Goal: Task Accomplishment & Management: Manage account settings

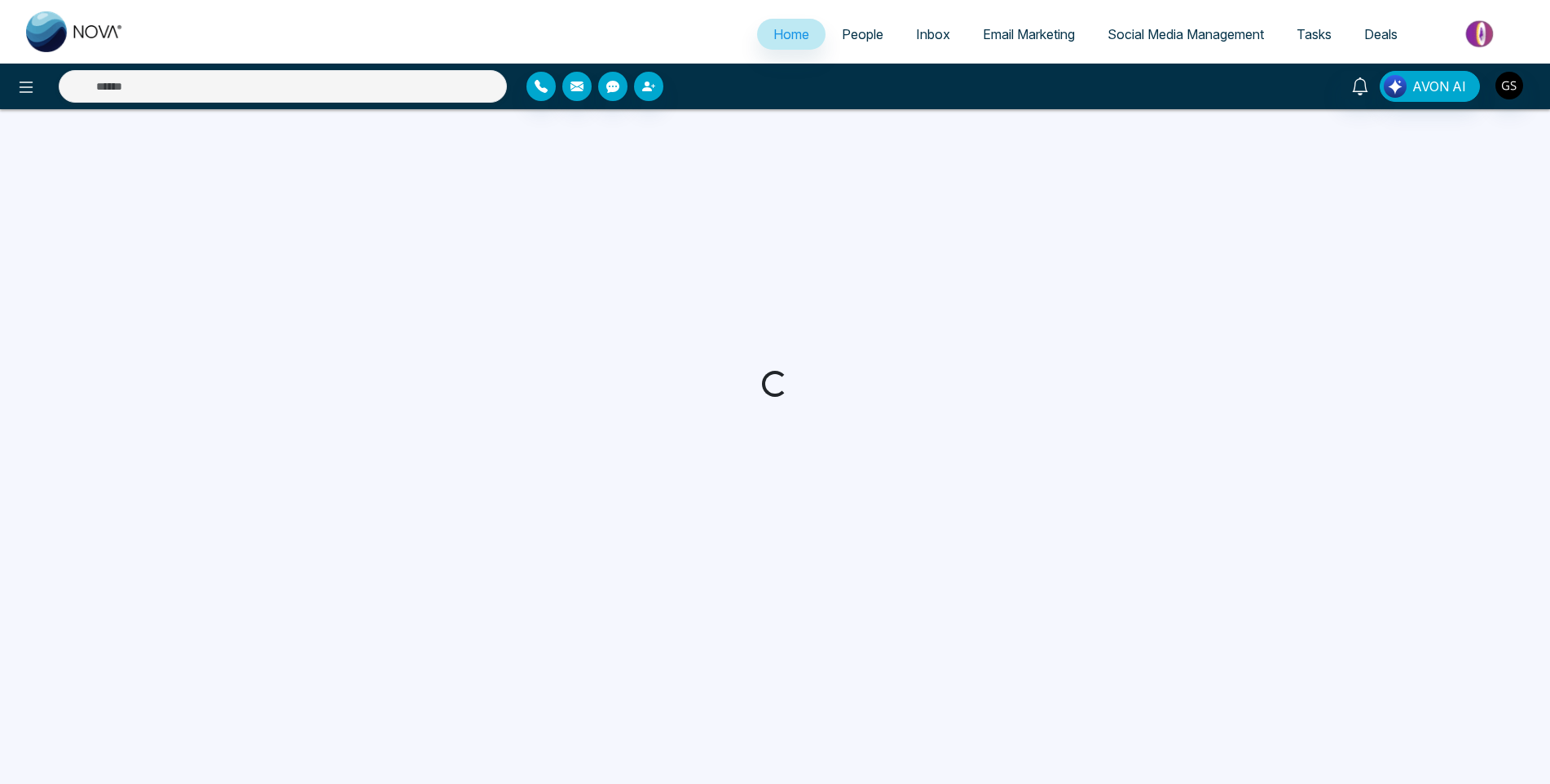
select select "*"
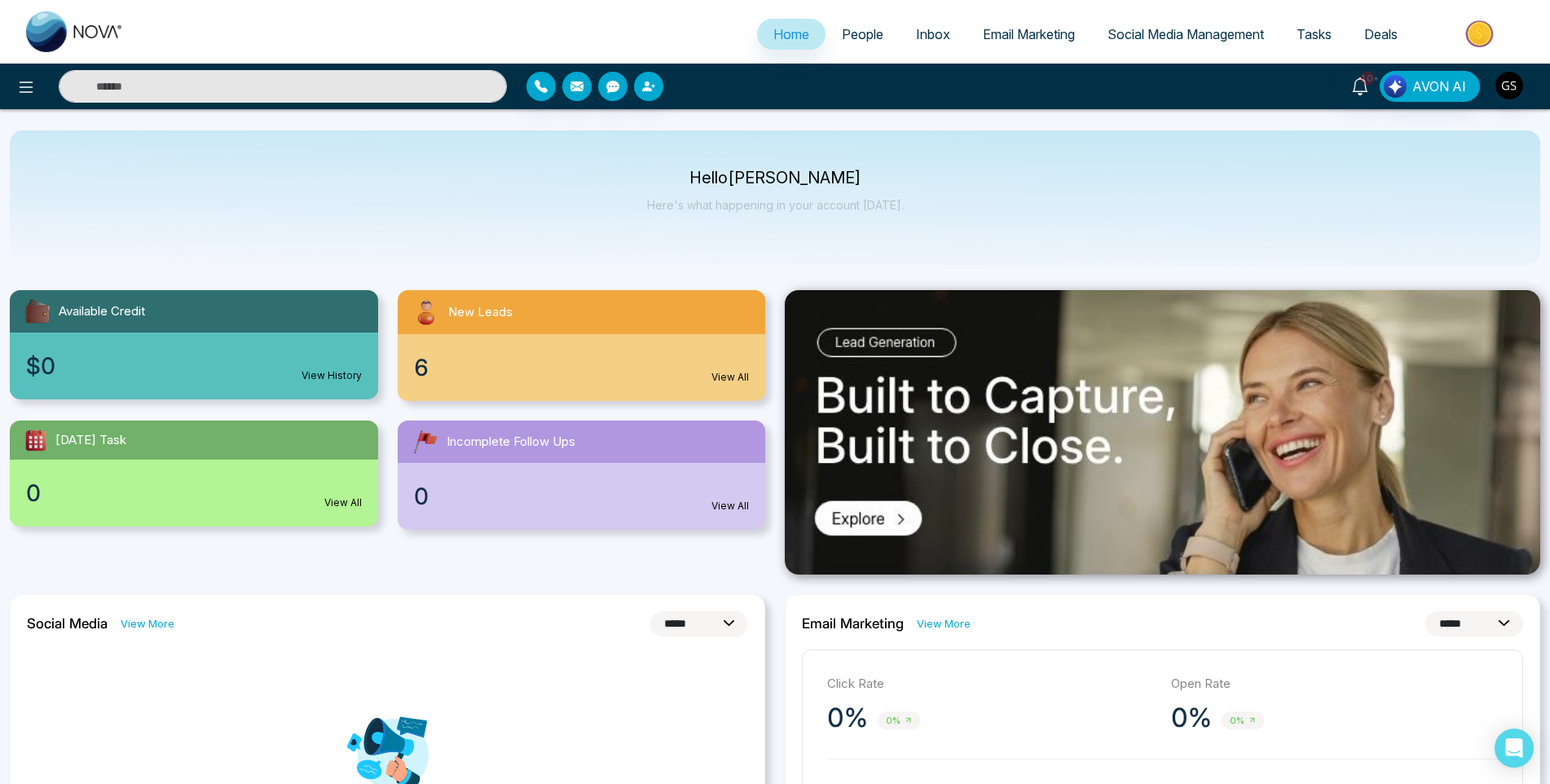
click at [854, 27] on span "People" at bounding box center [863, 34] width 42 height 17
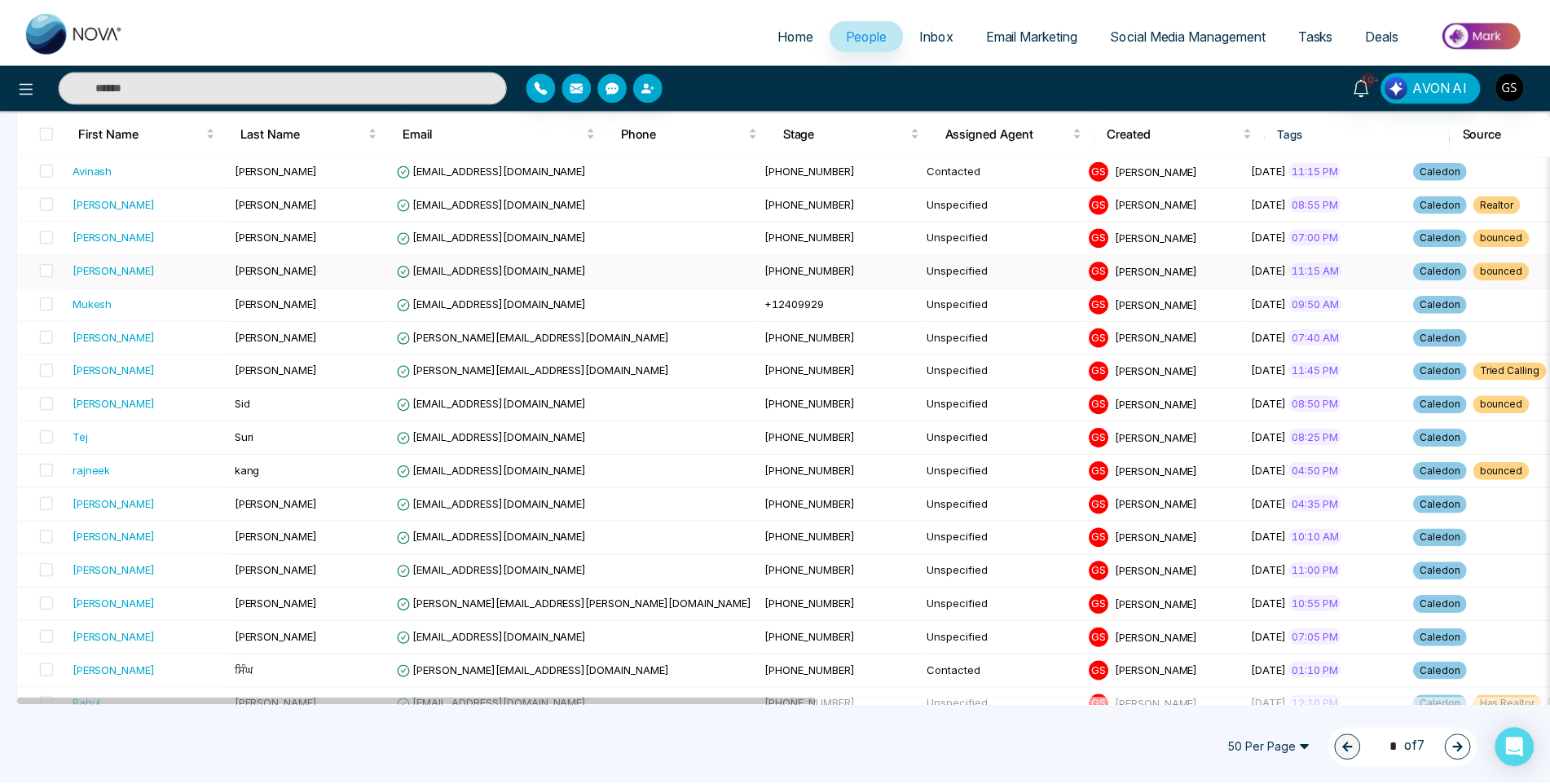
scroll to position [1059, 0]
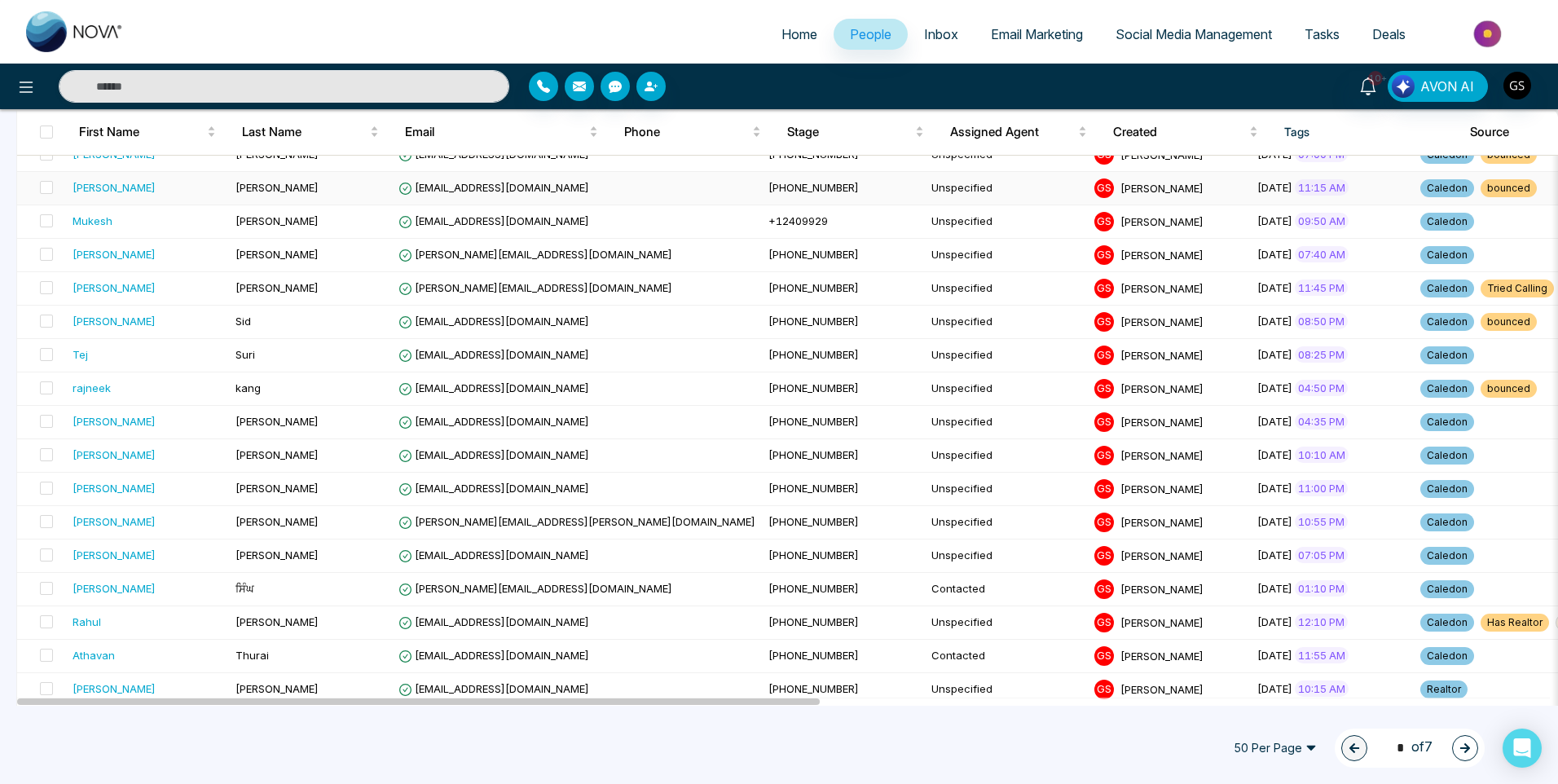
click at [317, 185] on td "[PERSON_NAME]" at bounding box center [311, 188] width 163 height 33
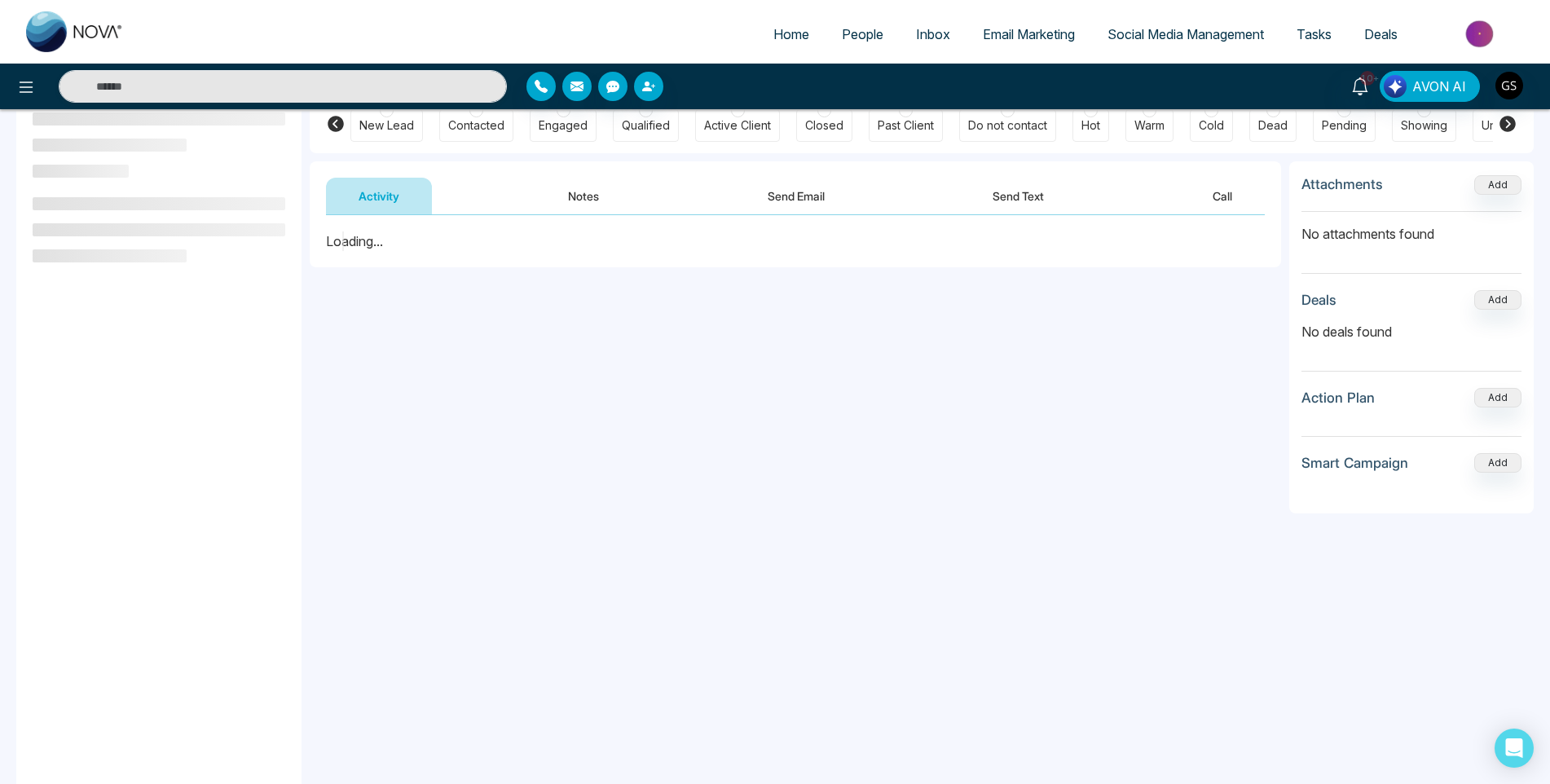
scroll to position [163, 0]
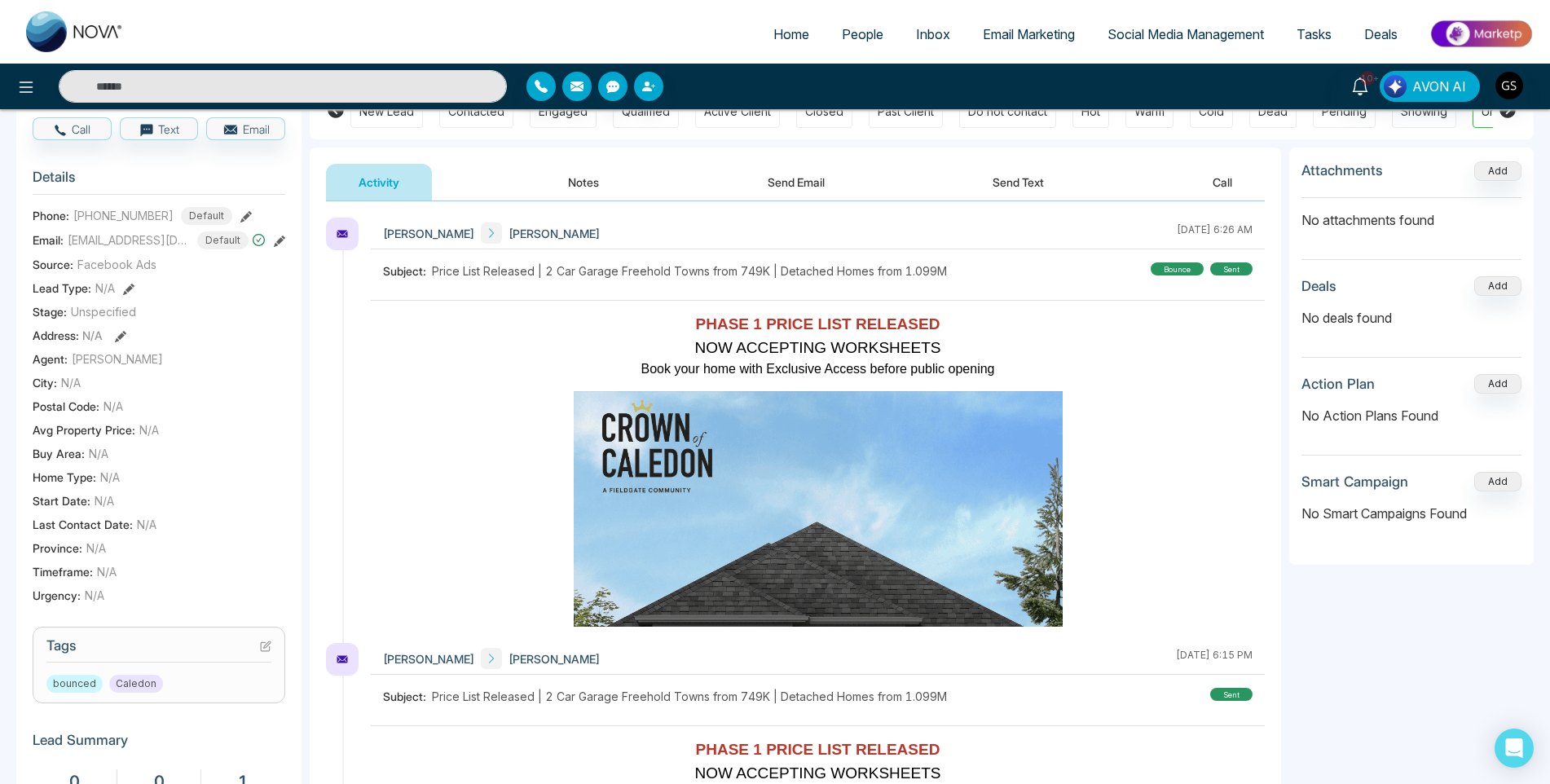
click at [264, 651] on icon at bounding box center [265, 645] width 11 height 11
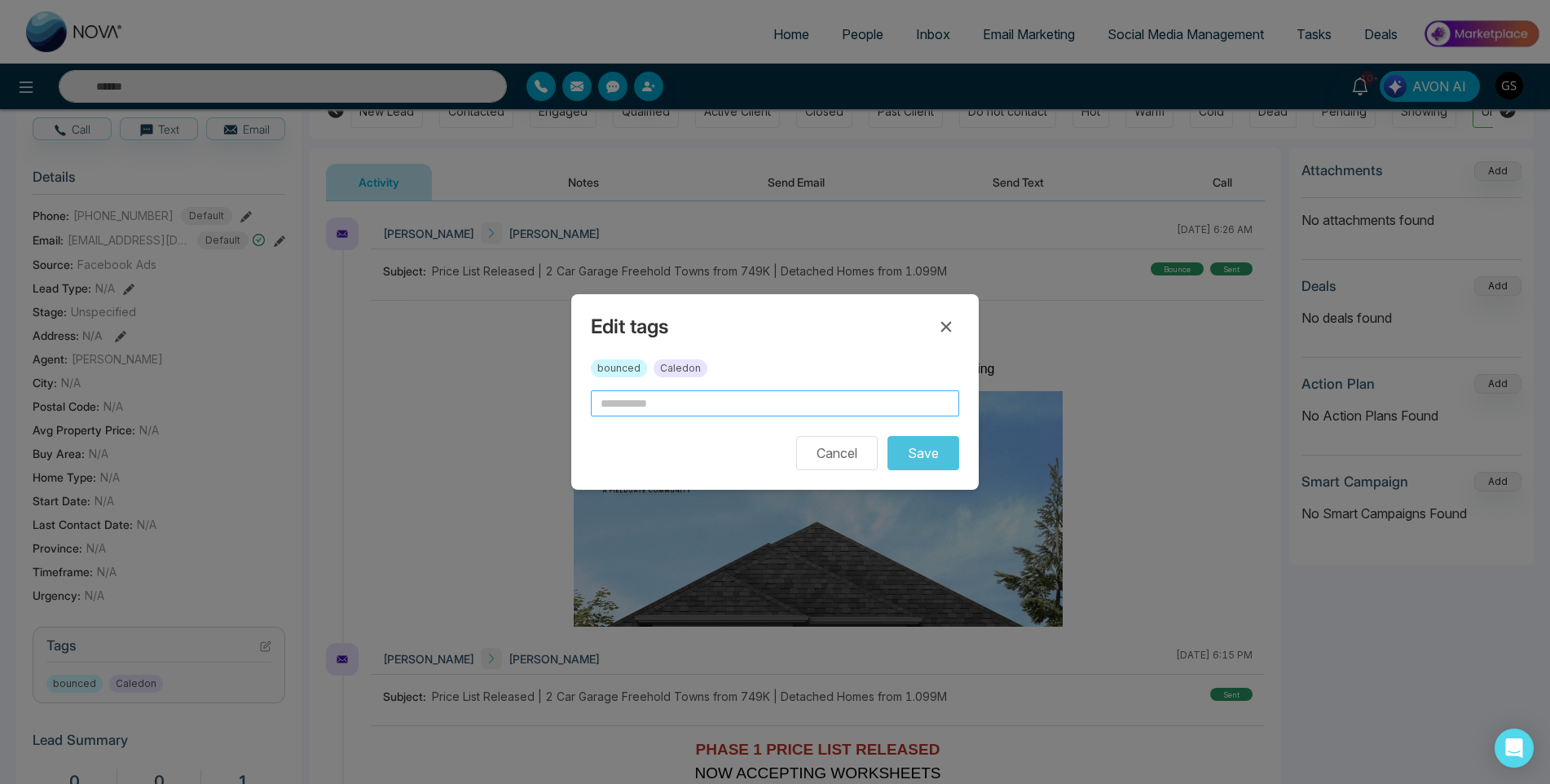
click at [685, 410] on input "text" at bounding box center [775, 403] width 368 height 26
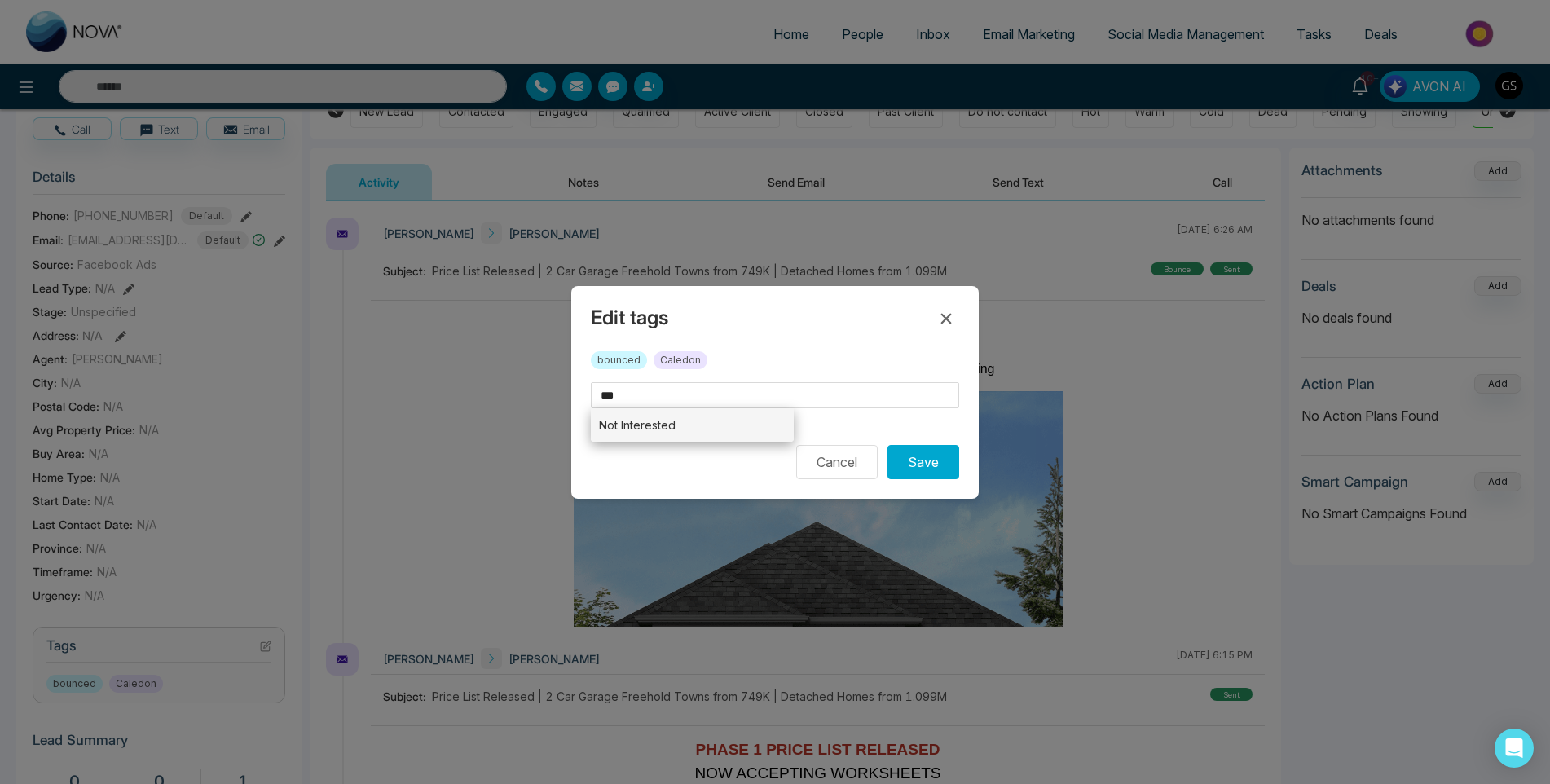
click at [666, 433] on li "Not Interested" at bounding box center [692, 425] width 203 height 33
type input "**********"
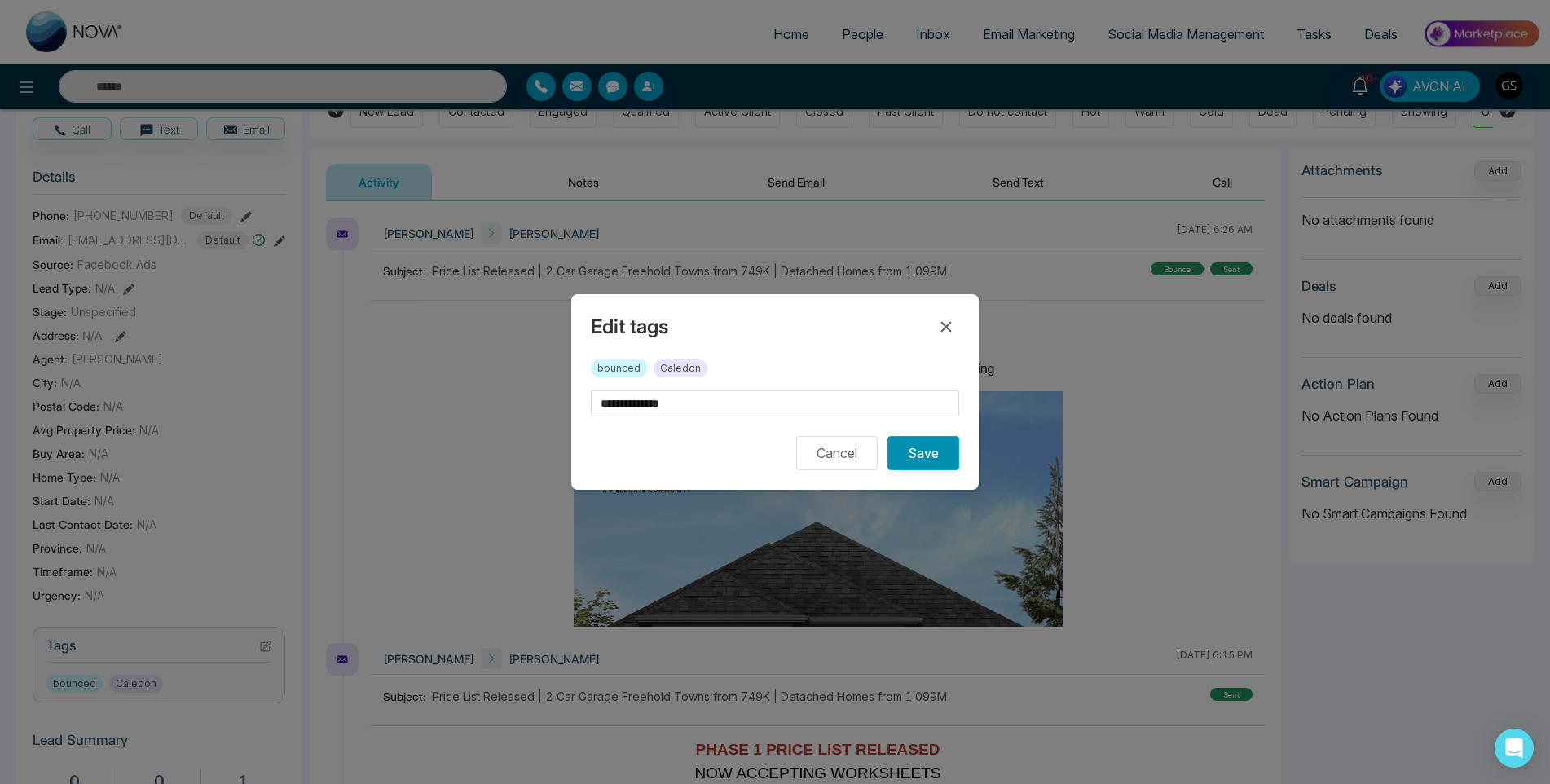
click at [917, 467] on button "Save" at bounding box center [923, 453] width 72 height 34
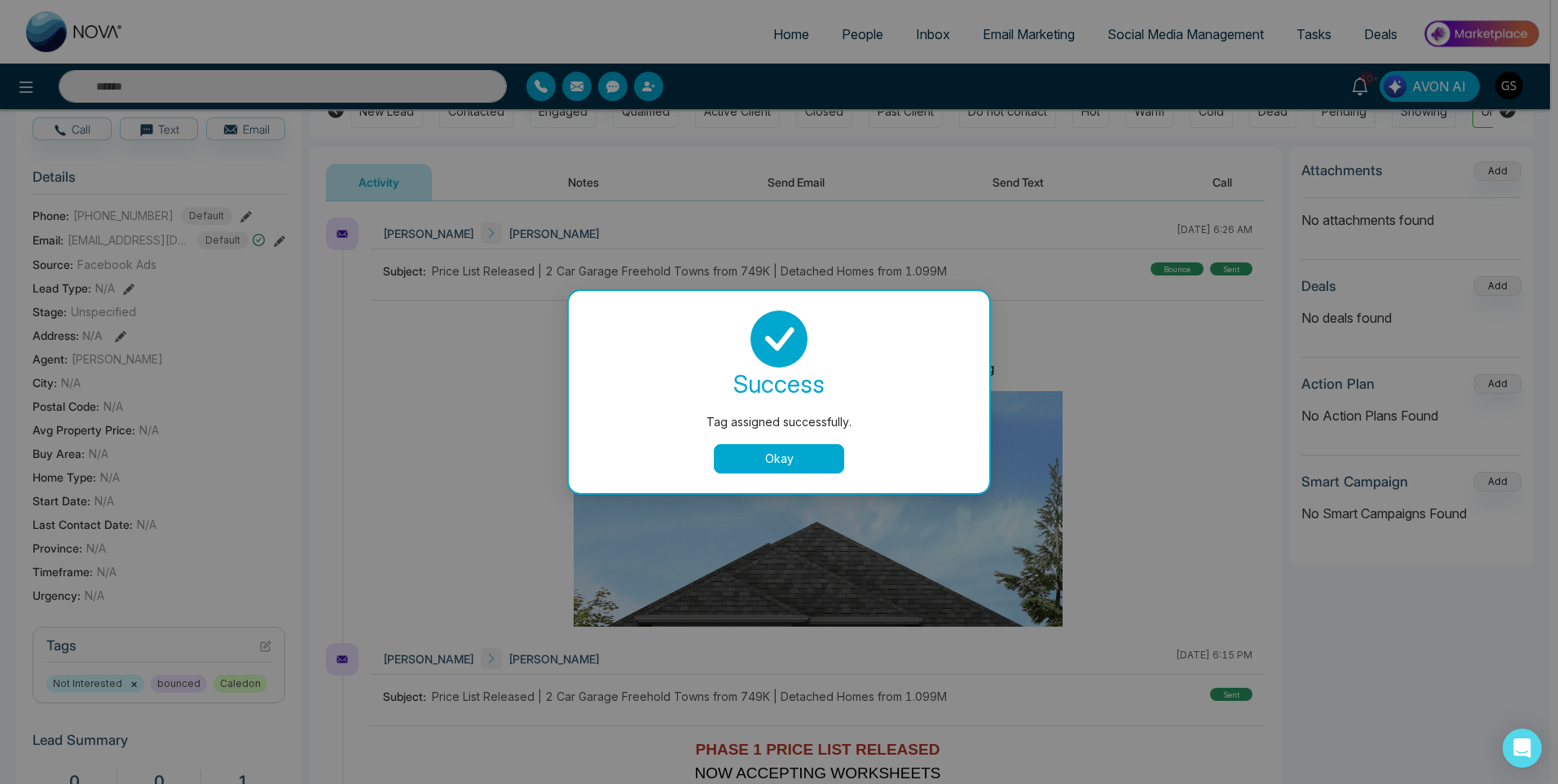
click at [871, 218] on div "Tag assigned successfully. success Tag assigned successfully. Okay" at bounding box center [779, 392] width 1558 height 784
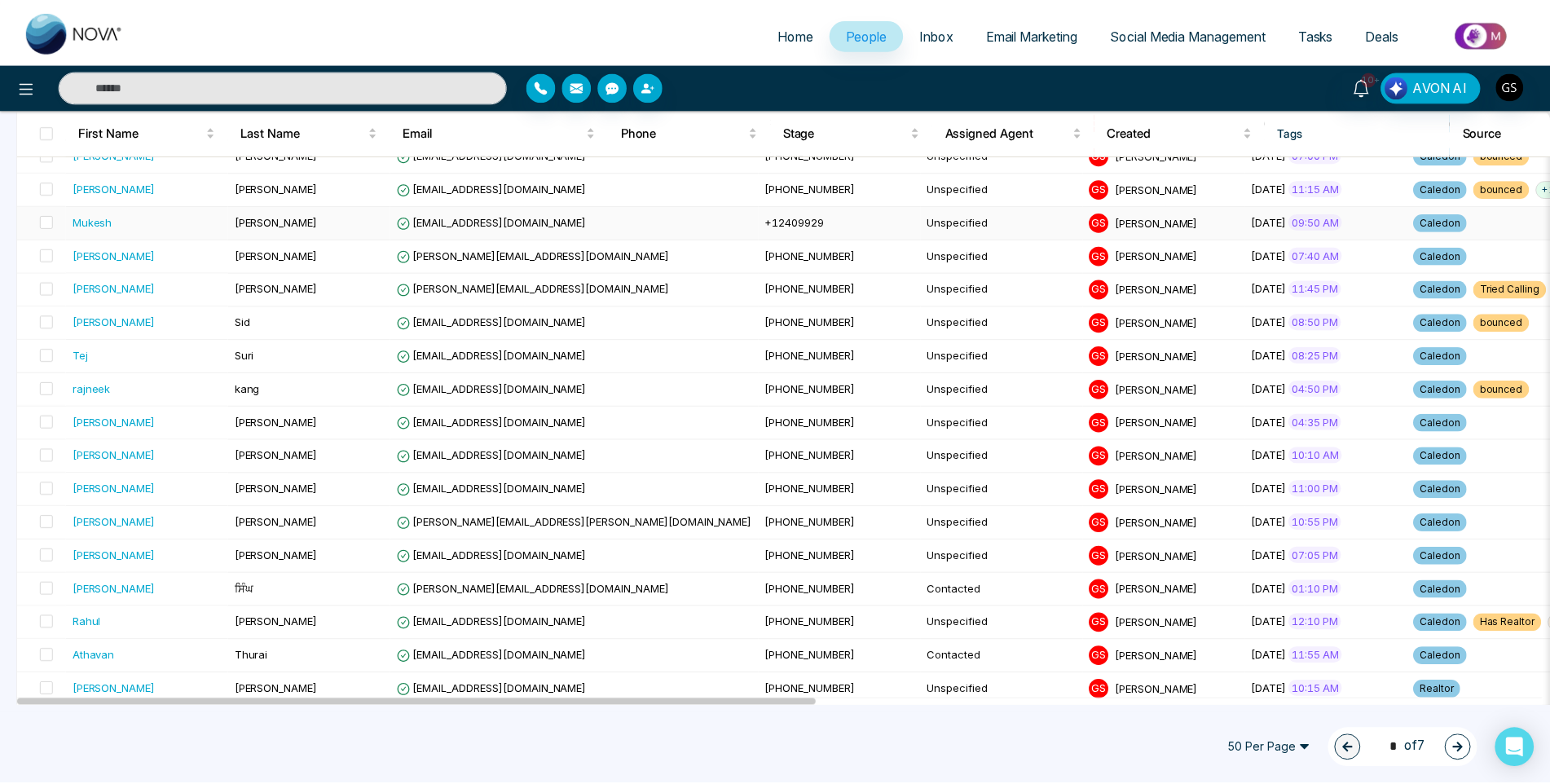
scroll to position [1141, 0]
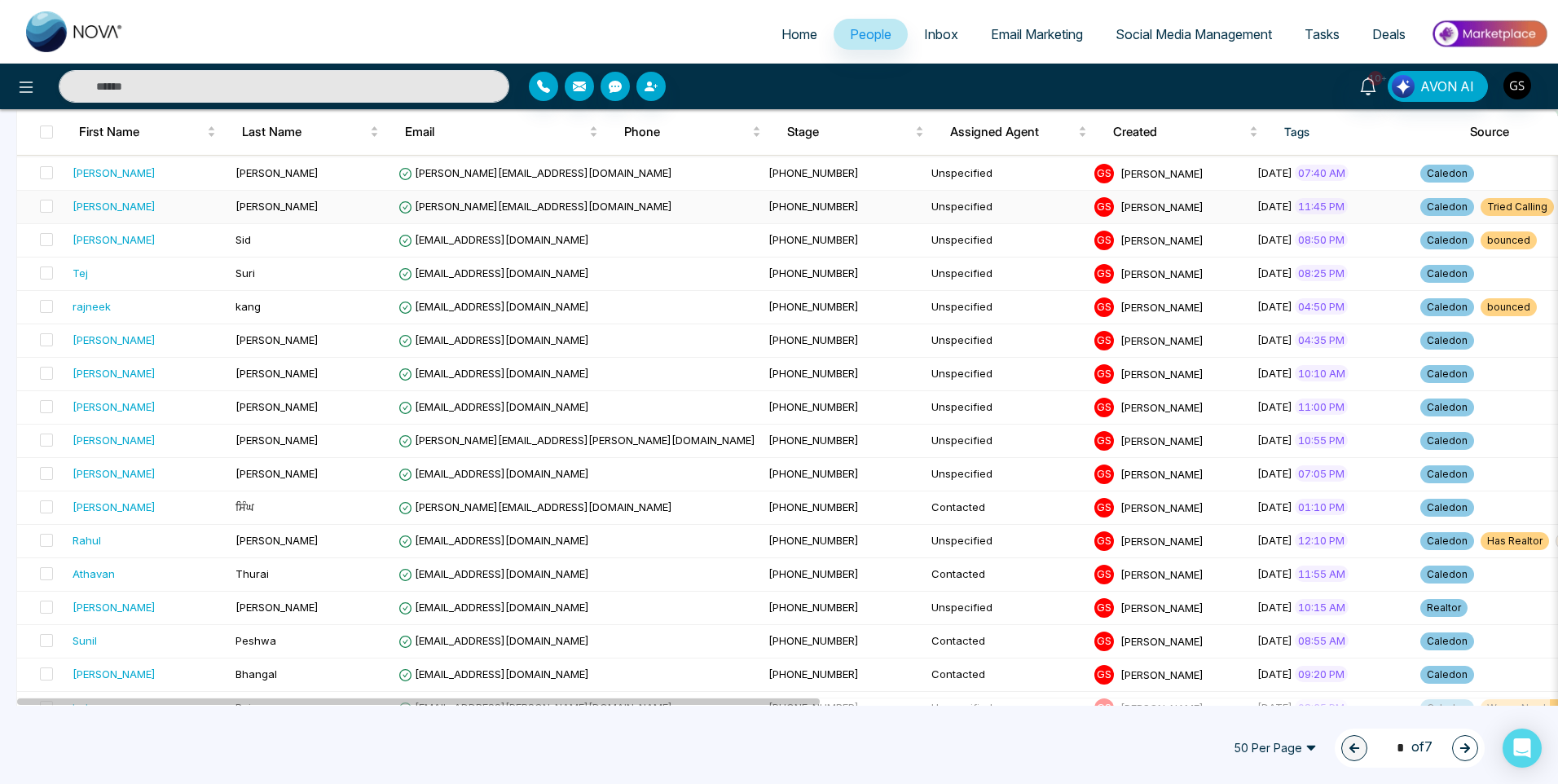
click at [425, 208] on span "[PERSON_NAME][EMAIL_ADDRESS][DOMAIN_NAME]" at bounding box center [536, 206] width 274 height 13
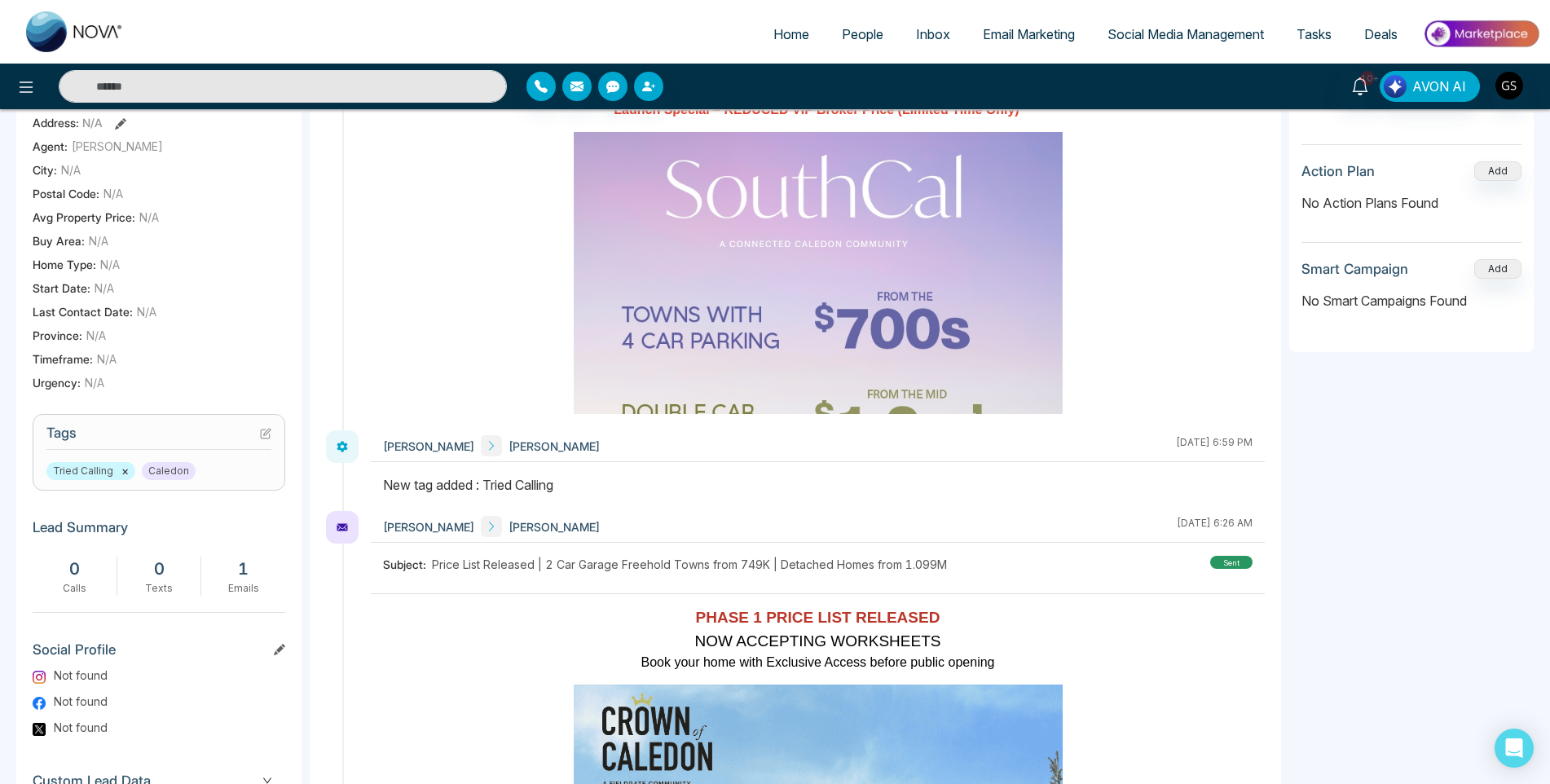
scroll to position [382, 0]
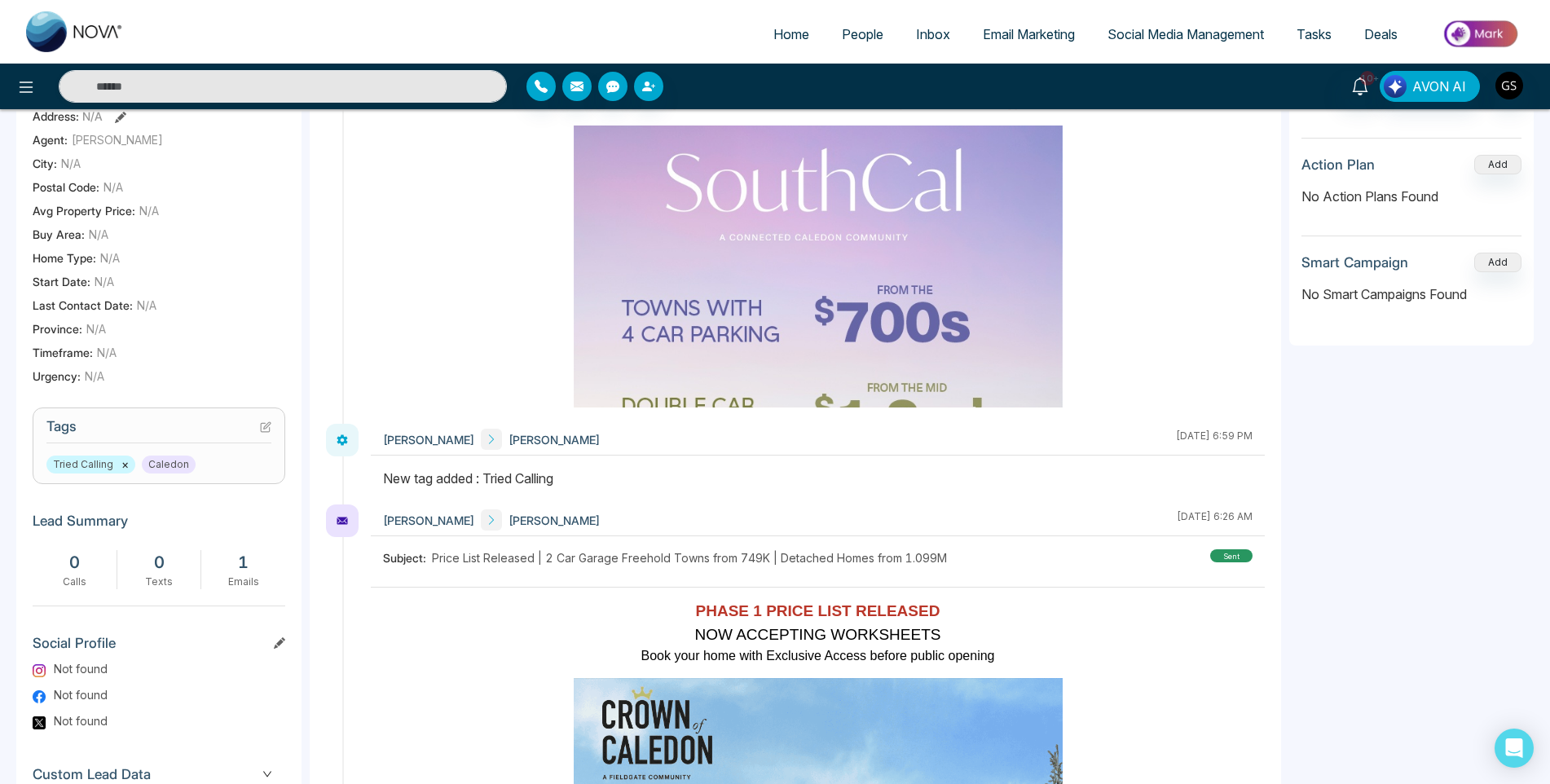
click at [266, 433] on icon at bounding box center [265, 426] width 11 height 11
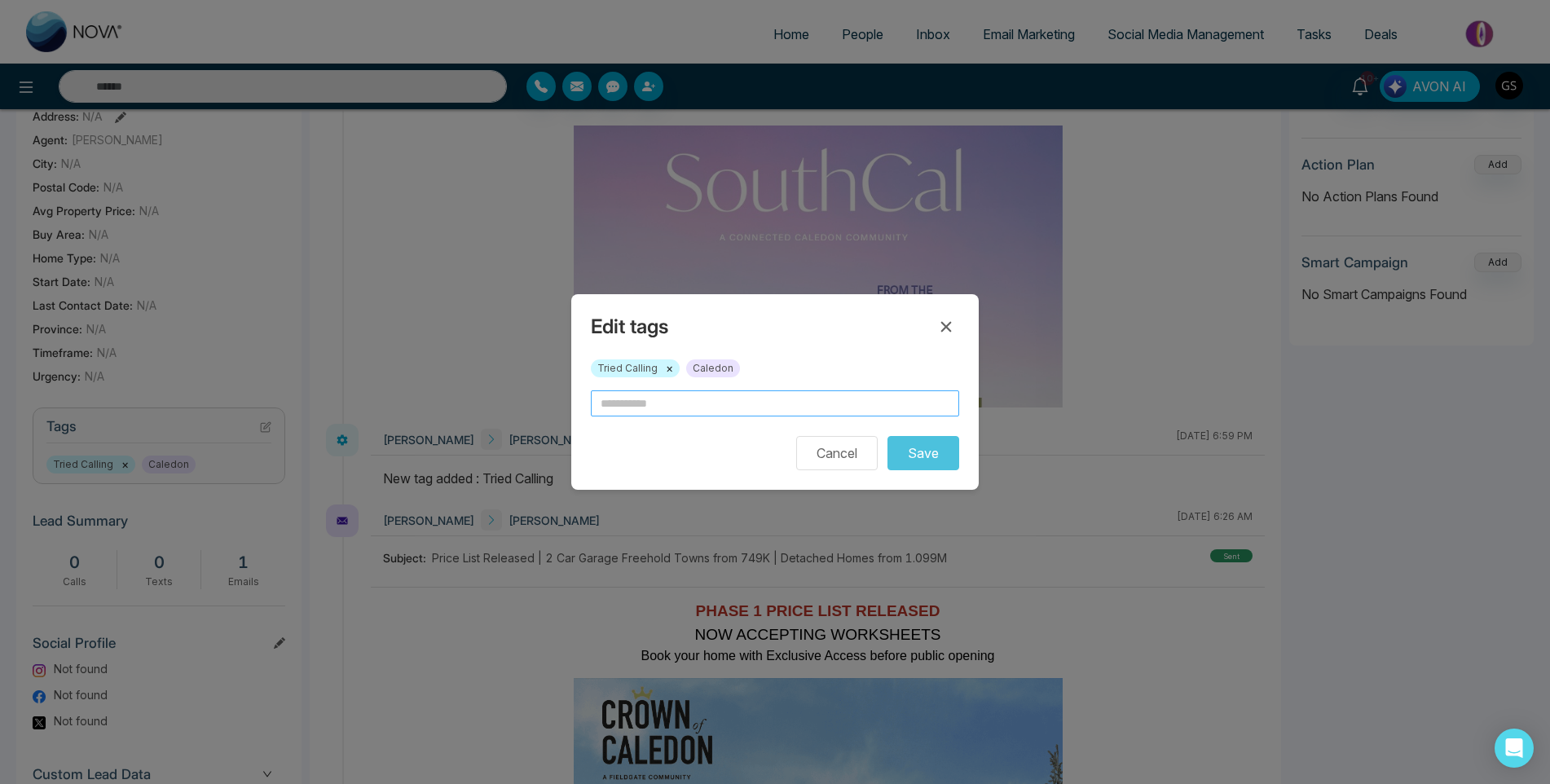
click at [666, 406] on input "text" at bounding box center [775, 403] width 368 height 26
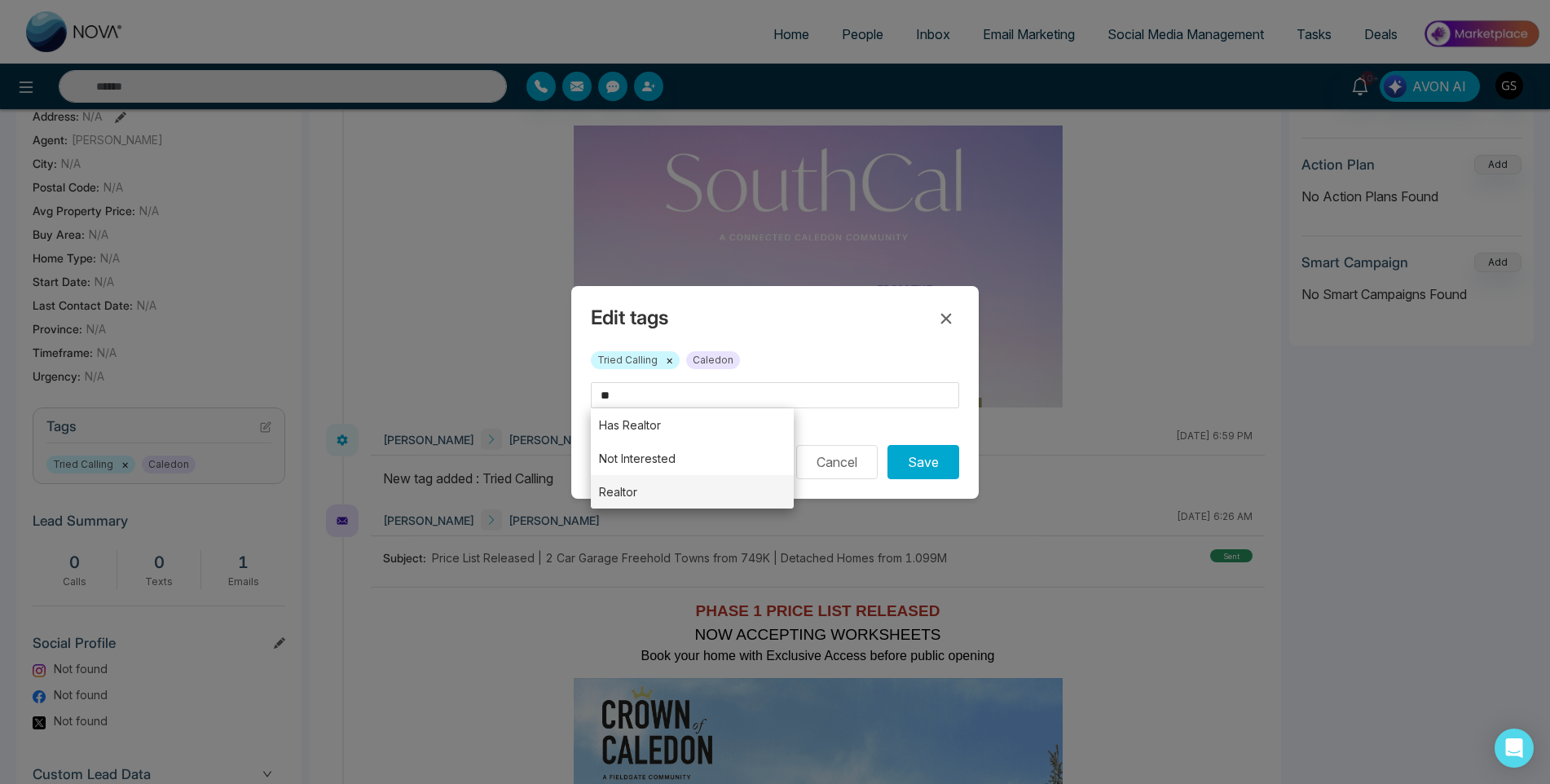
click at [672, 489] on li "Realtor" at bounding box center [692, 492] width 203 height 33
type input "*******"
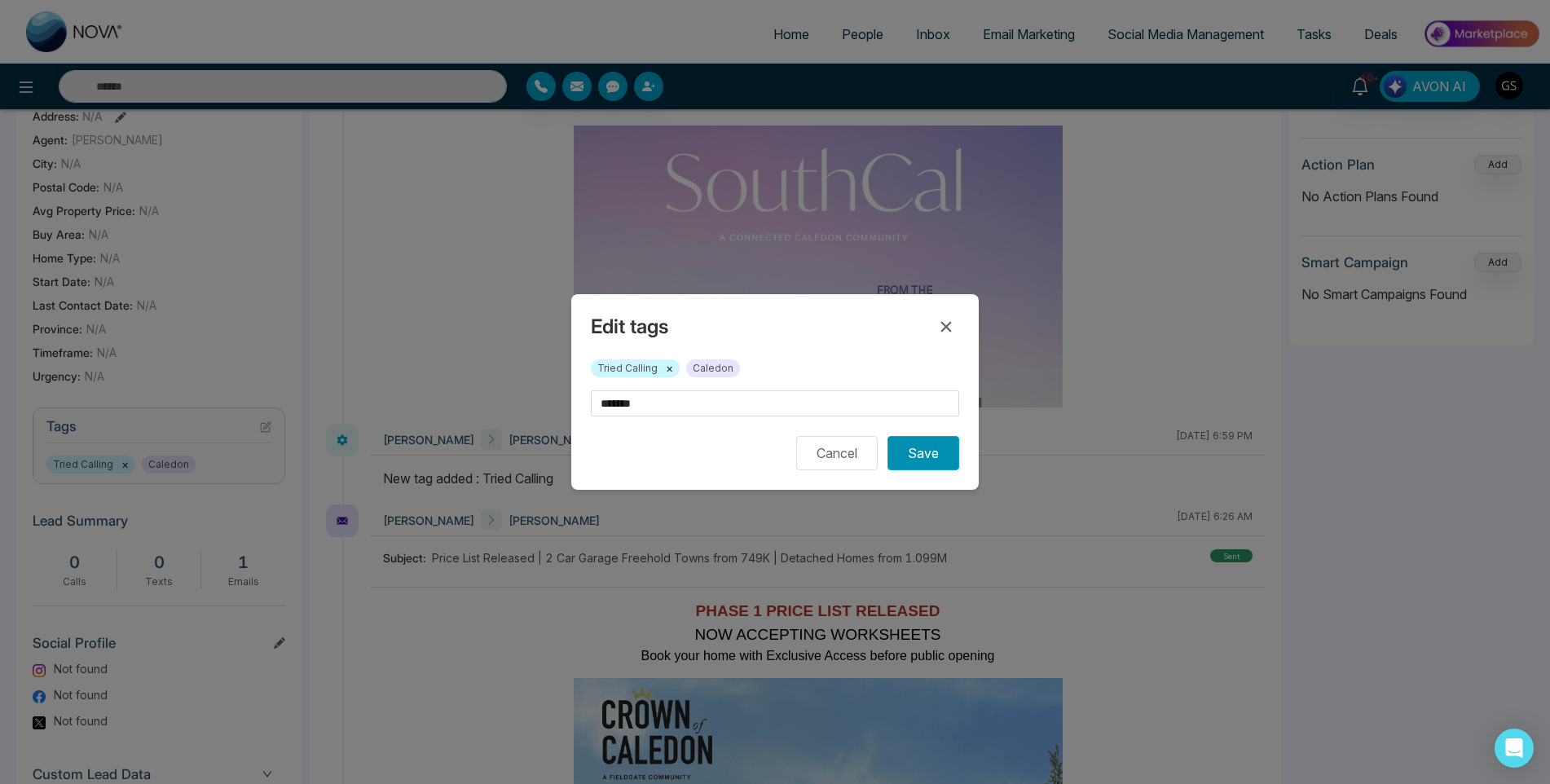
click at [923, 447] on button "Save" at bounding box center [923, 453] width 72 height 34
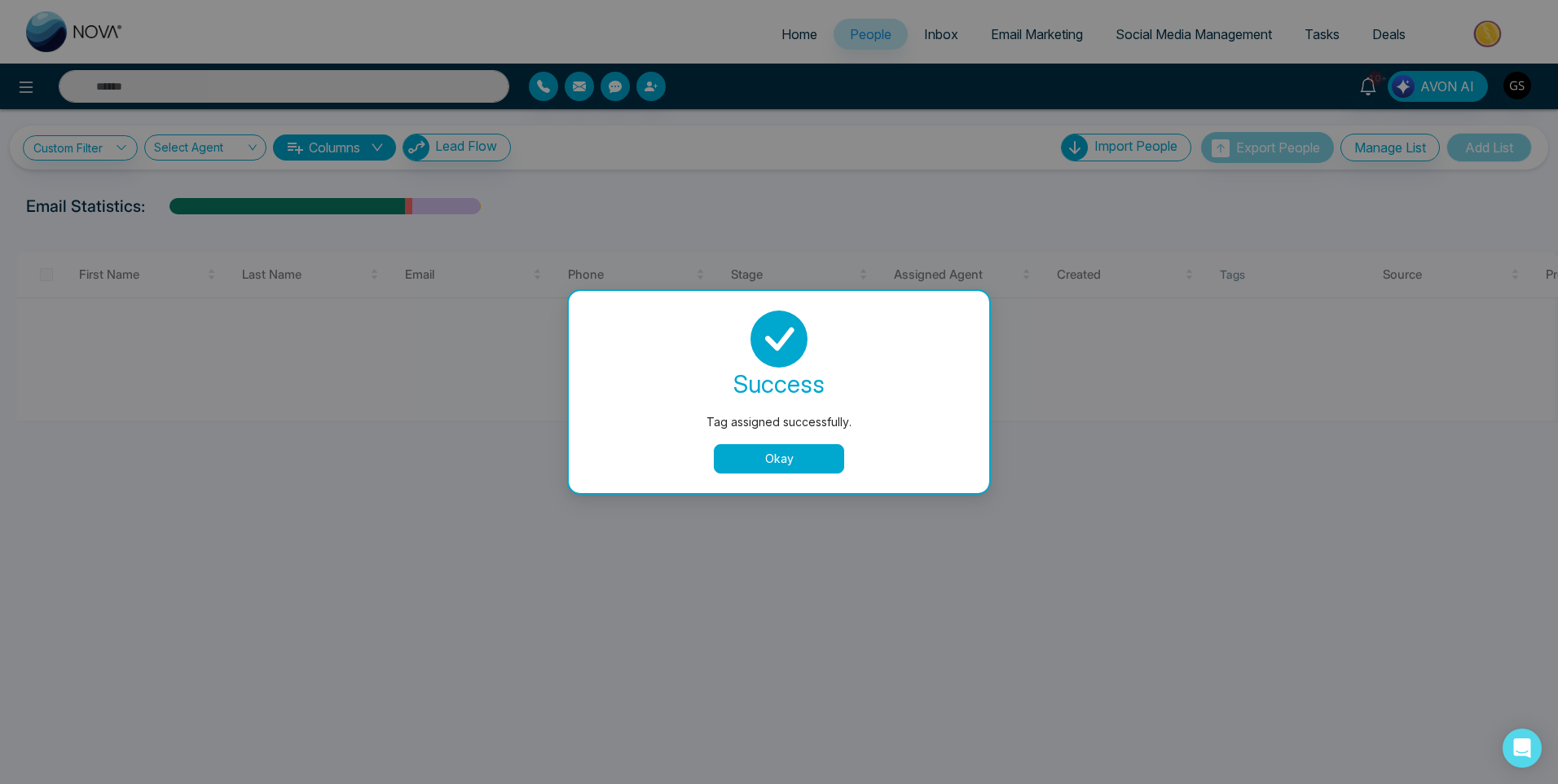
click at [796, 458] on button "Okay" at bounding box center [778, 459] width 130 height 30
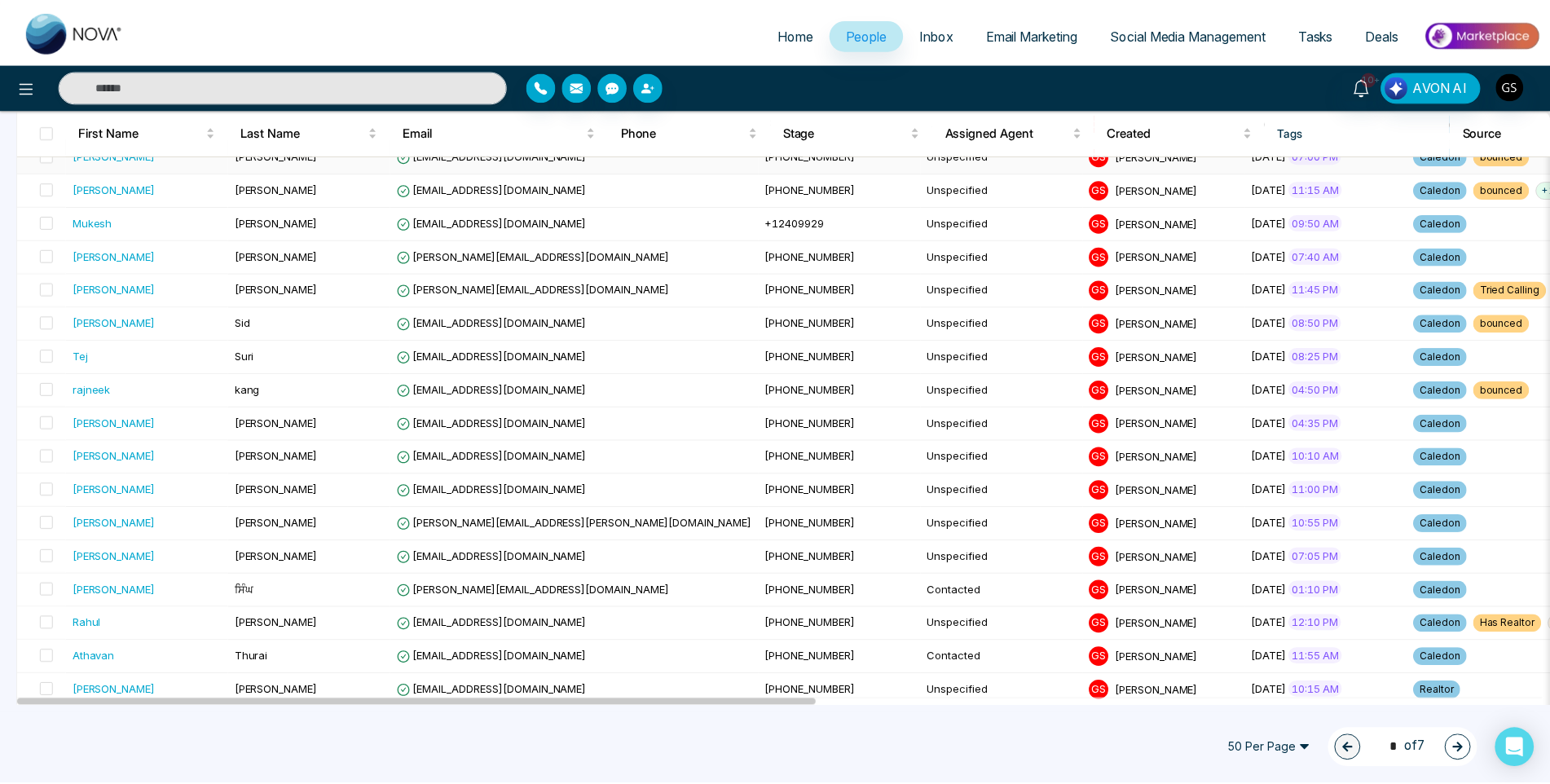
scroll to position [1140, 0]
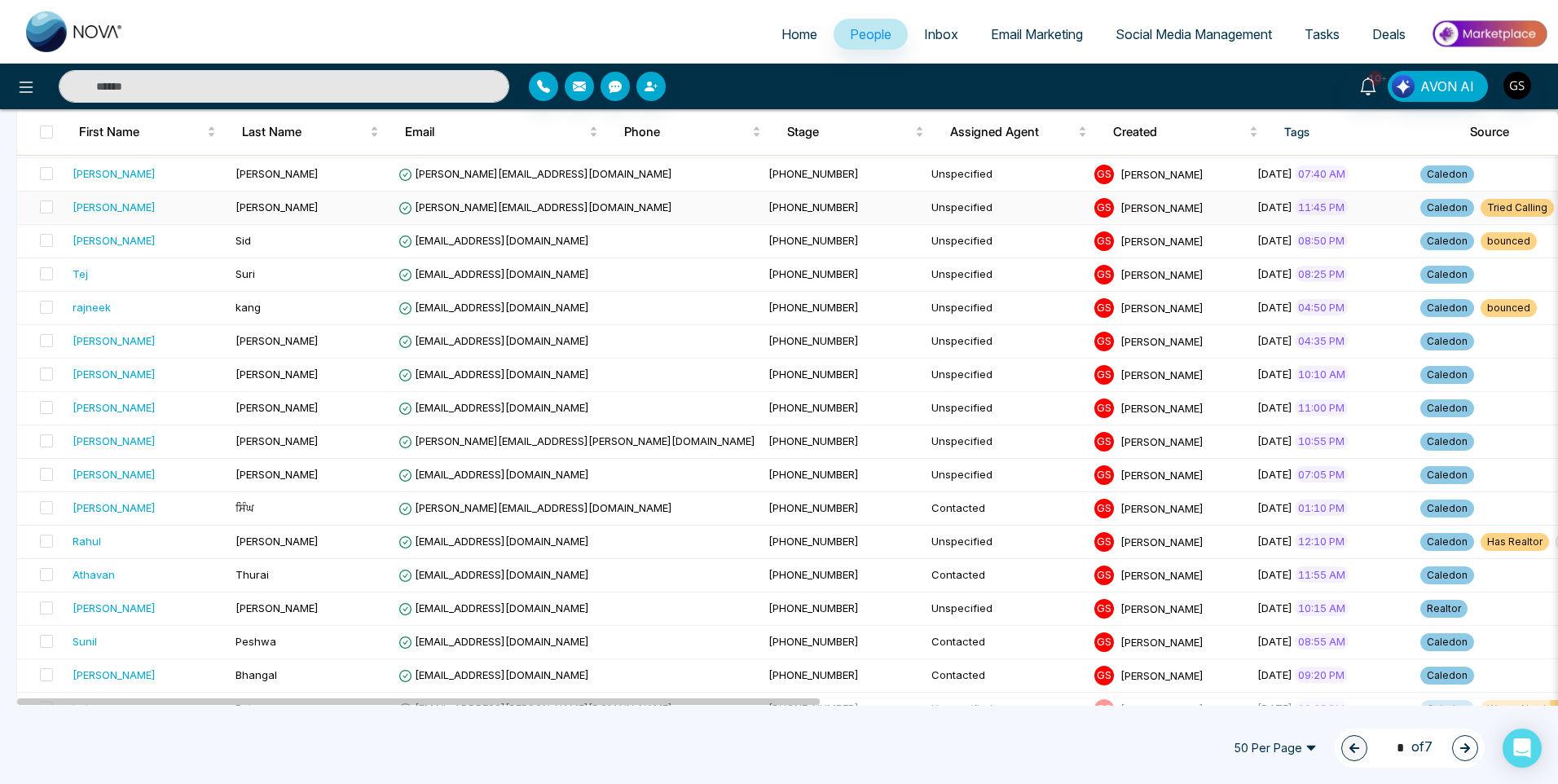
click at [364, 208] on td "[PERSON_NAME]" at bounding box center [311, 208] width 163 height 33
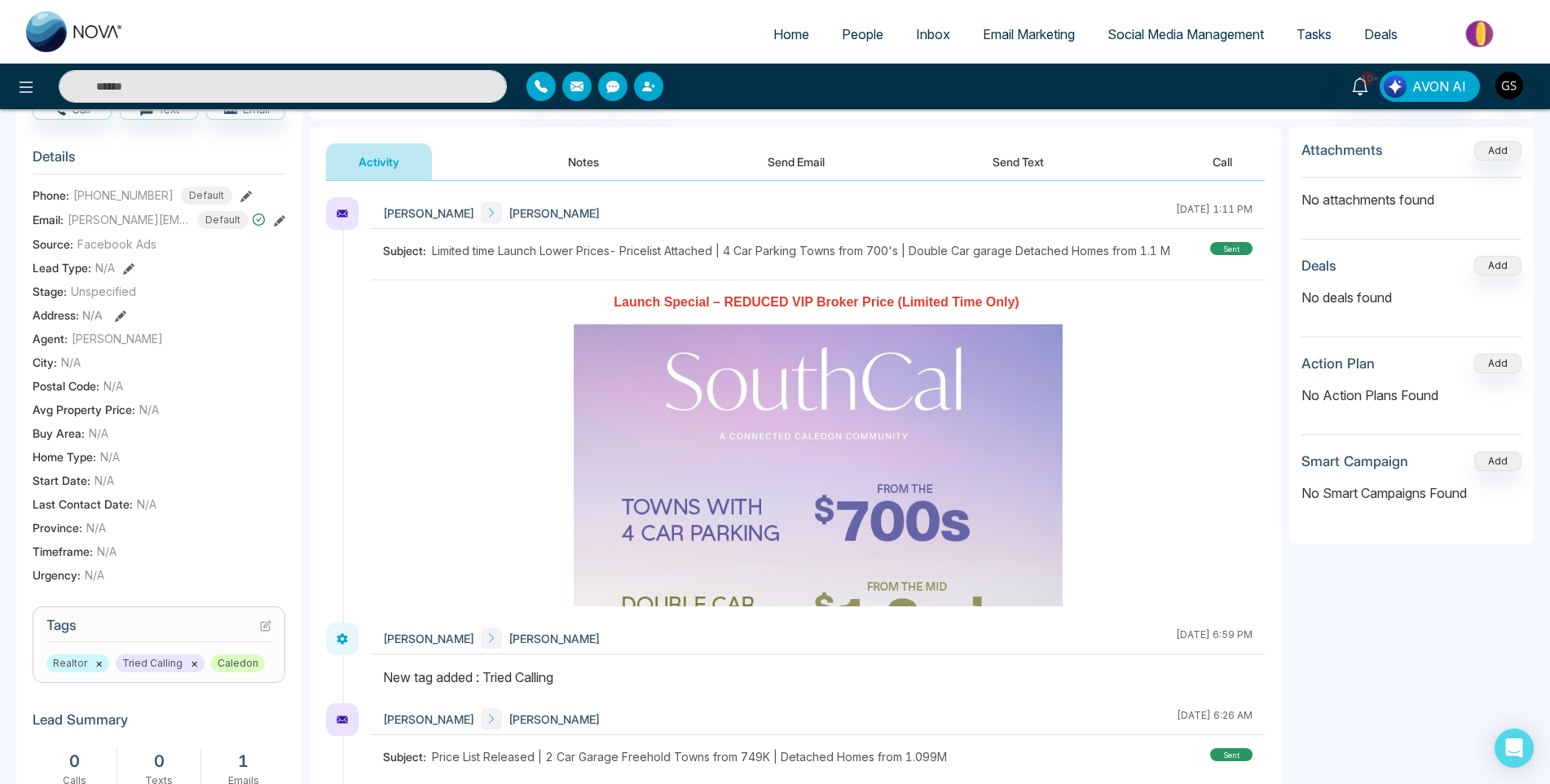
scroll to position [489, 0]
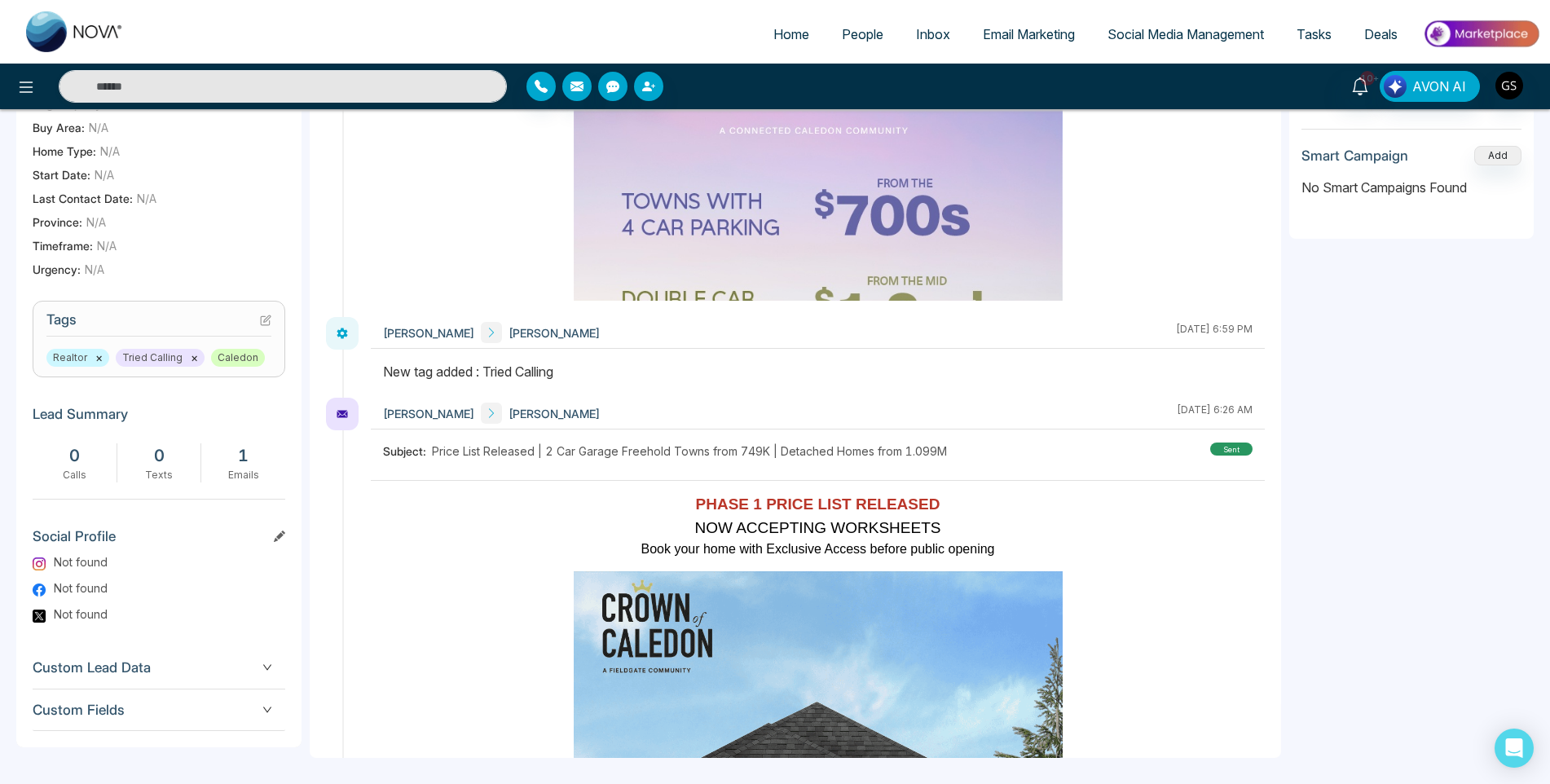
click at [260, 326] on icon at bounding box center [265, 320] width 11 height 11
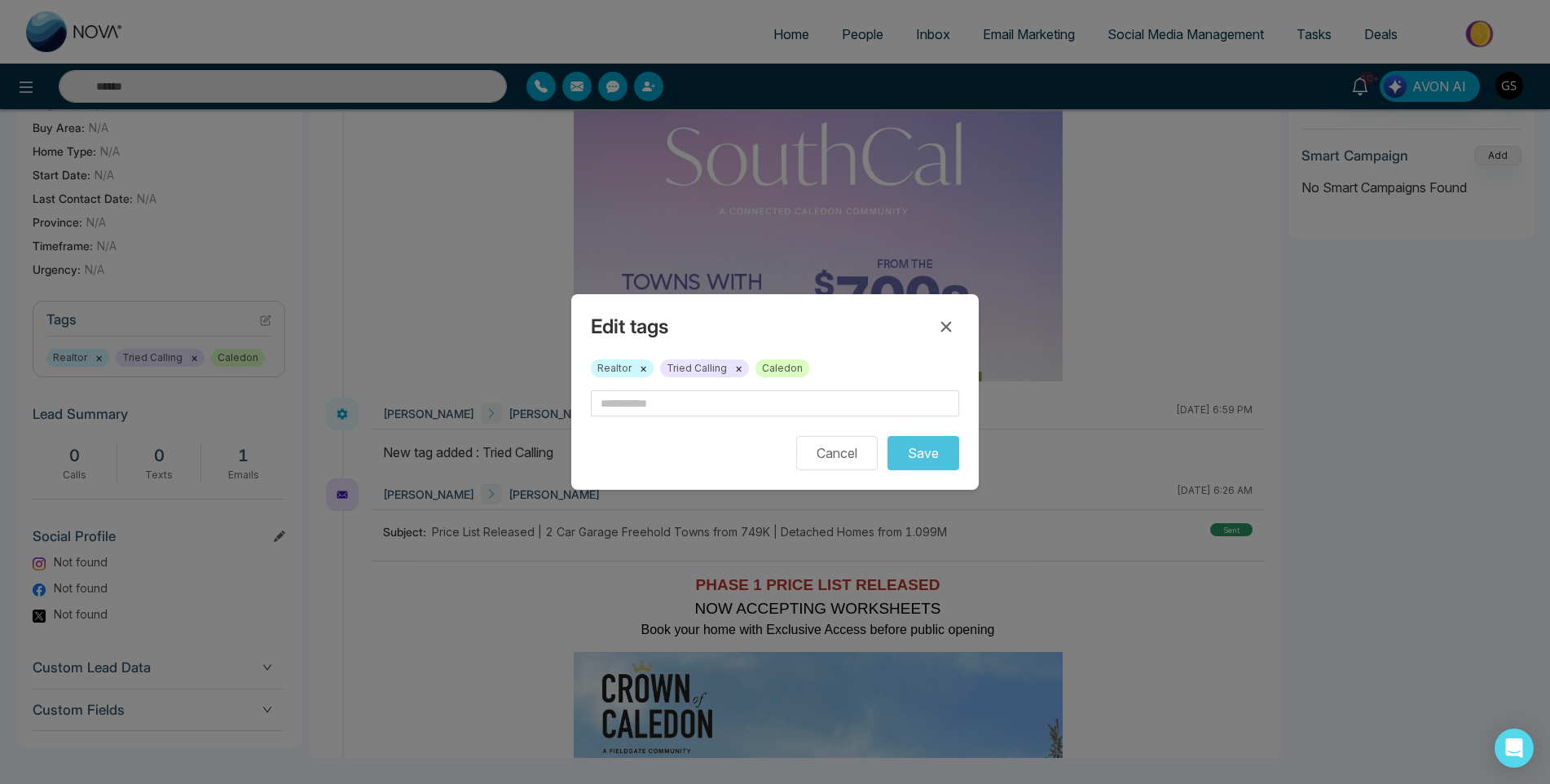
click at [742, 370] on button "×" at bounding box center [739, 368] width 7 height 15
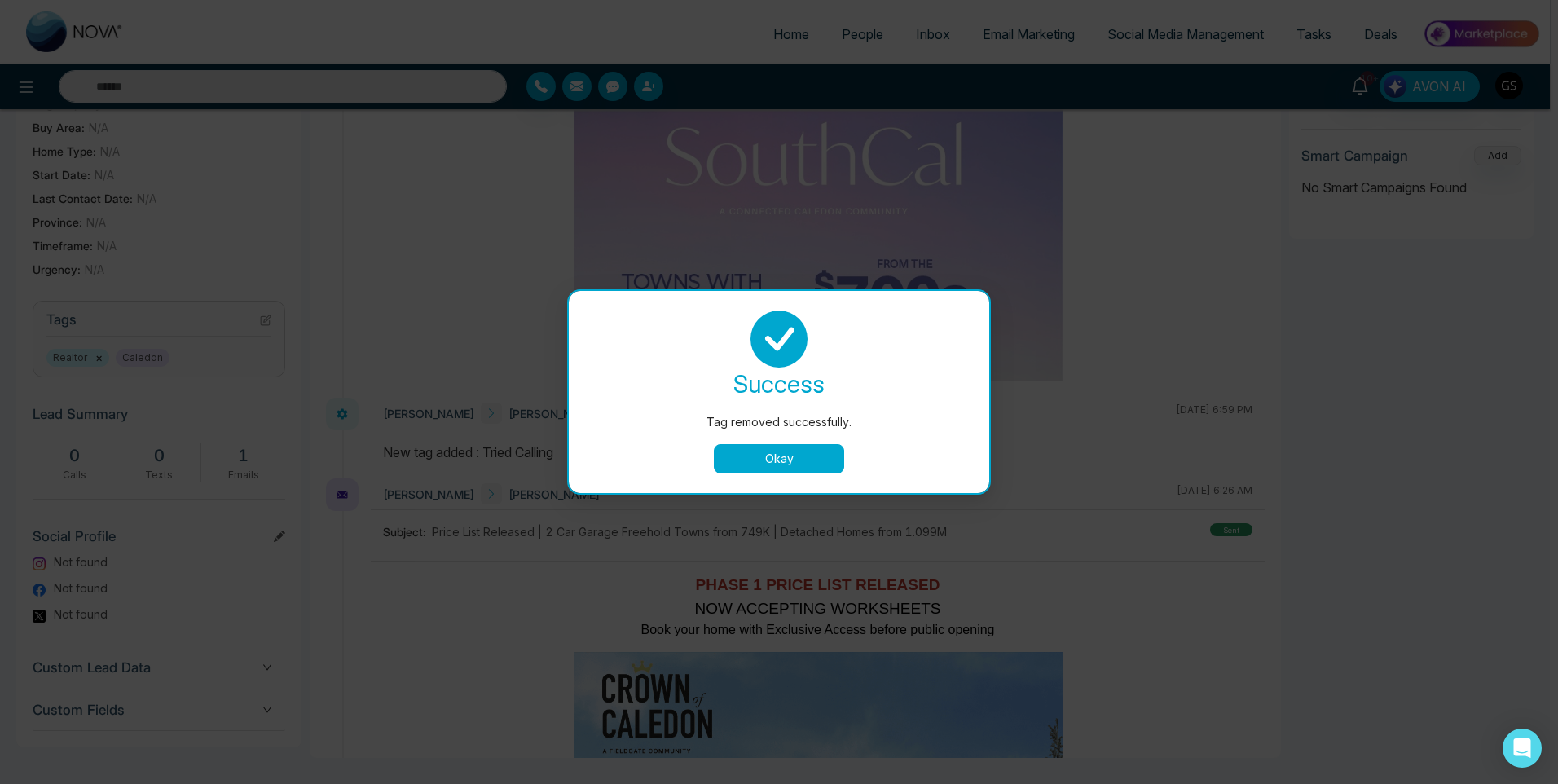
click at [806, 459] on button "Okay" at bounding box center [778, 459] width 130 height 30
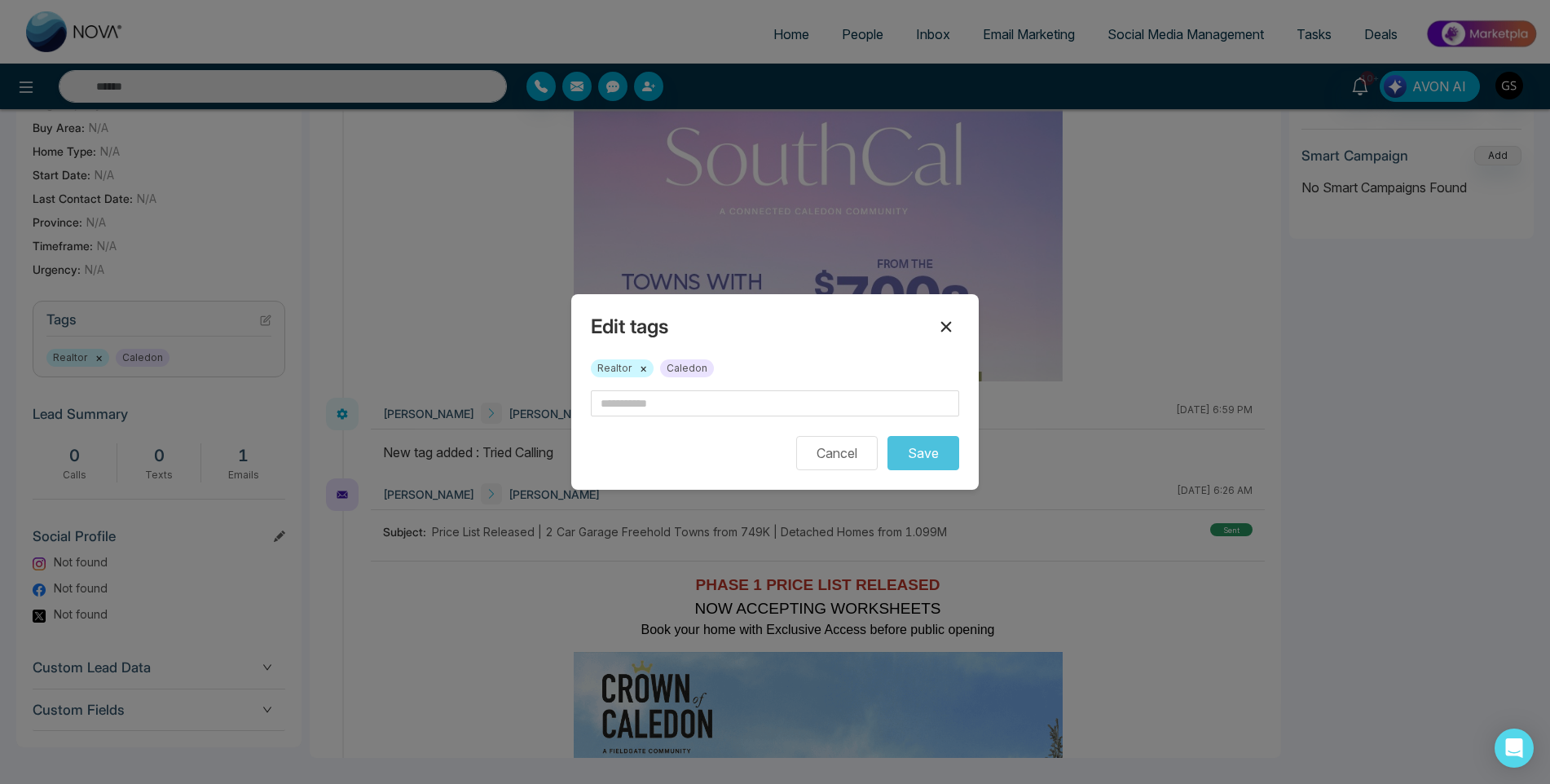
click at [946, 317] on icon at bounding box center [946, 326] width 19 height 19
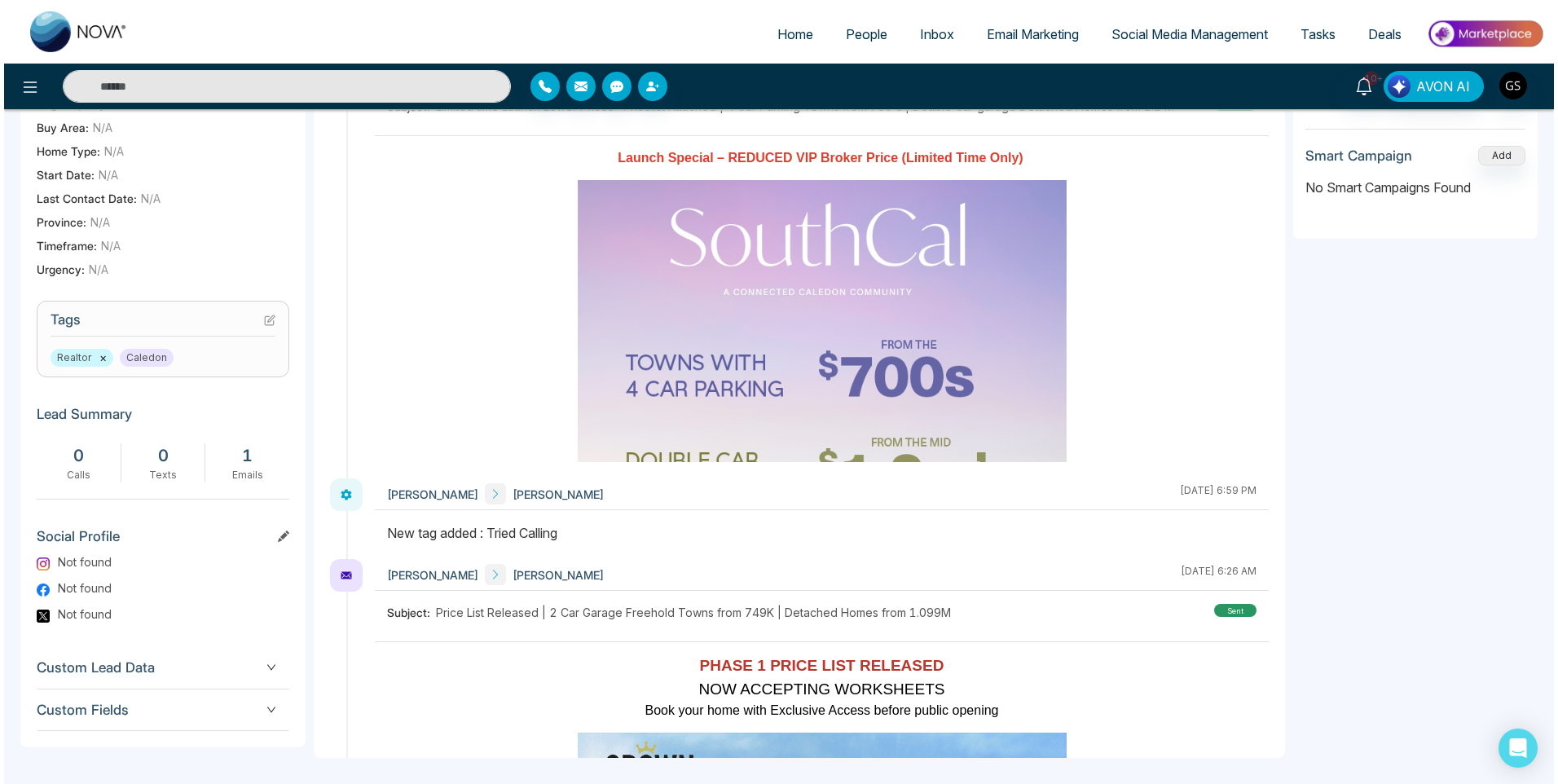
scroll to position [0, 0]
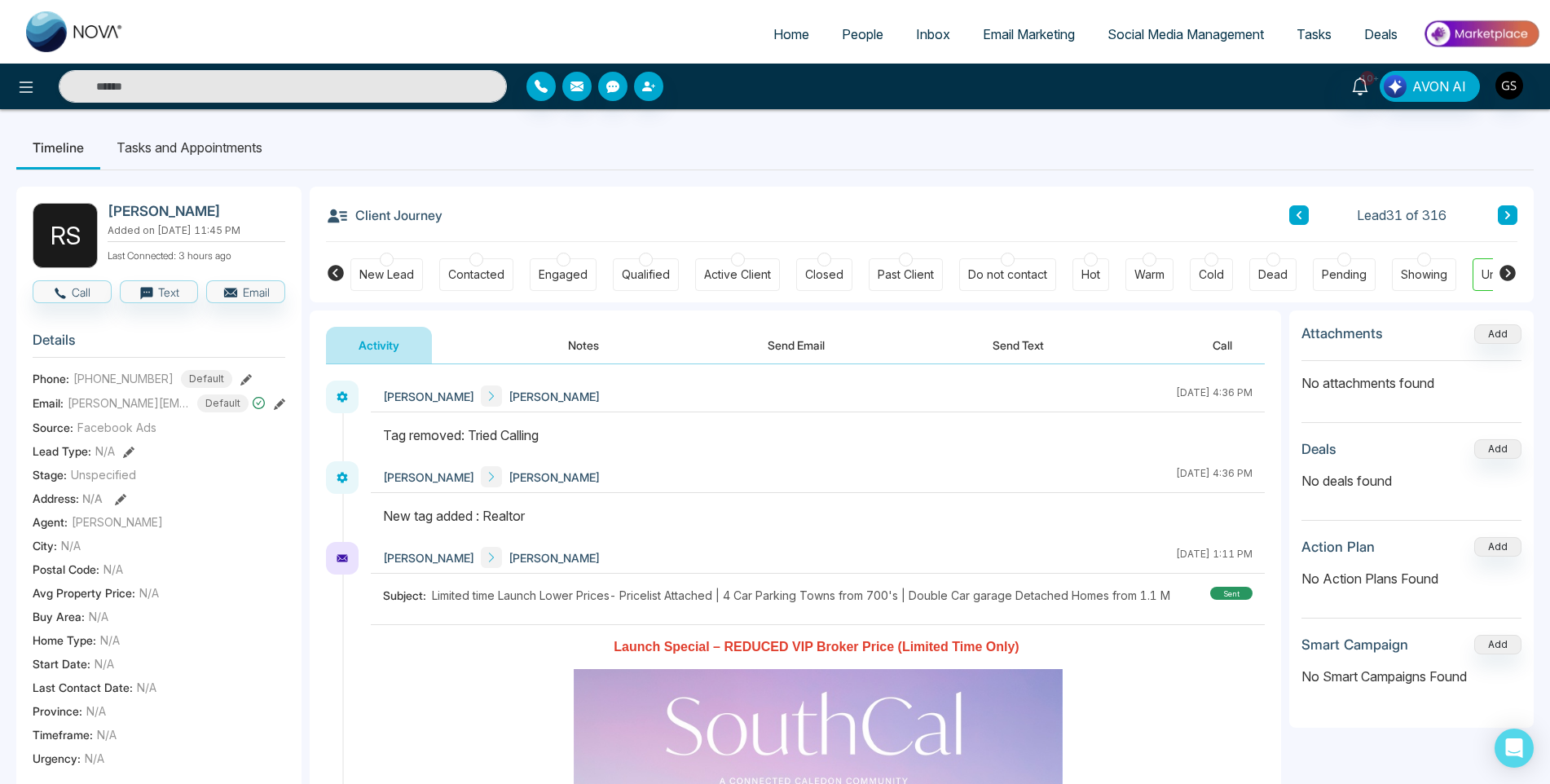
click at [859, 36] on span "People" at bounding box center [863, 34] width 42 height 17
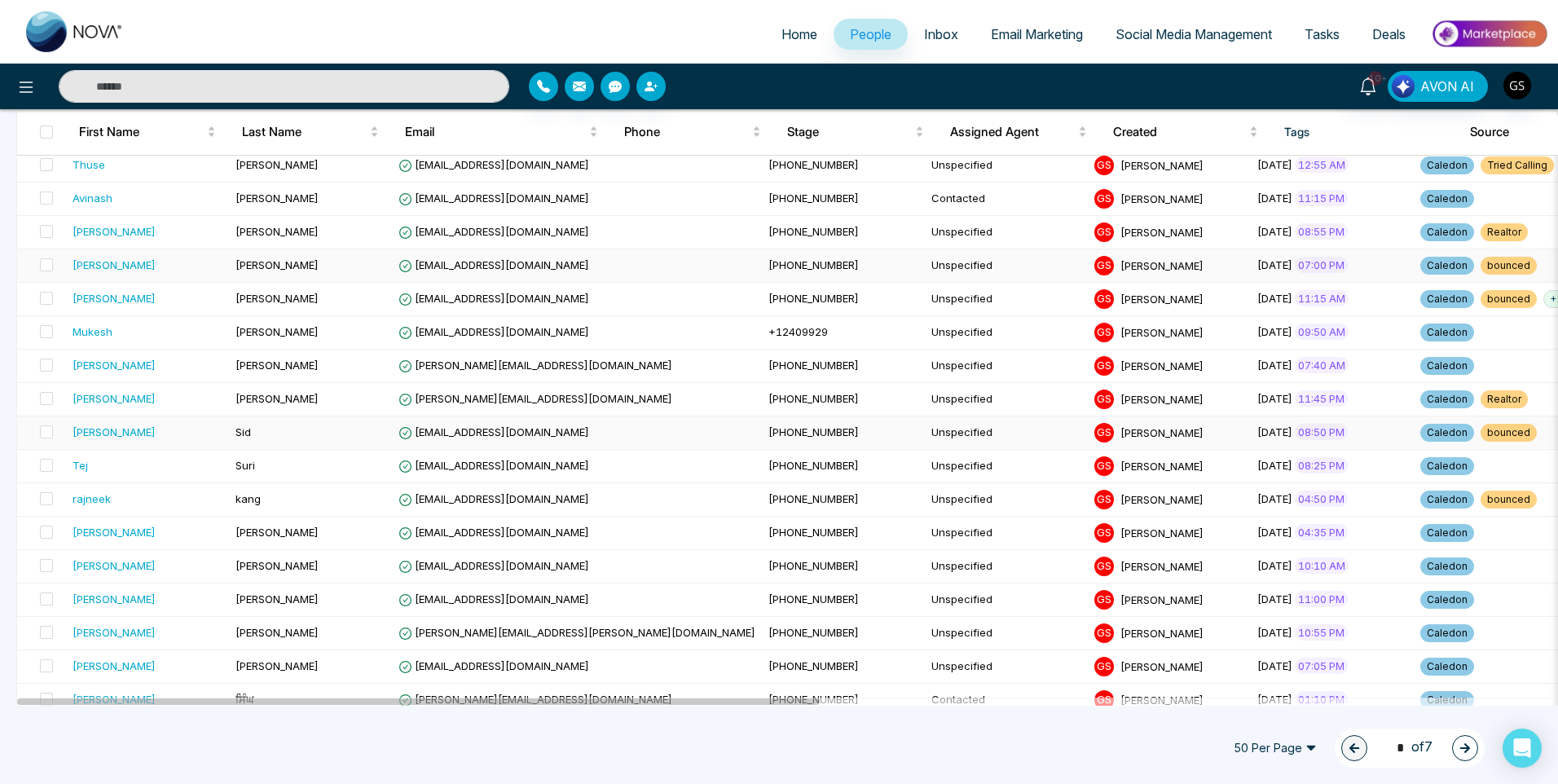
scroll to position [977, 0]
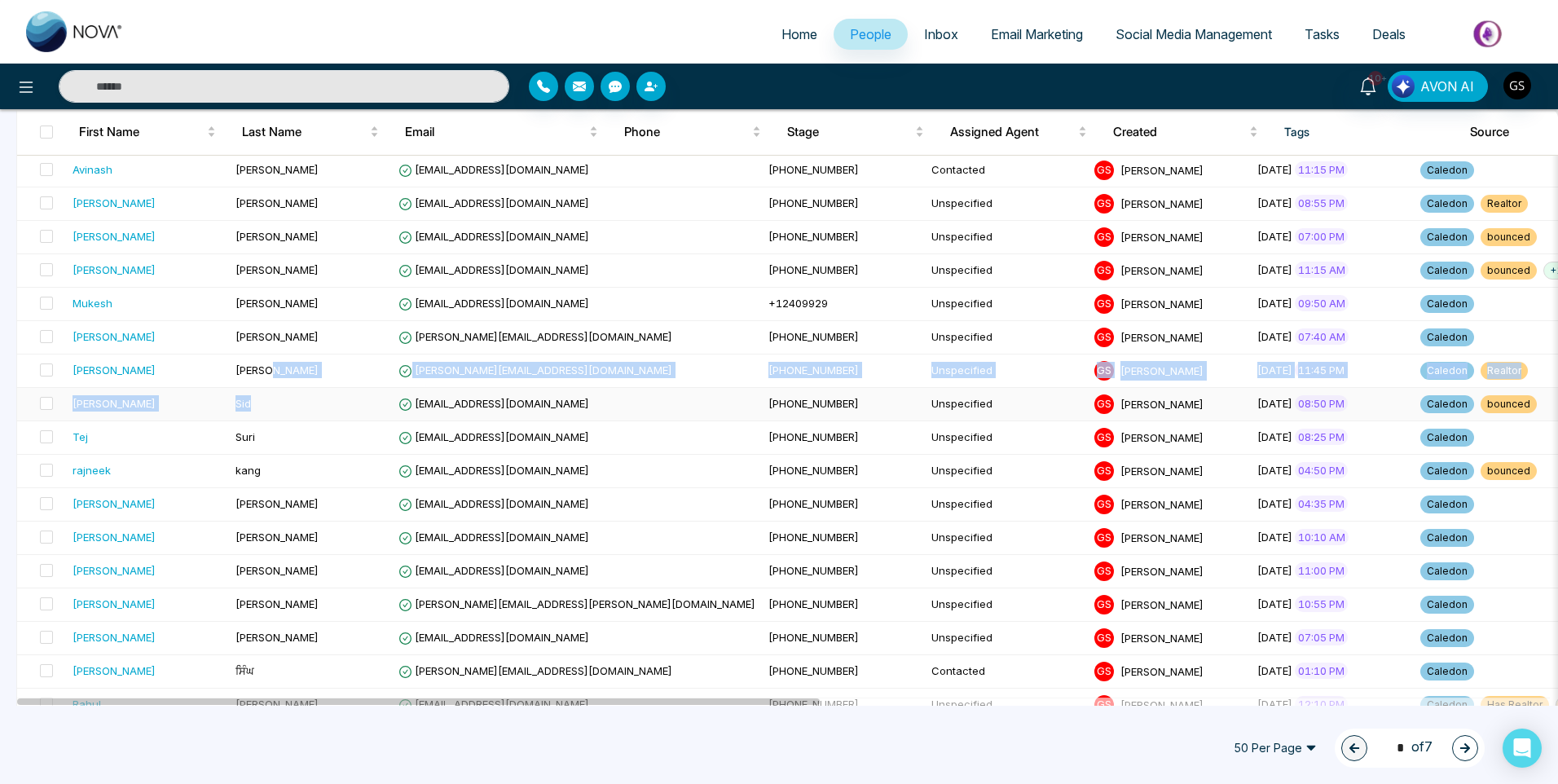
drag, startPoint x: 281, startPoint y: 372, endPoint x: 293, endPoint y: 403, distance: 33.2
click at [293, 403] on tbody "P Sidhu [EMAIL_ADDRESS][DOMAIN_NAME] [PHONE_NUMBER] Unspecified G S [PERSON_NAM…" at bounding box center [1552, 187] width 3069 height 1670
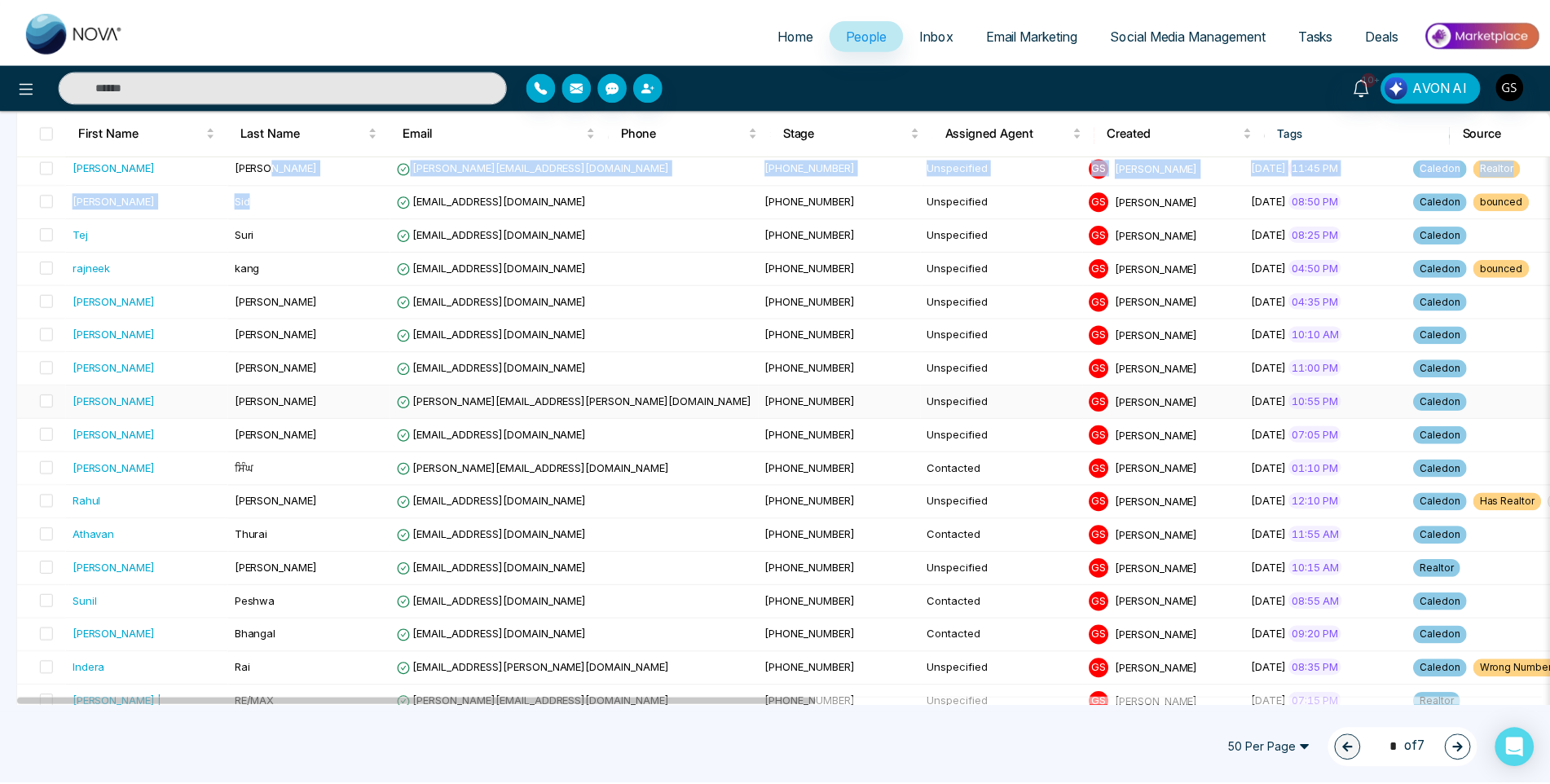
scroll to position [1221, 0]
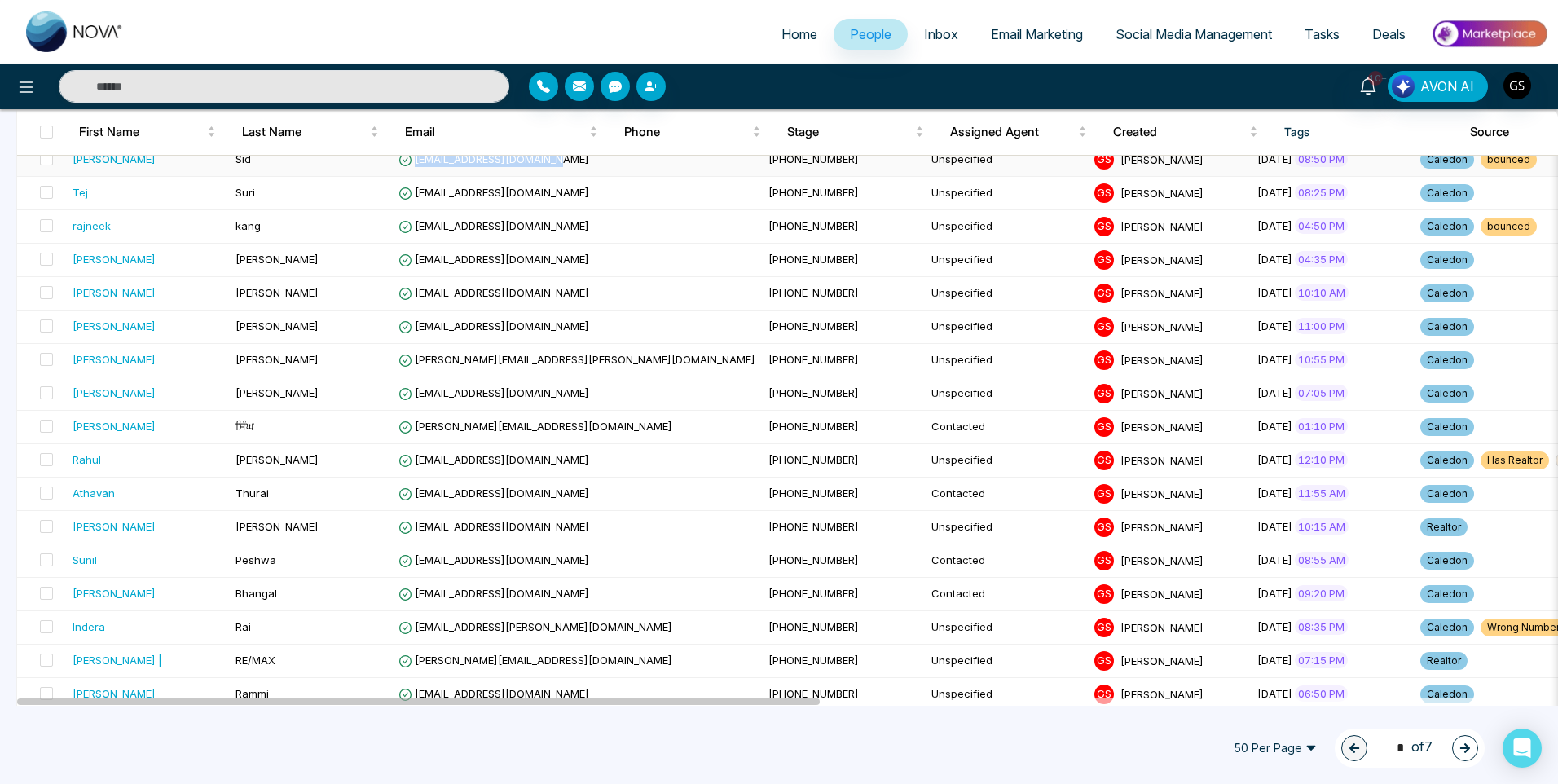
drag, startPoint x: 566, startPoint y: 161, endPoint x: 427, endPoint y: 172, distance: 139.4
click at [420, 166] on td "[EMAIL_ADDRESS][DOMAIN_NAME]" at bounding box center [577, 160] width 370 height 33
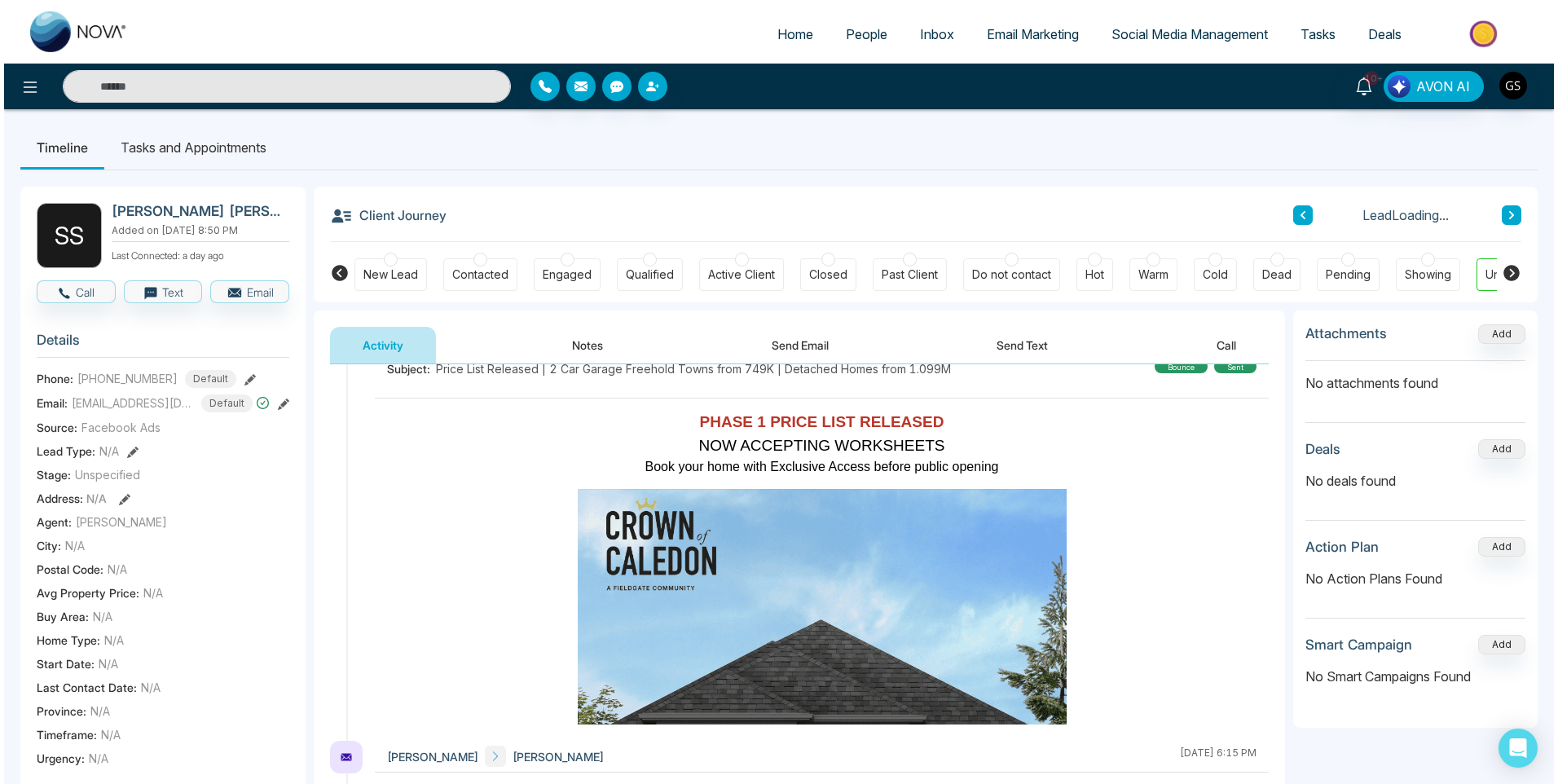
scroll to position [163, 0]
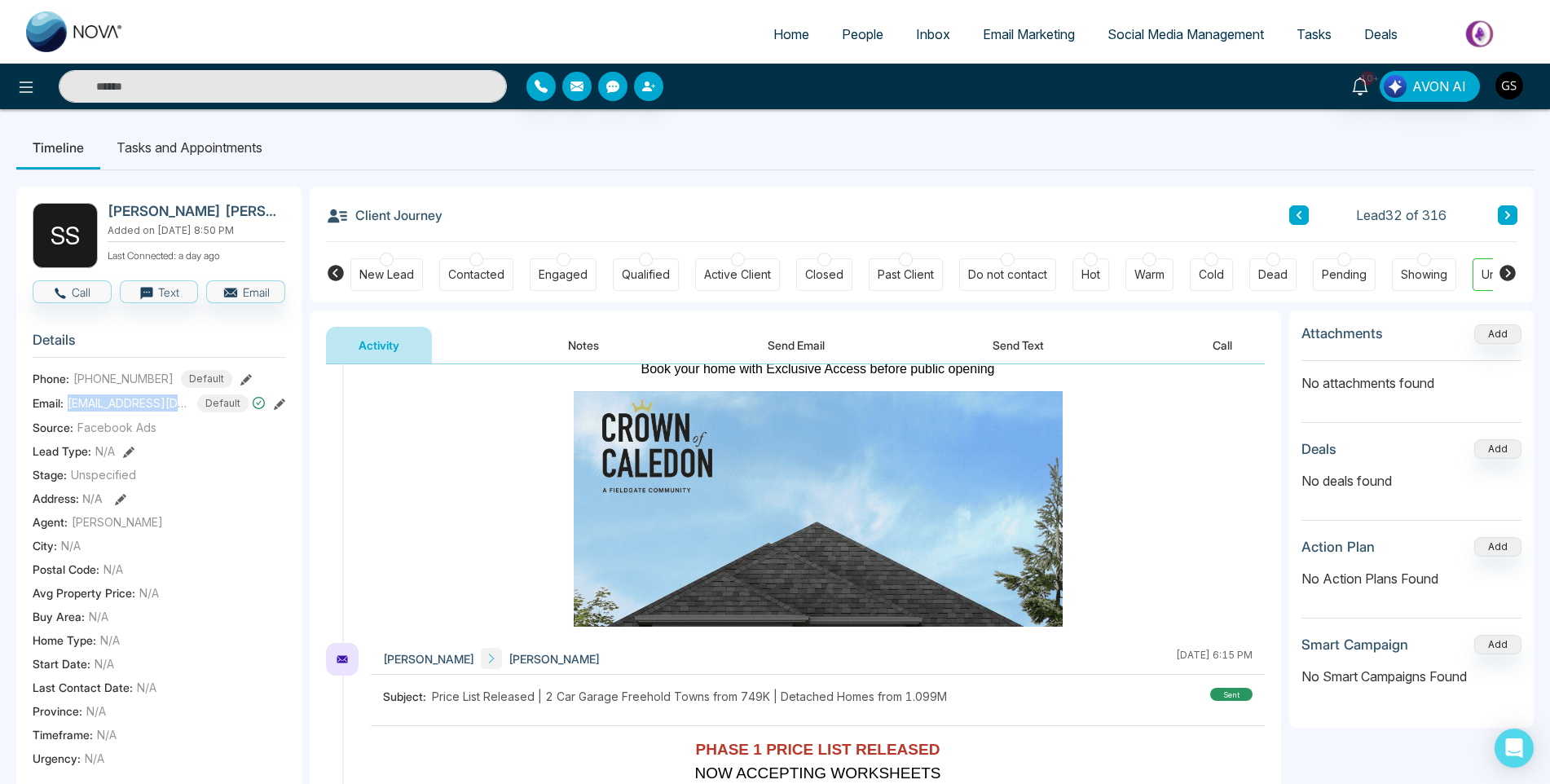
drag, startPoint x: 68, startPoint y: 414, endPoint x: 192, endPoint y: 414, distance: 124.0
click at [192, 412] on div "Email: [EMAIL_ADDRESS][DOMAIN_NAME] Default" at bounding box center [159, 403] width 253 height 18
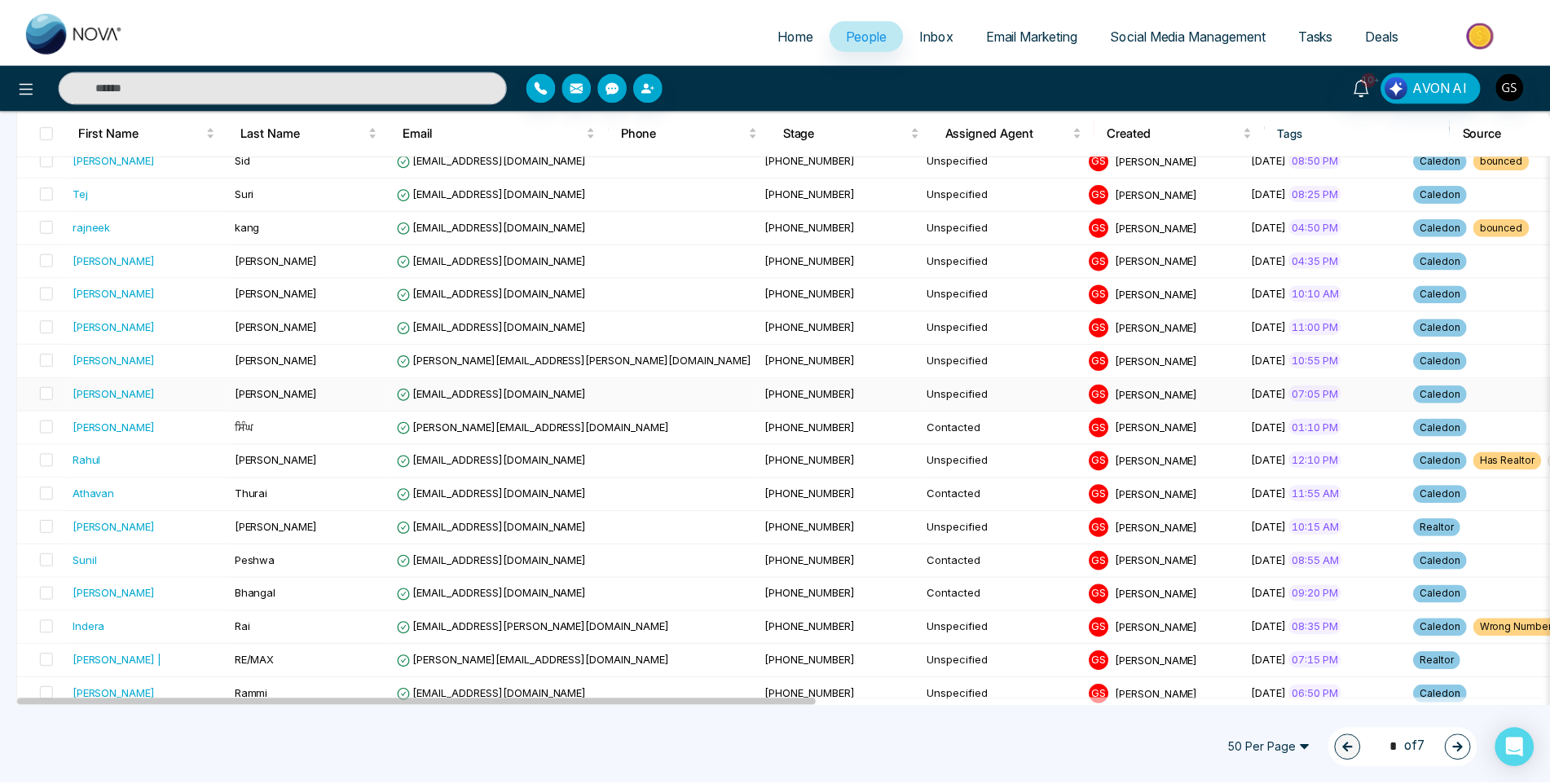
scroll to position [1140, 0]
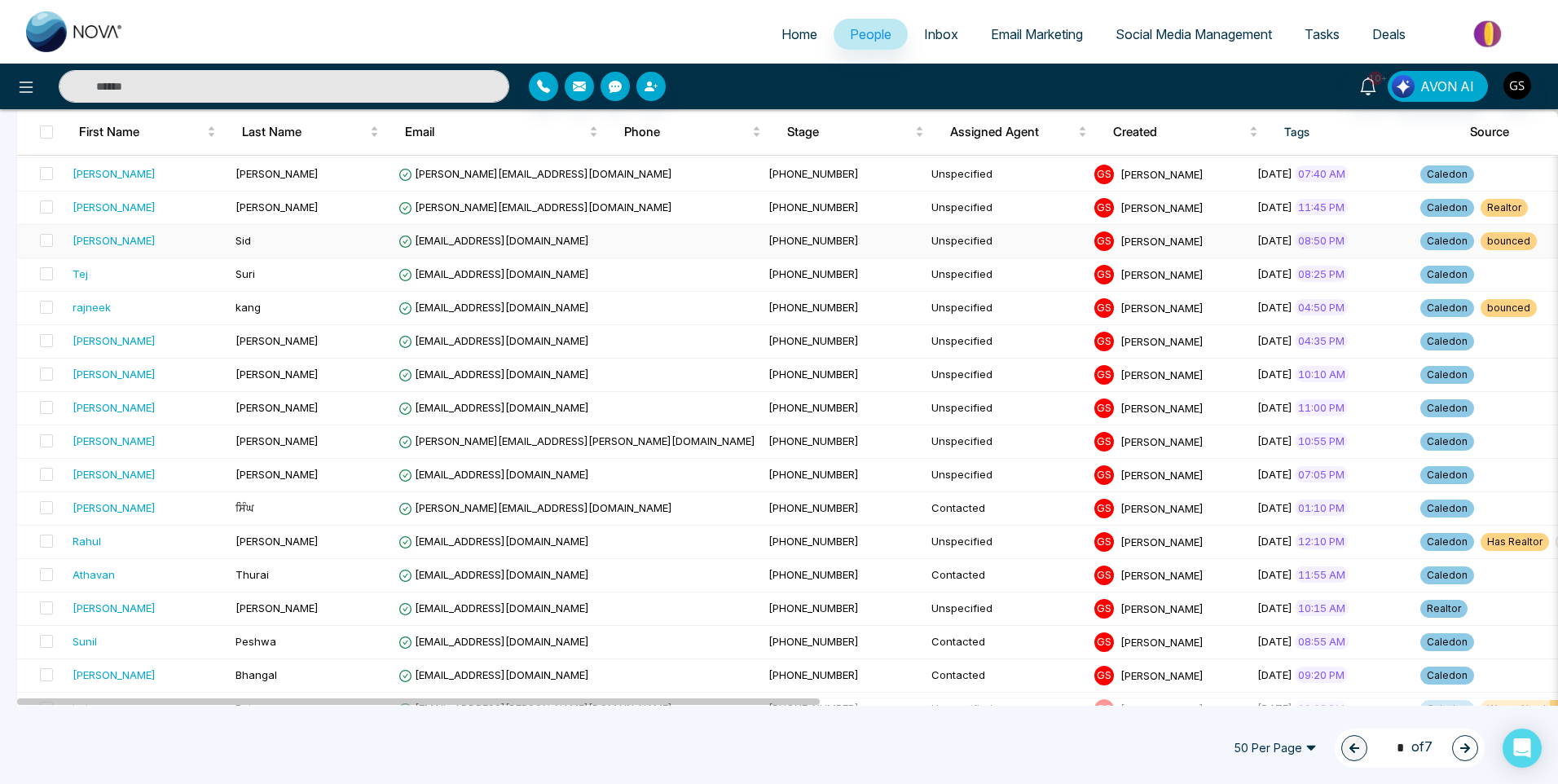
click at [161, 250] on td "[PERSON_NAME]" at bounding box center [147, 242] width 163 height 33
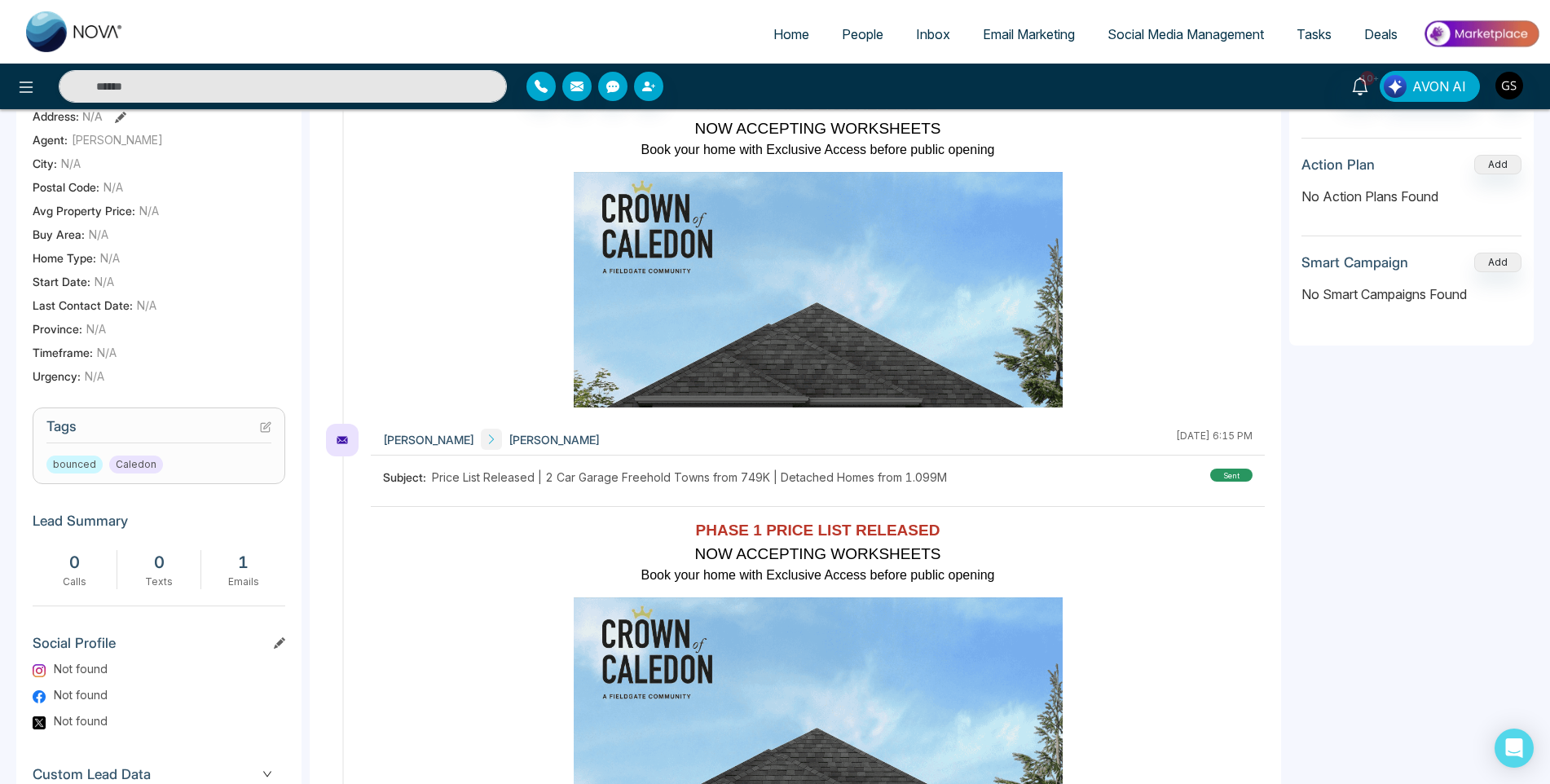
scroll to position [251, 0]
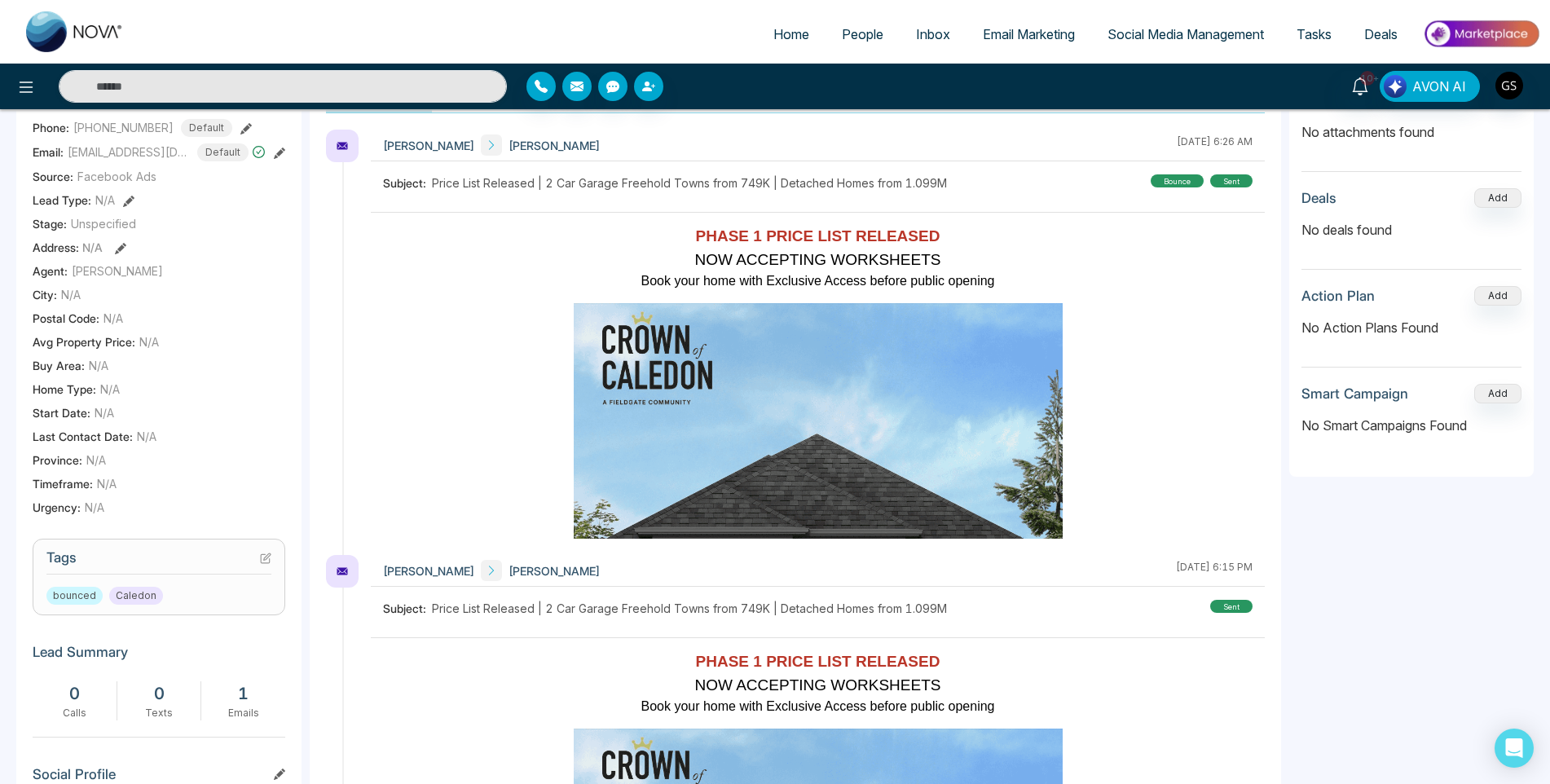
click at [269, 560] on icon at bounding box center [267, 556] width 6 height 6
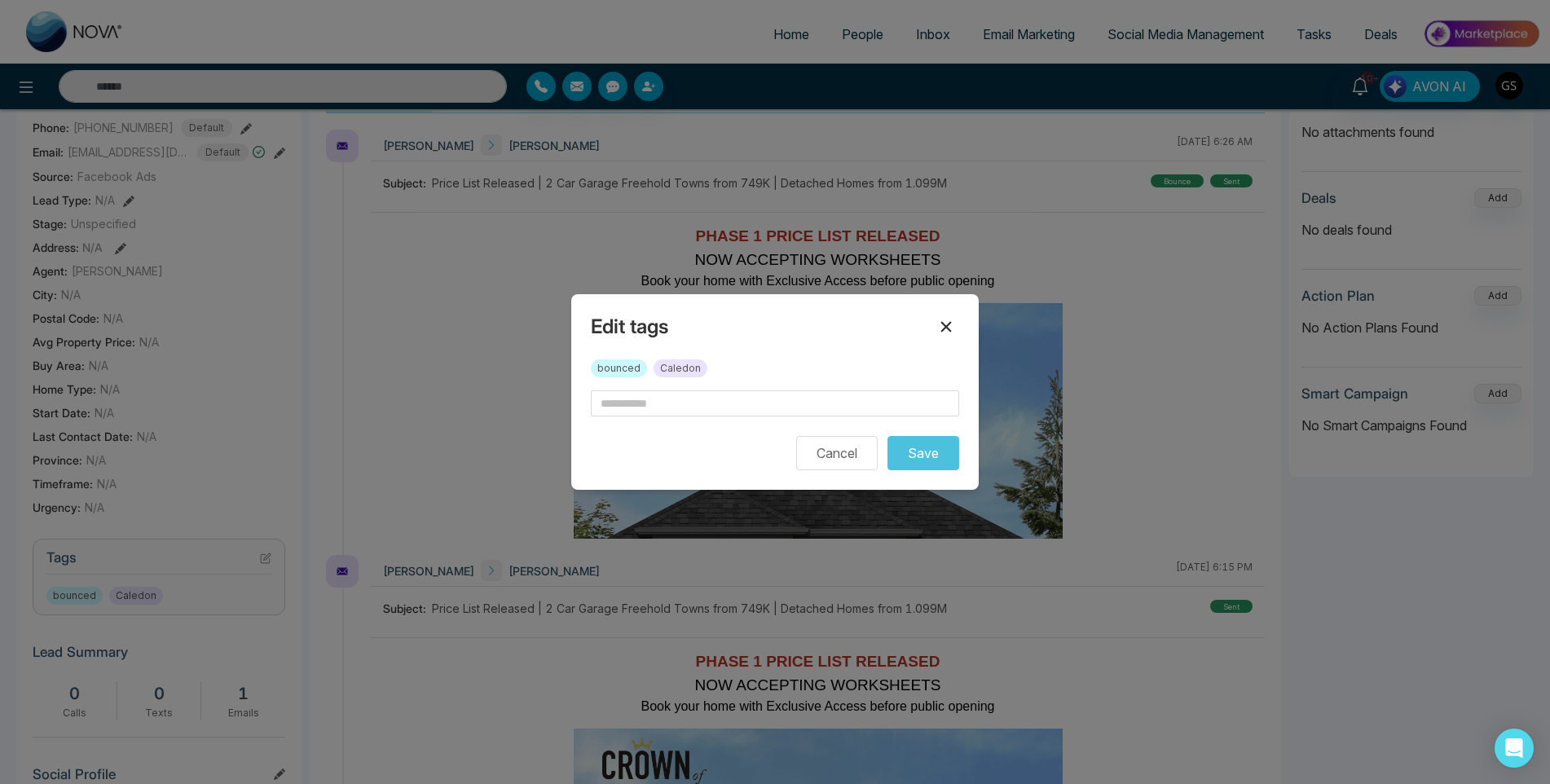
click at [942, 324] on icon at bounding box center [946, 326] width 19 height 19
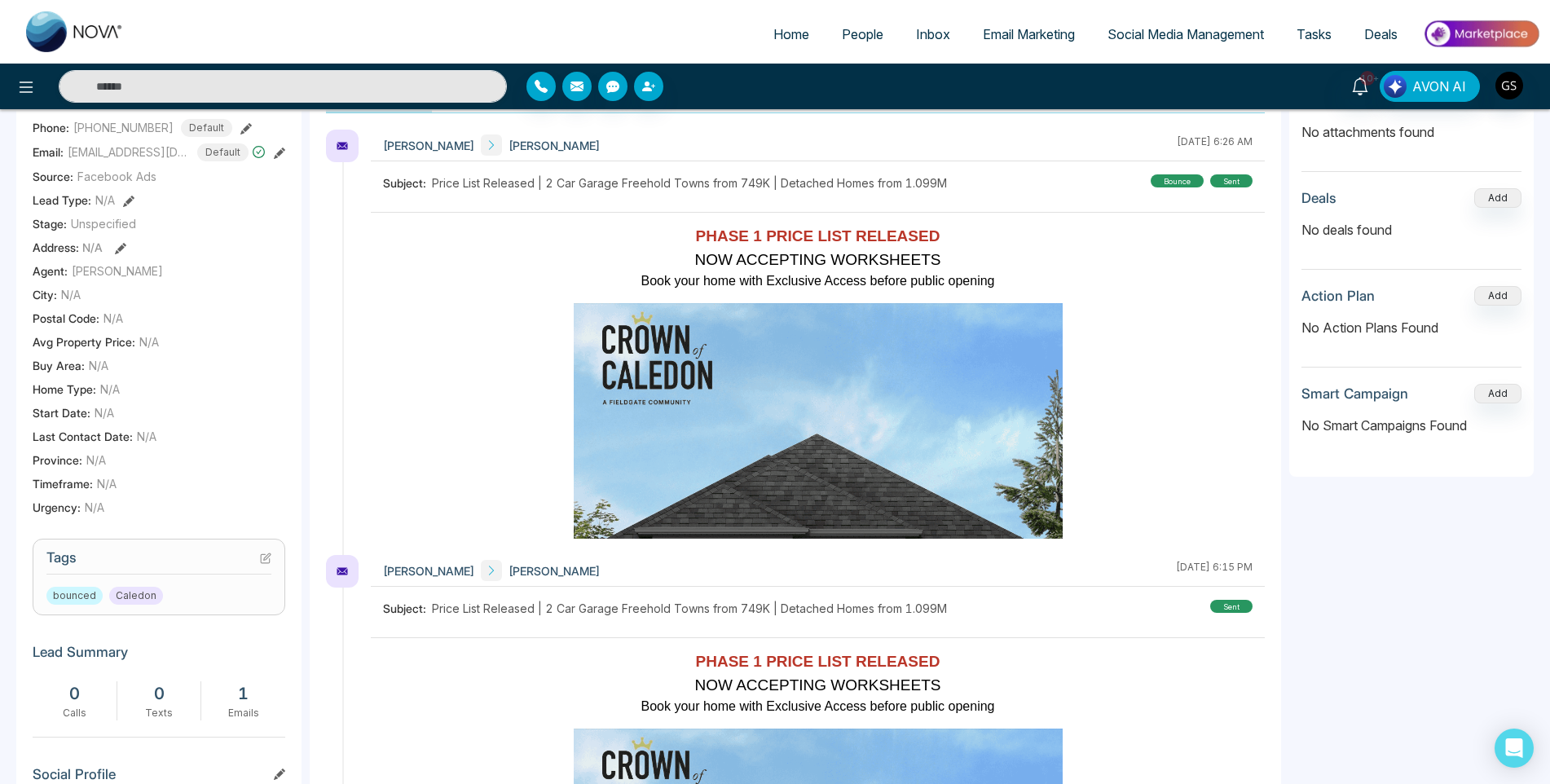
click at [266, 563] on icon at bounding box center [265, 557] width 11 height 11
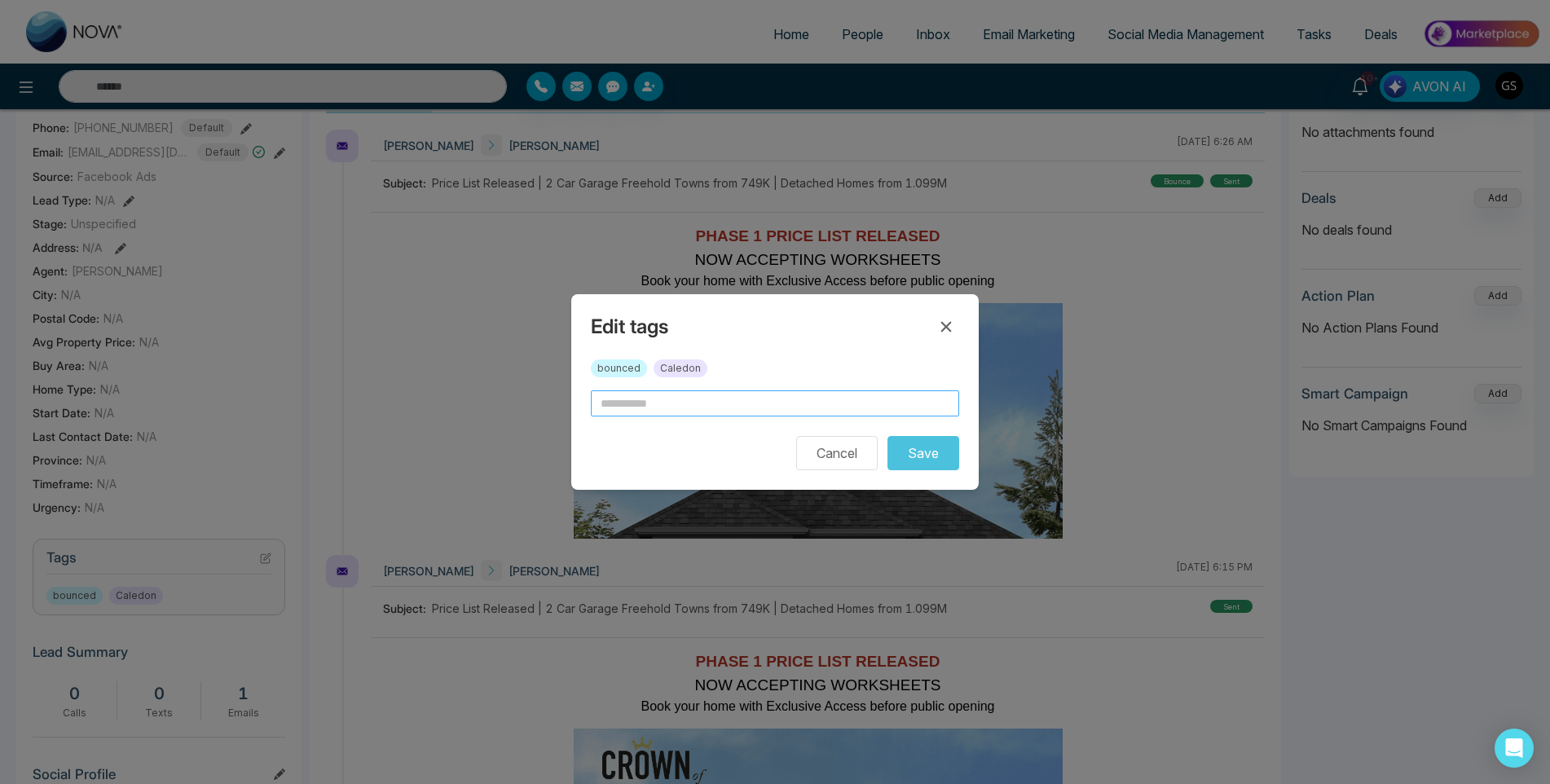
click at [663, 399] on input "text" at bounding box center [775, 403] width 368 height 26
click at [955, 317] on icon at bounding box center [946, 326] width 19 height 19
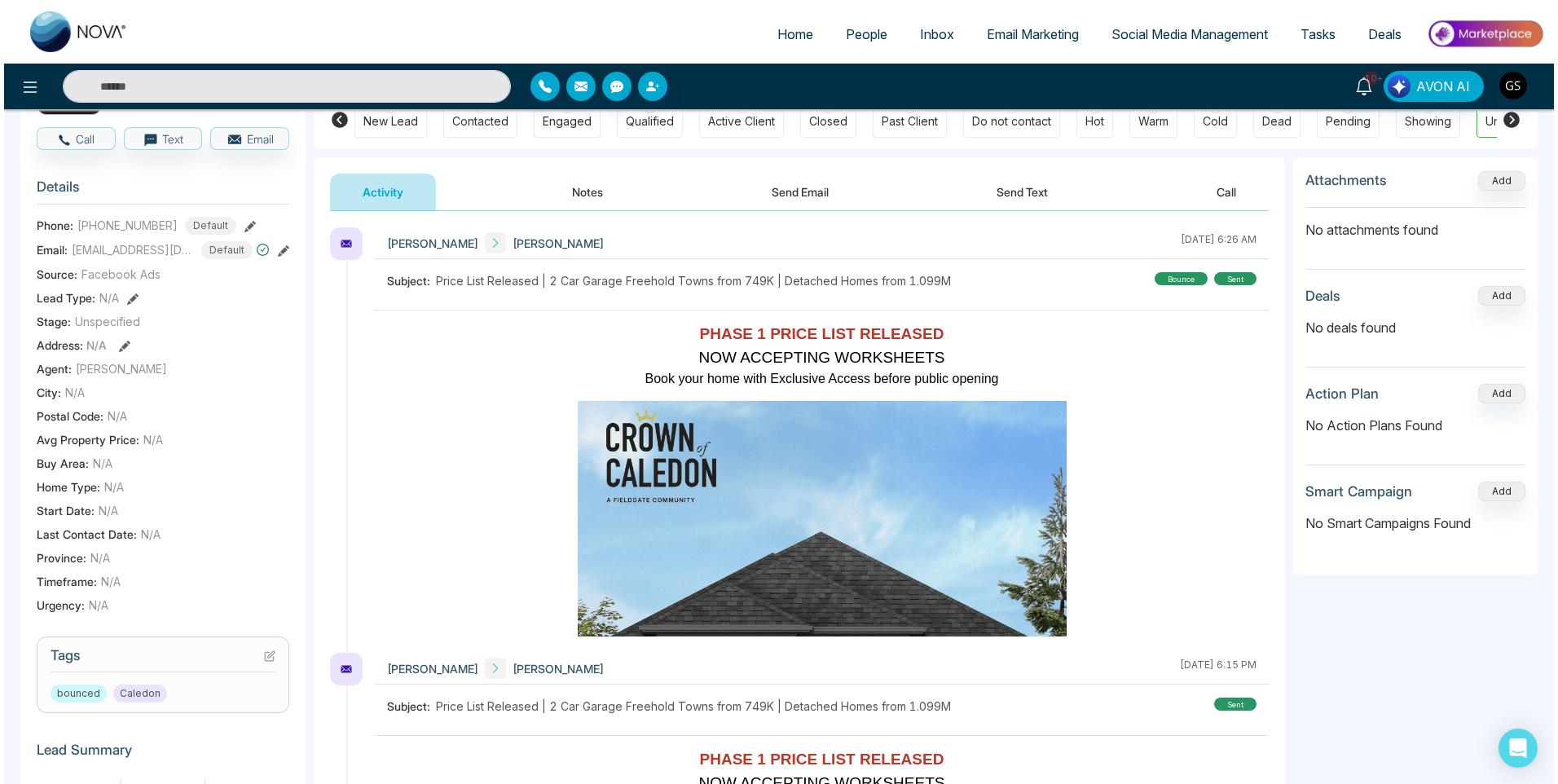
scroll to position [0, 0]
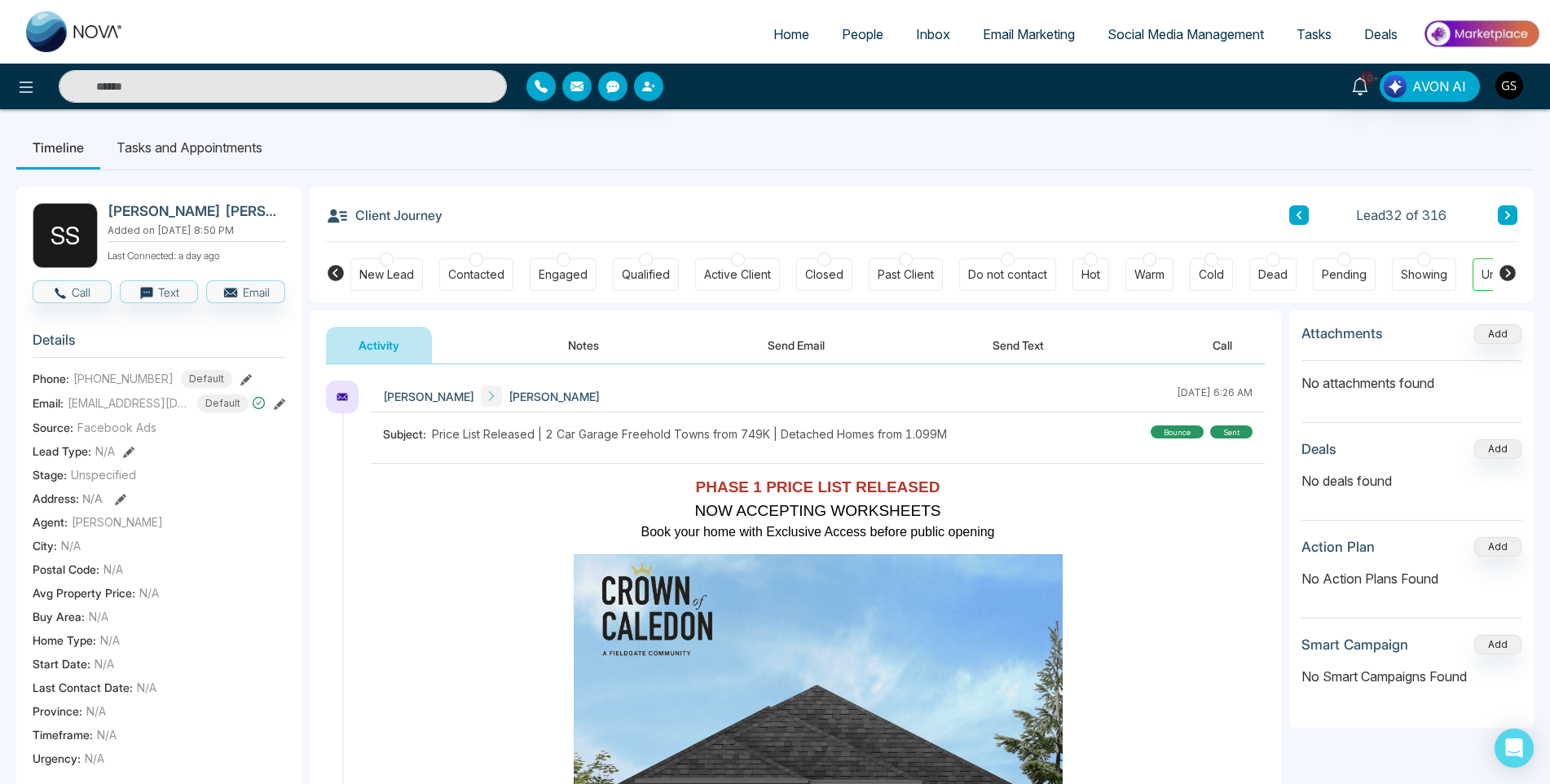
click at [860, 35] on span "People" at bounding box center [863, 34] width 42 height 17
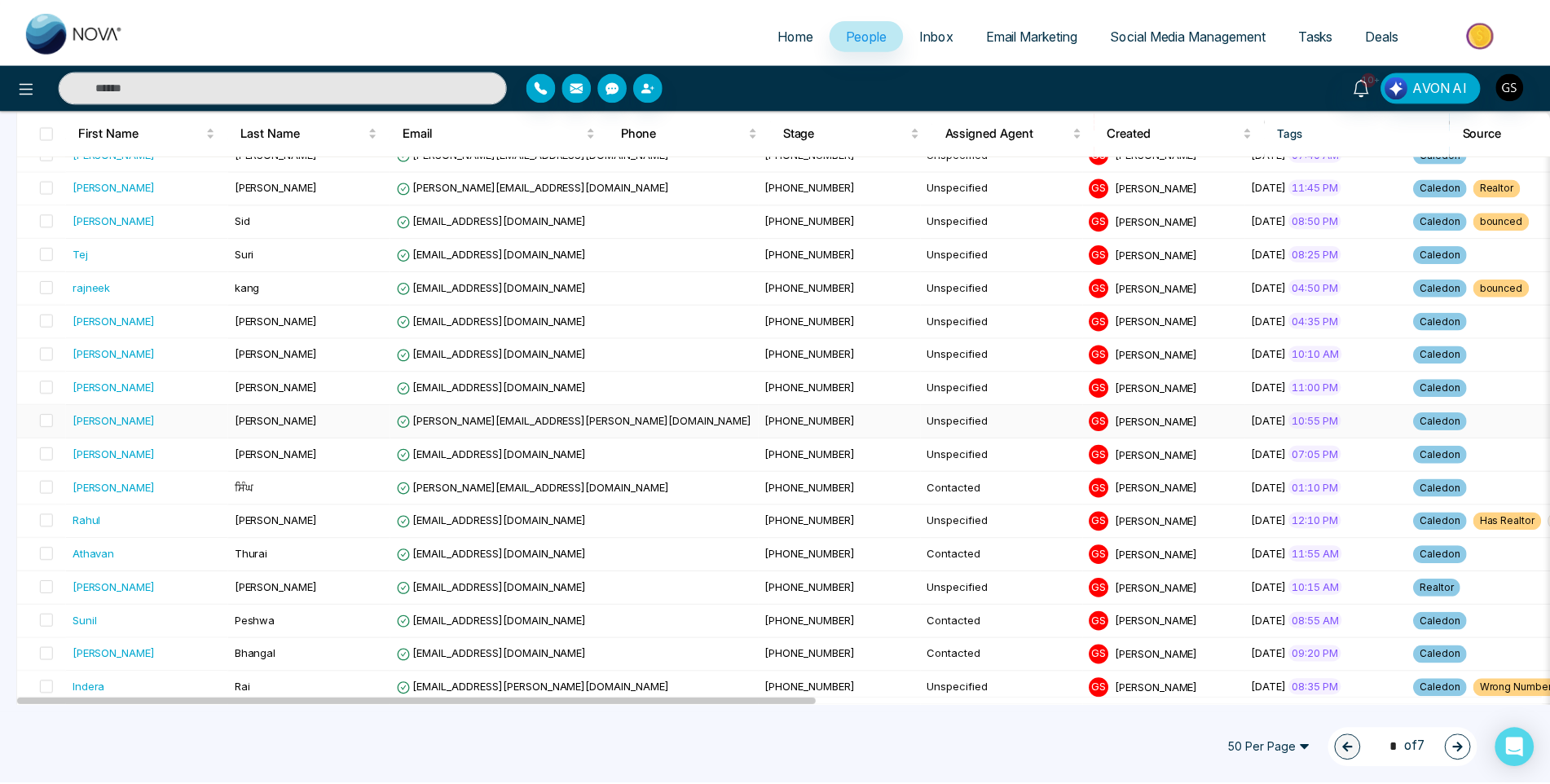
scroll to position [1222, 0]
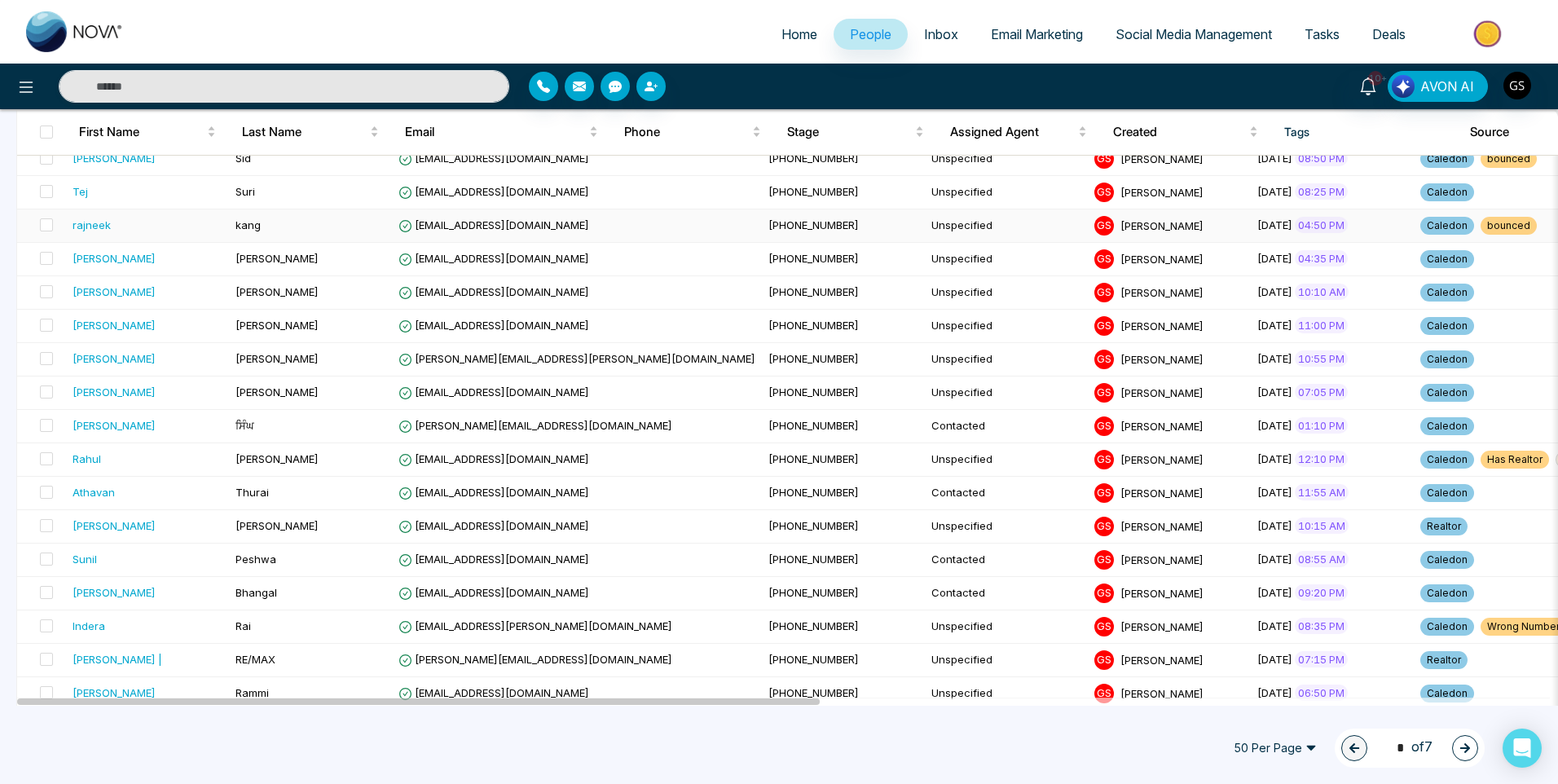
click at [249, 225] on span "kang" at bounding box center [248, 224] width 25 height 13
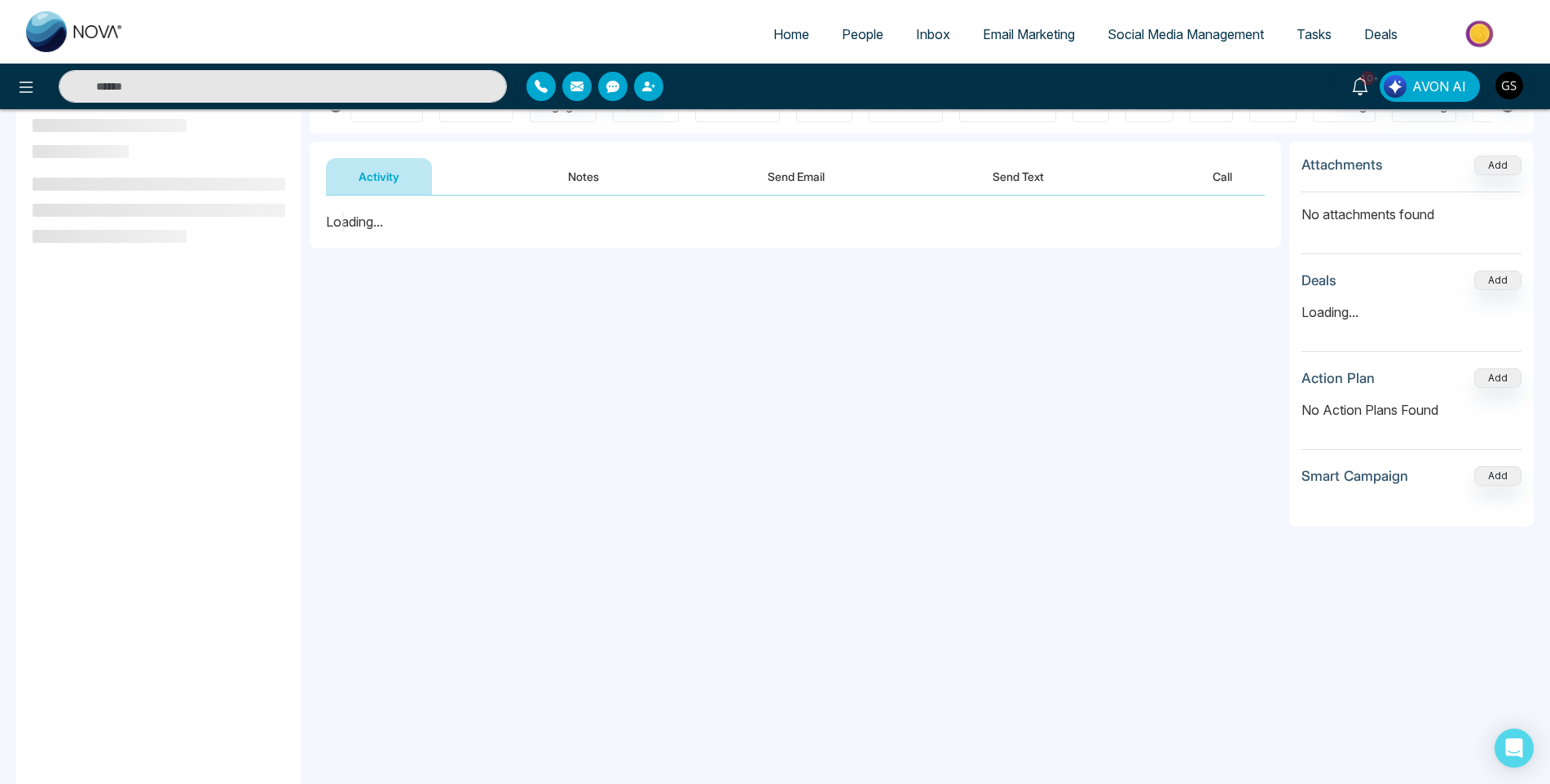
scroll to position [219, 0]
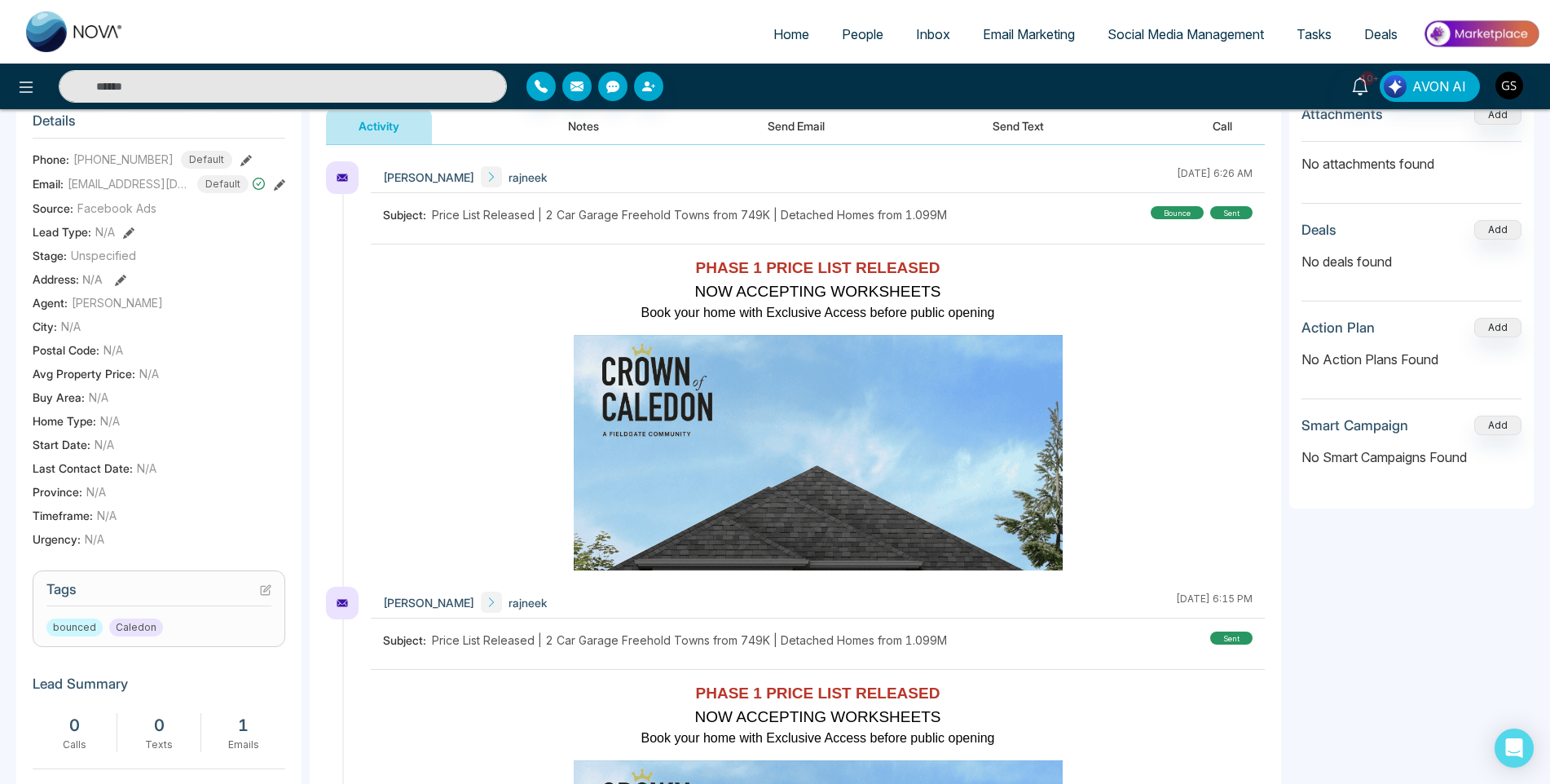
click at [266, 596] on icon at bounding box center [265, 590] width 11 height 11
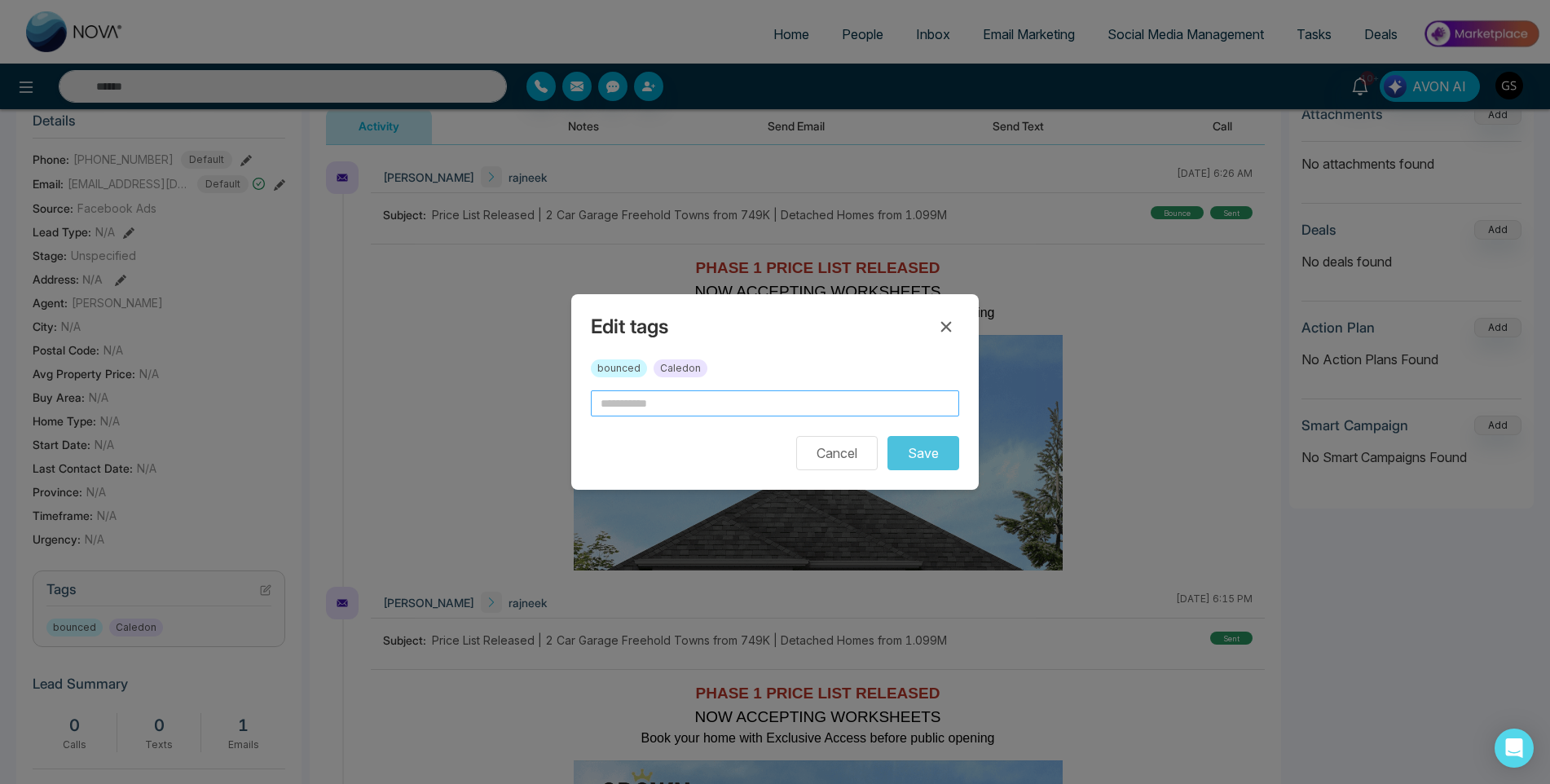
click at [708, 406] on input "text" at bounding box center [775, 403] width 368 height 26
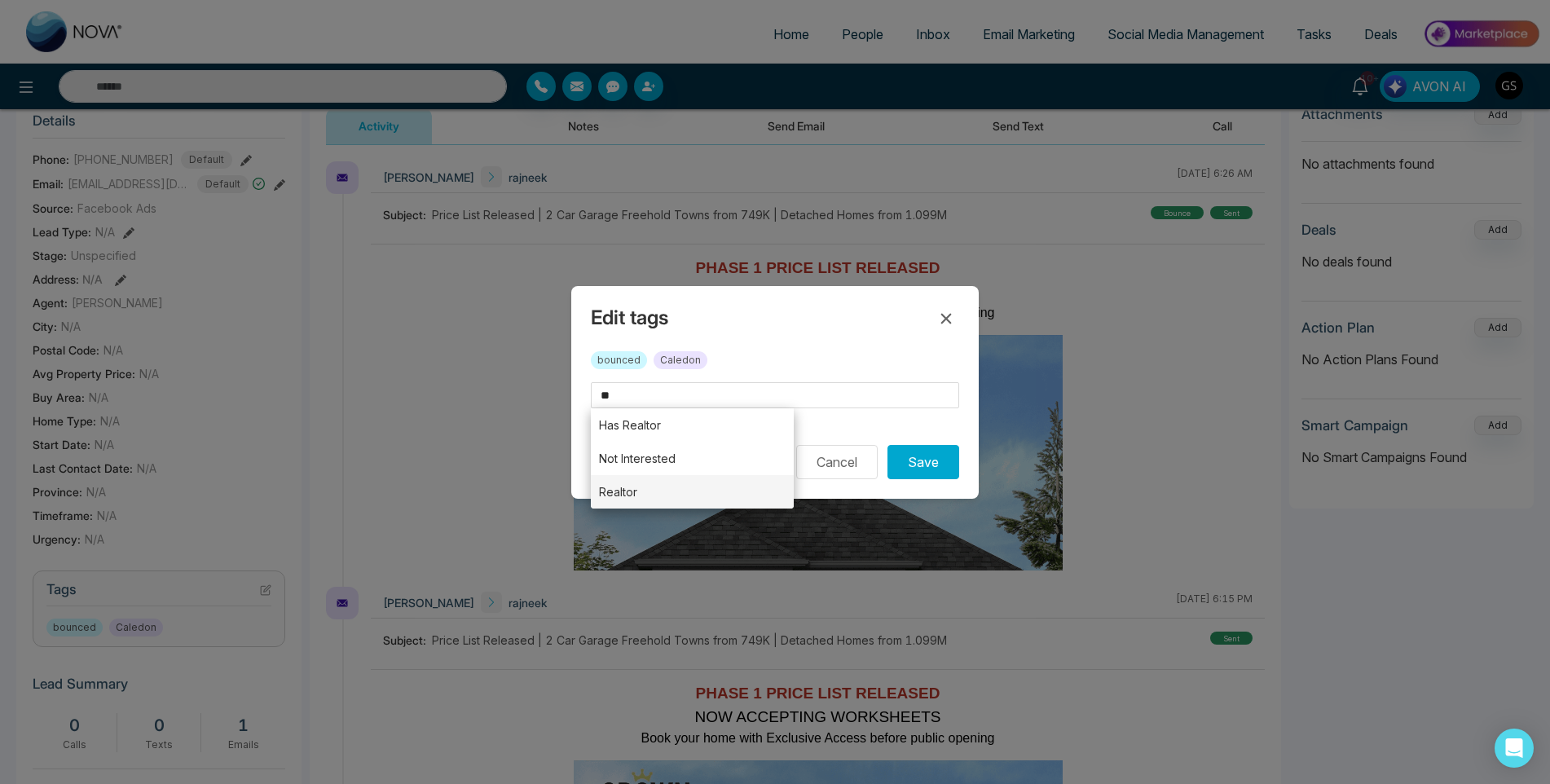
click at [637, 496] on li "Realtor" at bounding box center [692, 492] width 203 height 33
type input "*******"
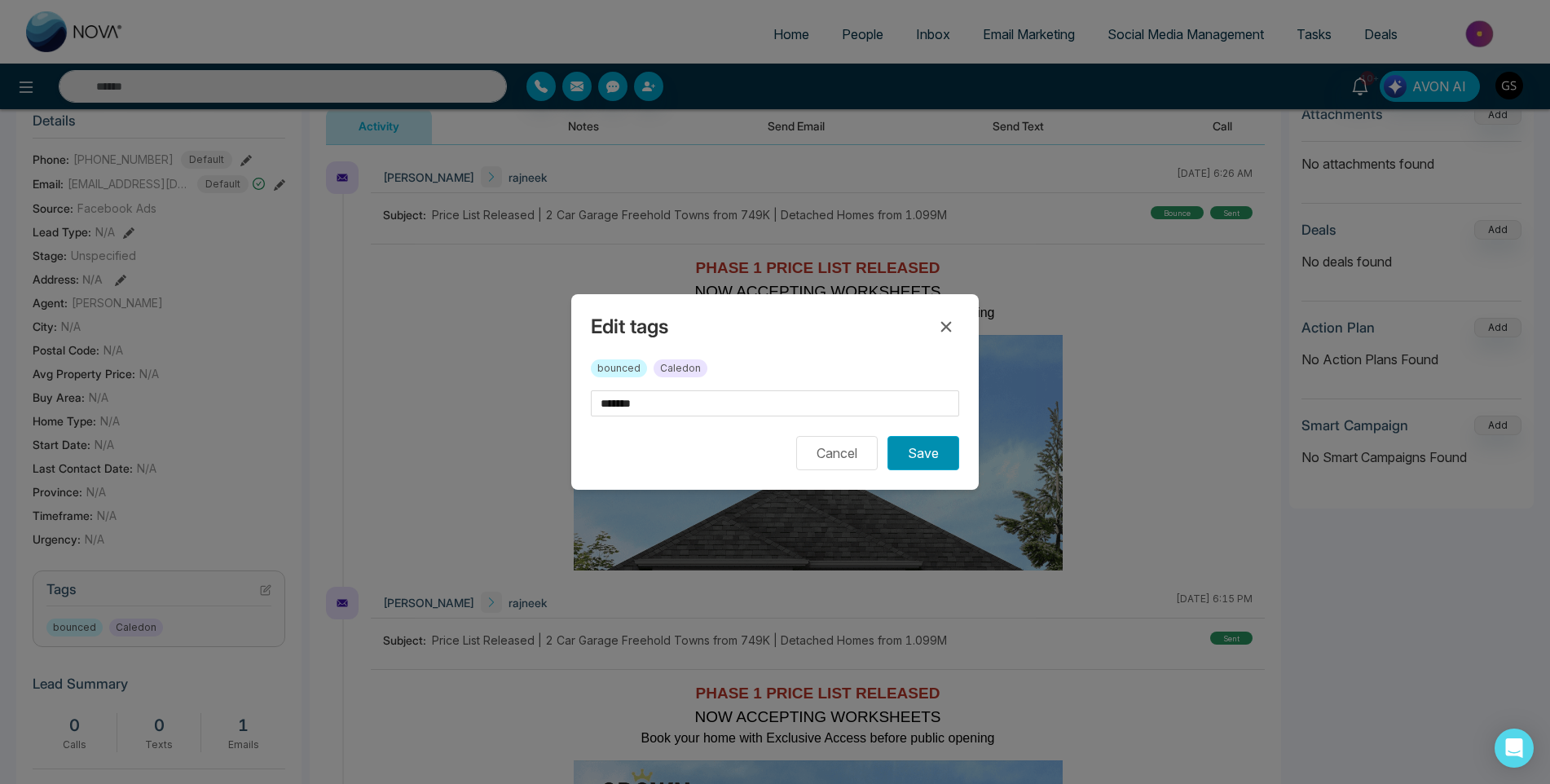
click at [912, 448] on button "Save" at bounding box center [923, 453] width 72 height 34
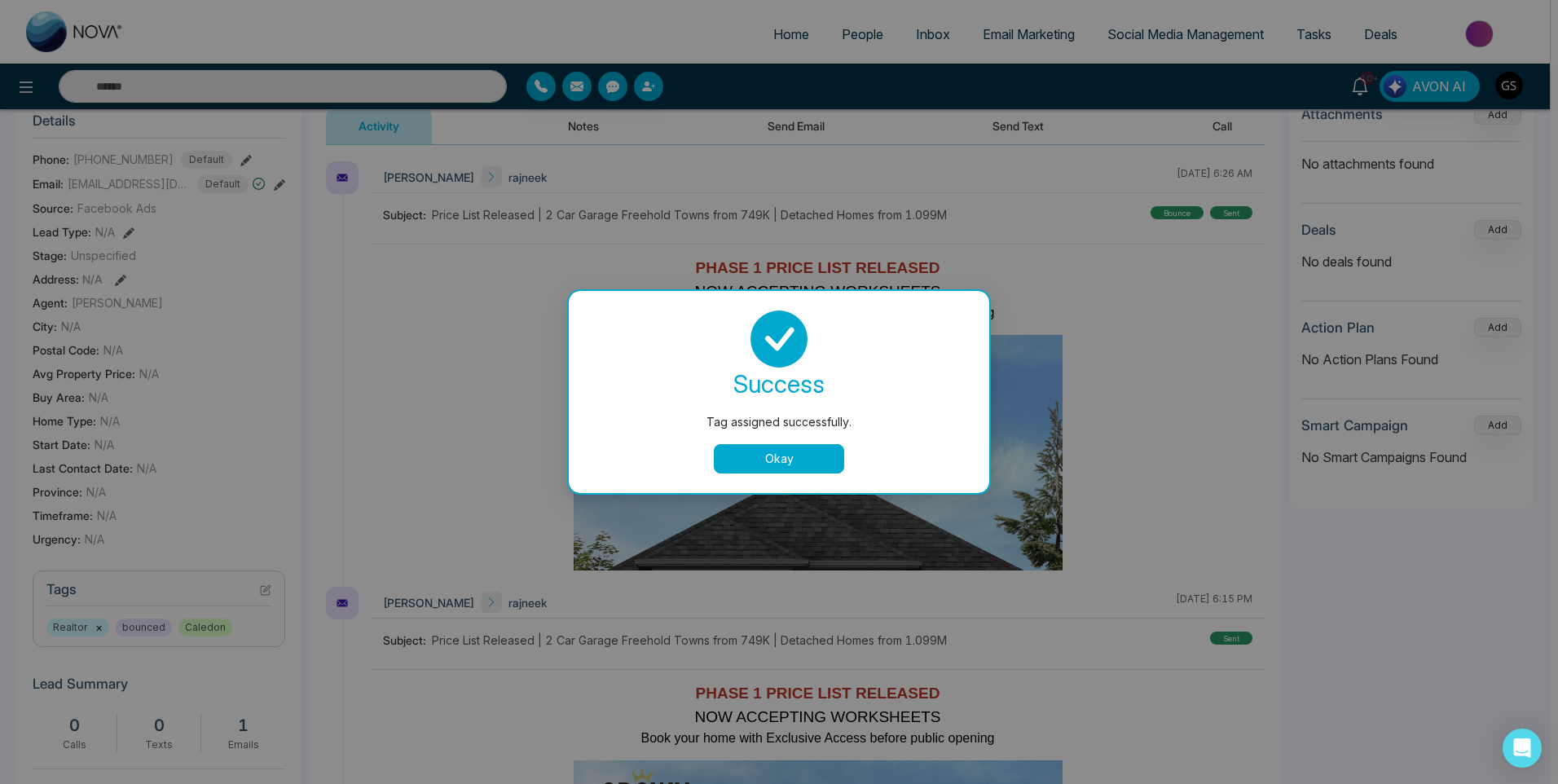
click at [496, 319] on div "Tag assigned successfully. success Tag assigned successfully. Okay" at bounding box center [779, 392] width 1558 height 784
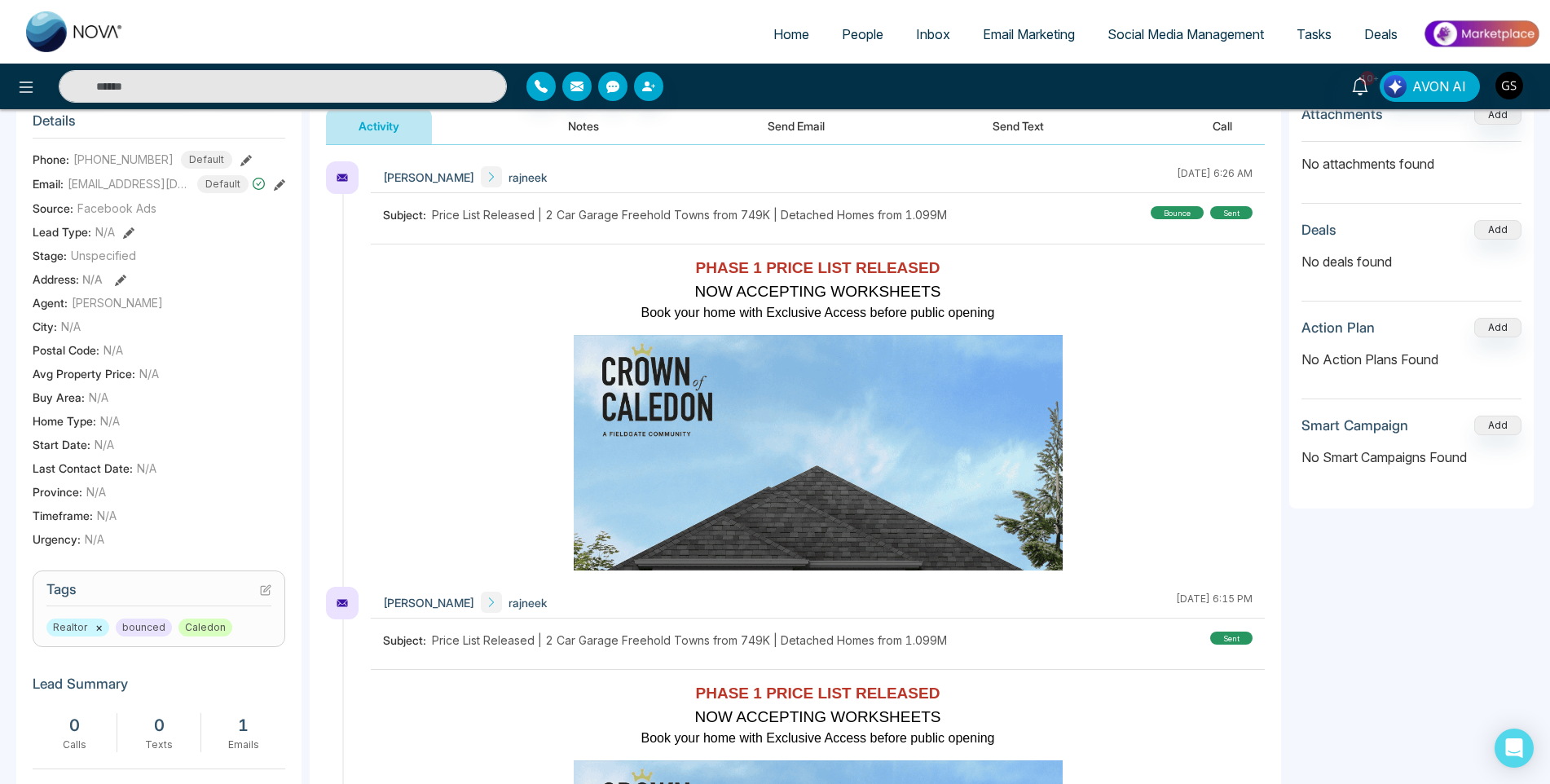
click at [868, 43] on link "People" at bounding box center [862, 33] width 74 height 31
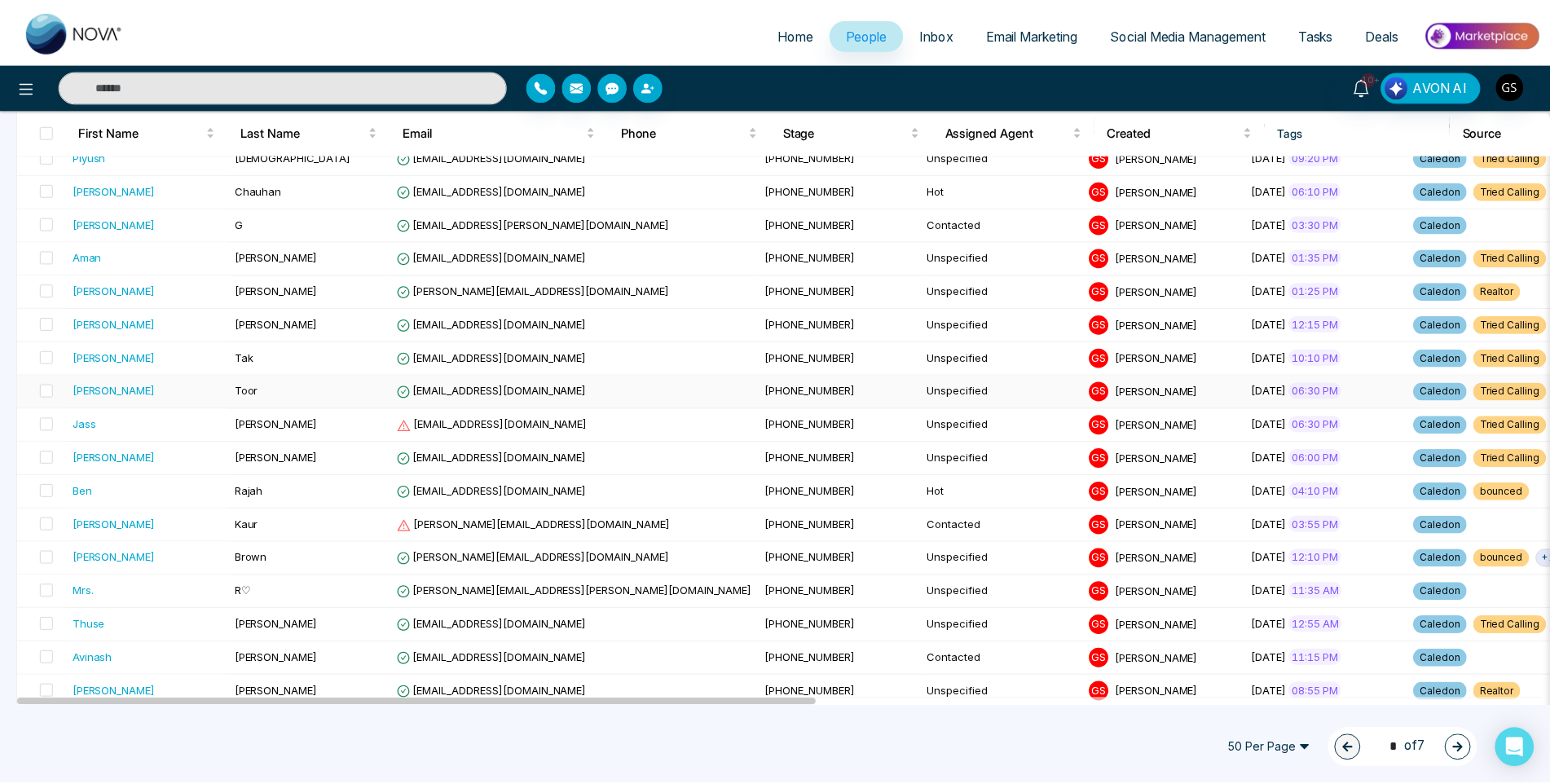
scroll to position [1059, 0]
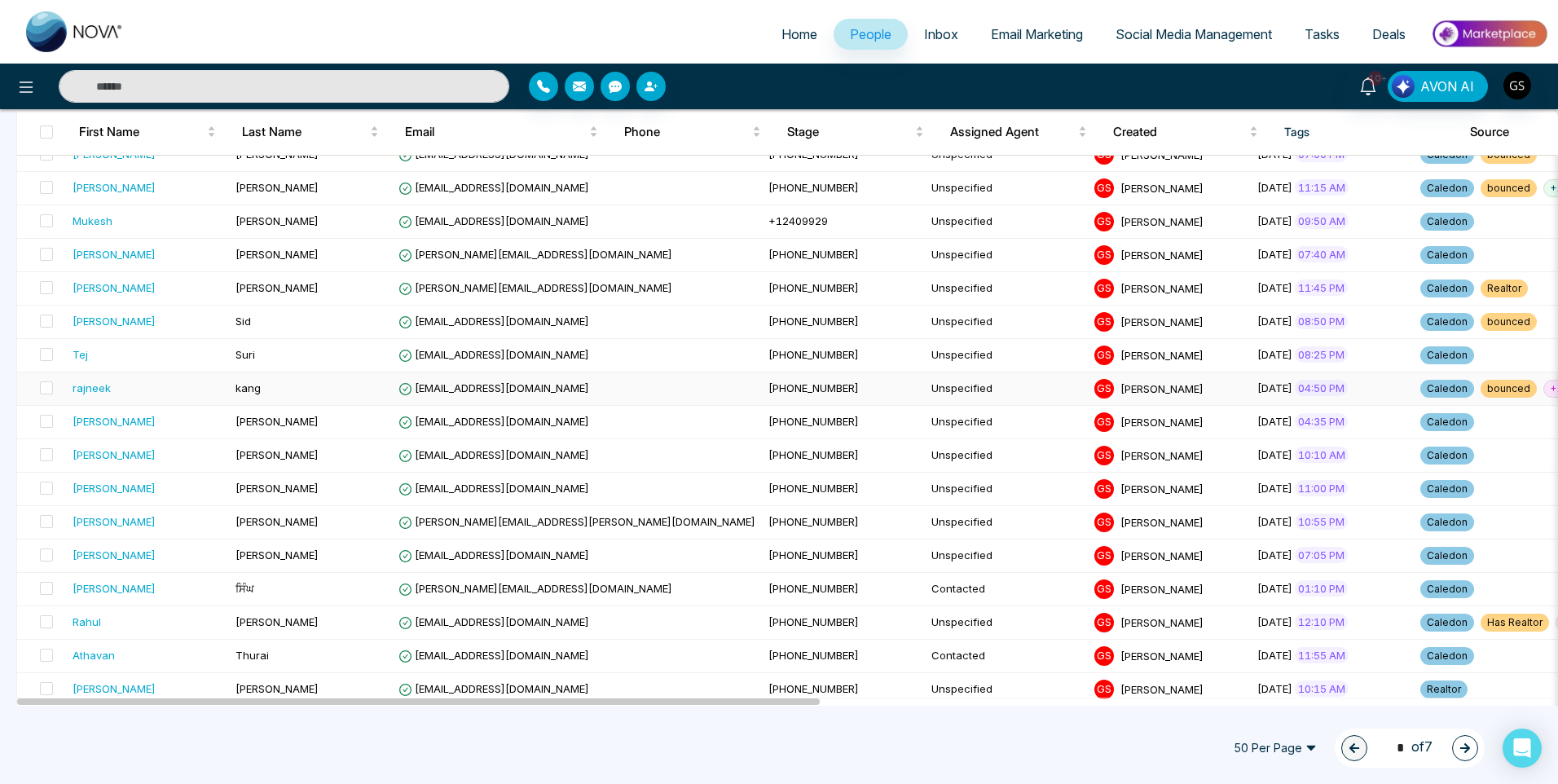
click at [762, 389] on td "[PHONE_NUMBER]" at bounding box center [843, 389] width 163 height 33
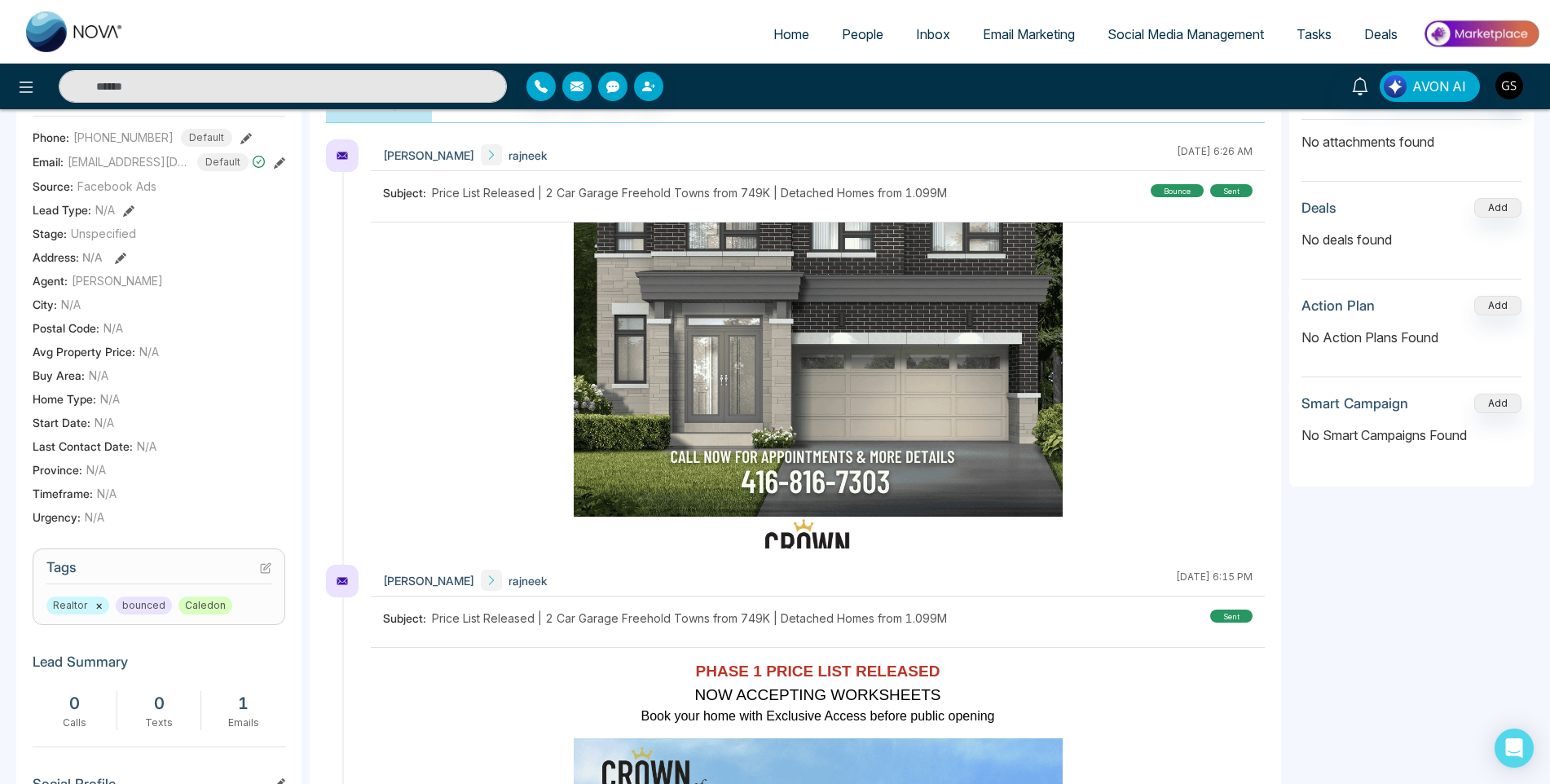
scroll to position [407, 0]
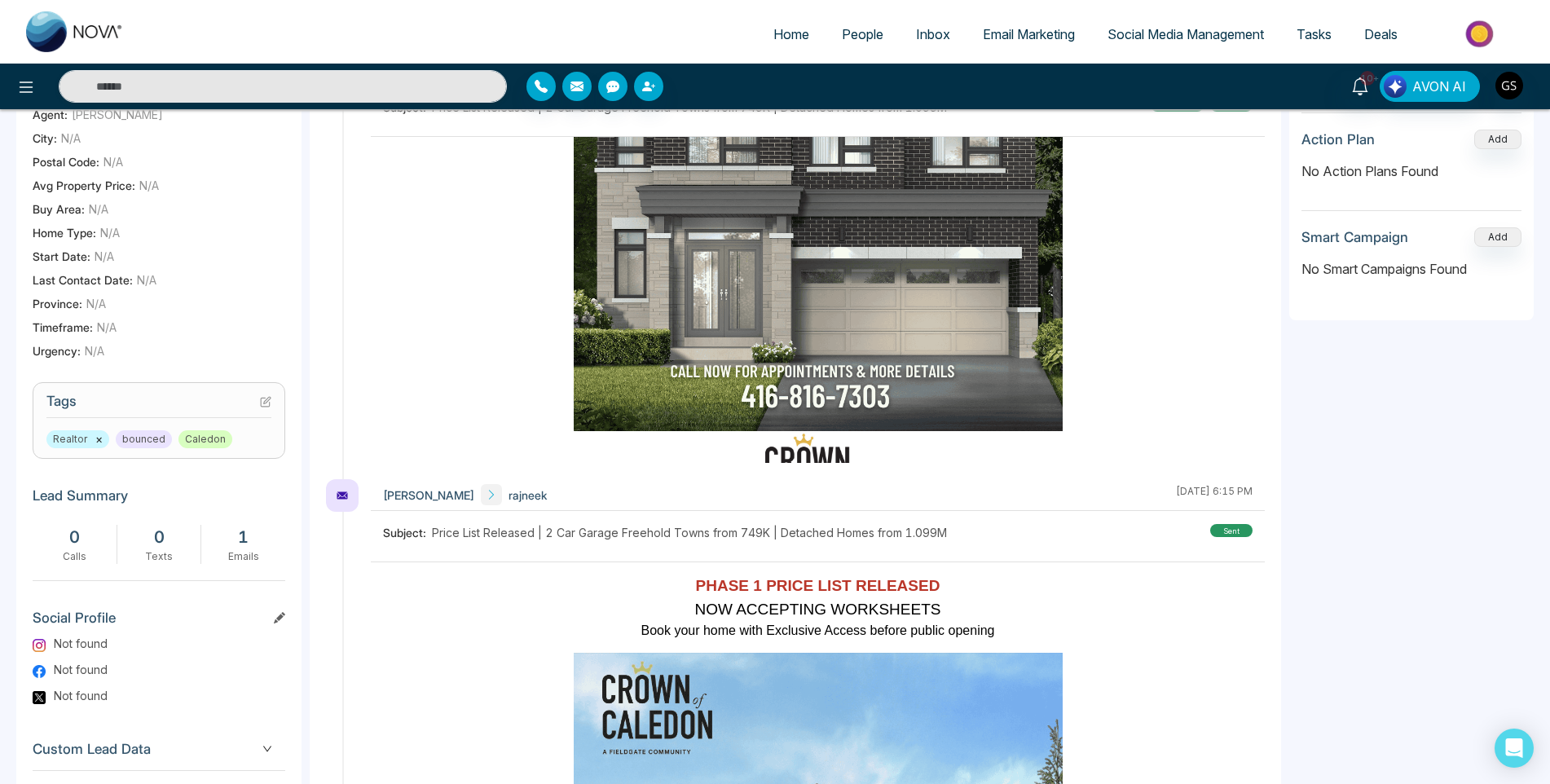
click at [268, 403] on icon at bounding box center [267, 399] width 6 height 6
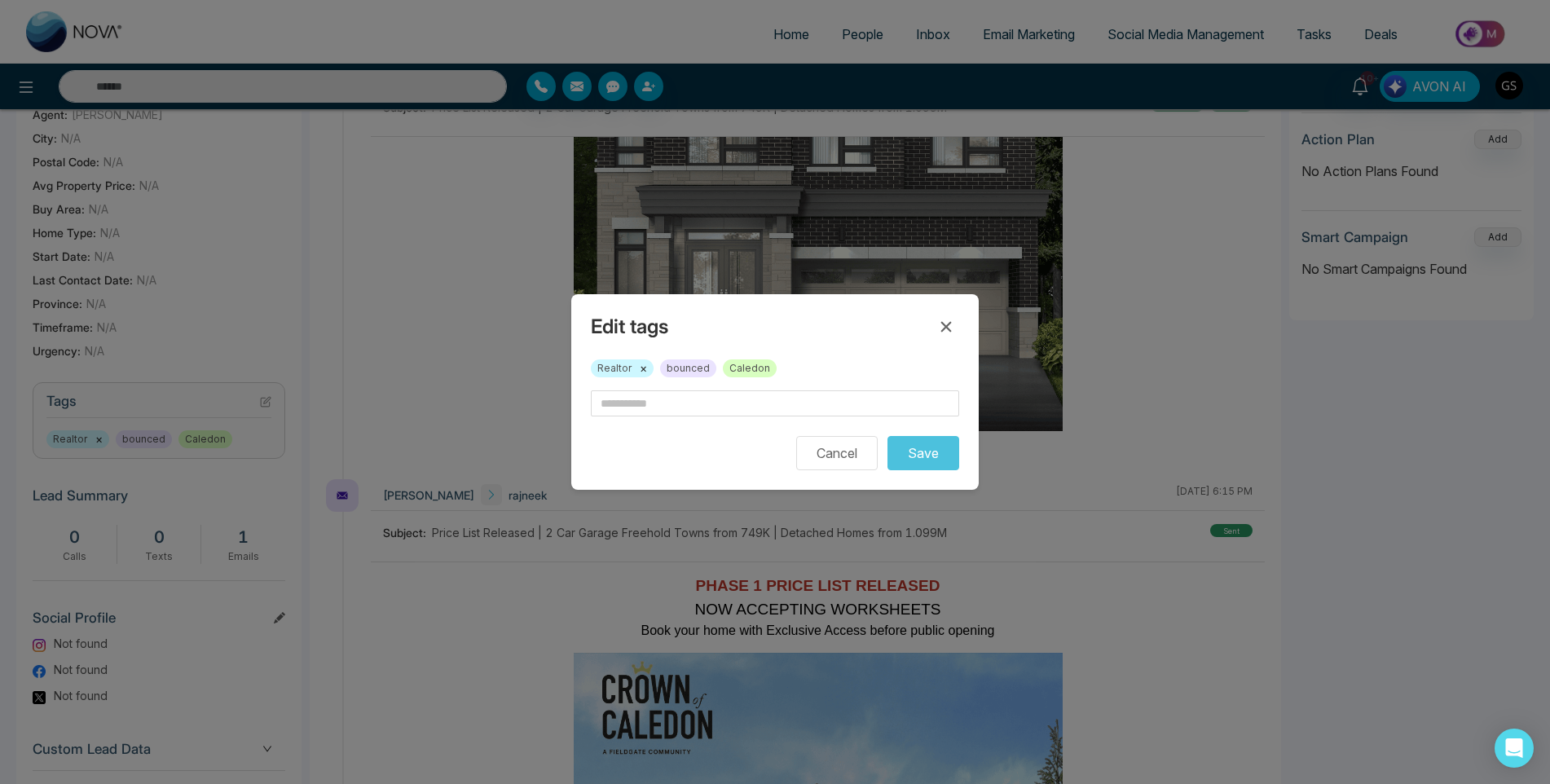
click at [697, 372] on span "bounced" at bounding box center [688, 368] width 56 height 18
click at [712, 365] on span "bounced" at bounding box center [688, 368] width 56 height 18
click at [761, 358] on div "Edit tags Realtor × bounced Caledon Cancel Save" at bounding box center [775, 392] width 407 height 195
click at [816, 462] on button "Cancel" at bounding box center [836, 453] width 81 height 34
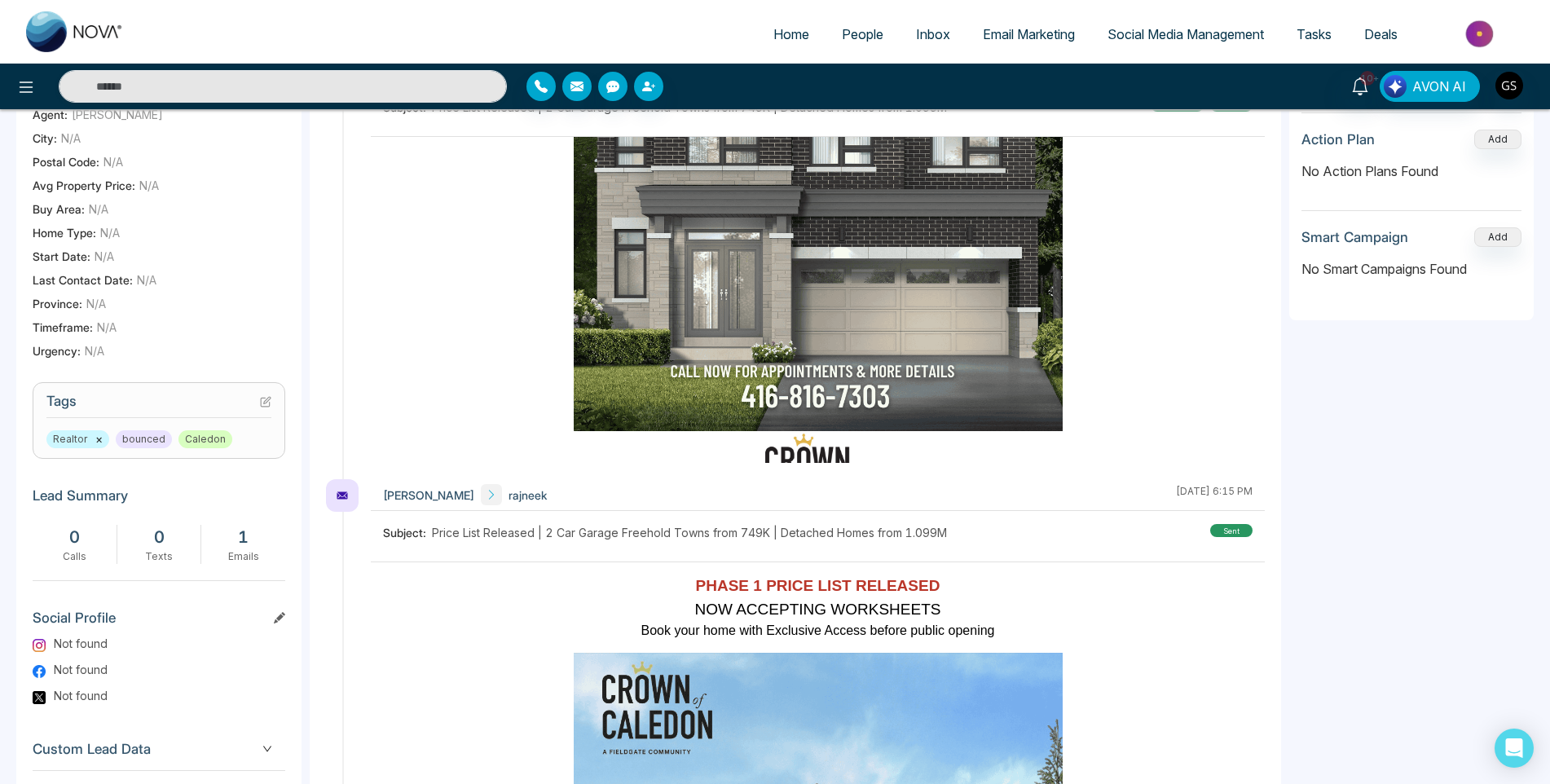
click at [859, 25] on link "People" at bounding box center [862, 33] width 74 height 31
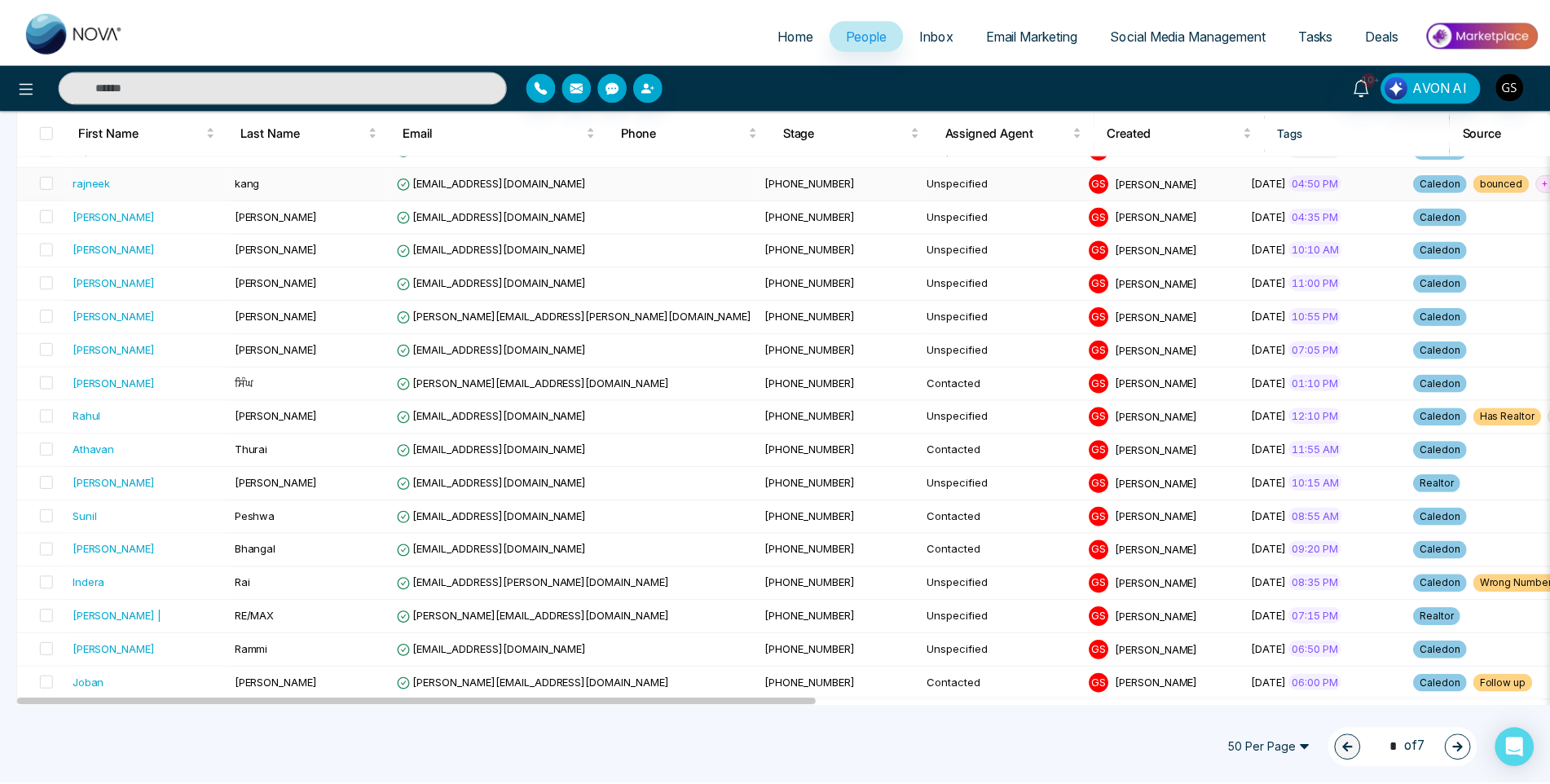
scroll to position [1303, 0]
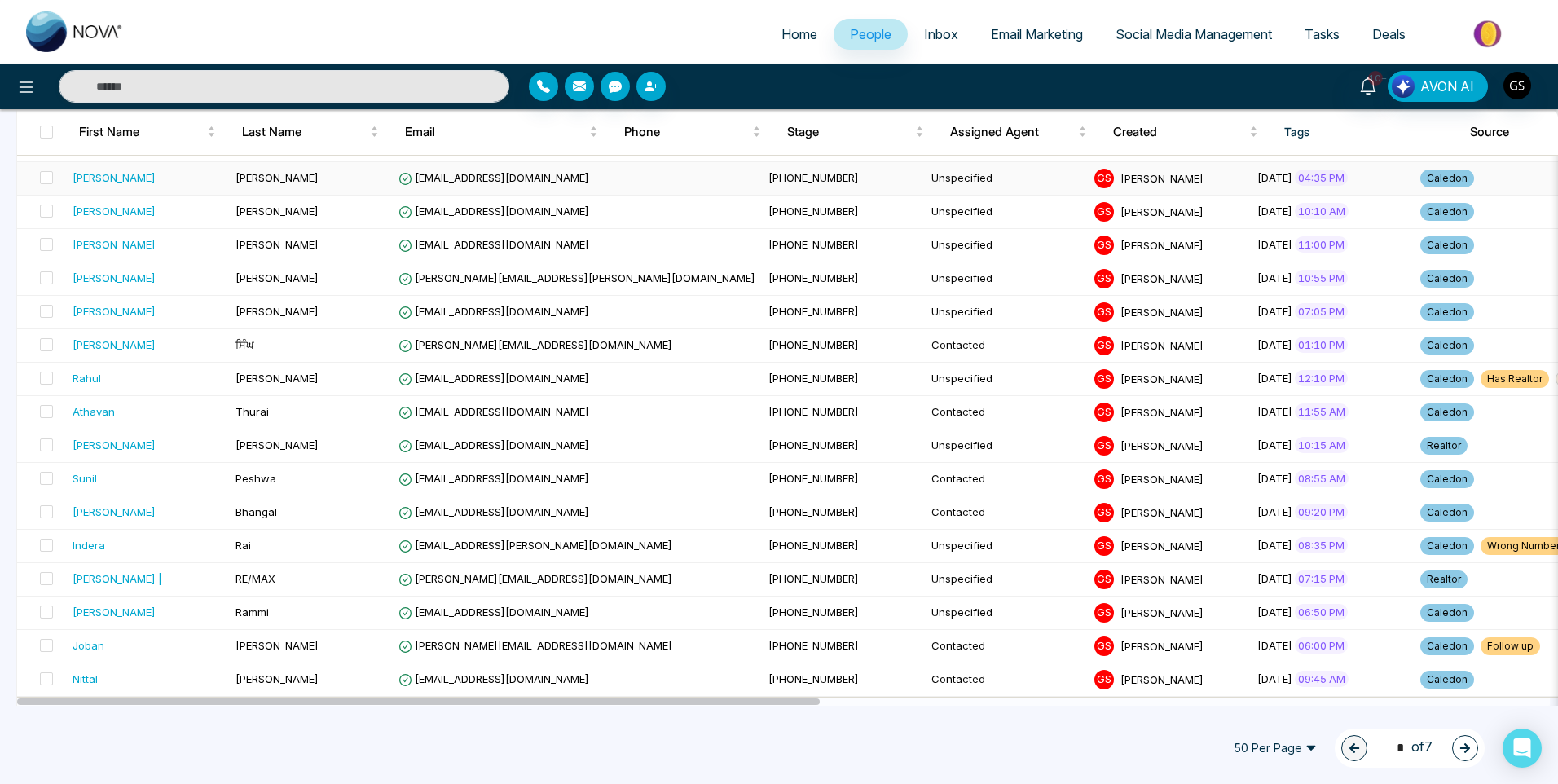
click at [321, 181] on td "[PERSON_NAME]" at bounding box center [311, 179] width 163 height 33
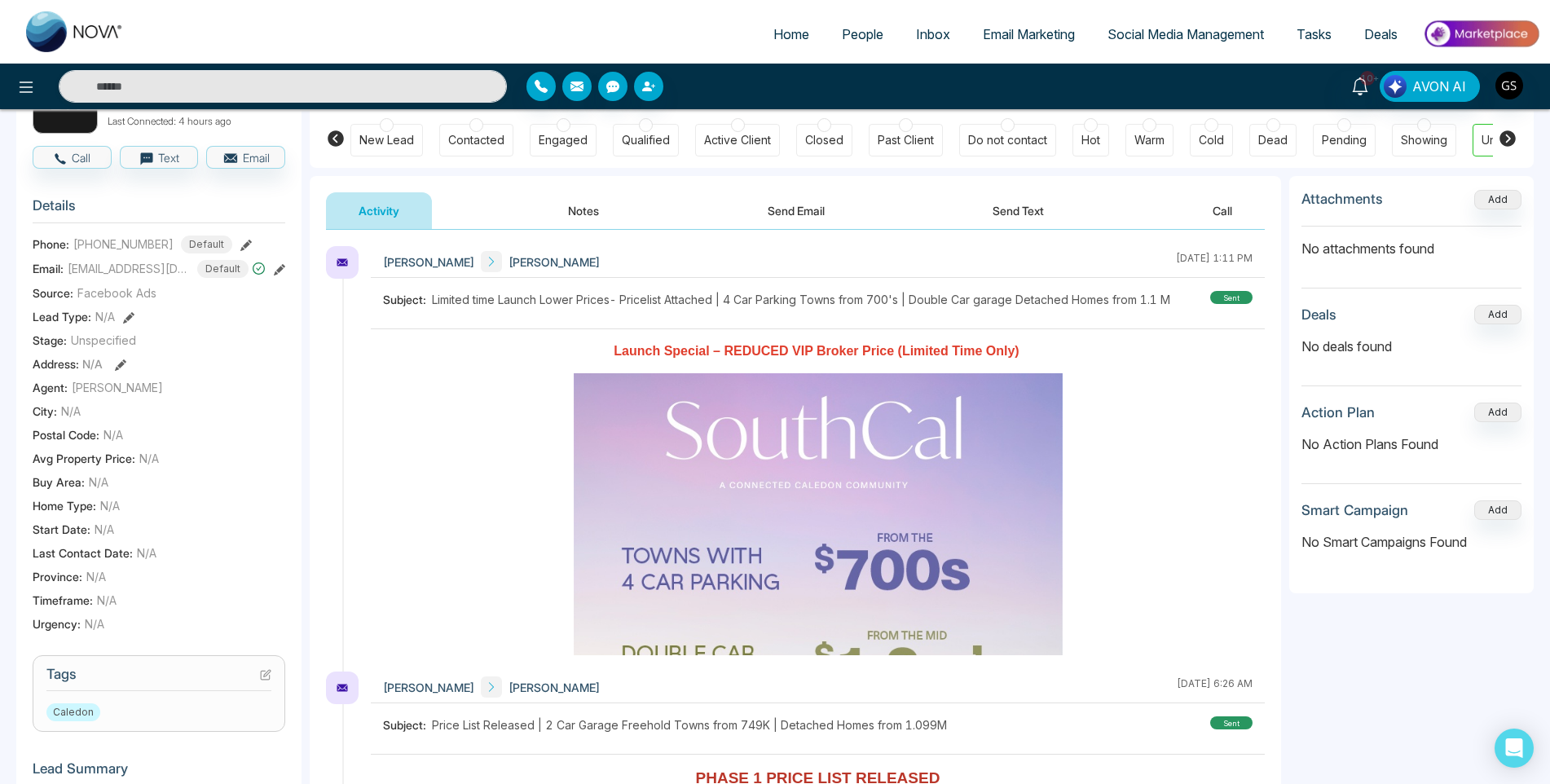
scroll to position [163, 0]
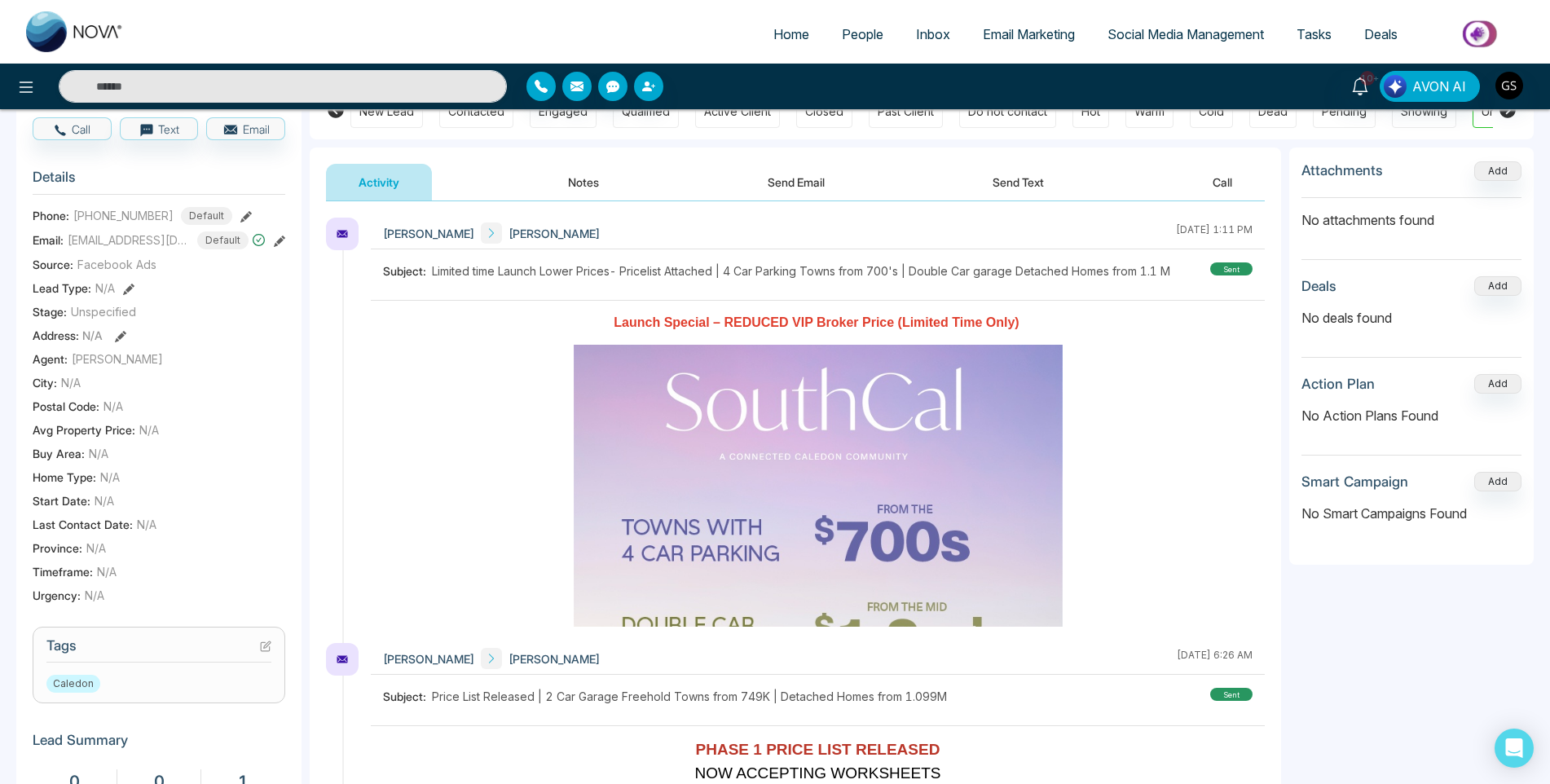
click at [268, 651] on icon at bounding box center [265, 645] width 11 height 11
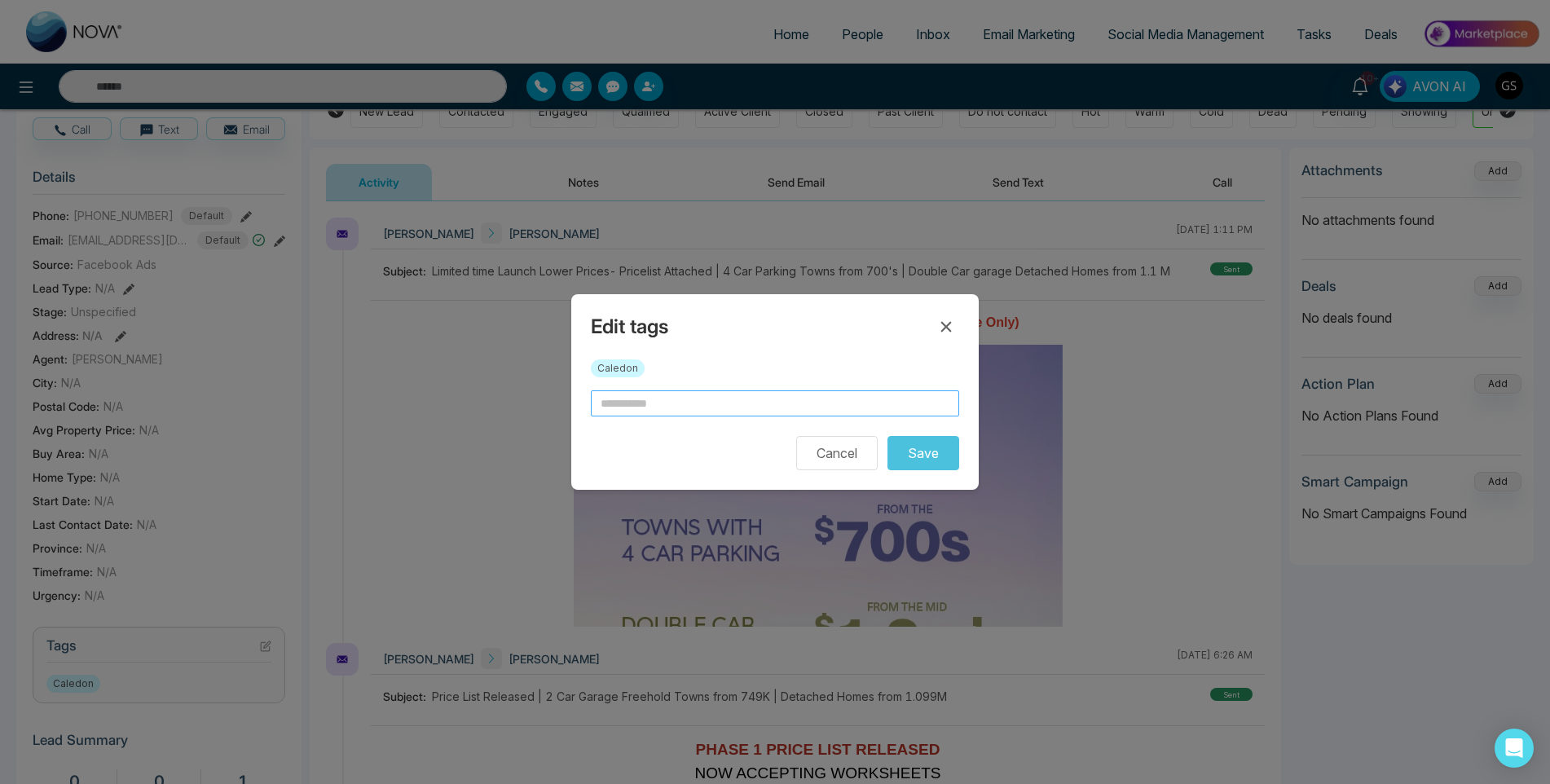
click at [729, 411] on input "text" at bounding box center [775, 403] width 368 height 26
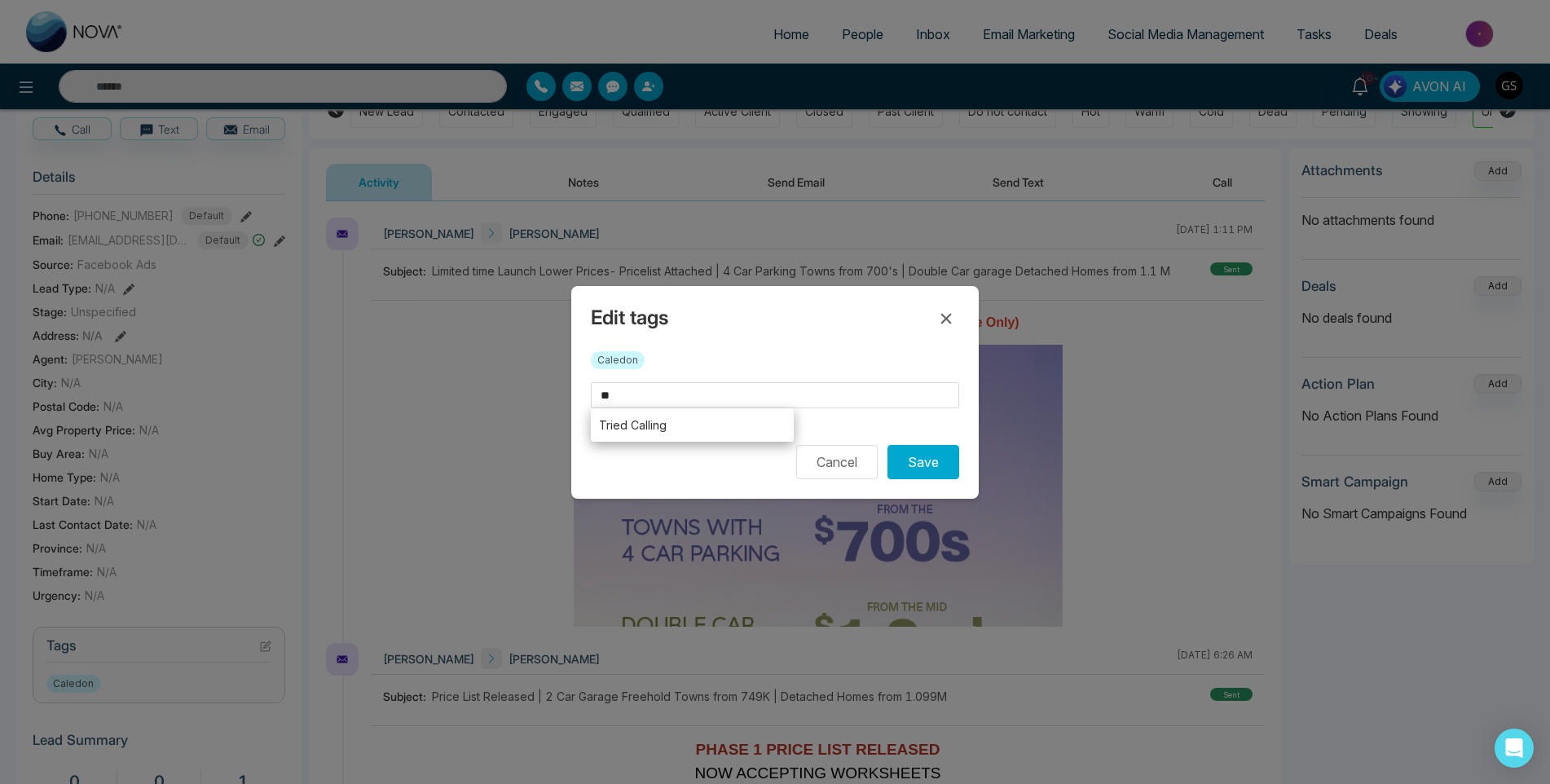
click at [706, 433] on li "Tried Calling" at bounding box center [692, 425] width 203 height 33
type input "**********"
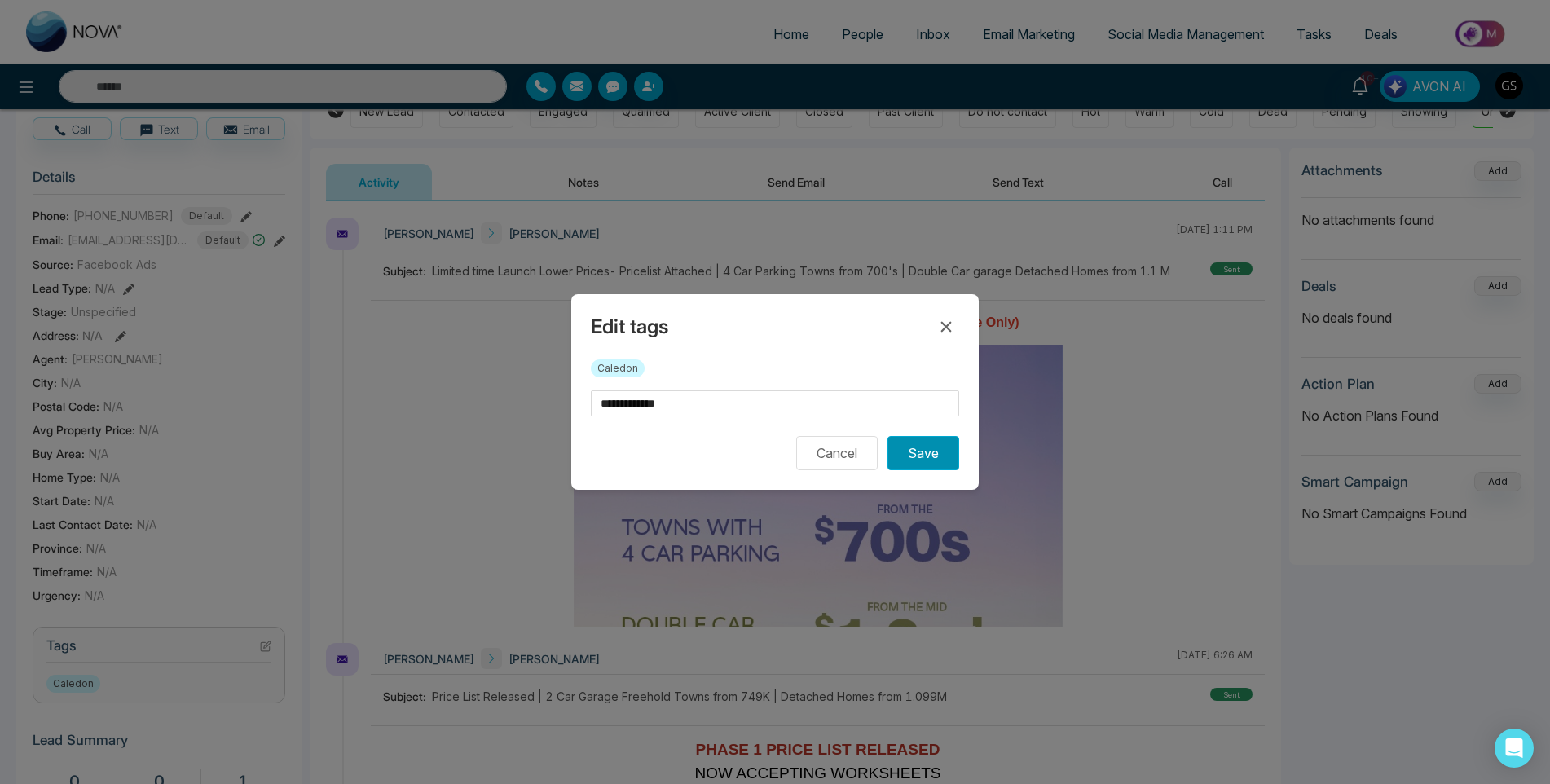
click at [918, 453] on button "Save" at bounding box center [923, 453] width 72 height 34
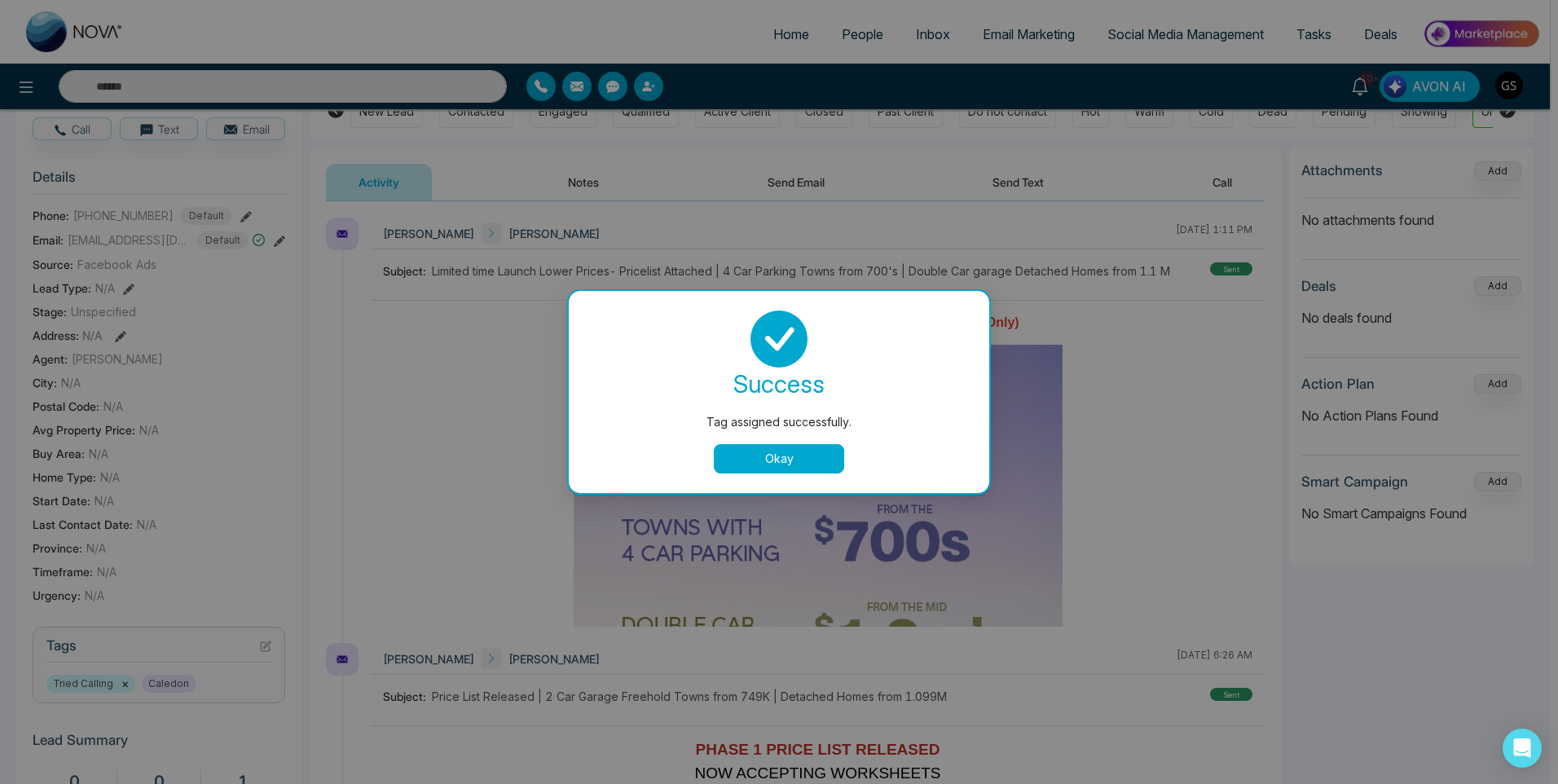
click at [386, 525] on div "Tag assigned successfully. success Tag assigned successfully. Okay" at bounding box center [779, 392] width 1558 height 784
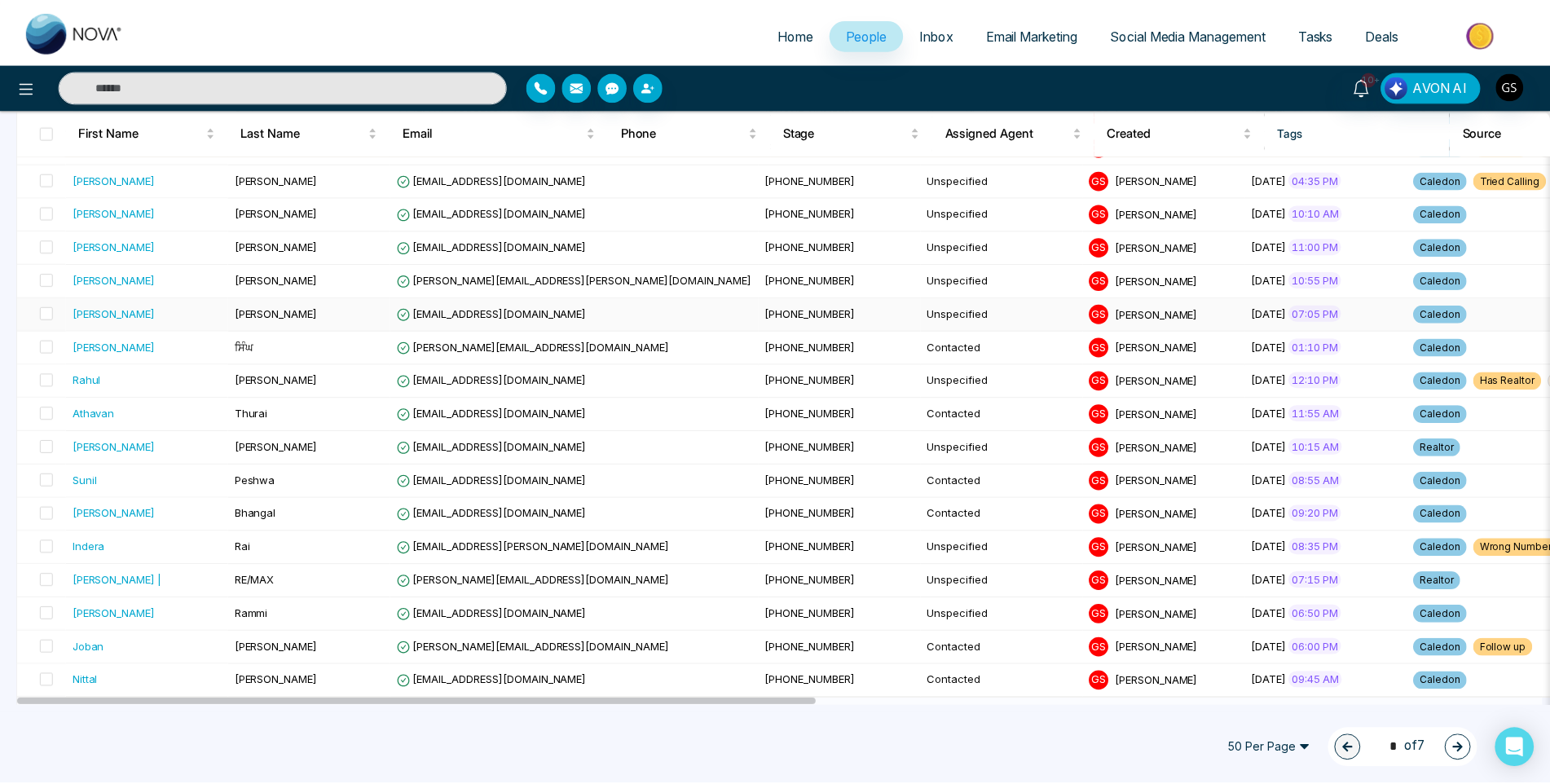
scroll to position [1303, 0]
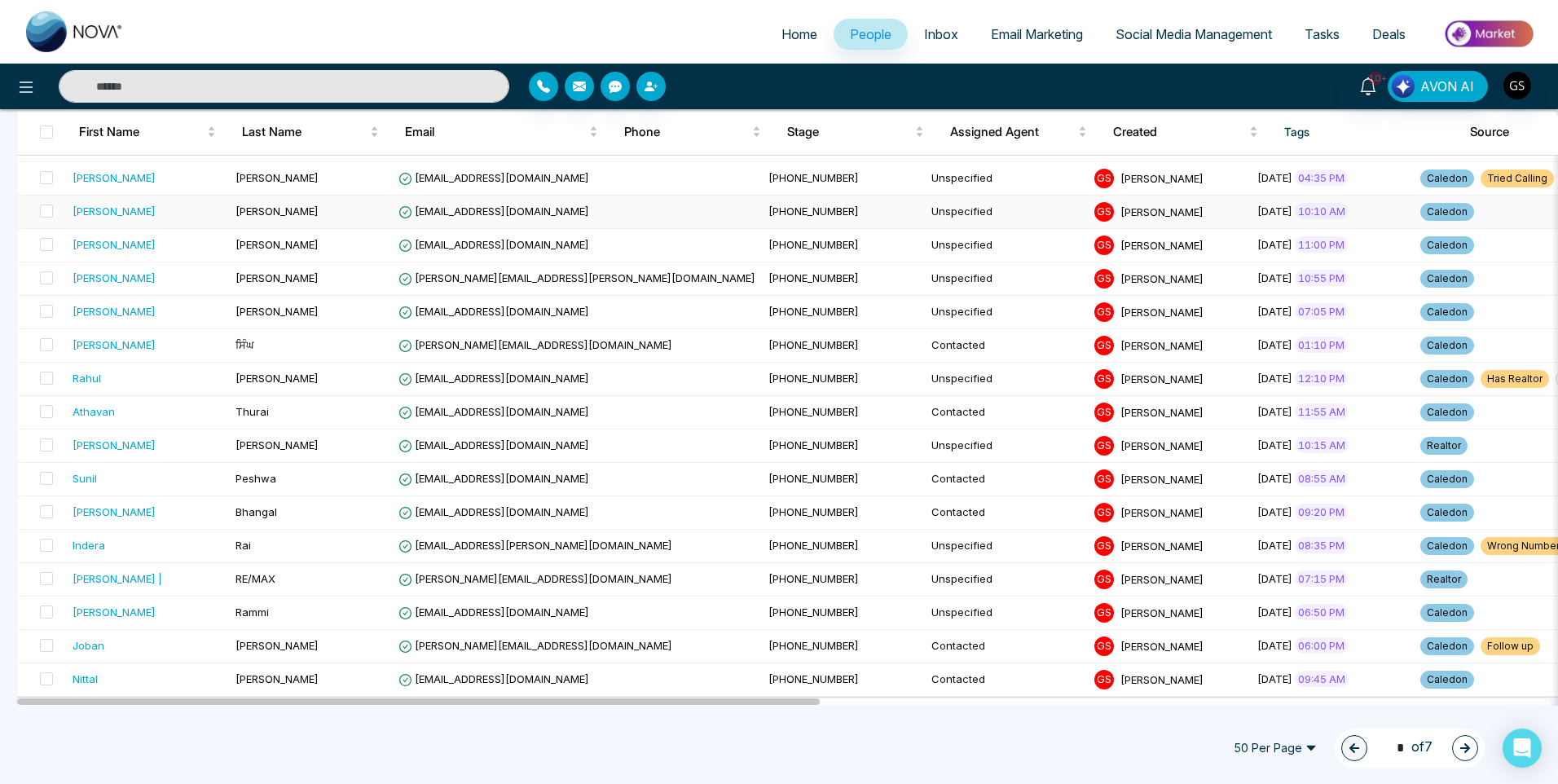
click at [384, 208] on td "[PERSON_NAME]" at bounding box center [311, 212] width 163 height 33
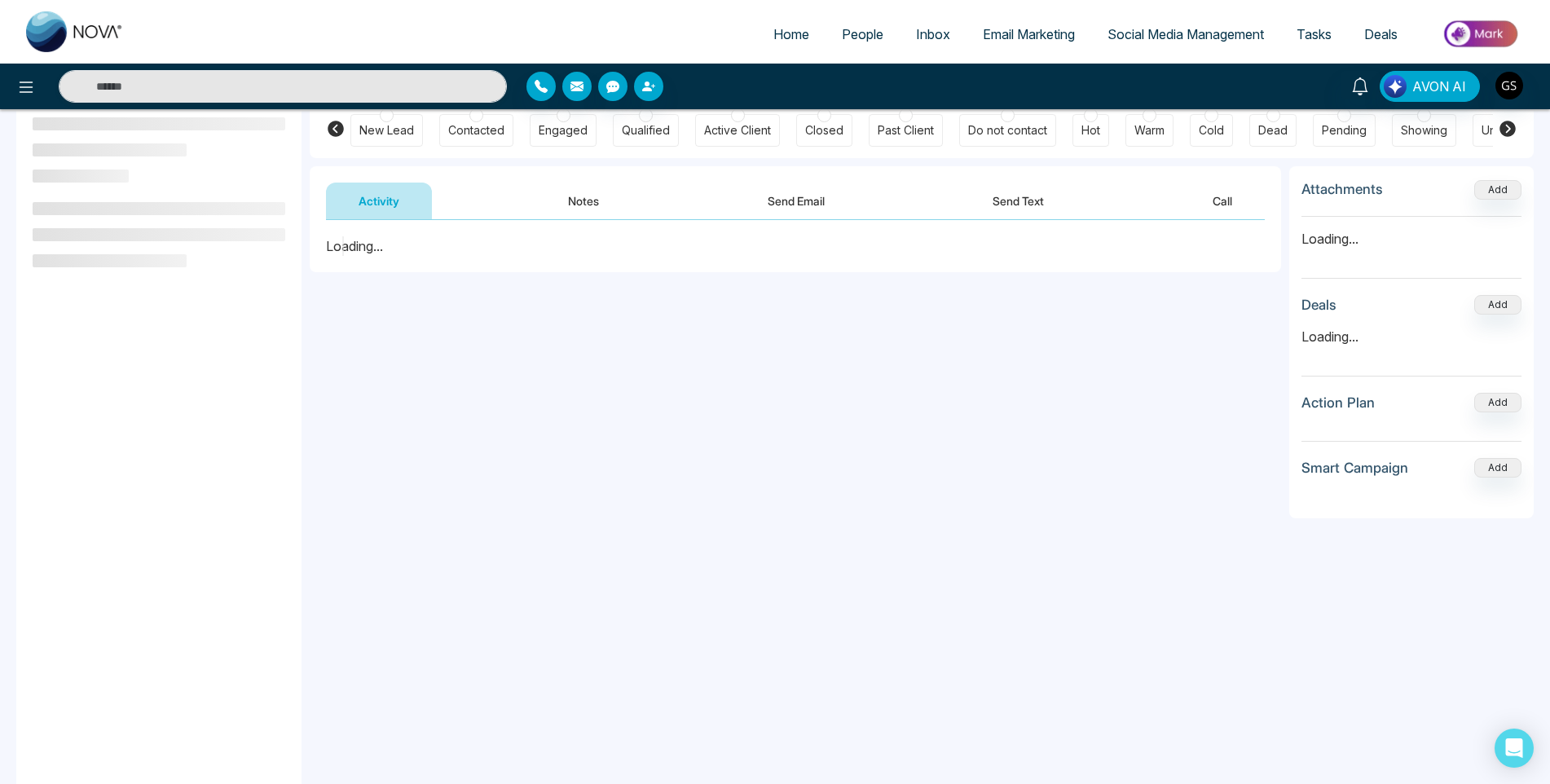
scroll to position [163, 0]
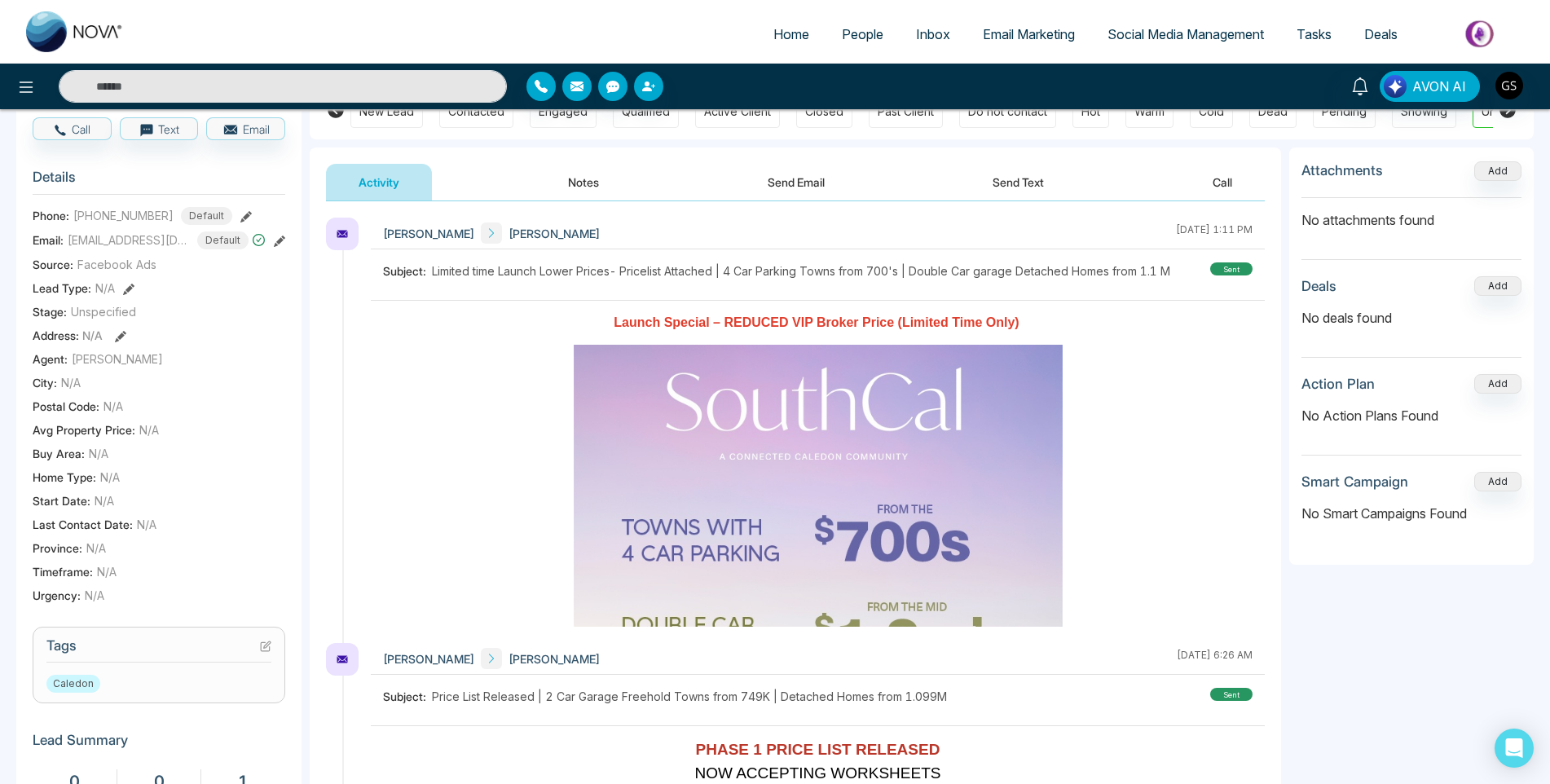
click at [261, 651] on icon at bounding box center [265, 646] width 9 height 9
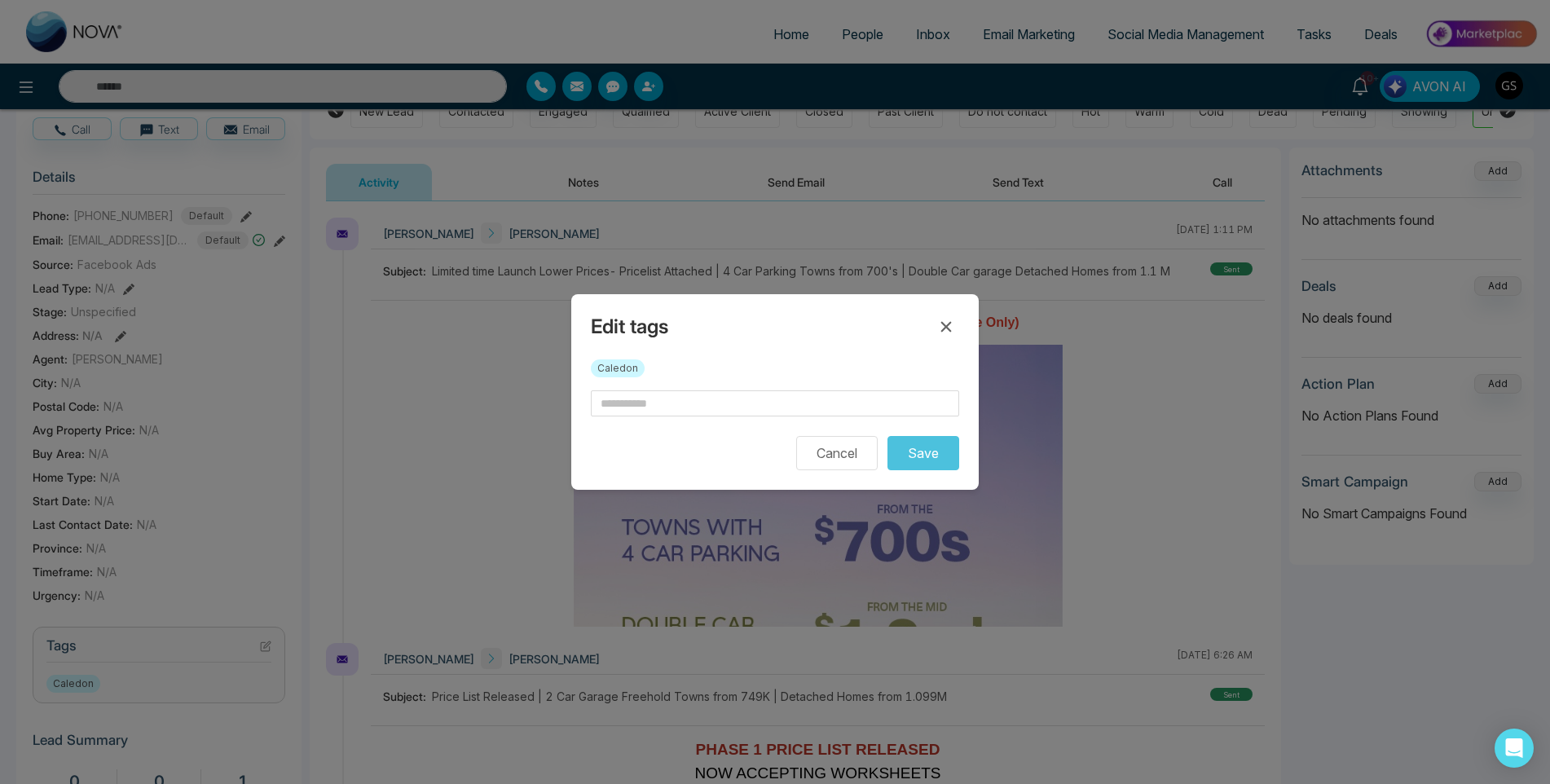
click at [631, 390] on div "Caledon" at bounding box center [775, 374] width 368 height 31
click at [632, 395] on input "text" at bounding box center [775, 403] width 368 height 26
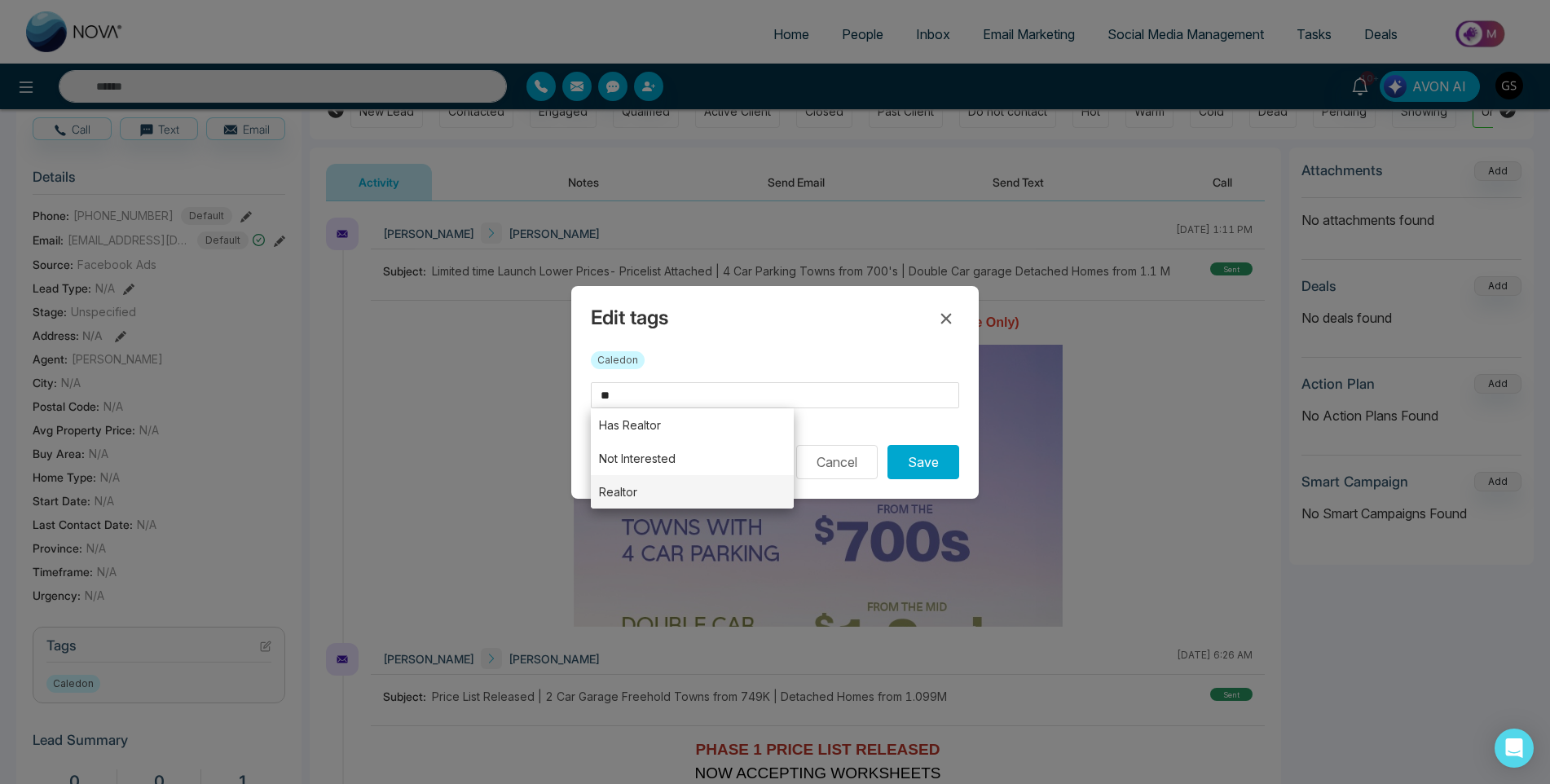
click at [626, 487] on li "Realtor" at bounding box center [692, 492] width 203 height 33
type input "*******"
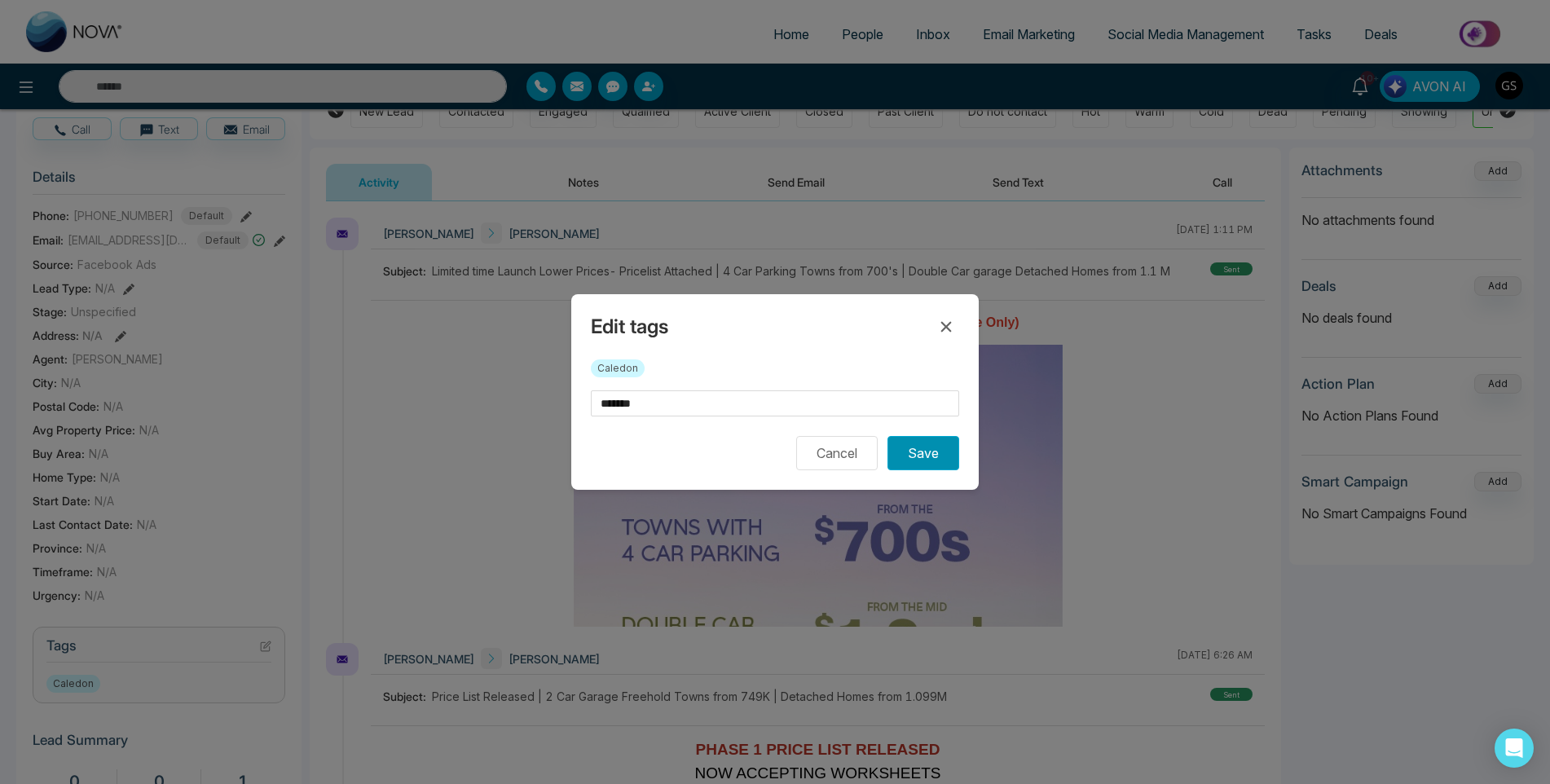
click at [935, 459] on button "Save" at bounding box center [923, 453] width 72 height 34
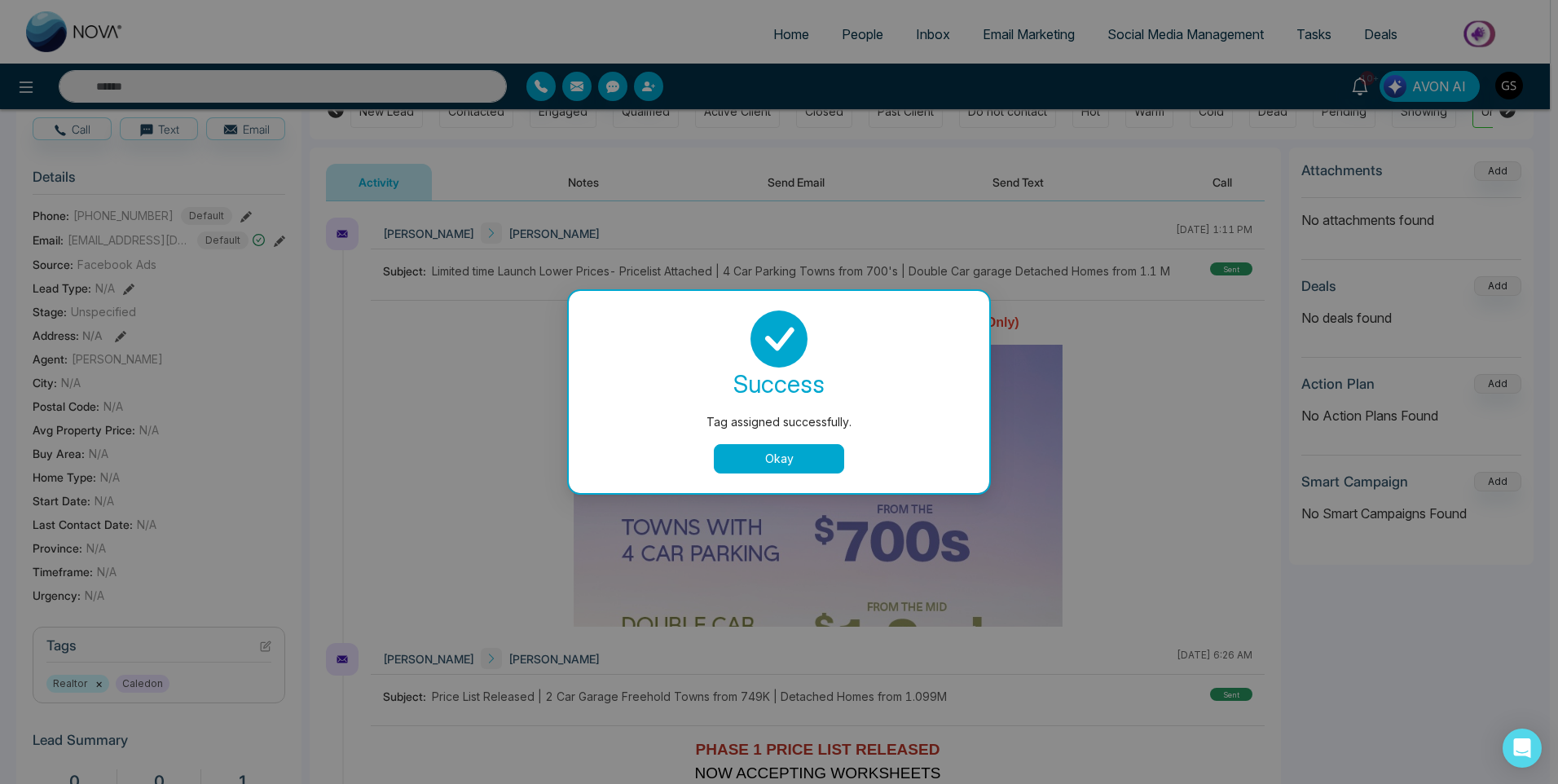
click at [1083, 320] on div "Tag assigned successfully. success Tag assigned successfully. Okay" at bounding box center [779, 392] width 1558 height 784
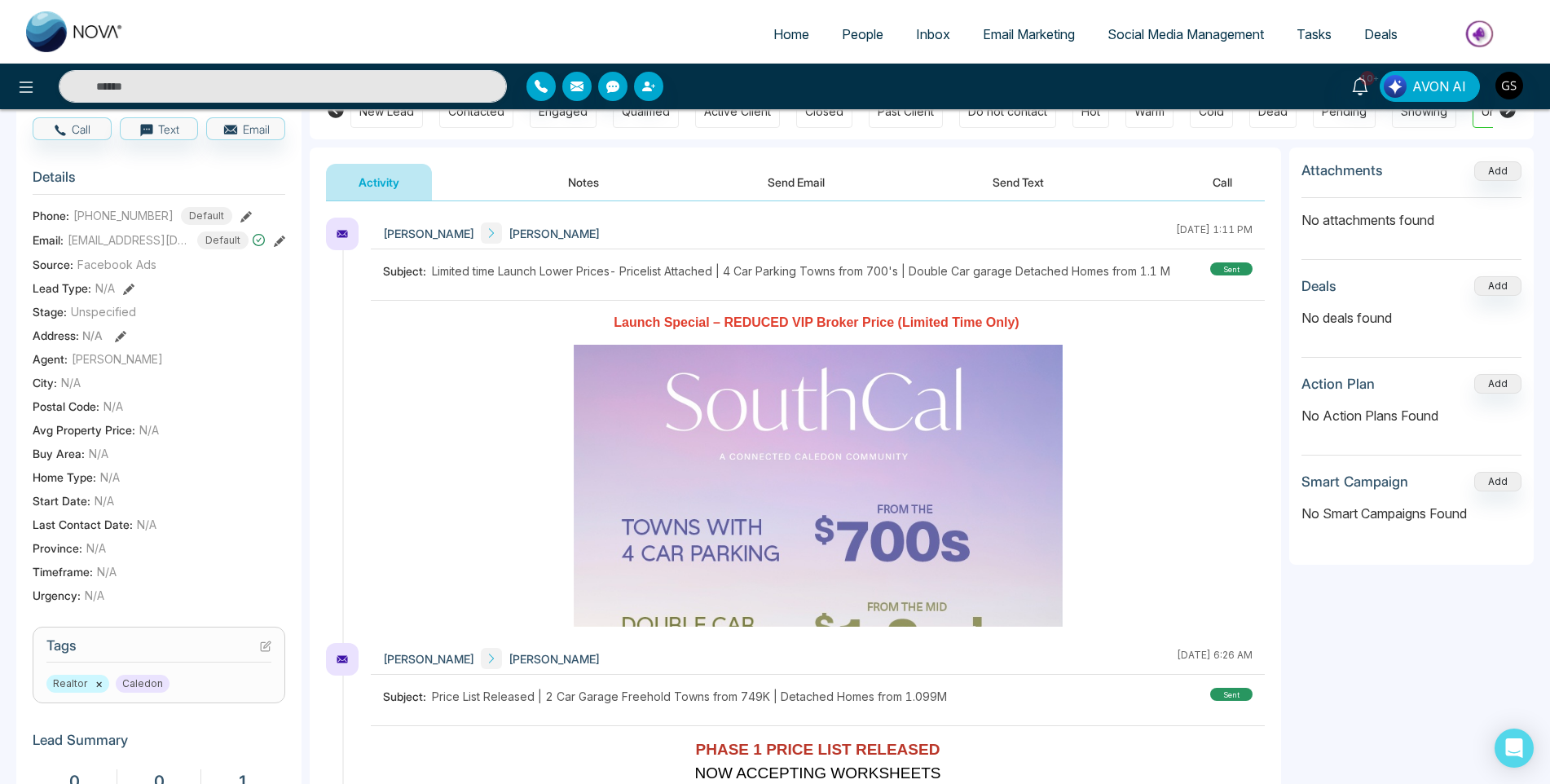
click at [850, 34] on span "People" at bounding box center [863, 34] width 42 height 17
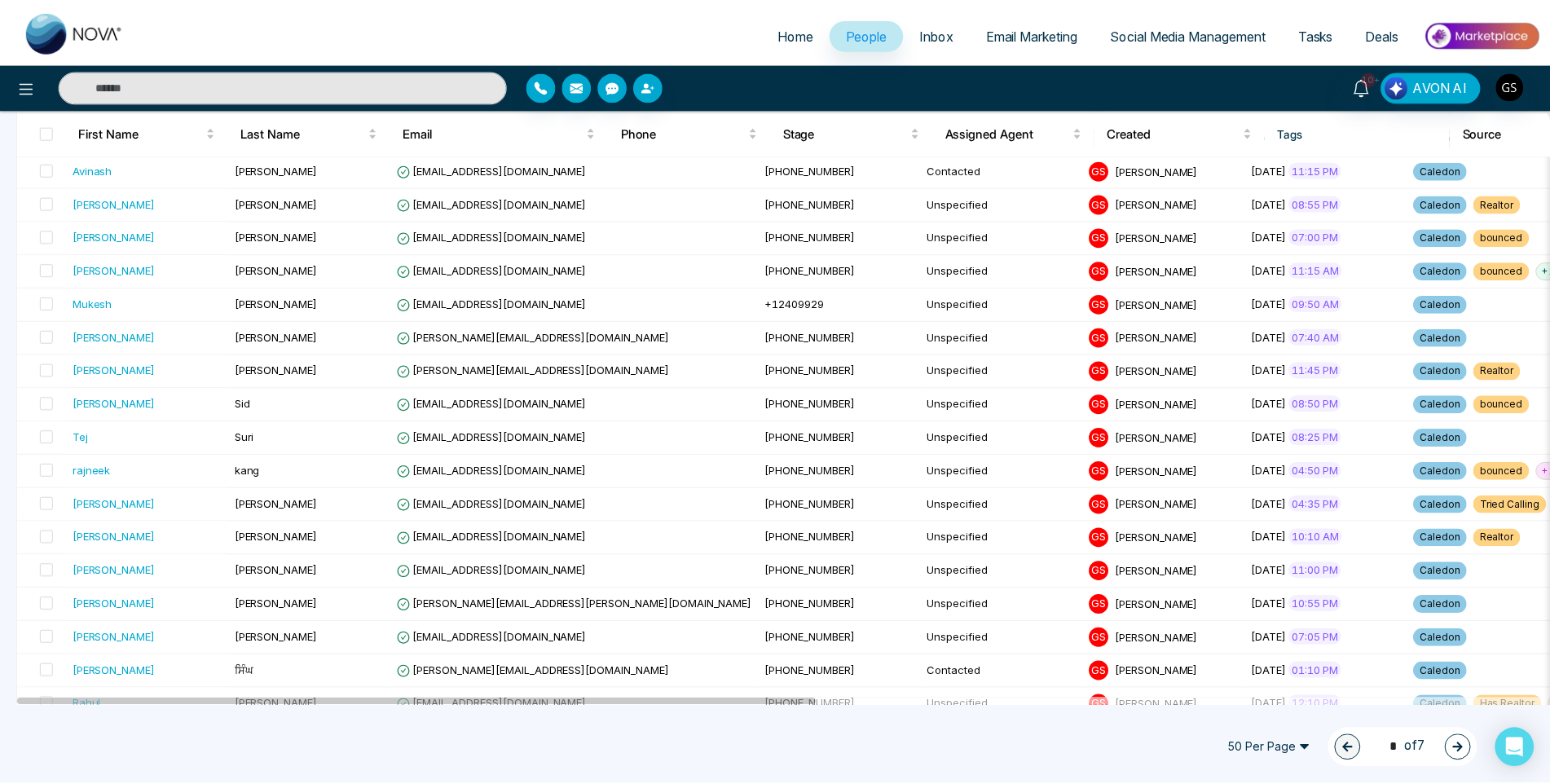
scroll to position [1303, 0]
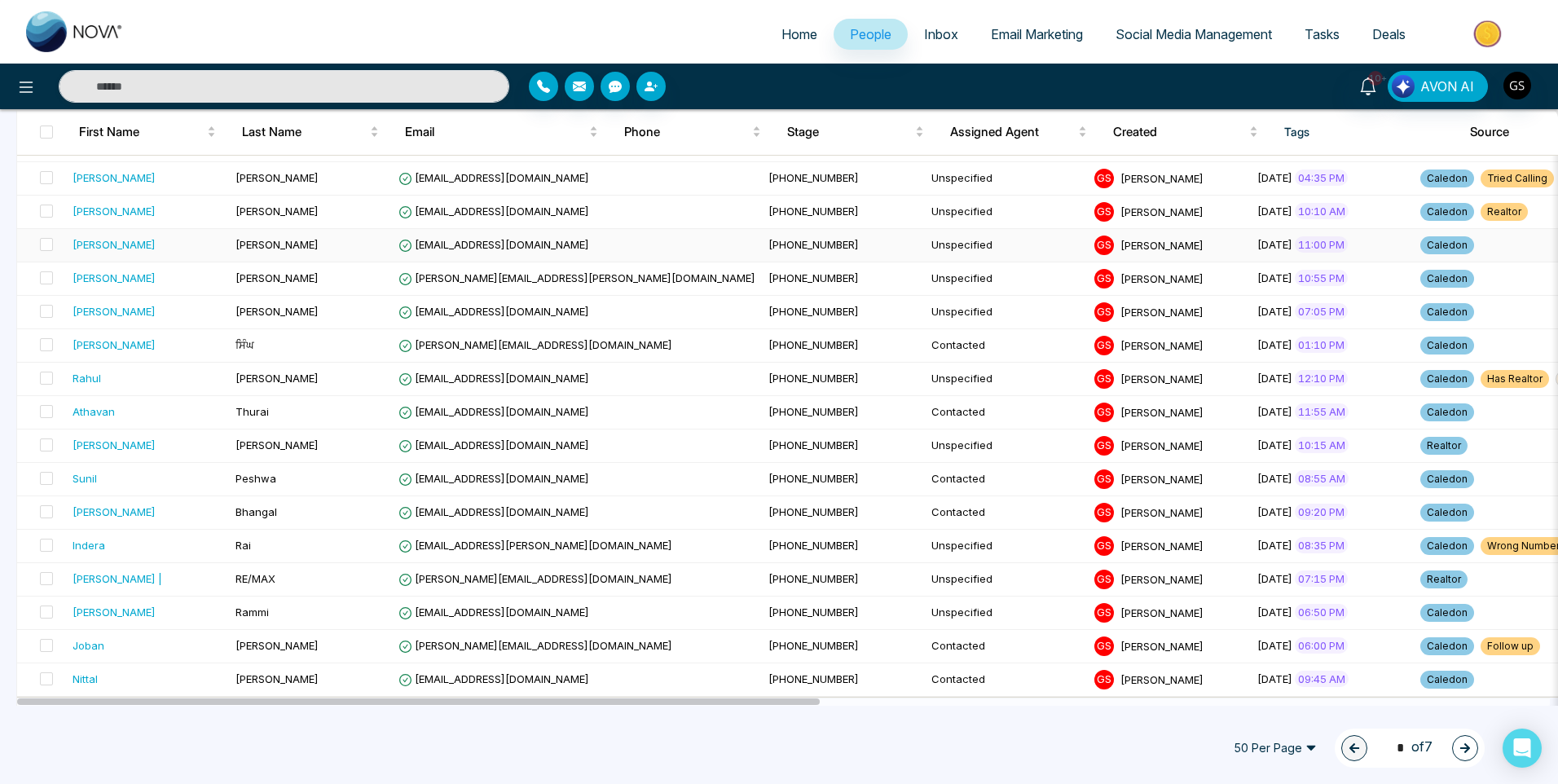
click at [162, 254] on td "[PERSON_NAME]" at bounding box center [147, 246] width 163 height 33
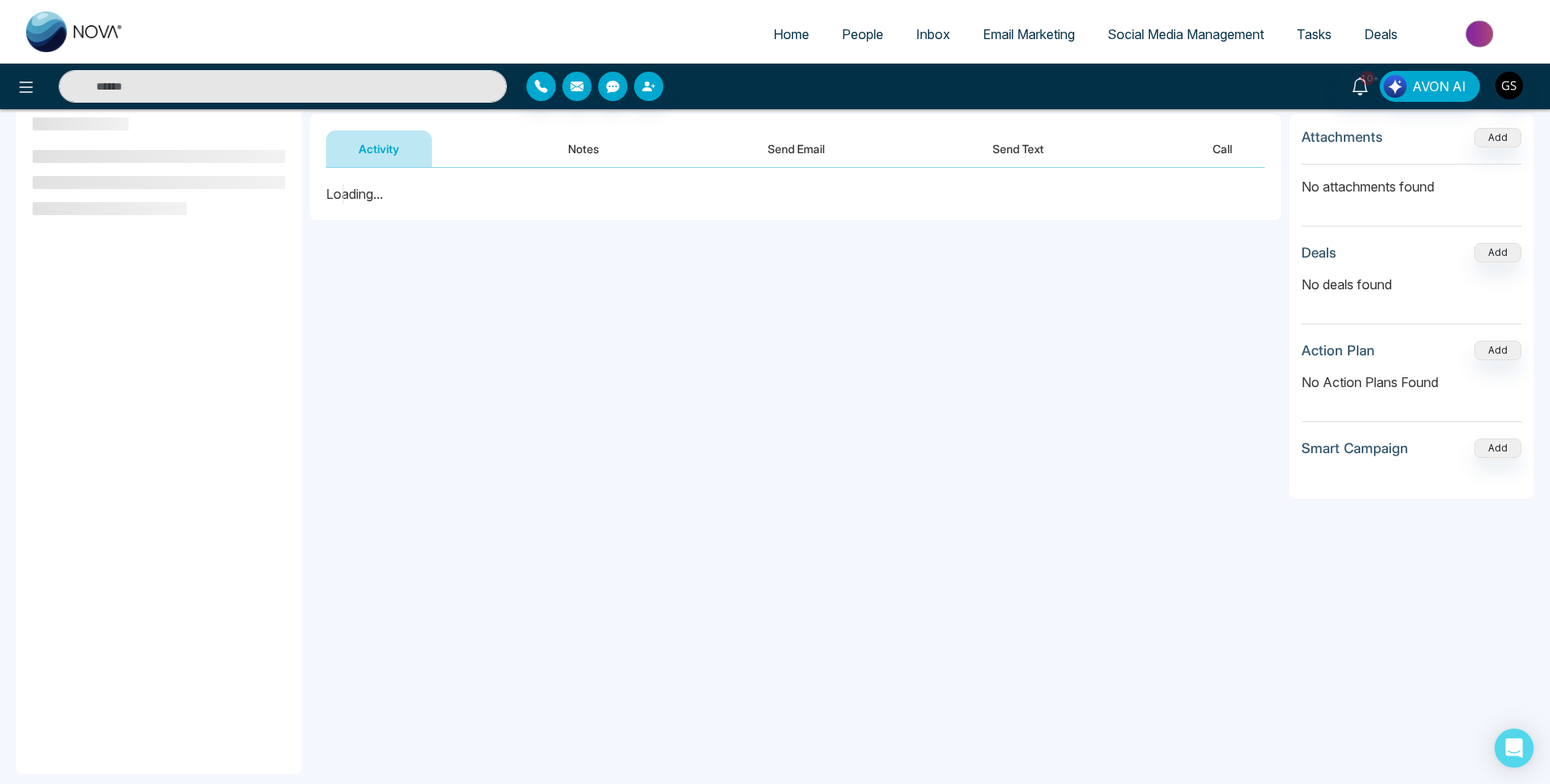
scroll to position [219, 0]
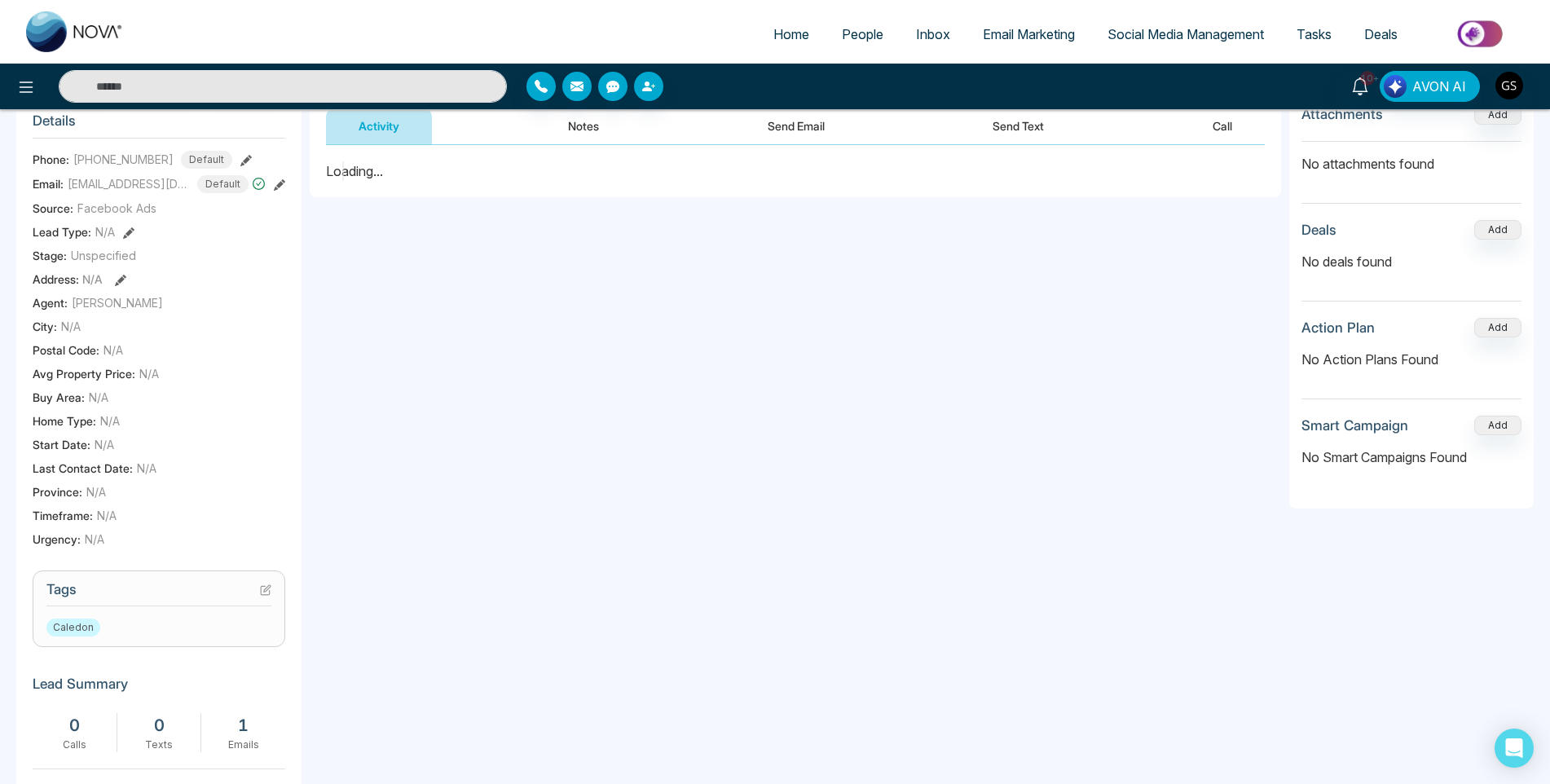
click at [268, 596] on icon at bounding box center [265, 590] width 11 height 11
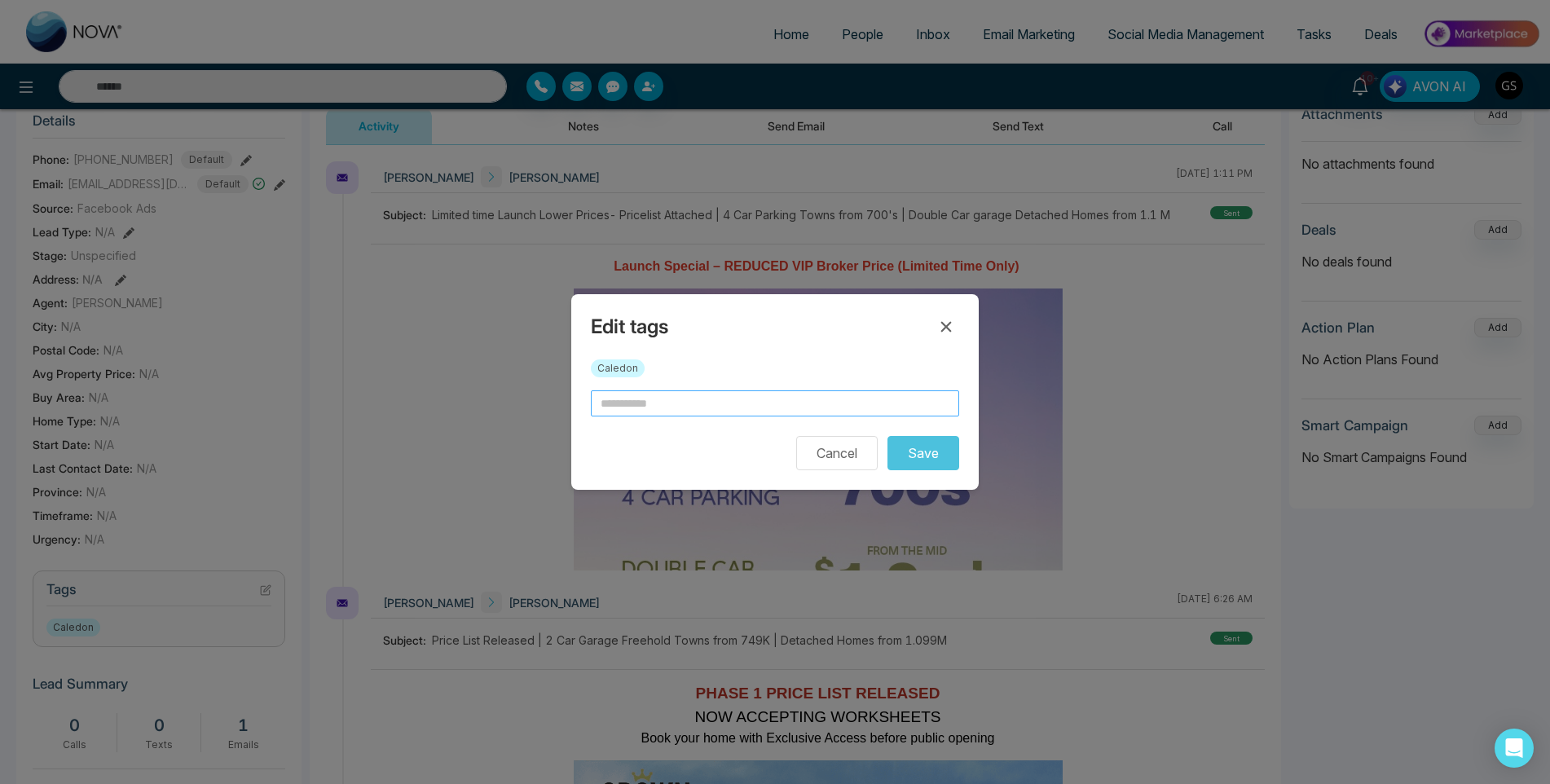
click at [761, 406] on input "text" at bounding box center [775, 403] width 368 height 26
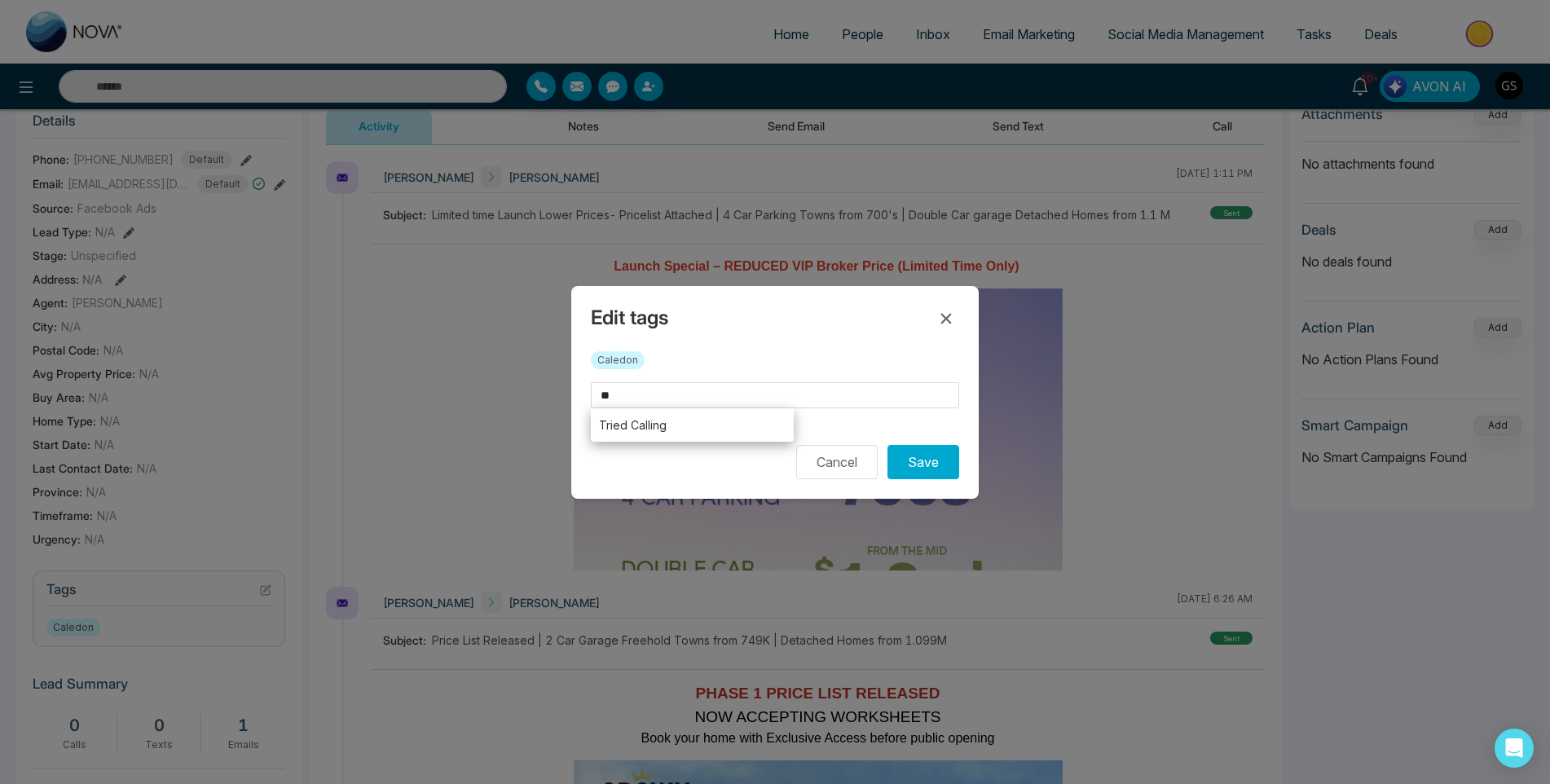
click at [720, 433] on li "Tried Calling" at bounding box center [692, 425] width 203 height 33
type input "**********"
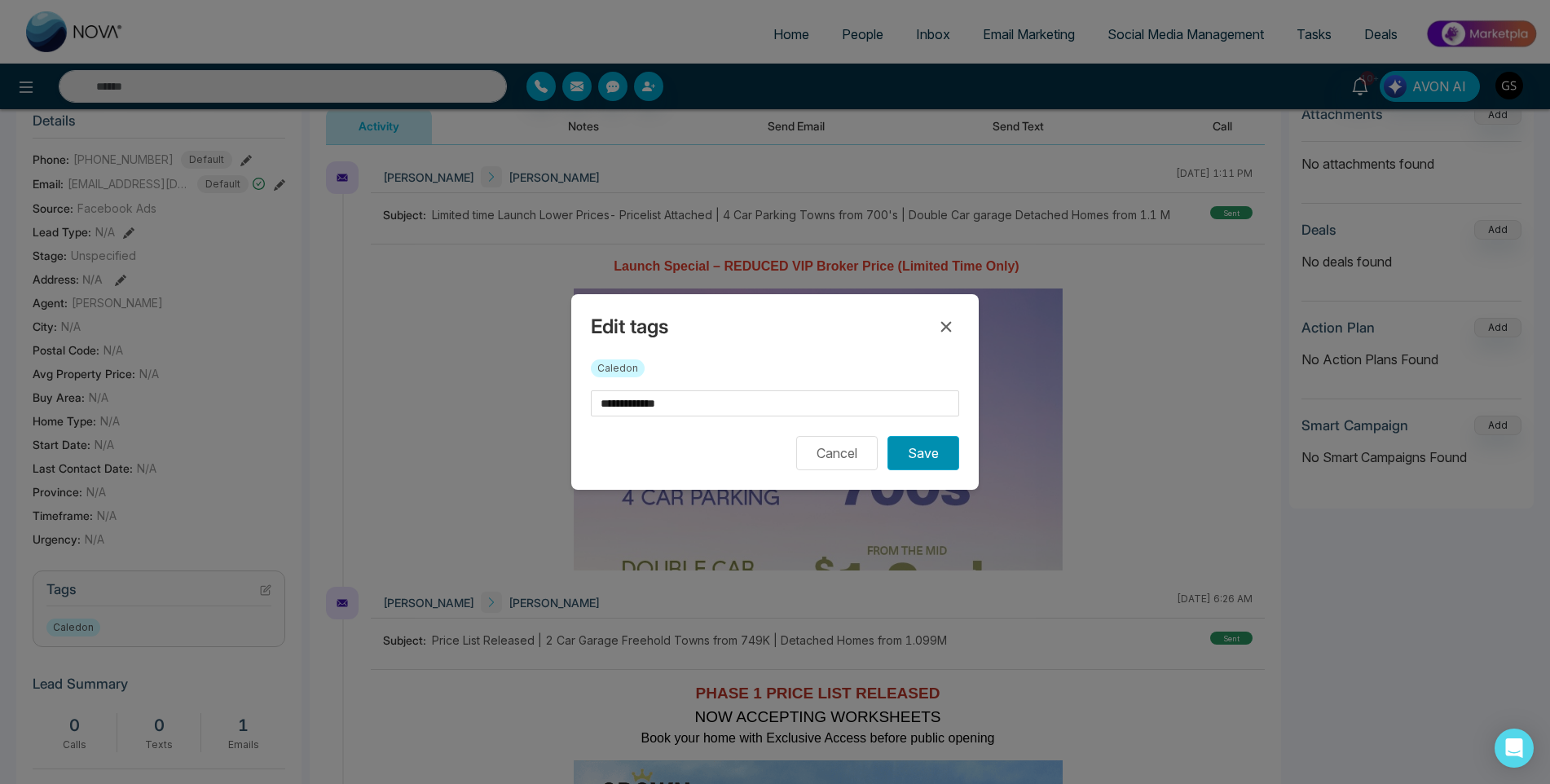
click at [922, 465] on button "Save" at bounding box center [923, 453] width 72 height 34
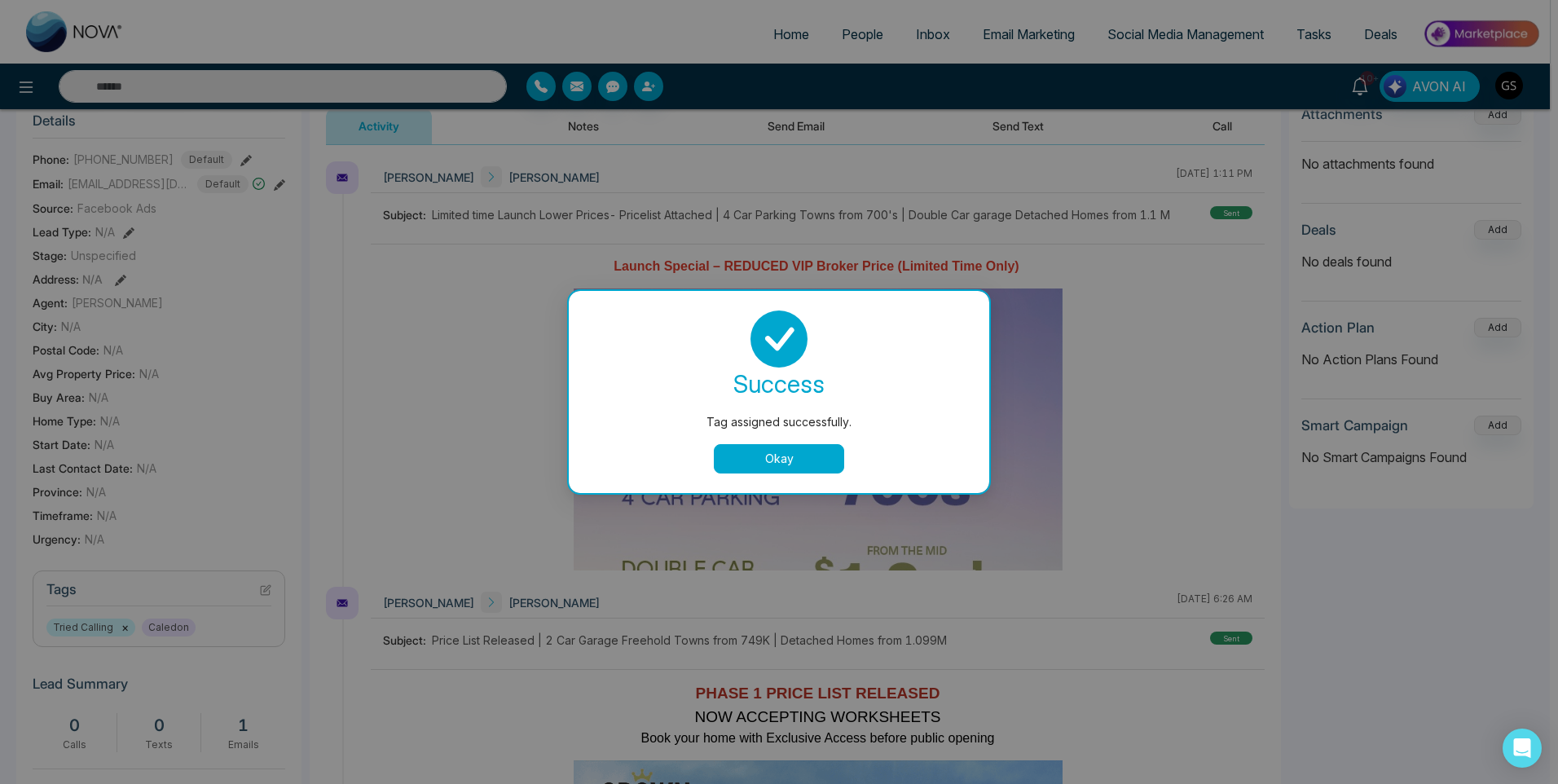
click at [806, 463] on button "Okay" at bounding box center [778, 459] width 130 height 30
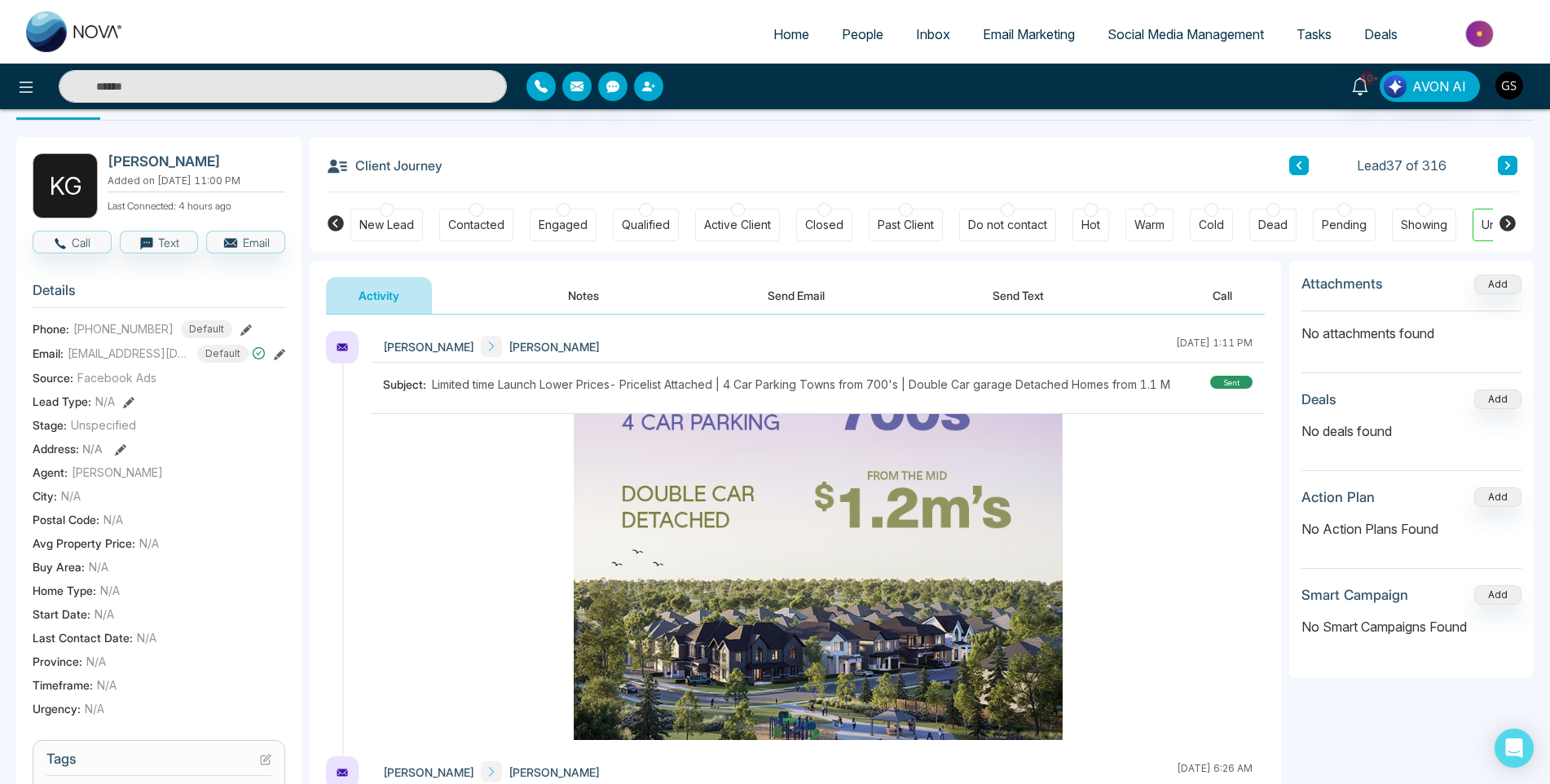
scroll to position [0, 0]
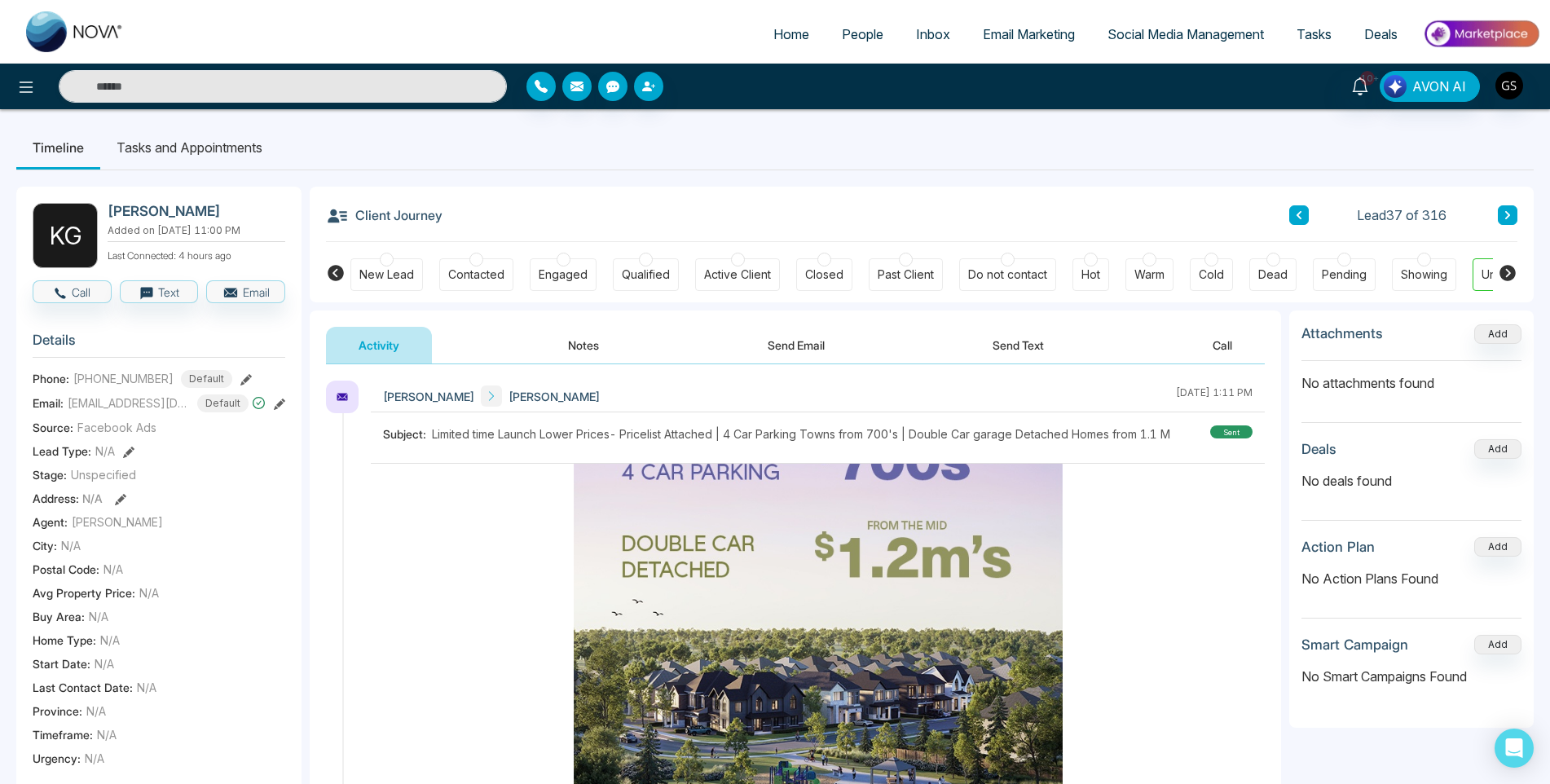
click at [1511, 213] on icon at bounding box center [1507, 215] width 8 height 10
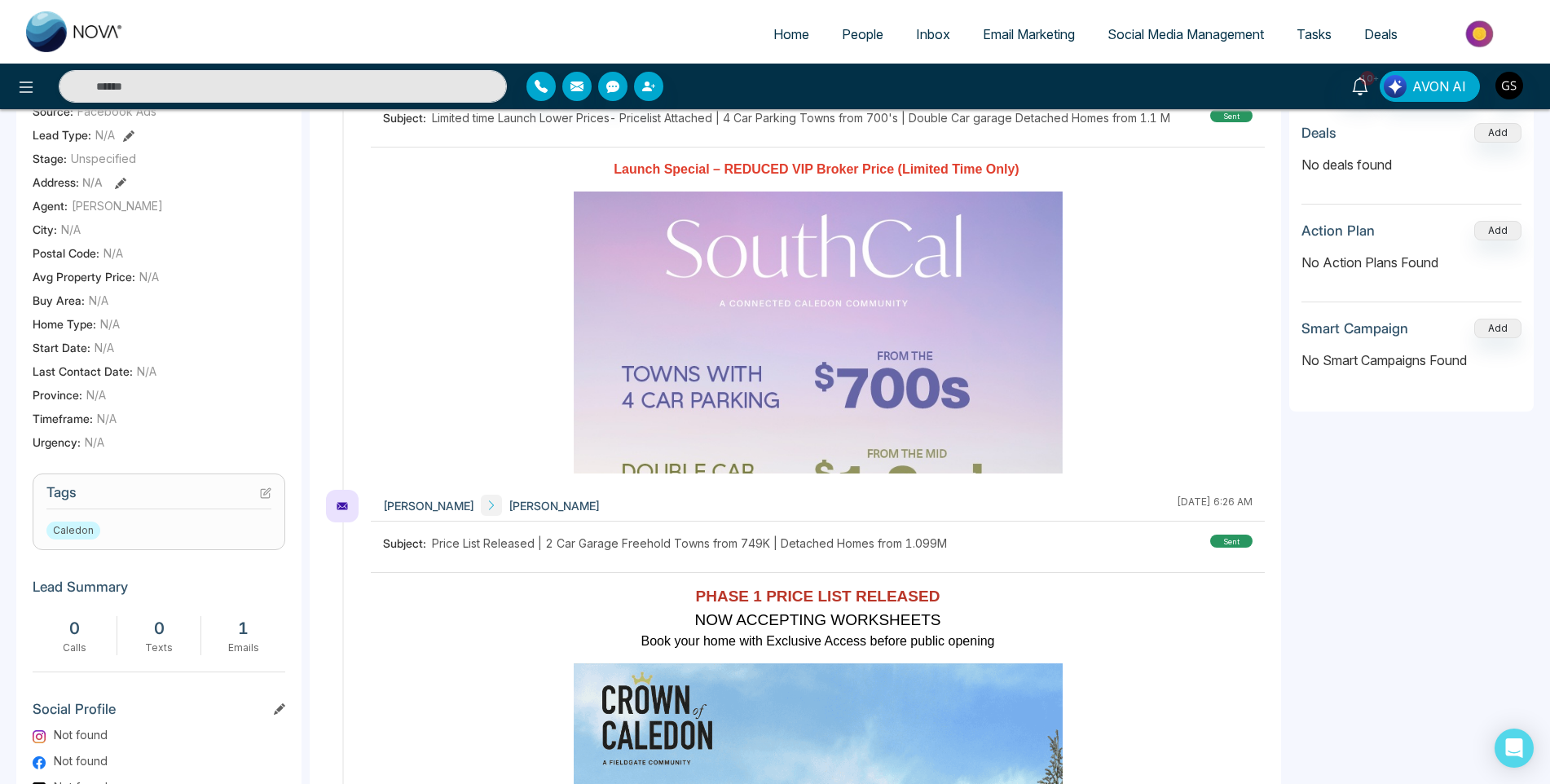
scroll to position [326, 0]
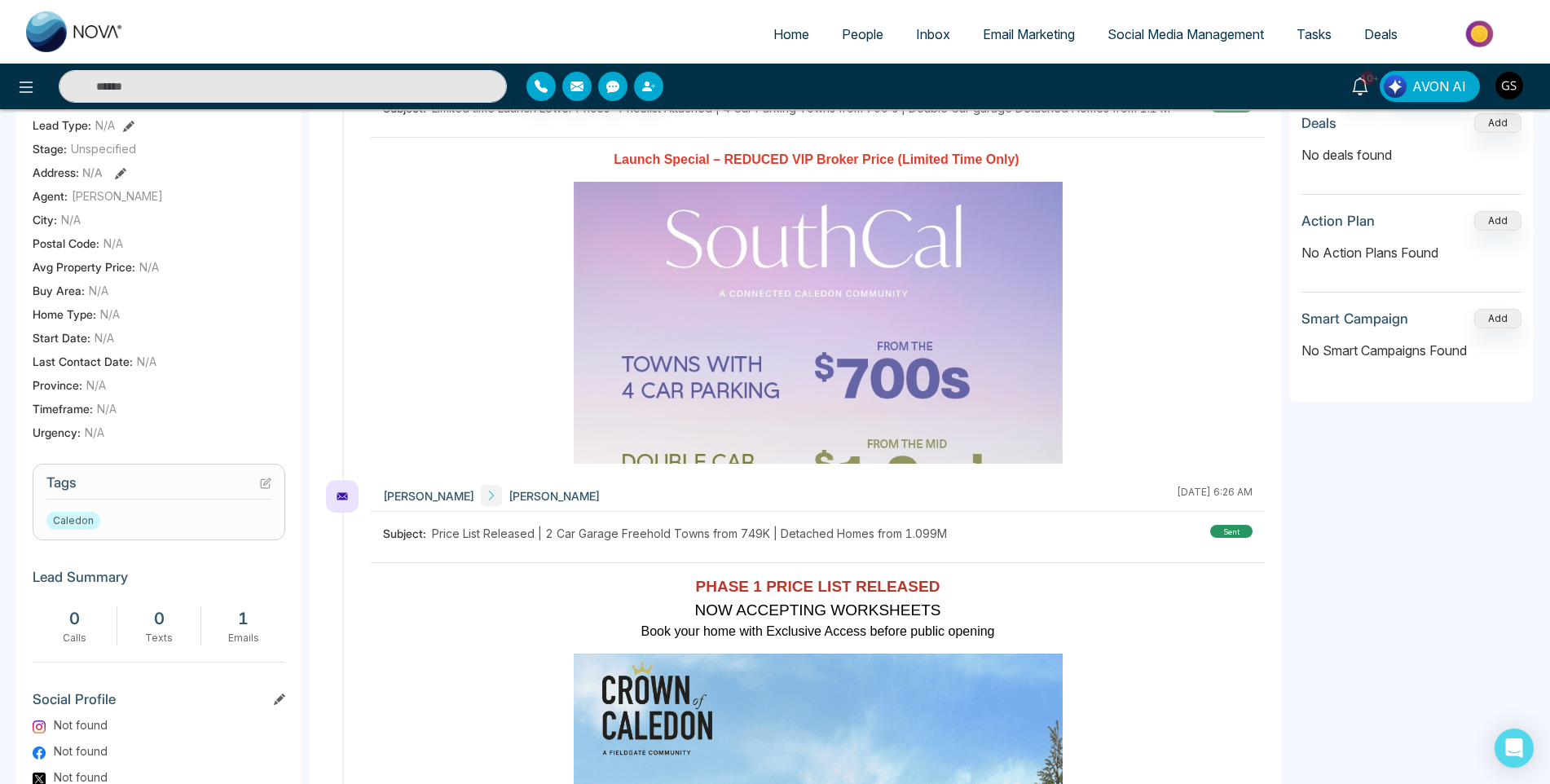
click at [266, 485] on icon at bounding box center [267, 481] width 6 height 6
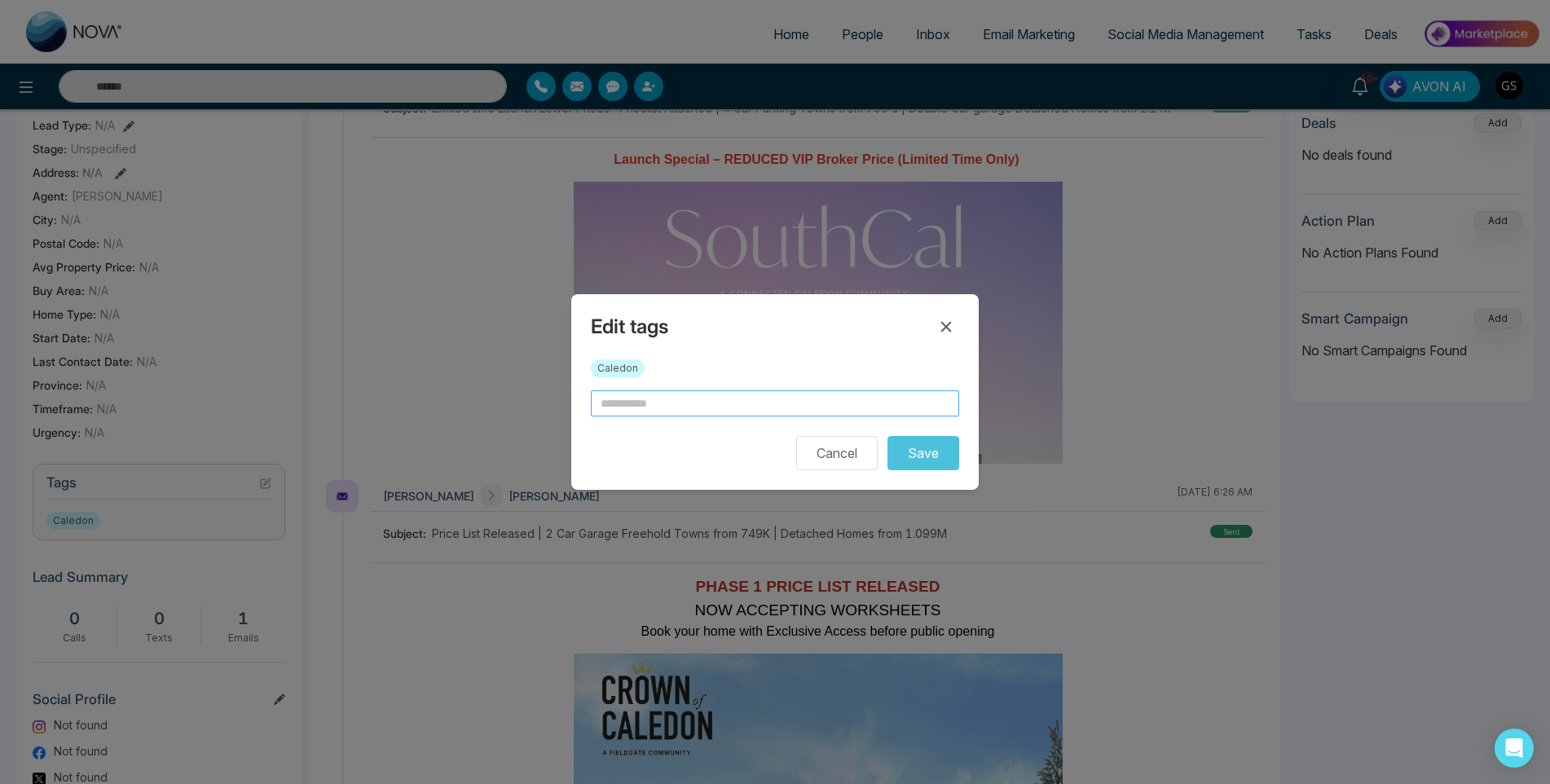
click at [790, 407] on input "text" at bounding box center [775, 403] width 368 height 26
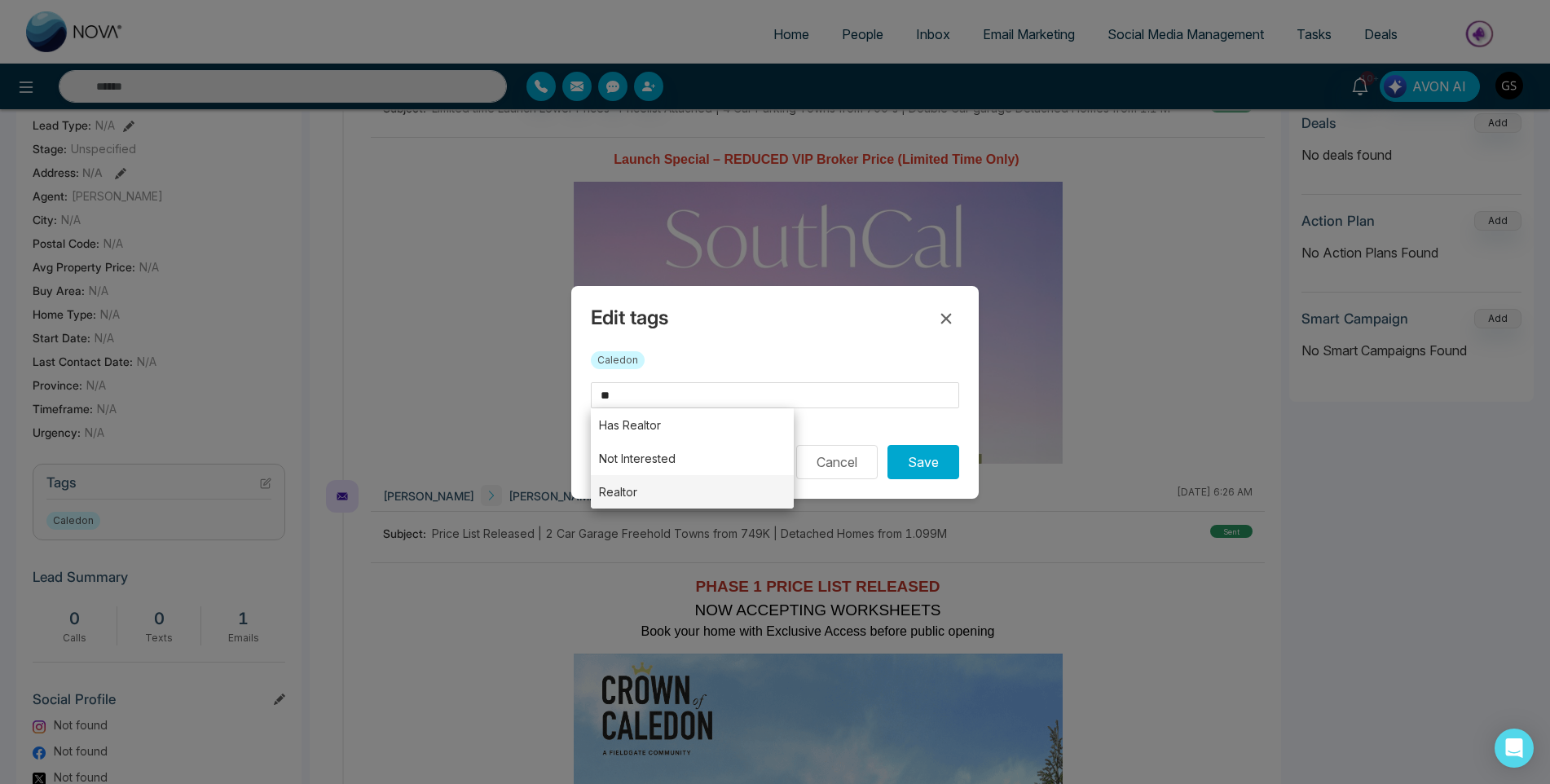
click at [751, 491] on li "Realtor" at bounding box center [692, 492] width 203 height 33
type input "*******"
click at [950, 452] on button "Save" at bounding box center [923, 461] width 72 height 34
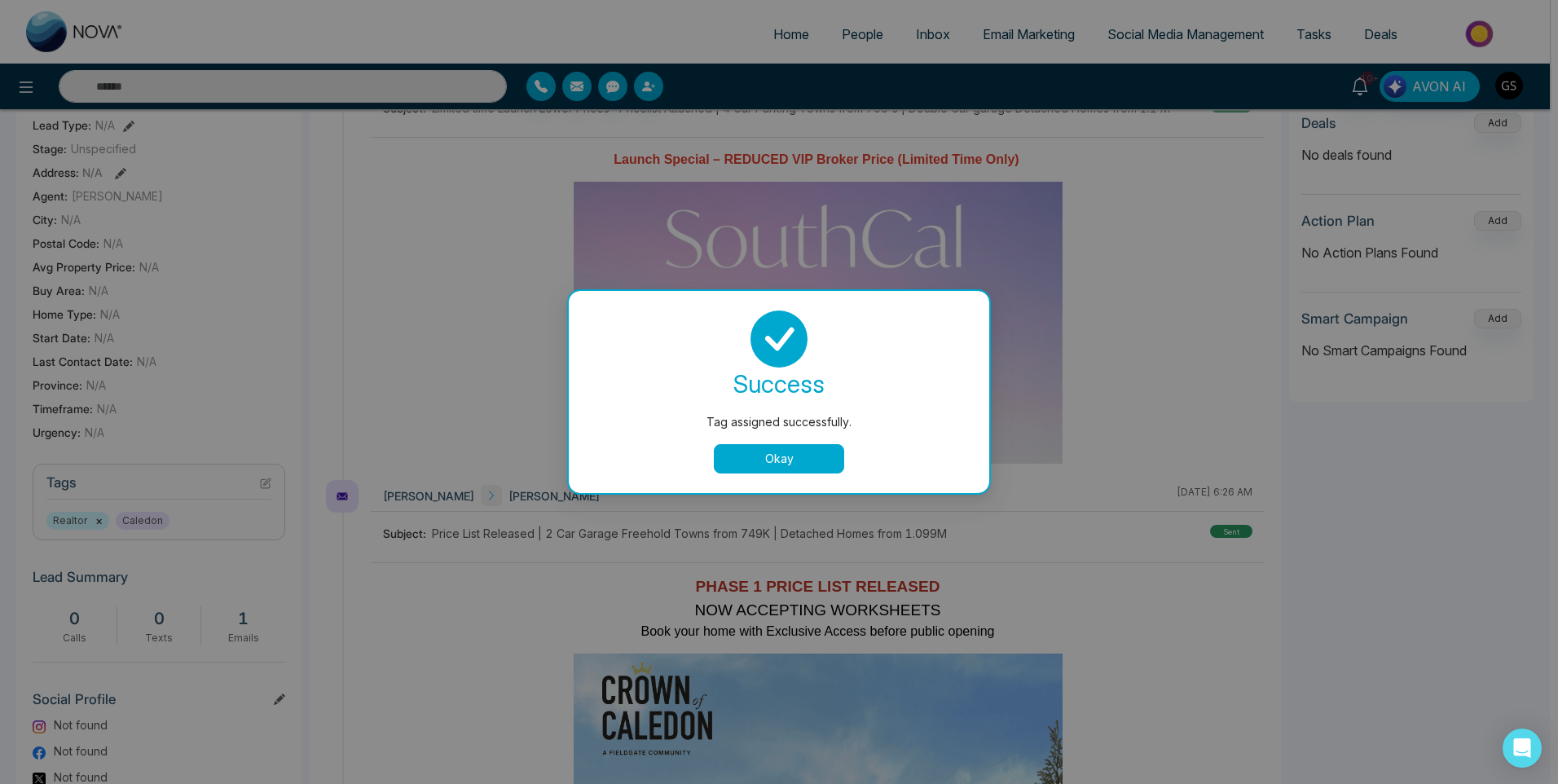
click at [864, 37] on div "Tag assigned successfully. success Tag assigned successfully. Okay" at bounding box center [779, 392] width 1558 height 784
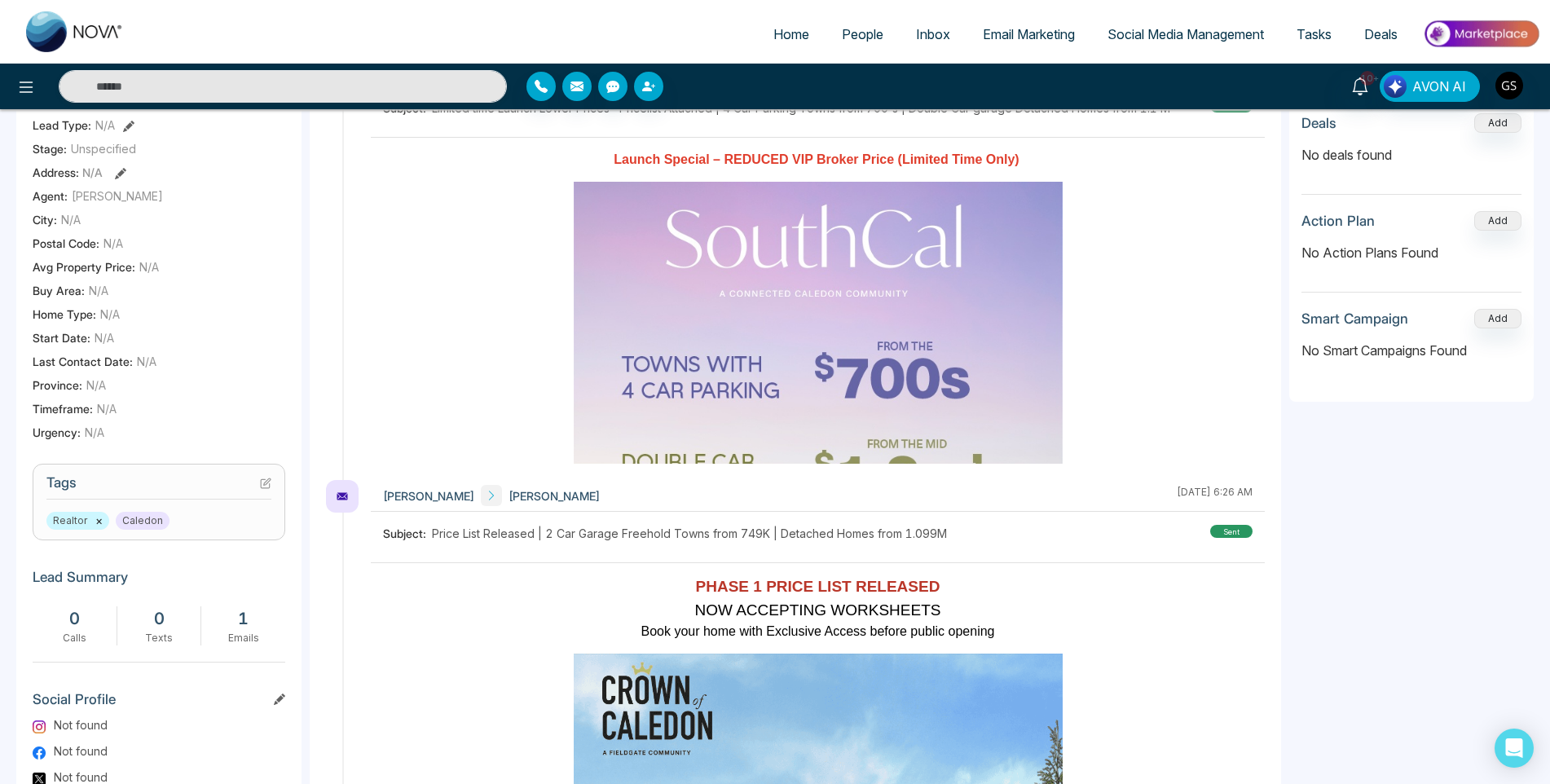
click at [864, 37] on span "People" at bounding box center [863, 34] width 42 height 17
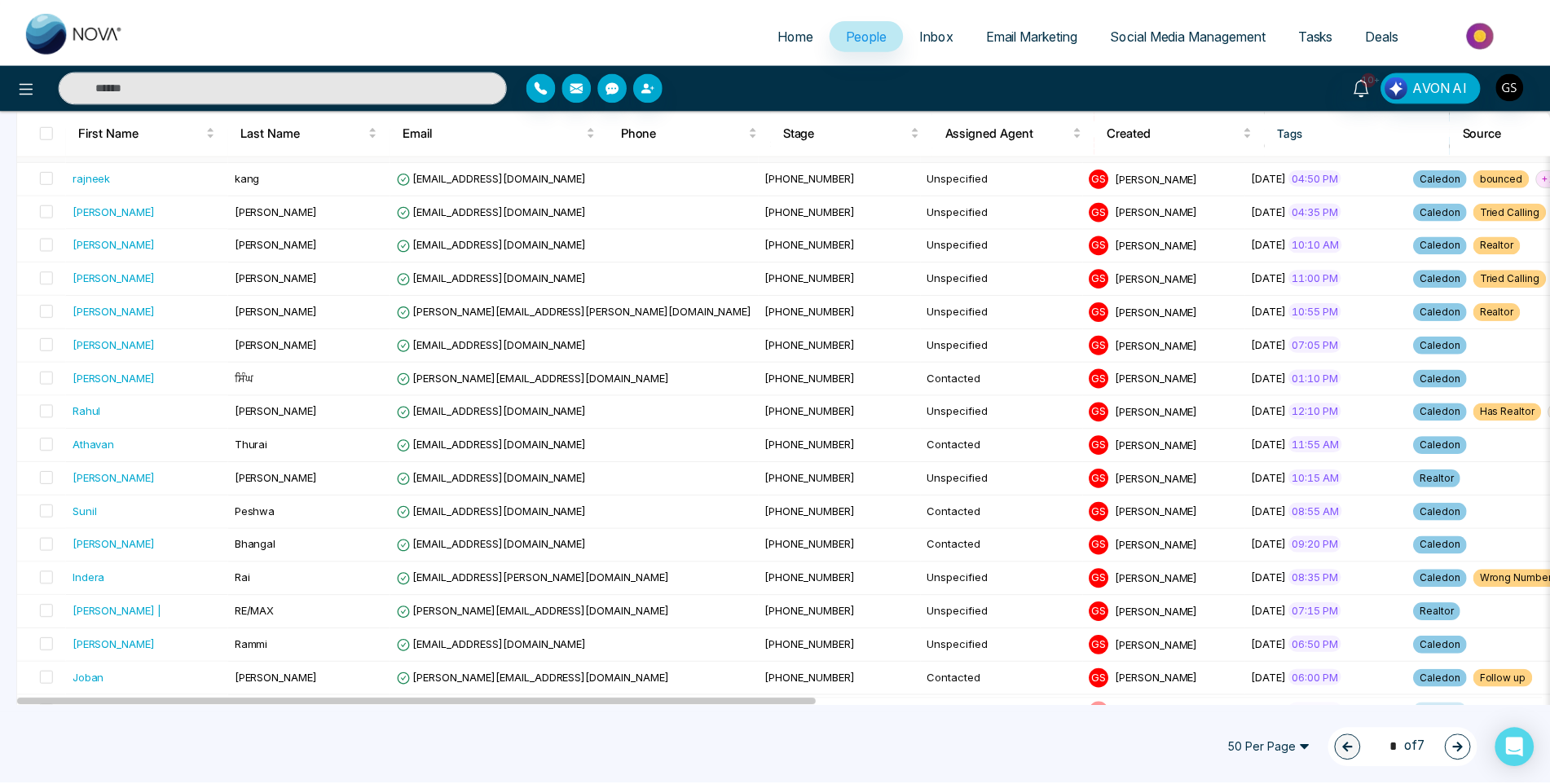
scroll to position [1303, 0]
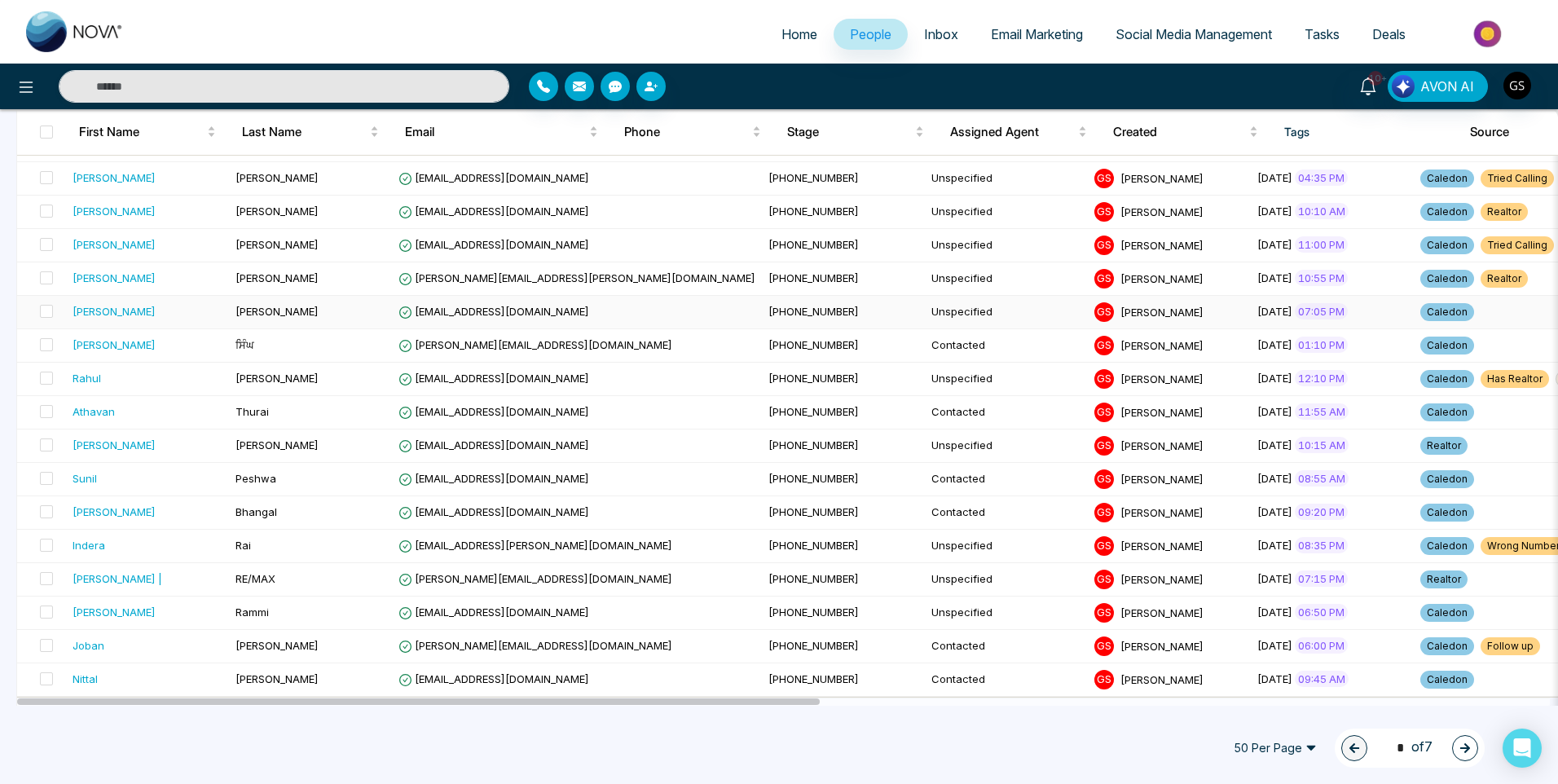
click at [262, 311] on td "[PERSON_NAME]" at bounding box center [311, 312] width 163 height 33
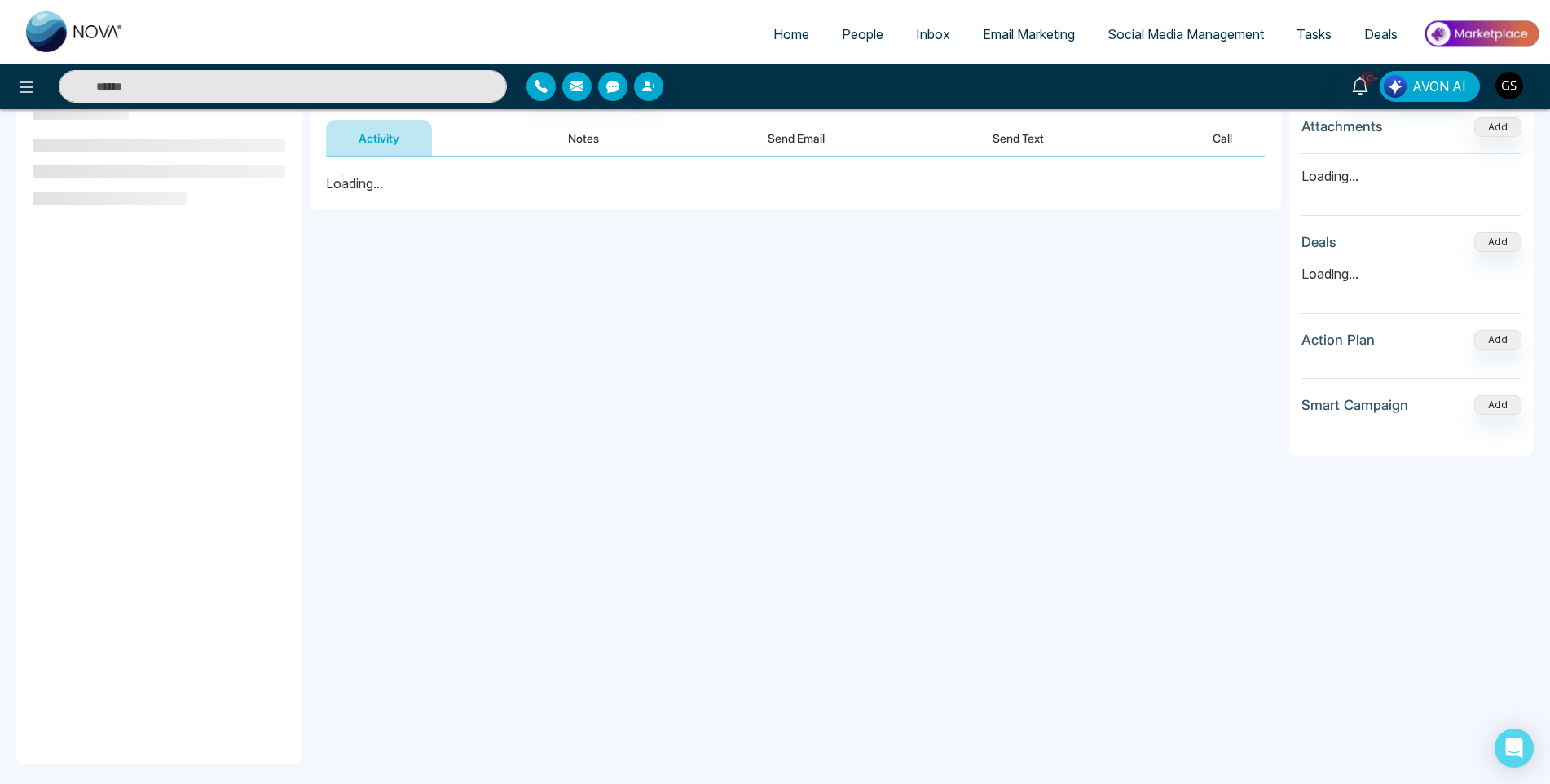
scroll to position [219, 0]
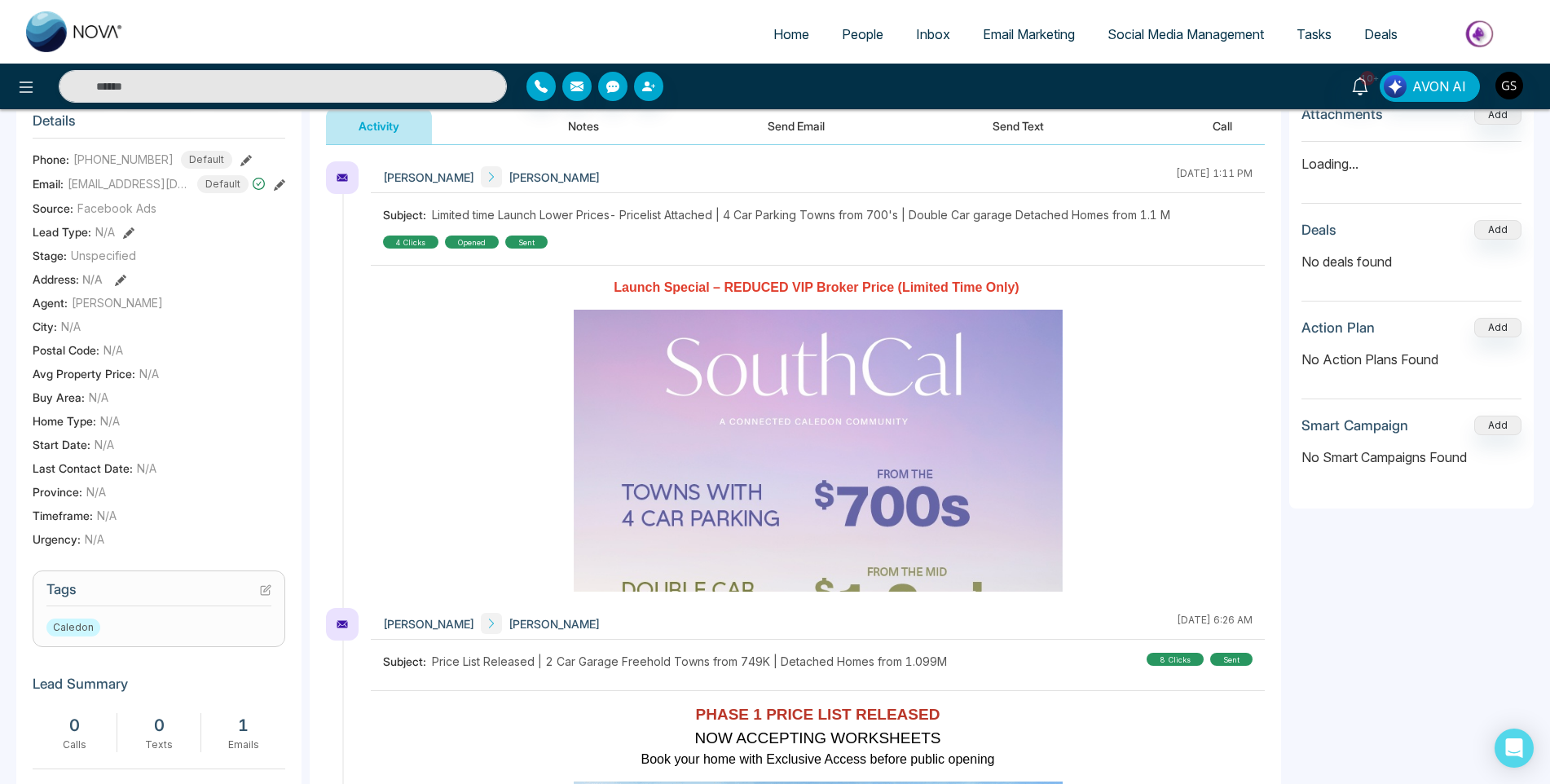
click at [263, 595] on icon at bounding box center [265, 590] width 9 height 9
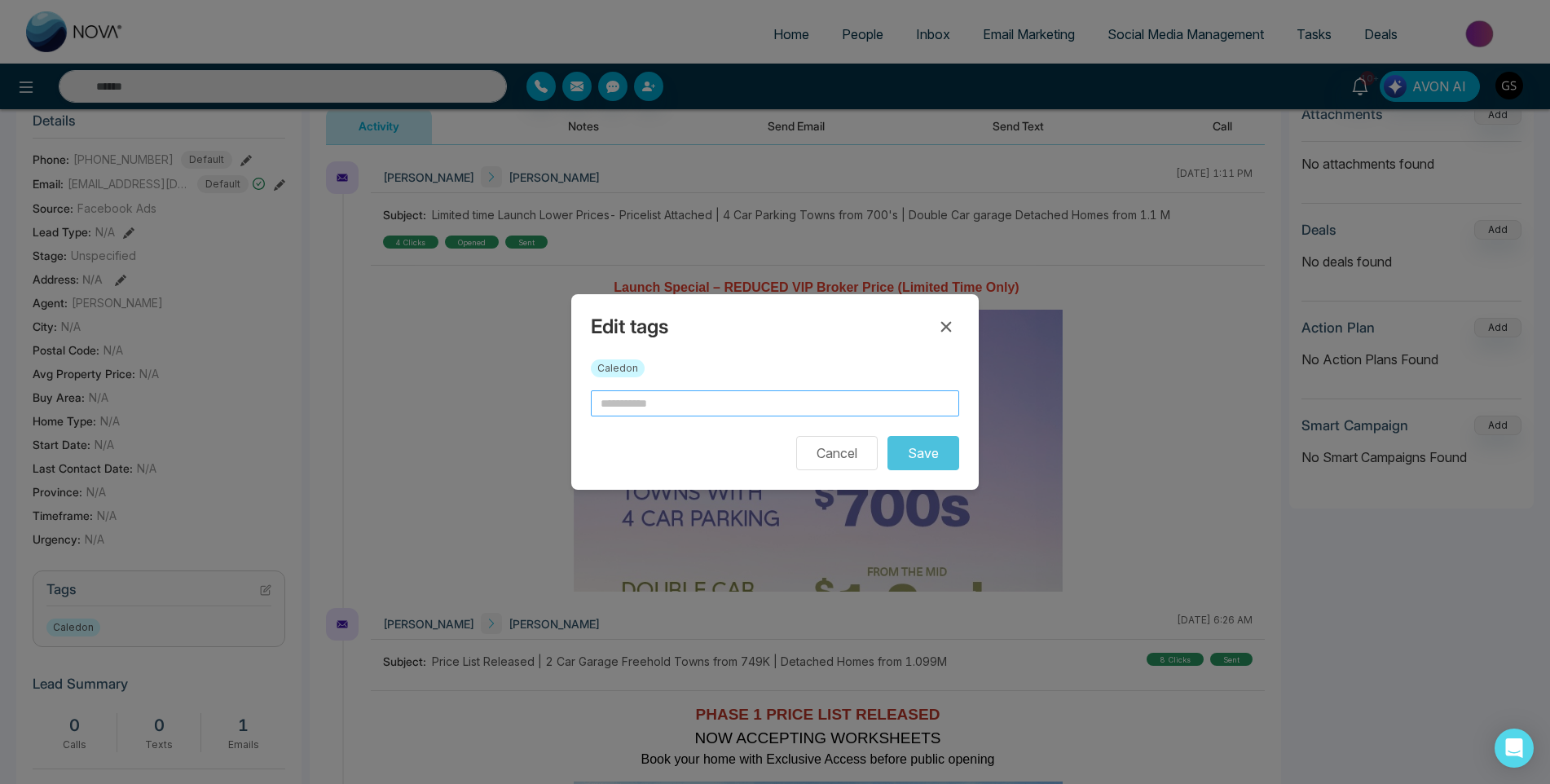
click at [659, 406] on input "text" at bounding box center [775, 403] width 368 height 26
click at [659, 406] on input "text" at bounding box center [775, 403] width 368 height 26
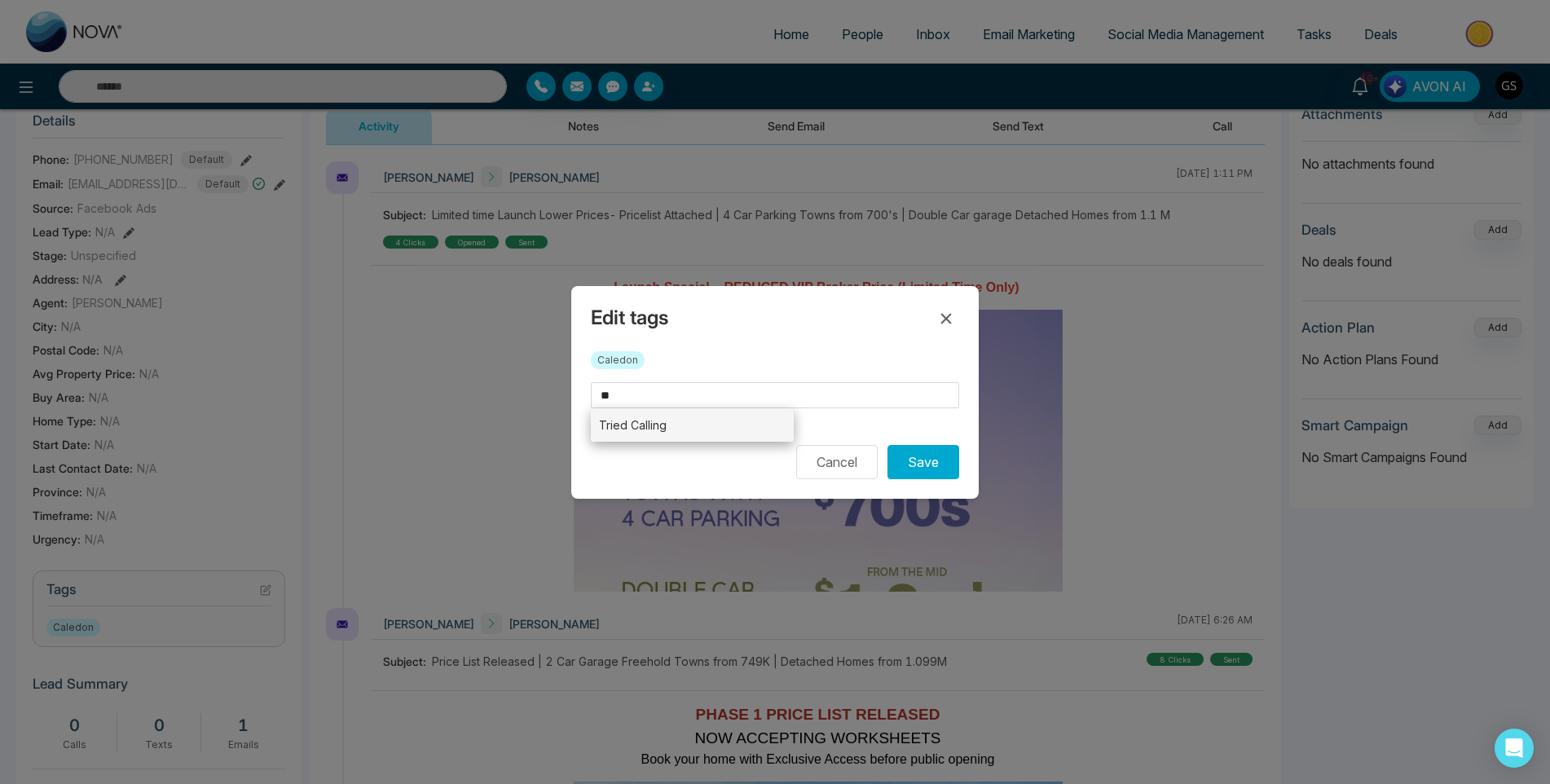
click at [645, 419] on li "Tried Calling" at bounding box center [692, 425] width 203 height 33
type input "**********"
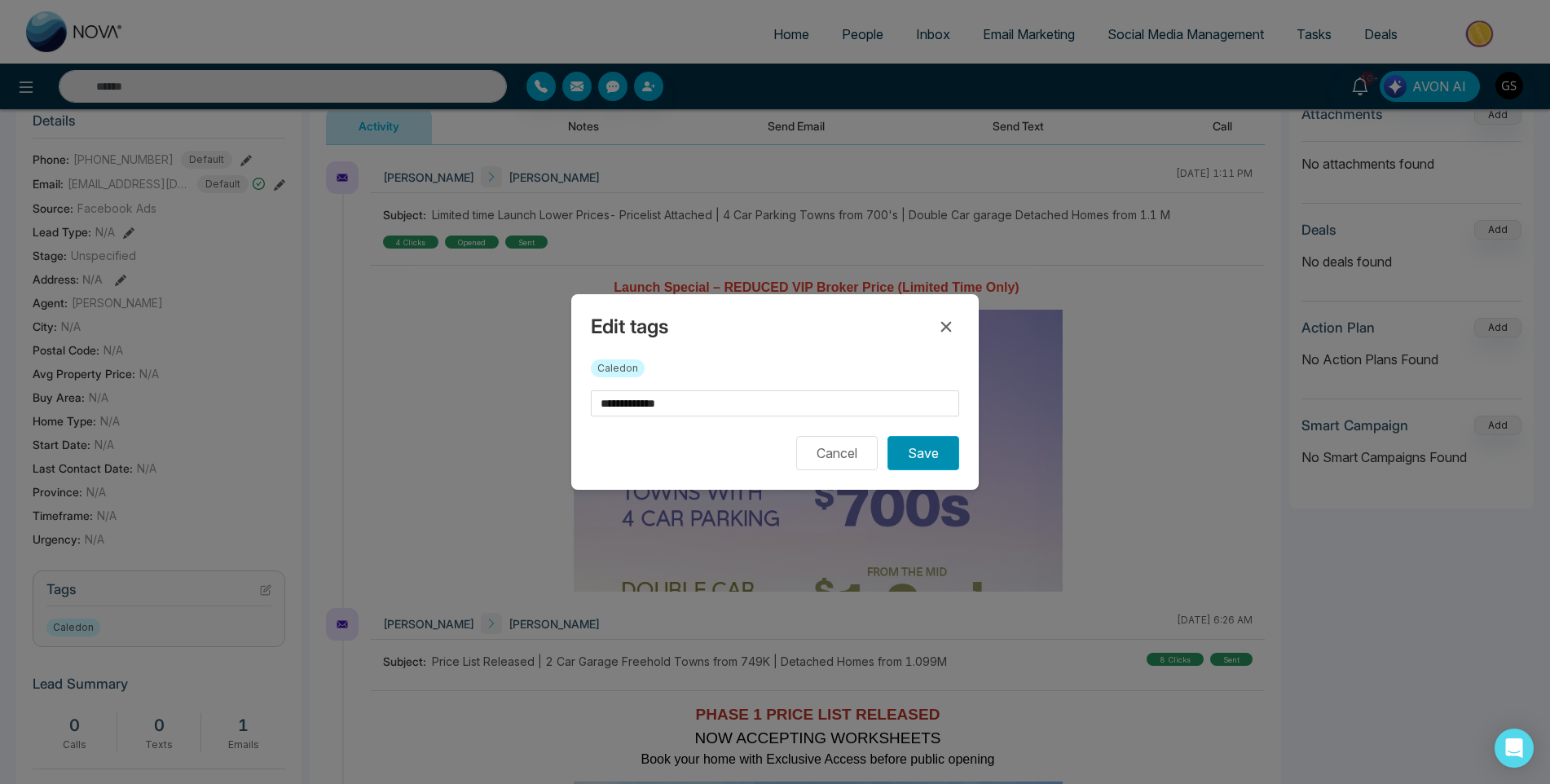
click at [945, 455] on button "Save" at bounding box center [923, 453] width 72 height 34
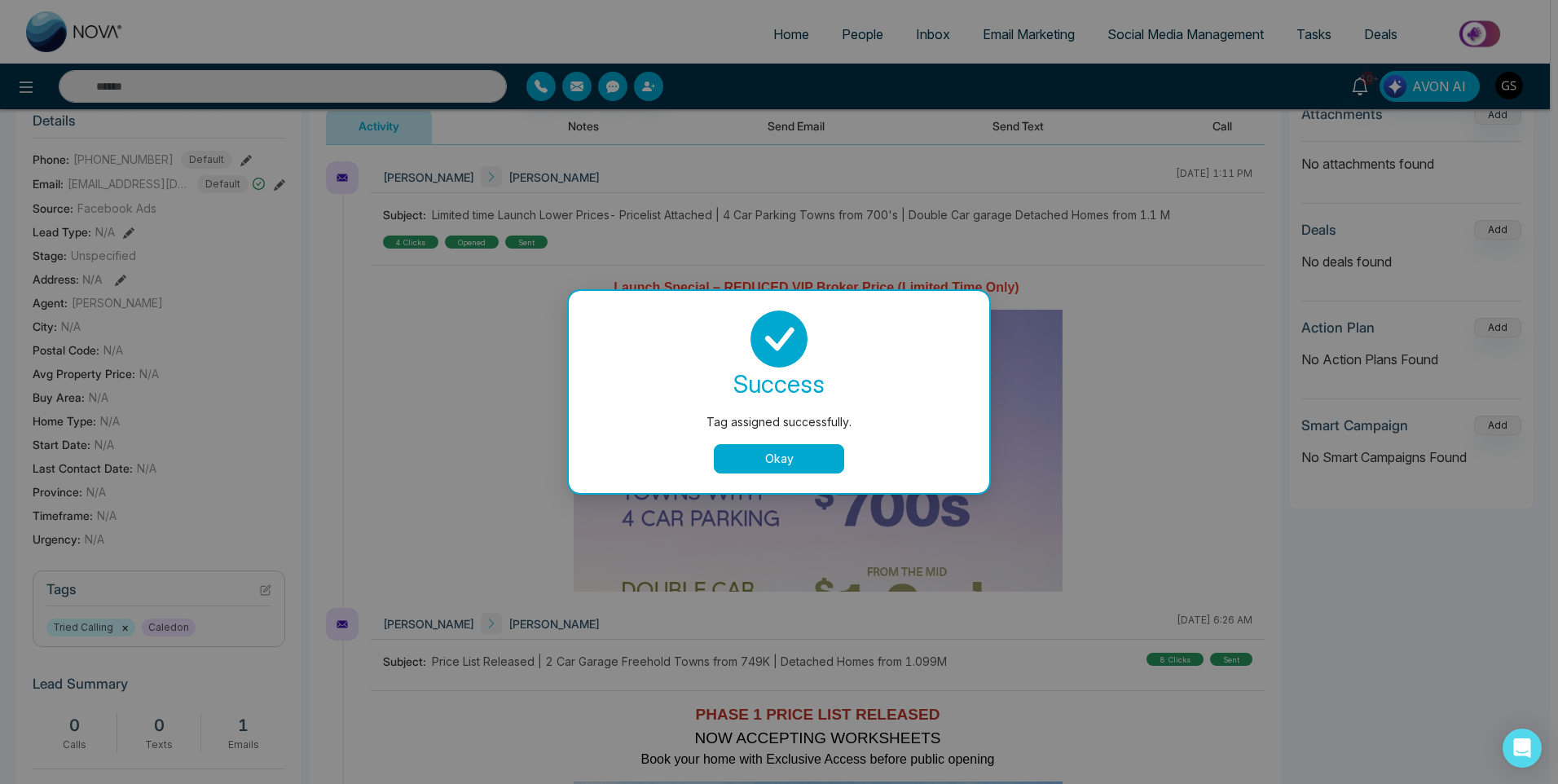
click at [523, 362] on div "Tag assigned successfully. success Tag assigned successfully. Okay" at bounding box center [779, 392] width 1558 height 784
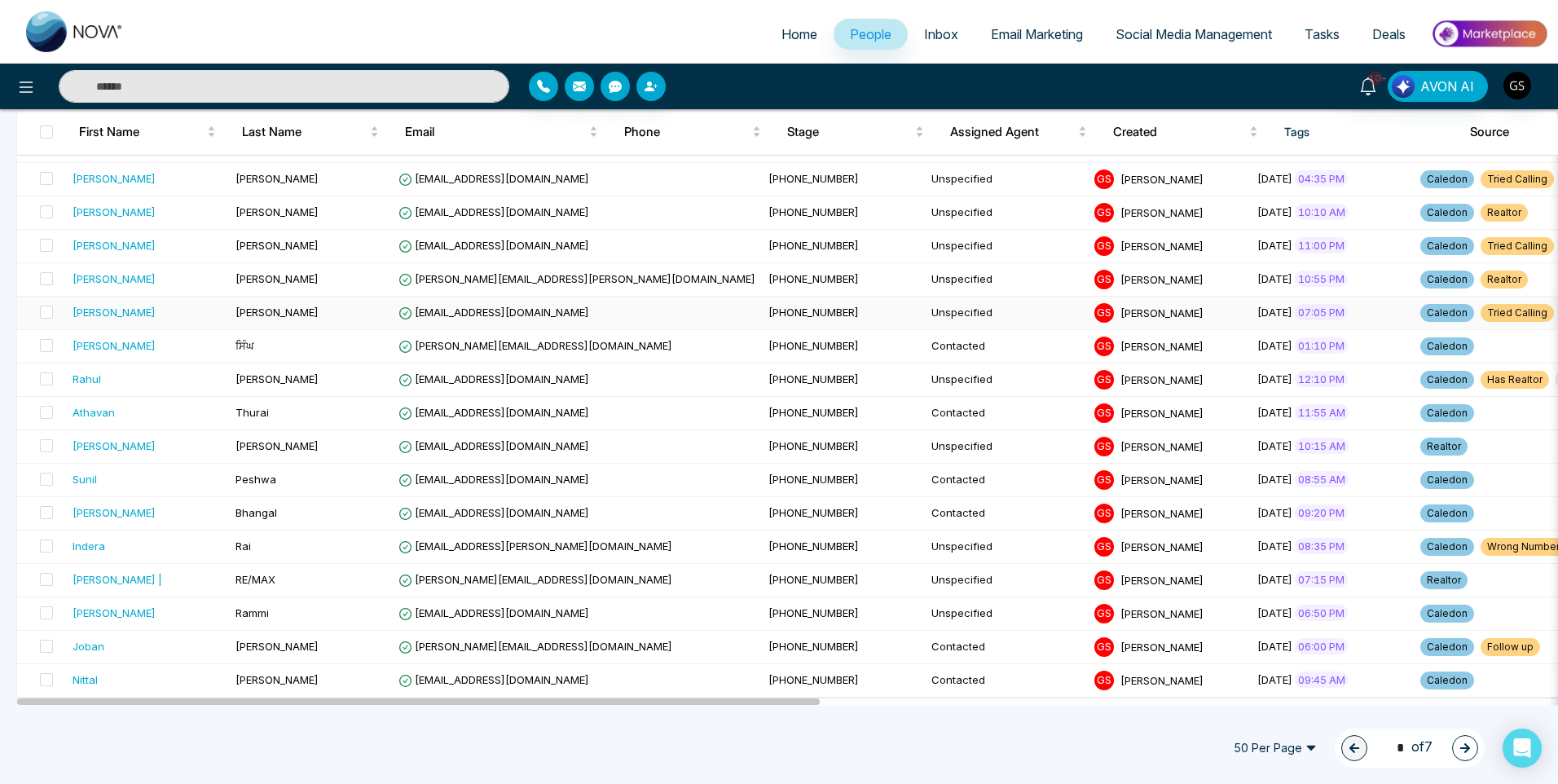
scroll to position [1303, 0]
click at [1473, 744] on button "button" at bounding box center [1466, 748] width 26 height 26
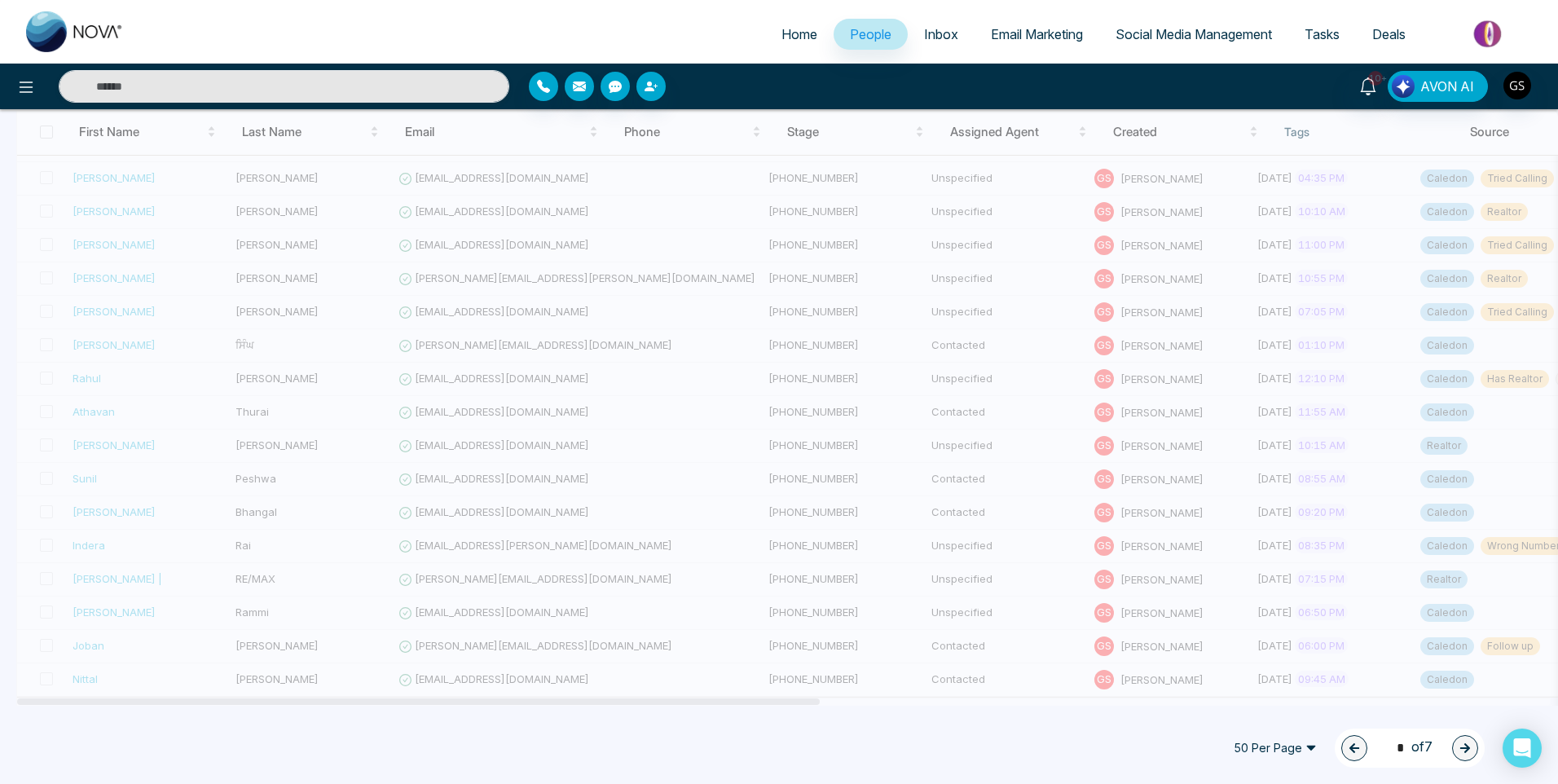
type input "*"
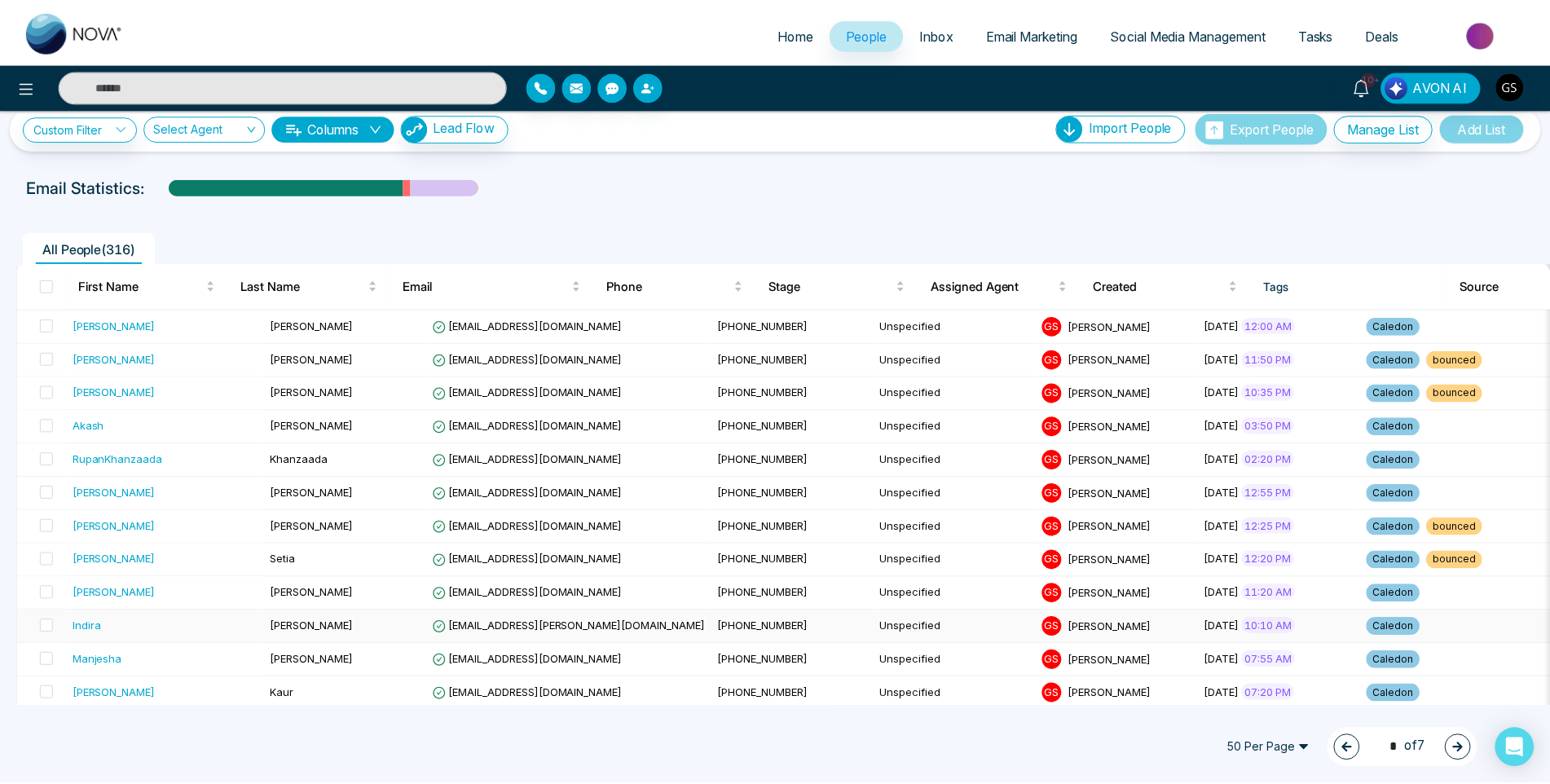
scroll to position [0, 0]
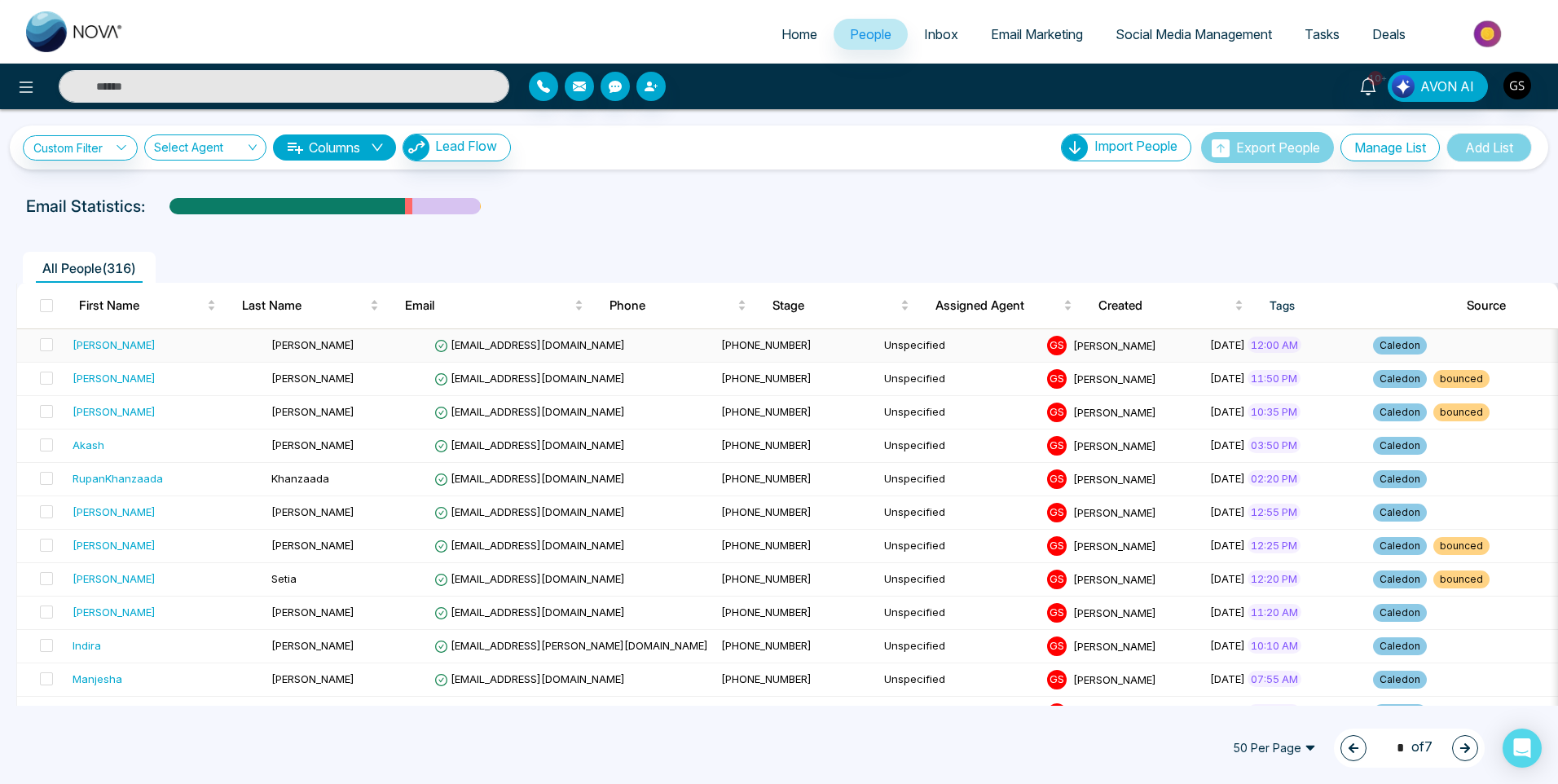
click at [566, 346] on td "[EMAIL_ADDRESS][DOMAIN_NAME]" at bounding box center [571, 345] width 287 height 33
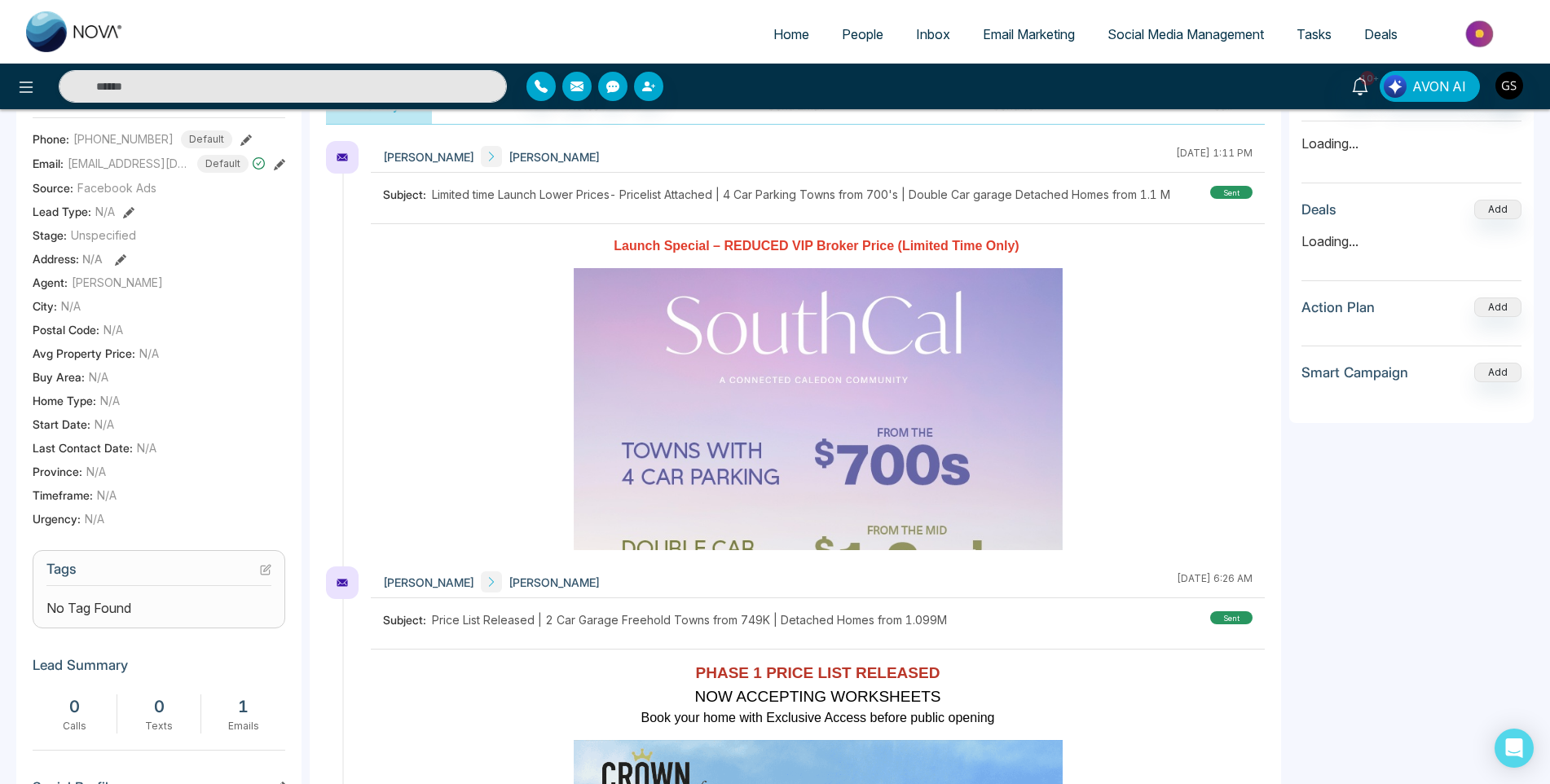
scroll to position [244, 0]
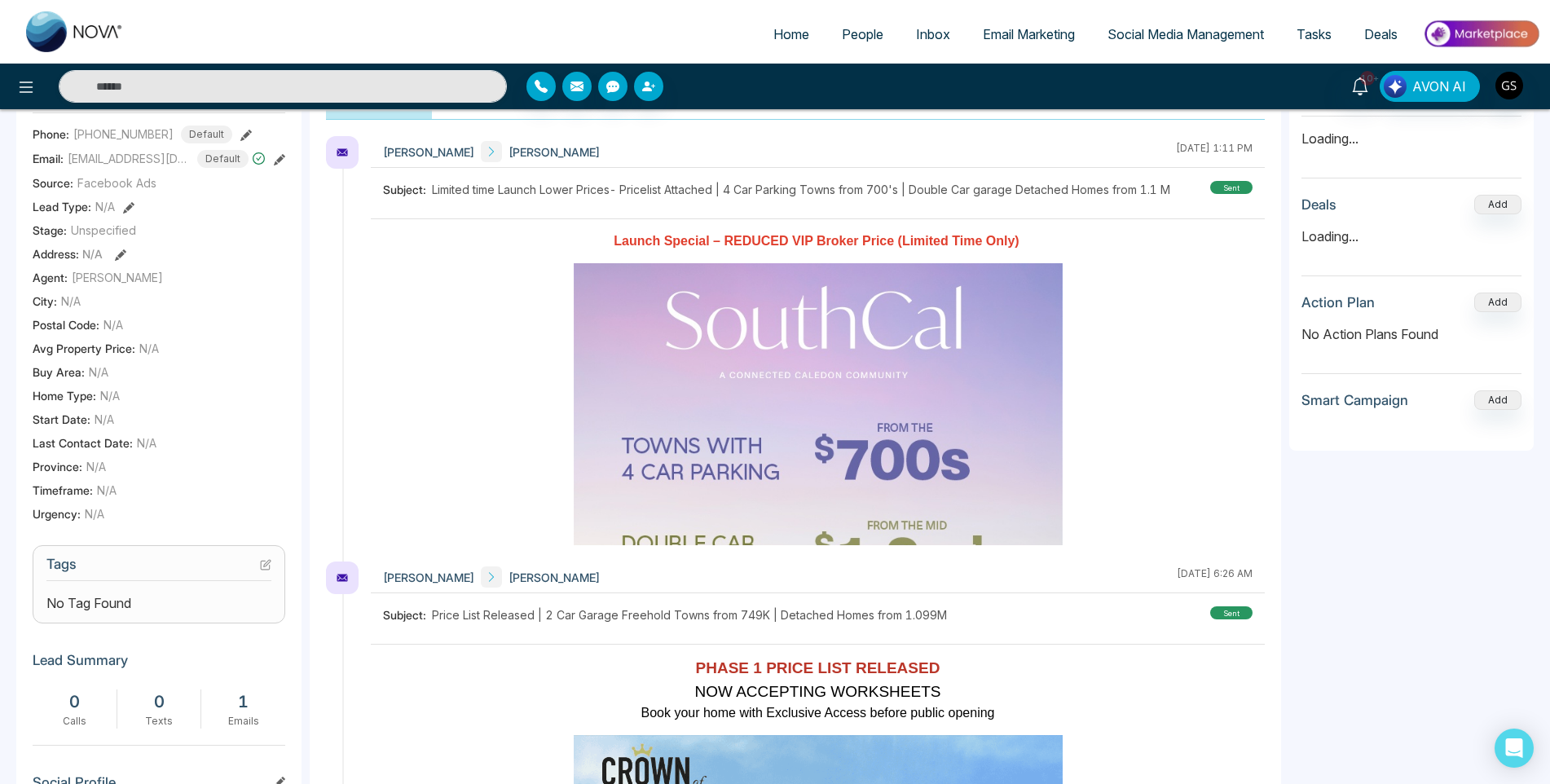
click at [273, 576] on section "Tags No Tag Found" at bounding box center [159, 584] width 253 height 78
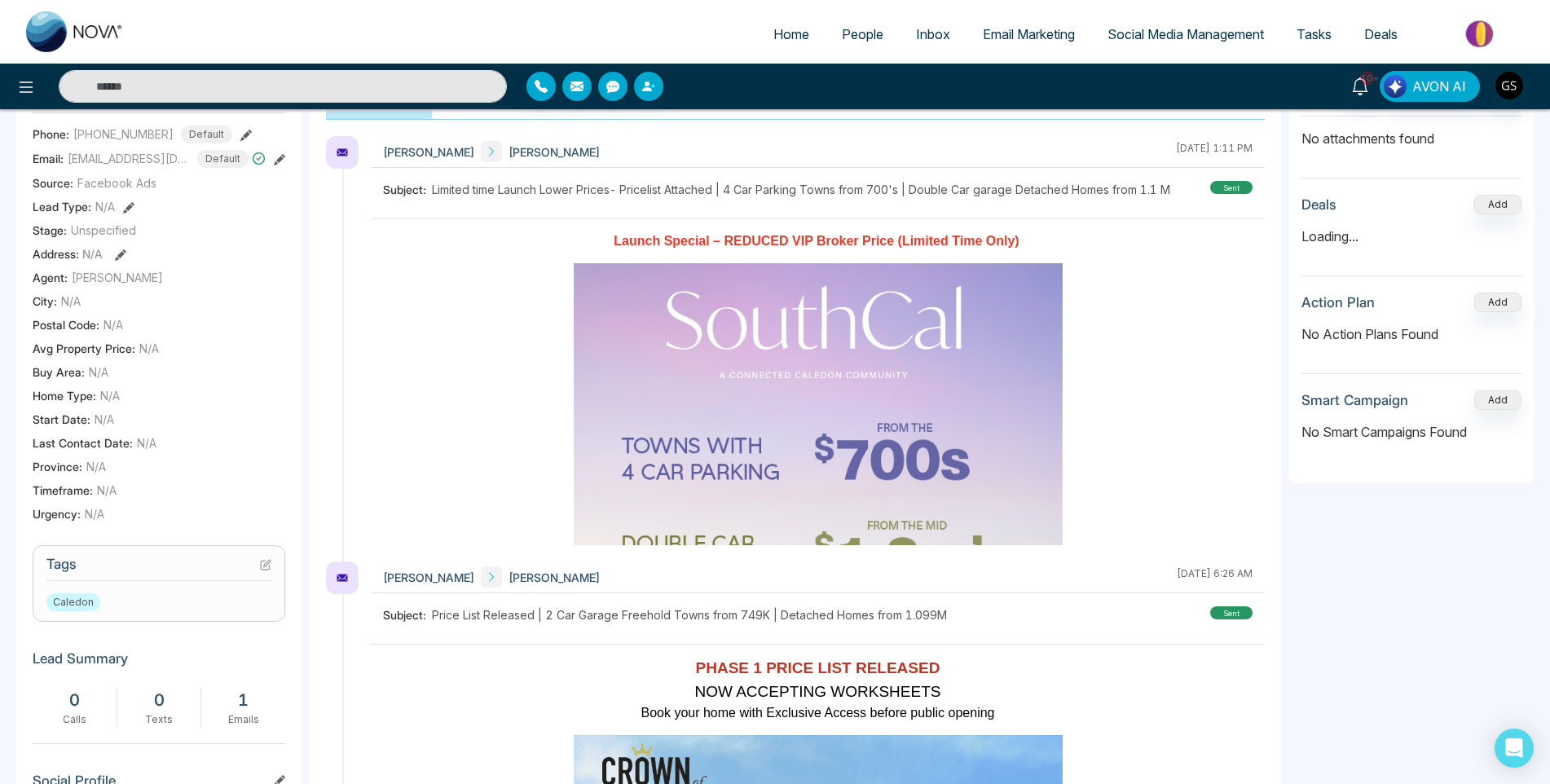
click at [264, 566] on icon at bounding box center [267, 562] width 6 height 6
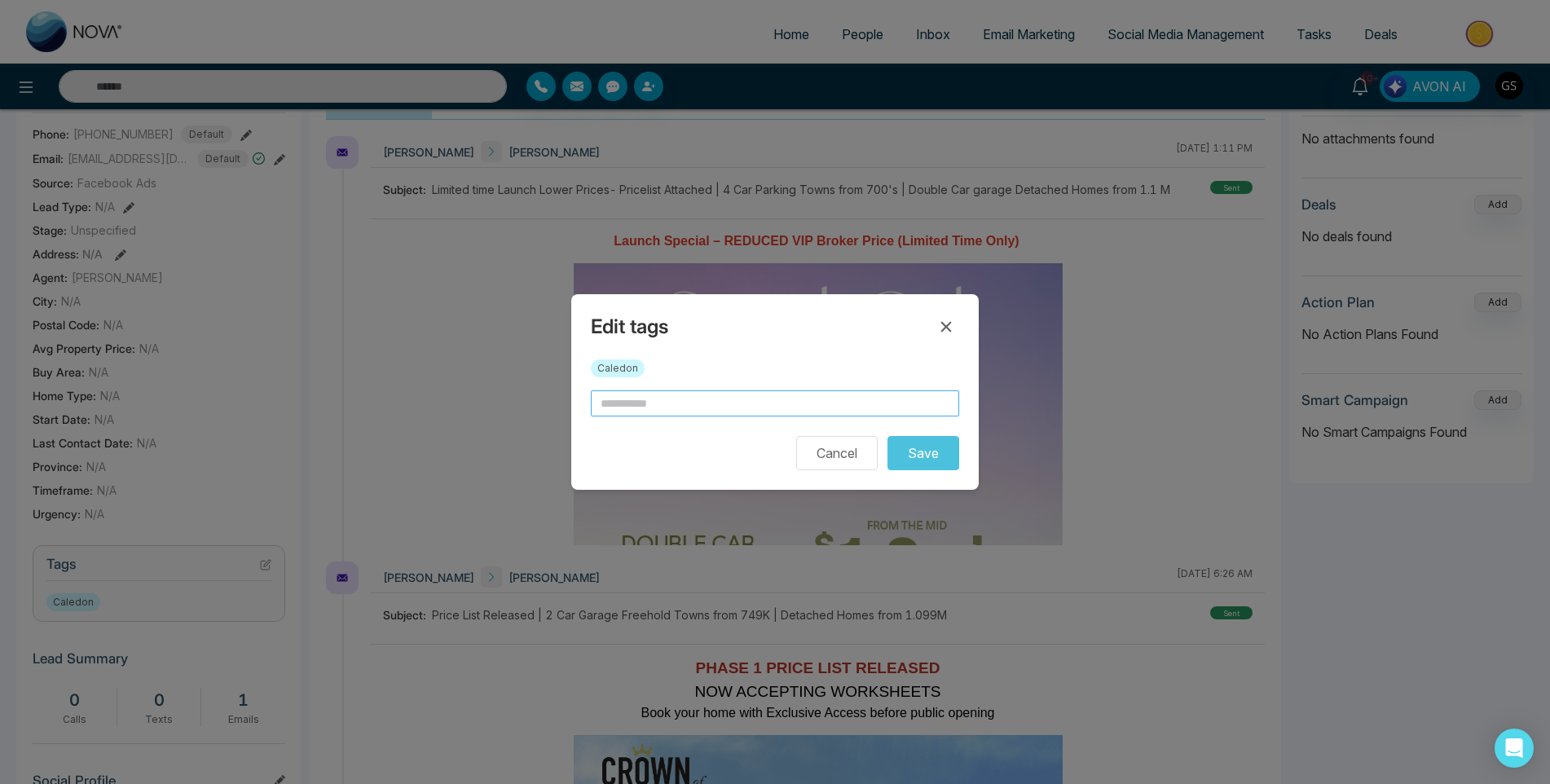
click at [755, 410] on input "text" at bounding box center [775, 403] width 368 height 26
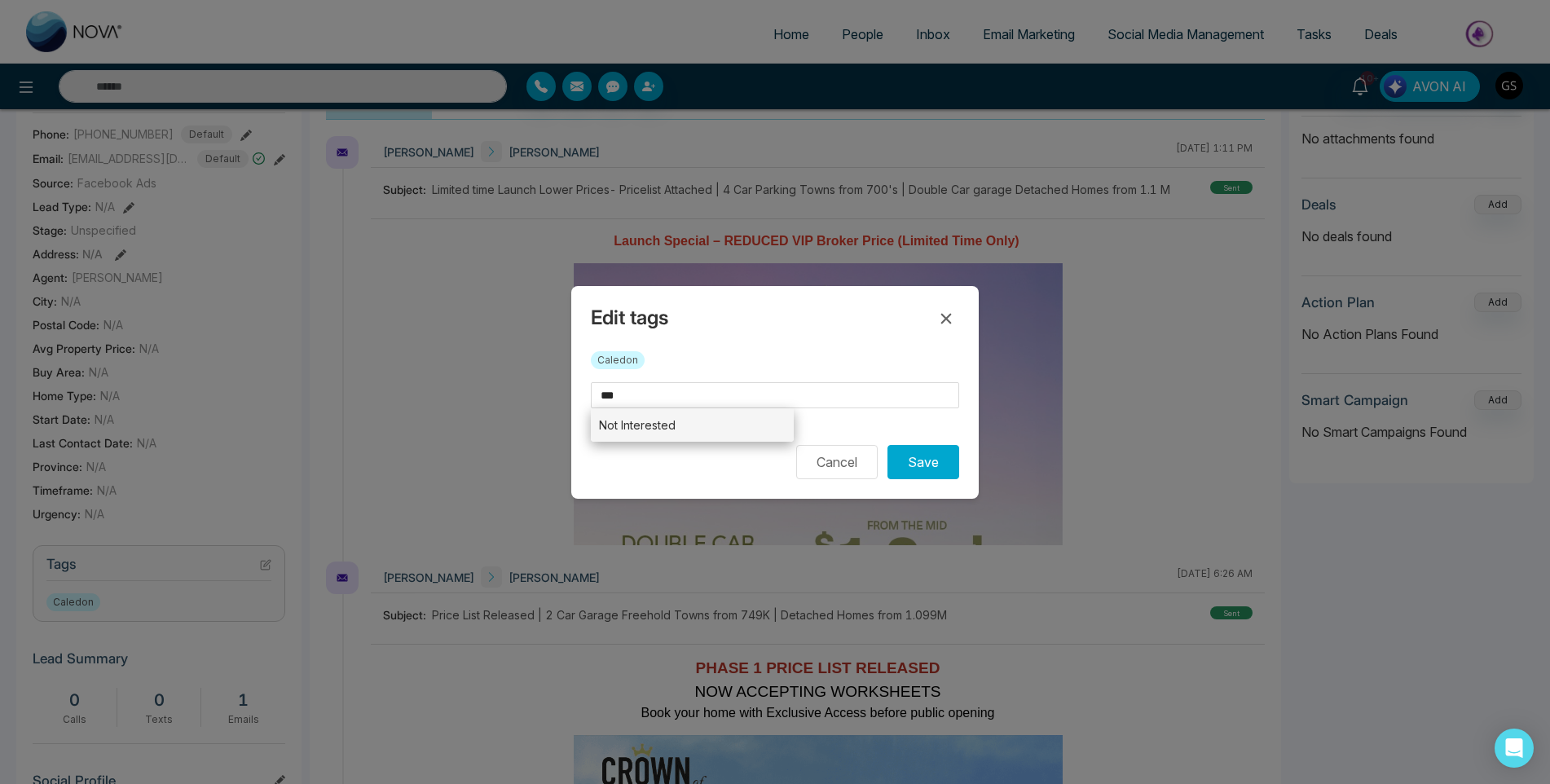
click at [731, 435] on li "Not Interested" at bounding box center [692, 425] width 203 height 33
type input "**********"
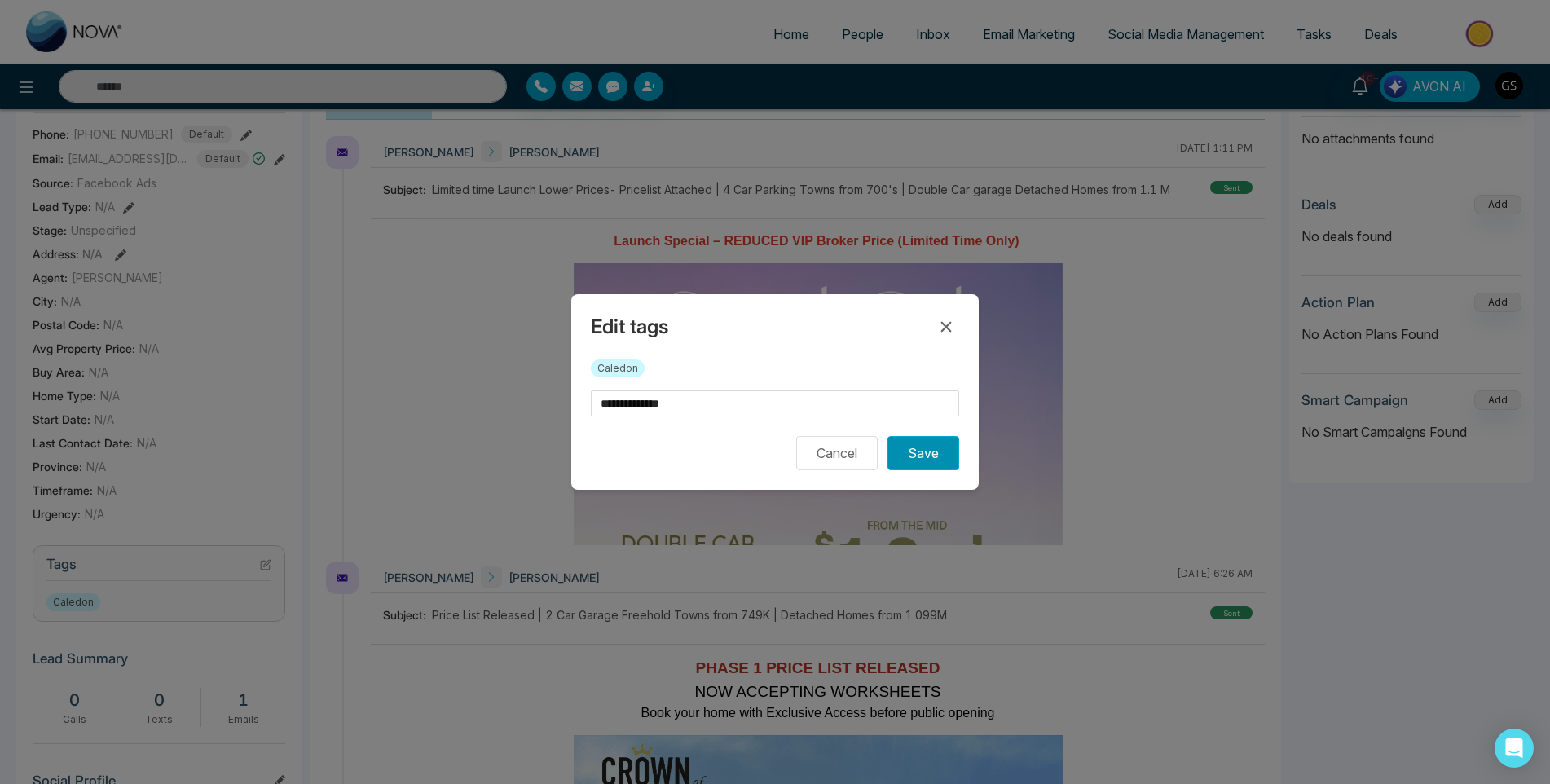
click at [917, 440] on button "Save" at bounding box center [923, 453] width 72 height 34
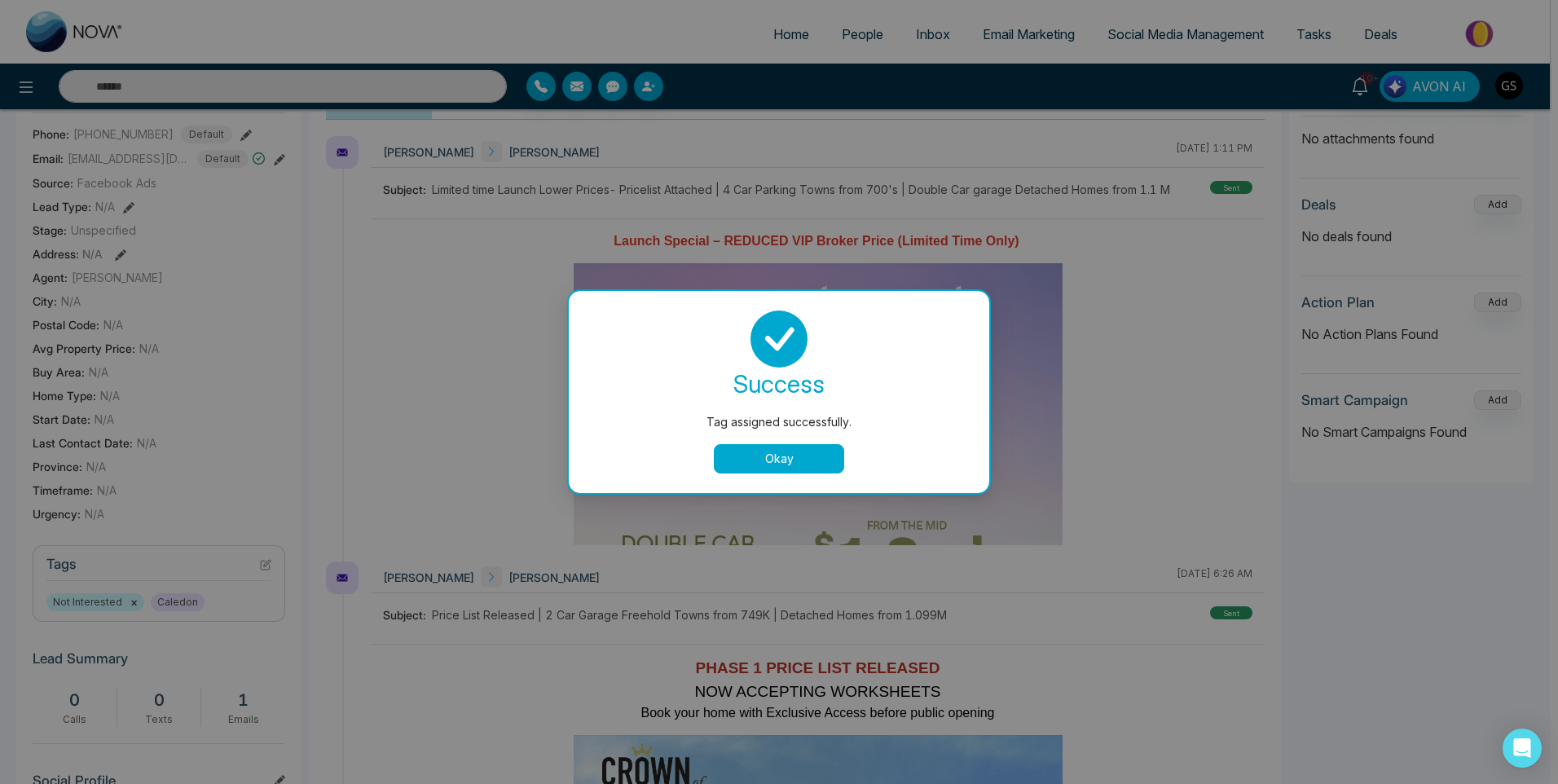
click at [1049, 138] on div "Tag assigned successfully. success Tag assigned successfully. Okay" at bounding box center [779, 392] width 1558 height 784
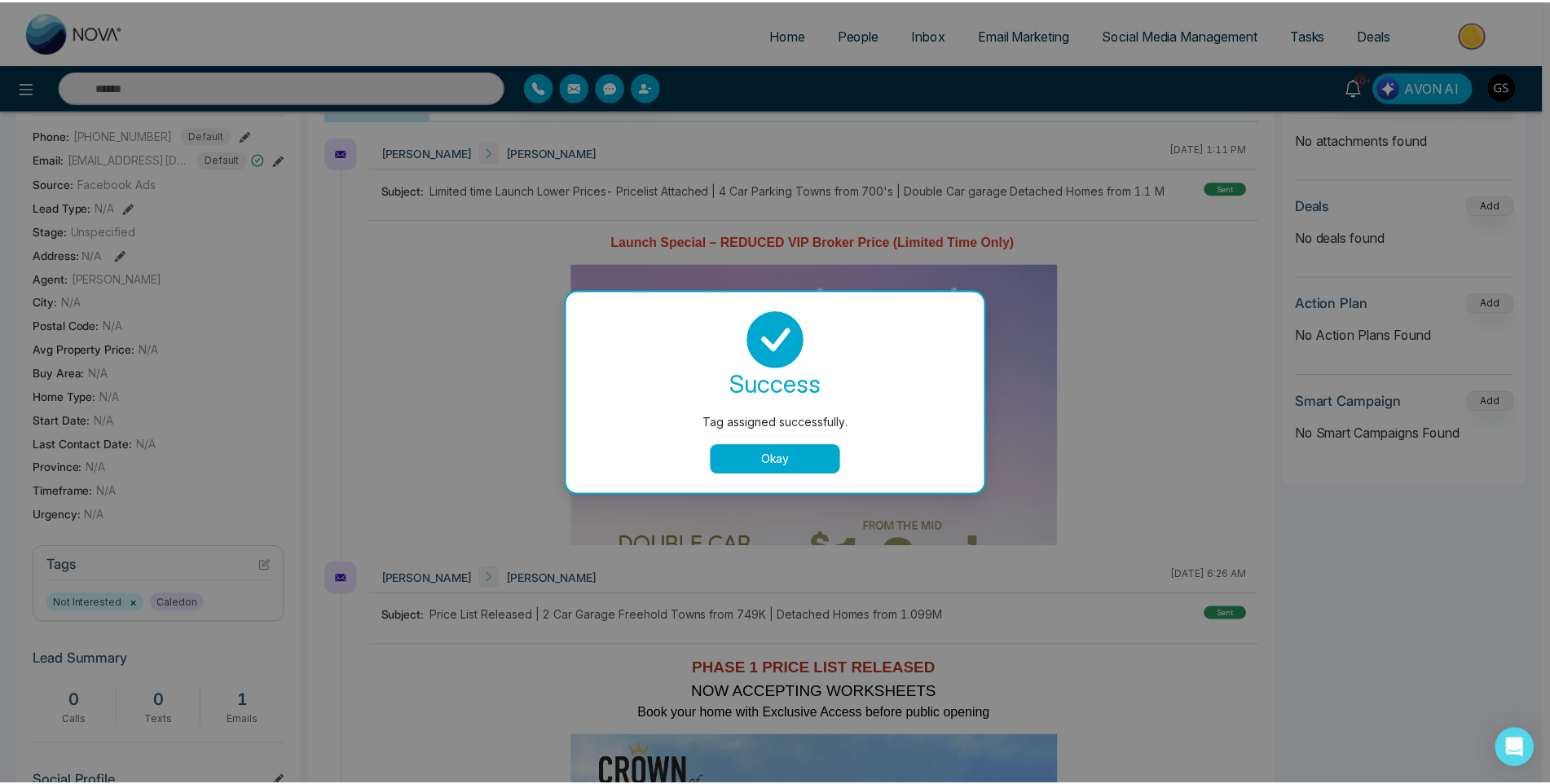
scroll to position [0, 55]
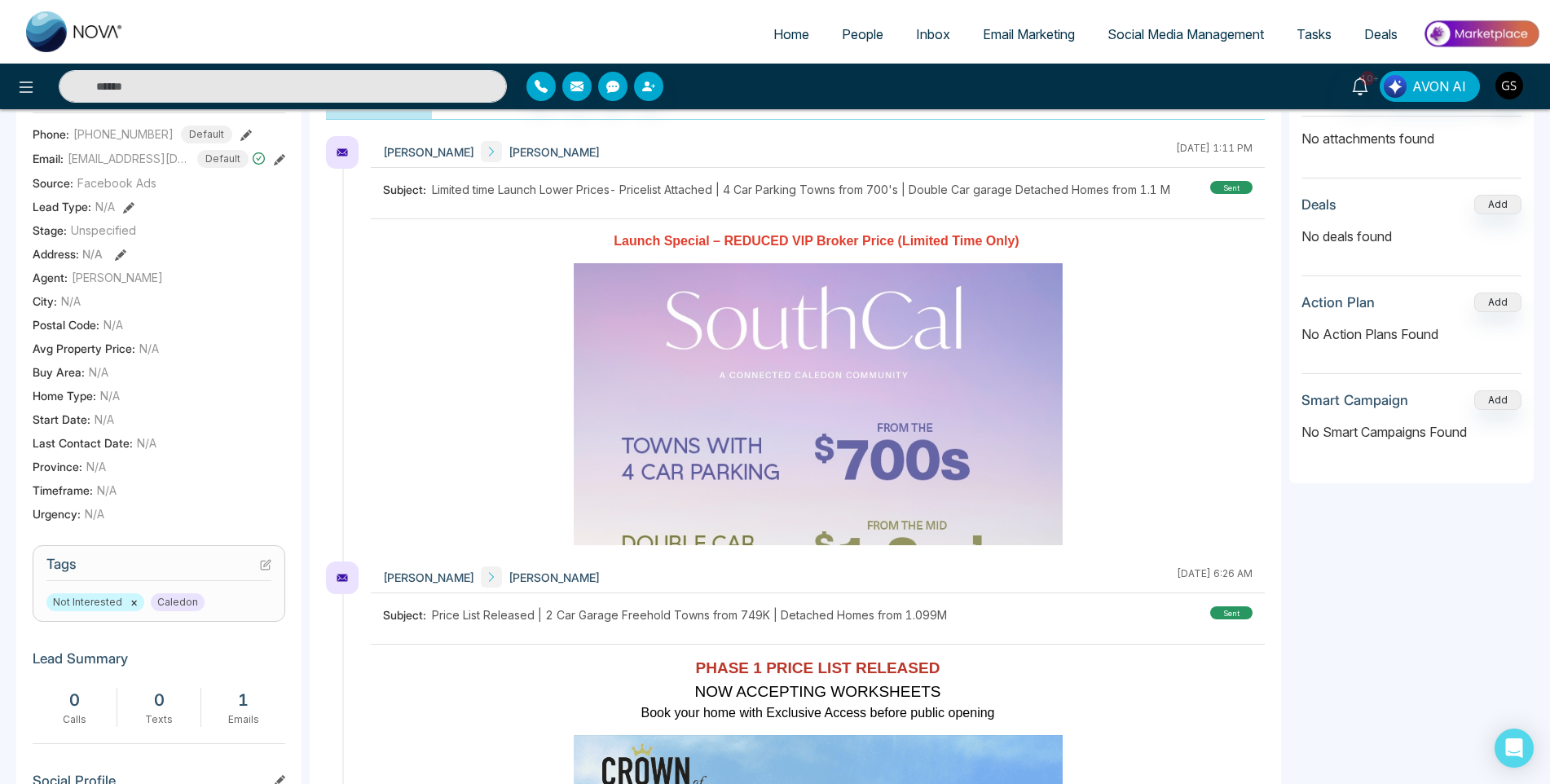
click at [870, 32] on span "People" at bounding box center [863, 34] width 42 height 17
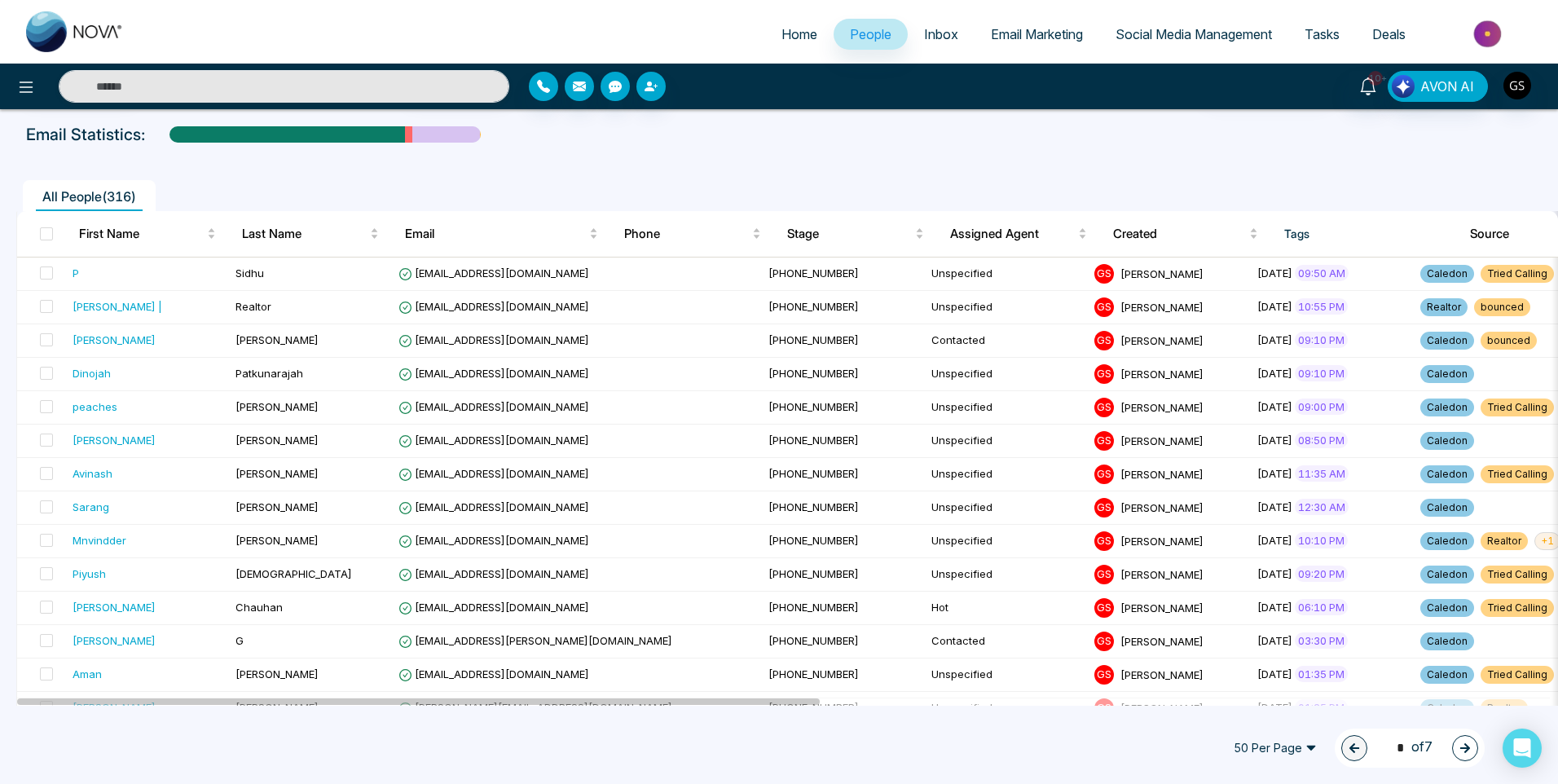
scroll to position [81, 0]
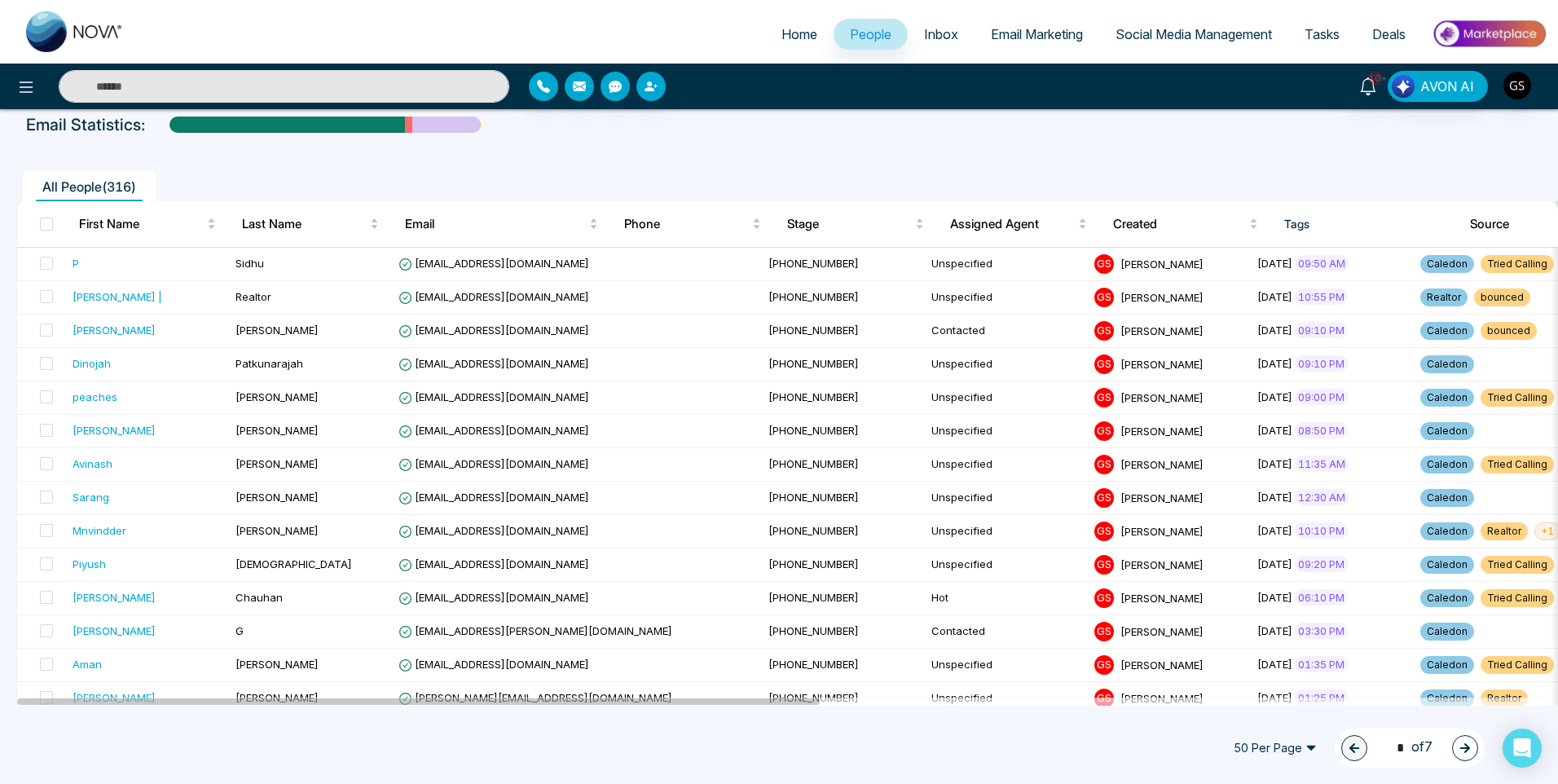
click at [1467, 753] on icon "button" at bounding box center [1465, 747] width 11 height 11
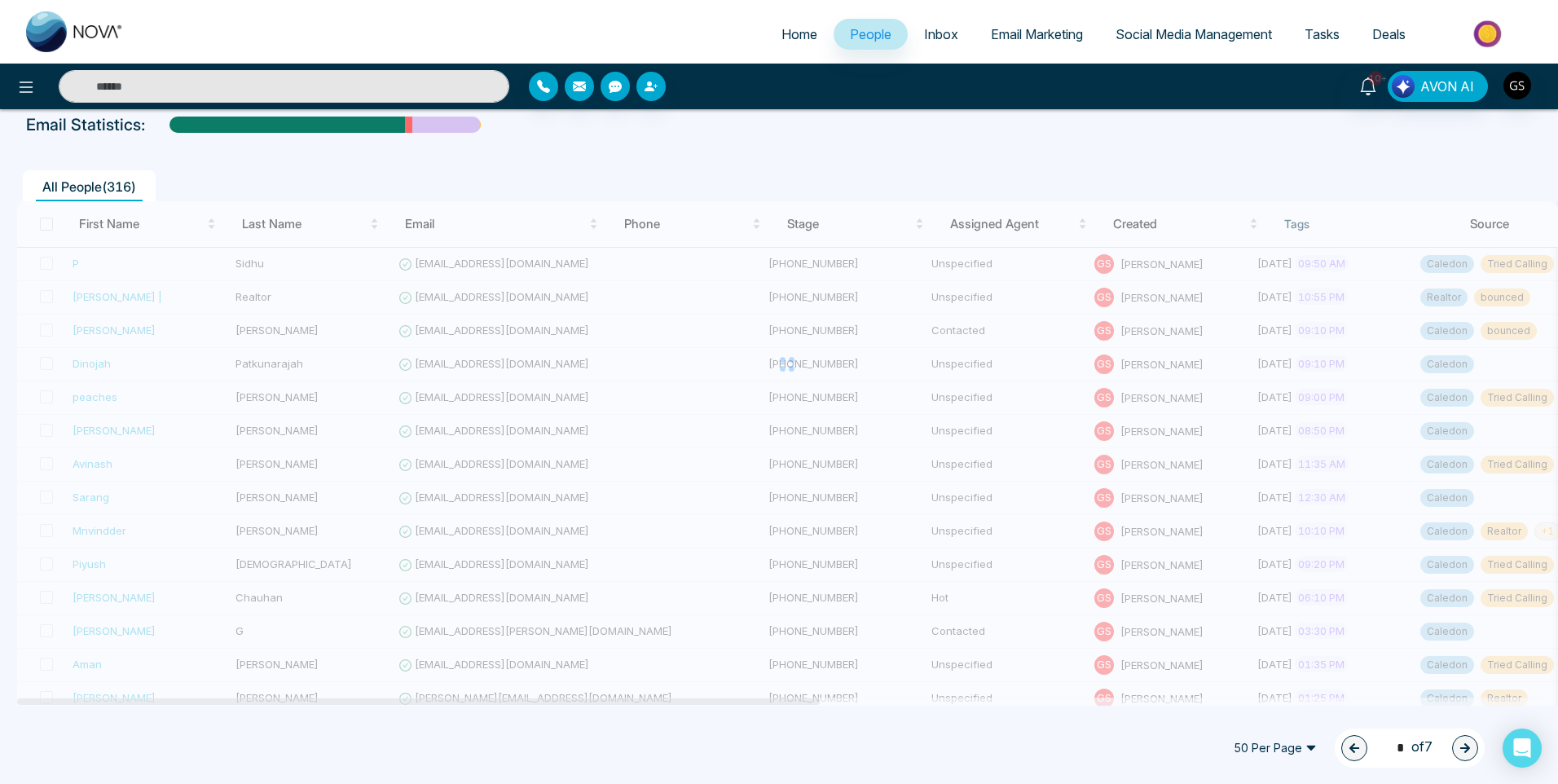
type input "*"
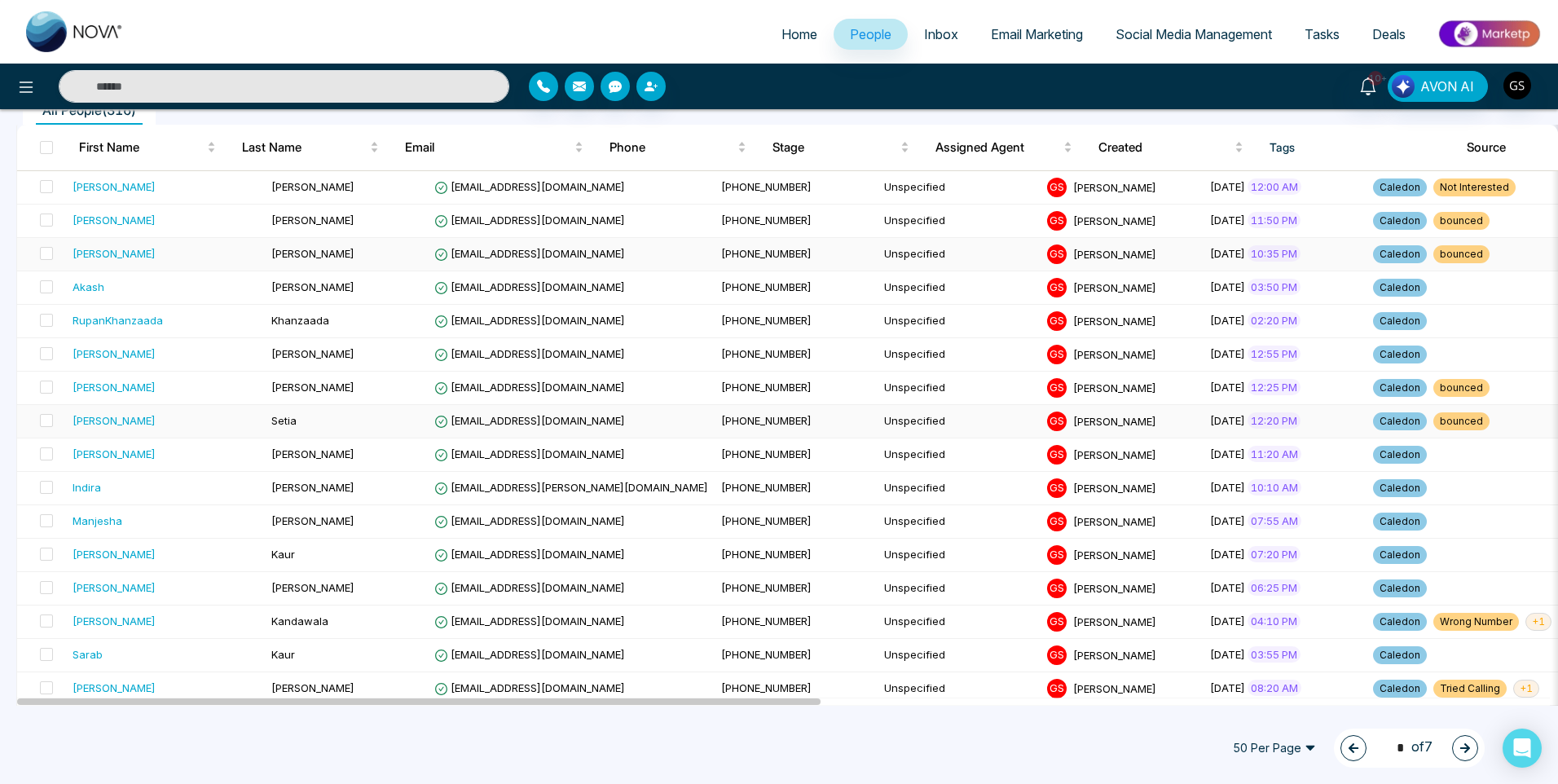
scroll to position [163, 0]
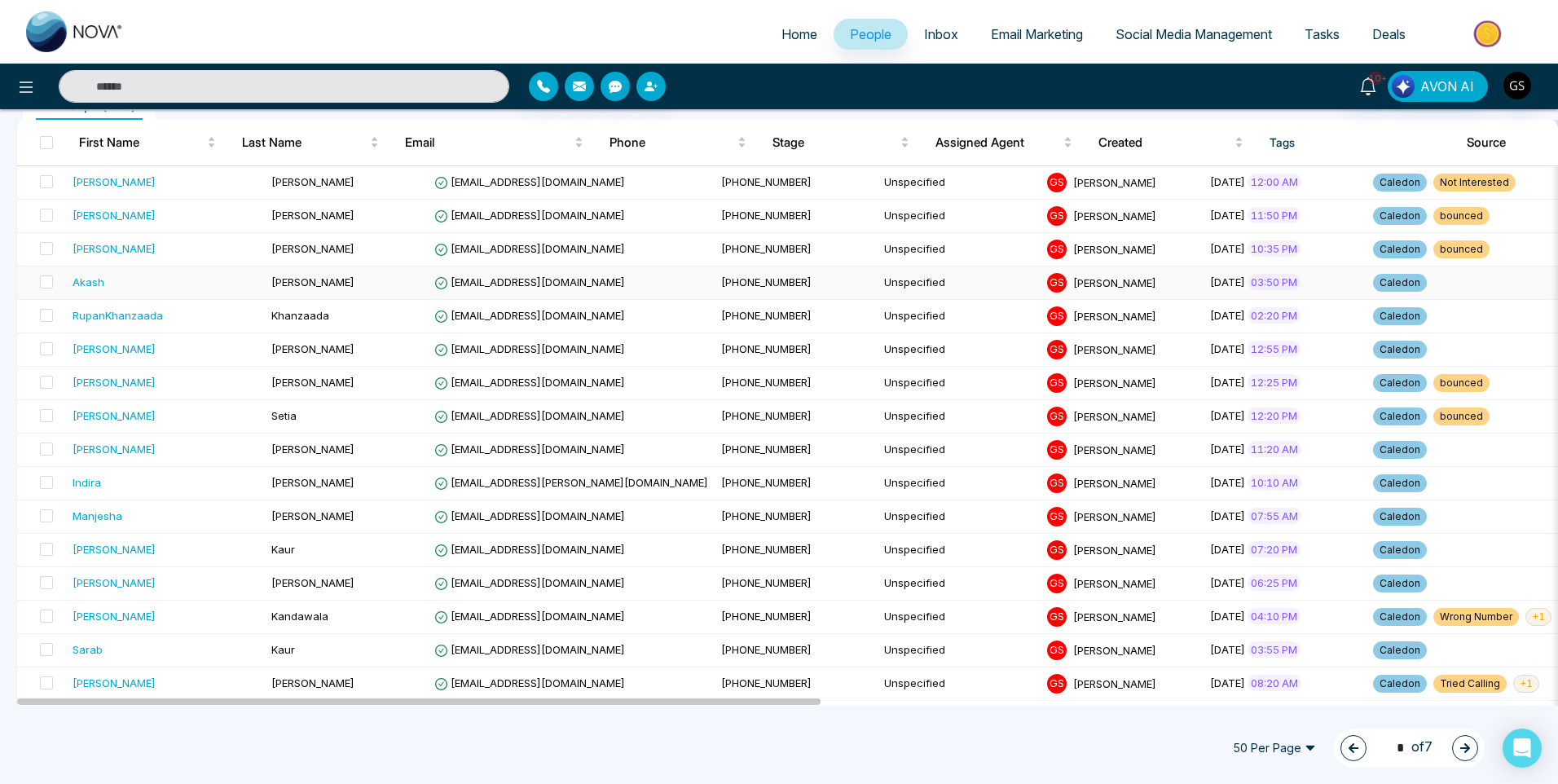
click at [505, 291] on td "[EMAIL_ADDRESS][DOMAIN_NAME]" at bounding box center [571, 283] width 287 height 33
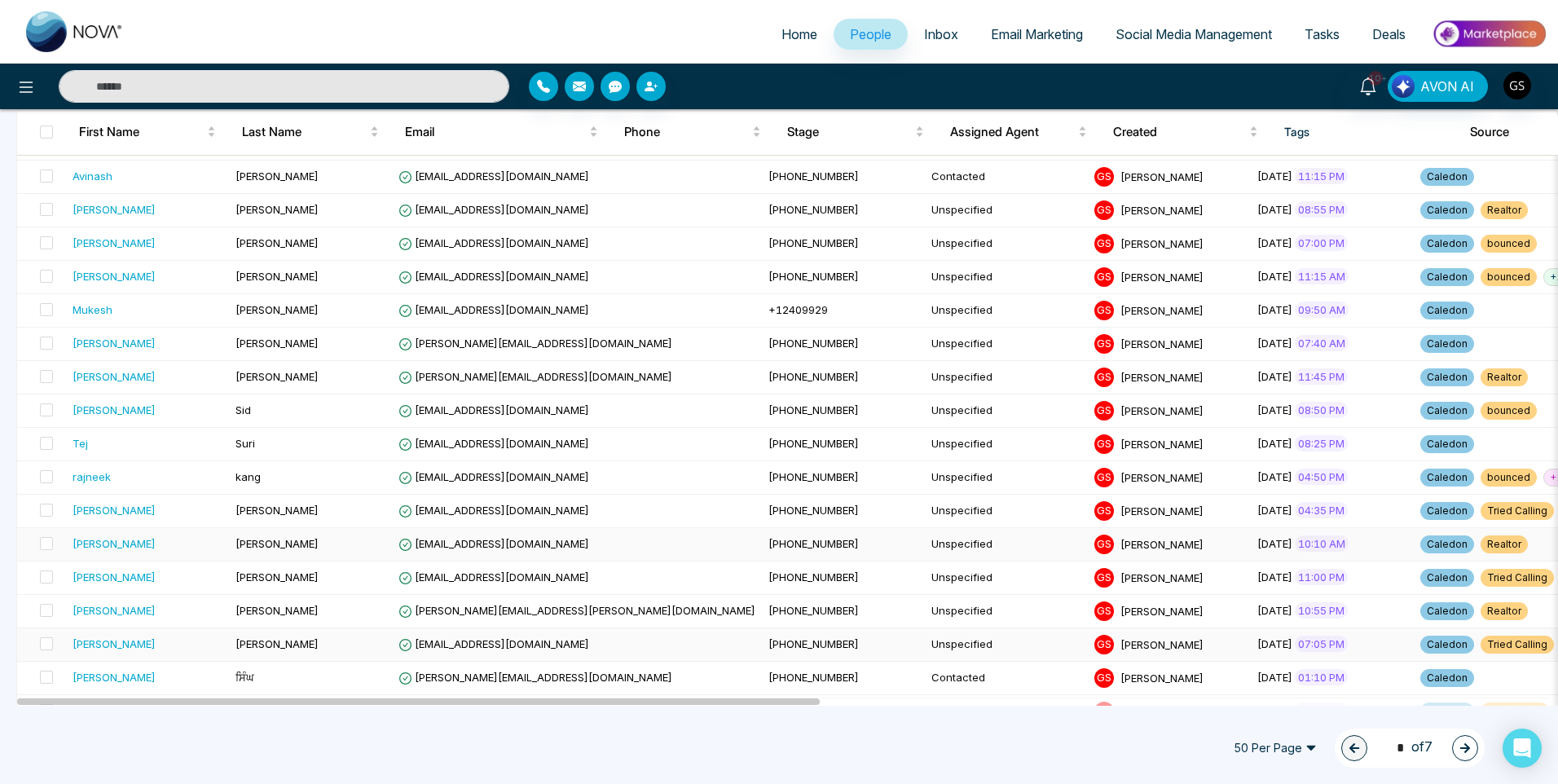
scroll to position [978, 0]
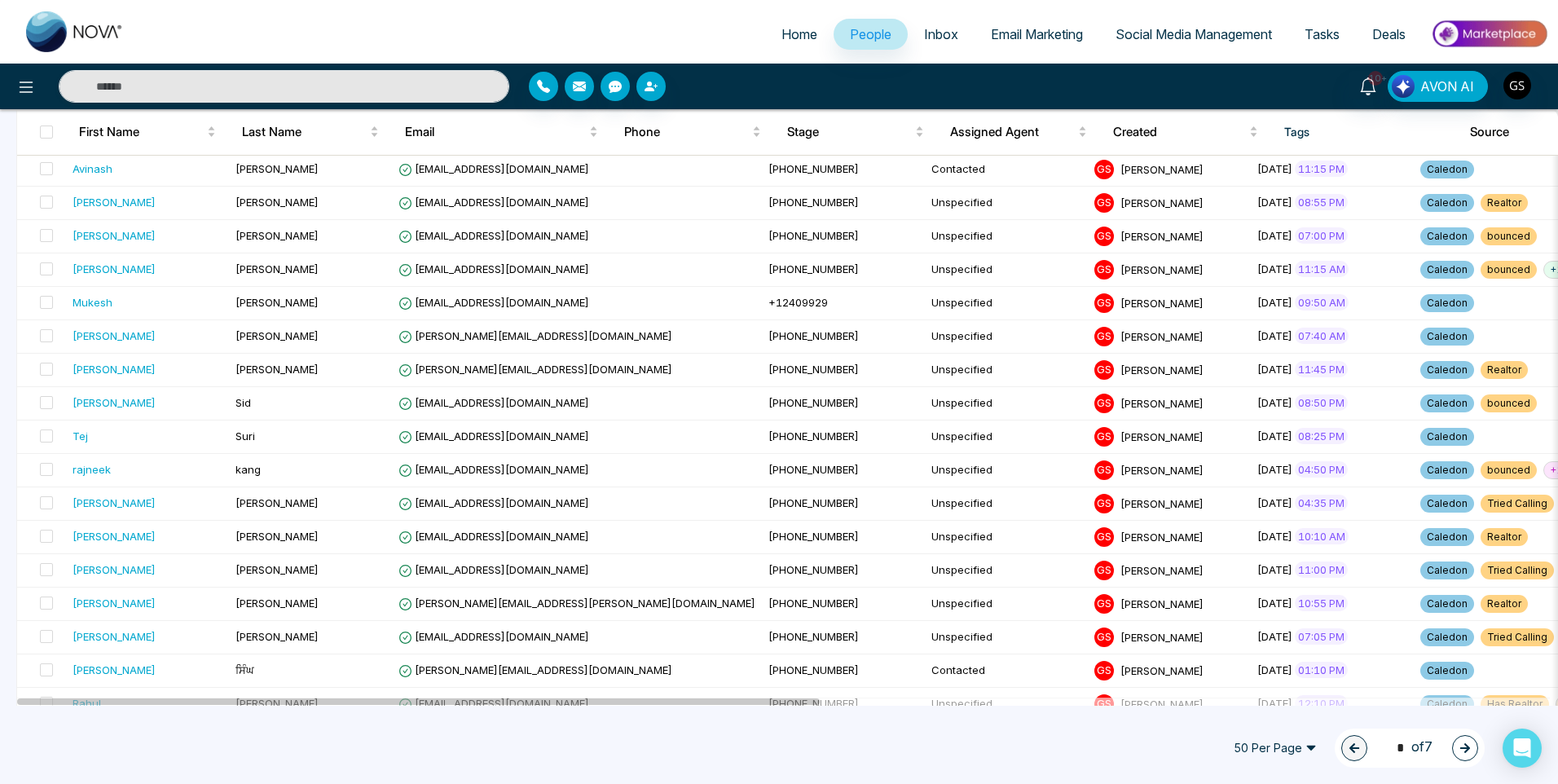
click at [1459, 748] on icon "button" at bounding box center [1465, 747] width 11 height 11
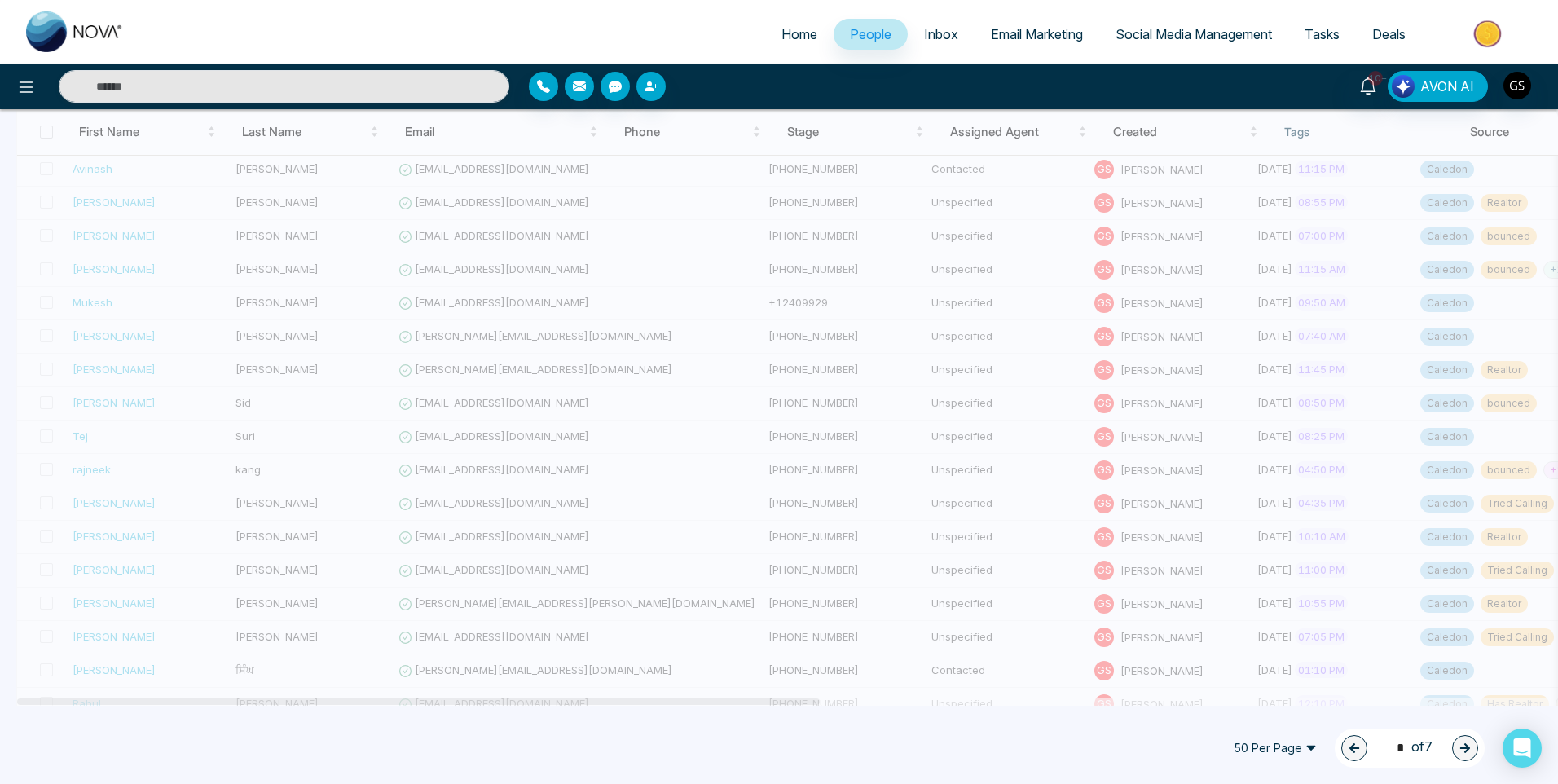
type input "*"
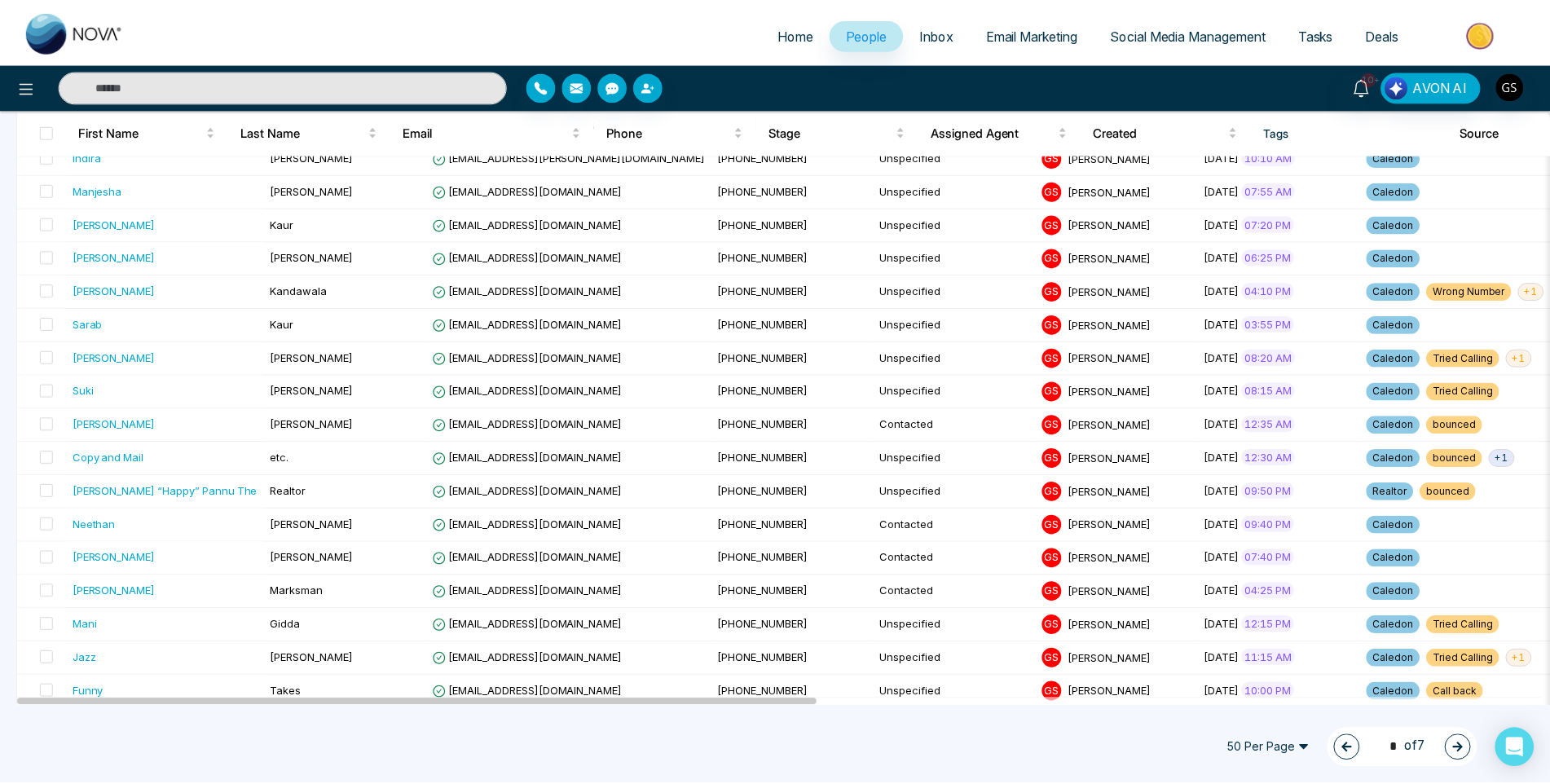
scroll to position [0, 0]
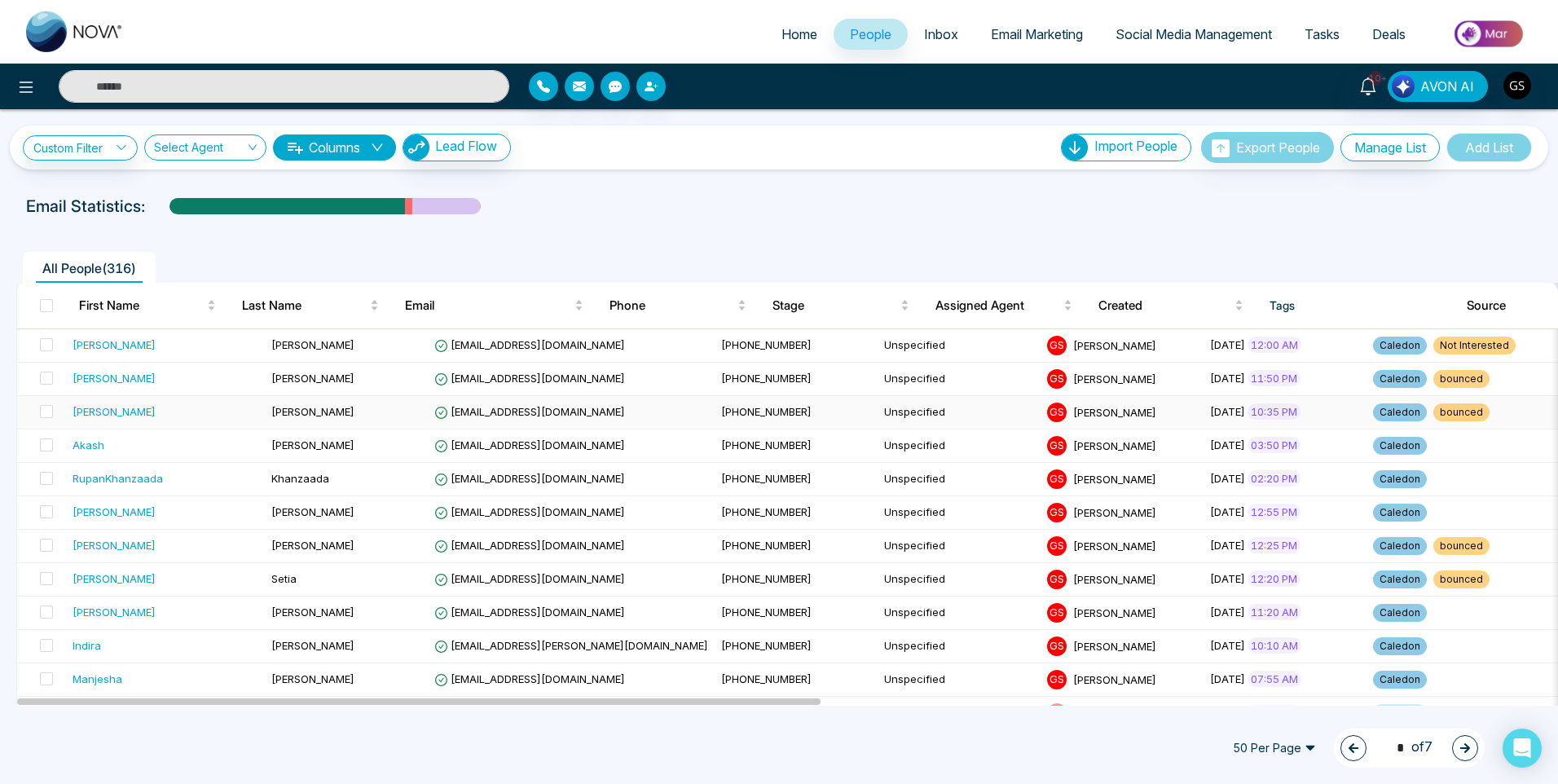
click at [500, 420] on td "[EMAIL_ADDRESS][DOMAIN_NAME]" at bounding box center [571, 412] width 287 height 33
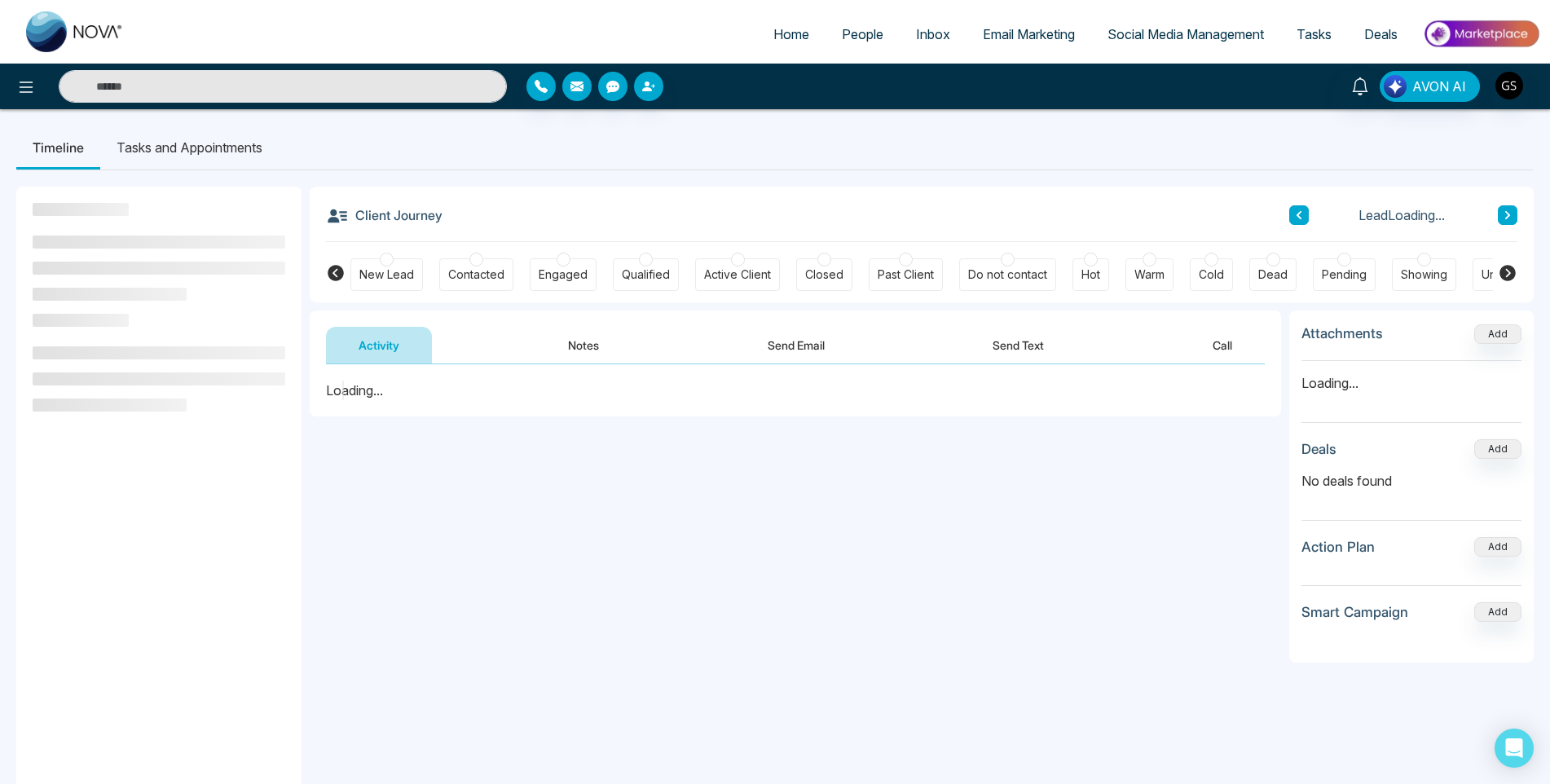
scroll to position [163, 0]
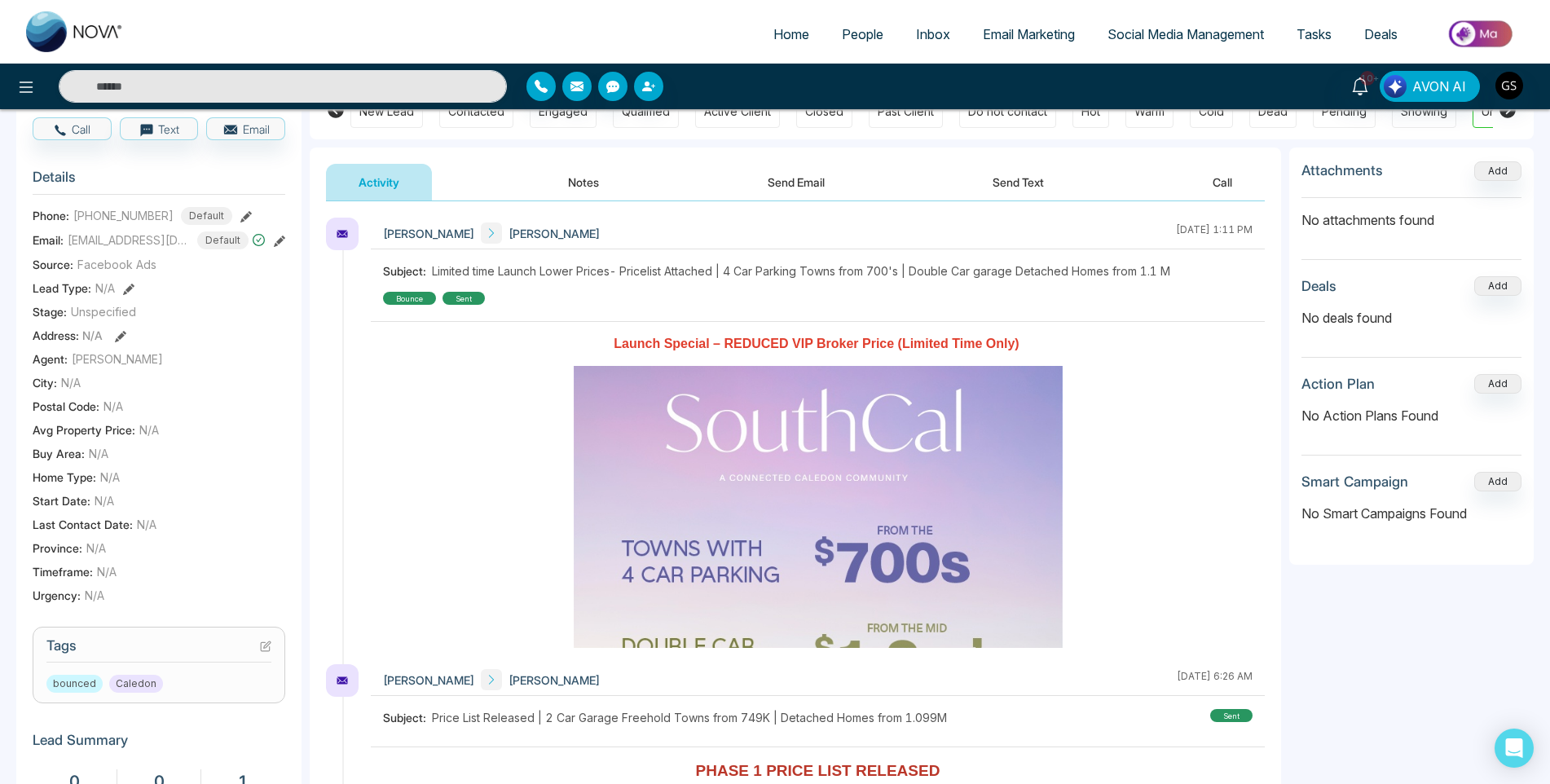
click at [270, 651] on icon at bounding box center [265, 645] width 11 height 11
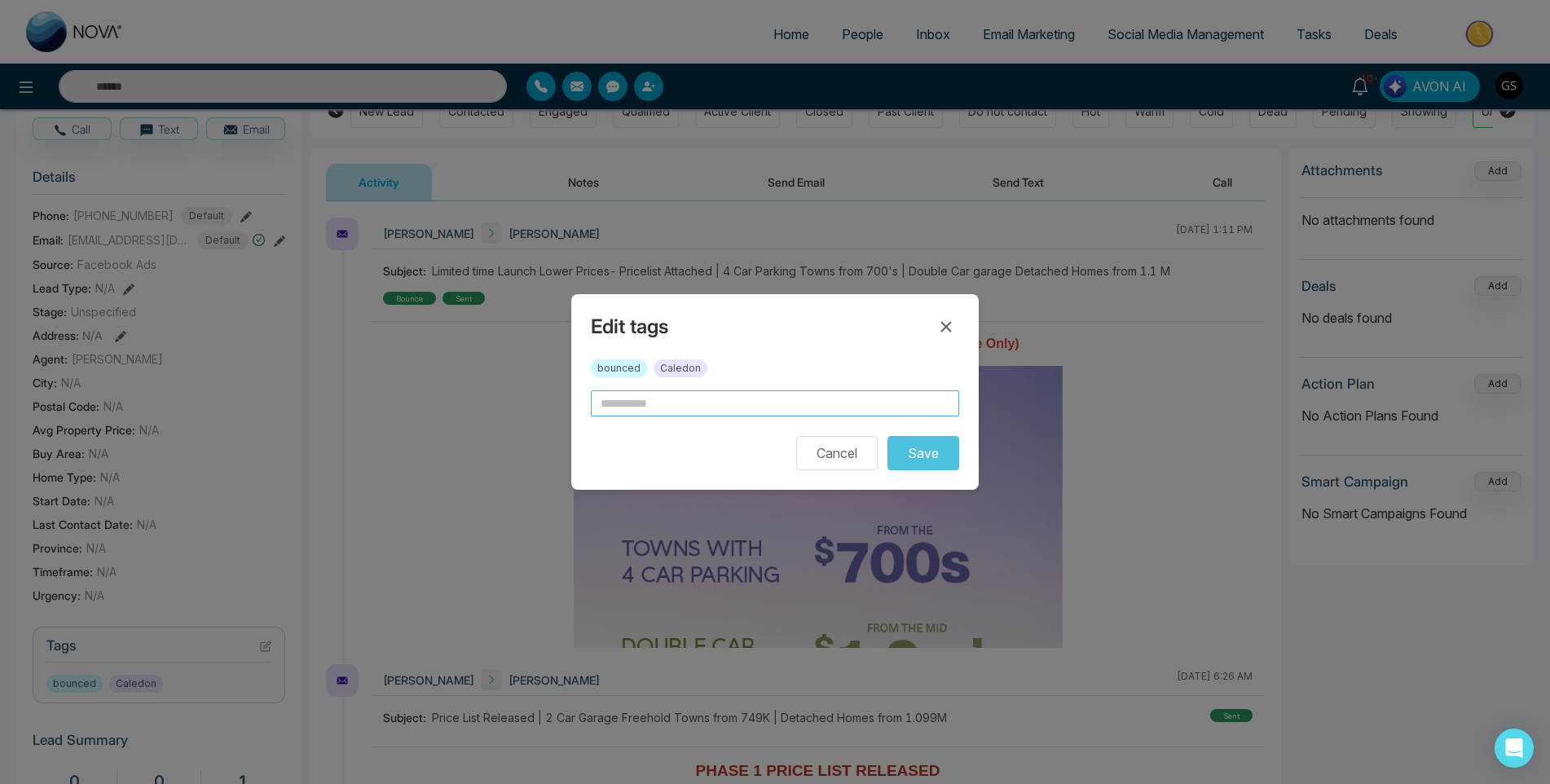
click at [724, 390] on input "text" at bounding box center [775, 403] width 368 height 26
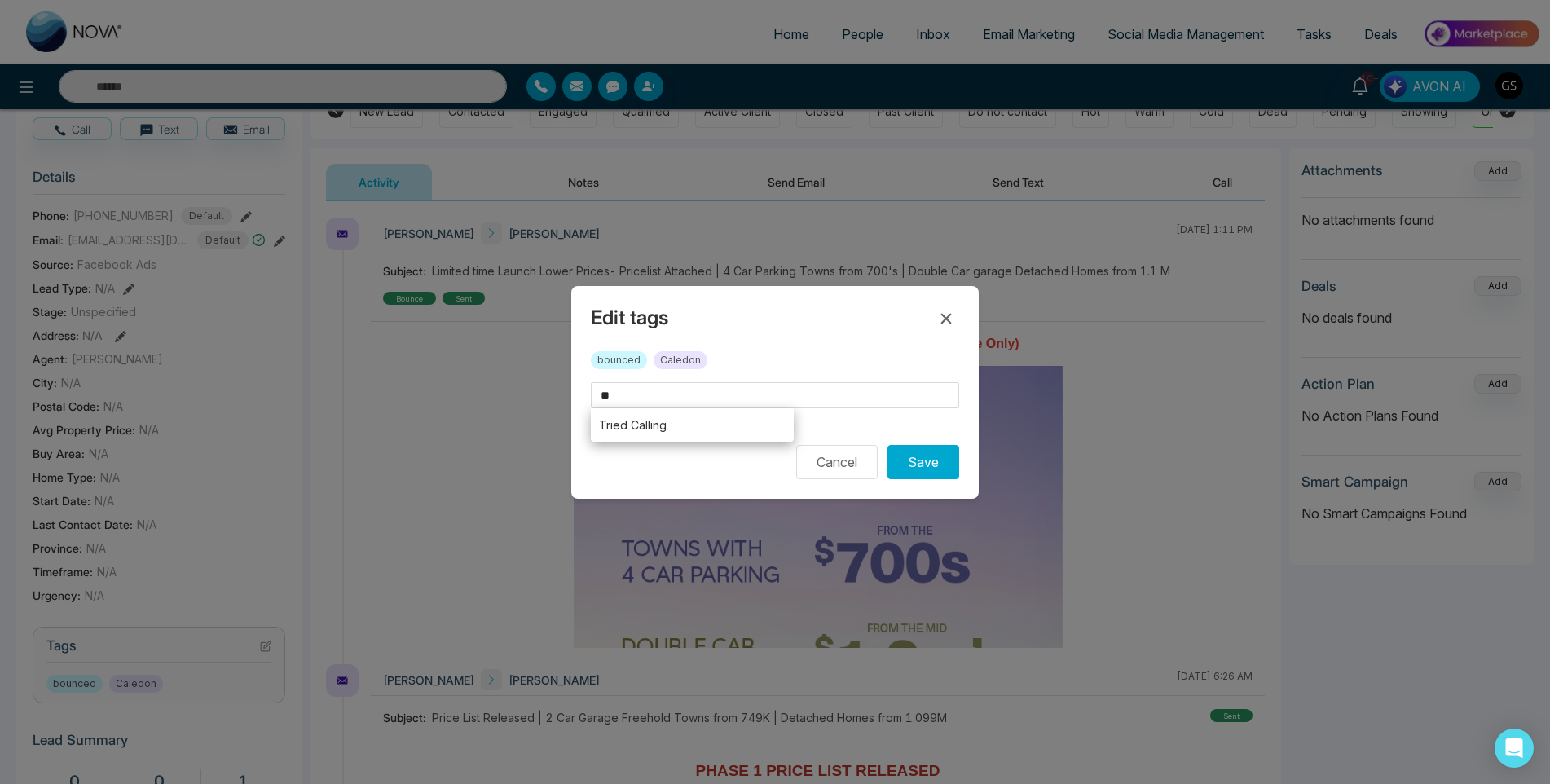
click at [695, 433] on li "Tried Calling" at bounding box center [692, 425] width 203 height 33
type input "**********"
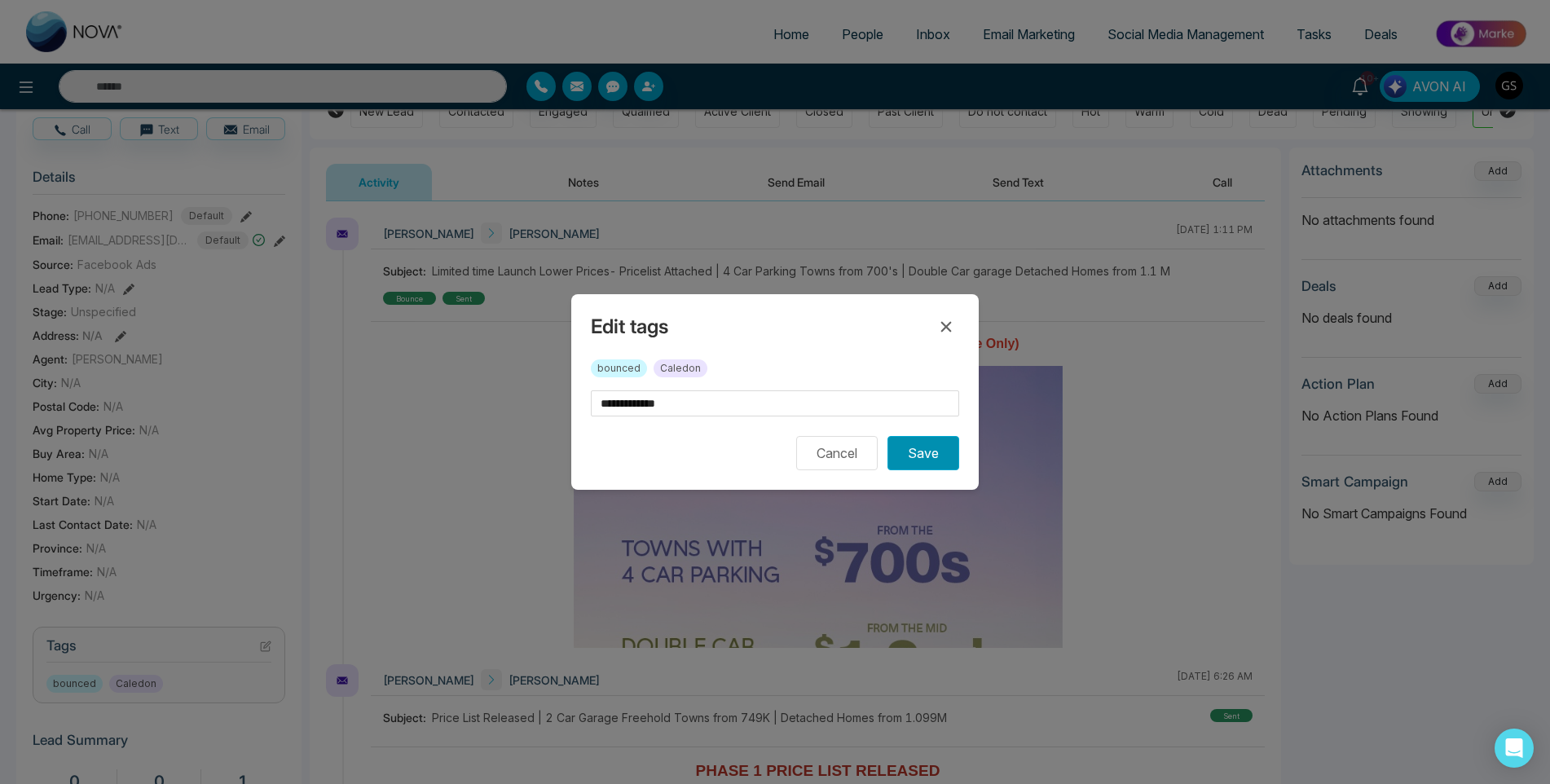
click at [939, 455] on button "Save" at bounding box center [923, 453] width 72 height 34
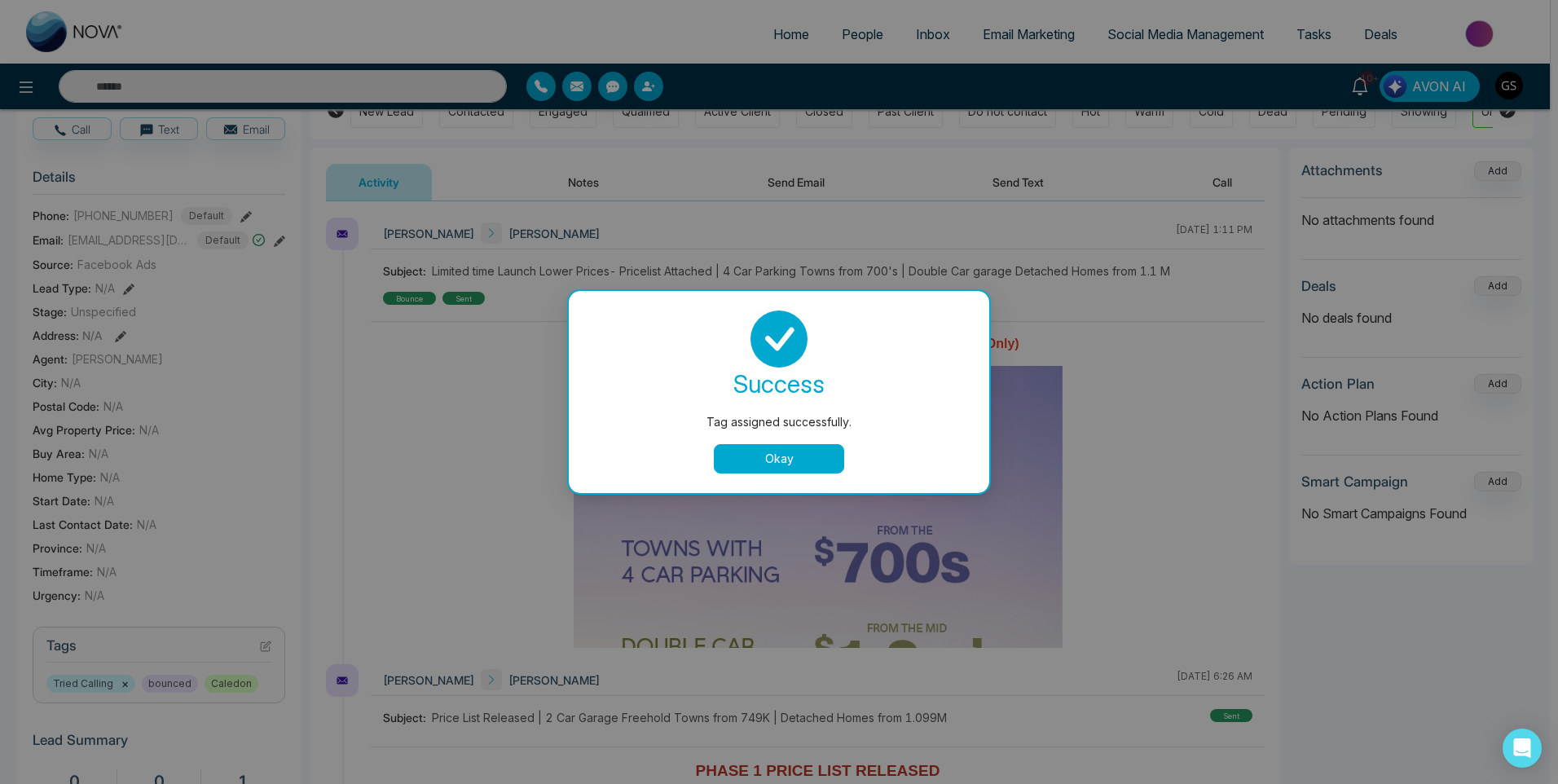
click at [803, 123] on div "Tag assigned successfully. success Tag assigned successfully. Okay" at bounding box center [779, 392] width 1558 height 784
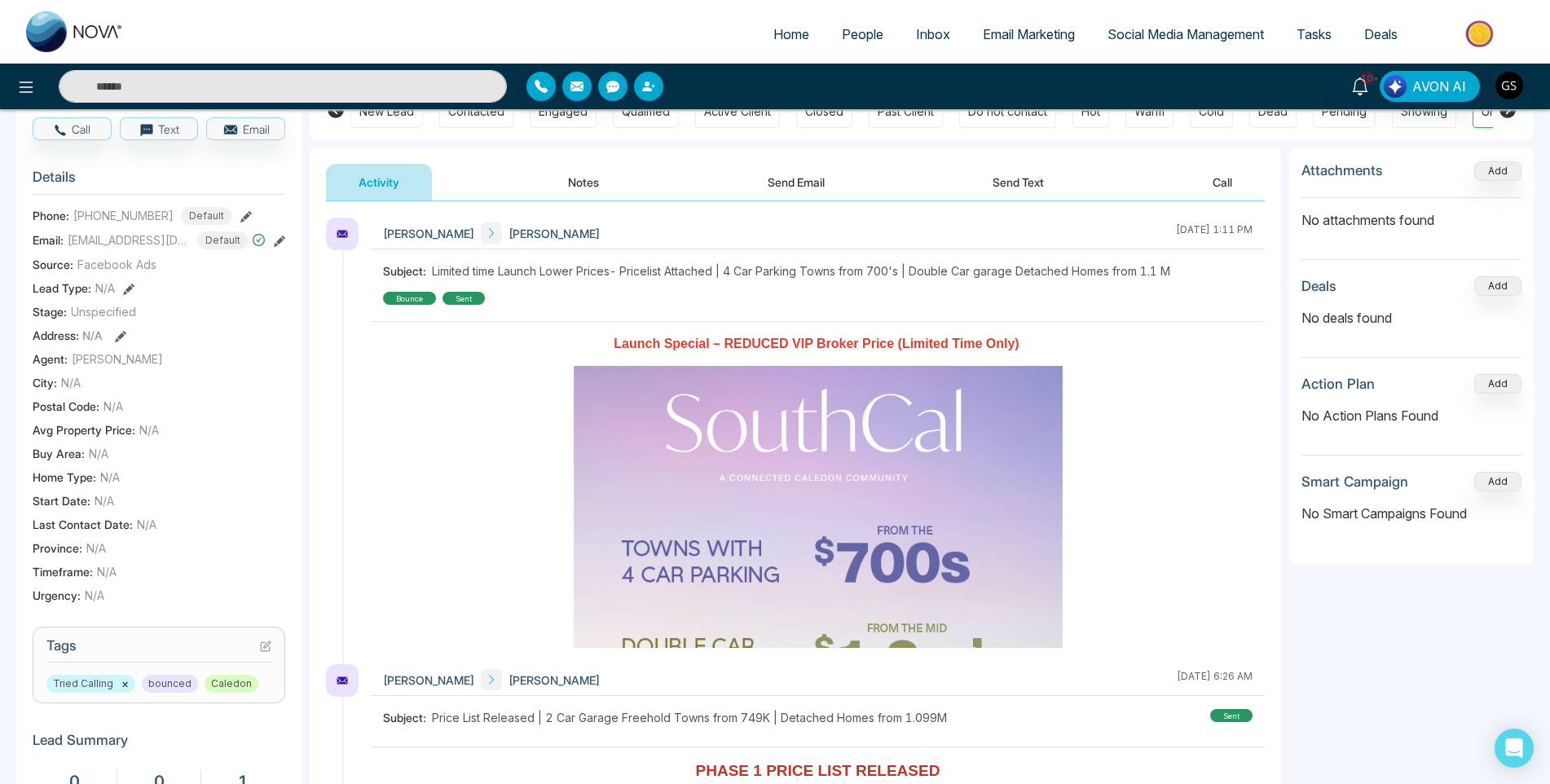
click at [856, 31] on span "People" at bounding box center [863, 34] width 42 height 17
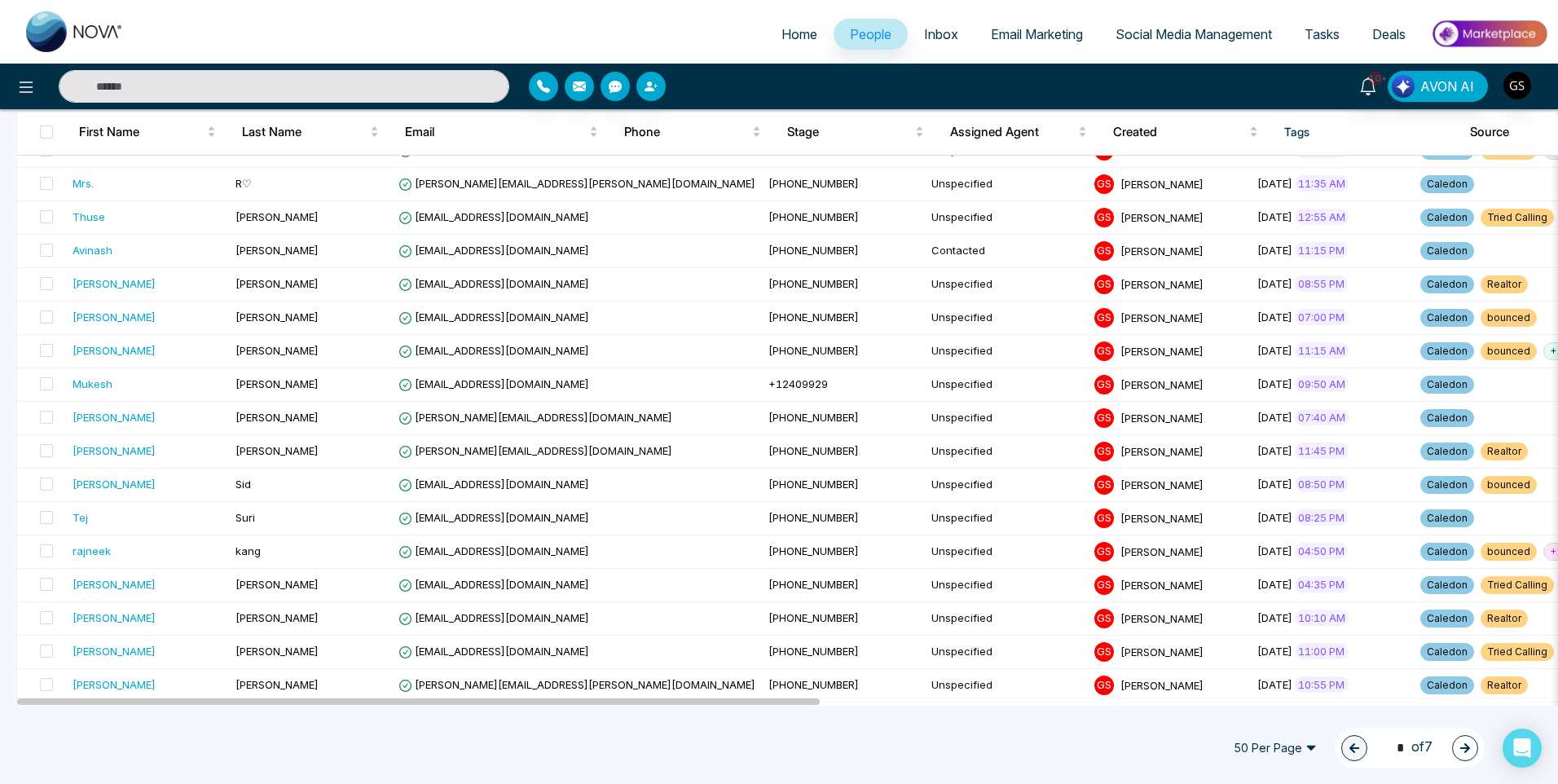
scroll to position [1303, 0]
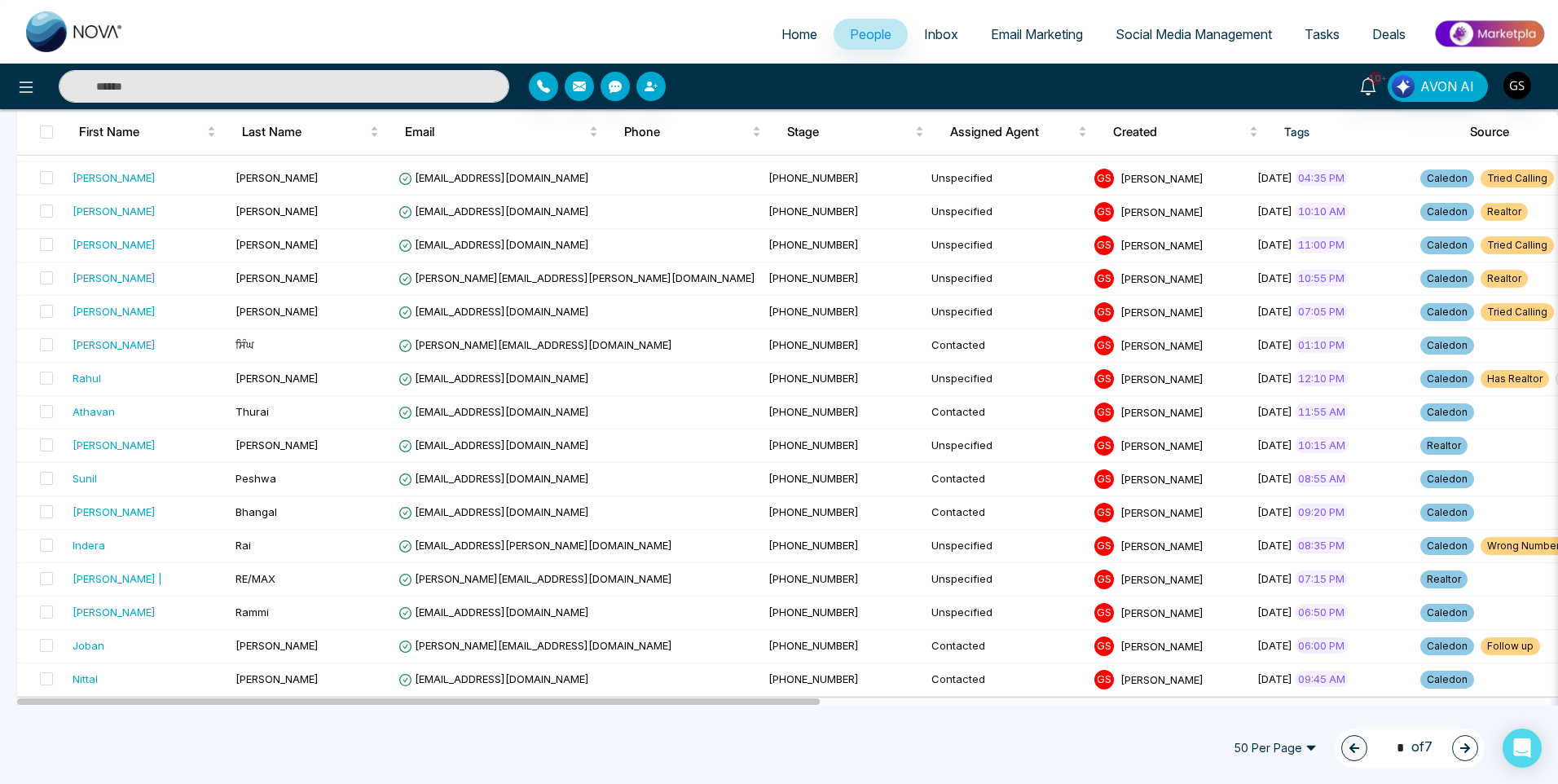
click at [1460, 742] on icon "button" at bounding box center [1465, 747] width 11 height 11
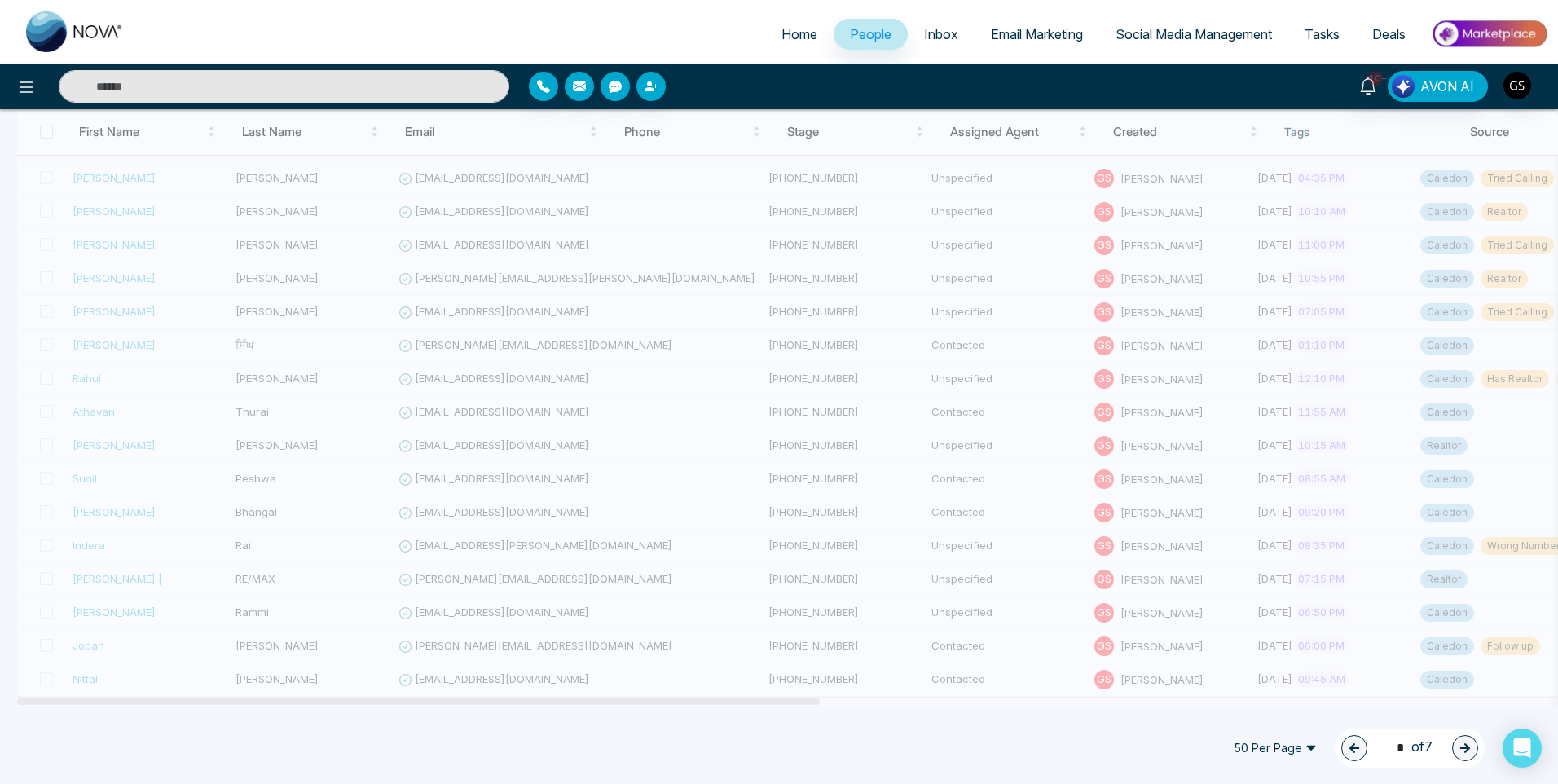
type input "*"
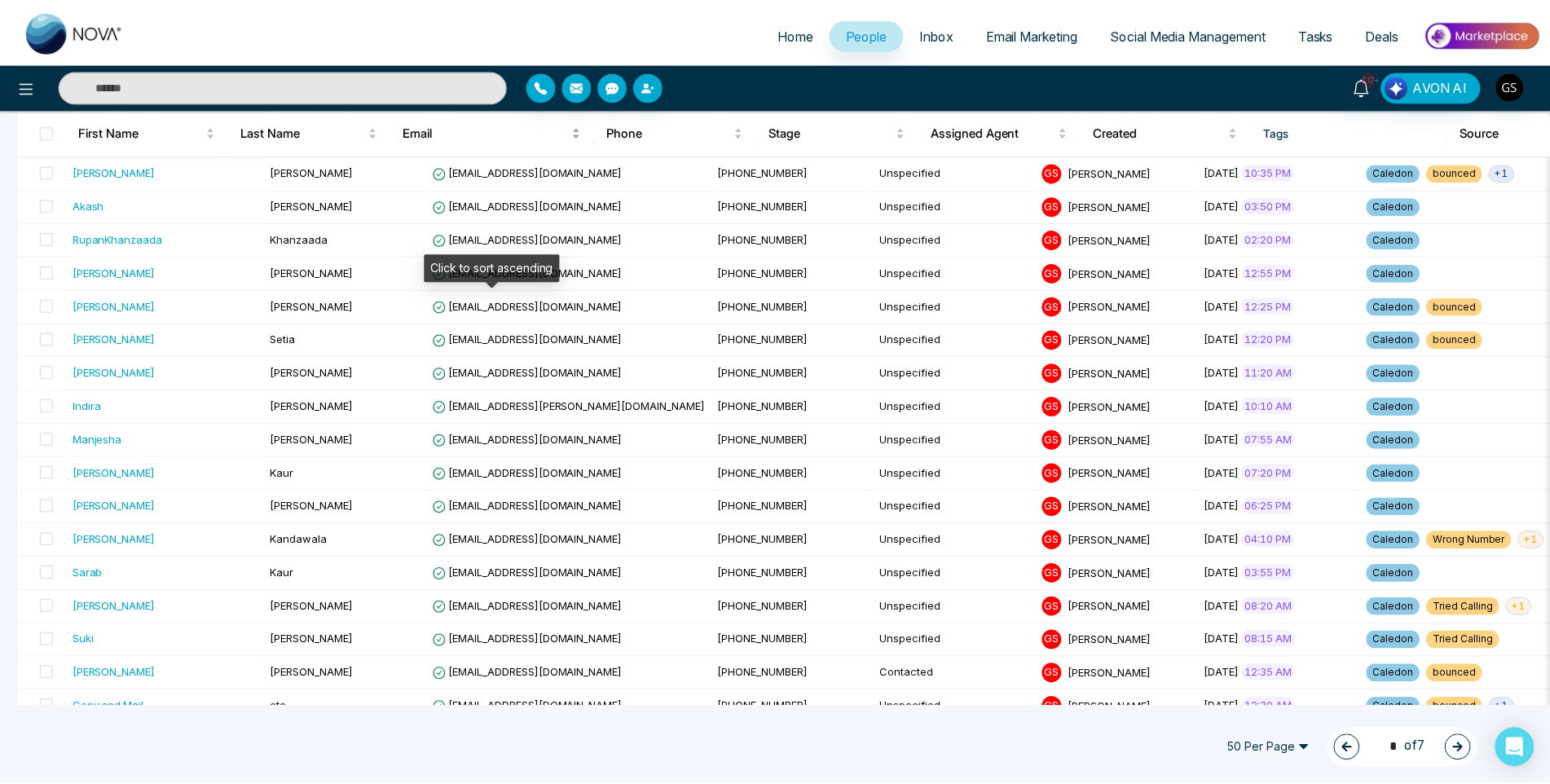
scroll to position [244, 0]
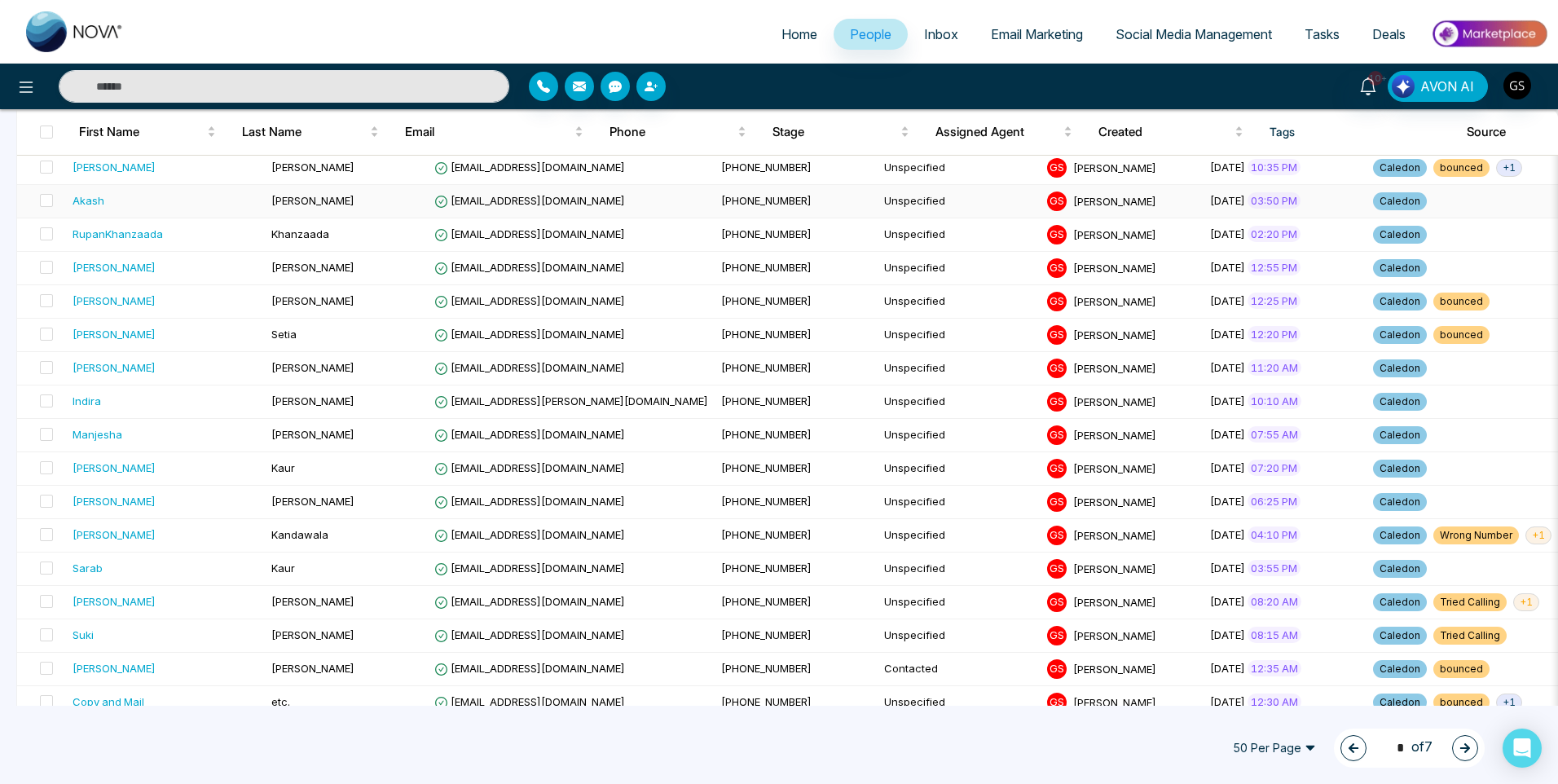
click at [335, 205] on td "[PERSON_NAME]" at bounding box center [346, 201] width 163 height 33
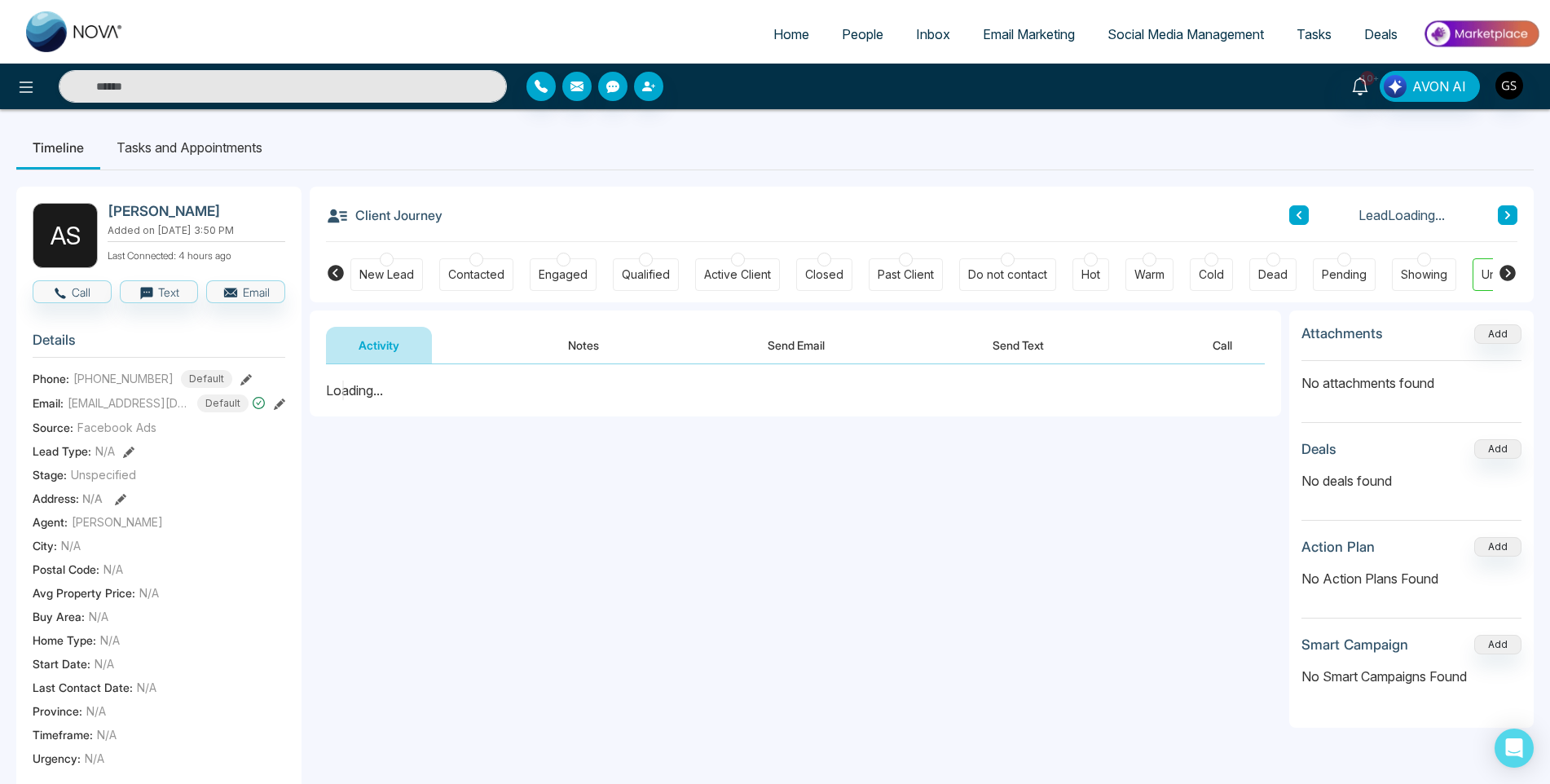
scroll to position [326, 0]
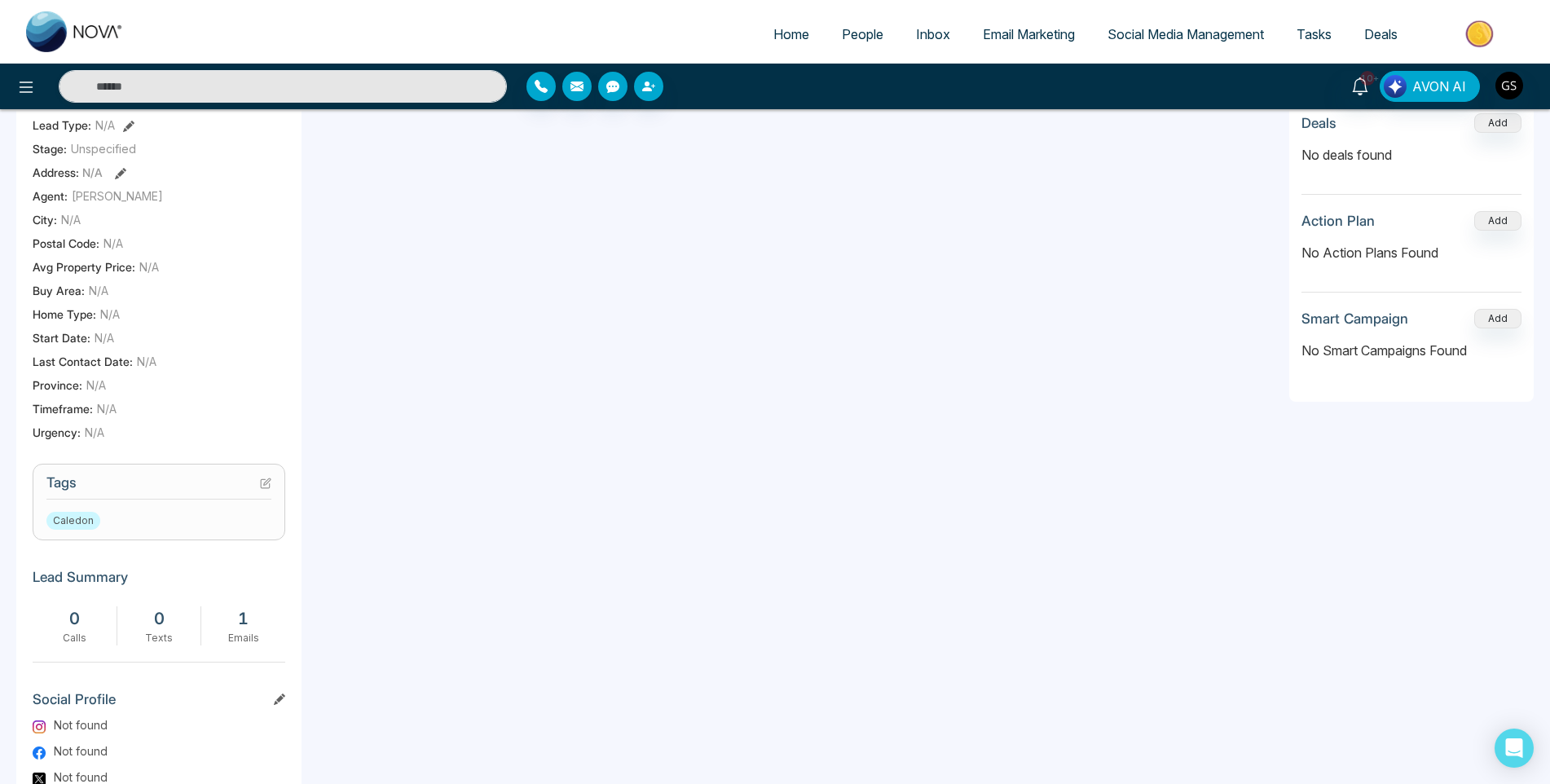
click at [271, 492] on section "Tags Caledon" at bounding box center [159, 502] width 253 height 77
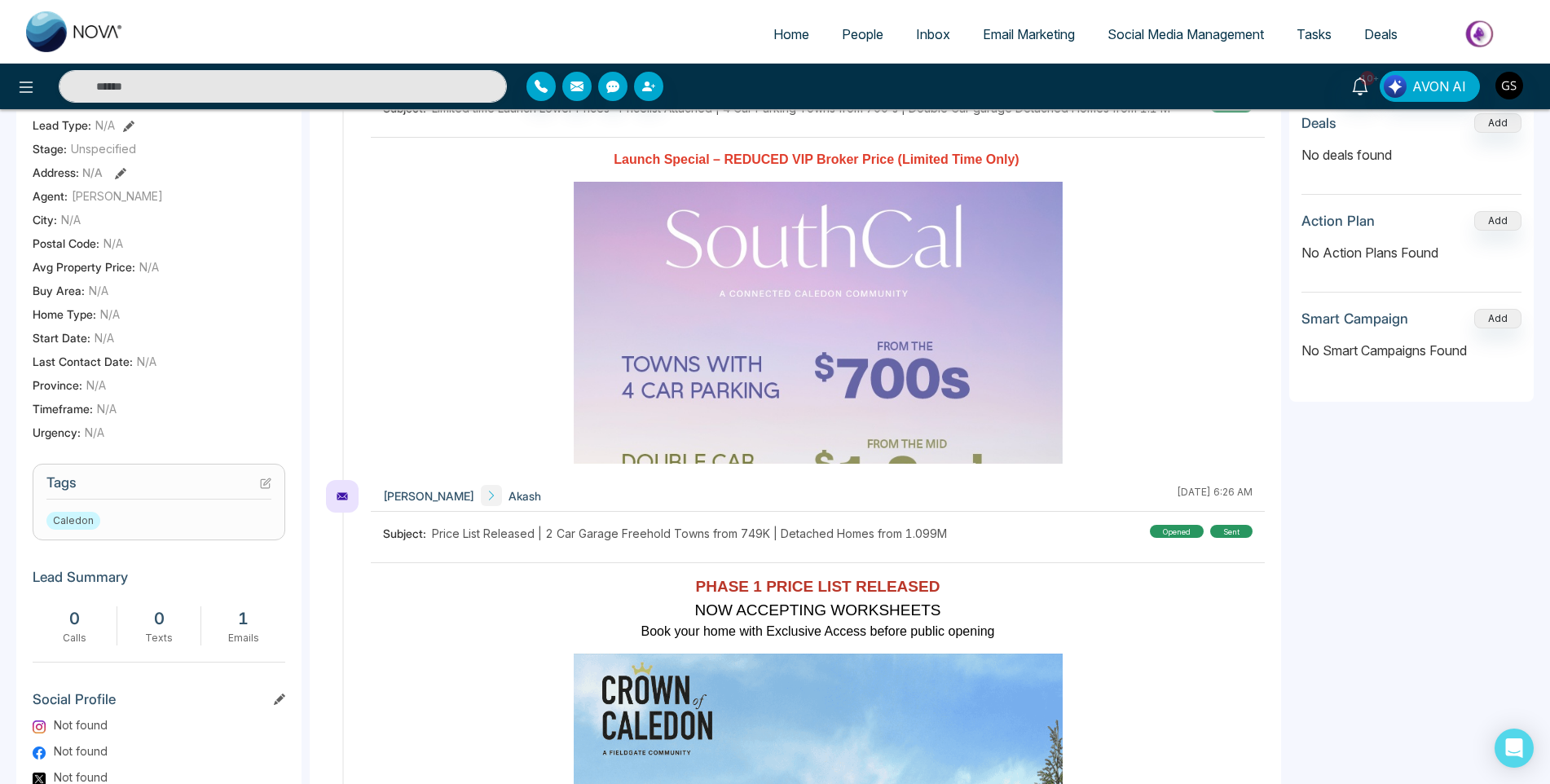
click at [269, 489] on icon at bounding box center [265, 482] width 11 height 11
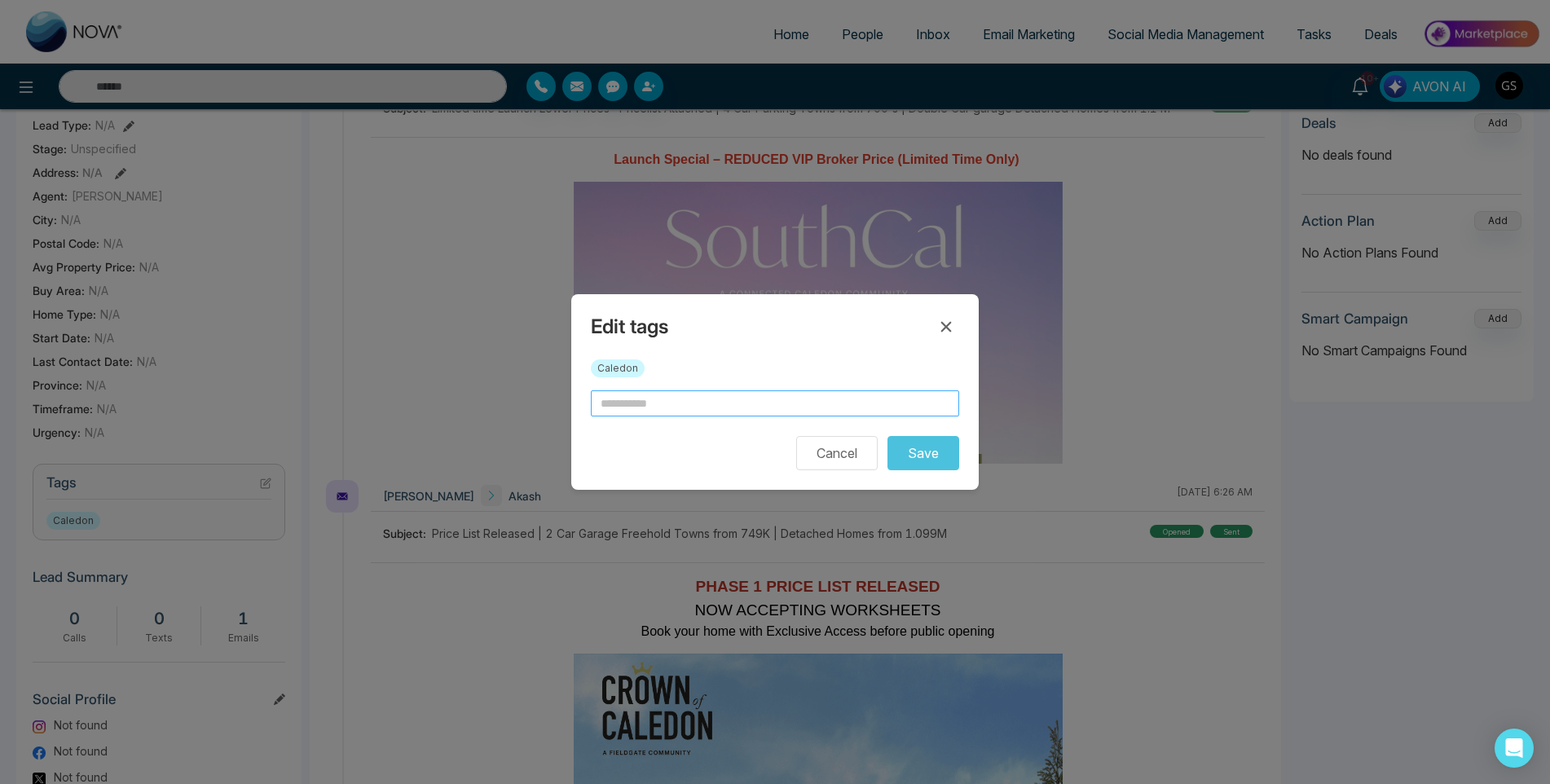
click at [701, 399] on input "text" at bounding box center [775, 403] width 368 height 26
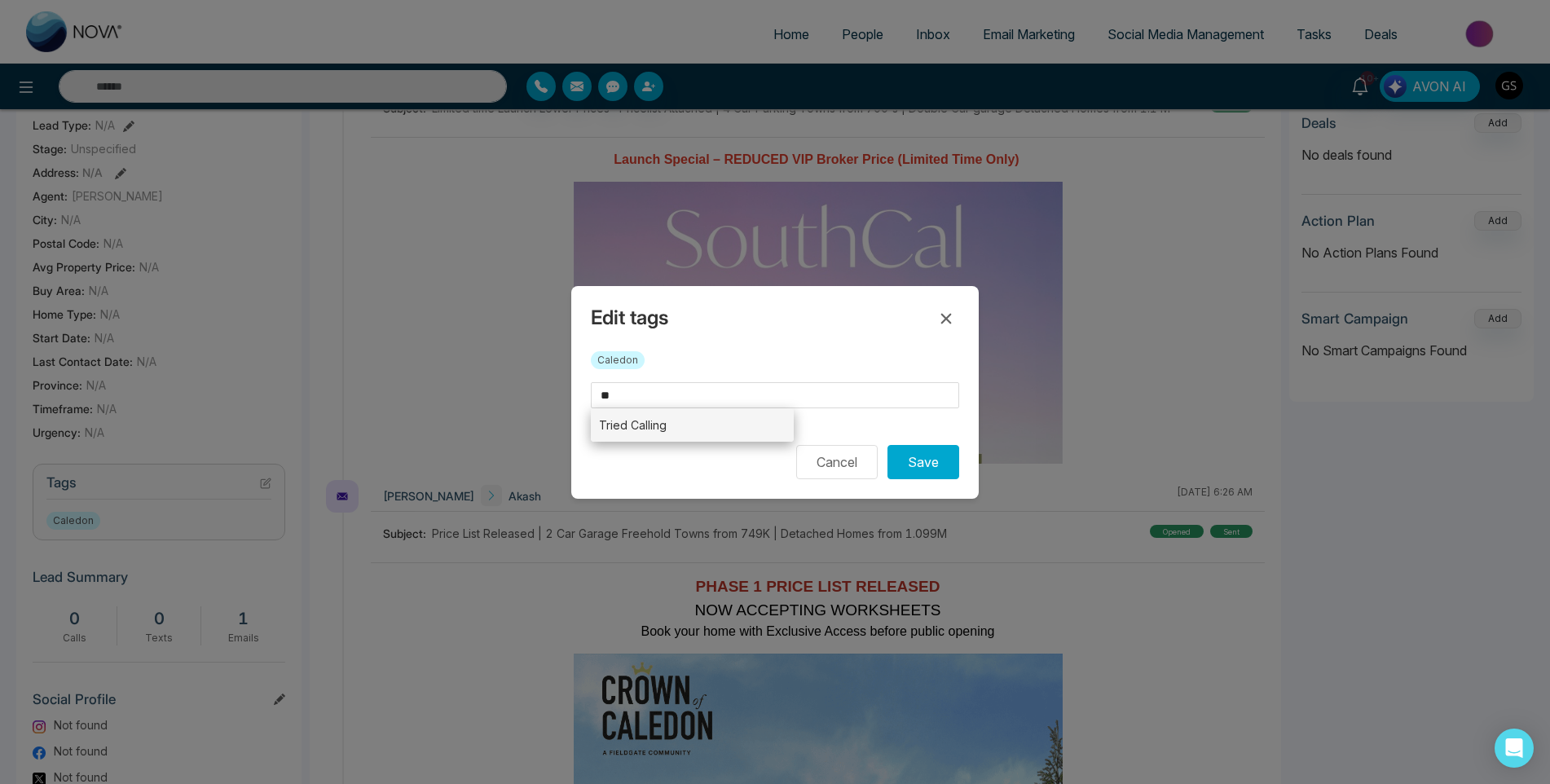
click at [693, 433] on li "Tried Calling" at bounding box center [692, 425] width 203 height 33
type input "**********"
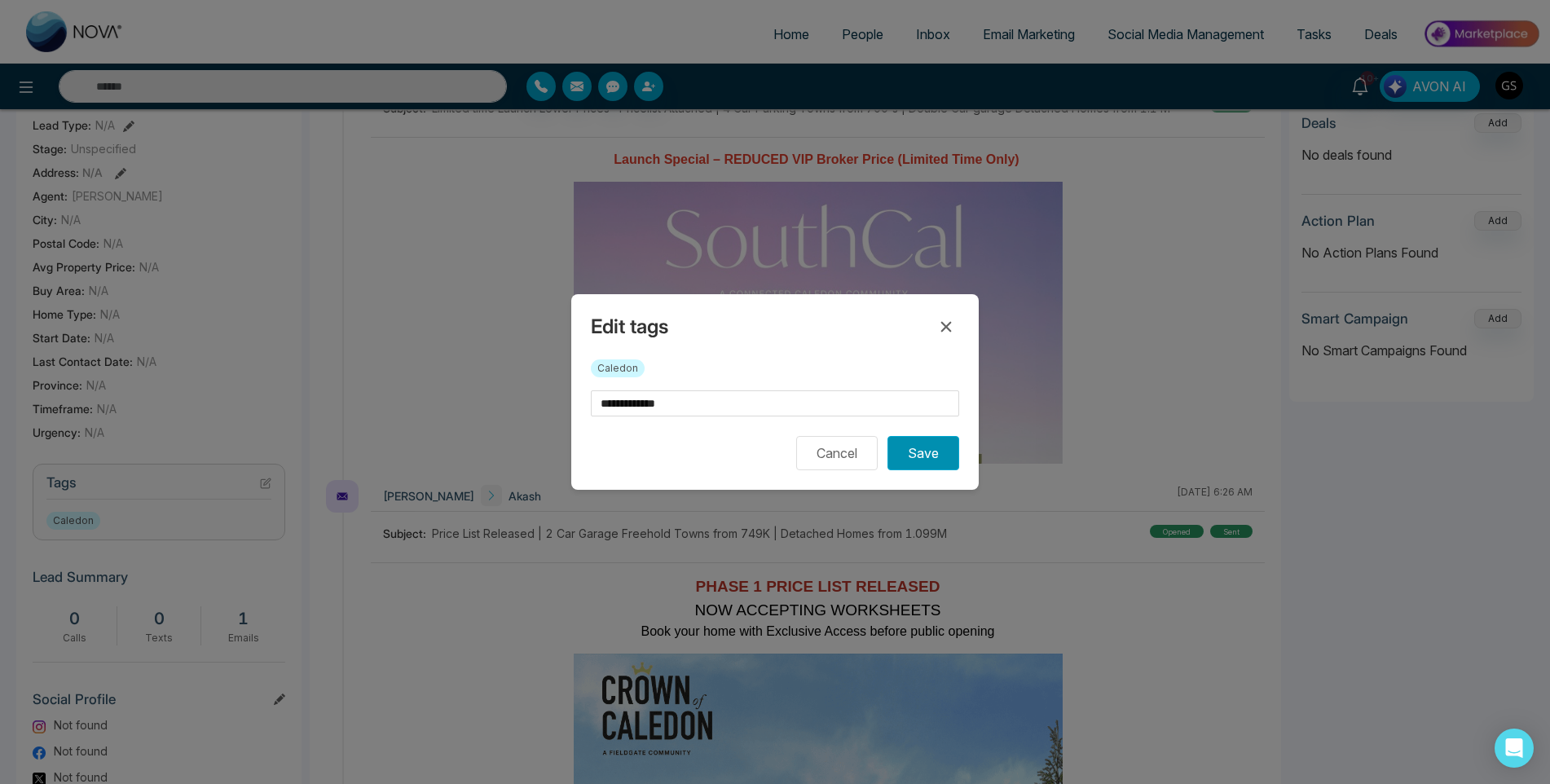
click at [945, 452] on button "Save" at bounding box center [923, 453] width 72 height 34
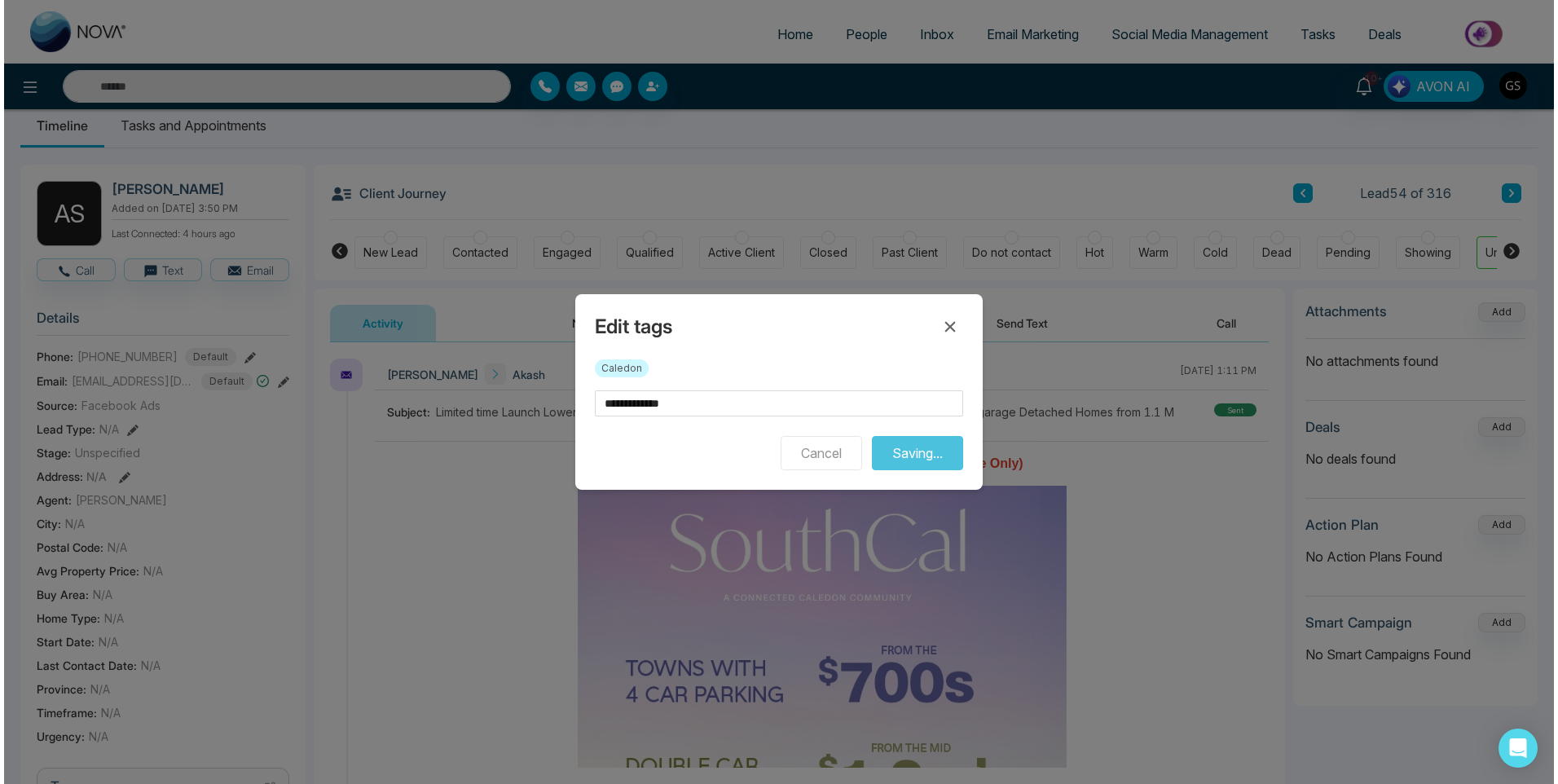
scroll to position [0, 0]
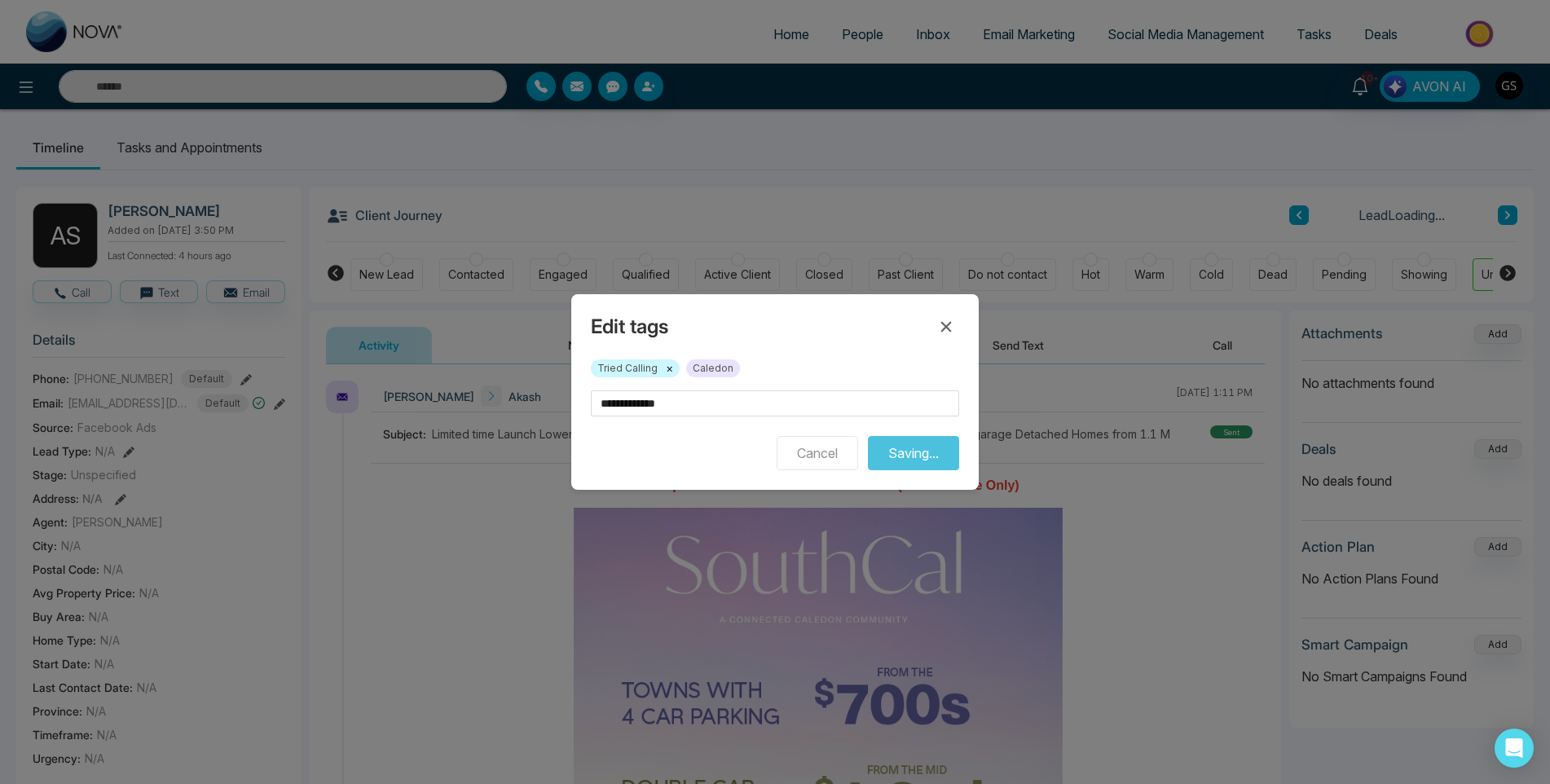
click at [871, 73] on div "**********" at bounding box center [775, 392] width 1550 height 784
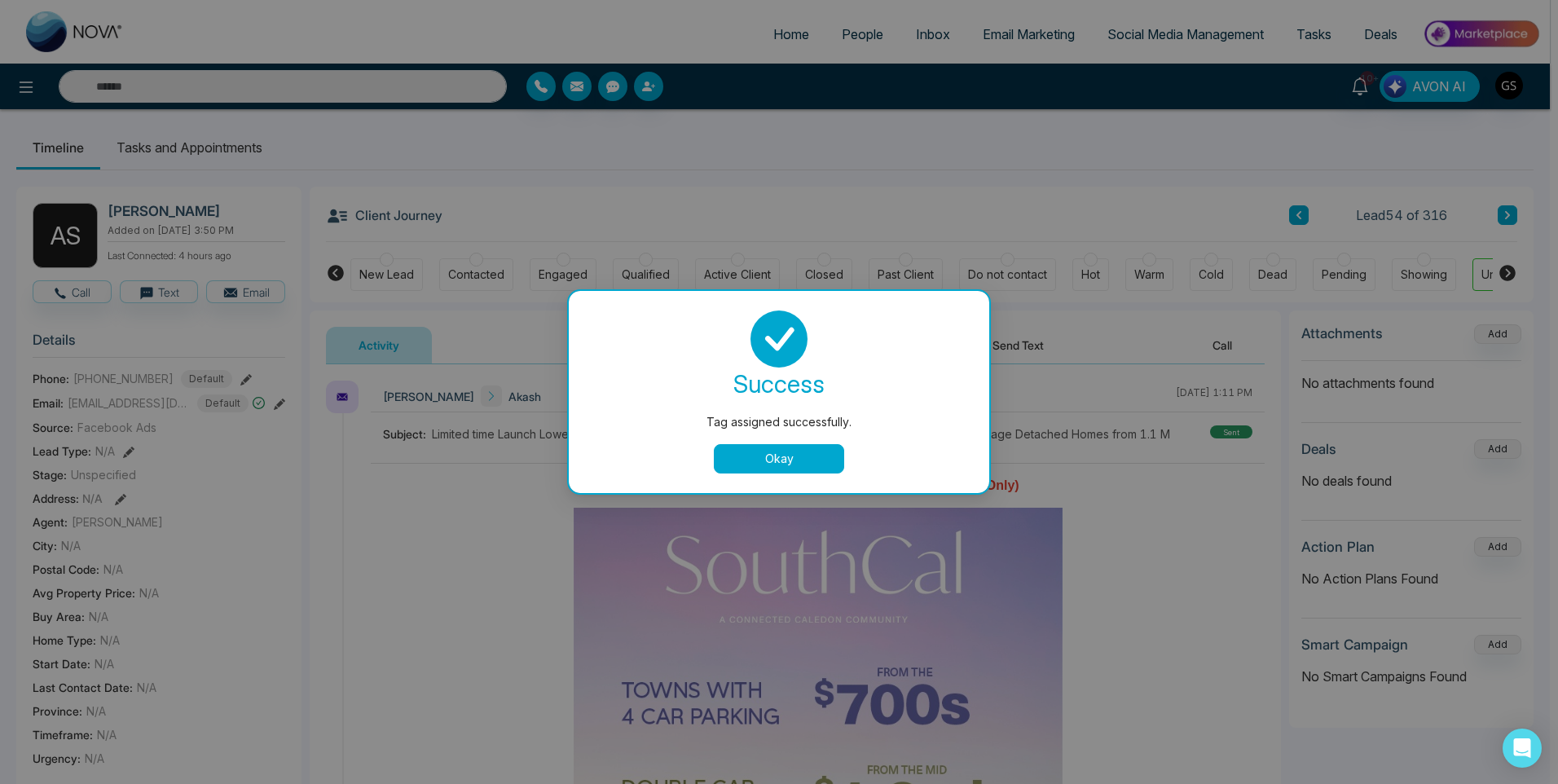
click at [872, 44] on div "Tag assigned successfully. success Tag assigned successfully. Okay" at bounding box center [779, 392] width 1558 height 784
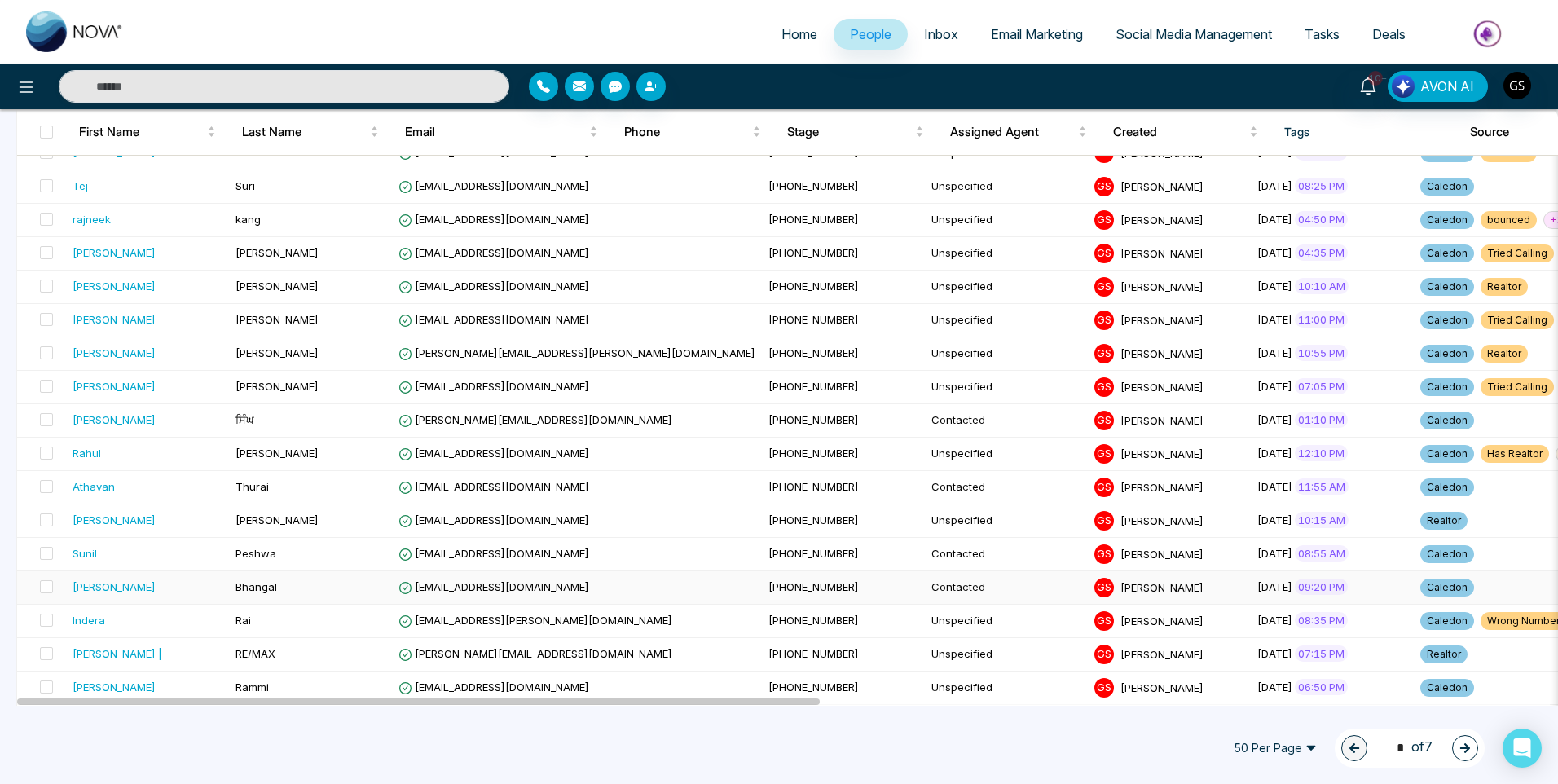
scroll to position [1303, 0]
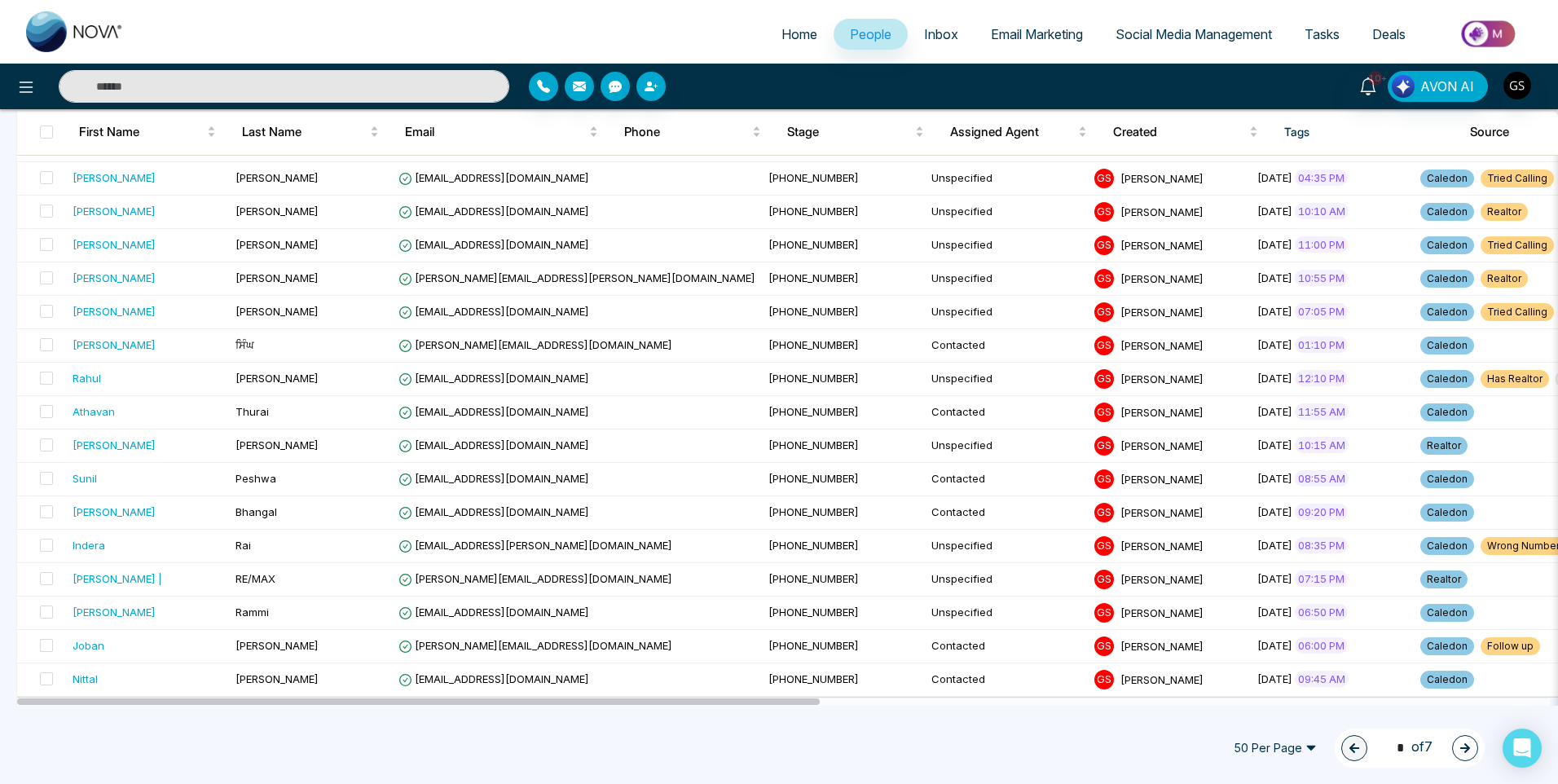
click at [1466, 749] on icon "button" at bounding box center [1465, 747] width 10 height 10
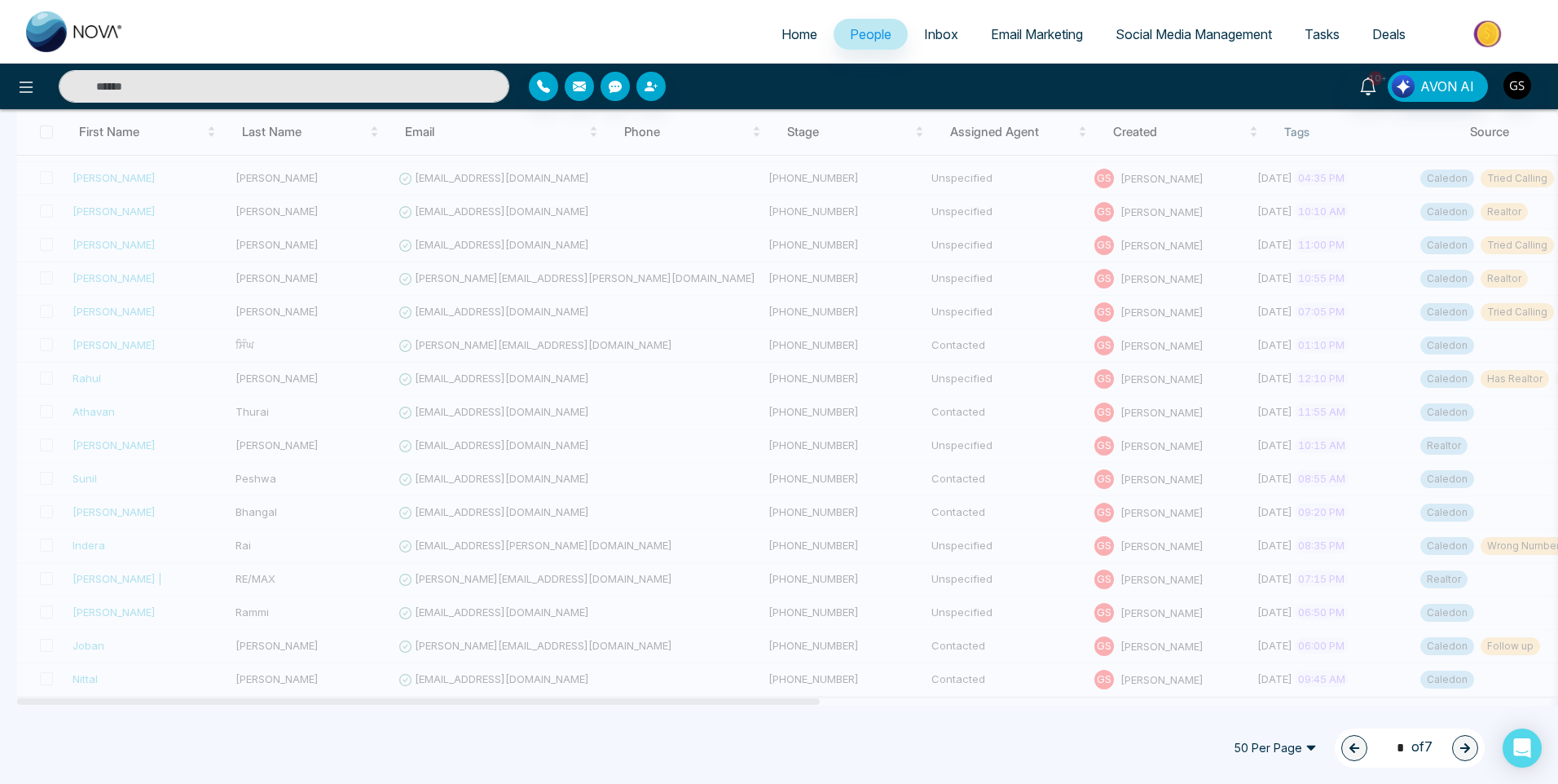
type input "*"
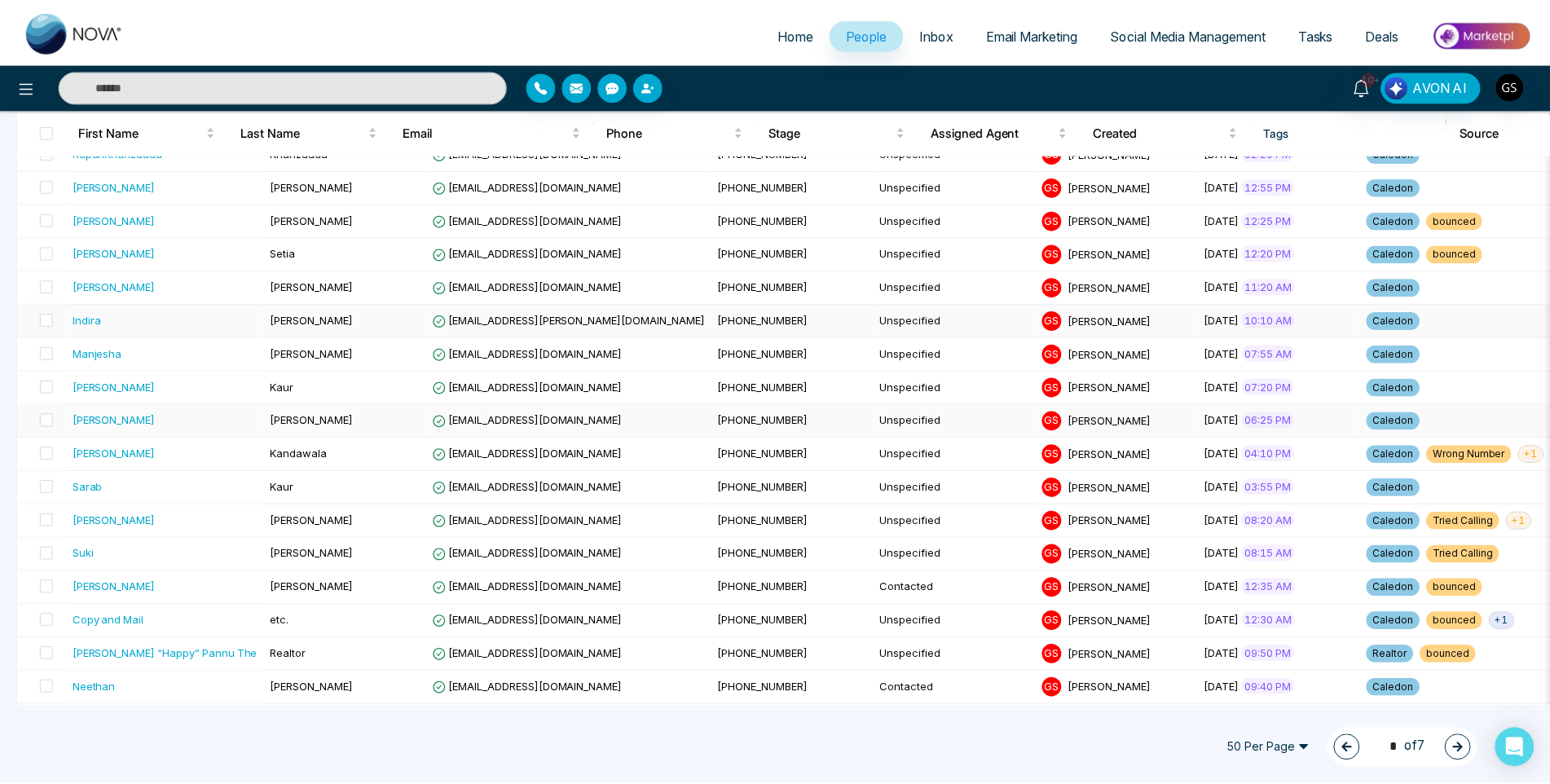
scroll to position [244, 0]
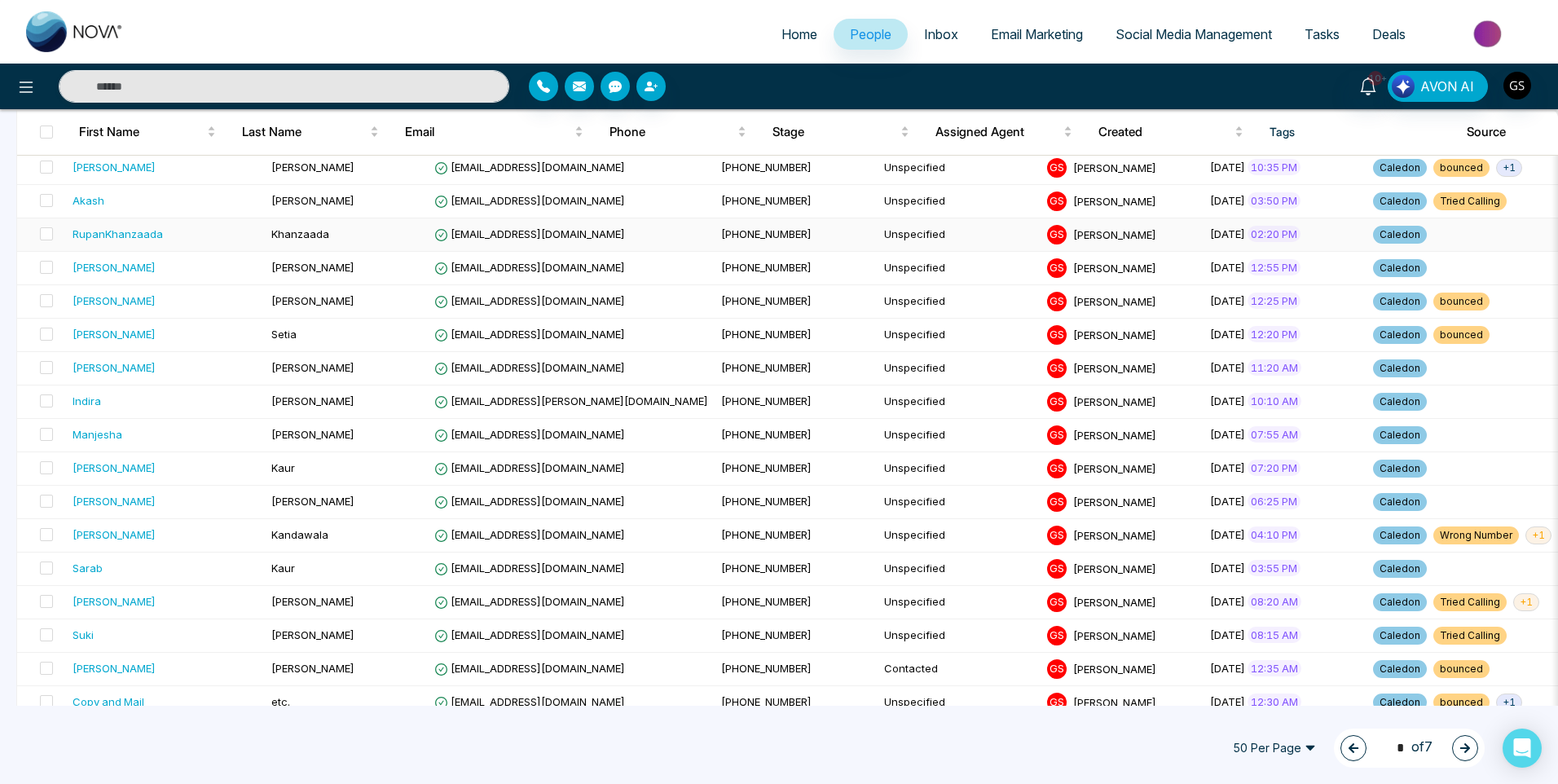
click at [721, 235] on span "[PHONE_NUMBER]" at bounding box center [767, 234] width 91 height 13
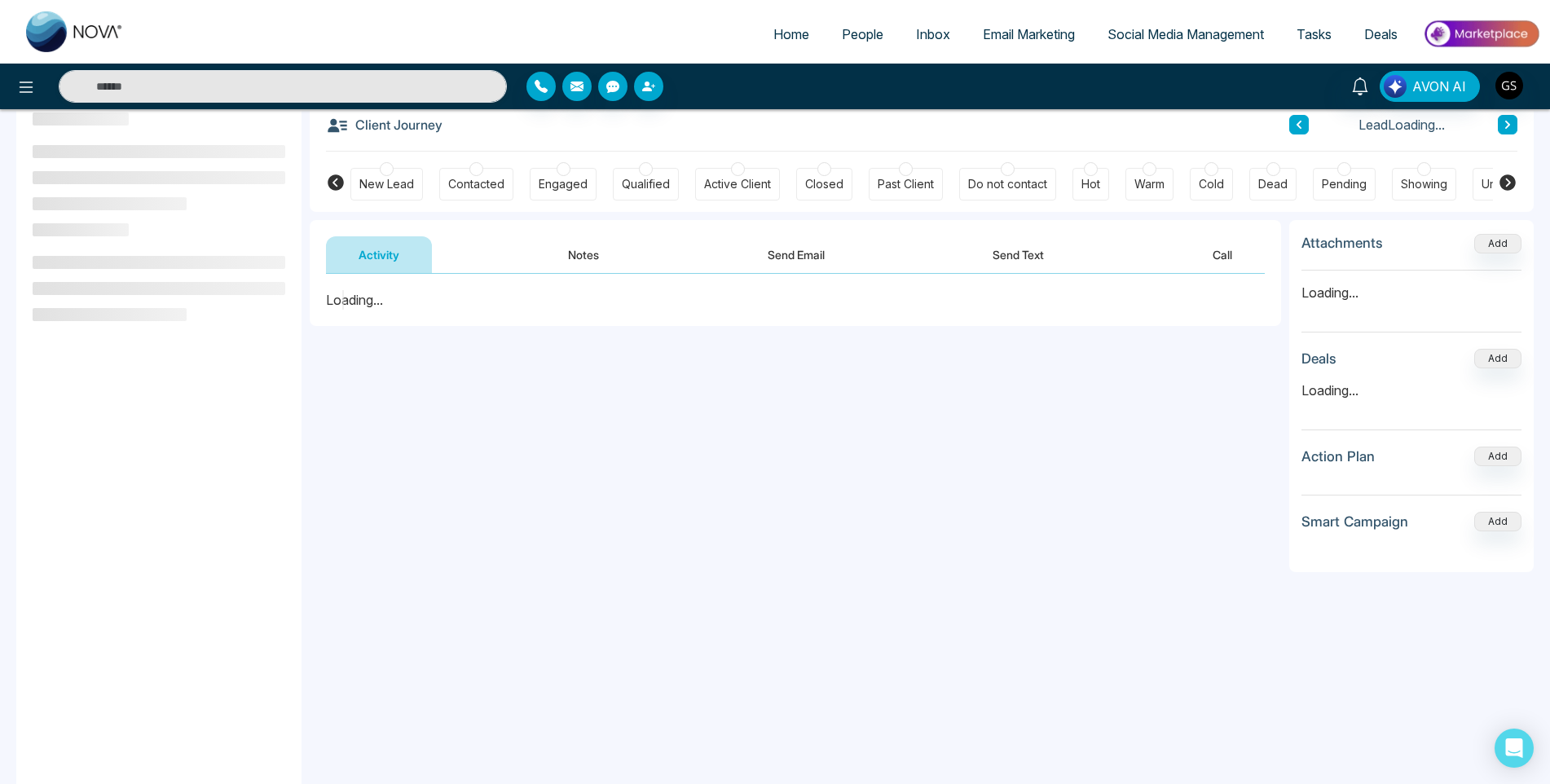
scroll to position [219, 0]
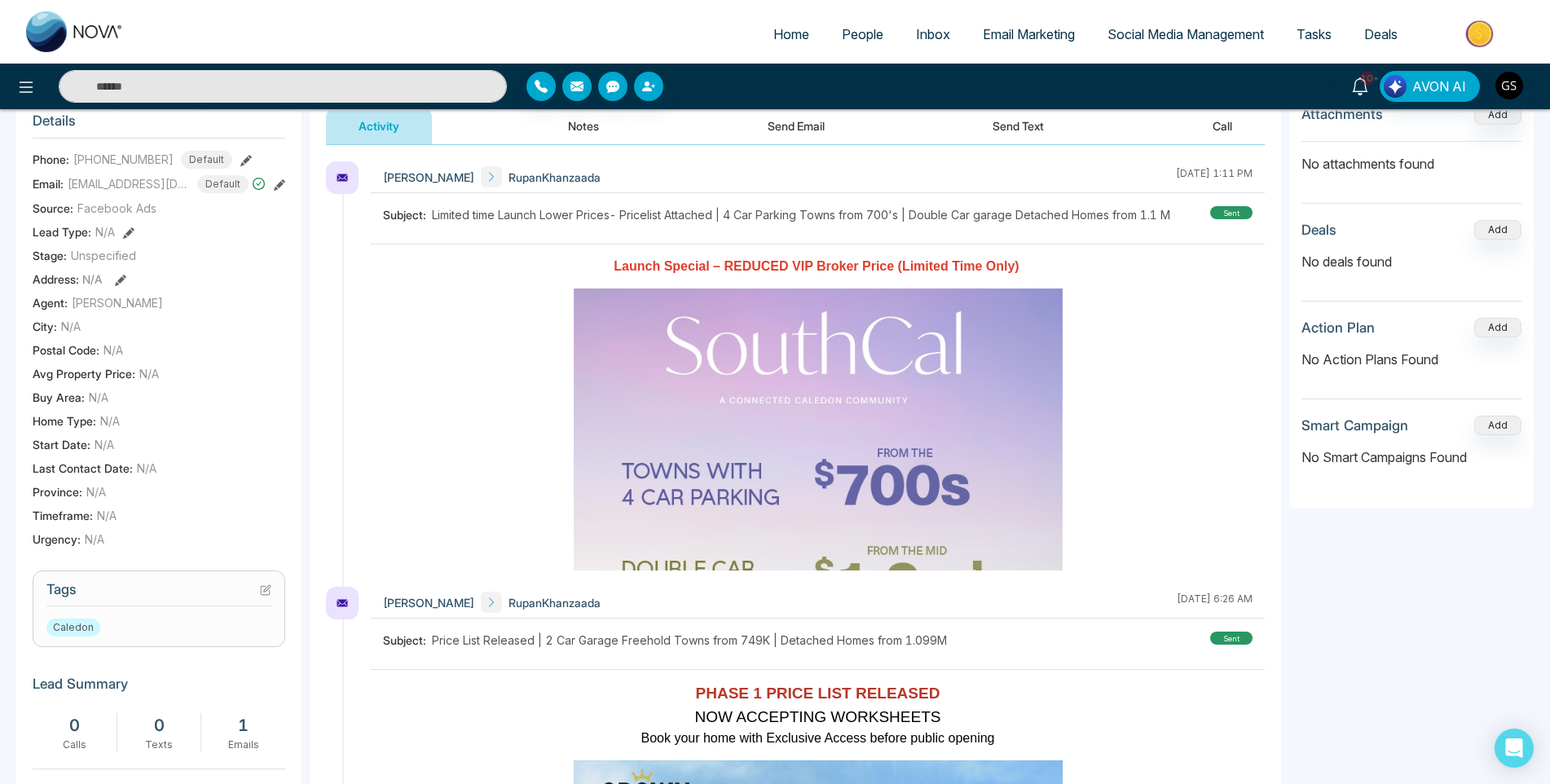
click at [272, 611] on section "Tags Caledon" at bounding box center [159, 609] width 253 height 77
click at [269, 596] on icon at bounding box center [265, 590] width 11 height 11
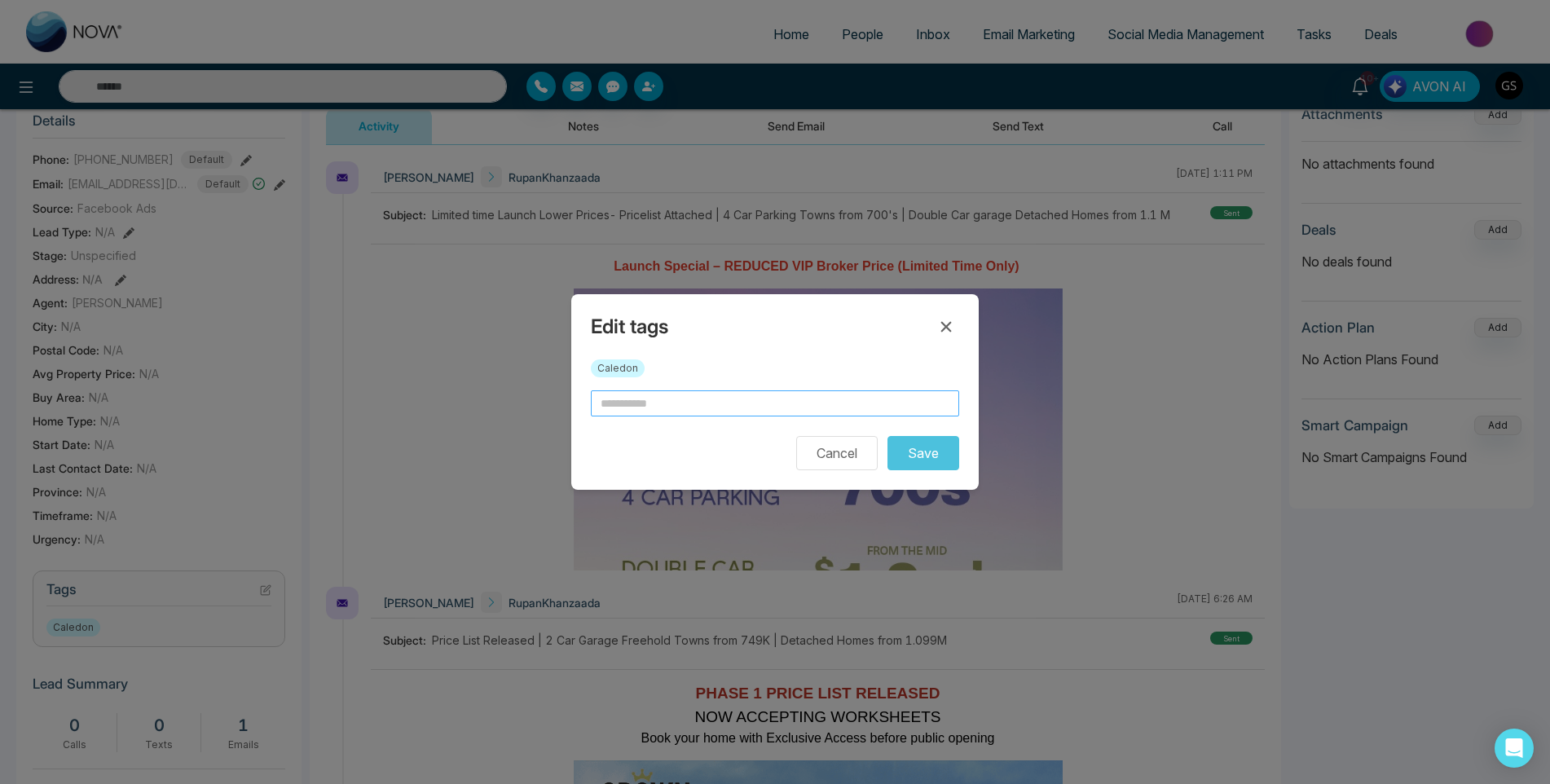
click at [665, 402] on input "text" at bounding box center [775, 403] width 368 height 26
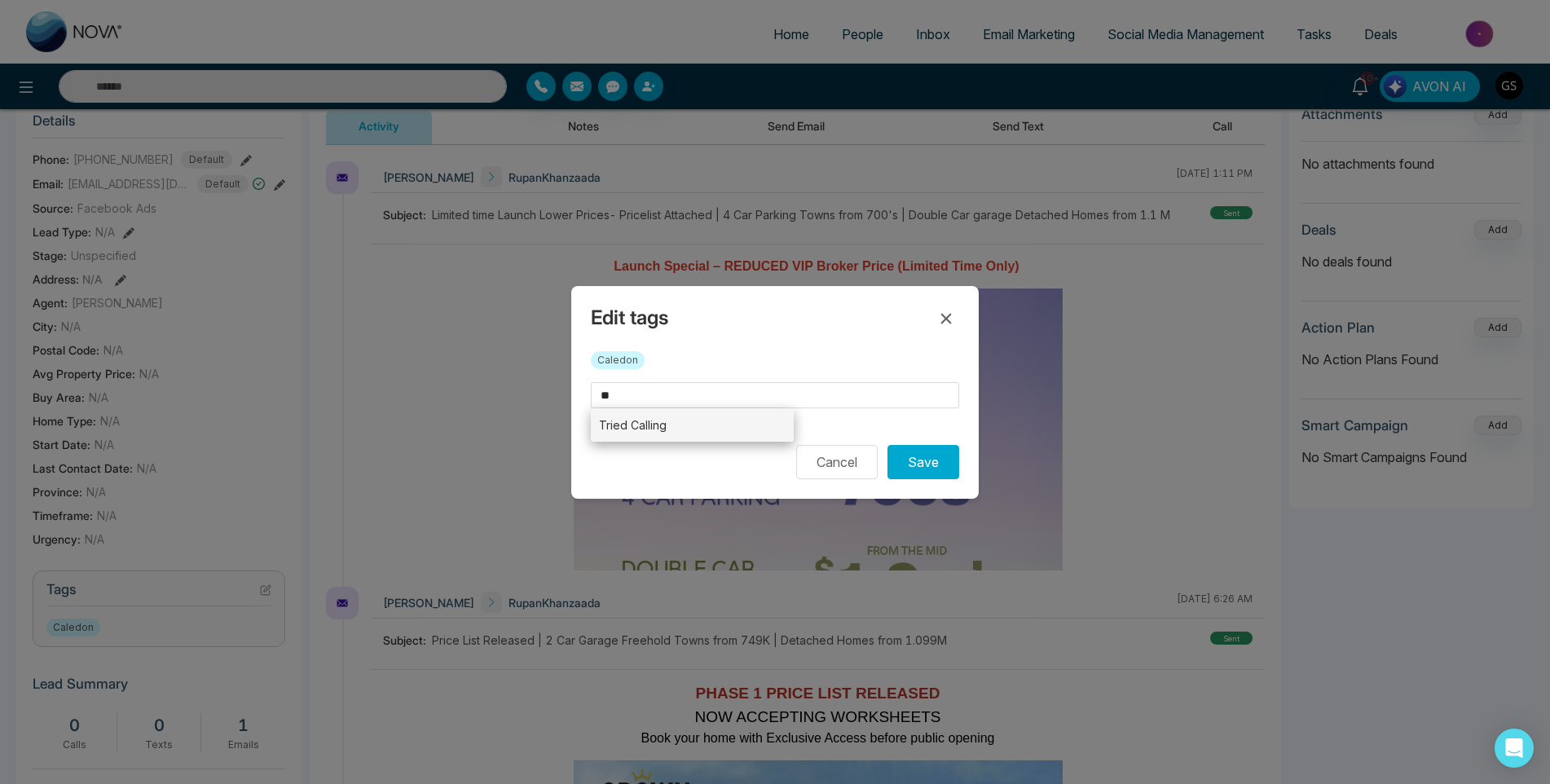
click at [683, 427] on li "Tried Calling" at bounding box center [692, 425] width 203 height 33
type input "**********"
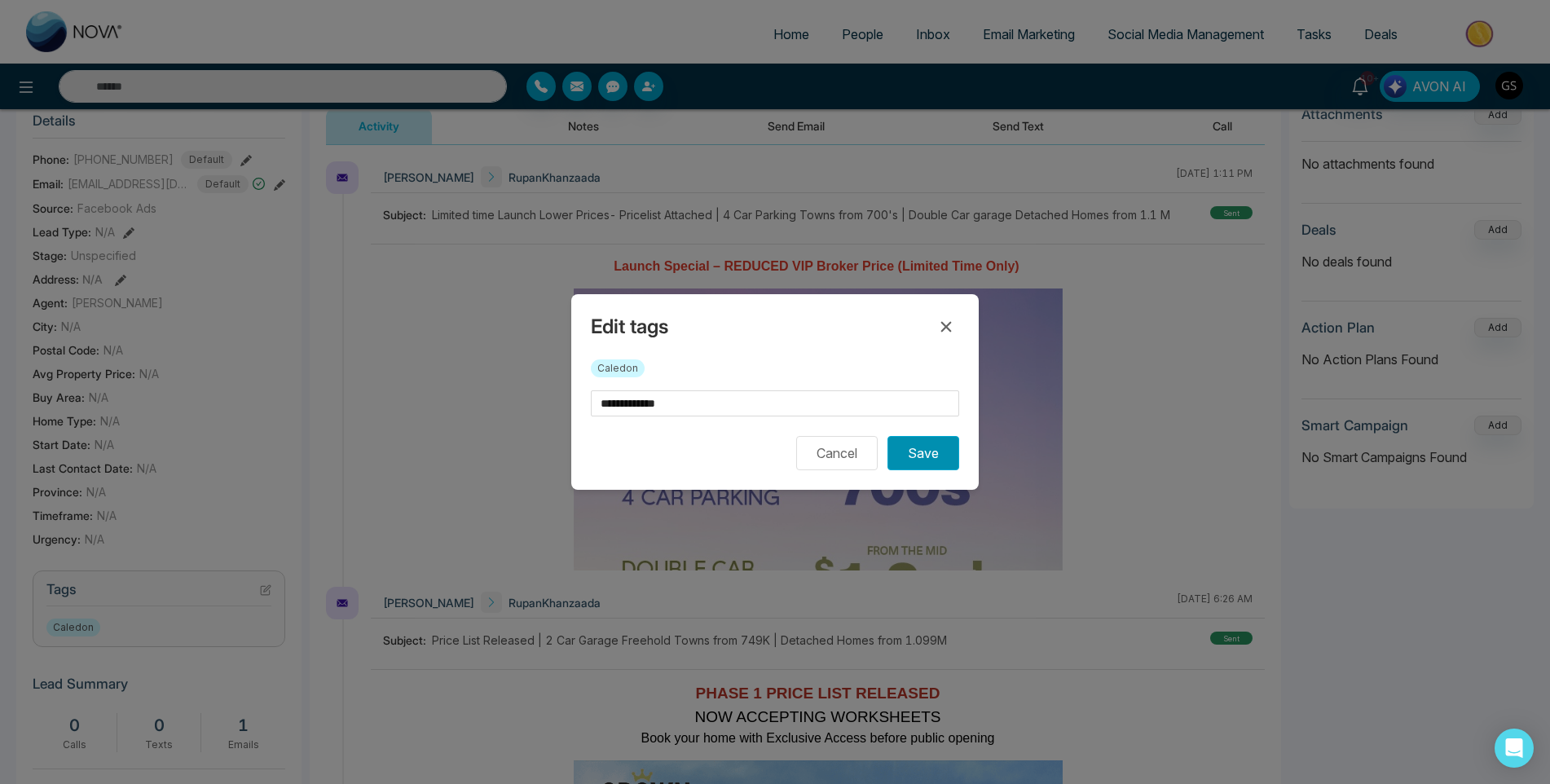
click at [916, 458] on button "Save" at bounding box center [923, 453] width 72 height 34
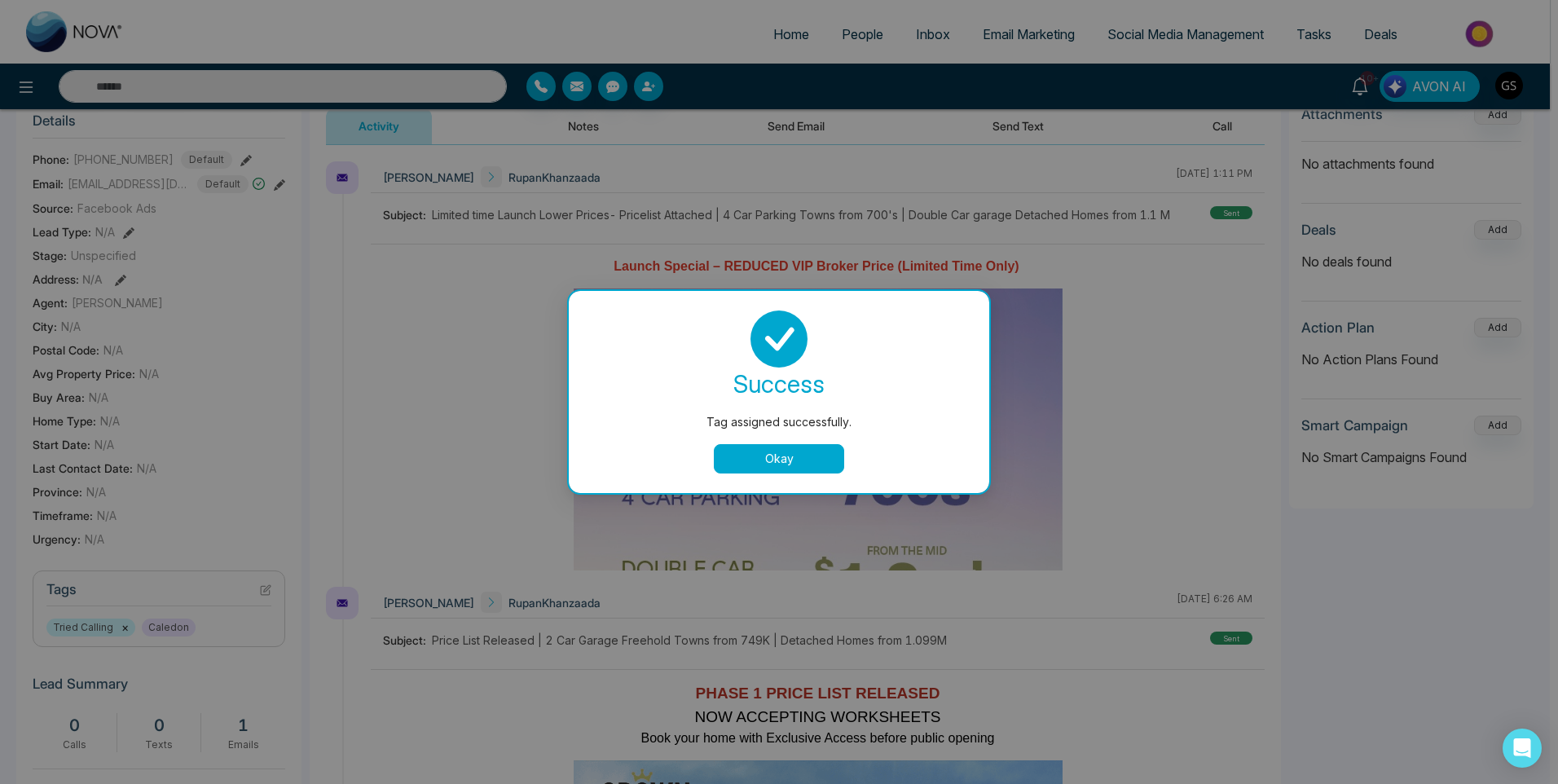
click at [866, 143] on div "Tag assigned successfully. success Tag assigned successfully. Okay" at bounding box center [779, 392] width 1558 height 784
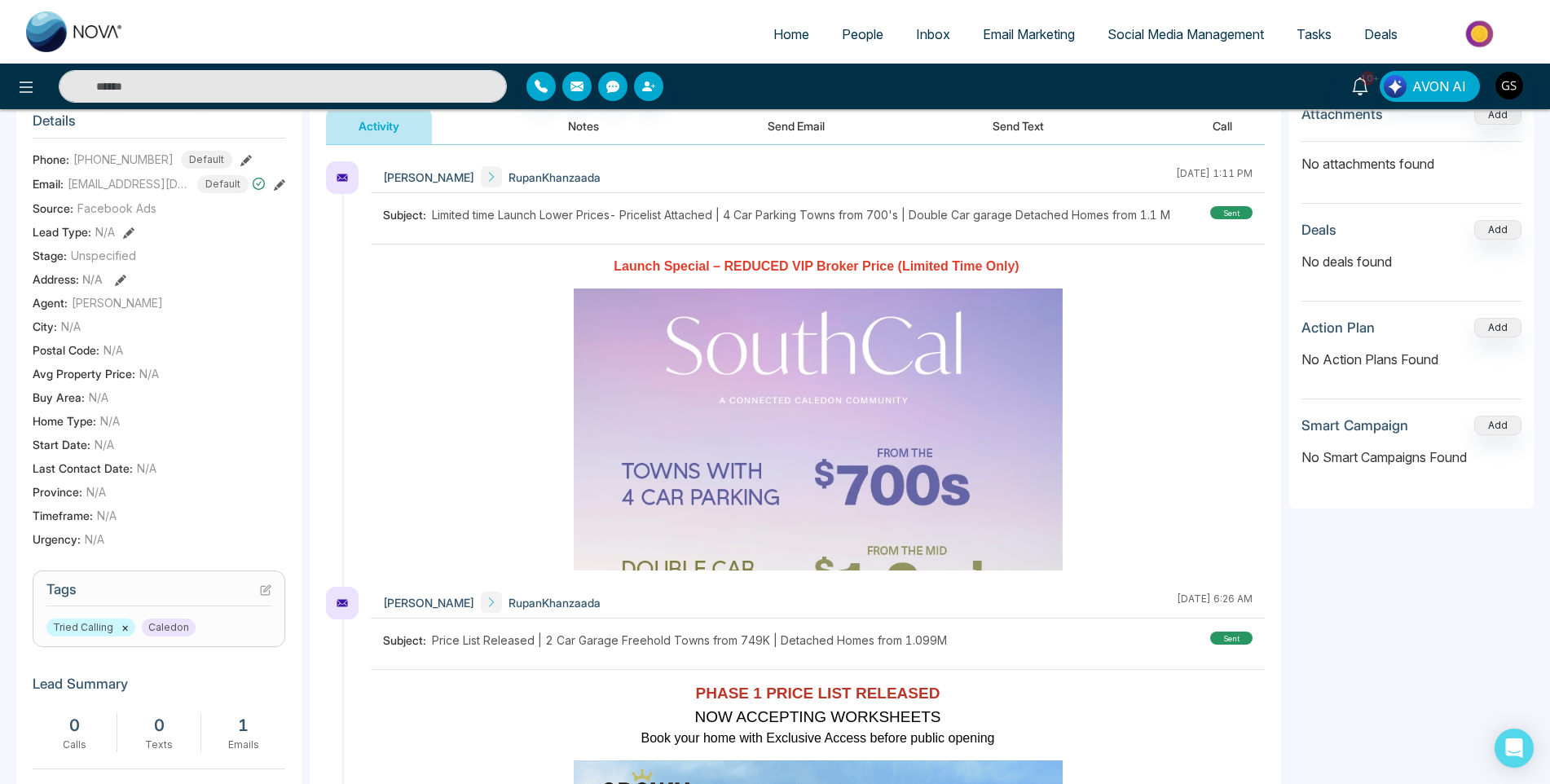
click at [852, 31] on span "People" at bounding box center [863, 34] width 42 height 17
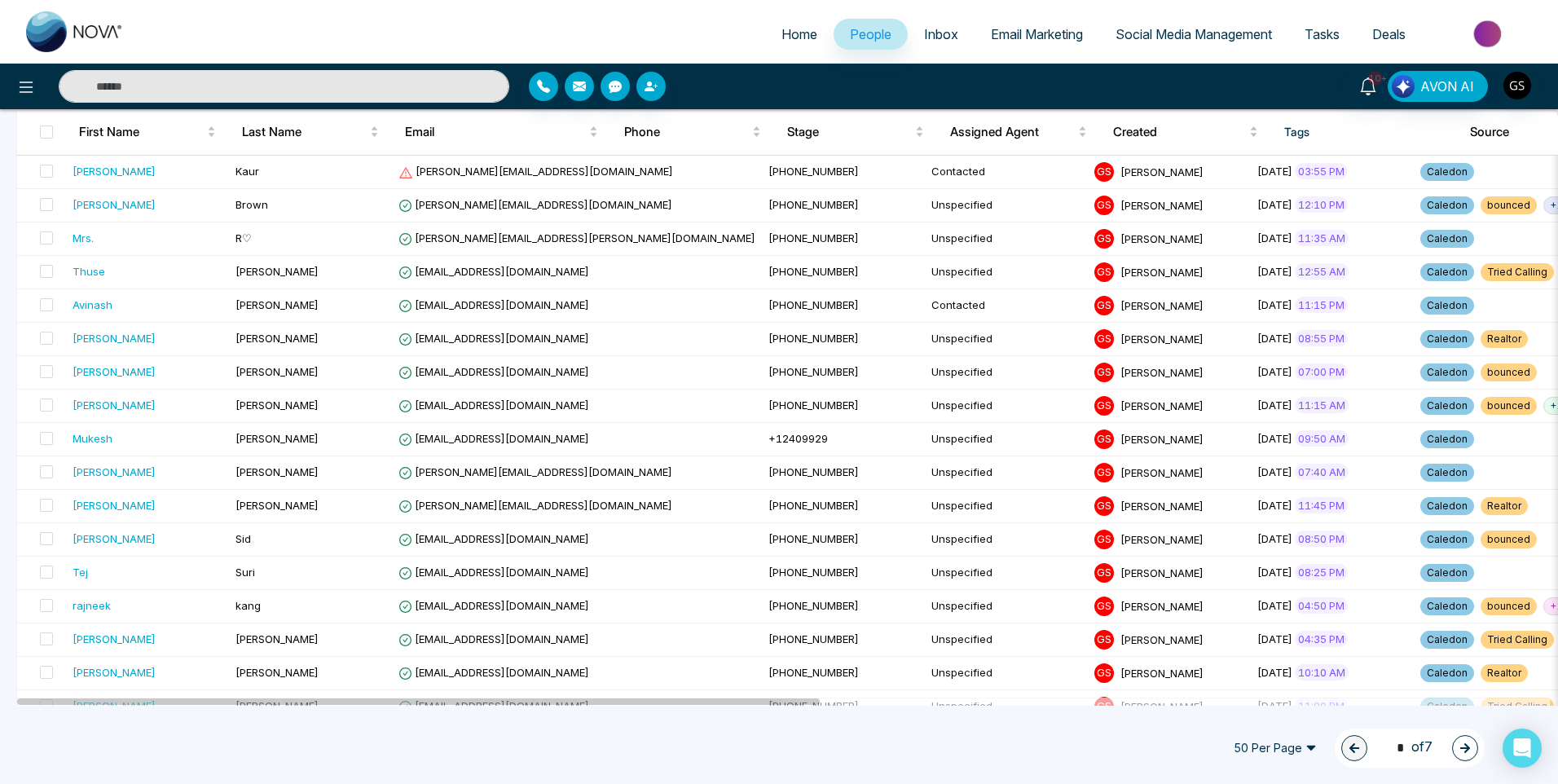
scroll to position [1059, 0]
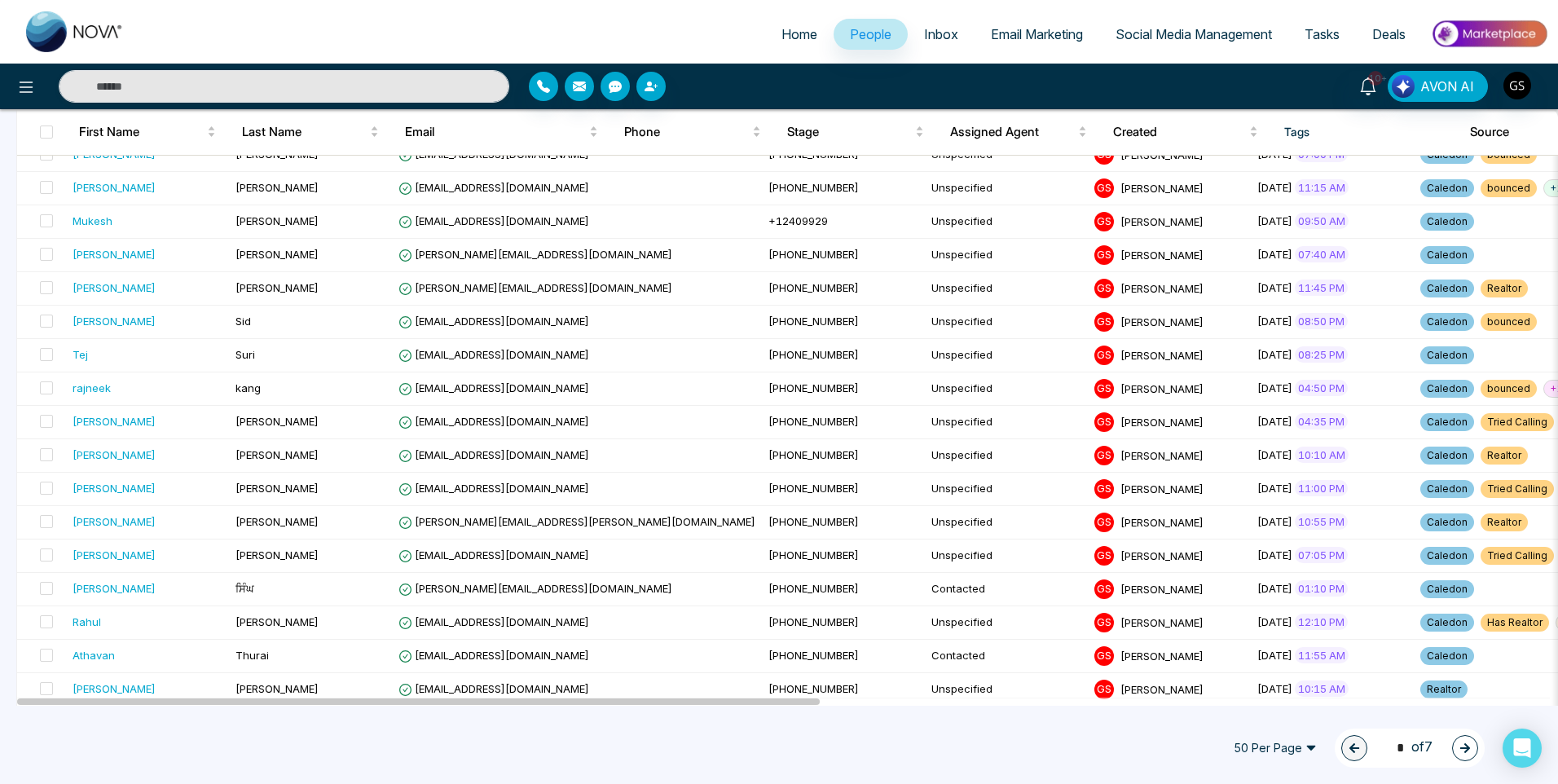
click at [1461, 738] on button "button" at bounding box center [1466, 748] width 26 height 26
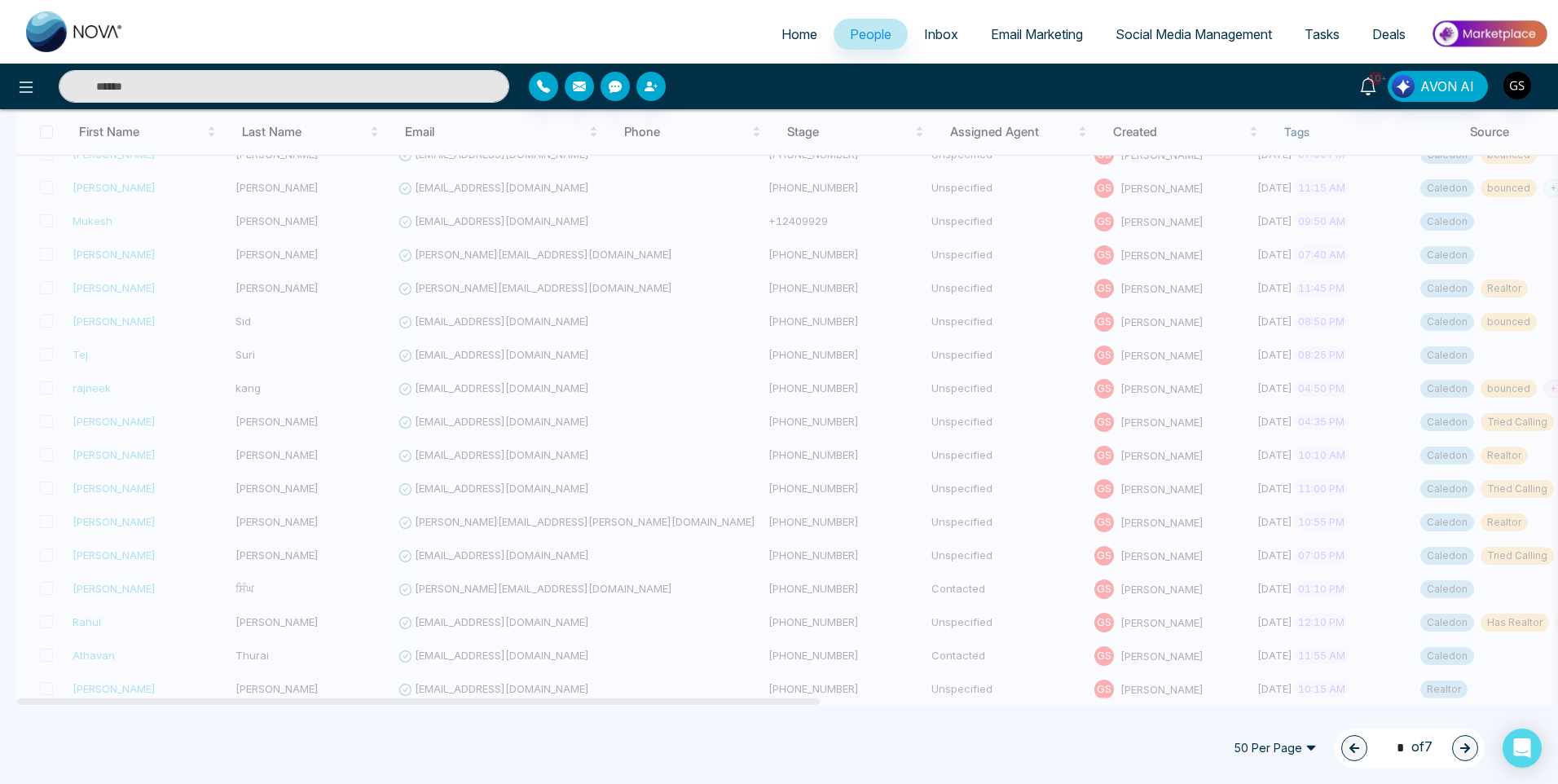
type input "*"
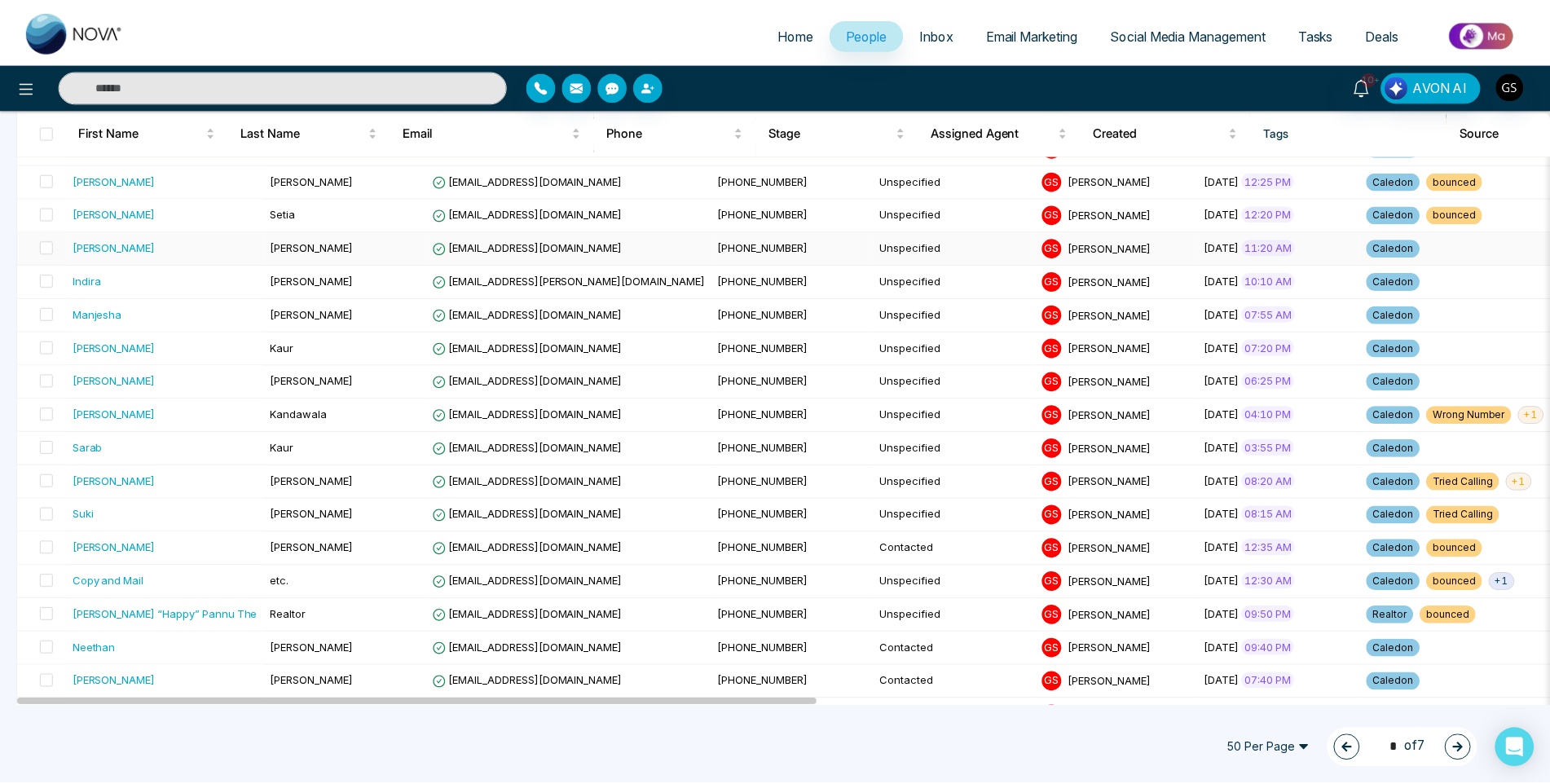
scroll to position [326, 0]
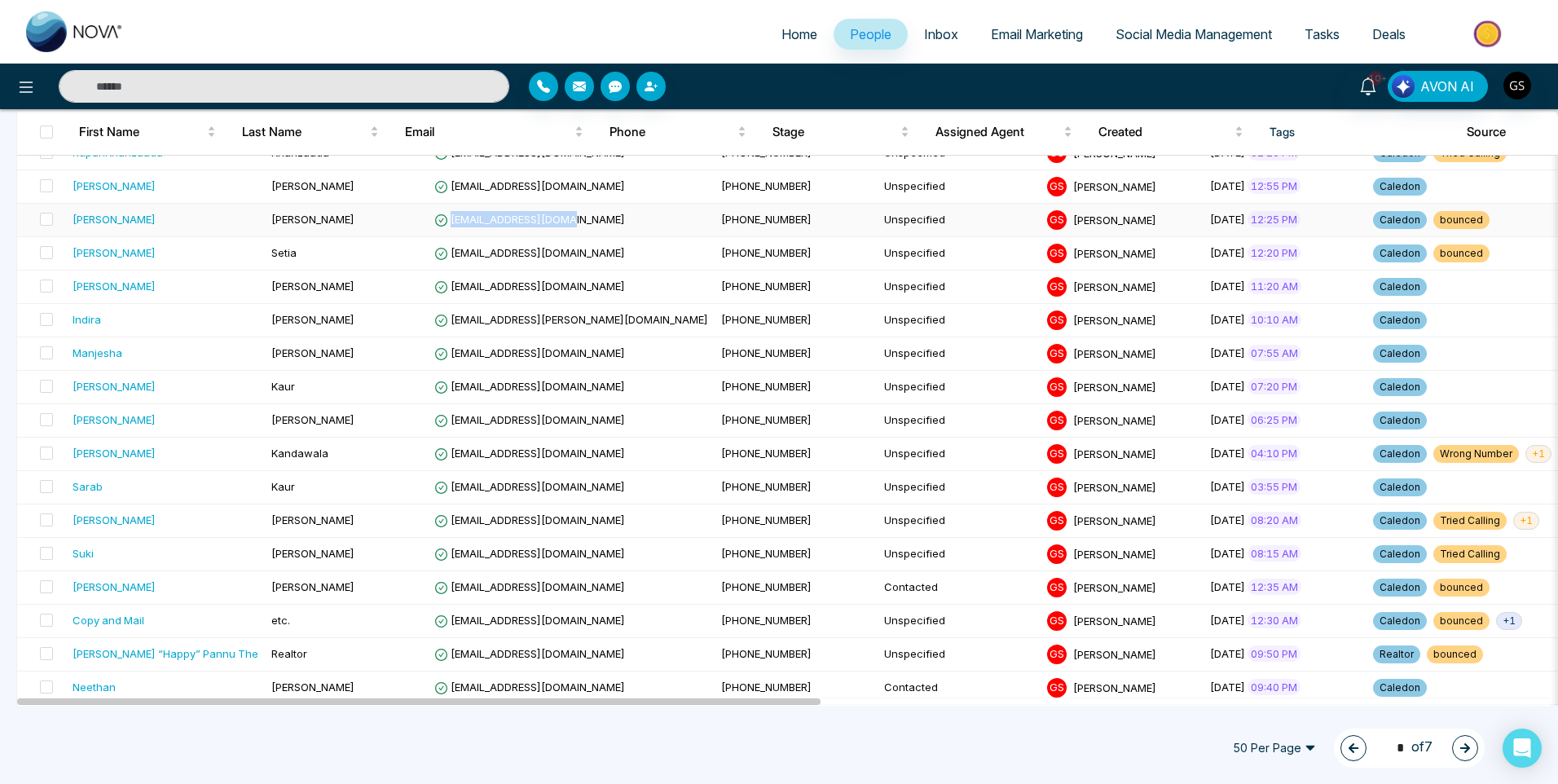
drag, startPoint x: 530, startPoint y: 220, endPoint x: 417, endPoint y: 219, distance: 113.0
click at [434, 219] on span "[EMAIL_ADDRESS][DOMAIN_NAME]" at bounding box center [530, 219] width 191 height 13
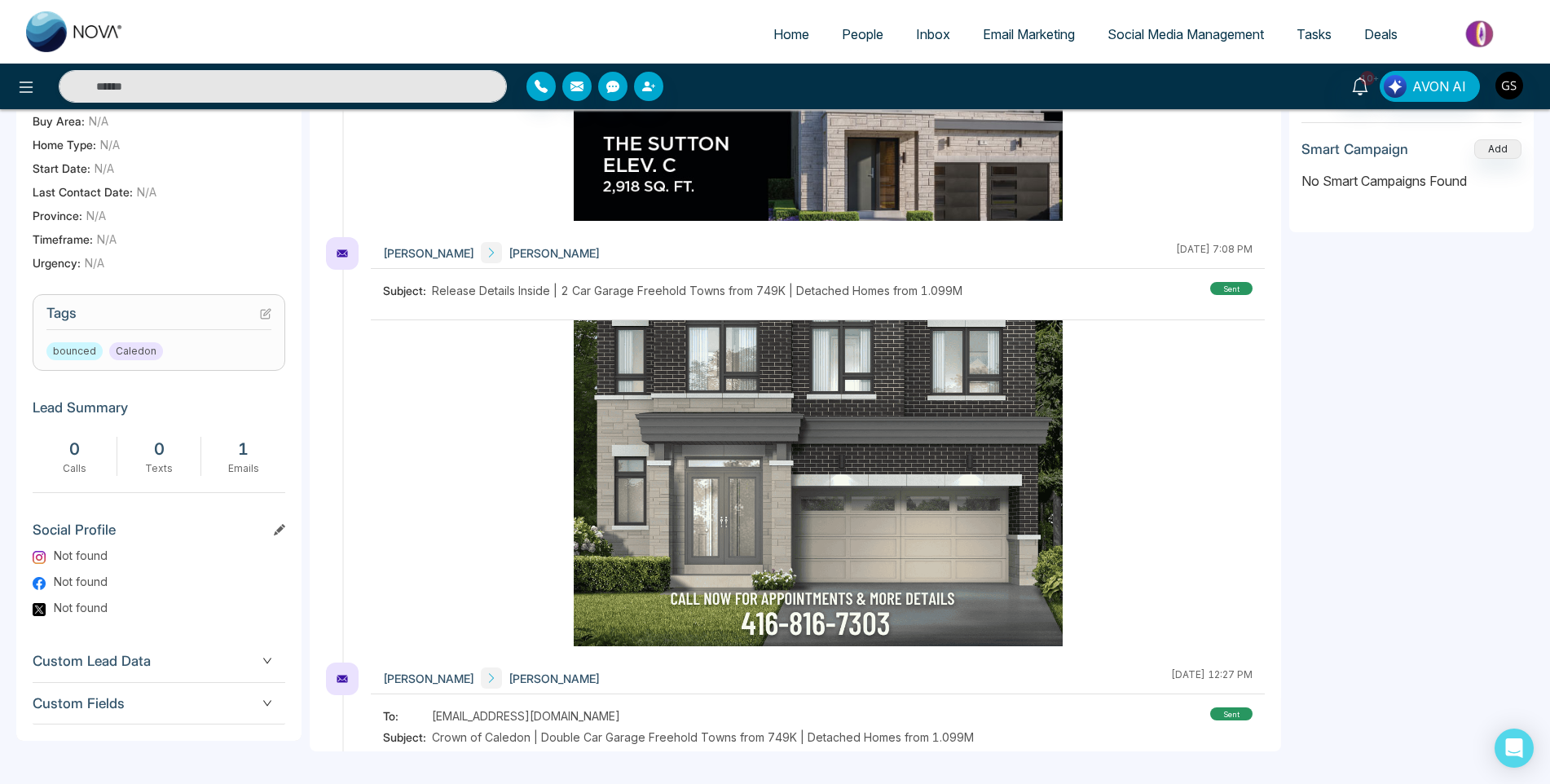
scroll to position [570, 0]
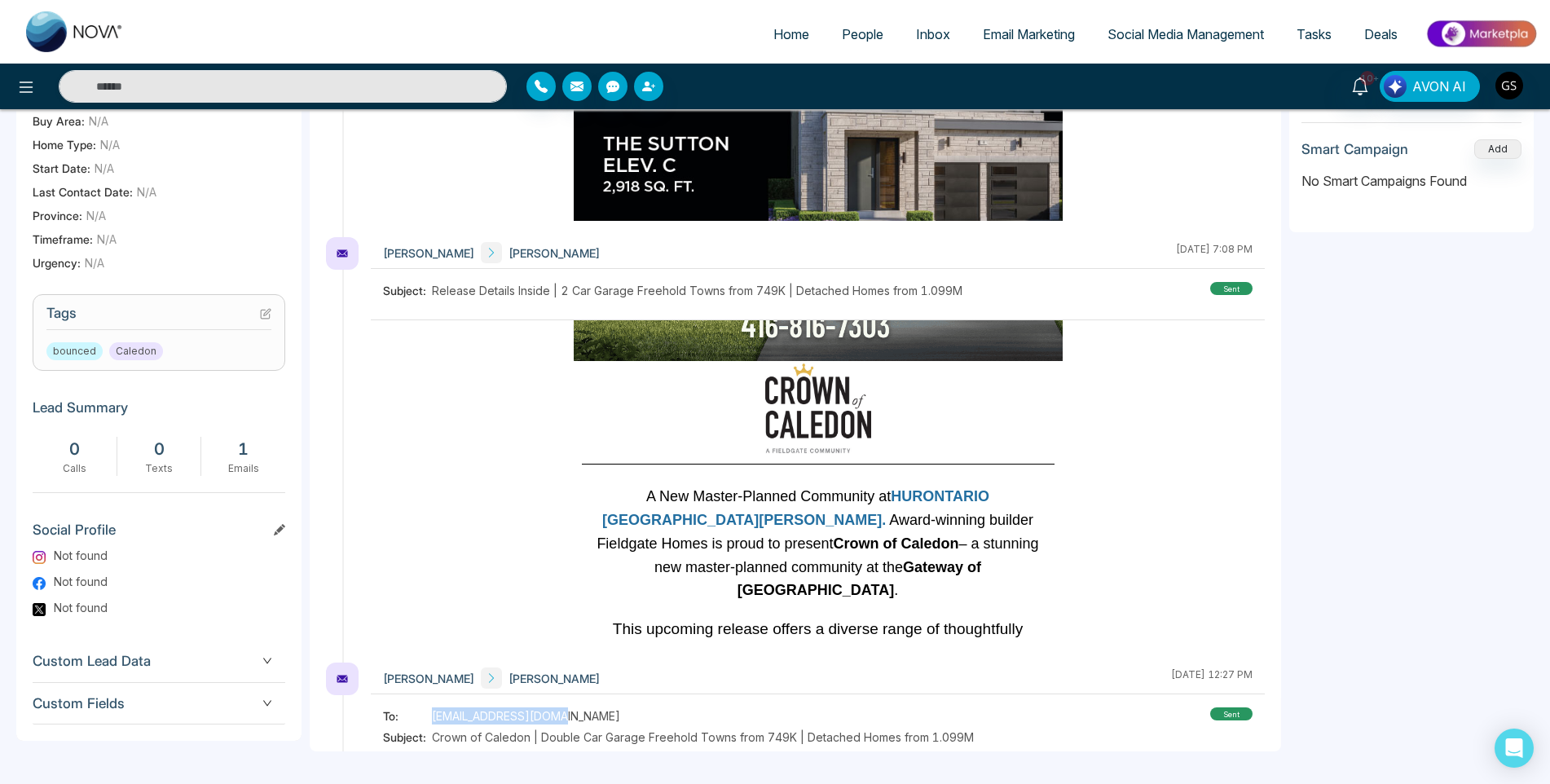
drag, startPoint x: 560, startPoint y: 719, endPoint x: 427, endPoint y: 717, distance: 133.0
click at [427, 717] on div "To: [EMAIL_ADDRESS][DOMAIN_NAME]" at bounding box center [678, 716] width 591 height 17
copy div "[EMAIL_ADDRESS][DOMAIN_NAME]"
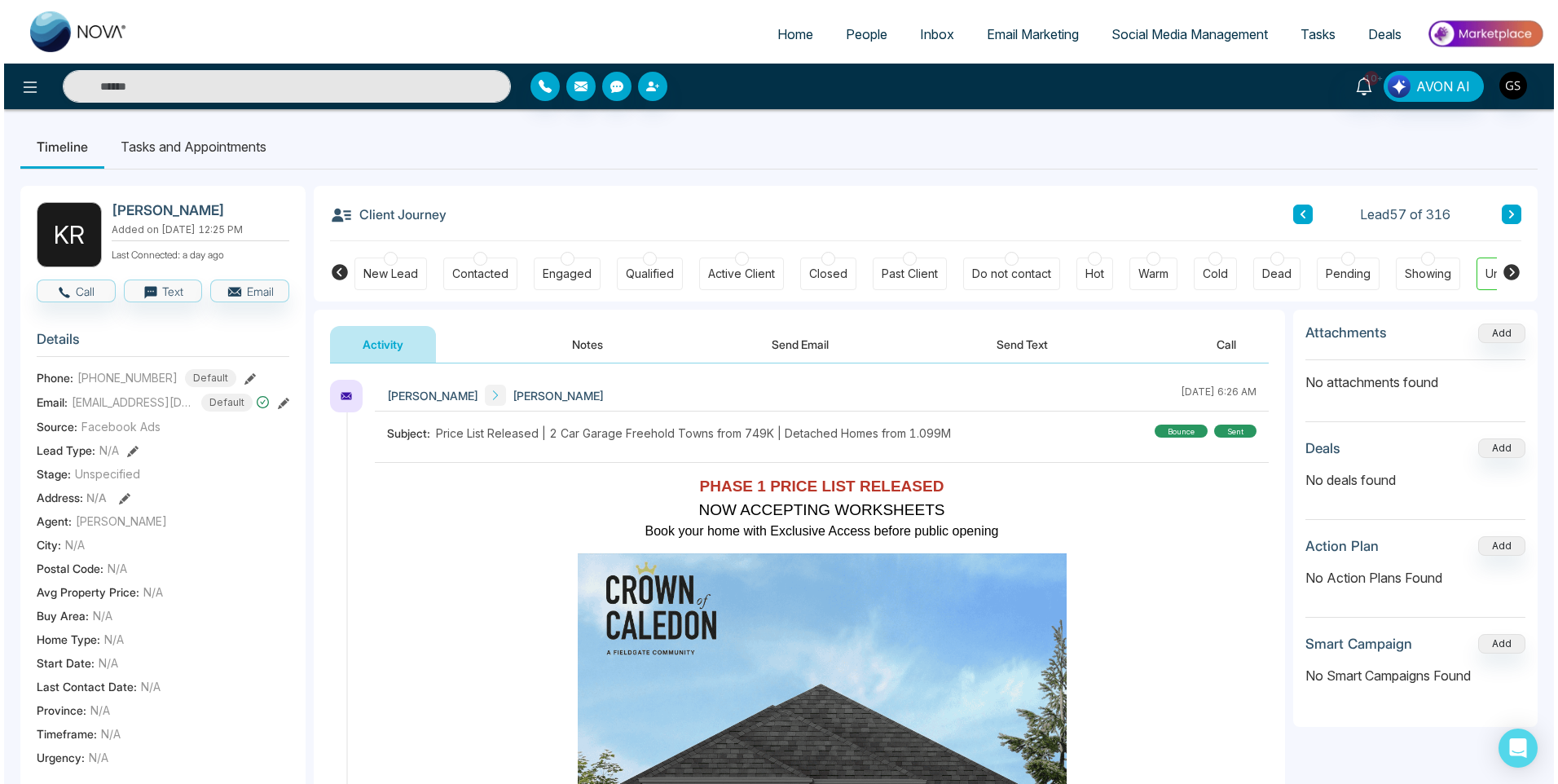
scroll to position [0, 0]
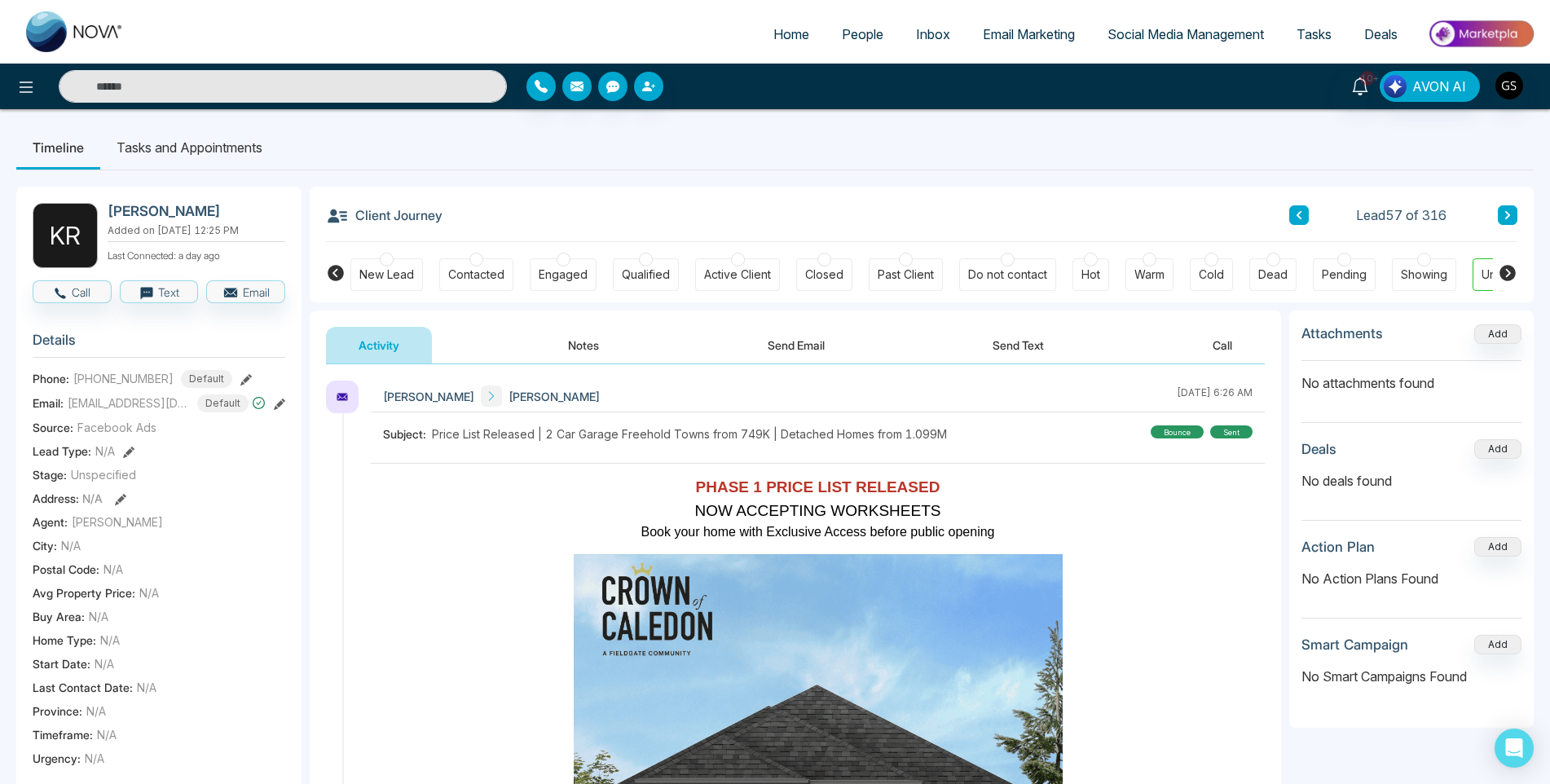
click at [861, 24] on link "People" at bounding box center [862, 33] width 74 height 31
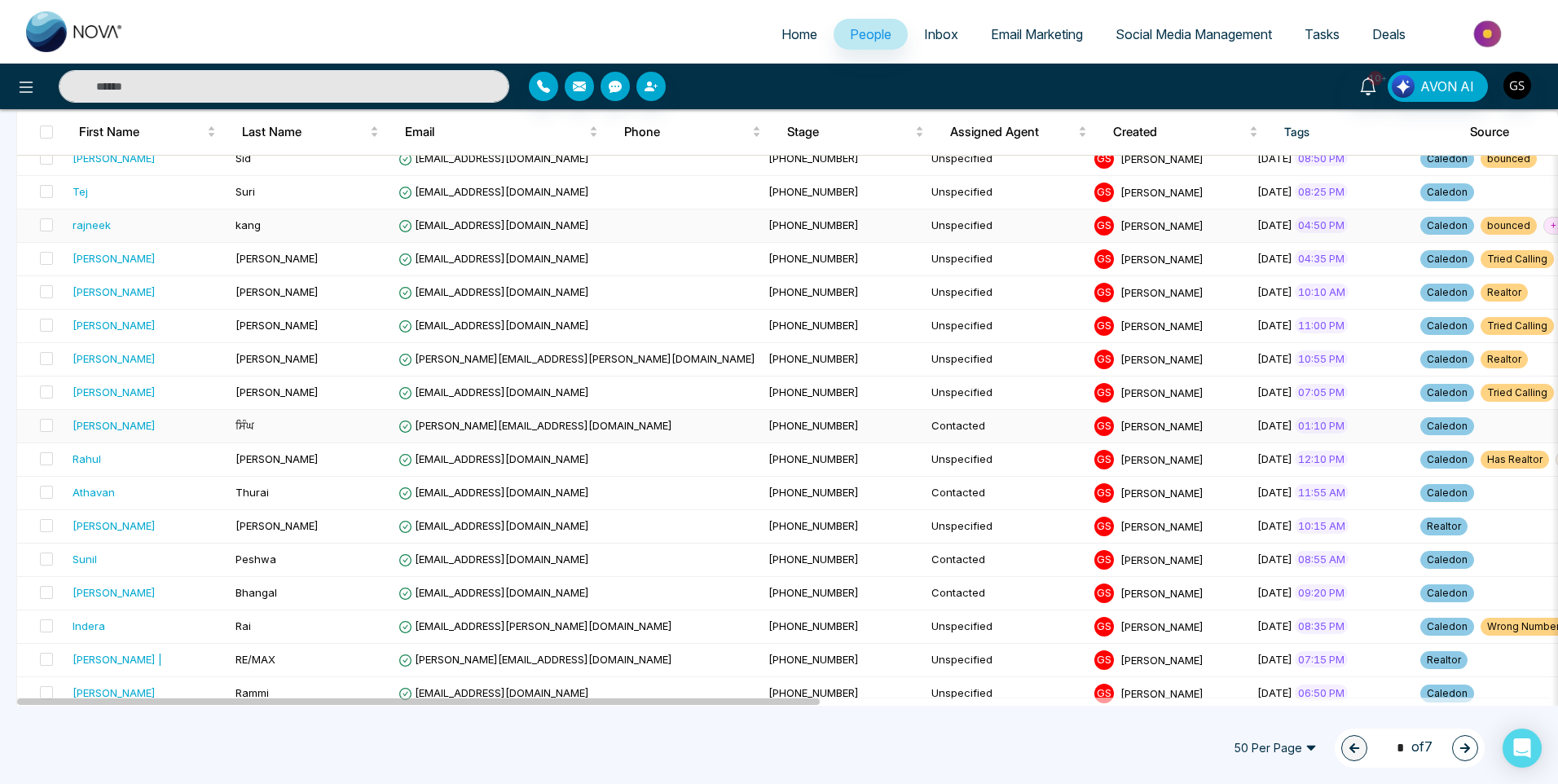
scroll to position [1303, 0]
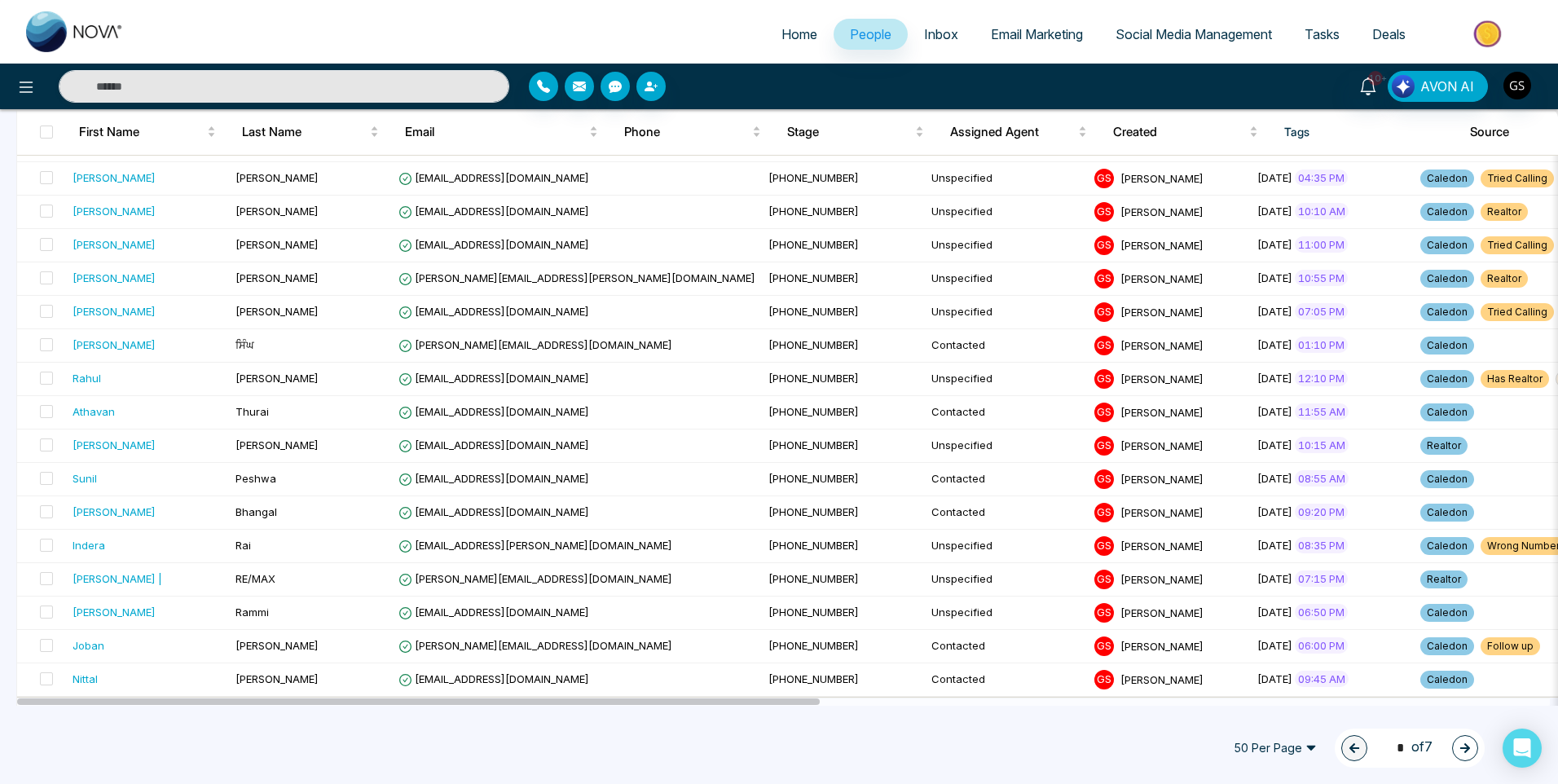
click at [1473, 748] on button "button" at bounding box center [1466, 748] width 26 height 26
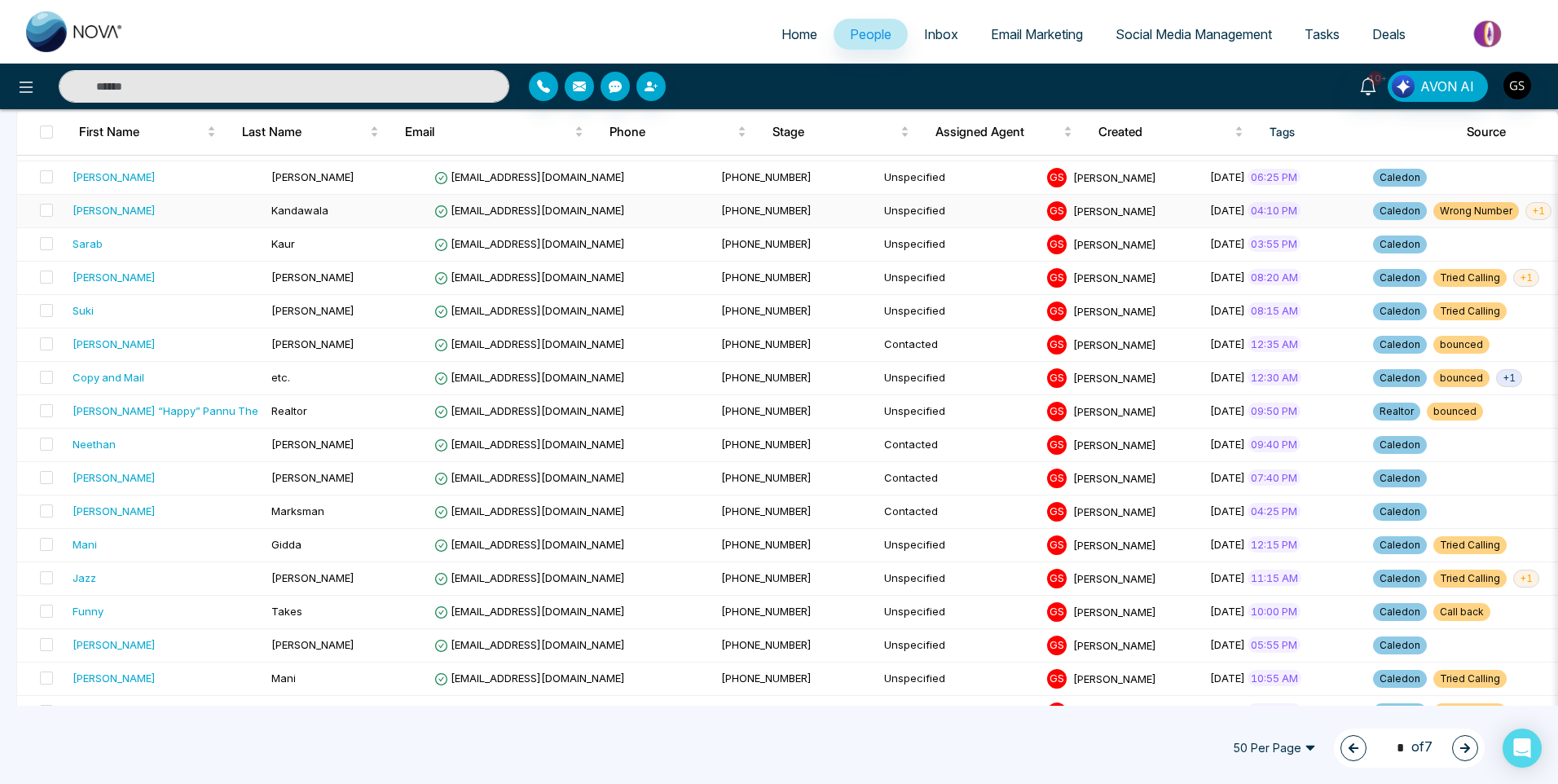
scroll to position [570, 0]
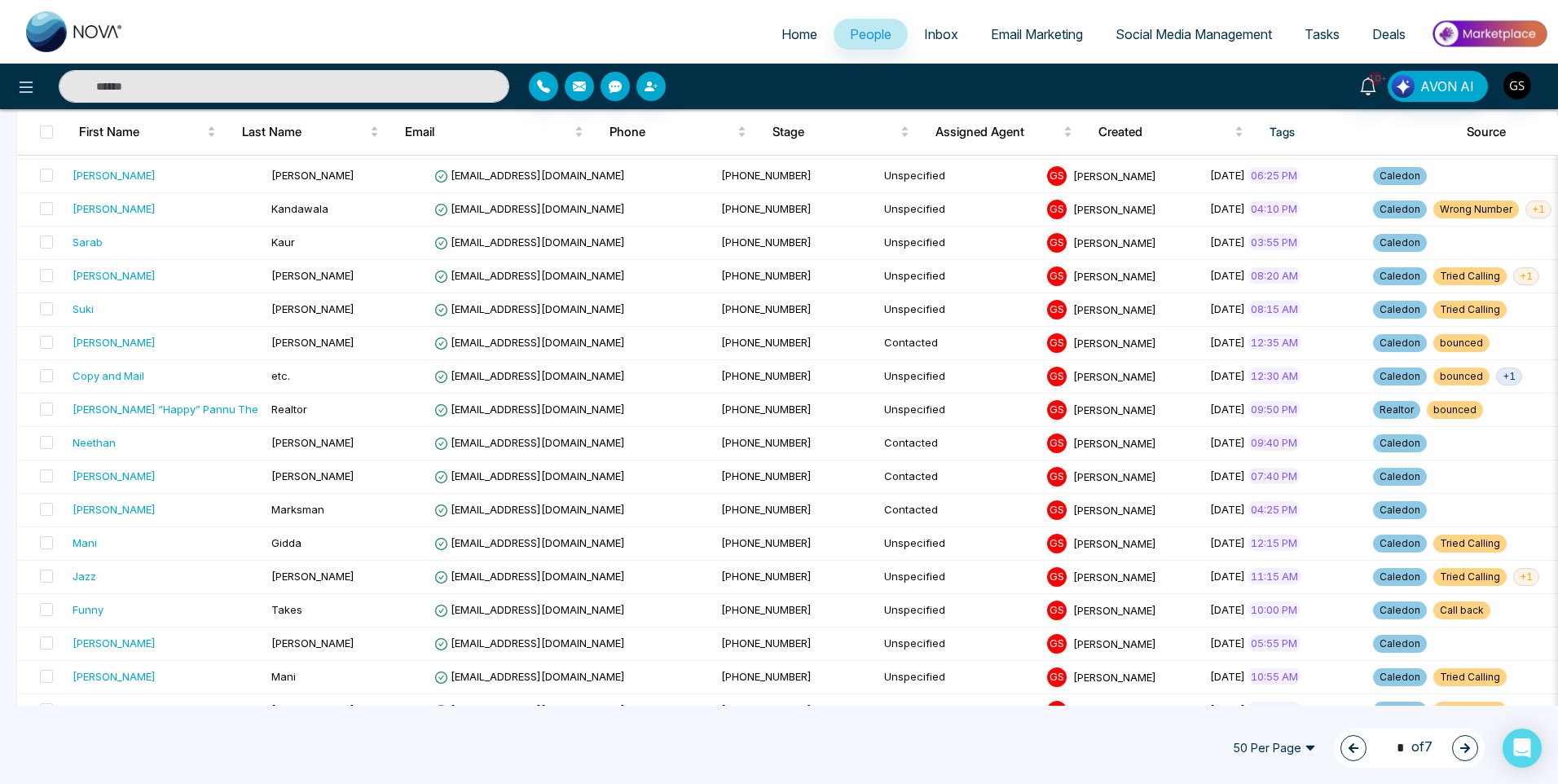
click at [1356, 749] on button "button" at bounding box center [1354, 748] width 26 height 26
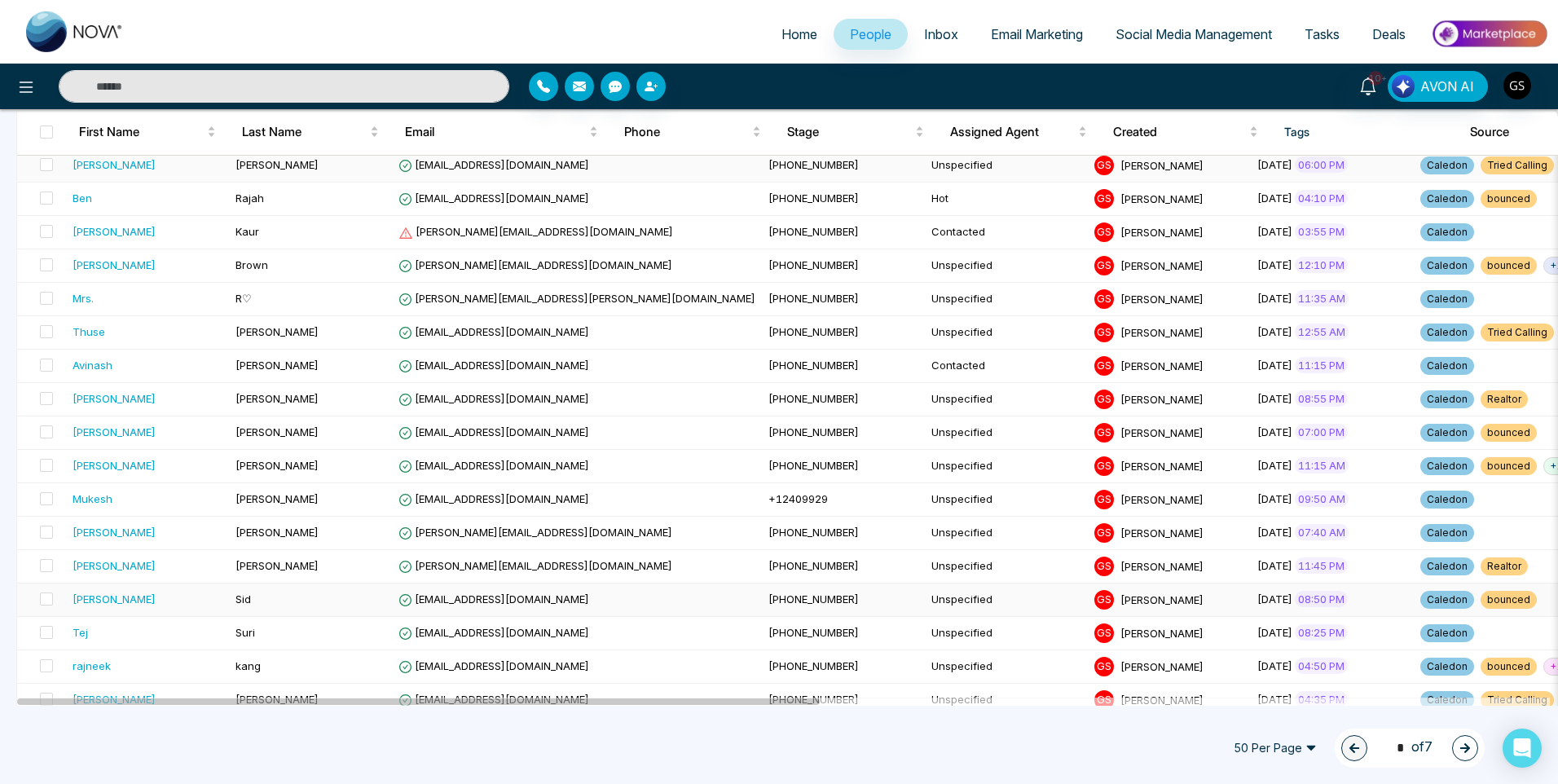
scroll to position [896, 0]
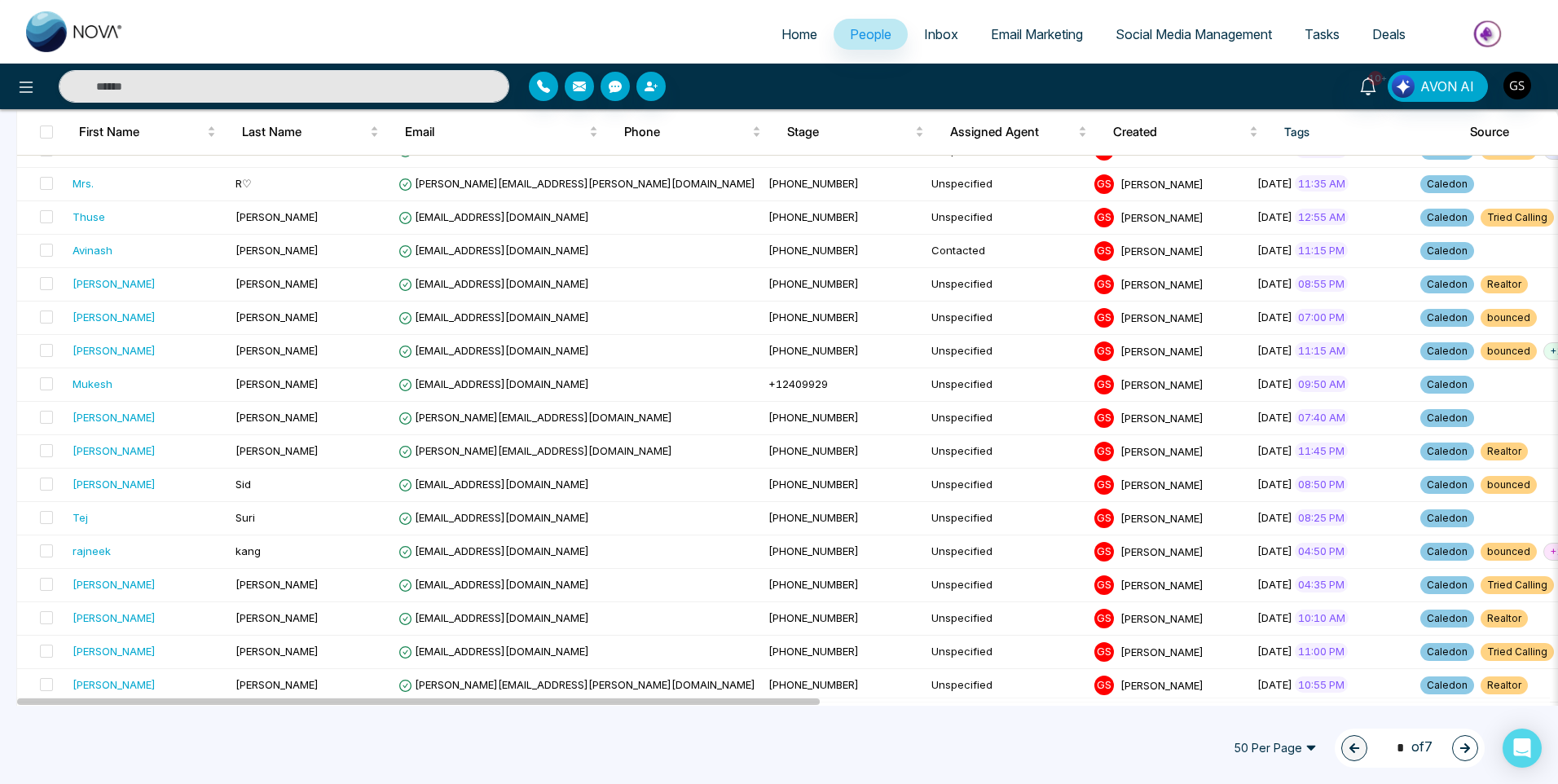
click at [1460, 745] on icon "button" at bounding box center [1465, 747] width 11 height 11
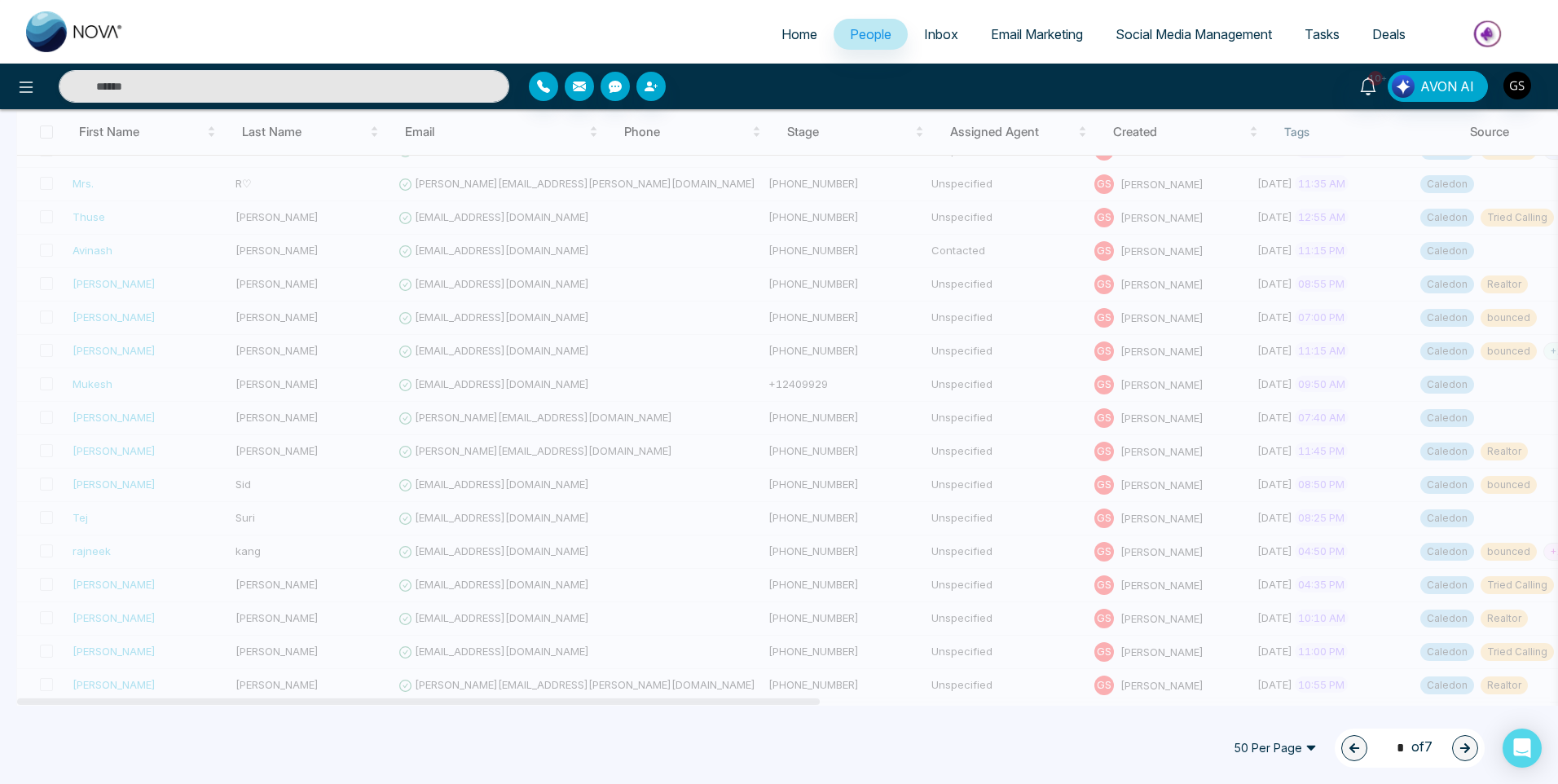
type input "*"
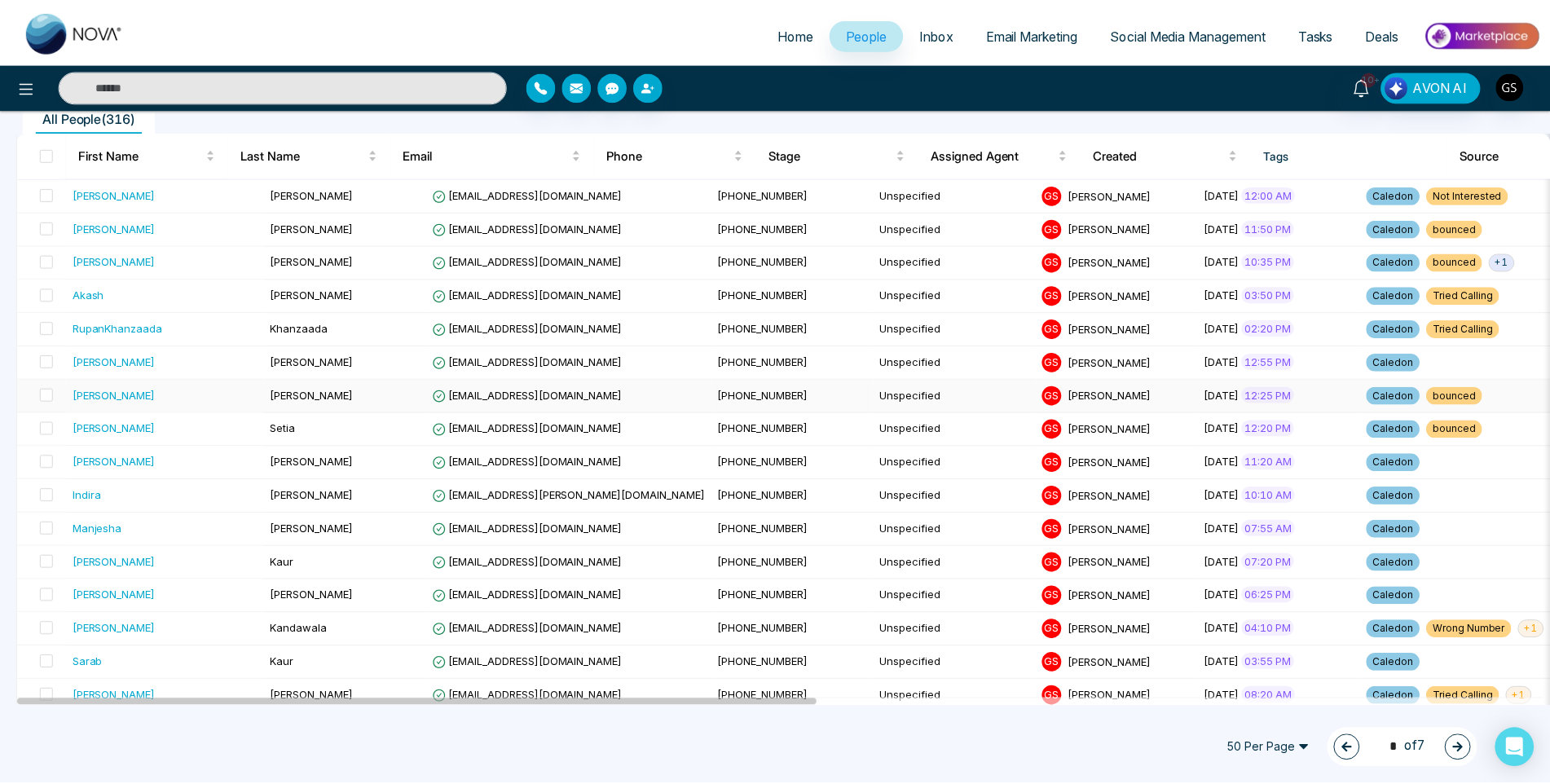
scroll to position [244, 0]
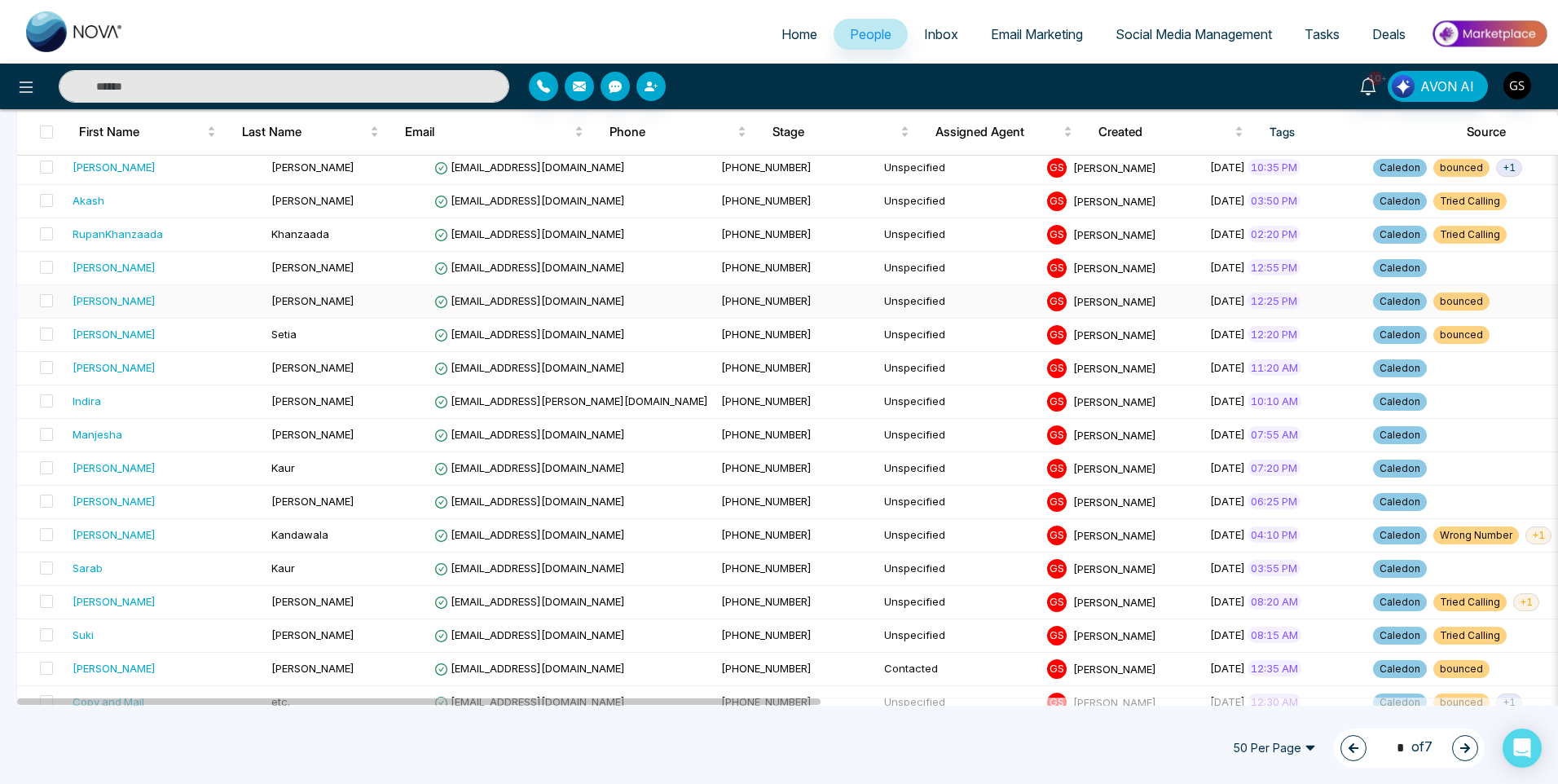
click at [195, 302] on div "[PERSON_NAME]" at bounding box center [165, 300] width 186 height 17
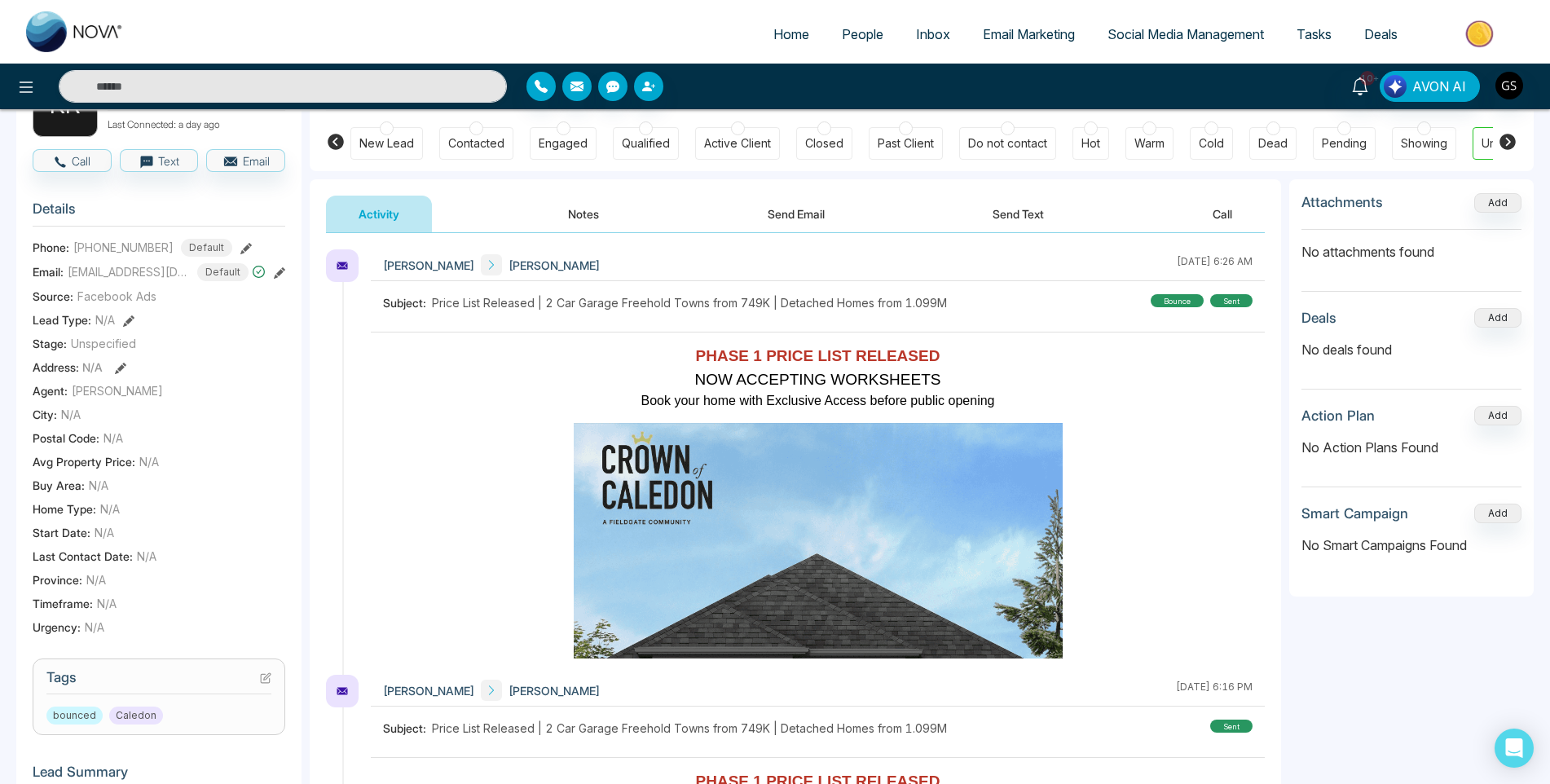
scroll to position [81, 0]
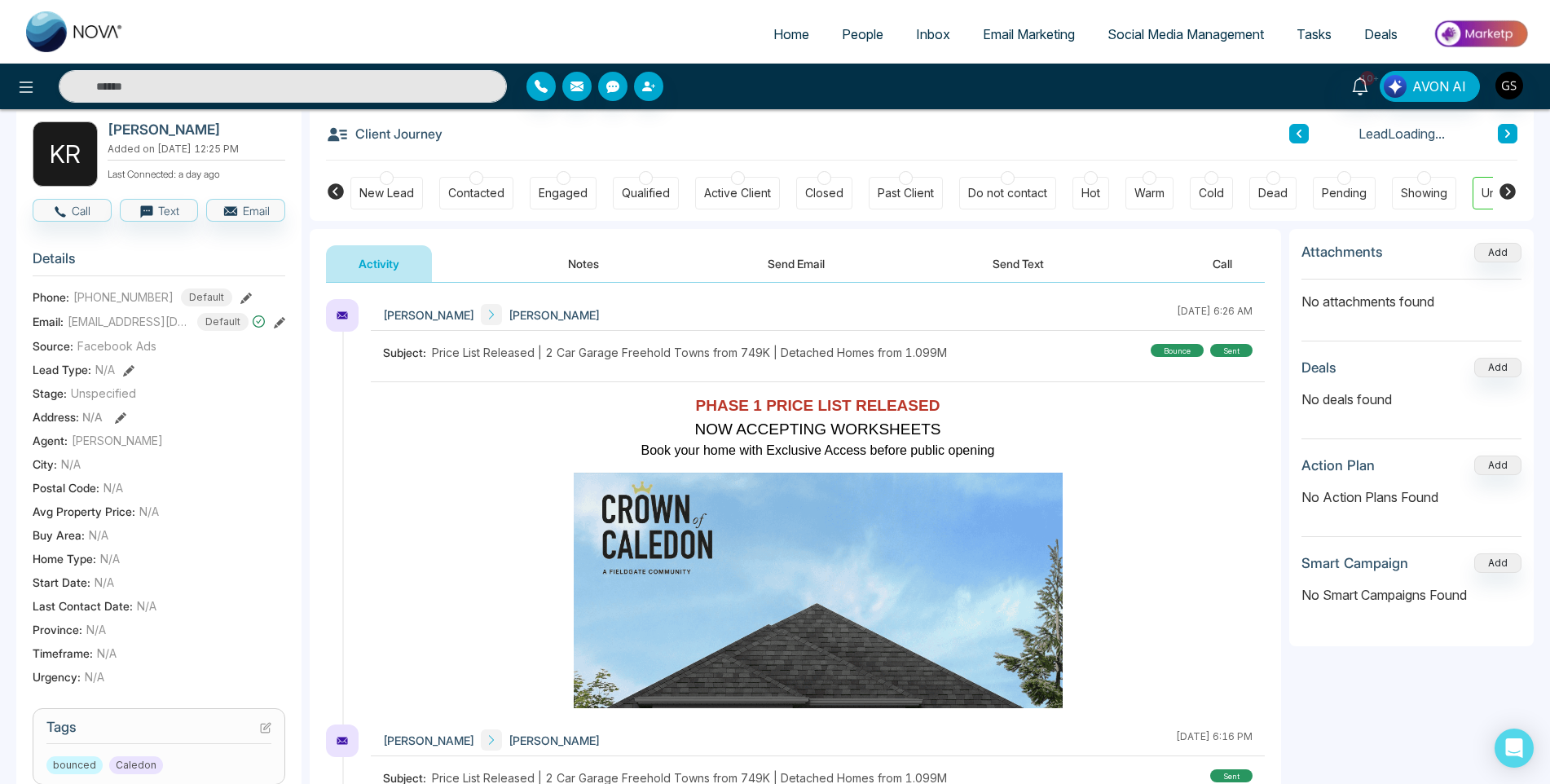
click at [494, 201] on div "Contacted" at bounding box center [476, 193] width 56 height 17
click at [856, 46] on link "People" at bounding box center [862, 33] width 74 height 31
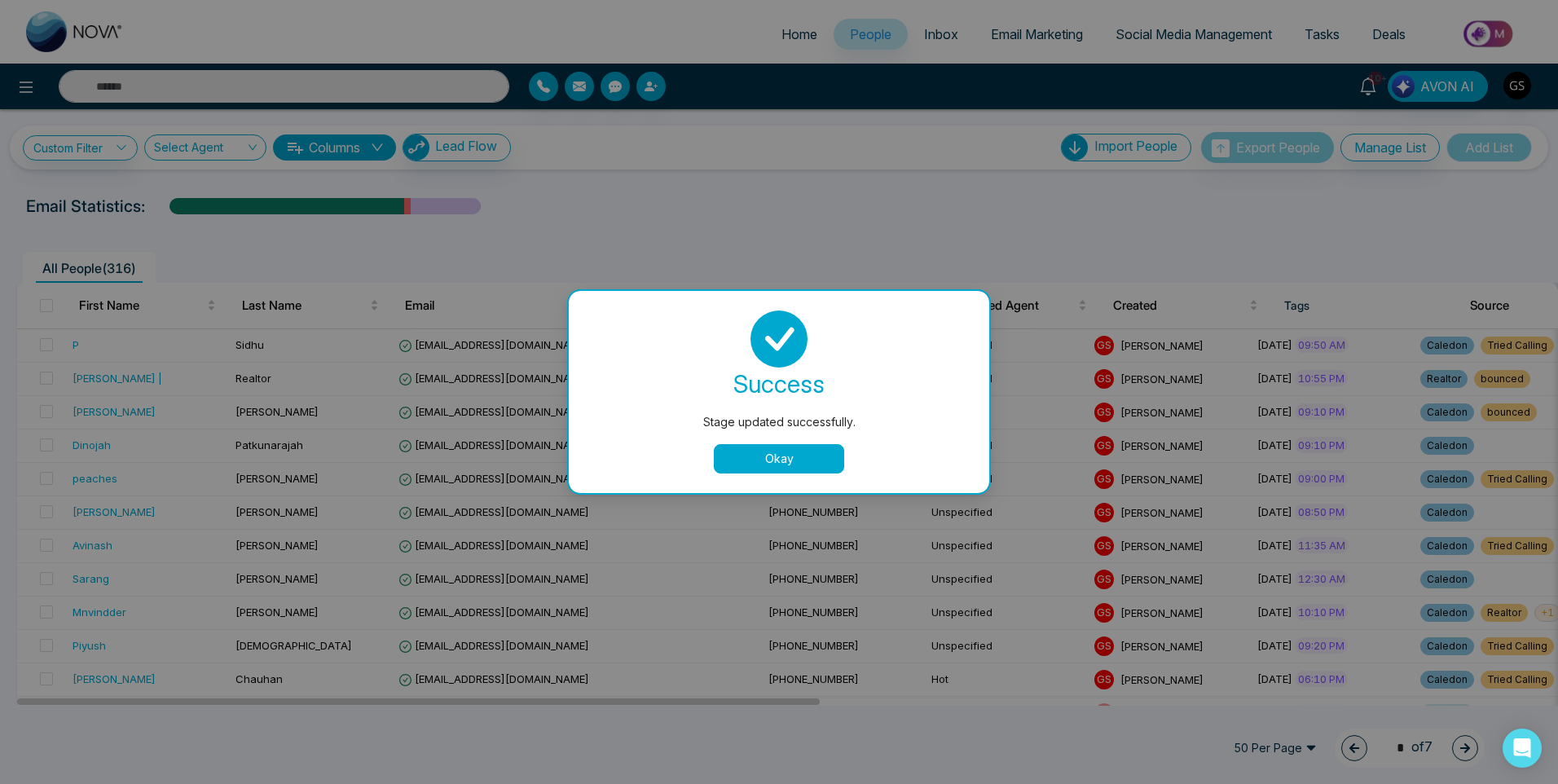
click at [837, 464] on button "Okay" at bounding box center [778, 459] width 130 height 30
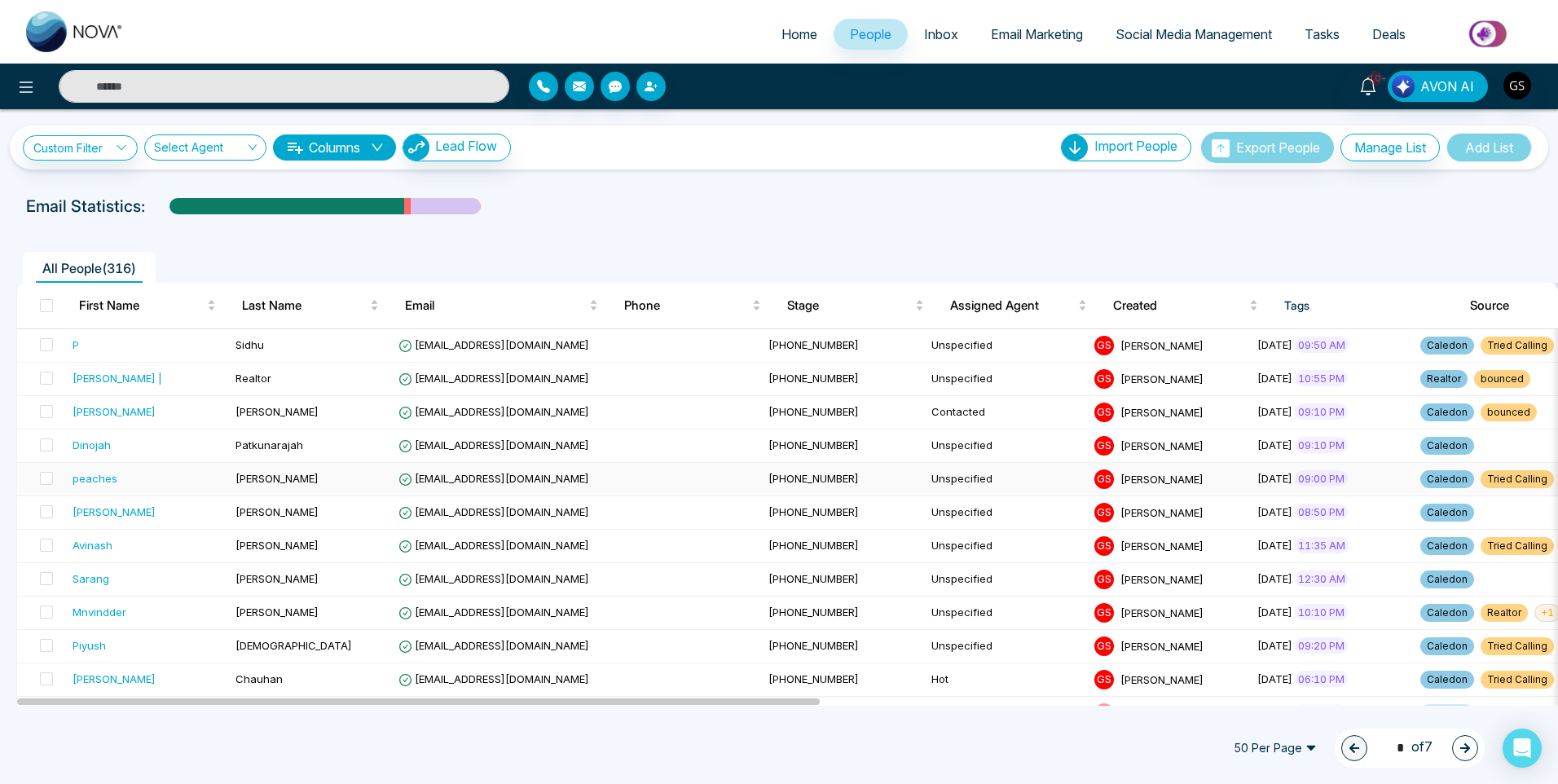
scroll to position [244, 0]
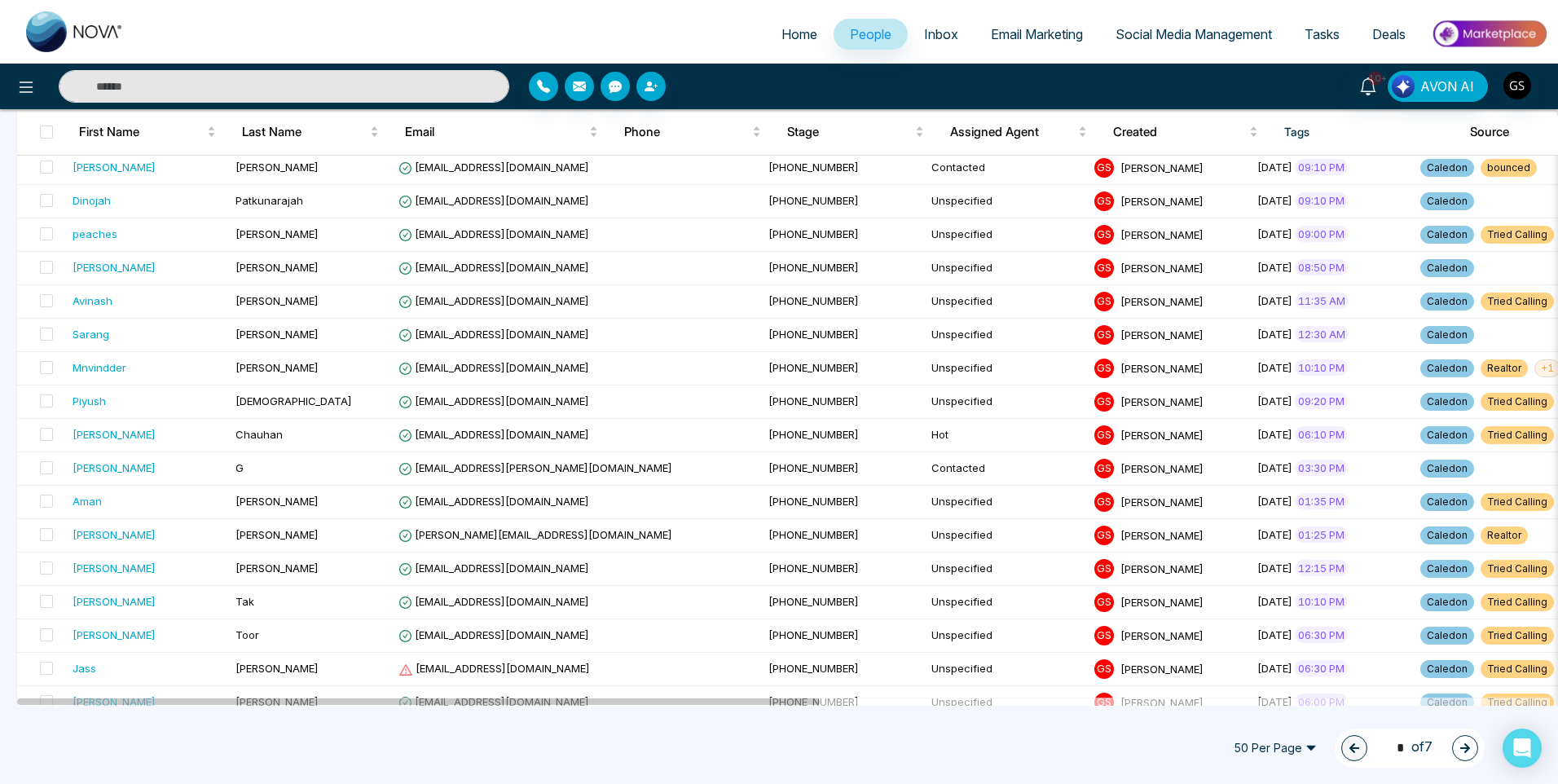
click at [1472, 745] on button "button" at bounding box center [1466, 748] width 26 height 26
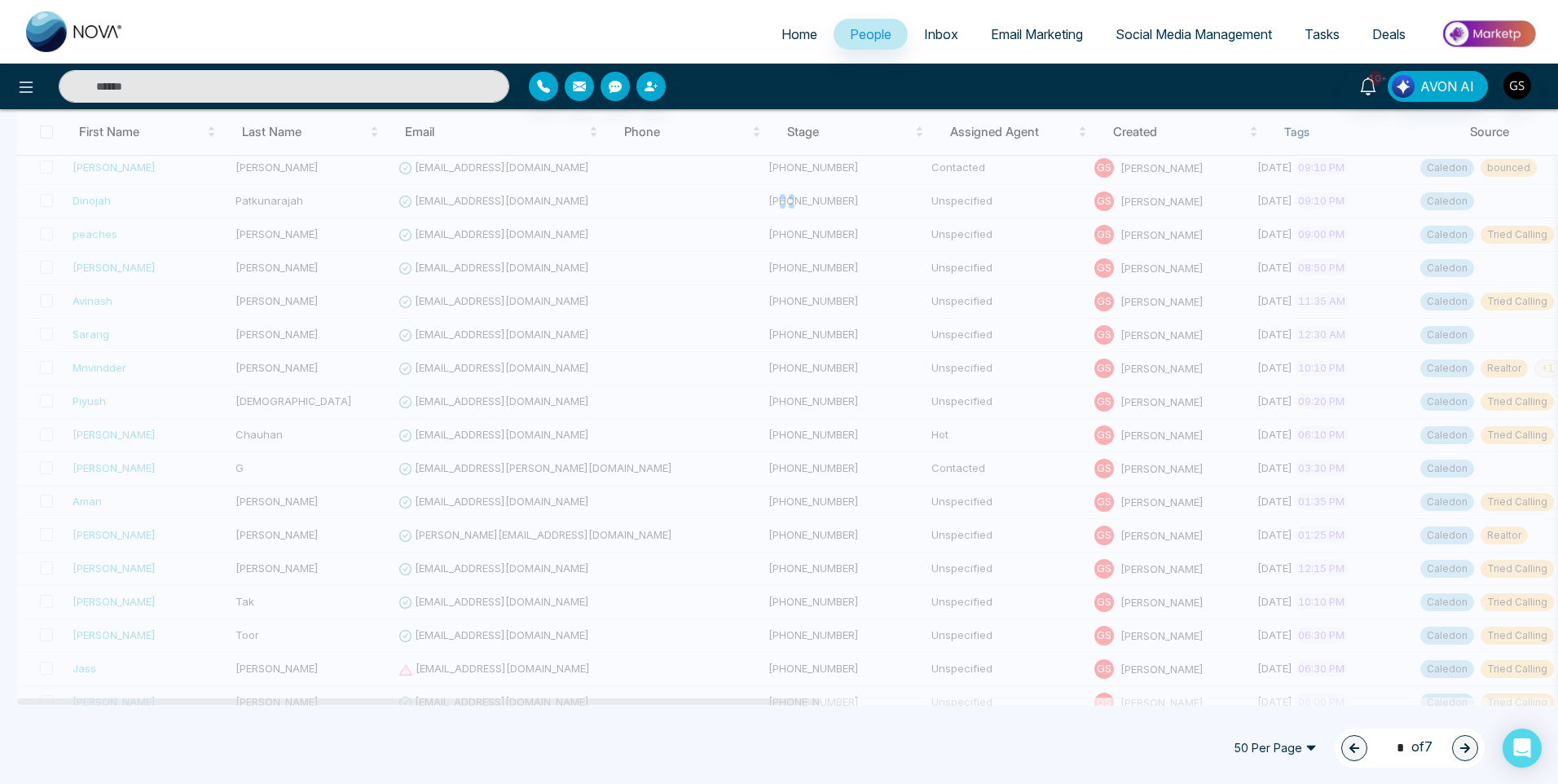
type input "*"
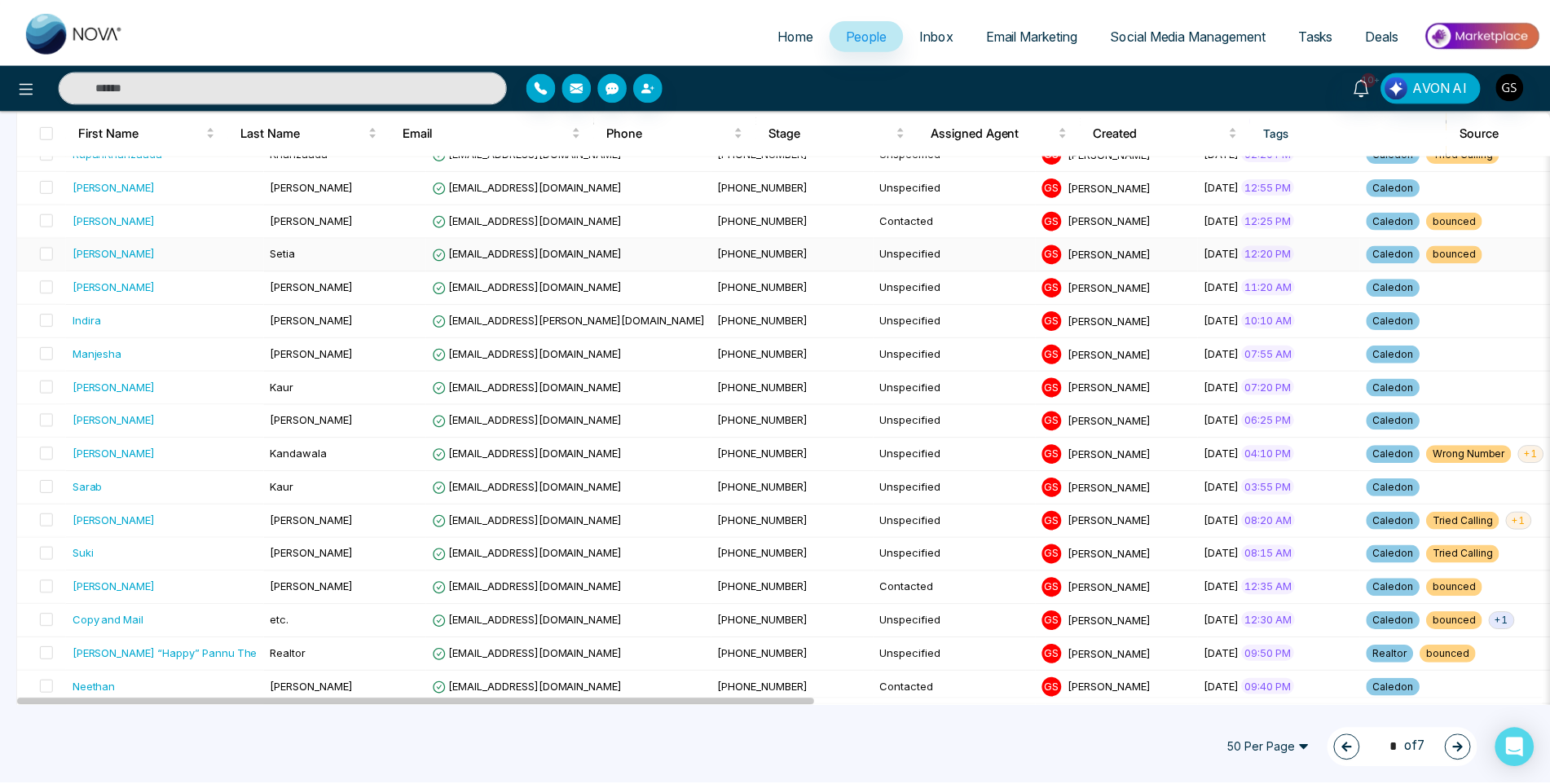
scroll to position [407, 0]
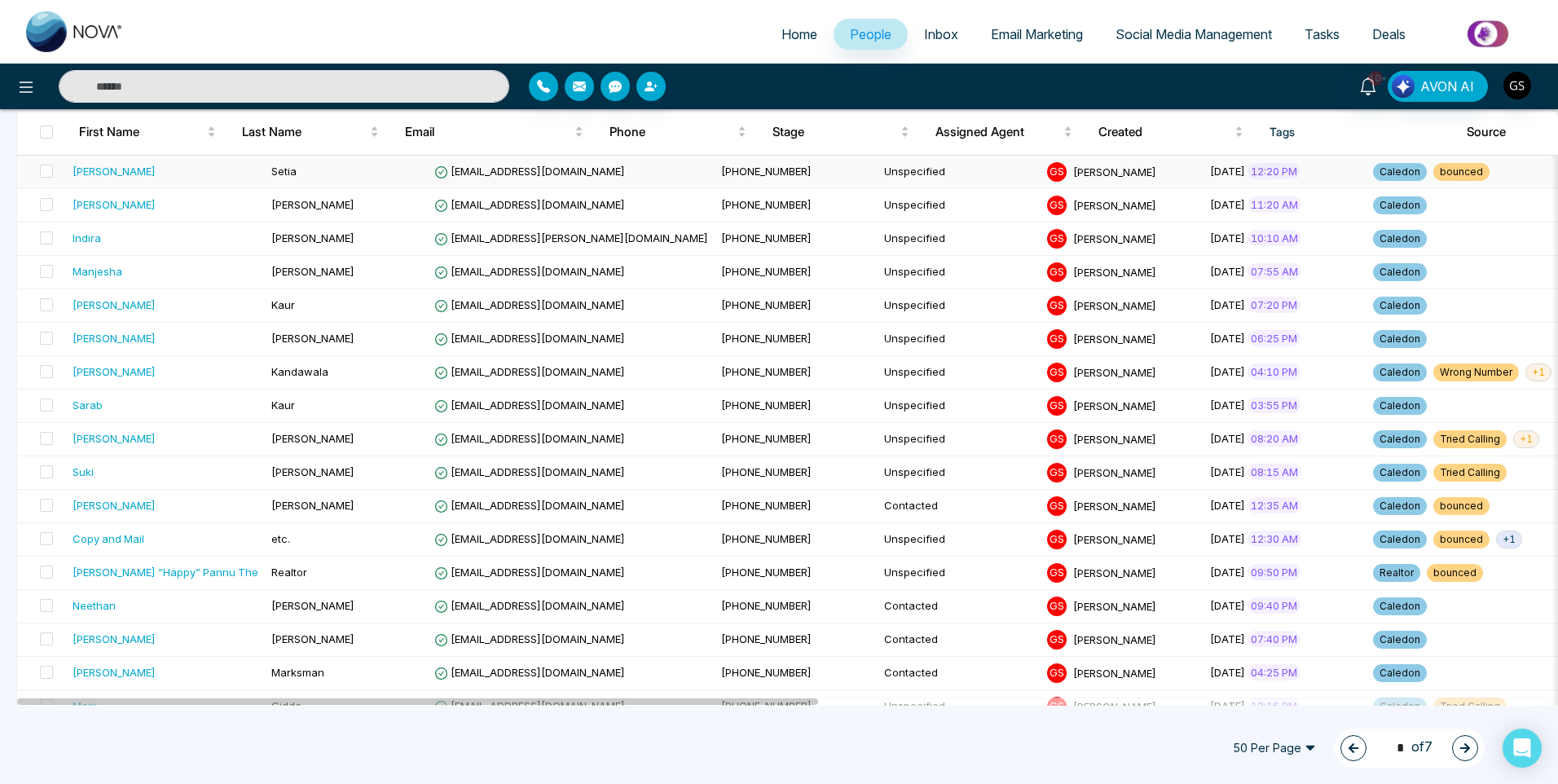
click at [379, 173] on td "Setia" at bounding box center [346, 172] width 163 height 33
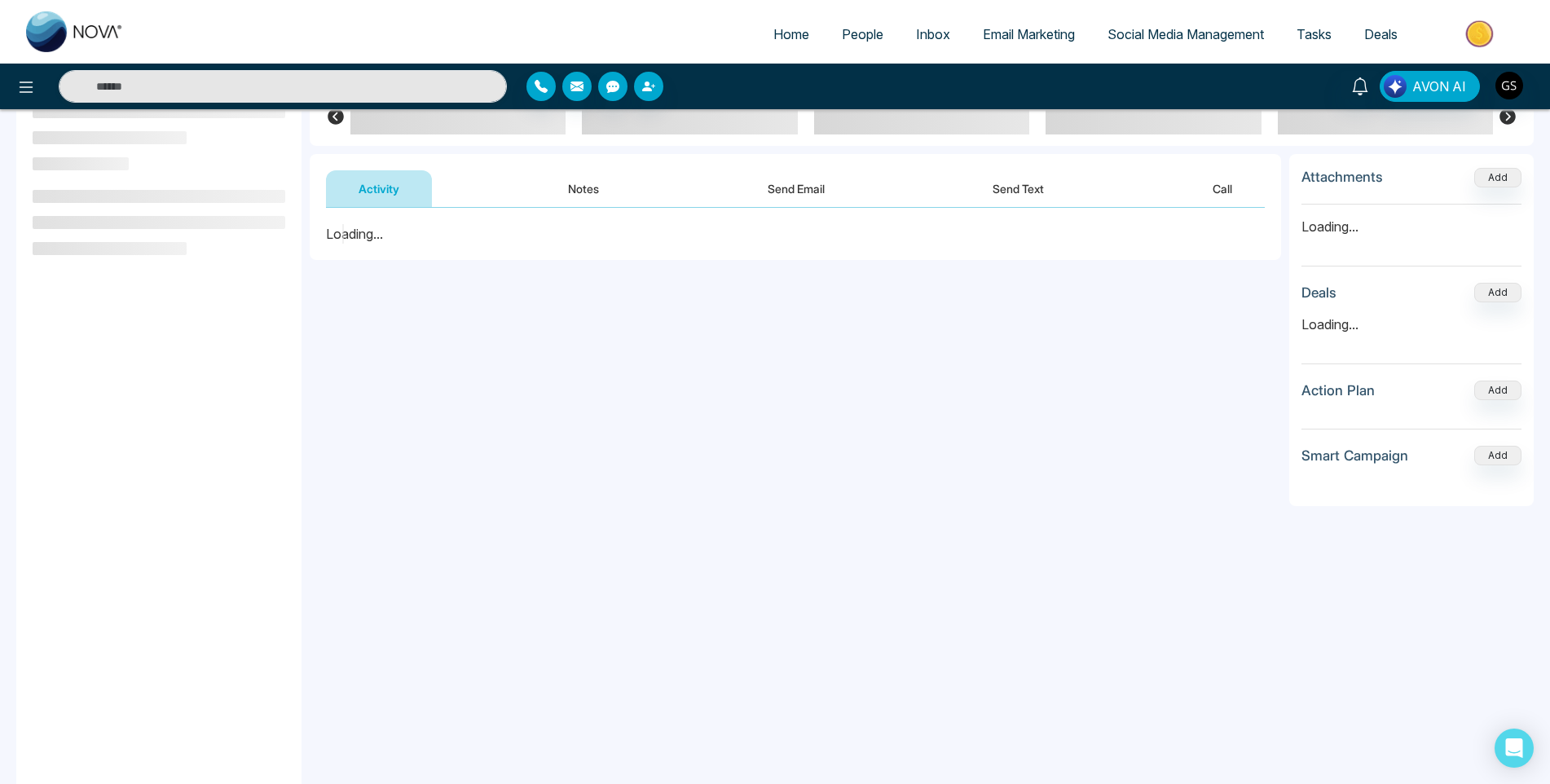
scroll to position [163, 0]
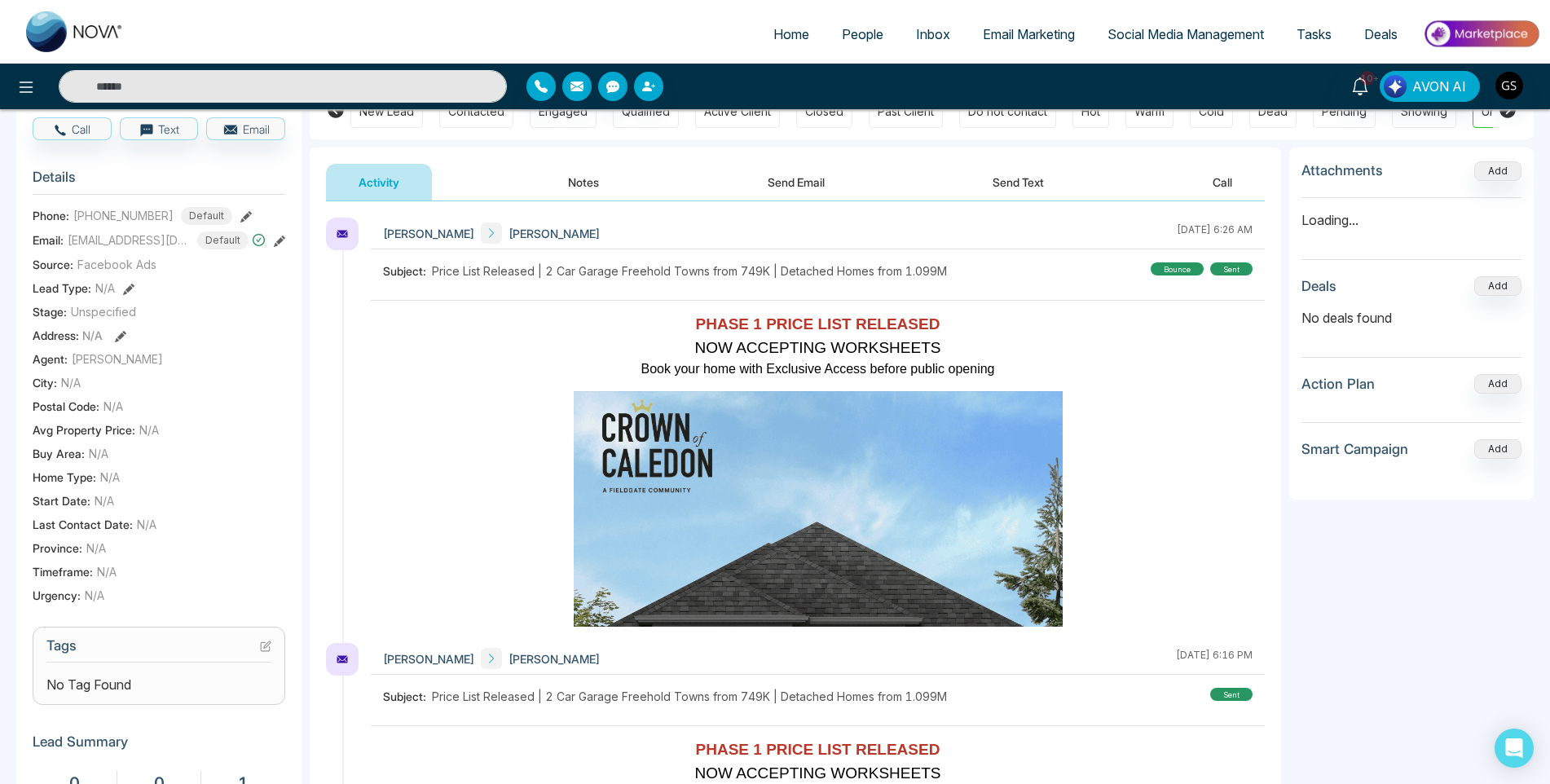
click at [263, 651] on icon at bounding box center [265, 645] width 11 height 11
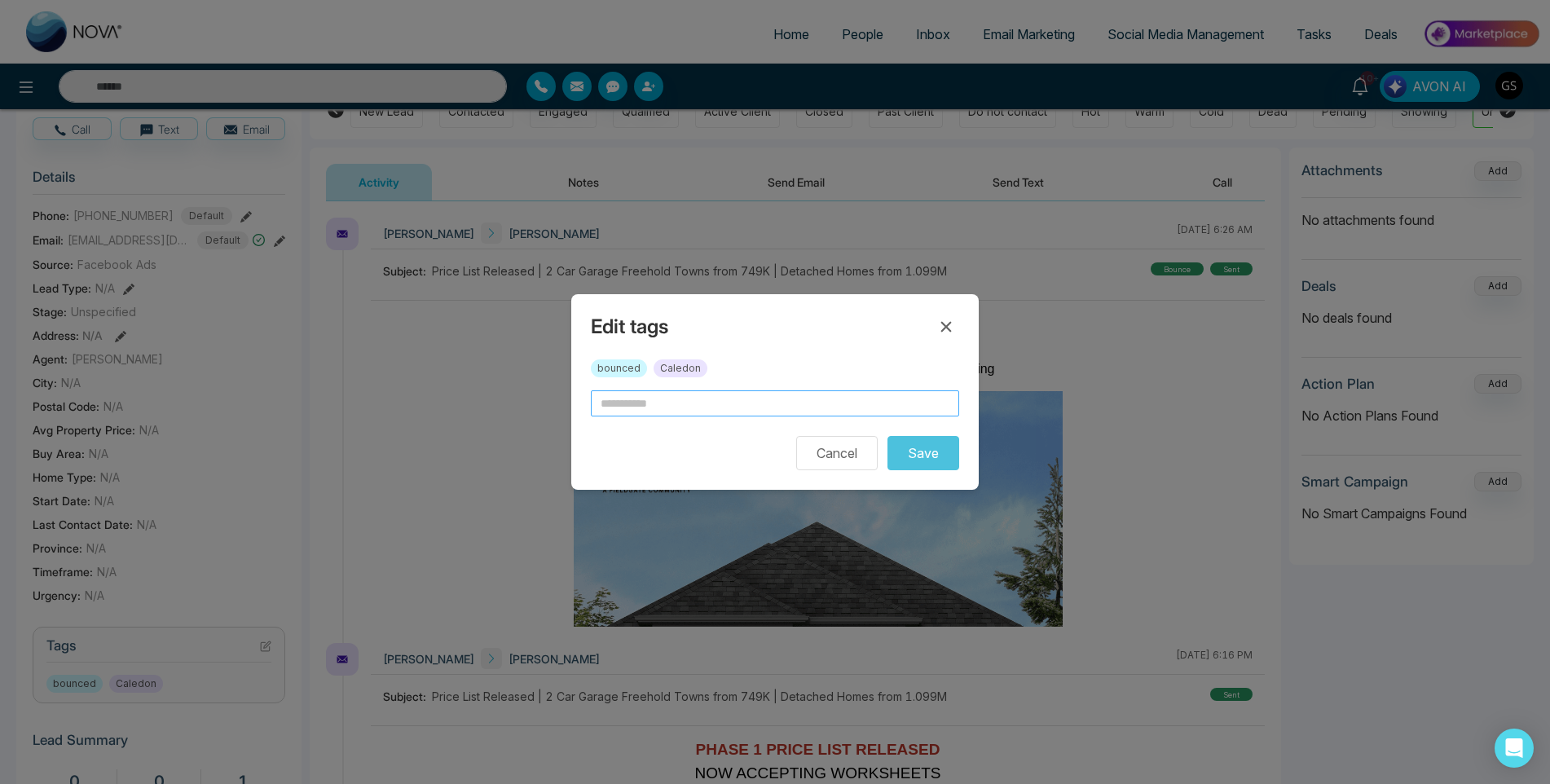
click at [628, 402] on input "text" at bounding box center [775, 403] width 368 height 26
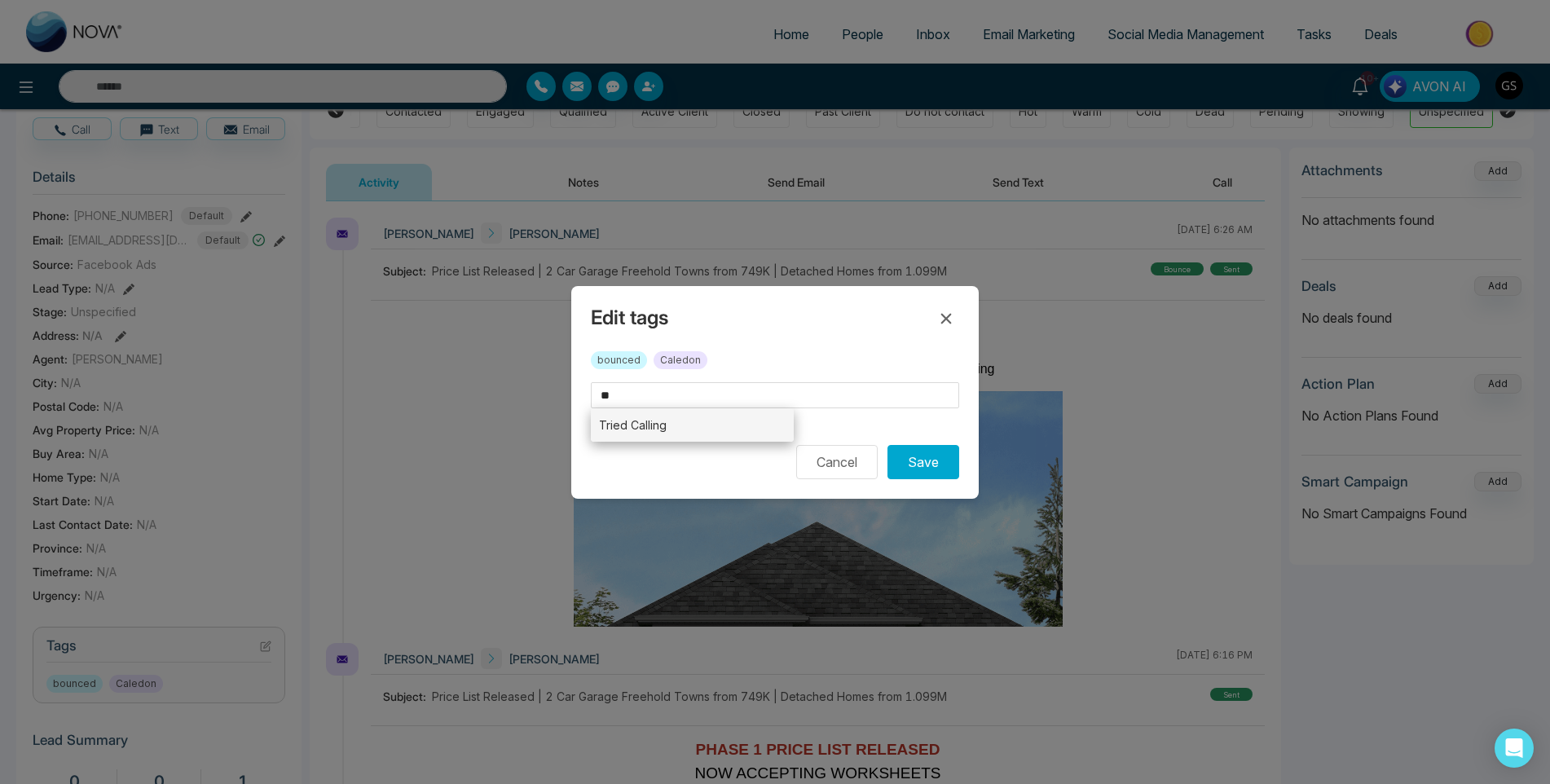
click at [643, 423] on li "Tried Calling" at bounding box center [692, 425] width 203 height 33
type input "**********"
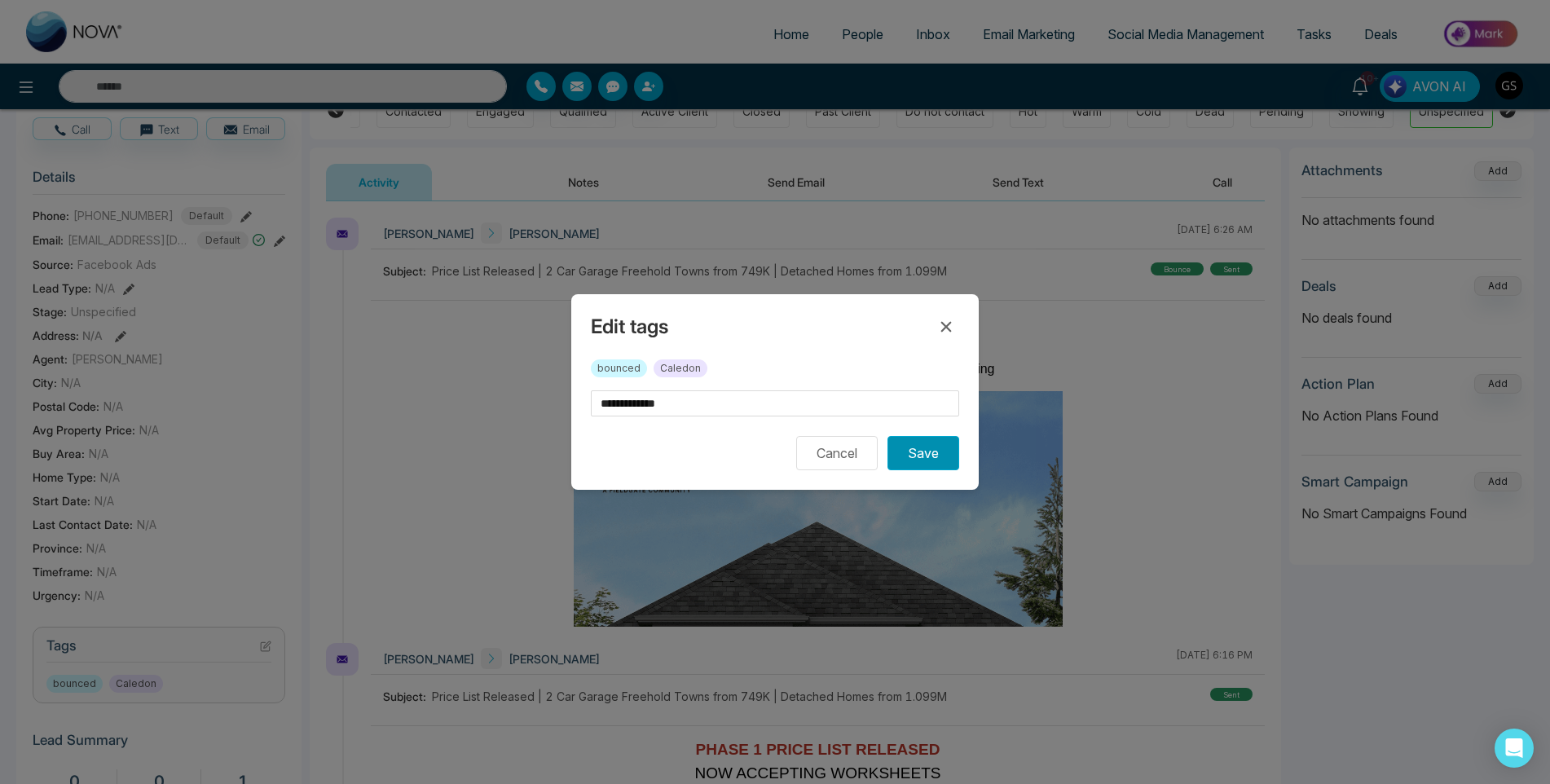
click at [932, 460] on button "Save" at bounding box center [923, 453] width 72 height 34
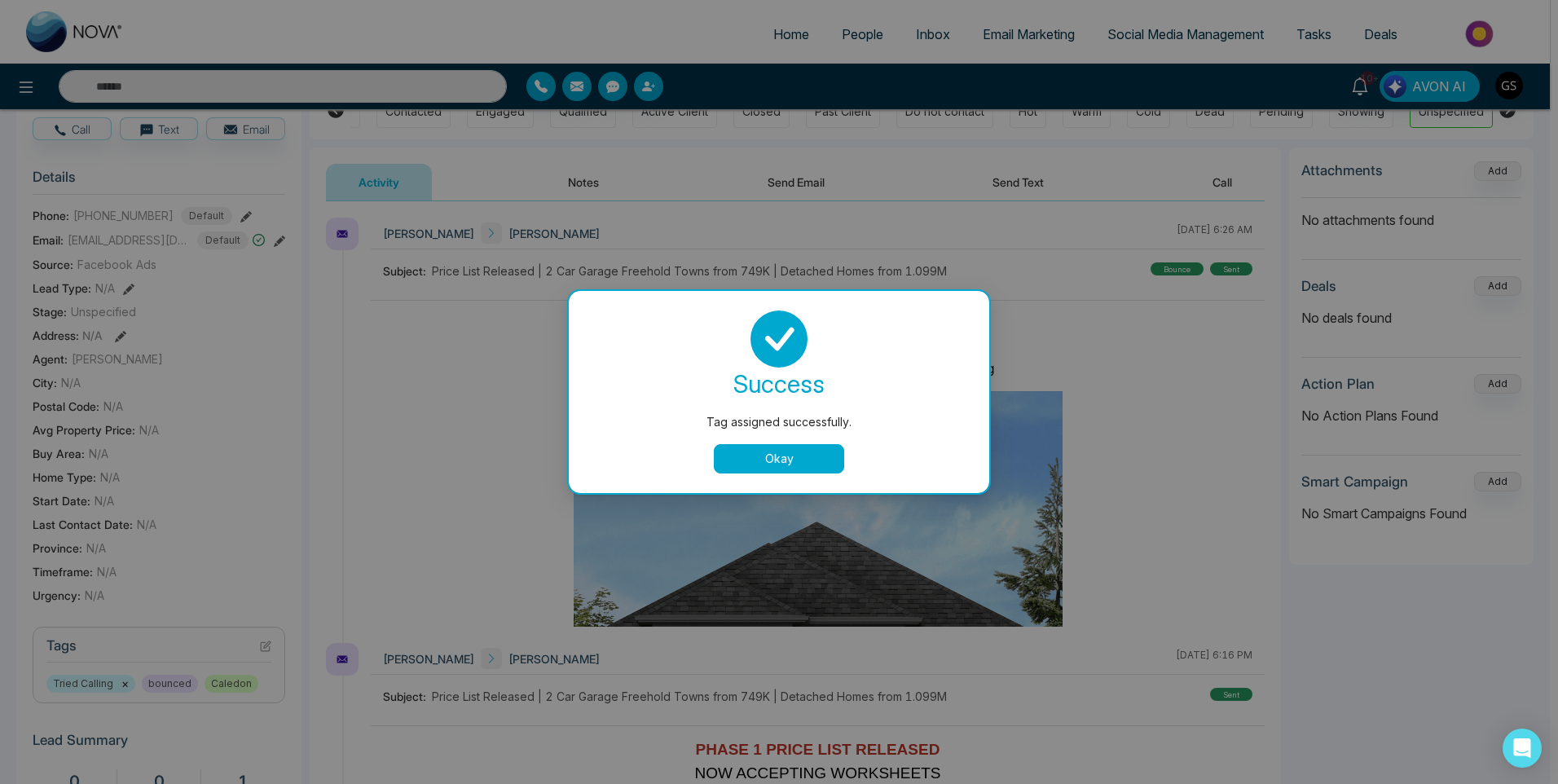
click at [1557, 82] on html "Home People Inbox Email Marketing Social Media Management Tasks Deals 10+ AVON …" at bounding box center [779, 228] width 1558 height 784
click at [759, 454] on button "Okay" at bounding box center [778, 459] width 130 height 30
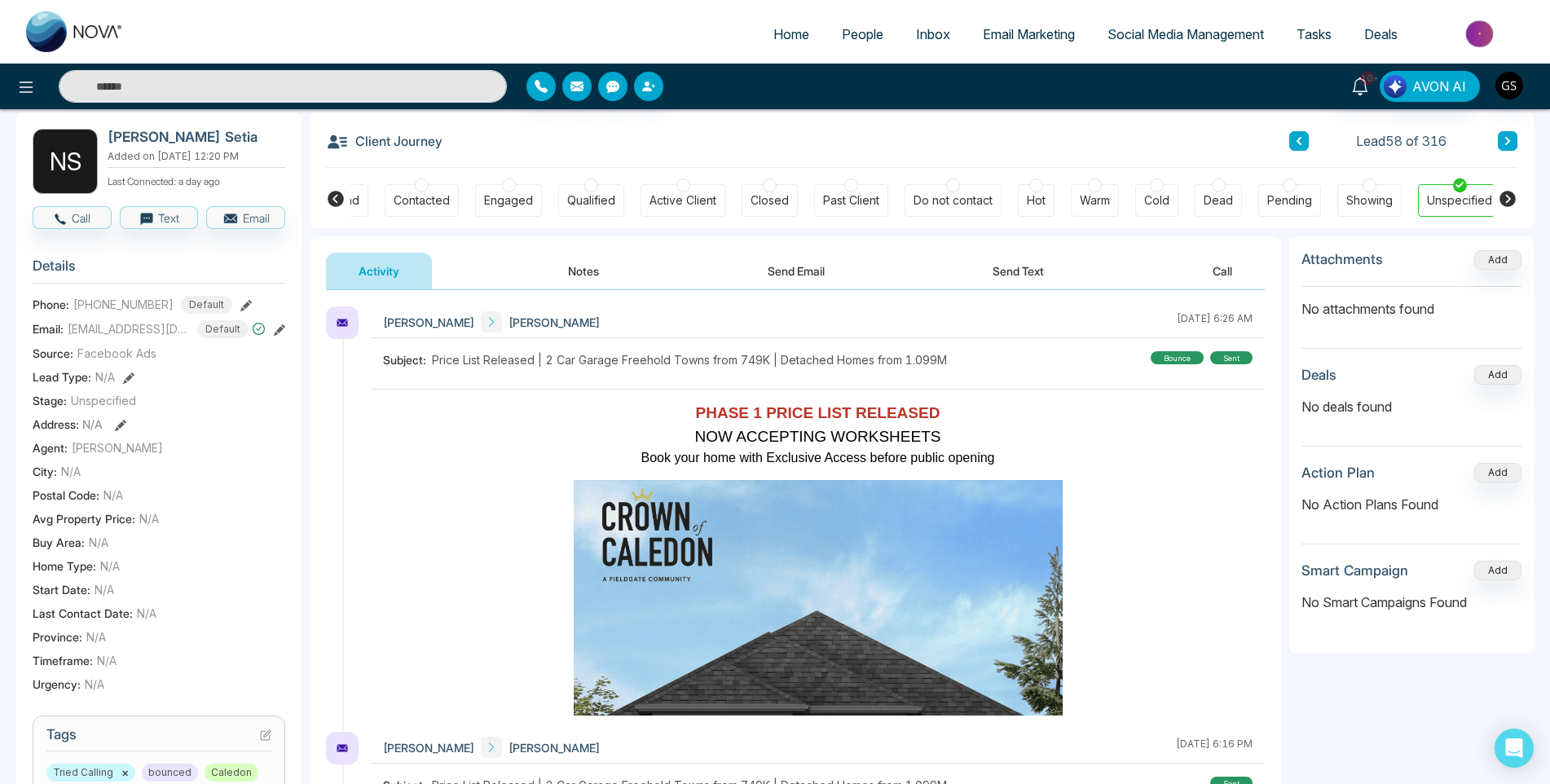
scroll to position [0, 0]
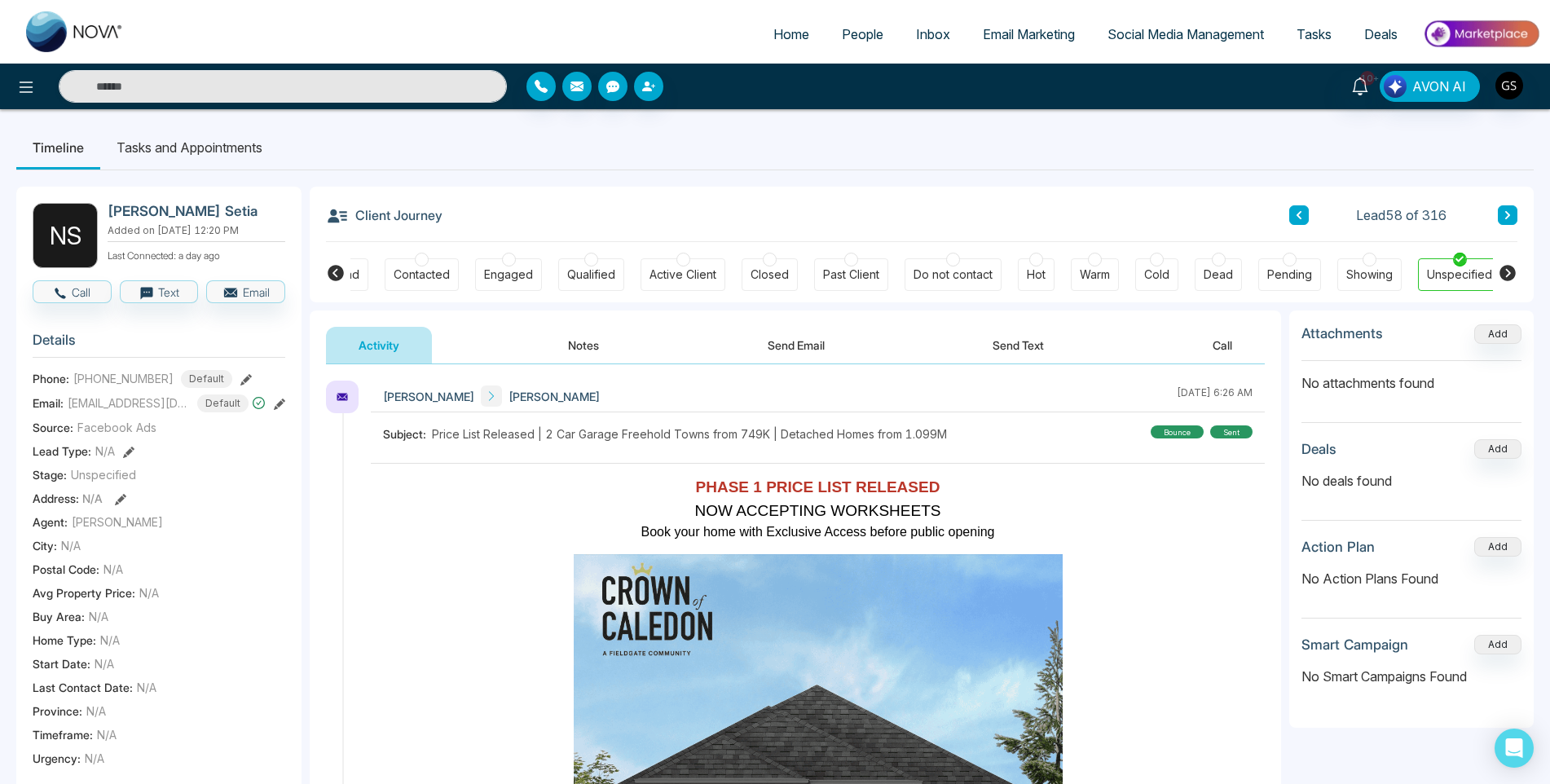
click at [1513, 217] on button at bounding box center [1507, 215] width 19 height 19
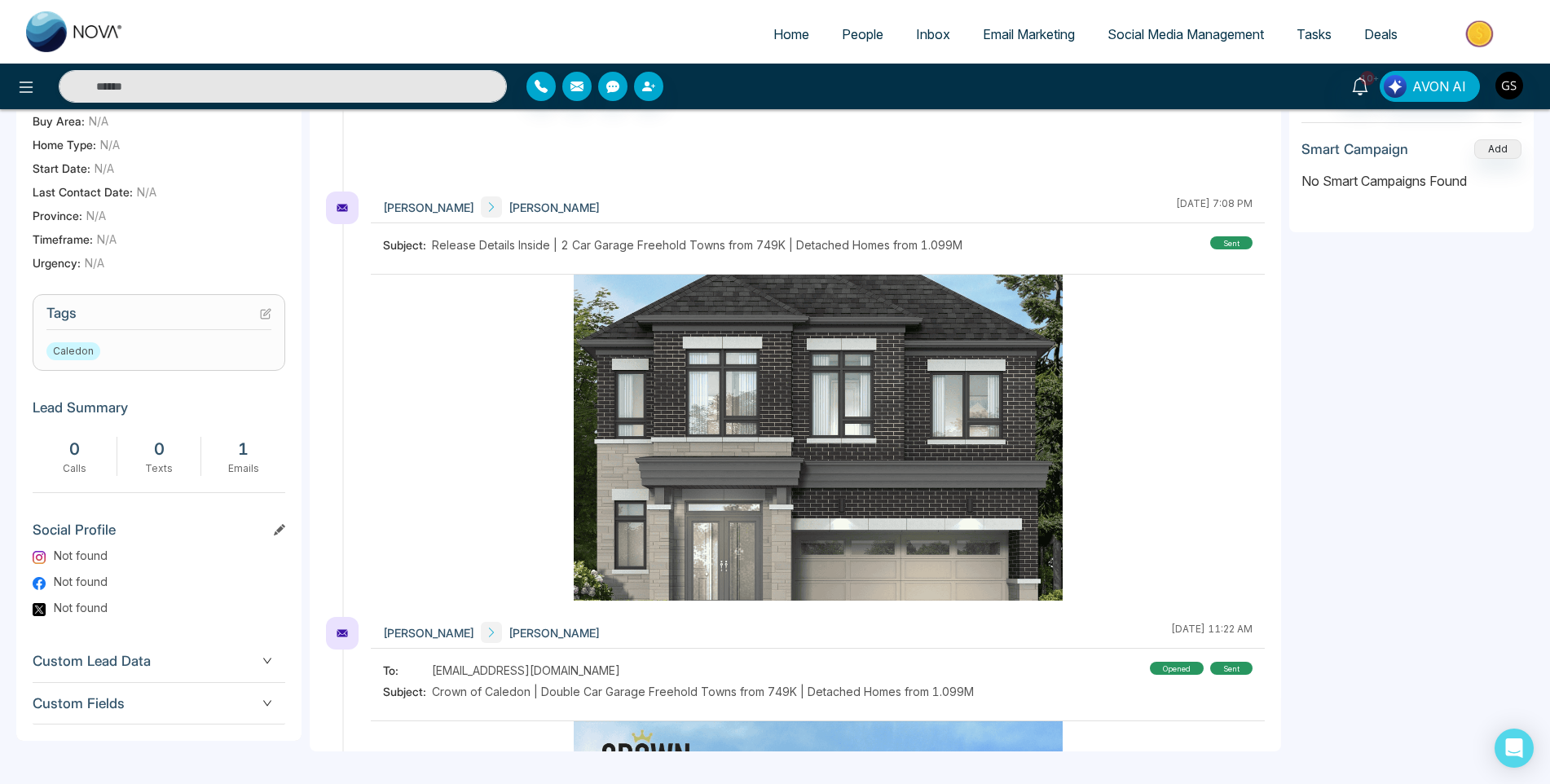
scroll to position [407, 0]
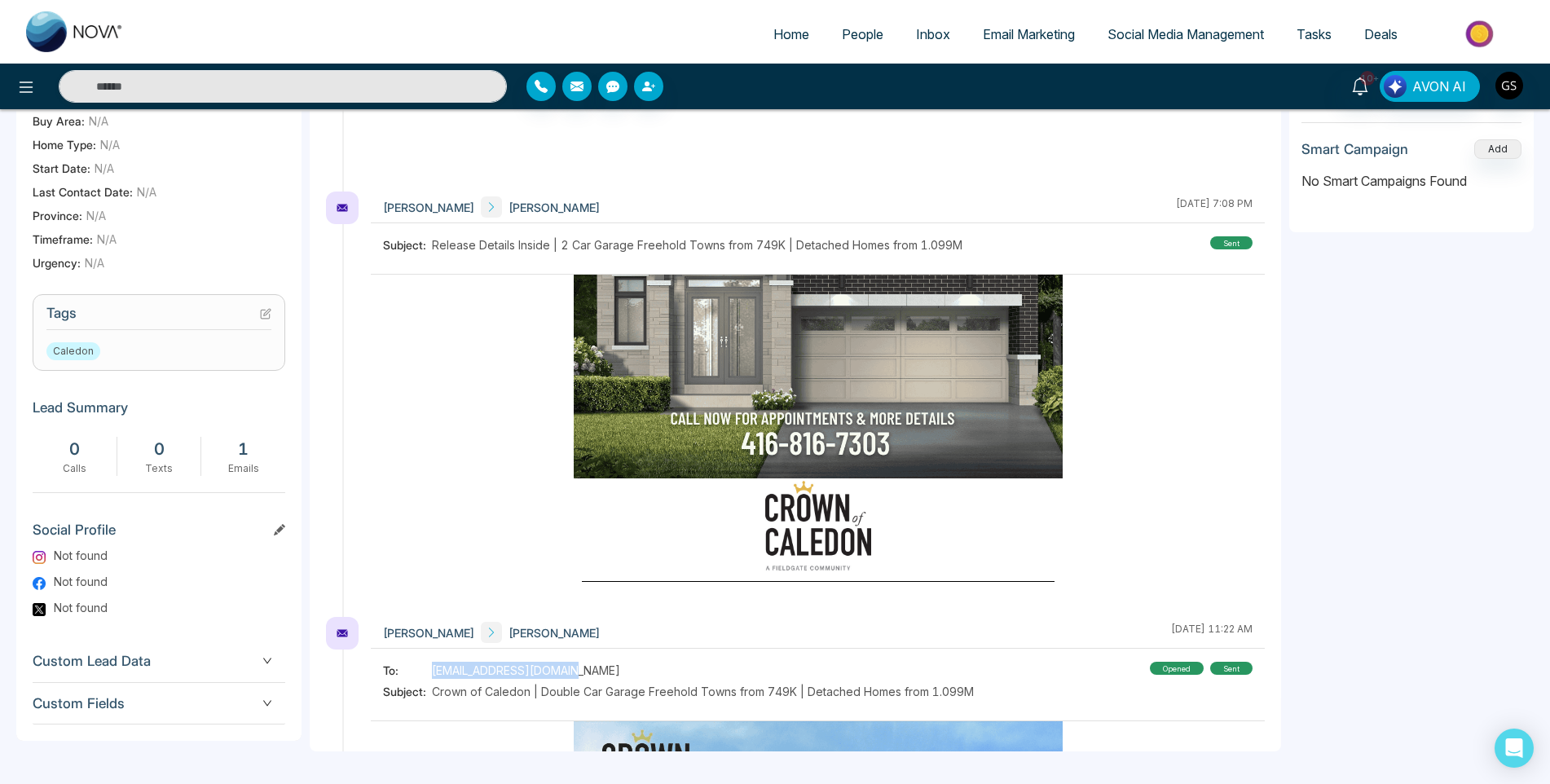
drag, startPoint x: 576, startPoint y: 676, endPoint x: 434, endPoint y: 664, distance: 142.5
click at [434, 664] on div "To: [EMAIL_ADDRESS][DOMAIN_NAME]" at bounding box center [678, 671] width 591 height 17
copy span "[EMAIL_ADDRESS][DOMAIN_NAME]"
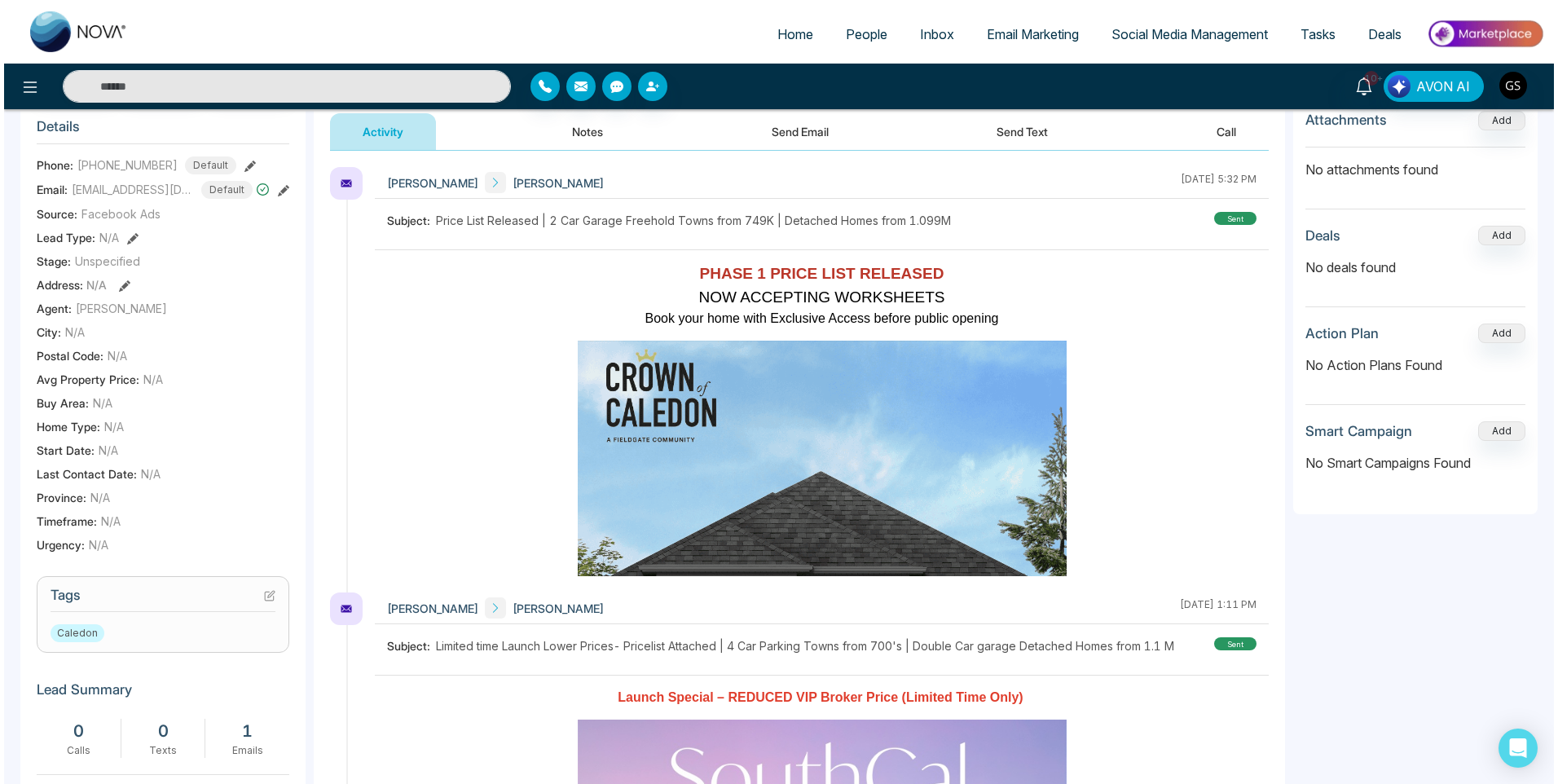
scroll to position [0, 0]
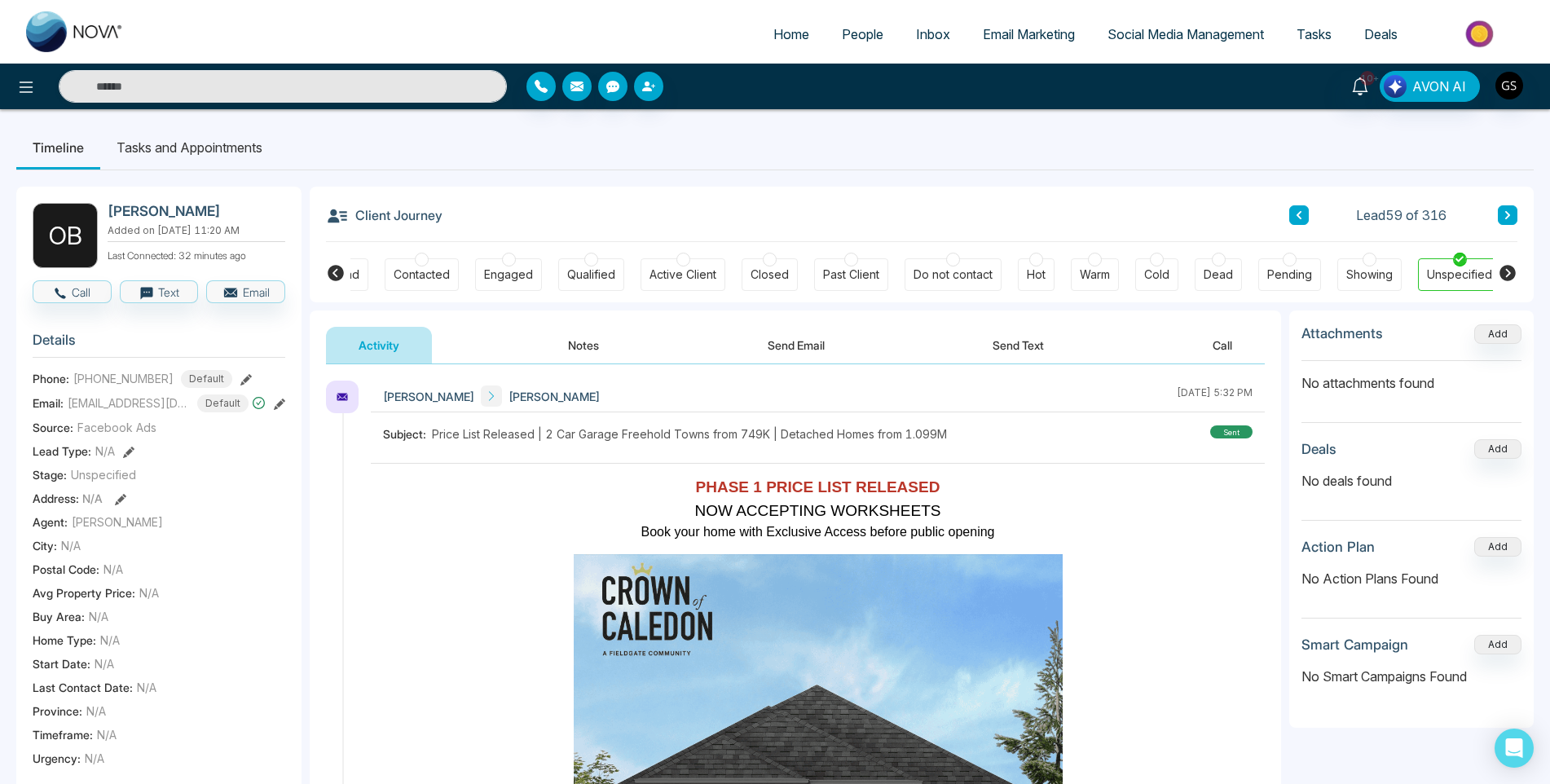
click at [445, 276] on div "Contacted" at bounding box center [421, 274] width 56 height 17
click at [873, 33] on span "People" at bounding box center [863, 34] width 42 height 17
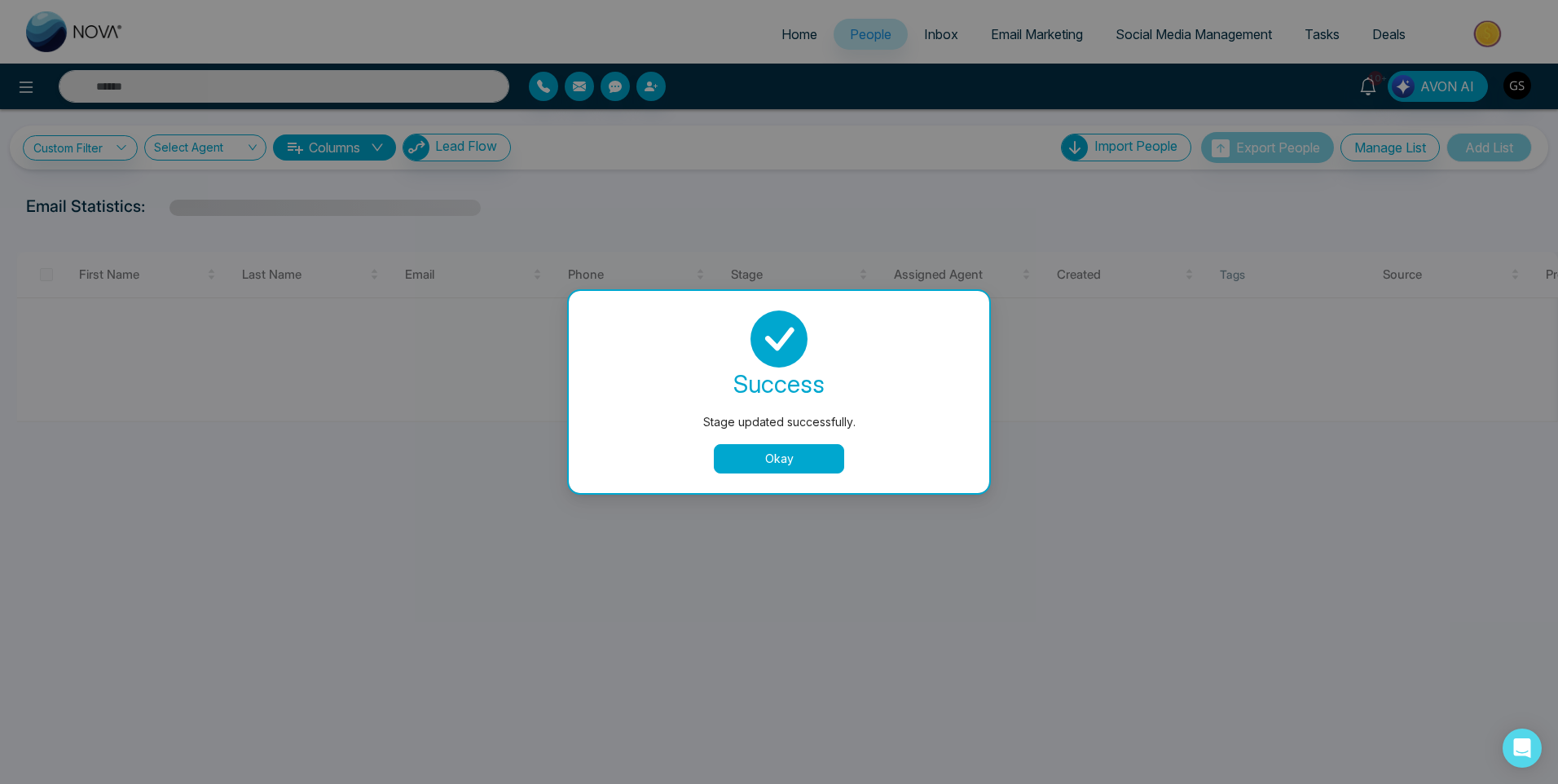
click at [778, 463] on button "Okay" at bounding box center [778, 459] width 130 height 30
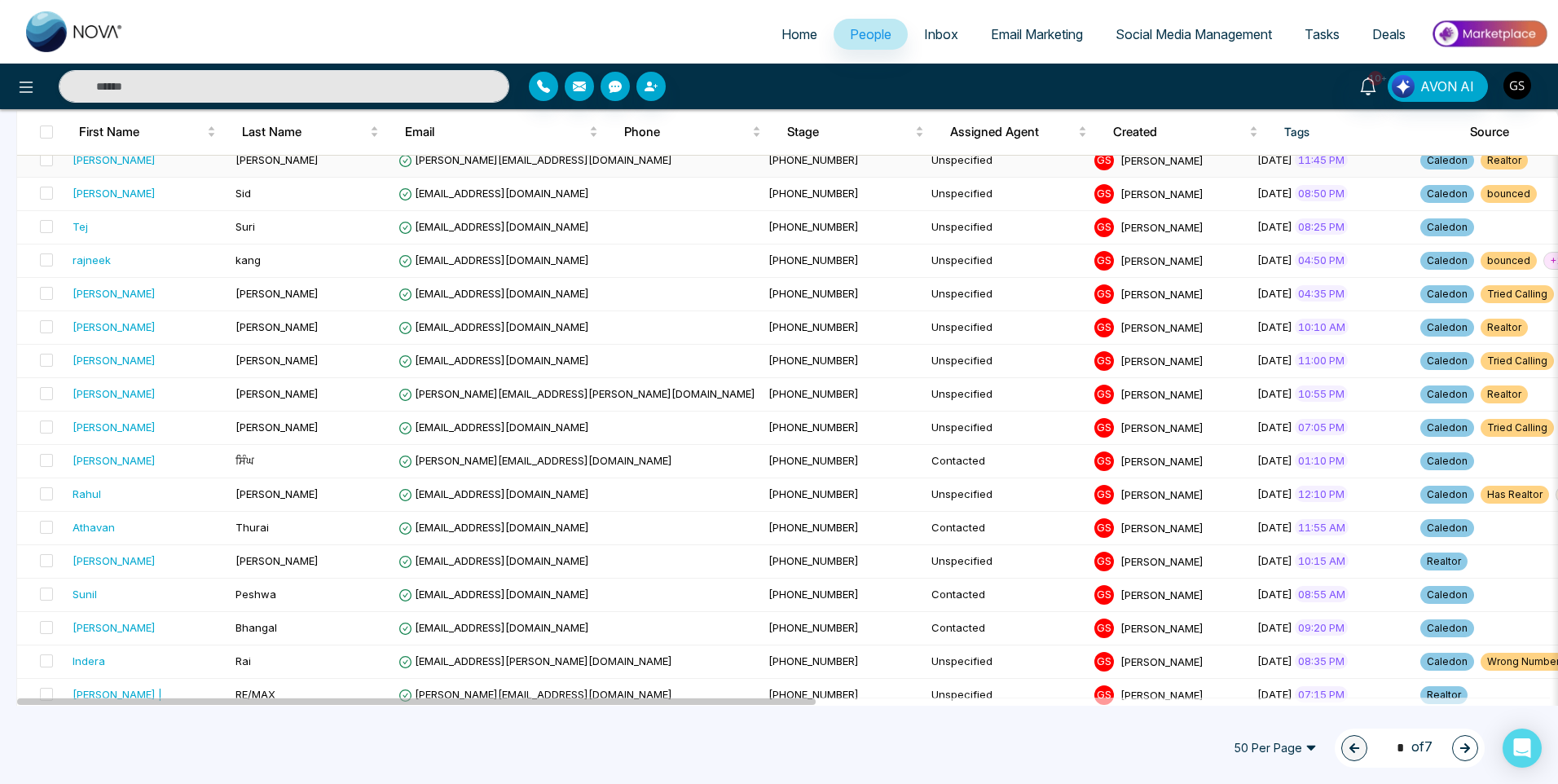
scroll to position [1303, 0]
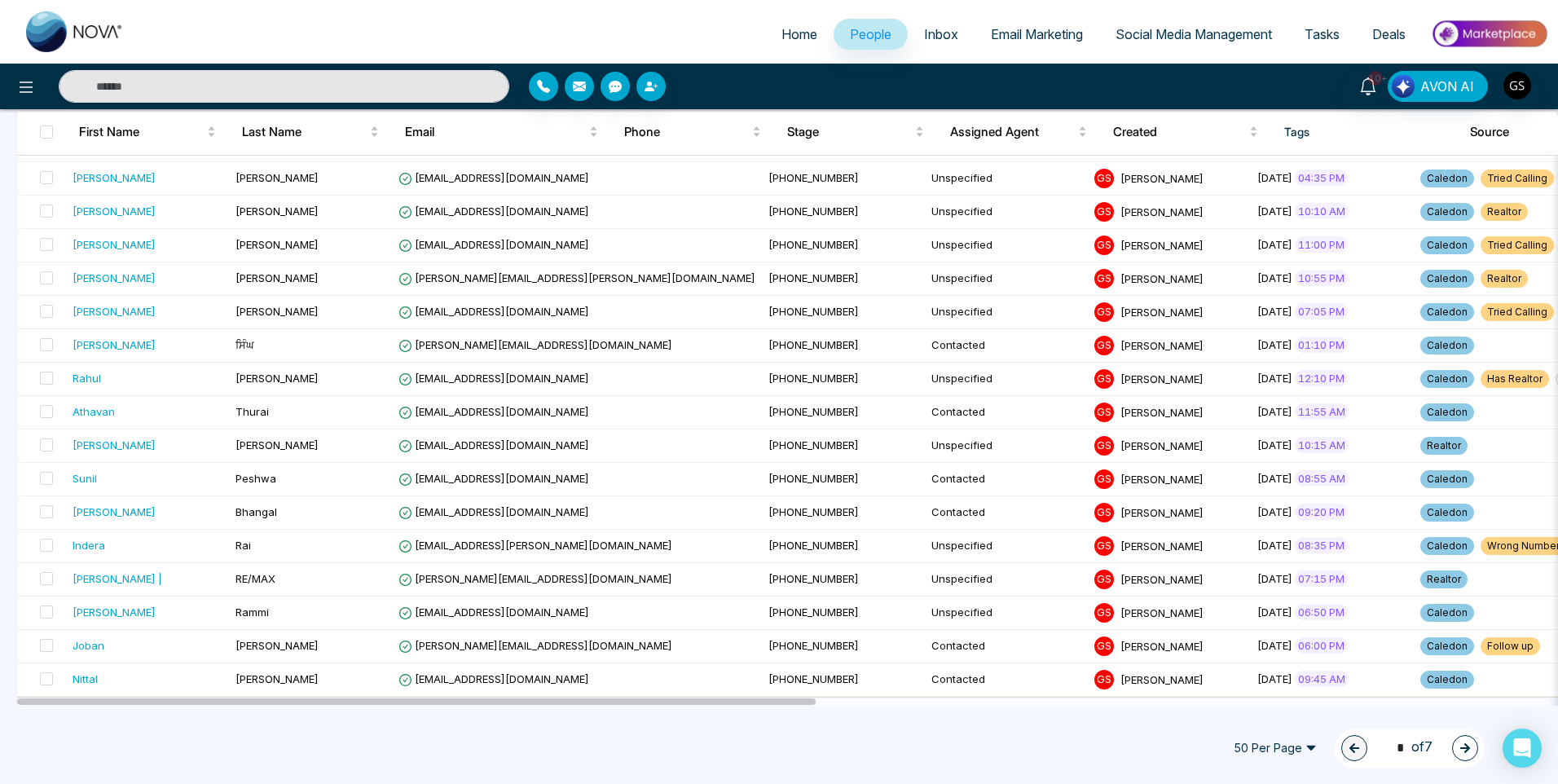
click at [1459, 750] on icon "button" at bounding box center [1465, 747] width 11 height 11
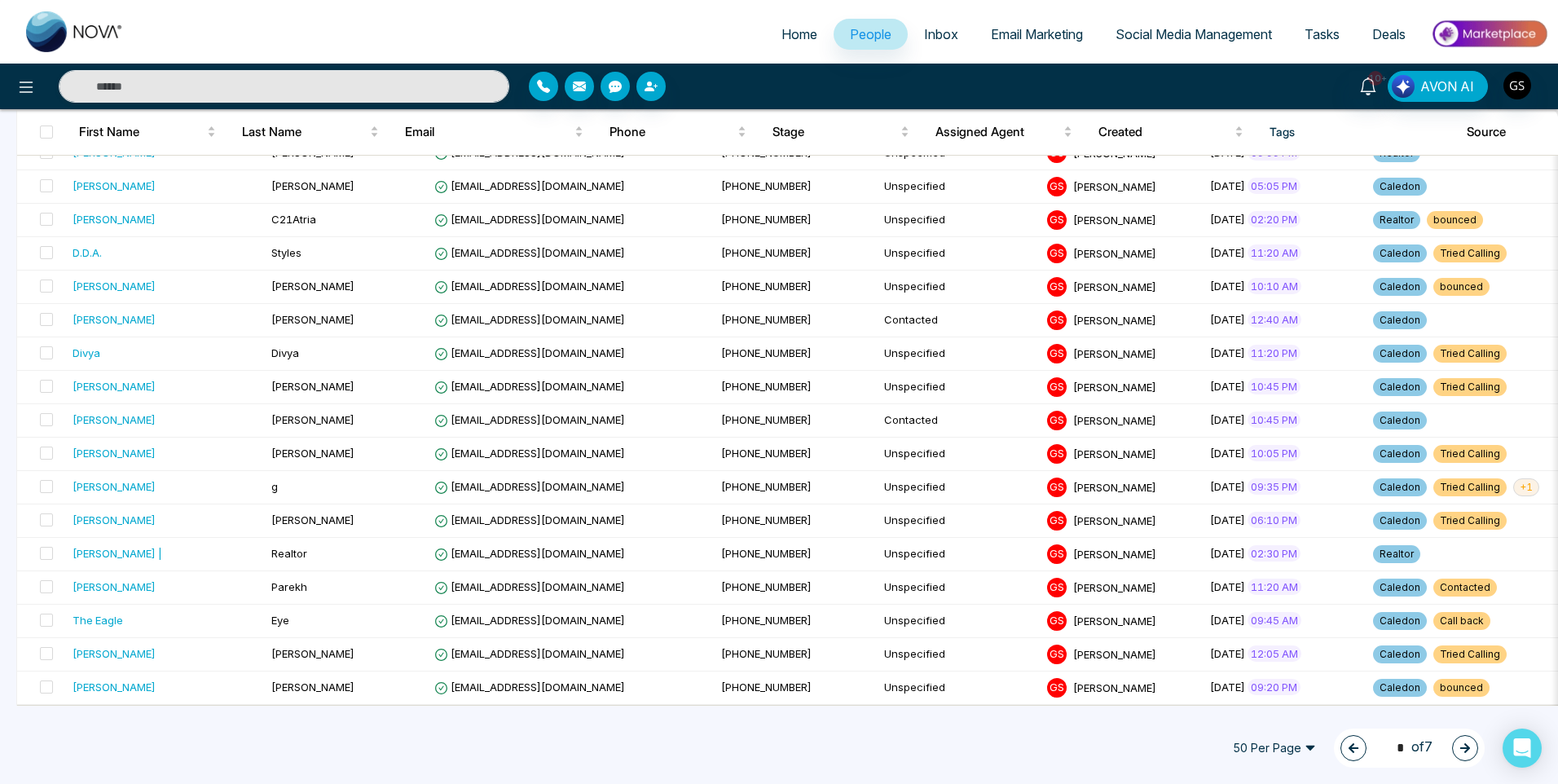
click at [1346, 737] on button "button" at bounding box center [1354, 748] width 26 height 26
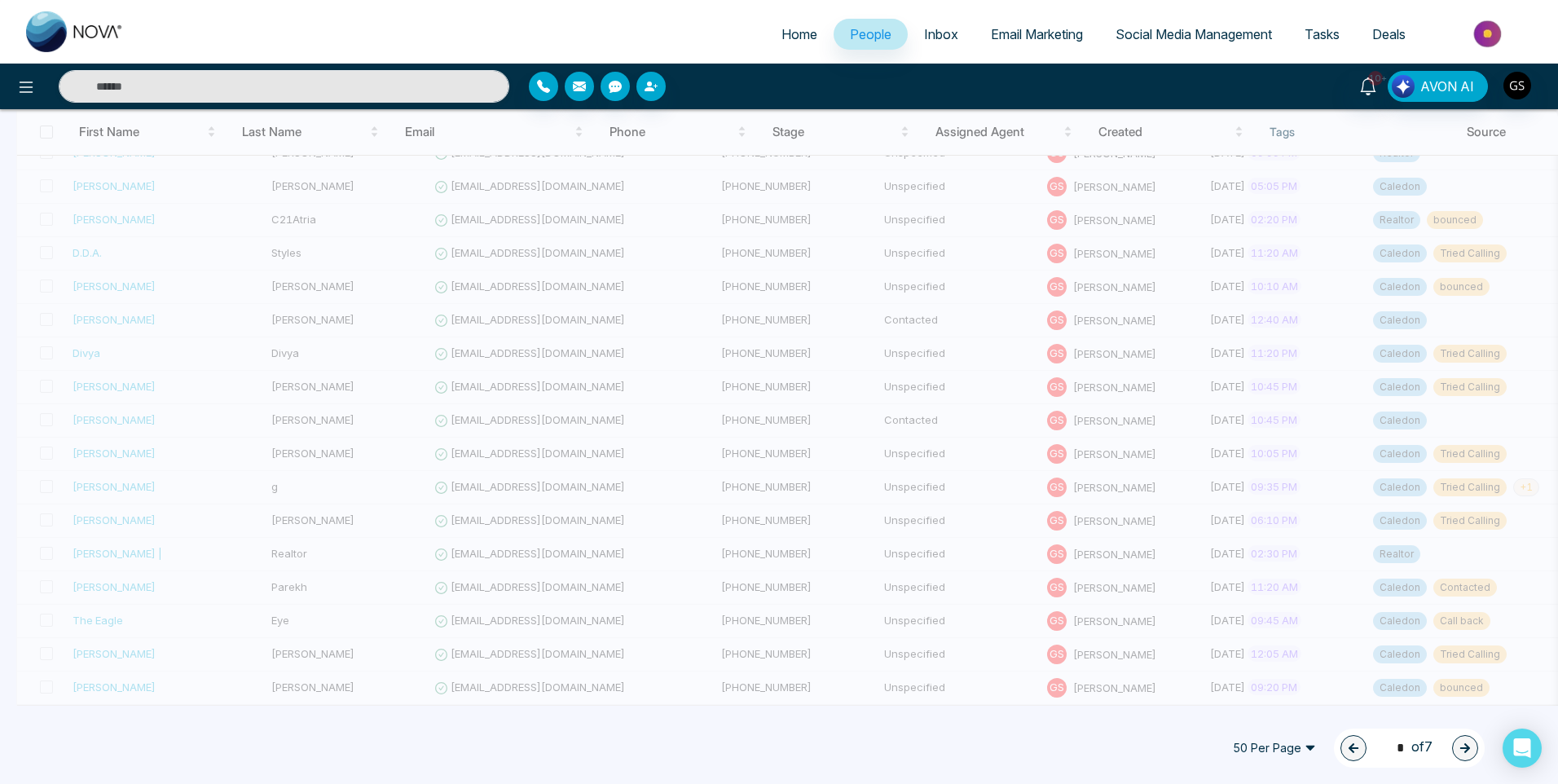
type input "*"
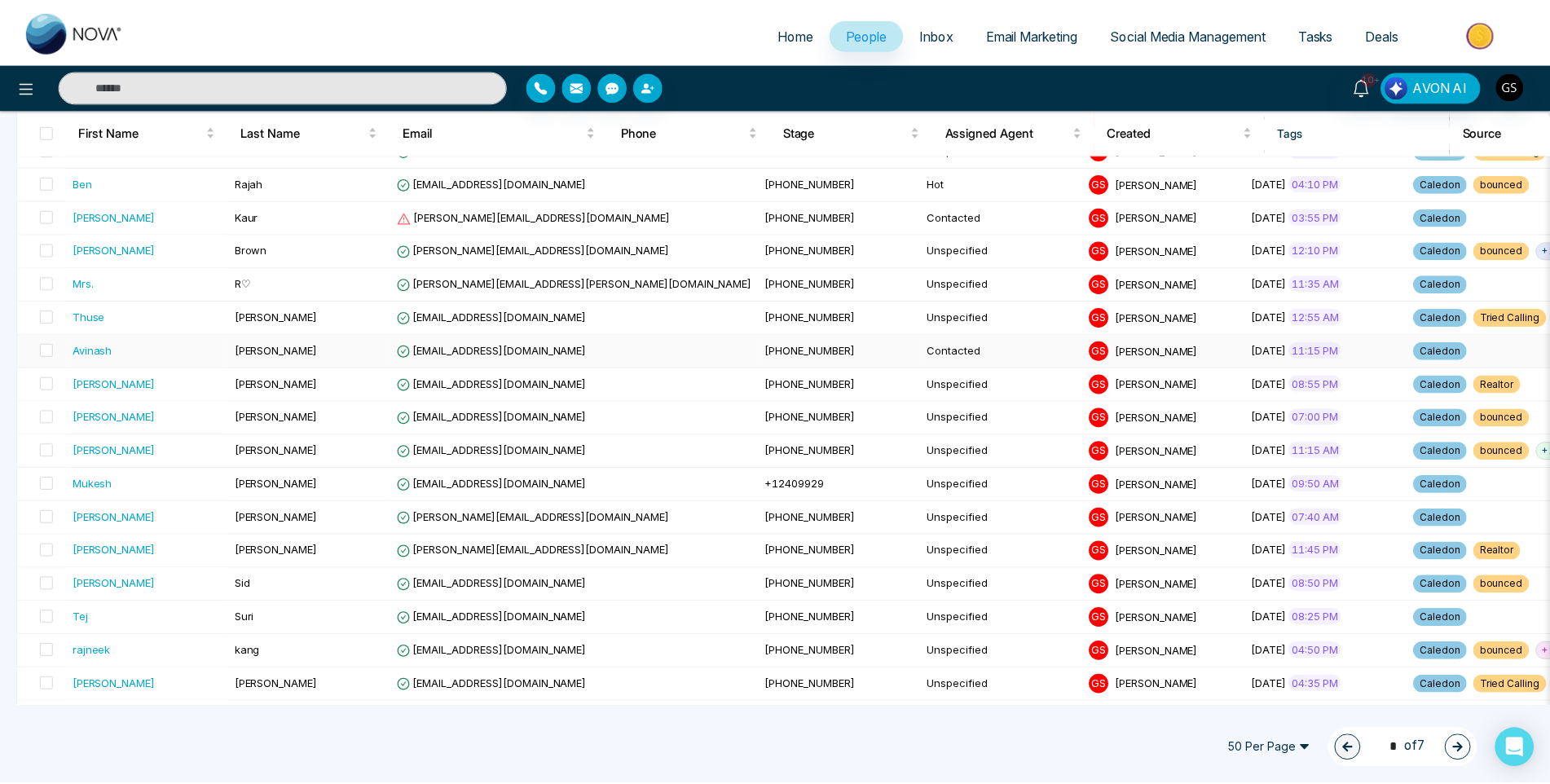
scroll to position [815, 0]
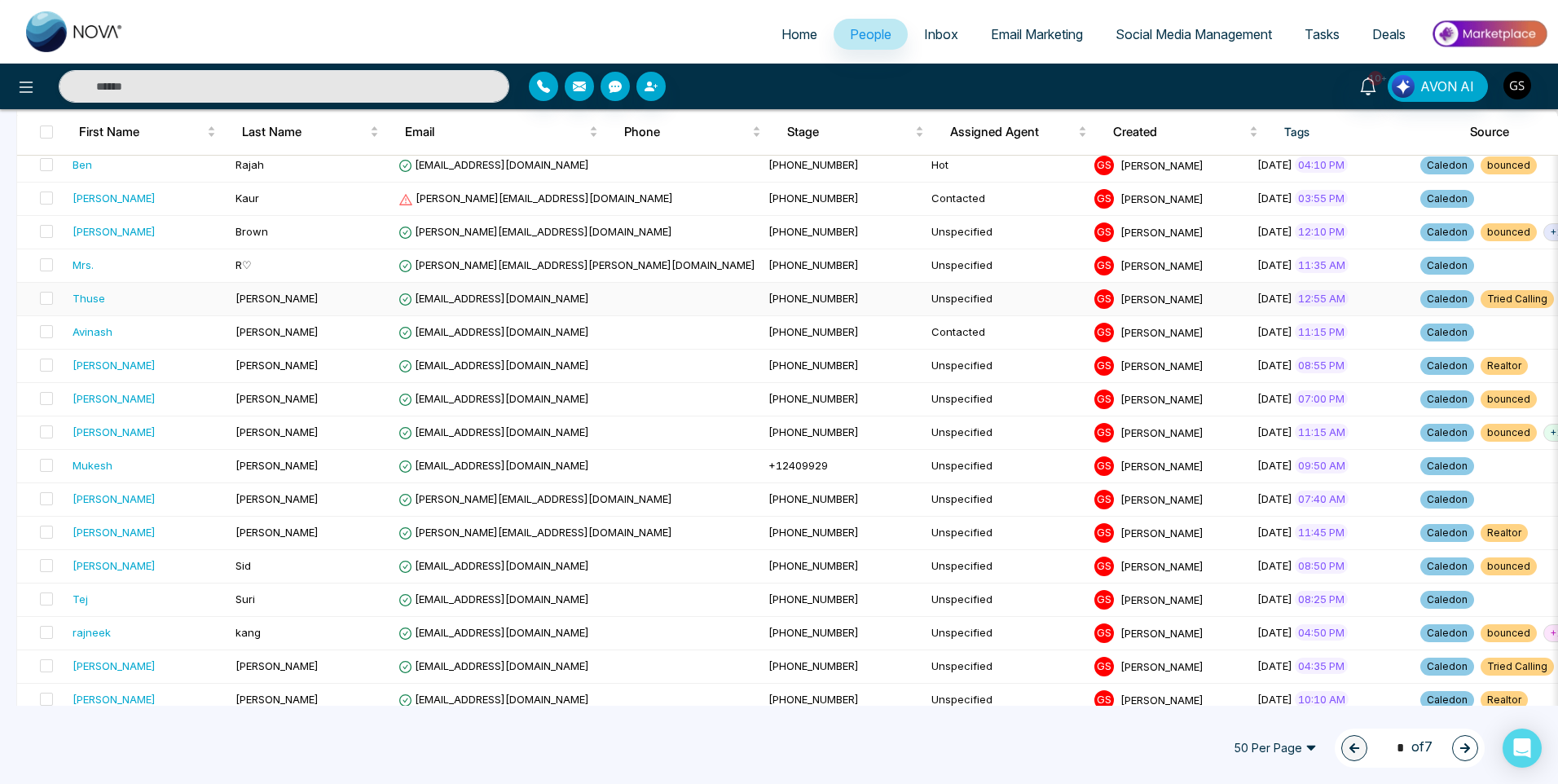
click at [531, 293] on td "[EMAIL_ADDRESS][DOMAIN_NAME]" at bounding box center [577, 299] width 370 height 33
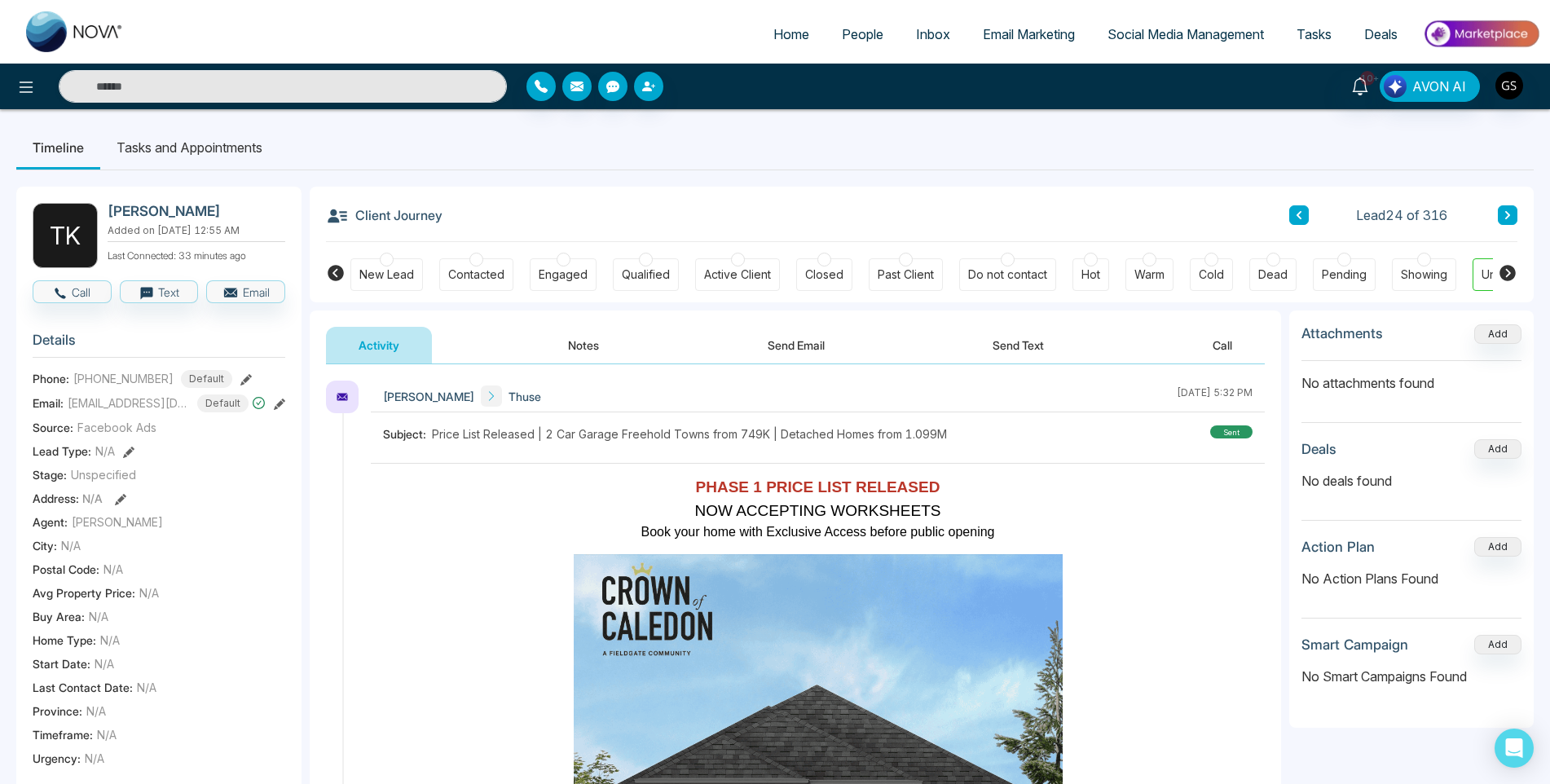
click at [608, 351] on button "Notes" at bounding box center [584, 345] width 96 height 37
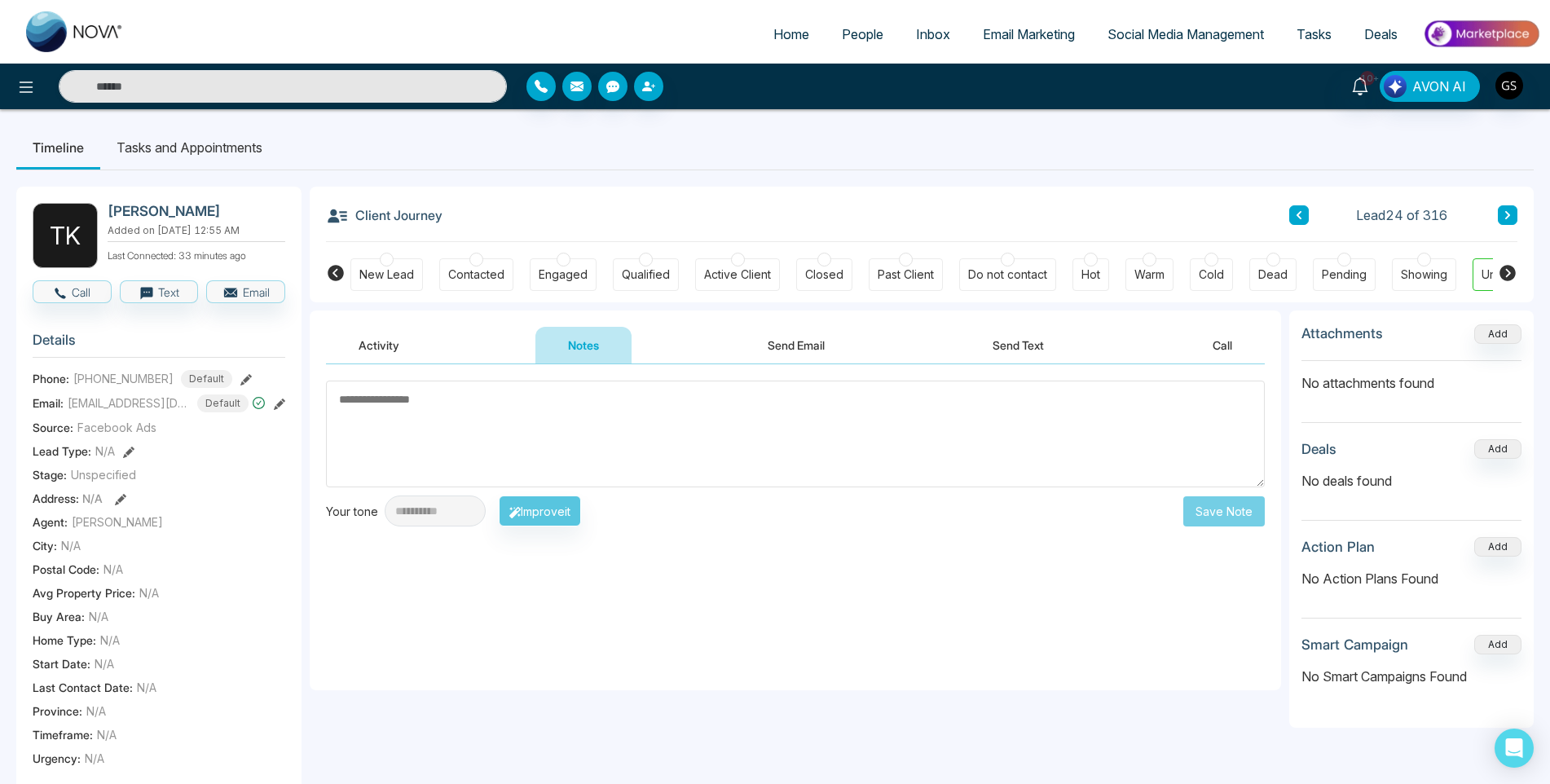
click at [418, 350] on button "Activity" at bounding box center [379, 345] width 106 height 37
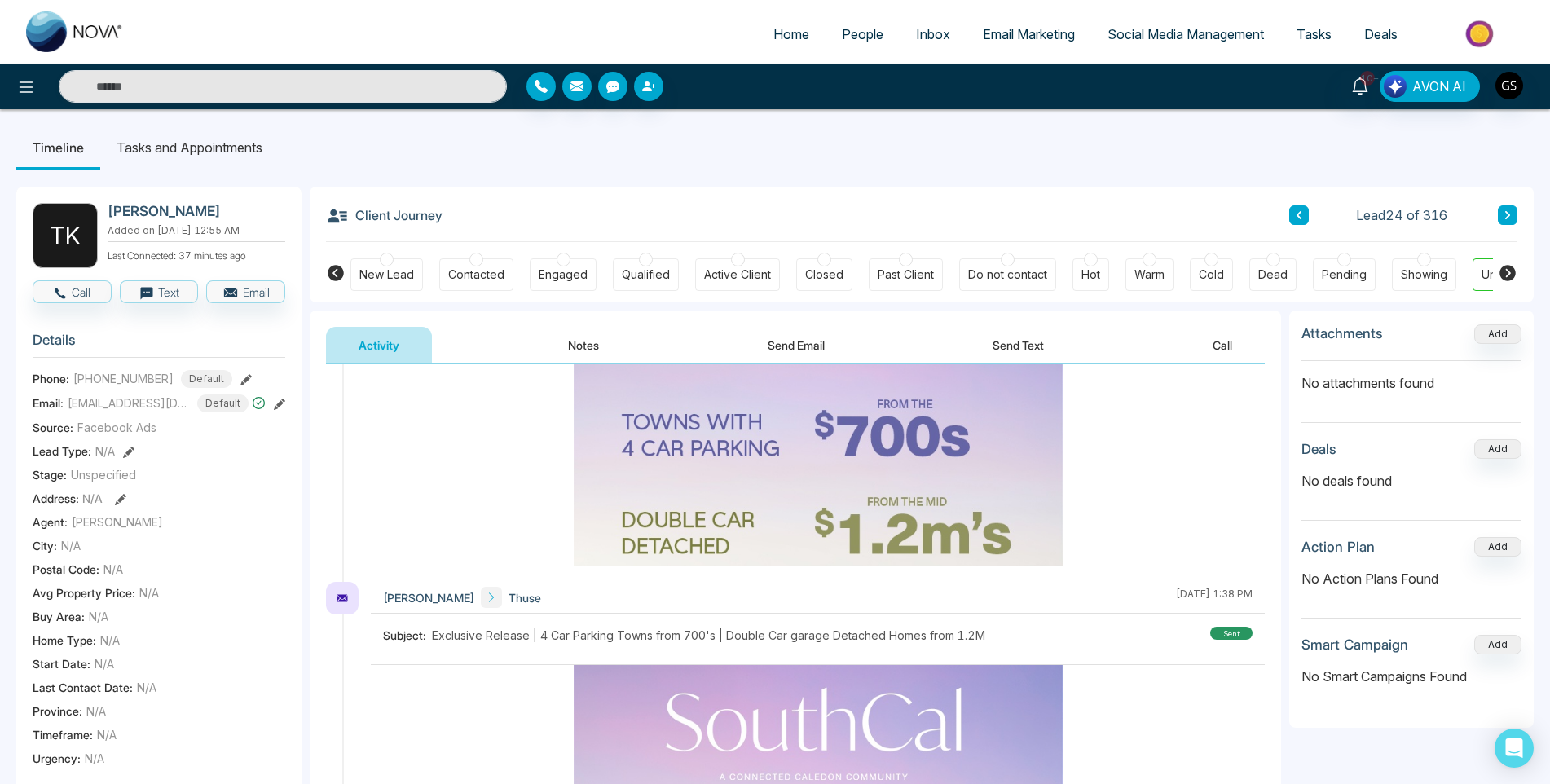
scroll to position [2754, 0]
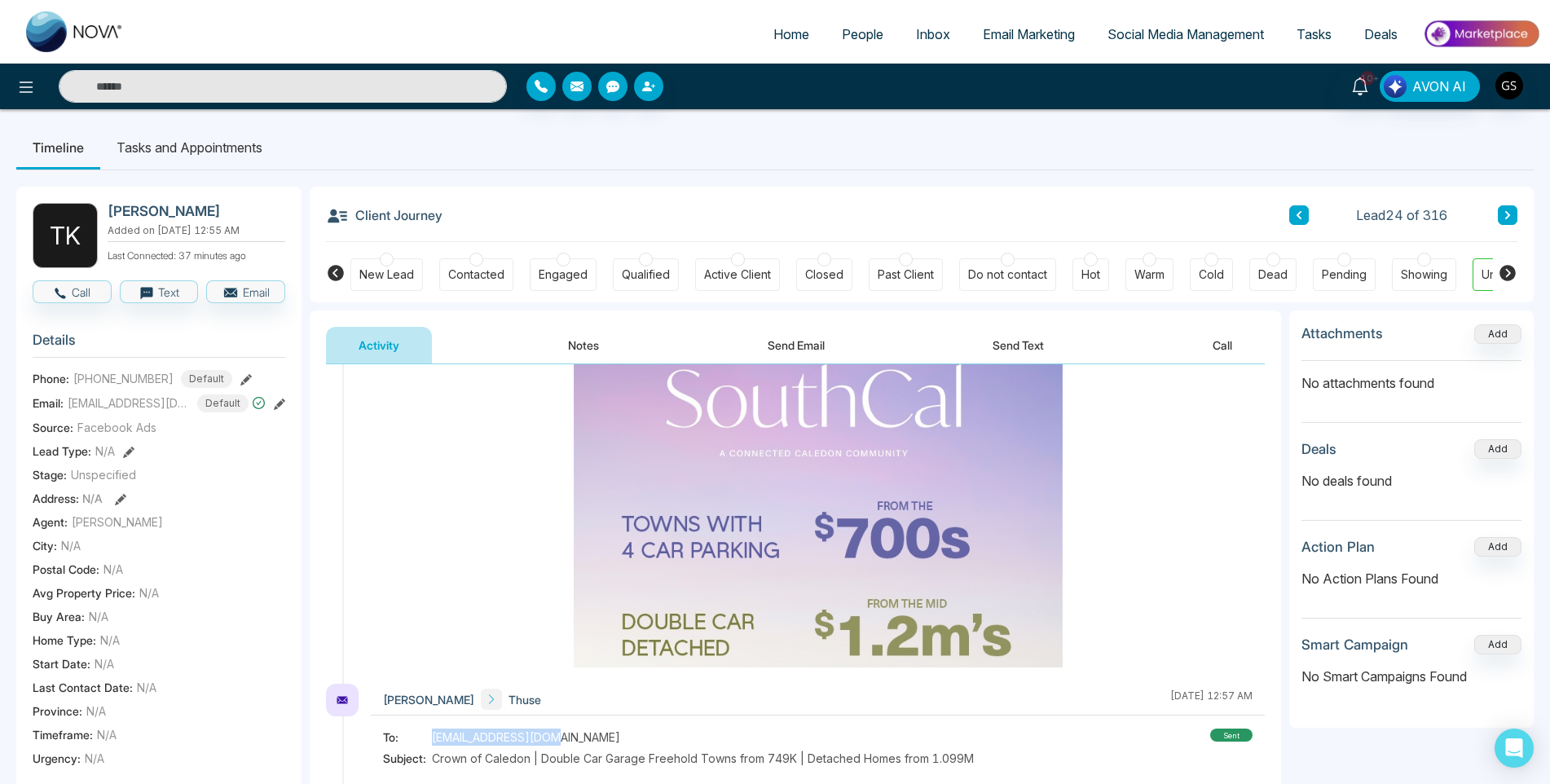
drag, startPoint x: 551, startPoint y: 739, endPoint x: 433, endPoint y: 738, distance: 118.0
click at [433, 738] on div "To: [EMAIL_ADDRESS][DOMAIN_NAME]" at bounding box center [678, 737] width 591 height 17
copy span "[EMAIL_ADDRESS][DOMAIN_NAME]"
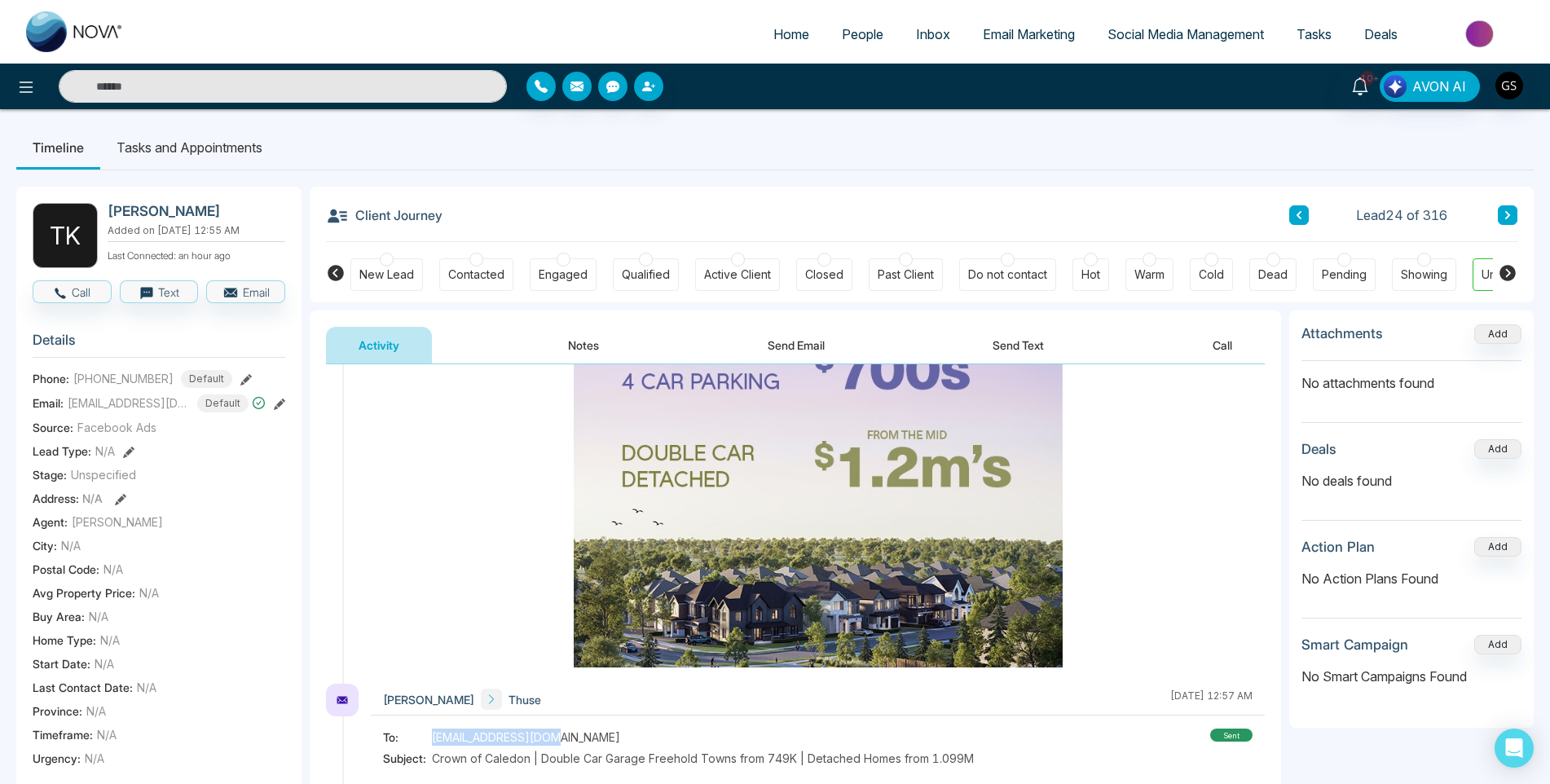
scroll to position [407, 0]
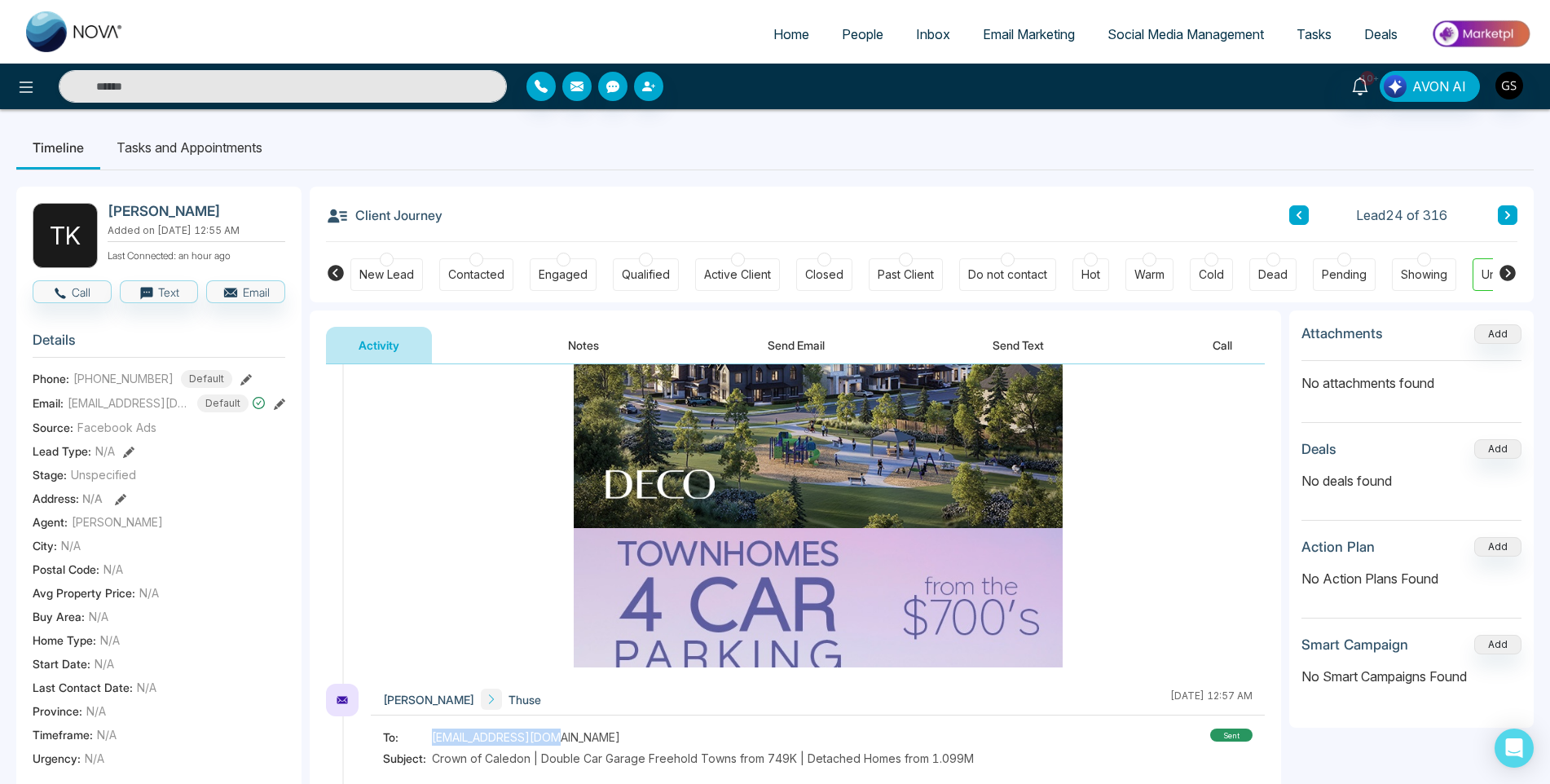
copy span "[EMAIL_ADDRESS][DOMAIN_NAME]"
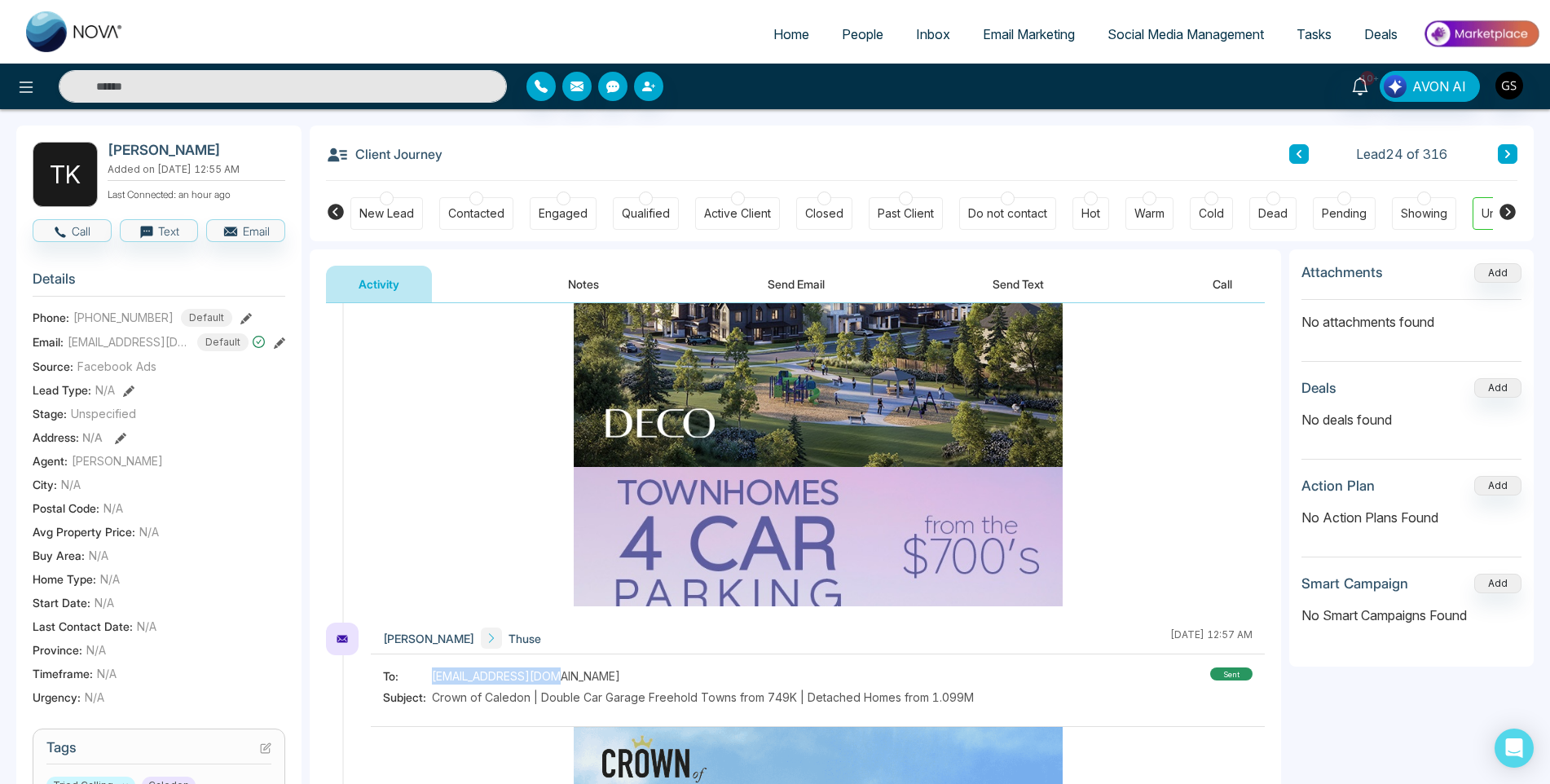
scroll to position [163, 0]
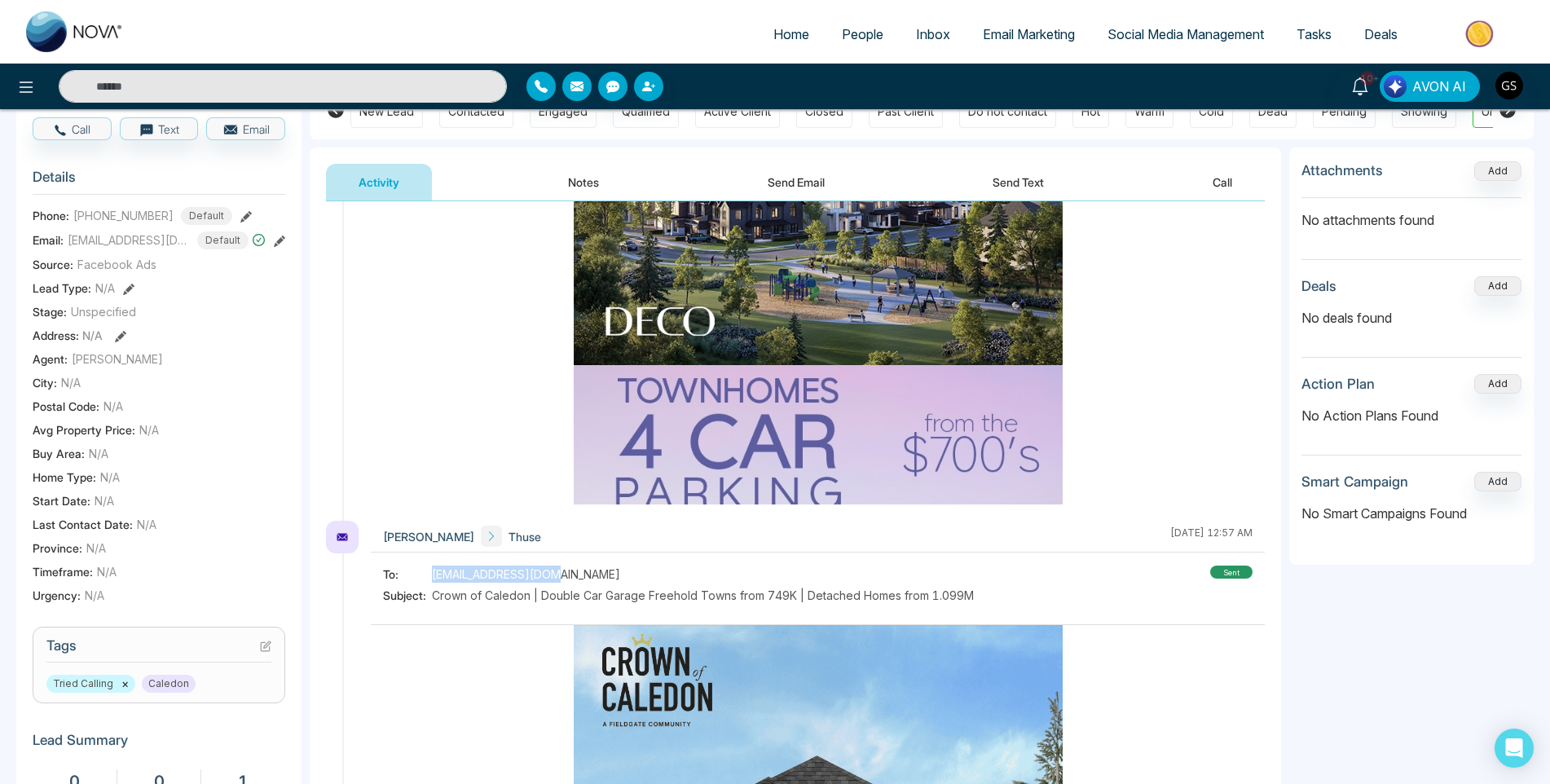
click at [266, 648] on icon at bounding box center [267, 644] width 6 height 6
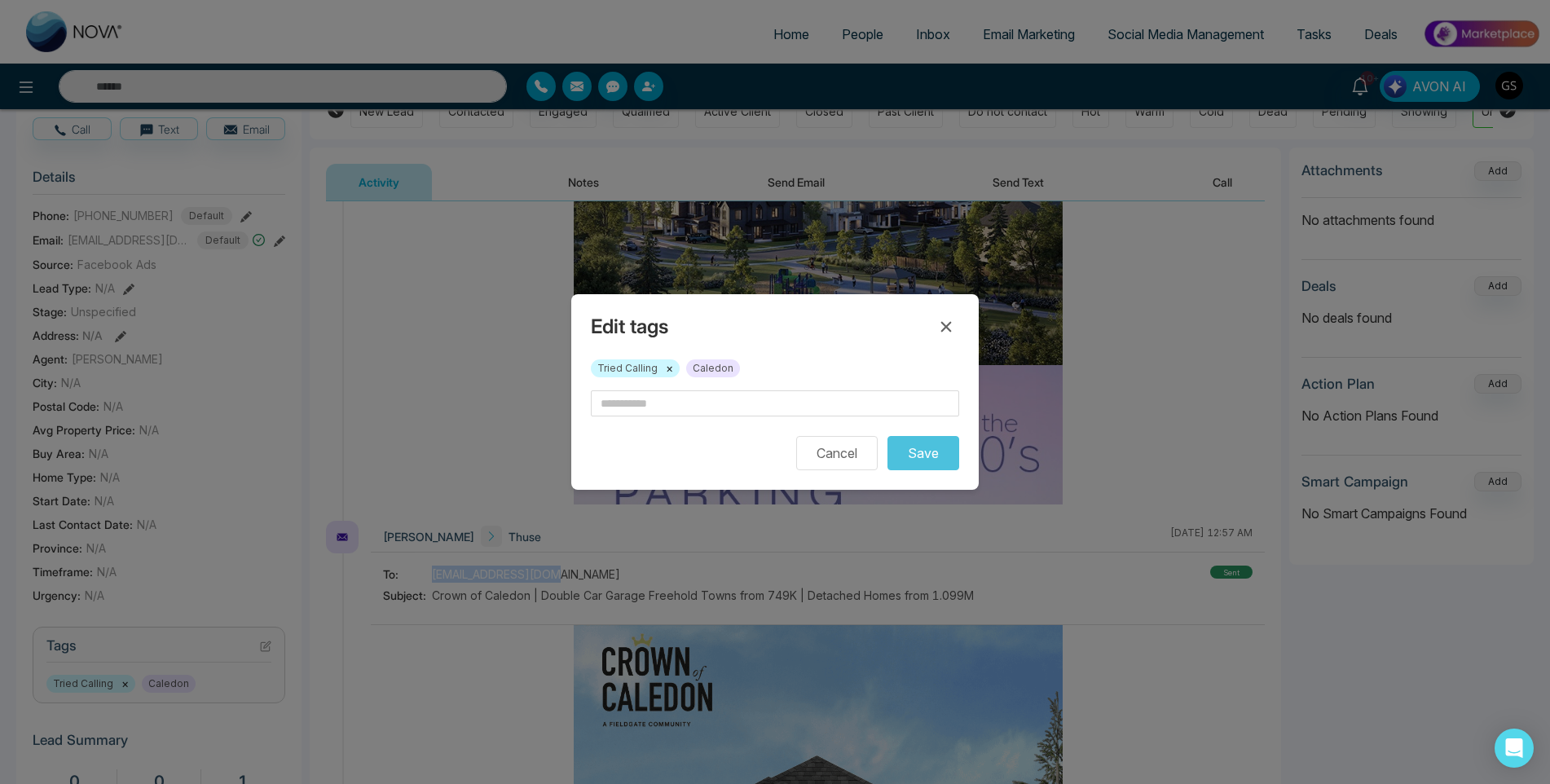
click at [671, 369] on button "×" at bounding box center [669, 368] width 7 height 15
click at [670, 407] on input "text" at bounding box center [775, 403] width 368 height 26
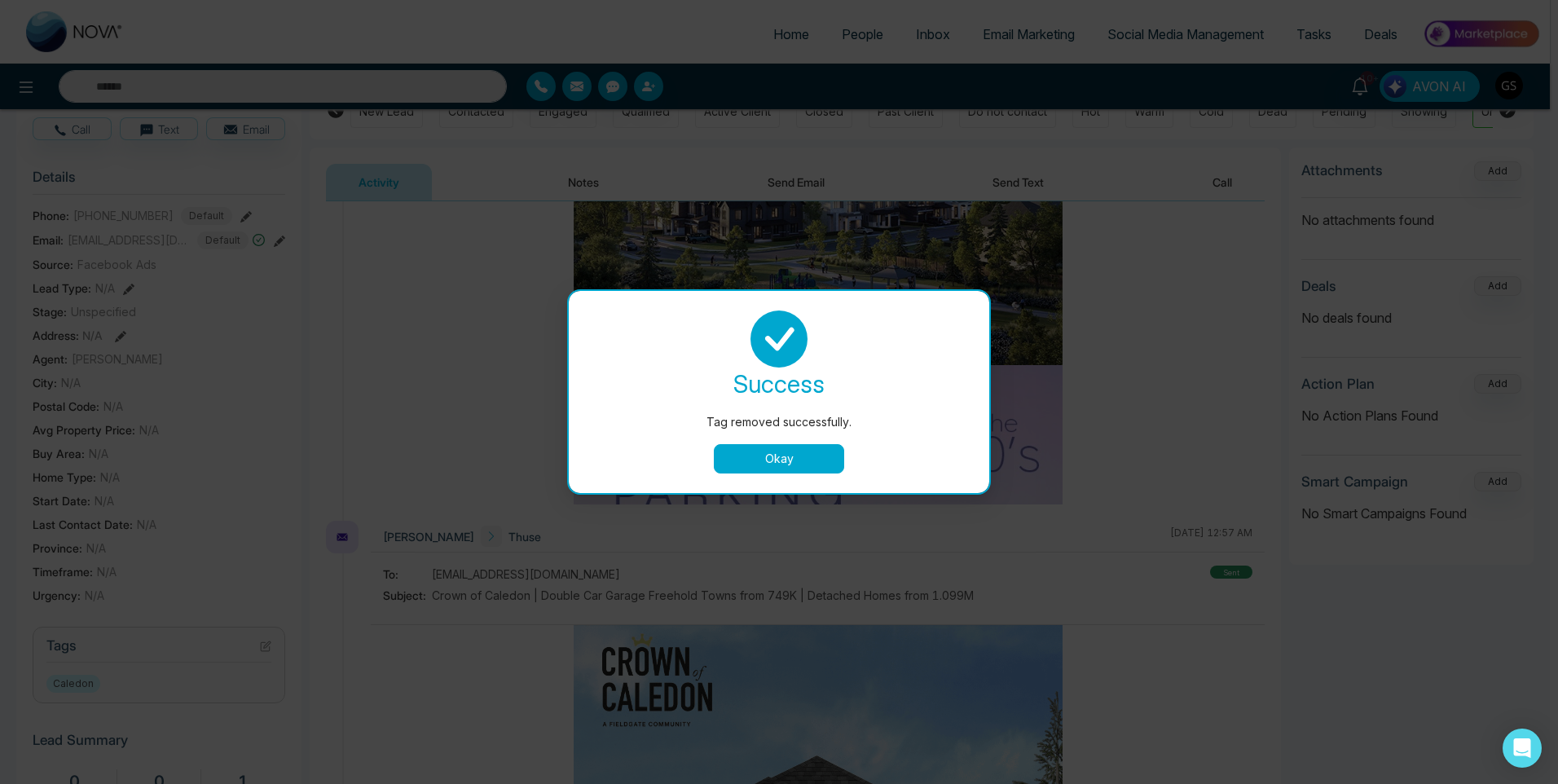
click at [744, 460] on button "Okay" at bounding box center [778, 459] width 130 height 30
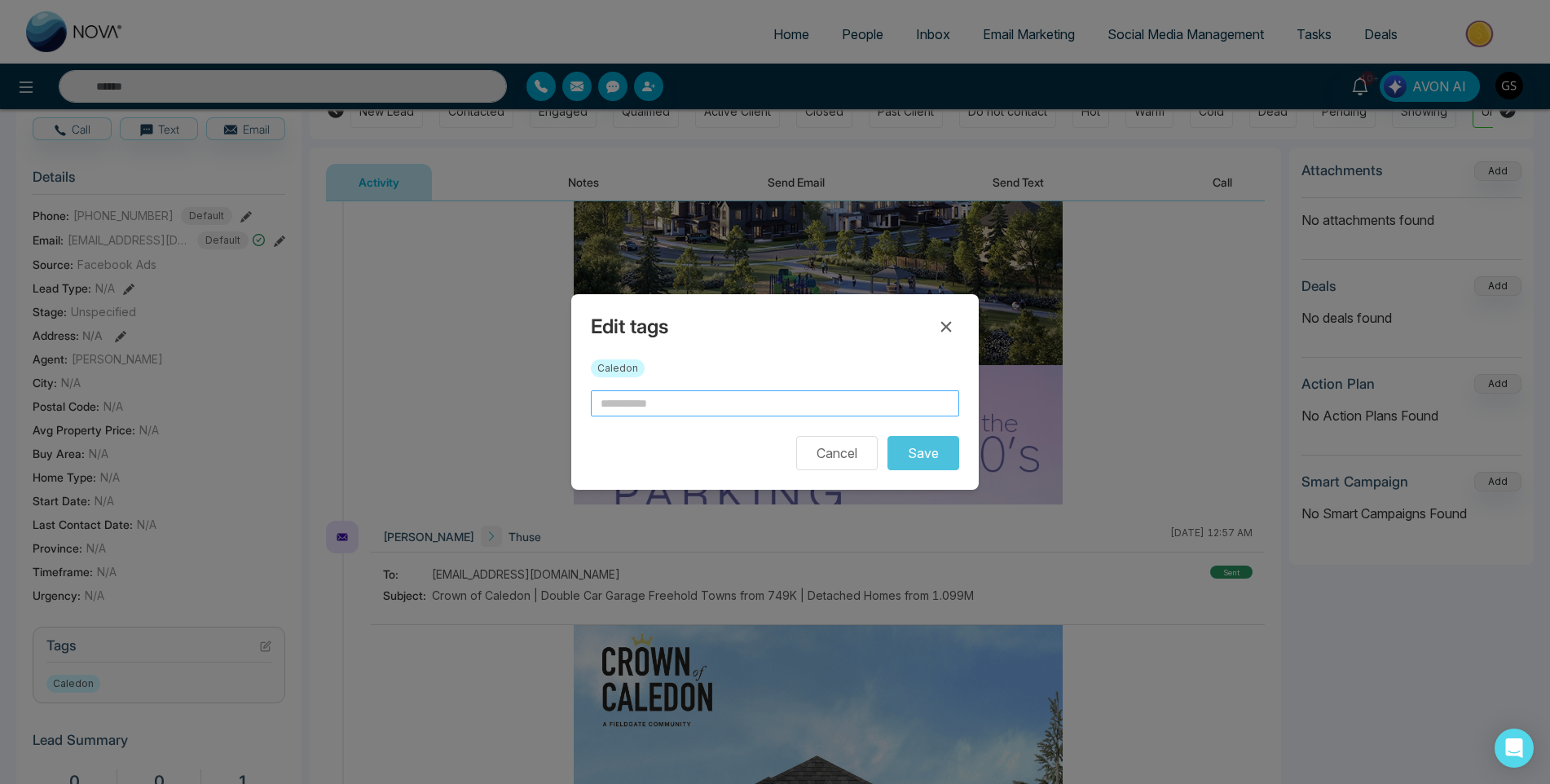
click at [677, 406] on div "Edit tags Caledon Cancel Save" at bounding box center [775, 392] width 407 height 195
click at [677, 406] on input "text" at bounding box center [775, 403] width 368 height 26
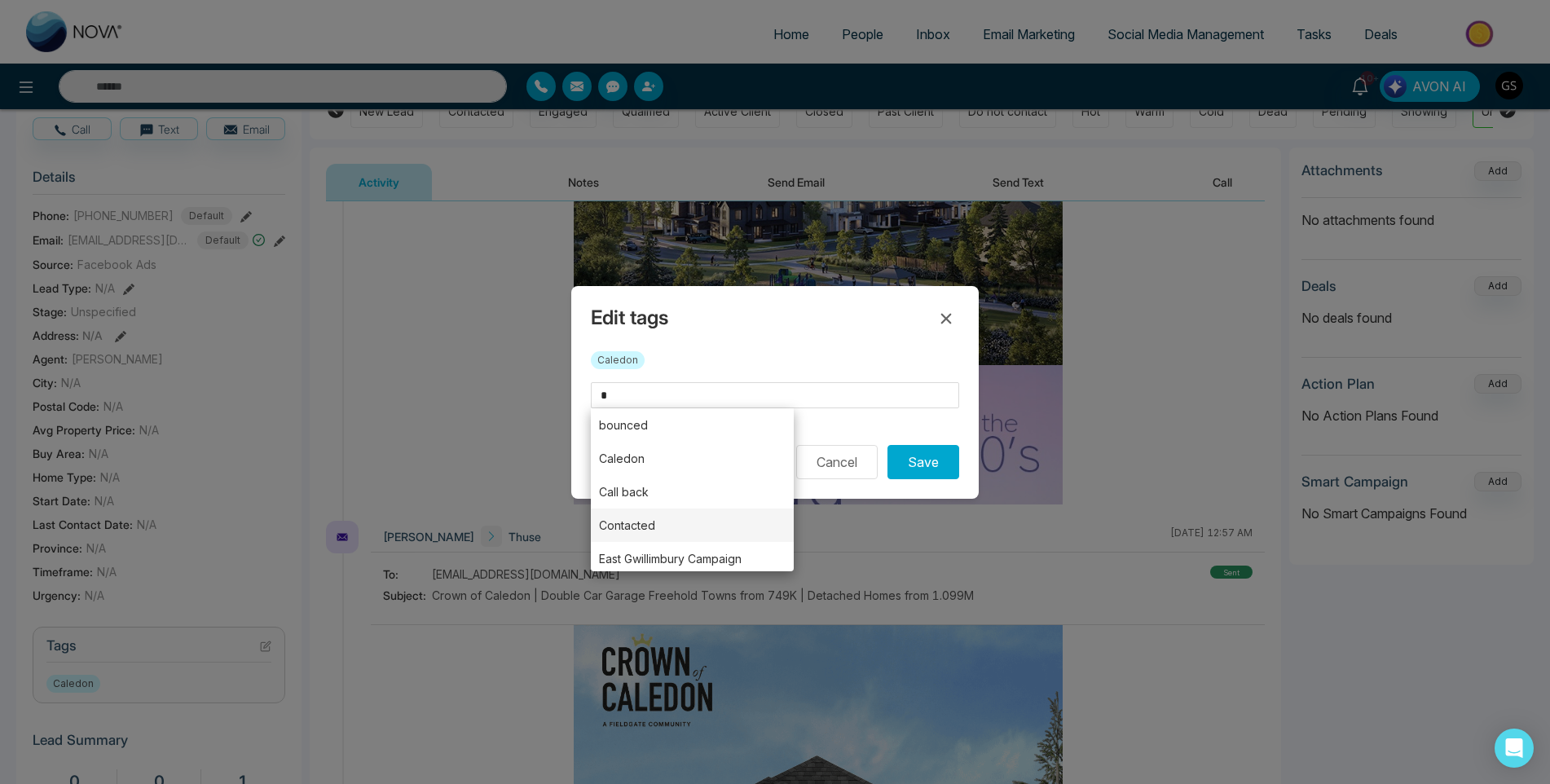
click at [651, 522] on li "Contacted" at bounding box center [692, 525] width 203 height 33
type input "*********"
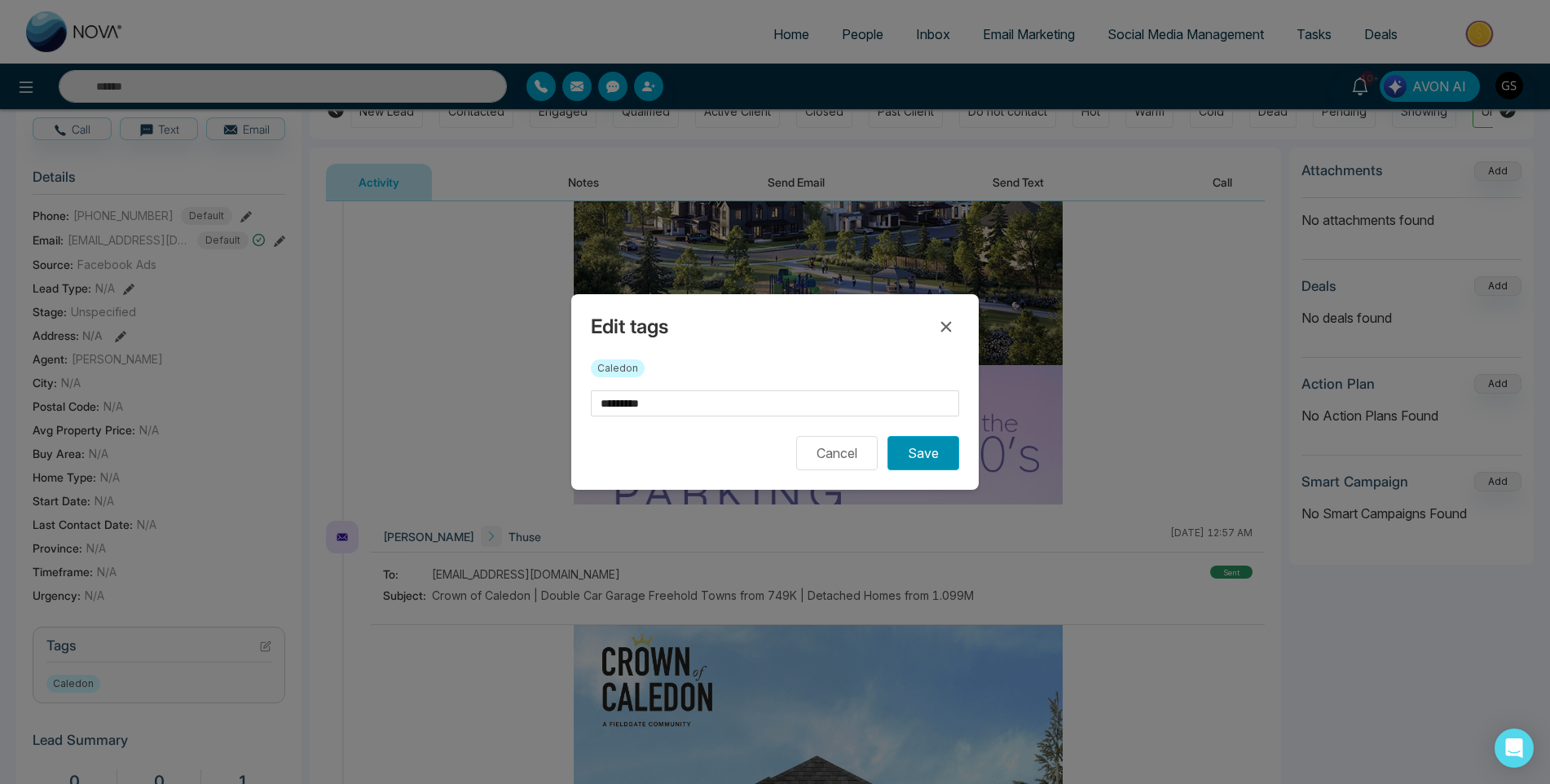
click at [925, 465] on button "Save" at bounding box center [923, 453] width 72 height 34
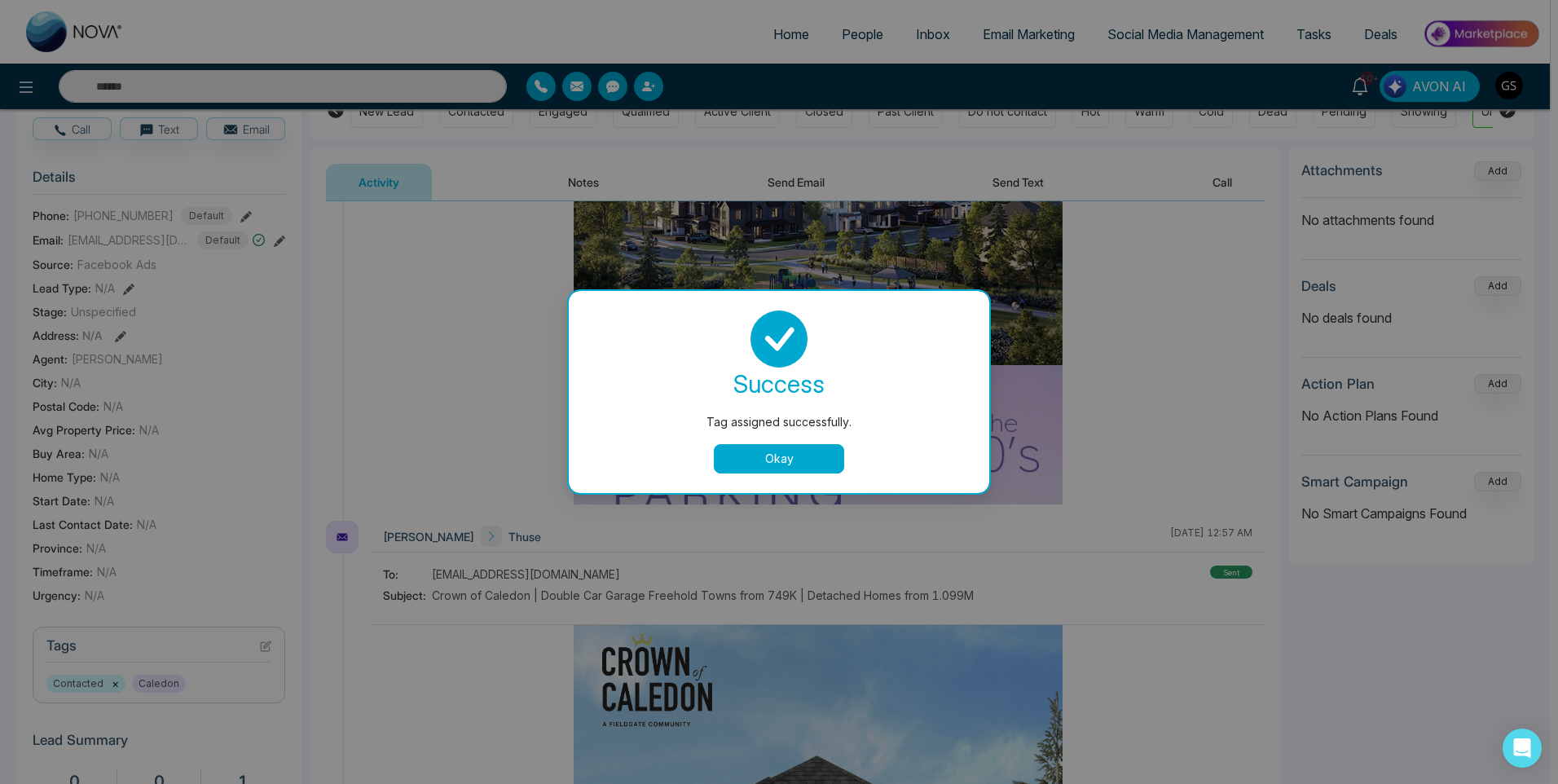
click at [765, 460] on button "Okay" at bounding box center [778, 459] width 130 height 30
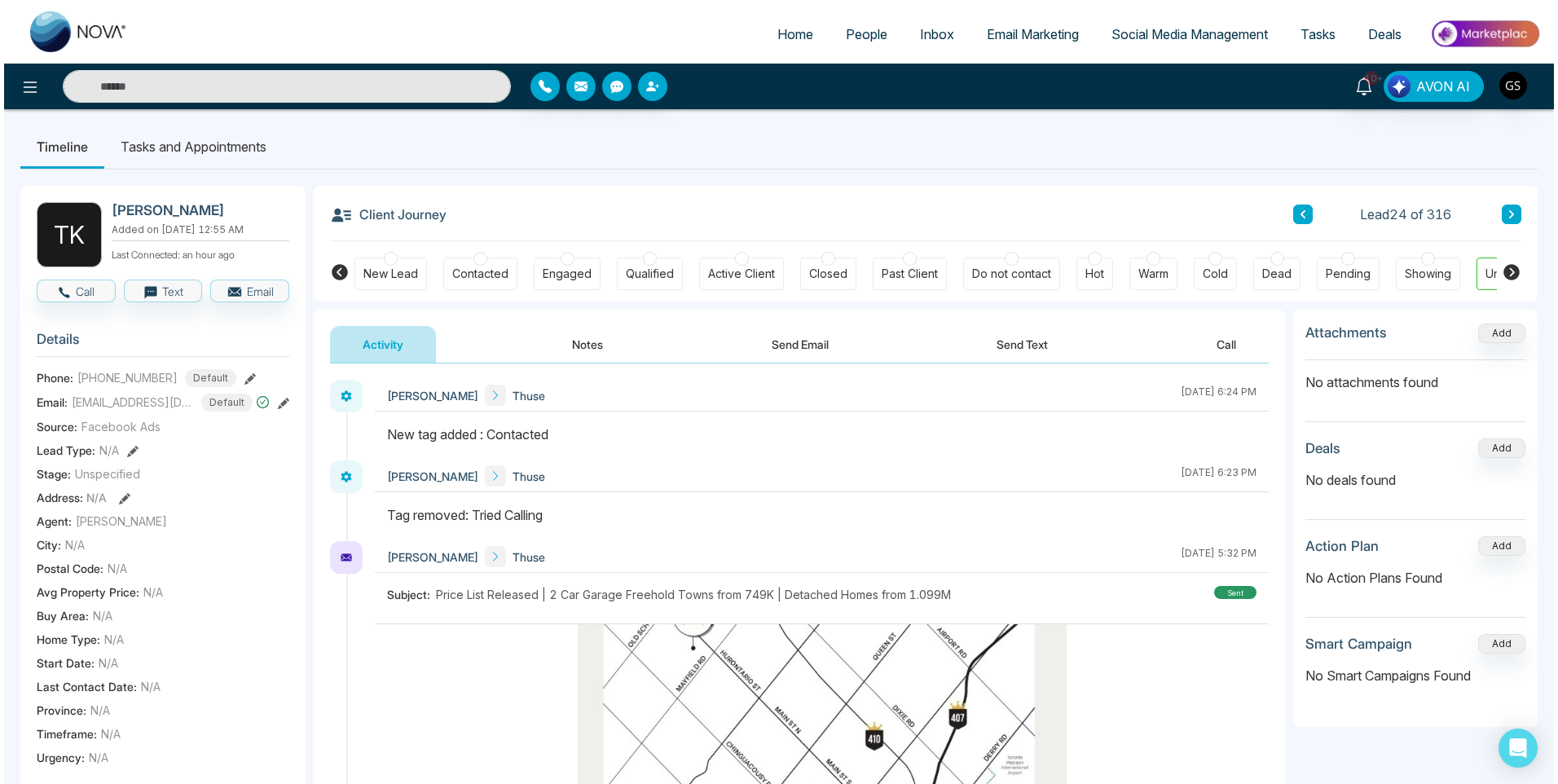
scroll to position [0, 0]
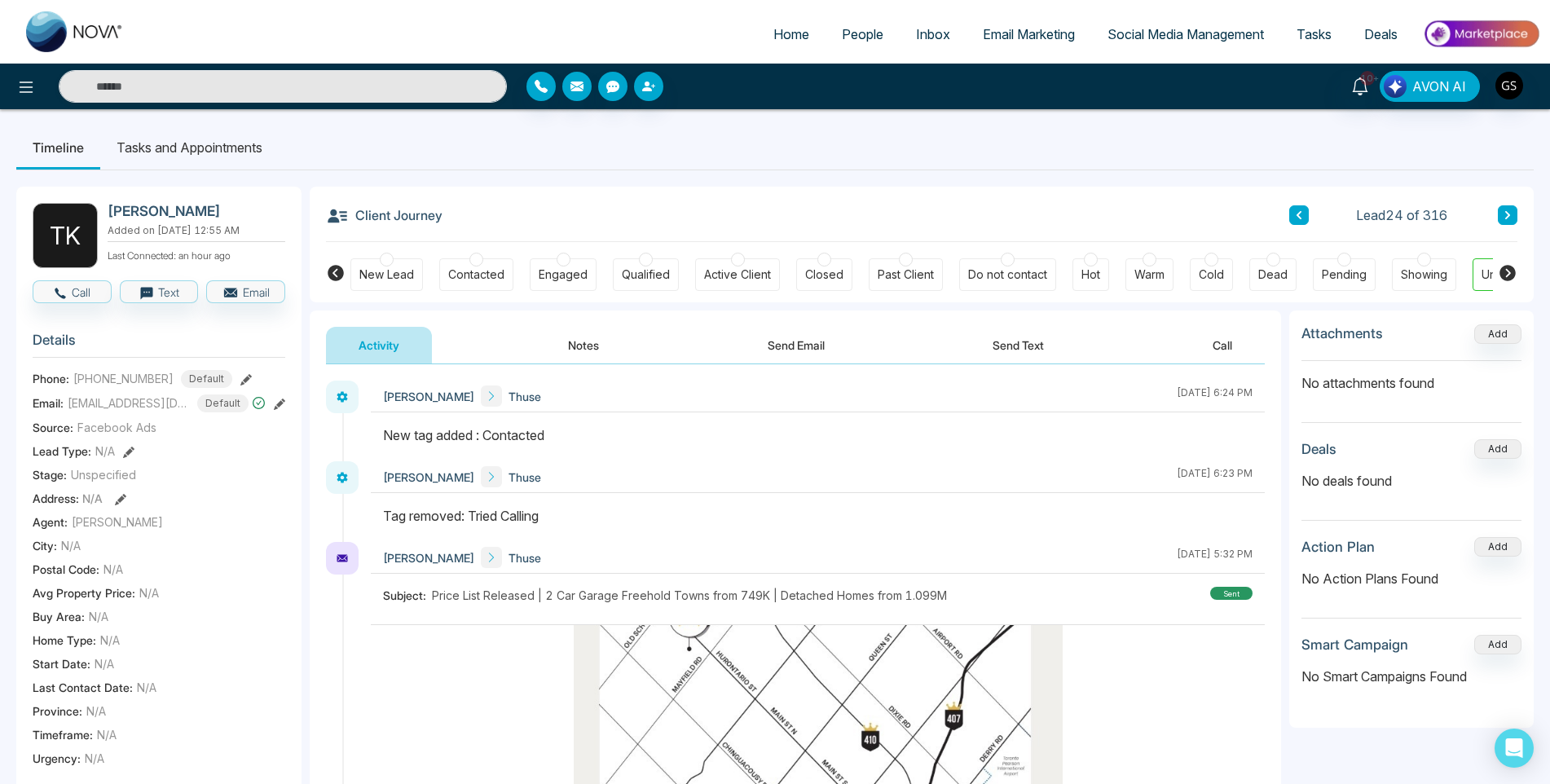
click at [477, 279] on div "Contacted" at bounding box center [476, 274] width 56 height 17
click at [868, 28] on span "People" at bounding box center [863, 34] width 42 height 17
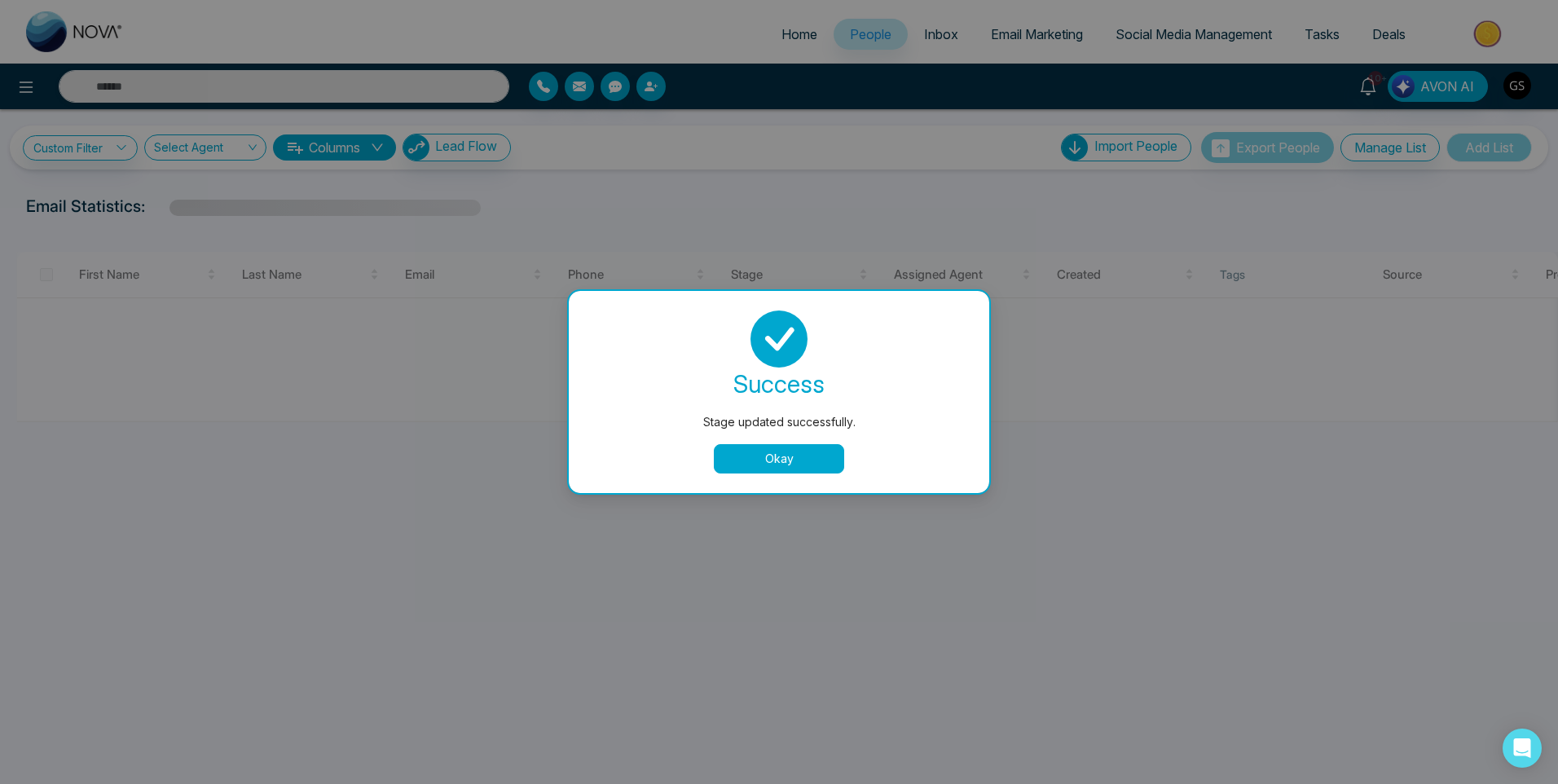
click at [791, 455] on button "Okay" at bounding box center [778, 459] width 130 height 30
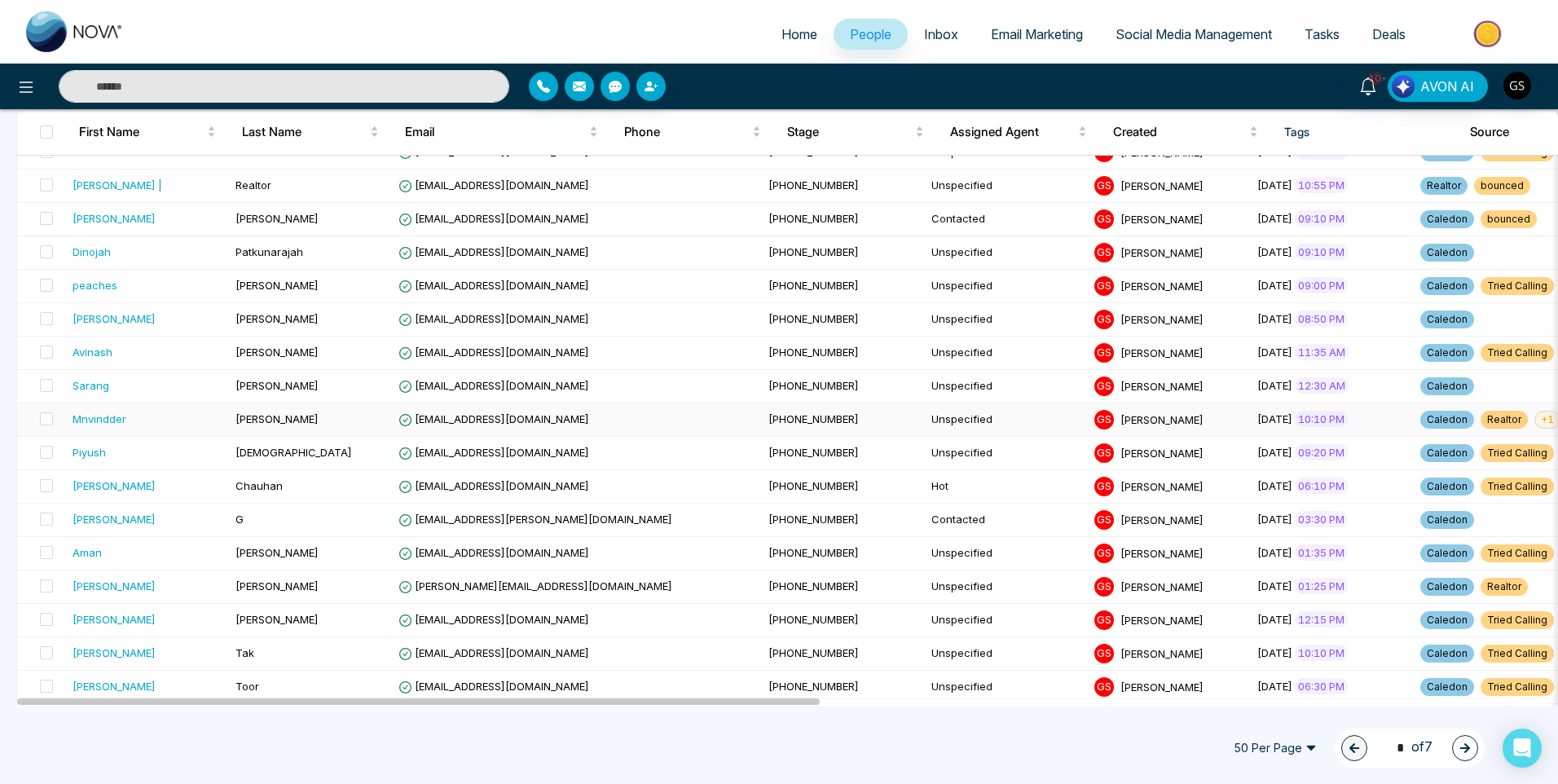
scroll to position [244, 0]
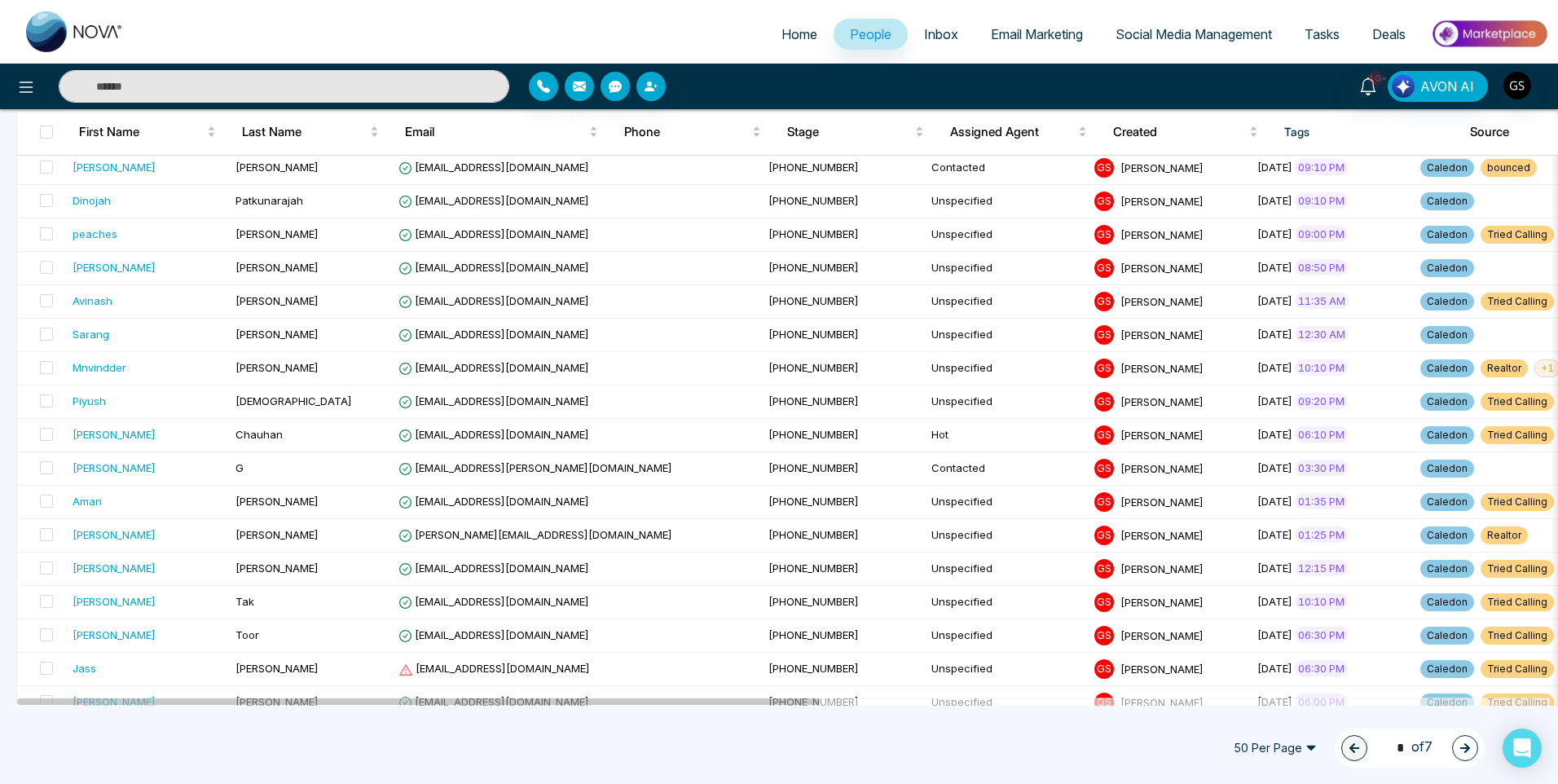
click at [1466, 745] on icon "button" at bounding box center [1465, 747] width 10 height 10
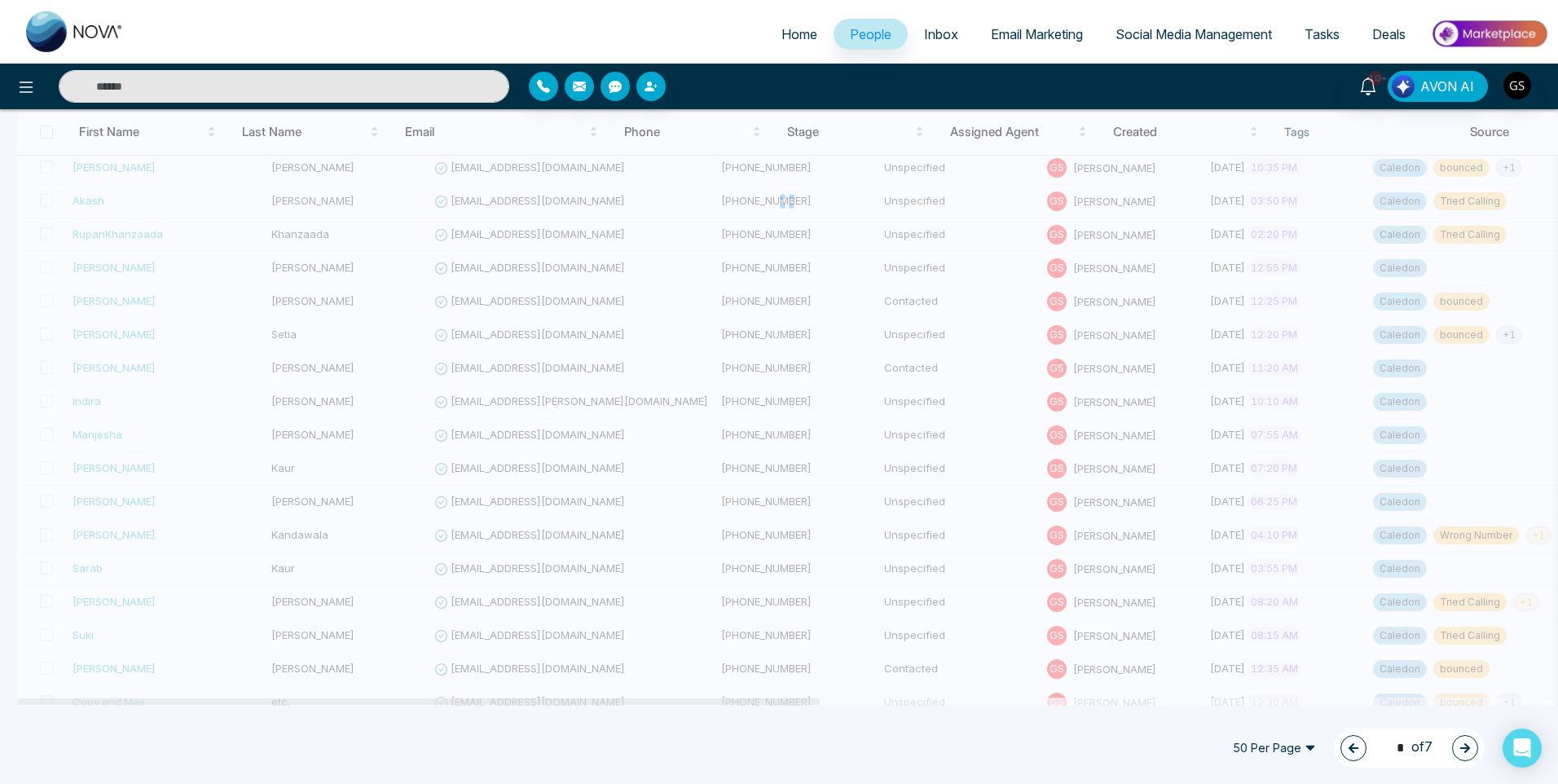
type input "*"
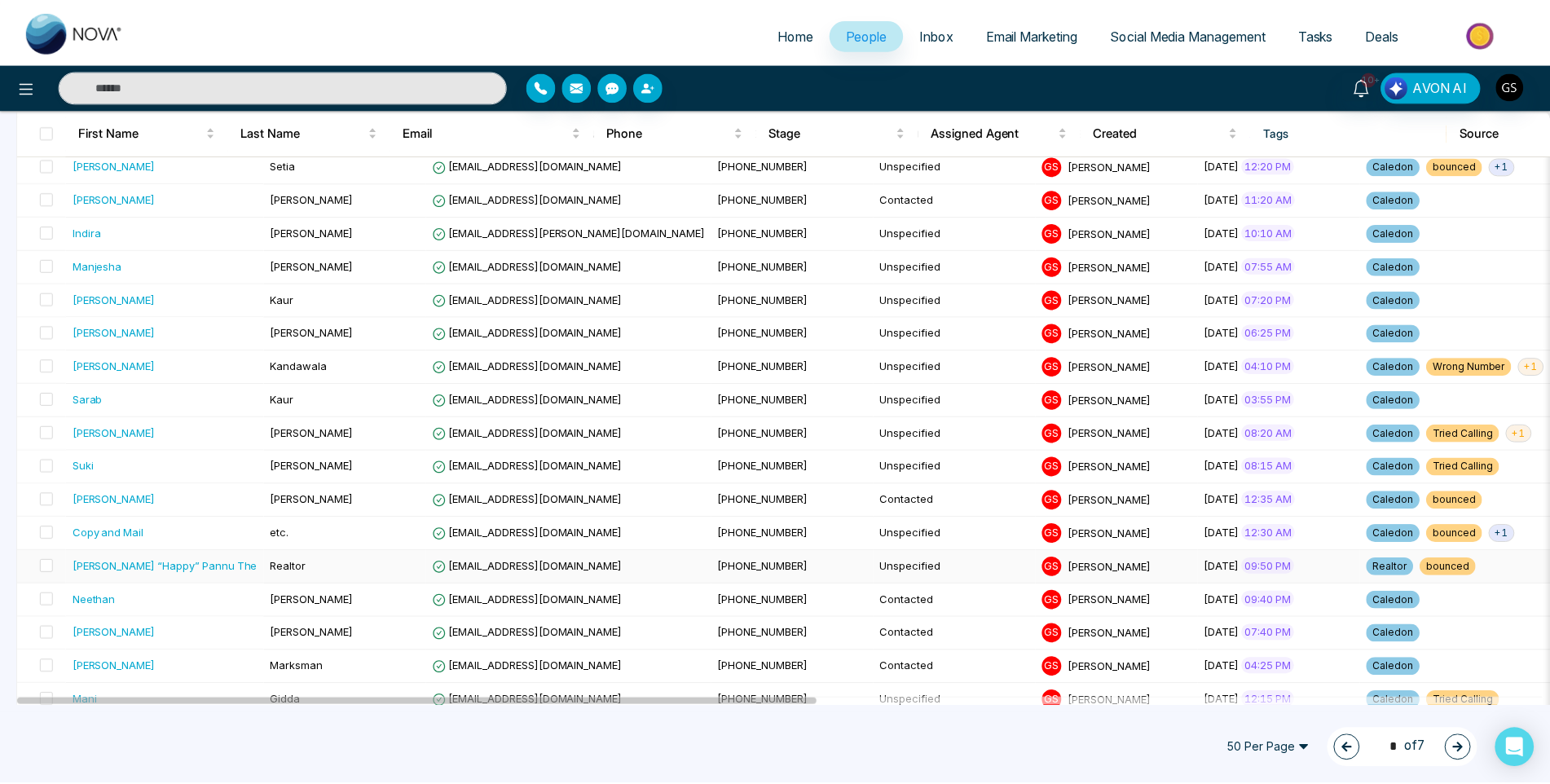
scroll to position [326, 0]
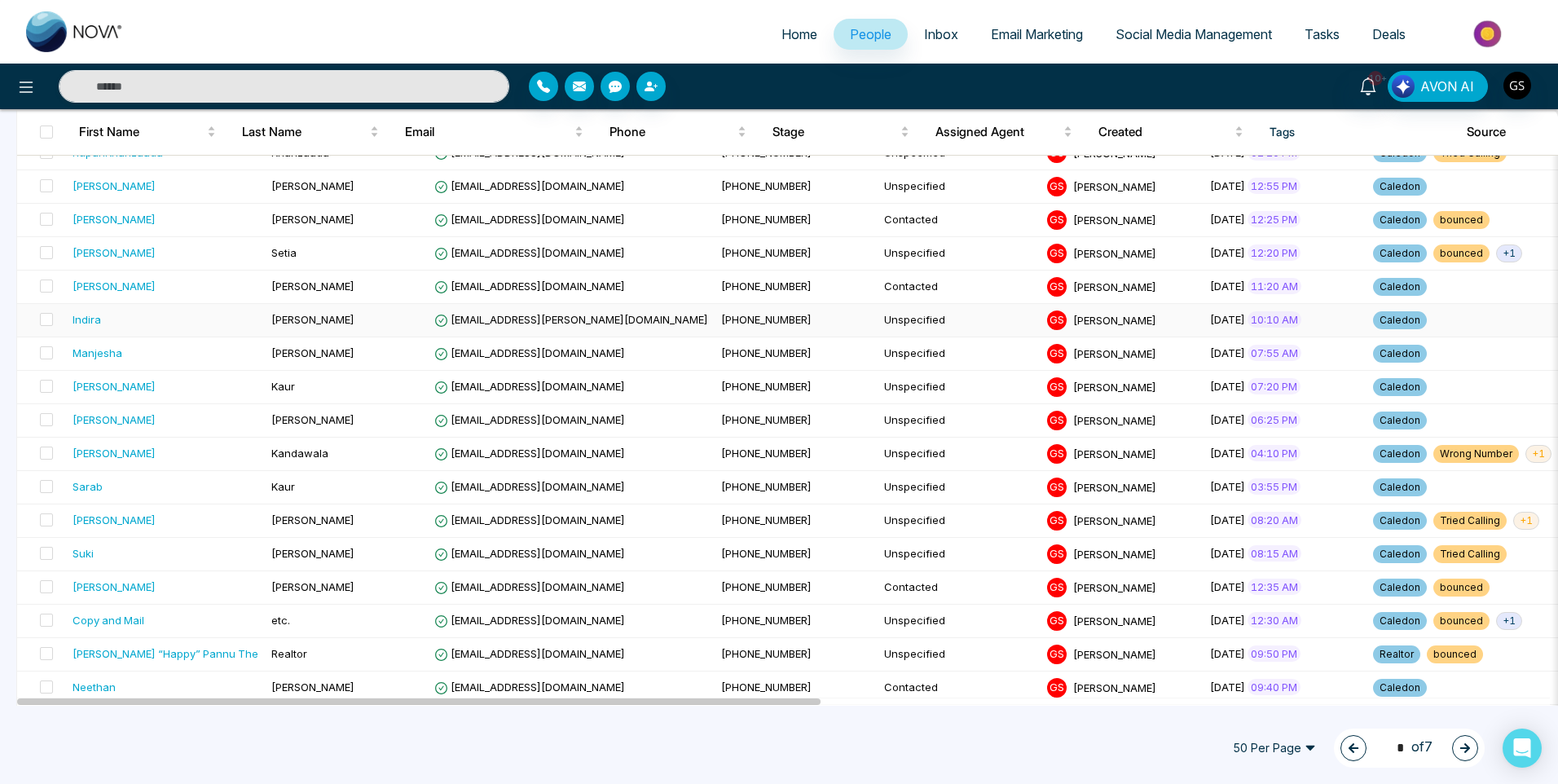
click at [491, 324] on span "[EMAIL_ADDRESS][PERSON_NAME][DOMAIN_NAME]" at bounding box center [571, 319] width 274 height 13
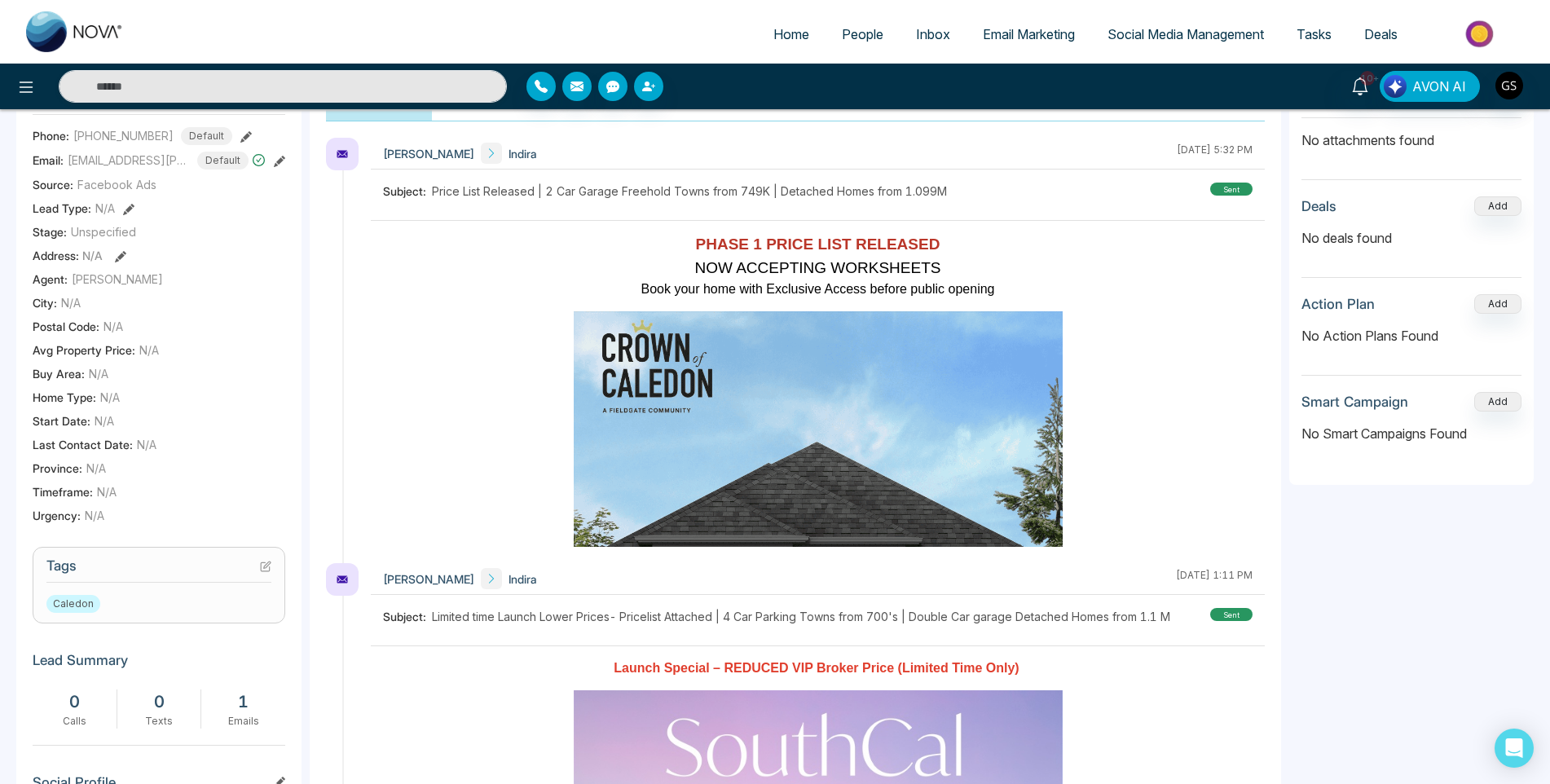
scroll to position [244, 0]
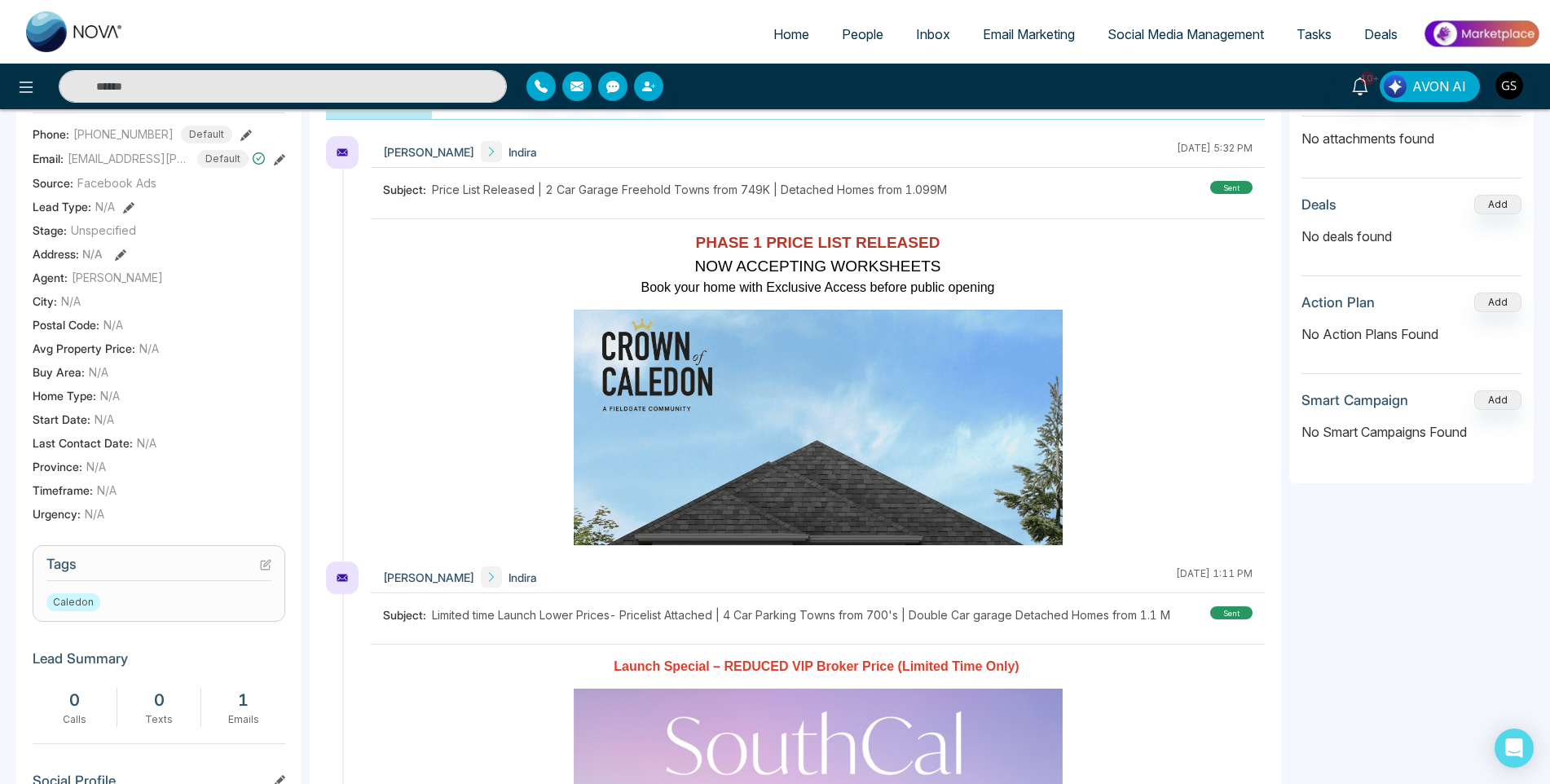
click at [262, 570] on icon at bounding box center [265, 564] width 11 height 11
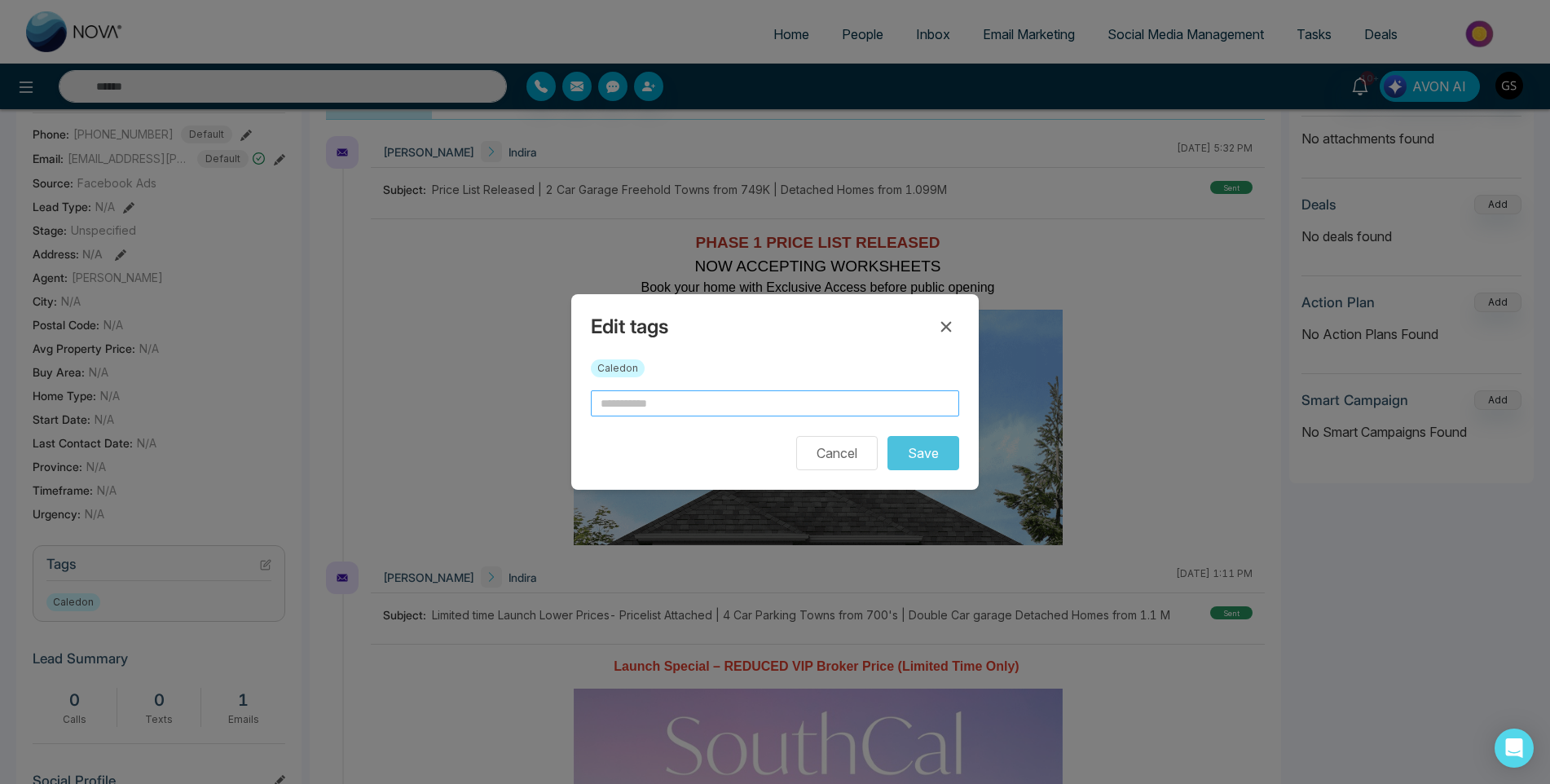
click at [687, 403] on input "text" at bounding box center [775, 403] width 368 height 26
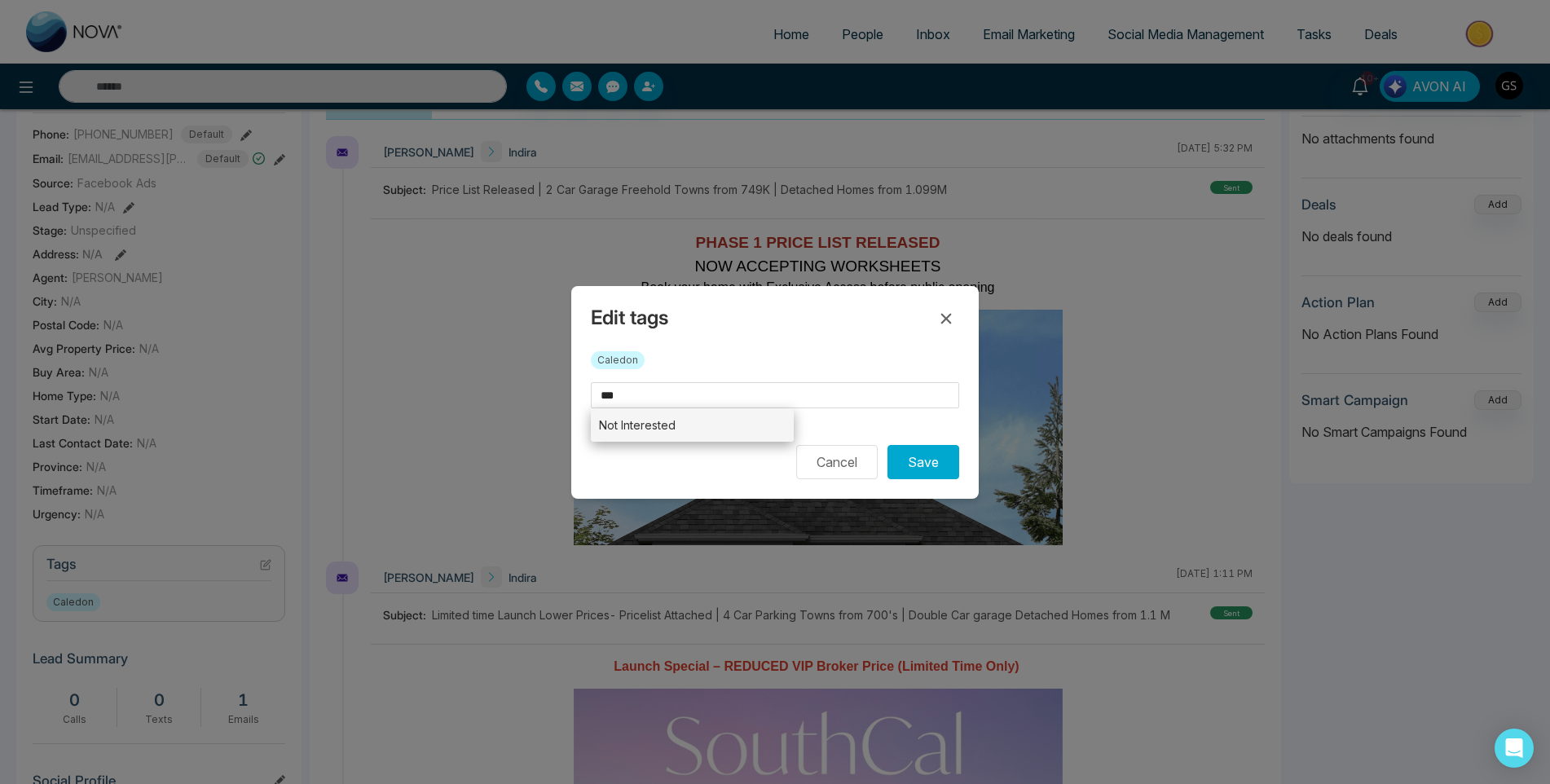
click at [708, 419] on li "Not Interested" at bounding box center [692, 425] width 203 height 33
type input "**********"
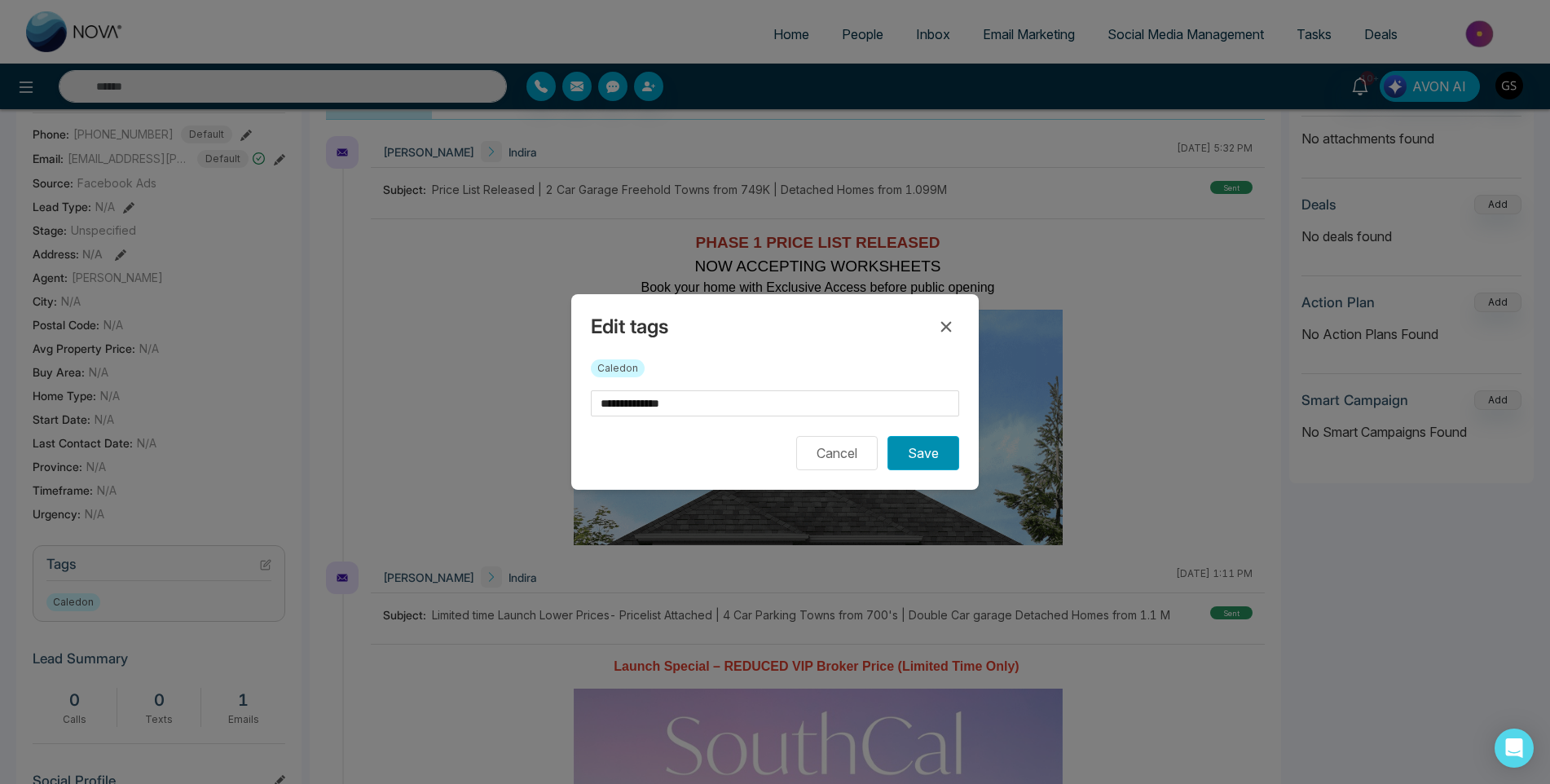
click at [946, 457] on button "Save" at bounding box center [923, 453] width 72 height 34
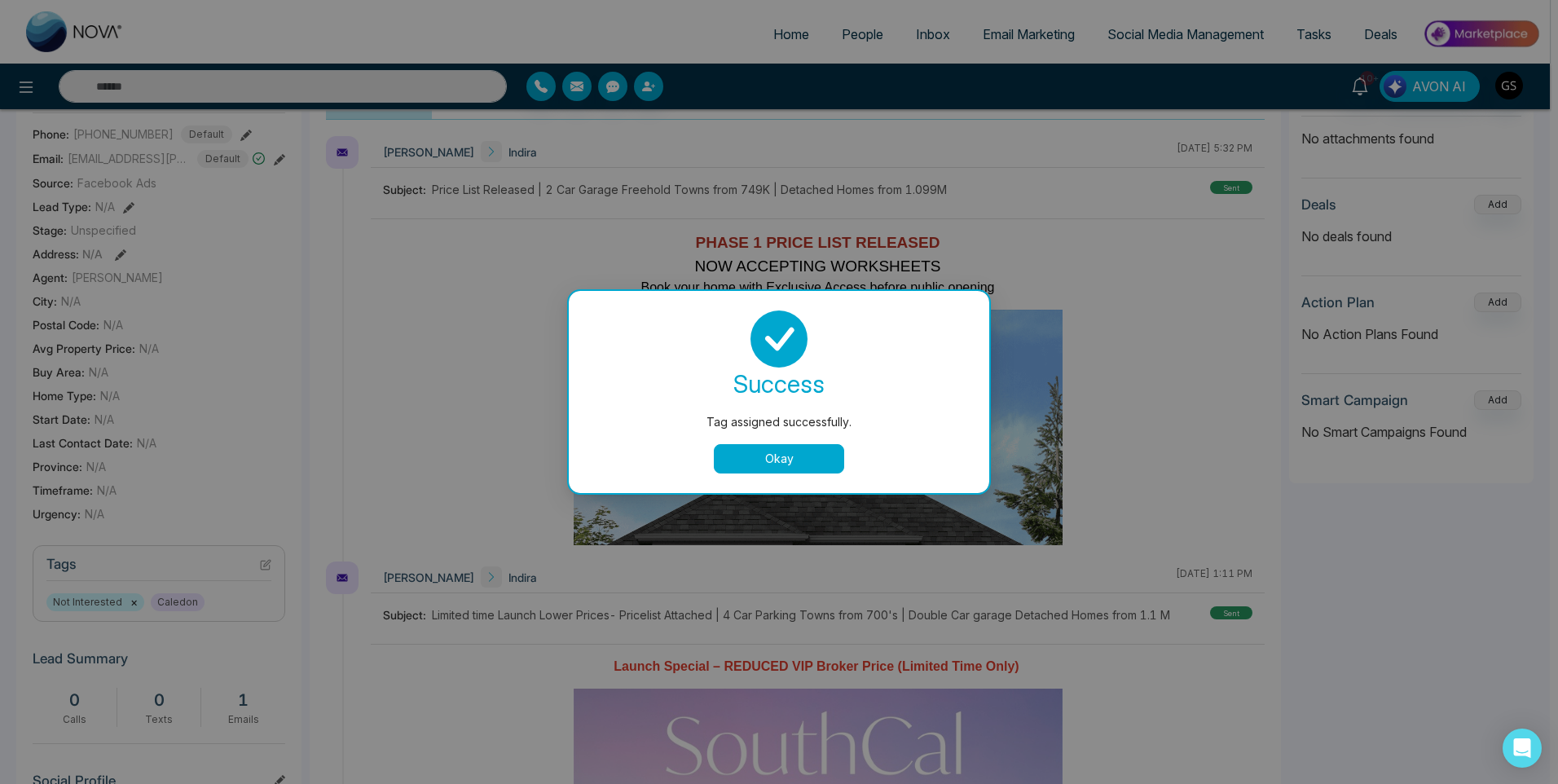
click at [1179, 318] on div "Tag assigned successfully. success Tag assigned successfully. Okay" at bounding box center [779, 392] width 1558 height 784
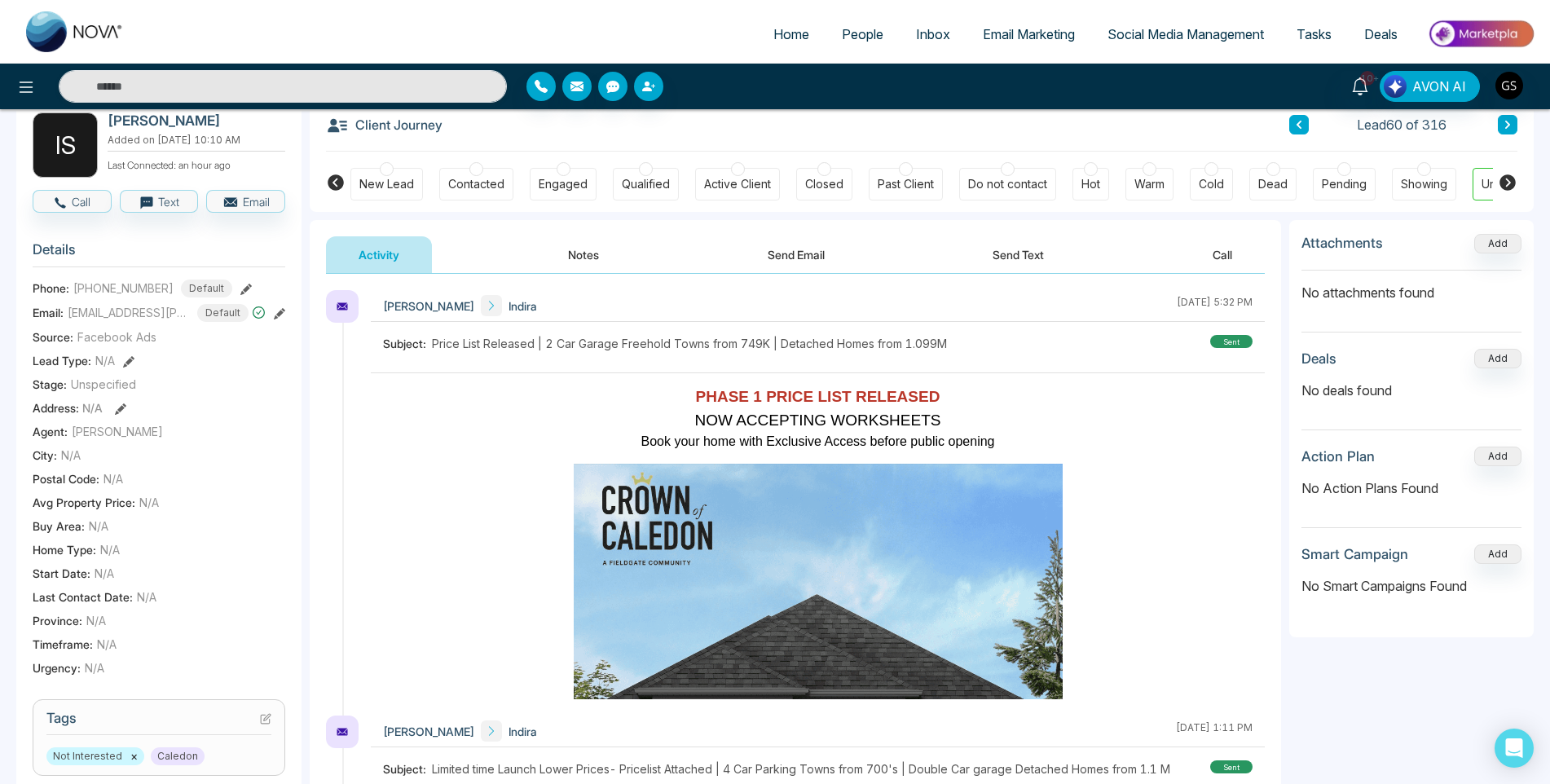
scroll to position [0, 0]
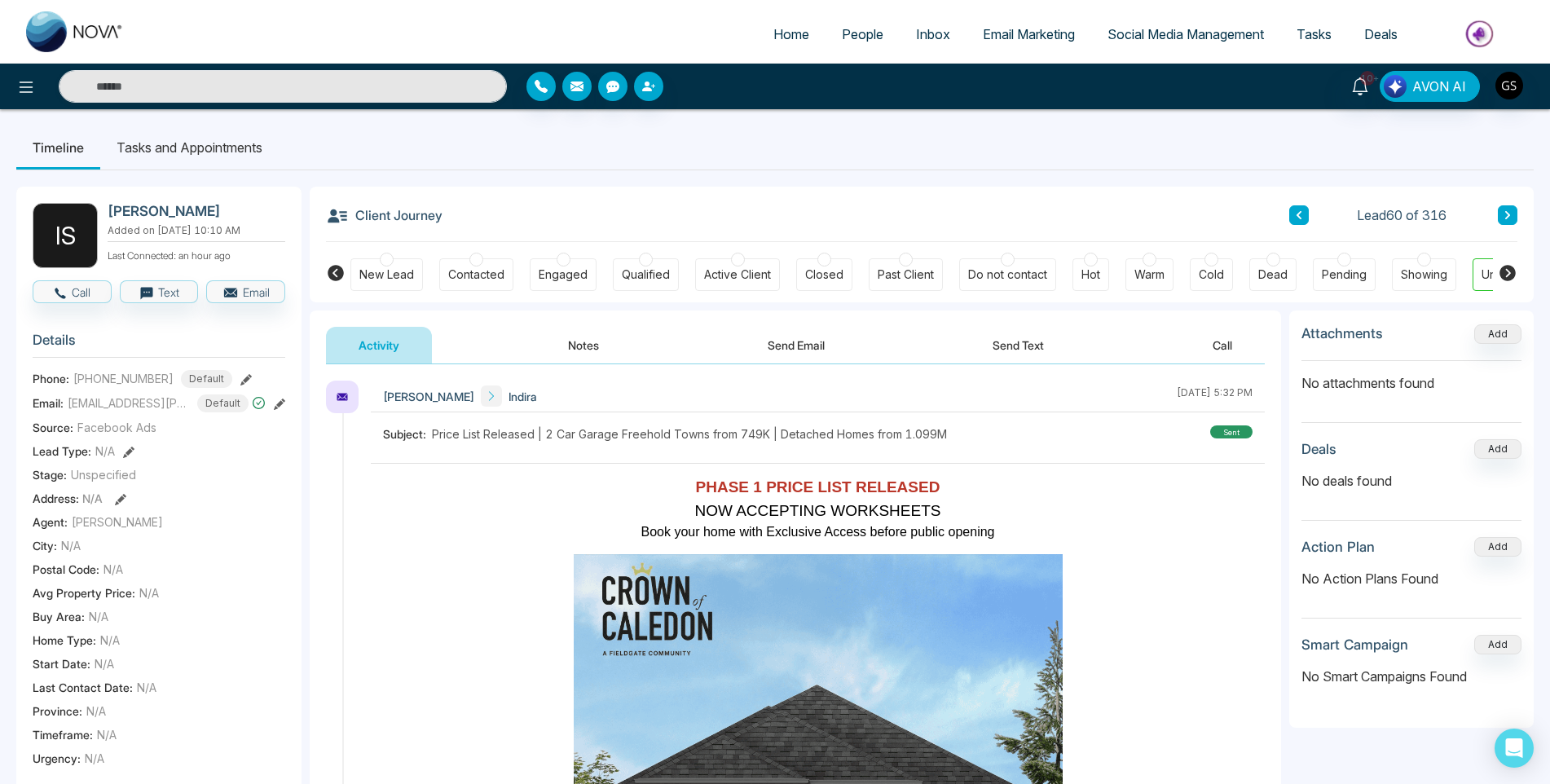
click at [1521, 227] on div "Client Journey Lead 60 of 316 New Lead Contacted Engaged Qualified Active Clien…" at bounding box center [921, 244] width 1224 height 116
click at [1517, 210] on button at bounding box center [1507, 215] width 19 height 19
click at [1302, 216] on icon at bounding box center [1298, 215] width 8 height 10
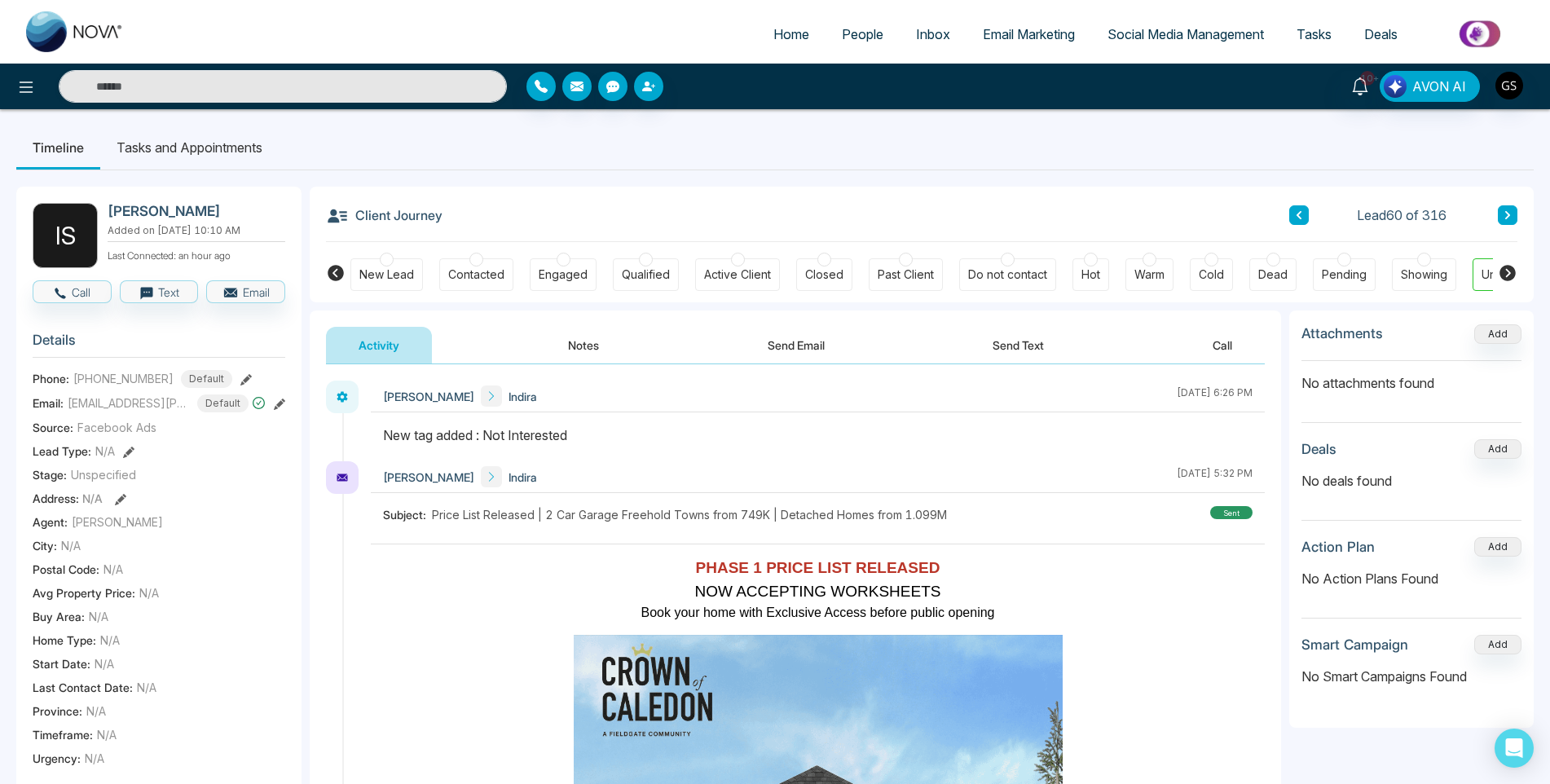
click at [1502, 210] on button at bounding box center [1507, 215] width 19 height 19
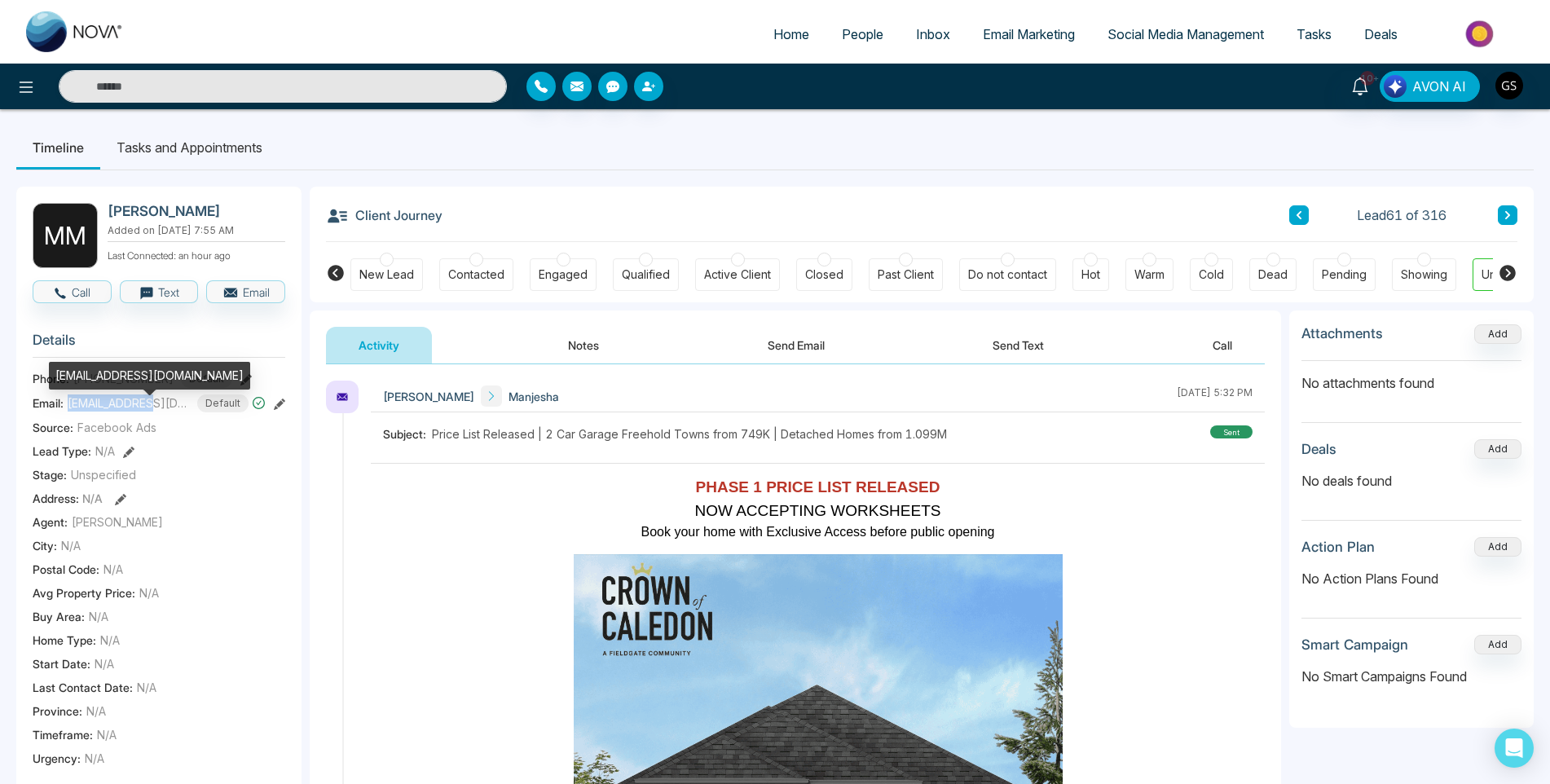
drag, startPoint x: 67, startPoint y: 413, endPoint x: 158, endPoint y: 417, distance: 91.1
click at [158, 412] on div "Email: [EMAIL_ADDRESS][DOMAIN_NAME] Default" at bounding box center [159, 403] width 253 height 18
copy span "bmmanjesh999@"
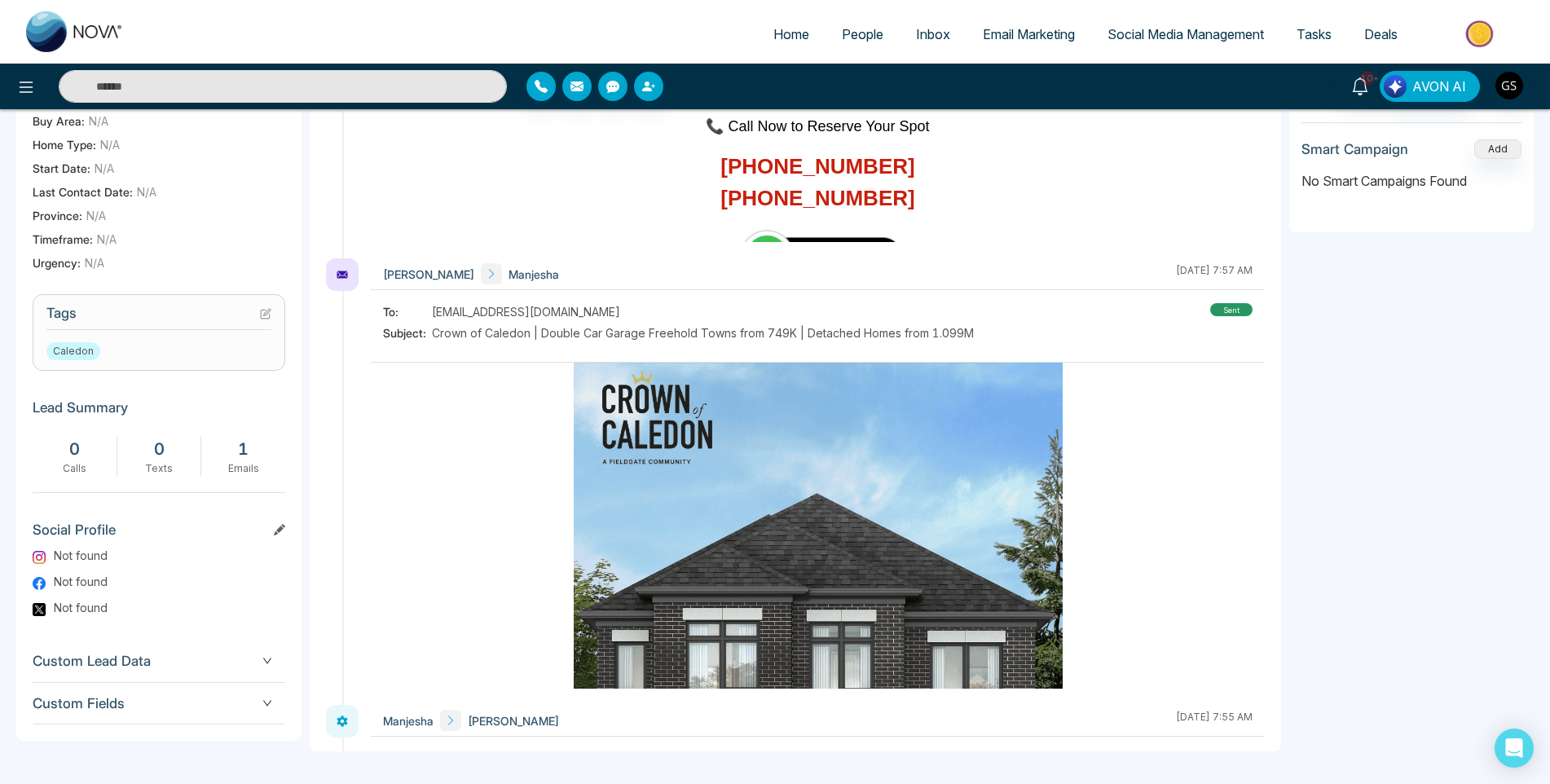
scroll to position [3524, 0]
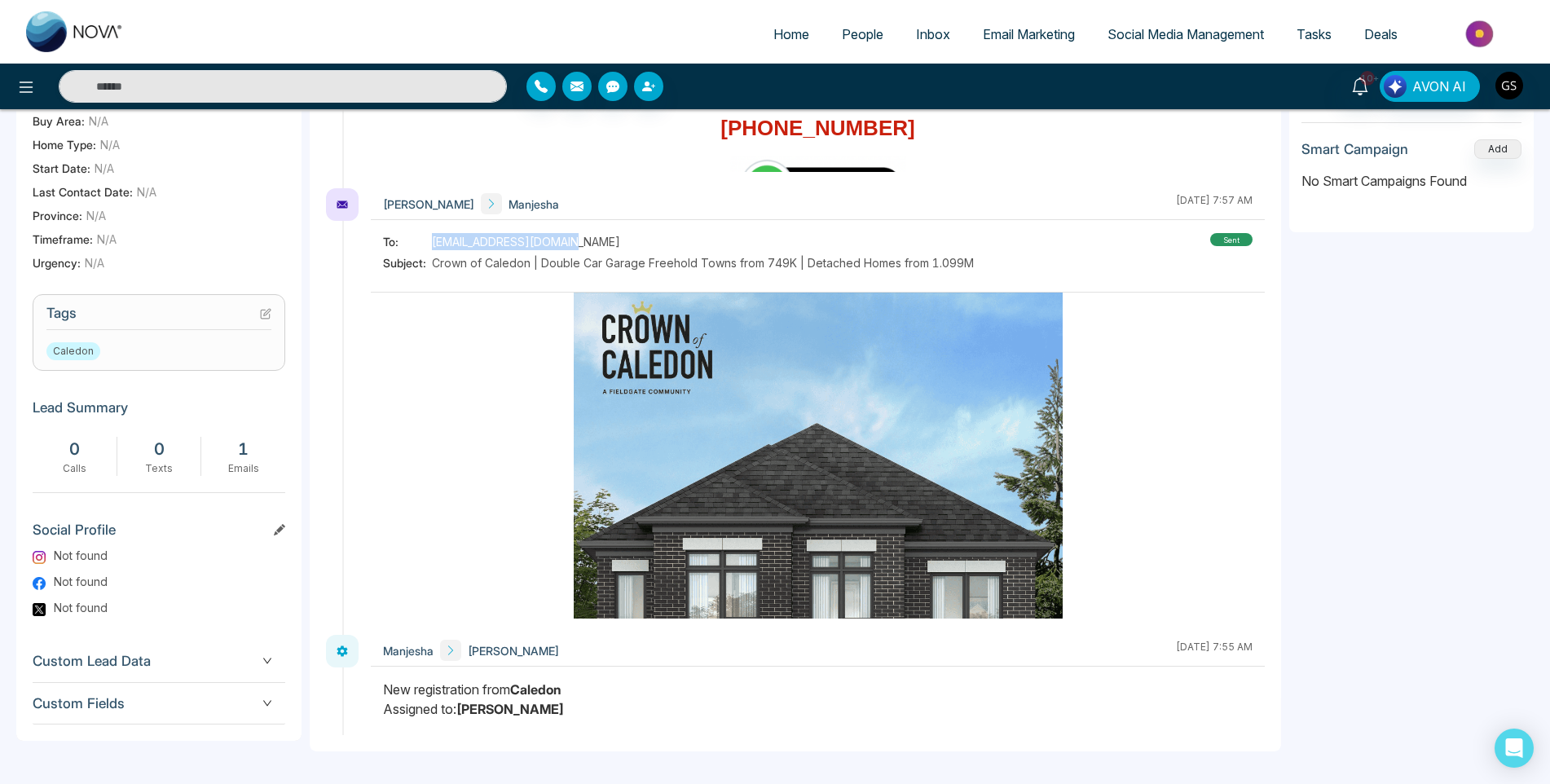
drag, startPoint x: 578, startPoint y: 240, endPoint x: 427, endPoint y: 239, distance: 151.0
click at [427, 239] on div "To: [EMAIL_ADDRESS][DOMAIN_NAME]" at bounding box center [678, 242] width 591 height 17
copy div "[EMAIL_ADDRESS][DOMAIN_NAME]"
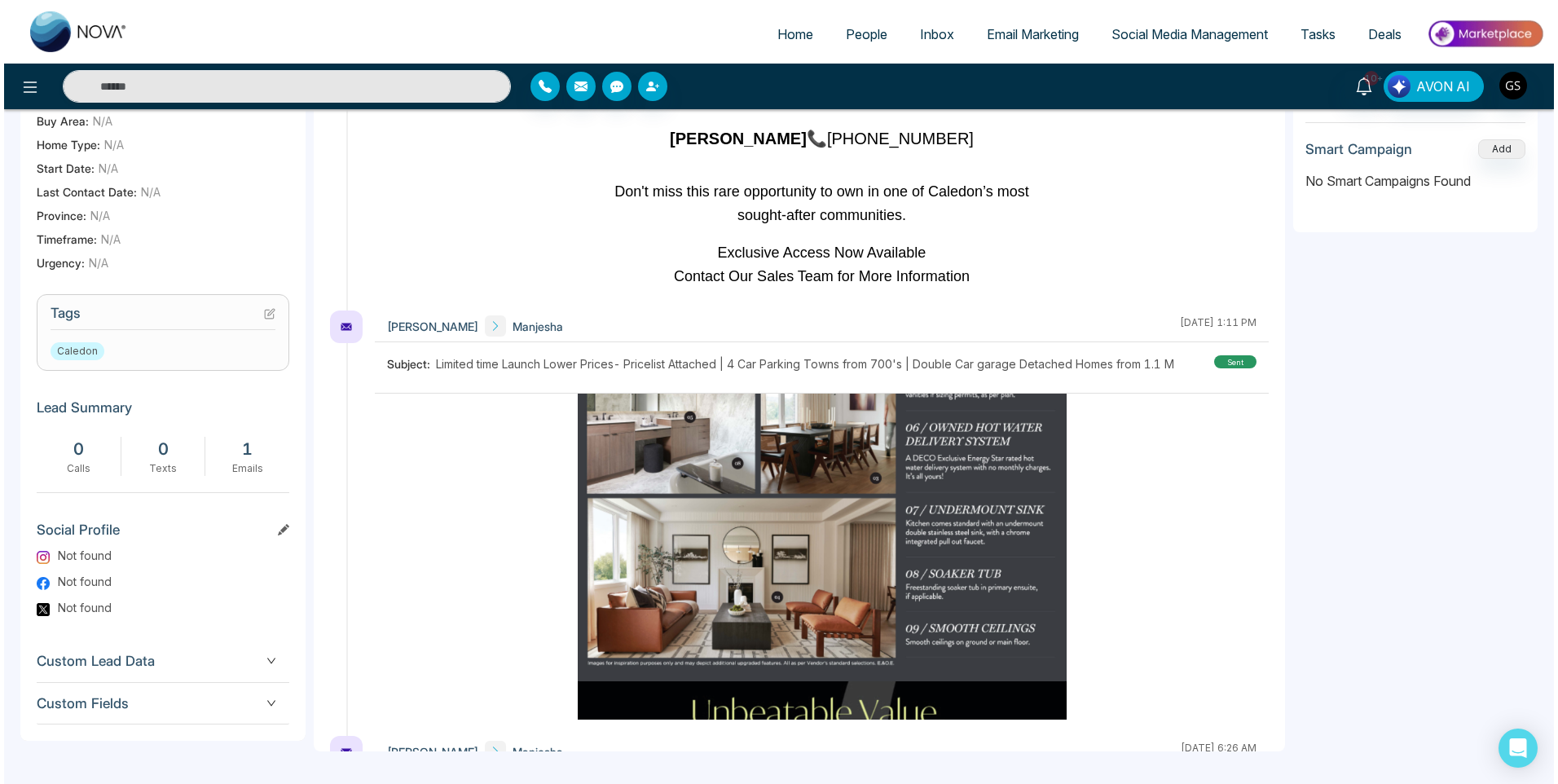
scroll to position [0, 0]
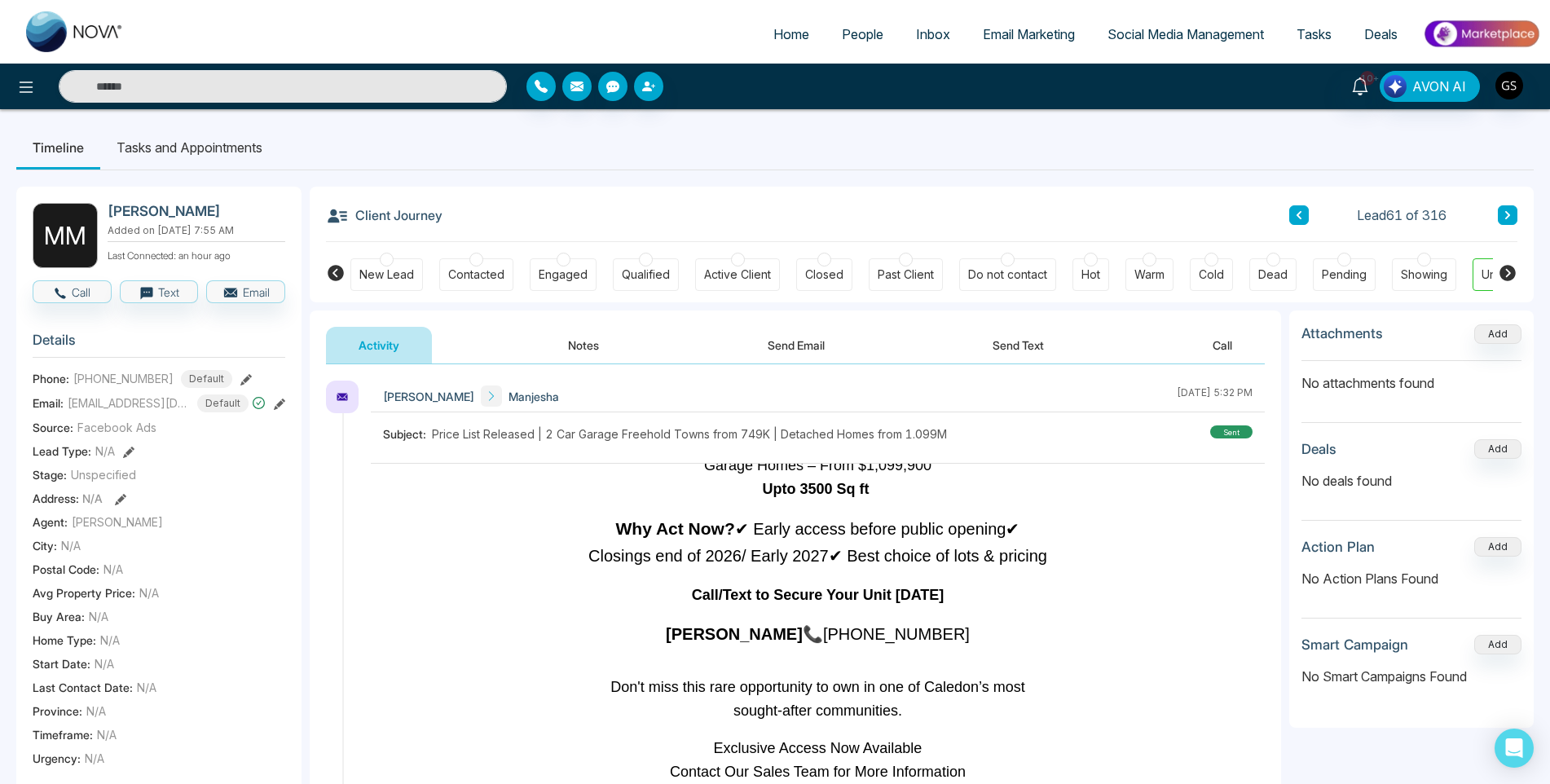
click at [501, 276] on div "Contacted" at bounding box center [476, 274] width 56 height 17
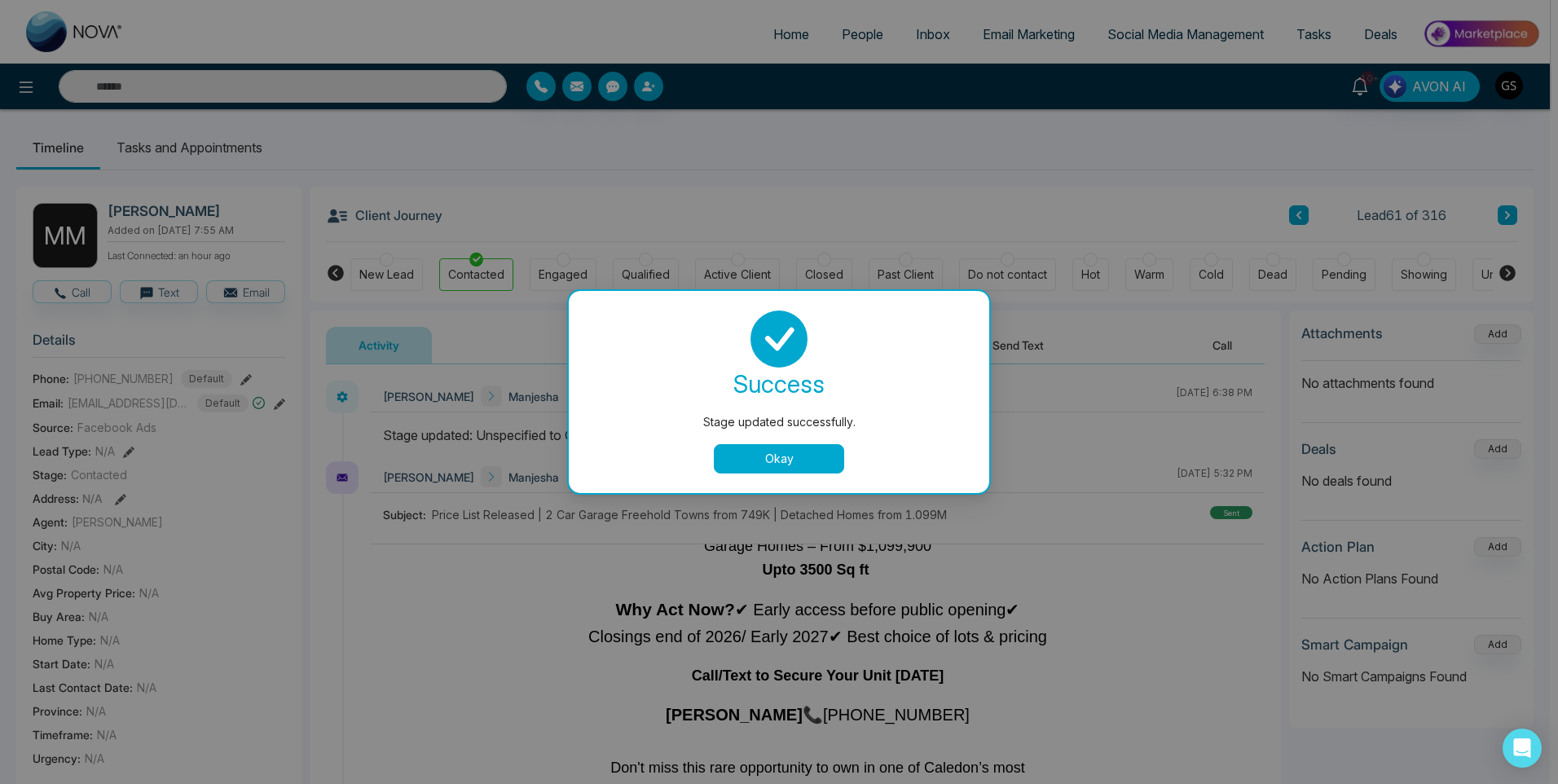
click at [820, 454] on button "Okay" at bounding box center [778, 459] width 130 height 30
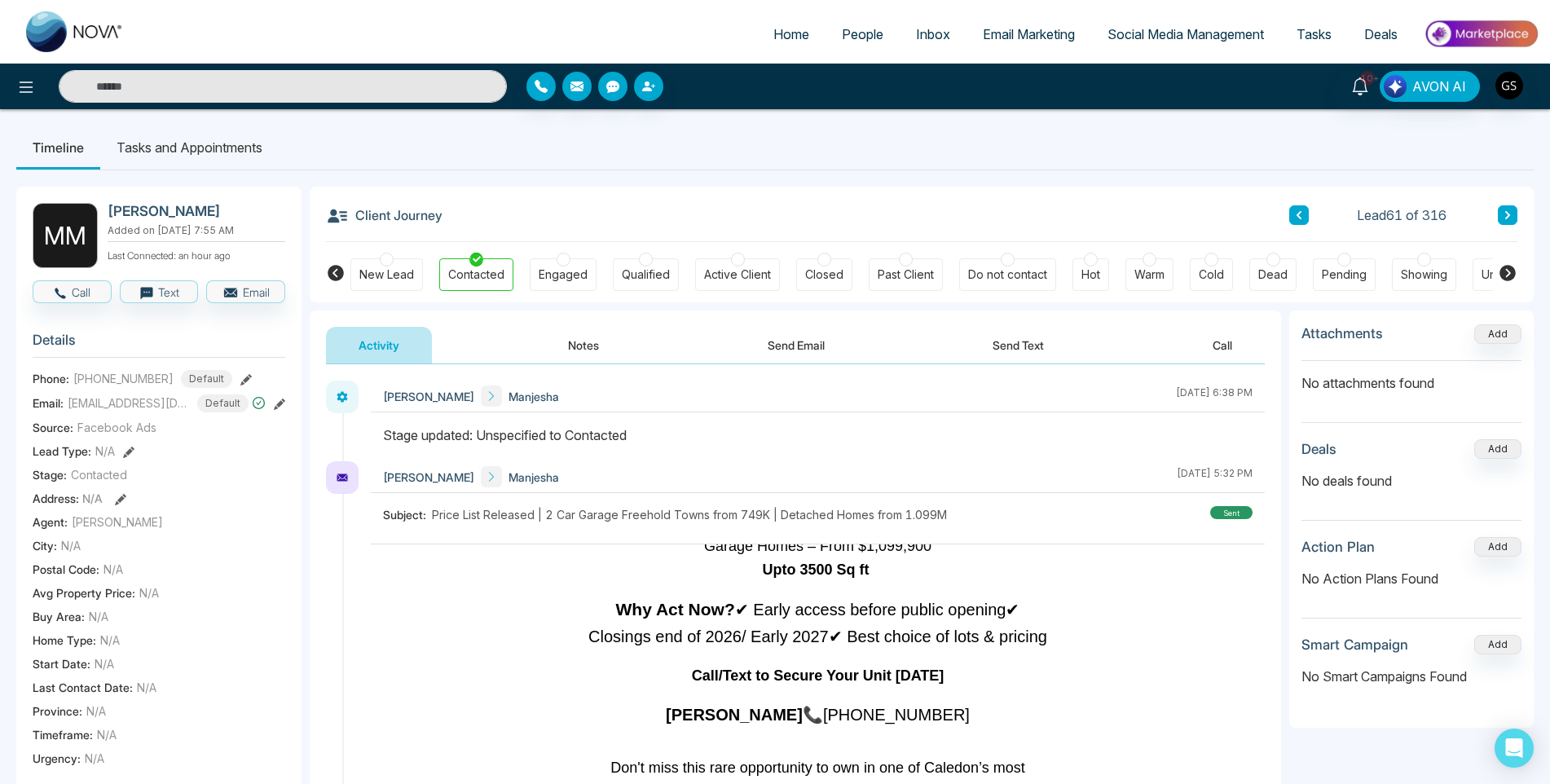
click at [857, 45] on link "People" at bounding box center [862, 33] width 74 height 31
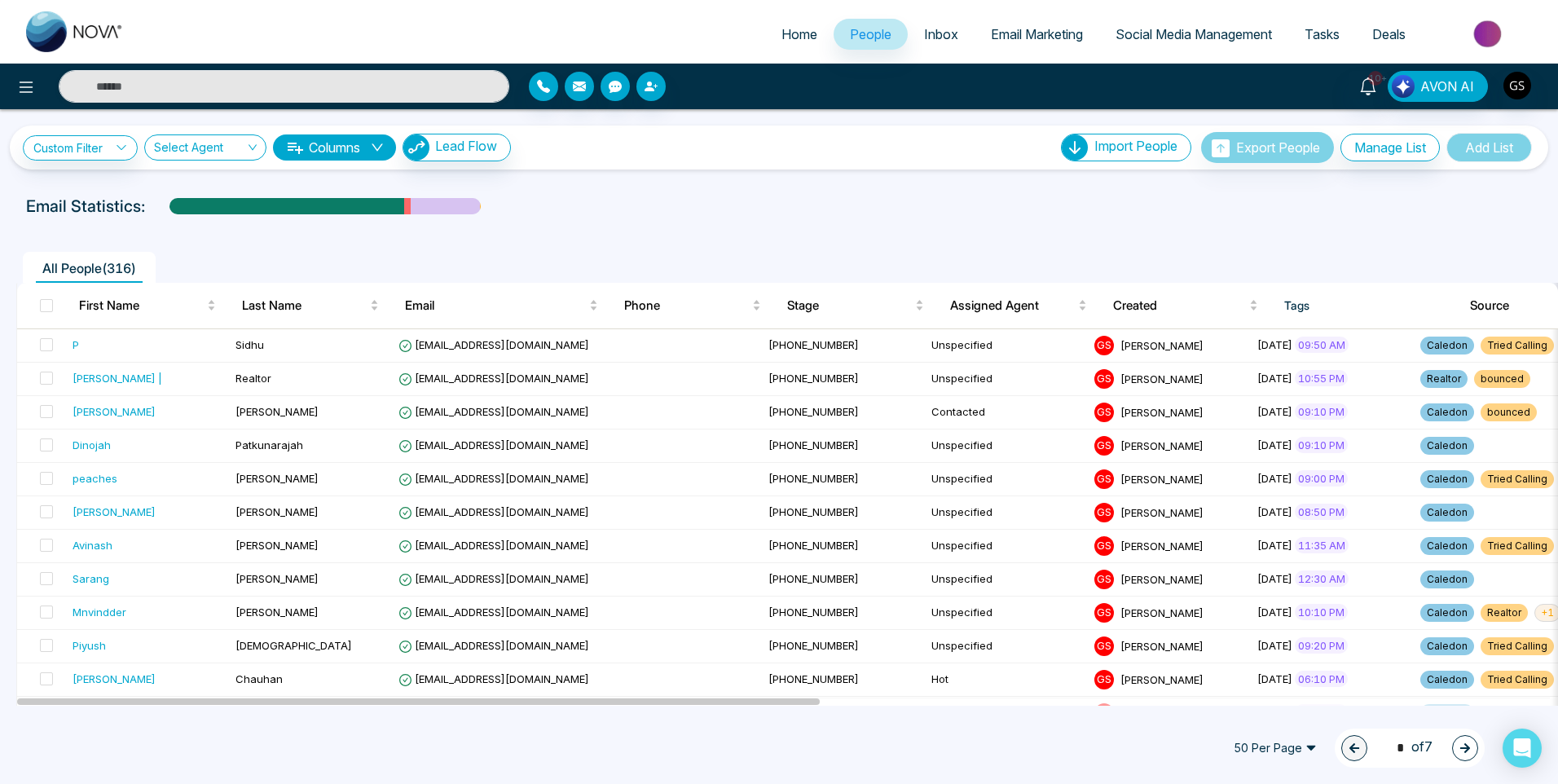
click at [1472, 751] on button "button" at bounding box center [1466, 748] width 26 height 26
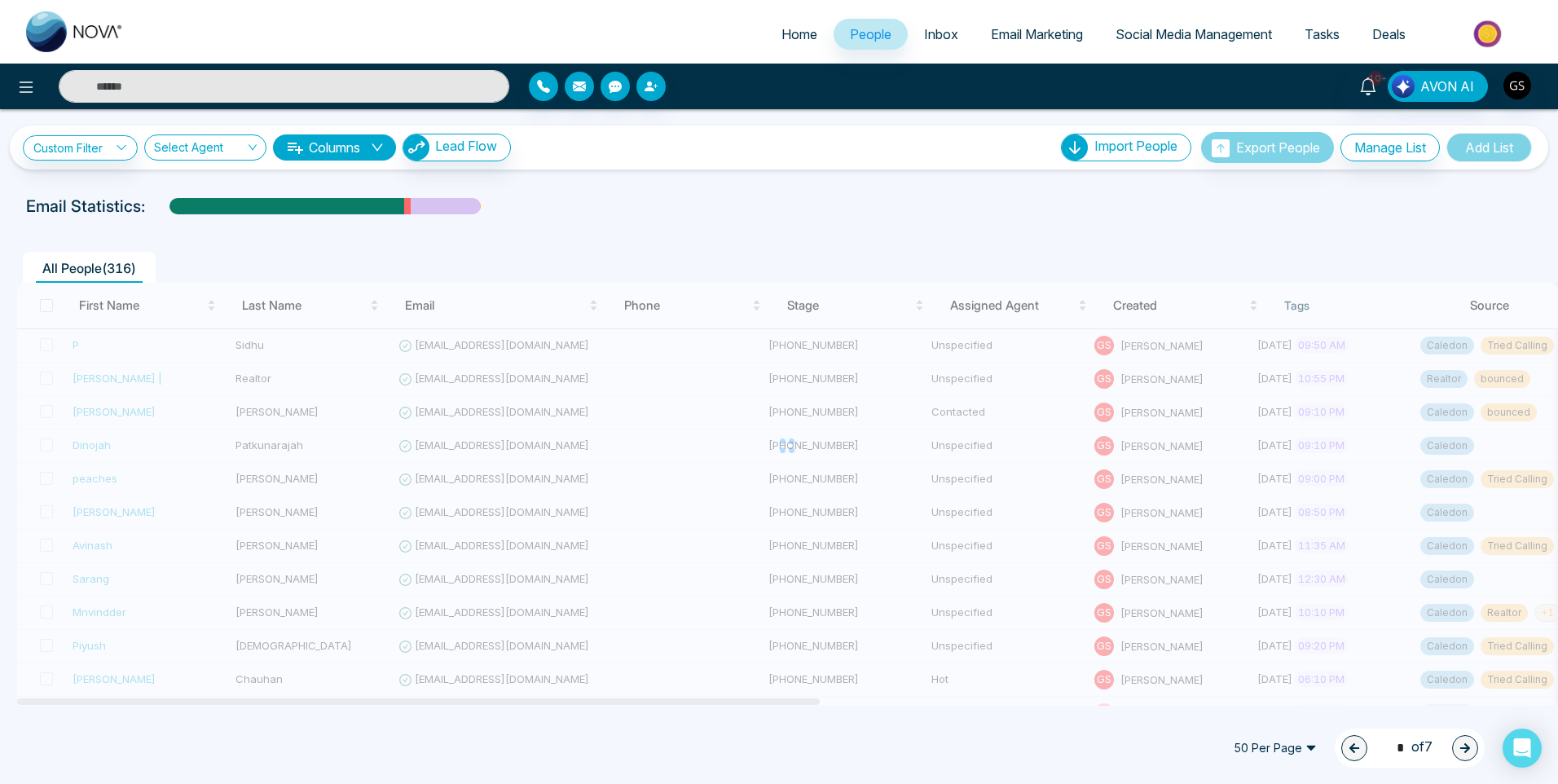
type input "*"
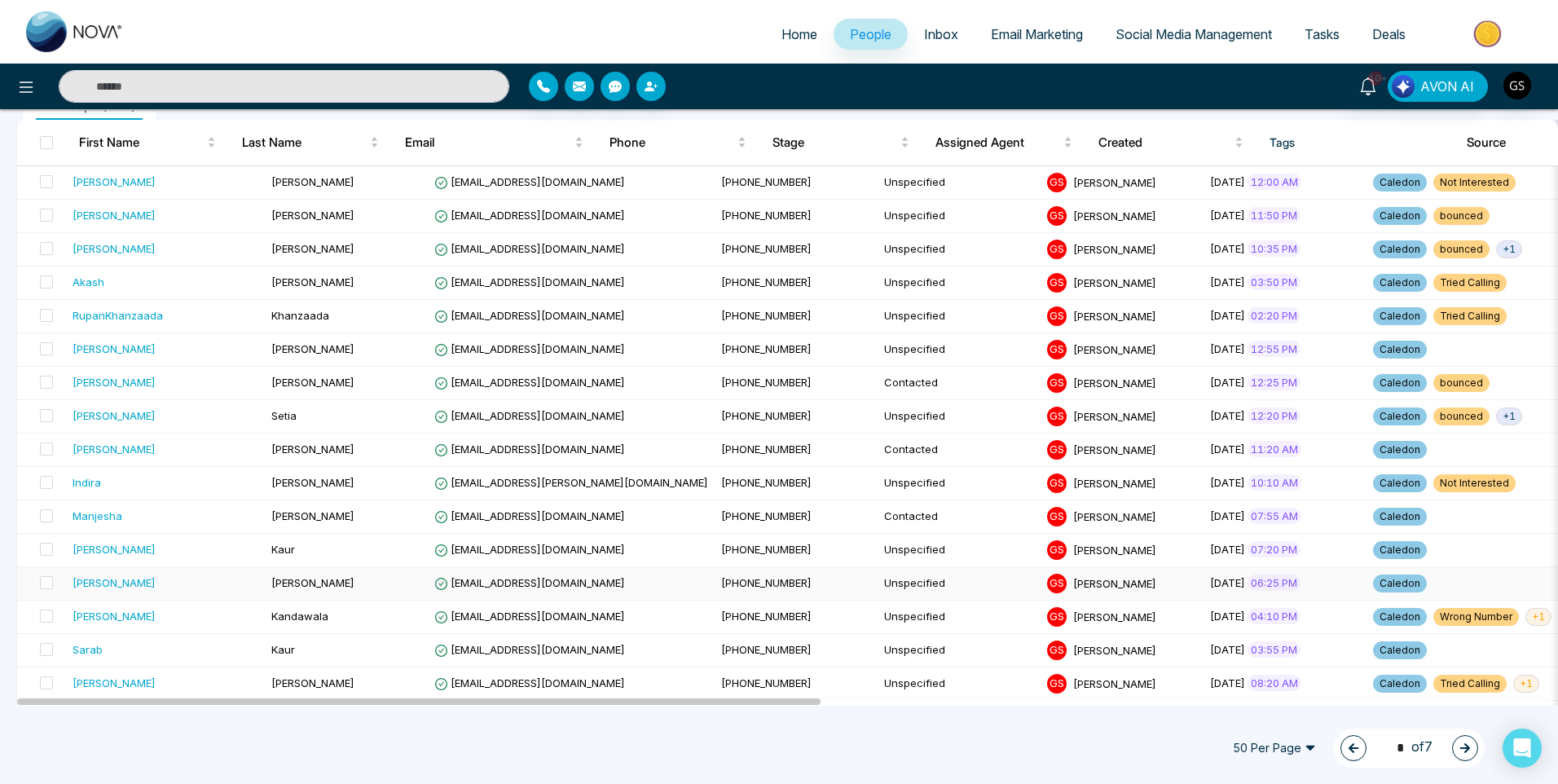
scroll to position [244, 0]
